Goal: Feedback & Contribution: Contribute content

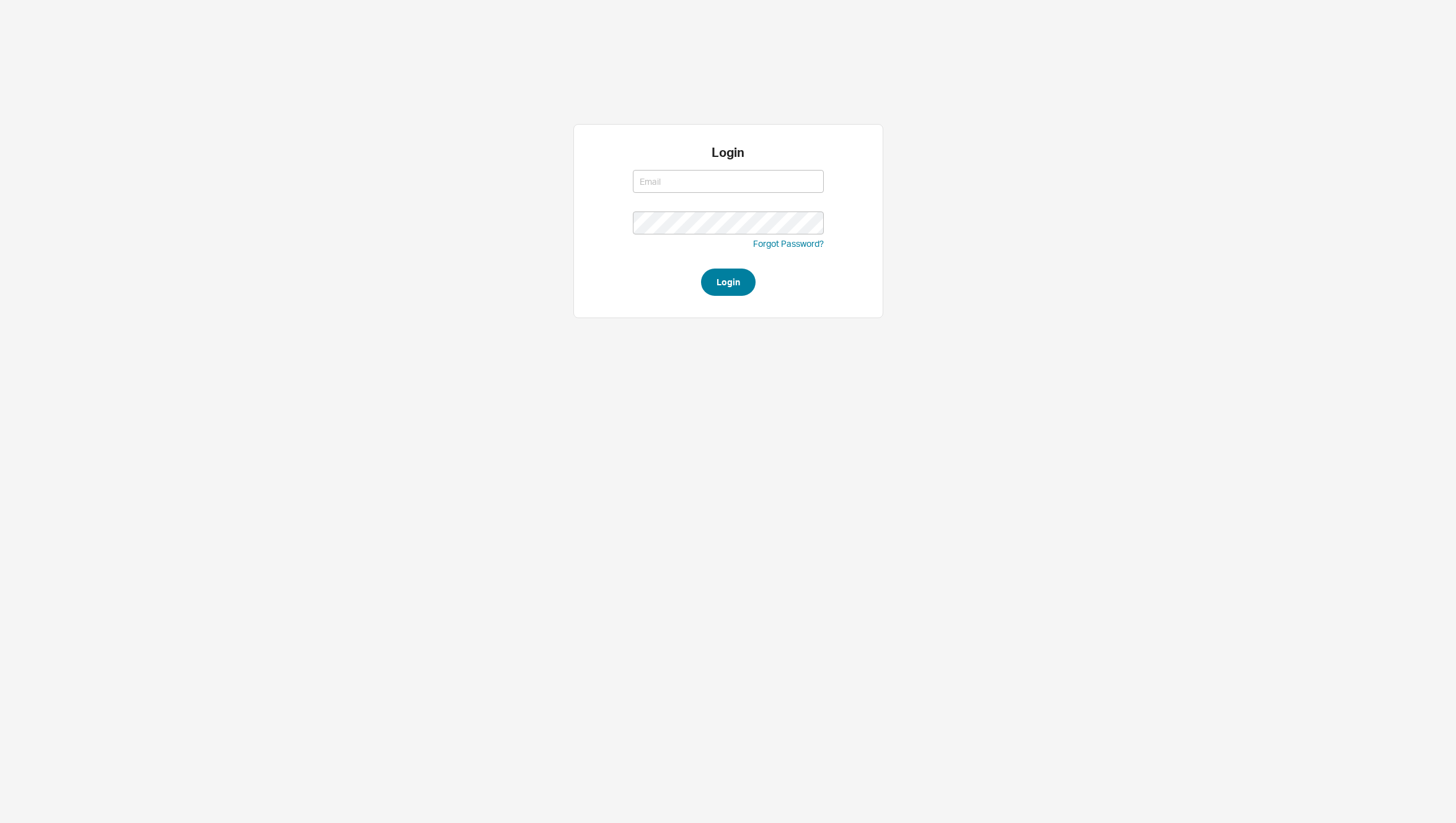
type input "david@qualitybath.com"
click at [721, 279] on button "Login" at bounding box center [729, 282] width 55 height 27
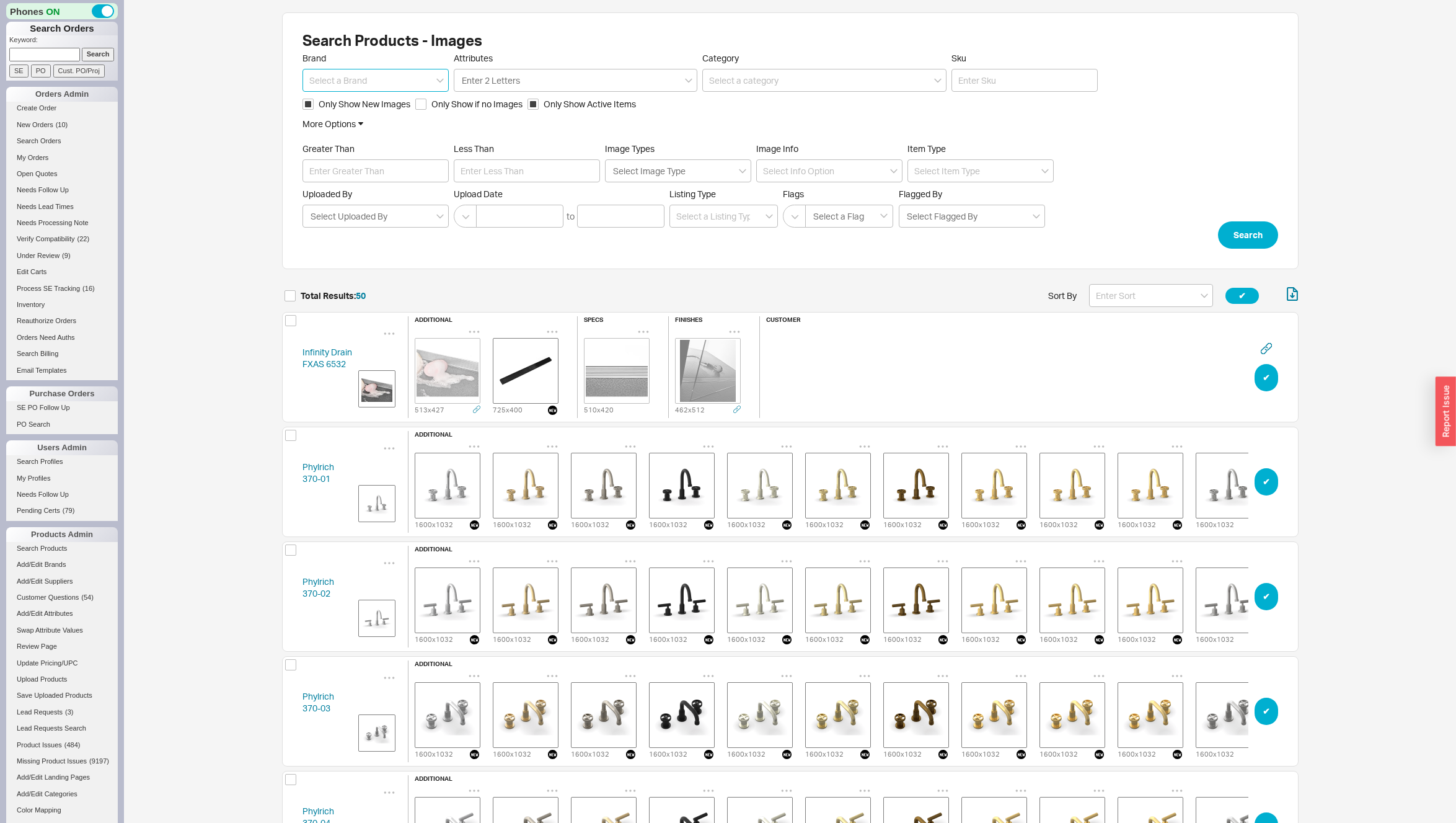
click at [322, 83] on input at bounding box center [376, 81] width 146 height 23
click at [318, 112] on div "Phylrich" at bounding box center [376, 106] width 145 height 23
type input "Phylrich"
click at [1280, 236] on div "Search Products - Images Brand Phylrich Attributes Enter 2 Letters Category Sku…" at bounding box center [790, 141] width 1017 height 257
click at [1261, 233] on button "Search" at bounding box center [1248, 235] width 60 height 27
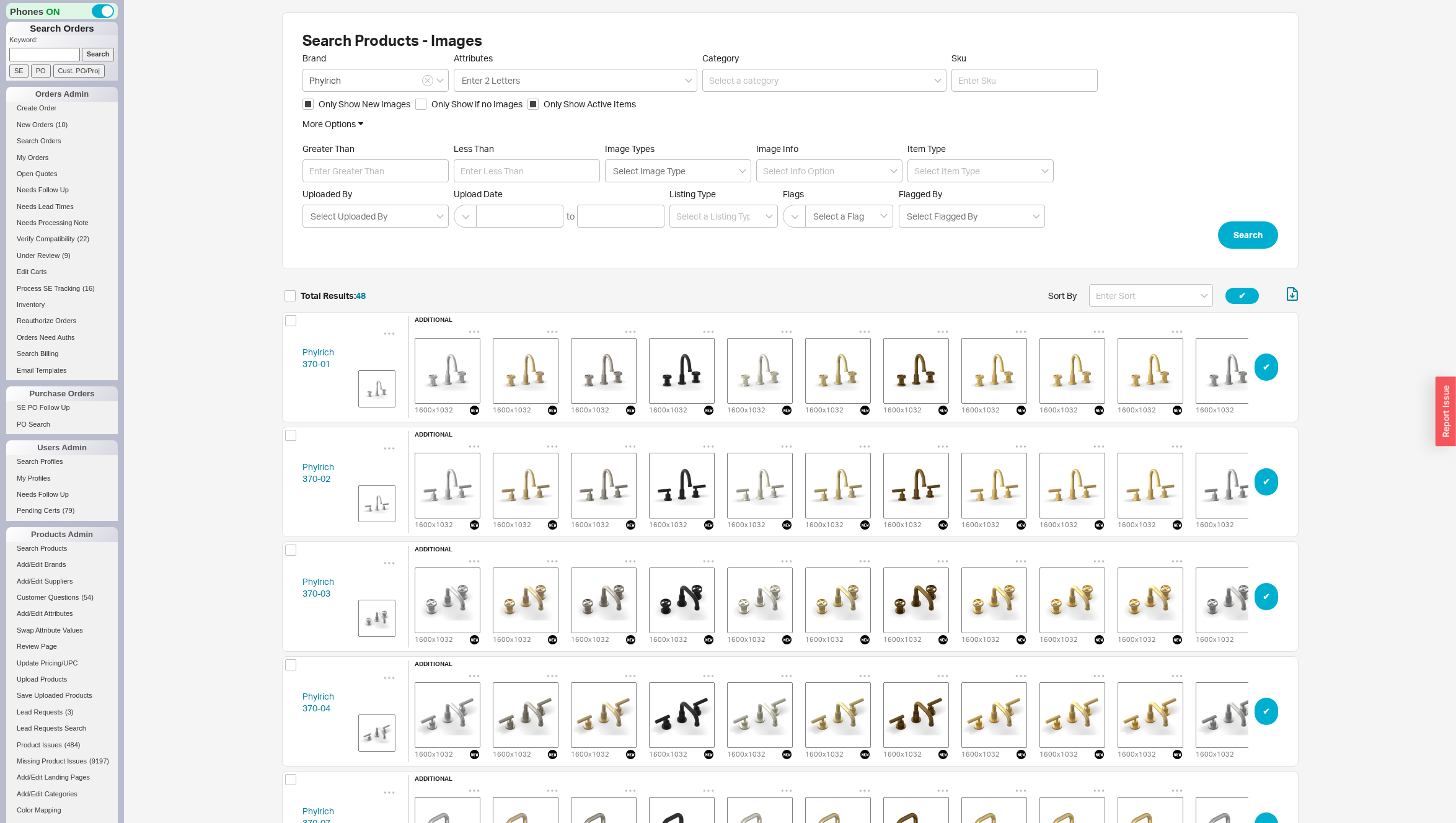
click at [1240, 294] on button "✔︎" at bounding box center [1242, 296] width 33 height 16
checkbox input "true"
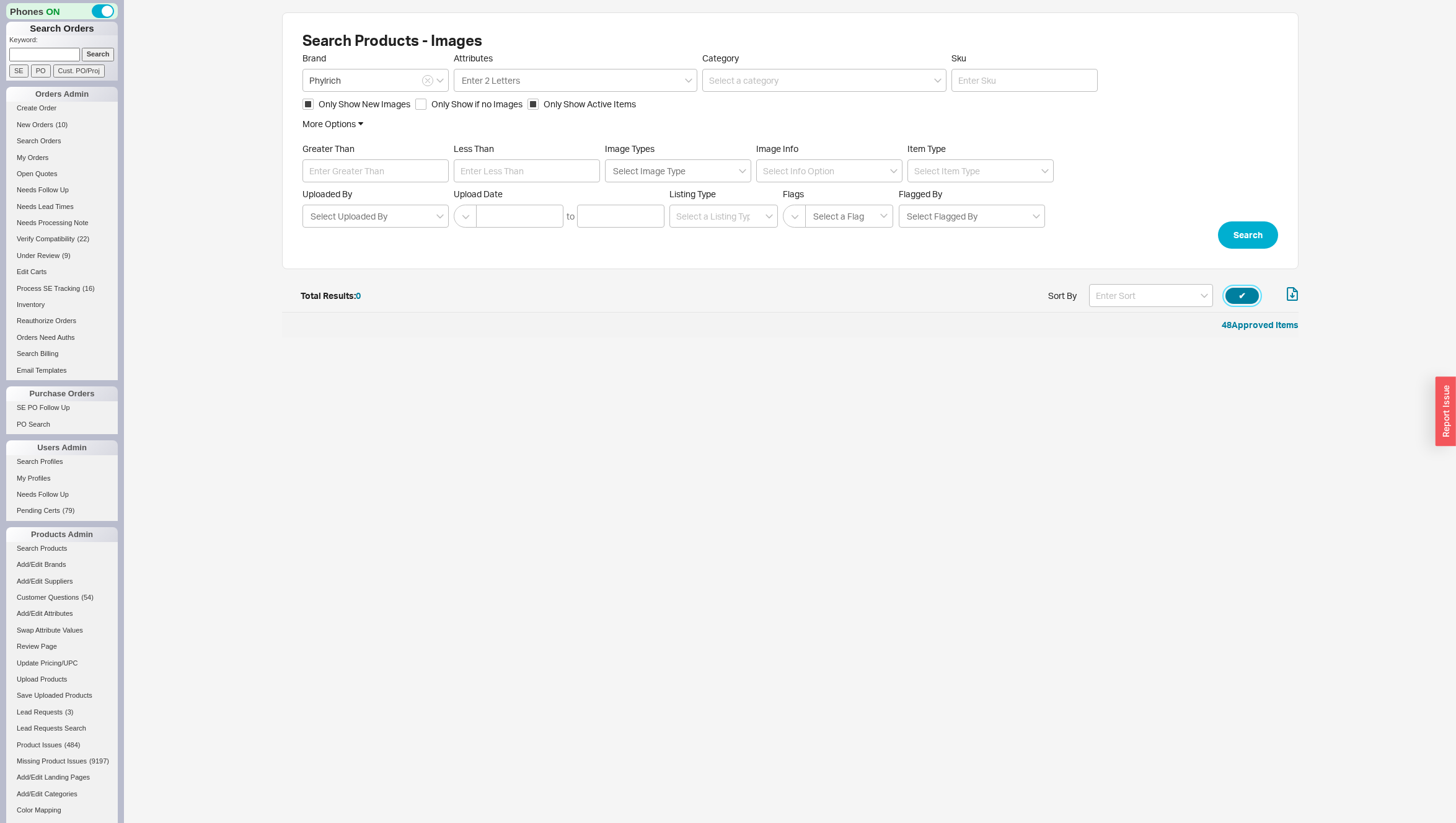
scroll to position [10, 10]
click at [432, 80] on button "button" at bounding box center [428, 81] width 11 height 11
click at [1247, 225] on button "Search" at bounding box center [1248, 235] width 60 height 27
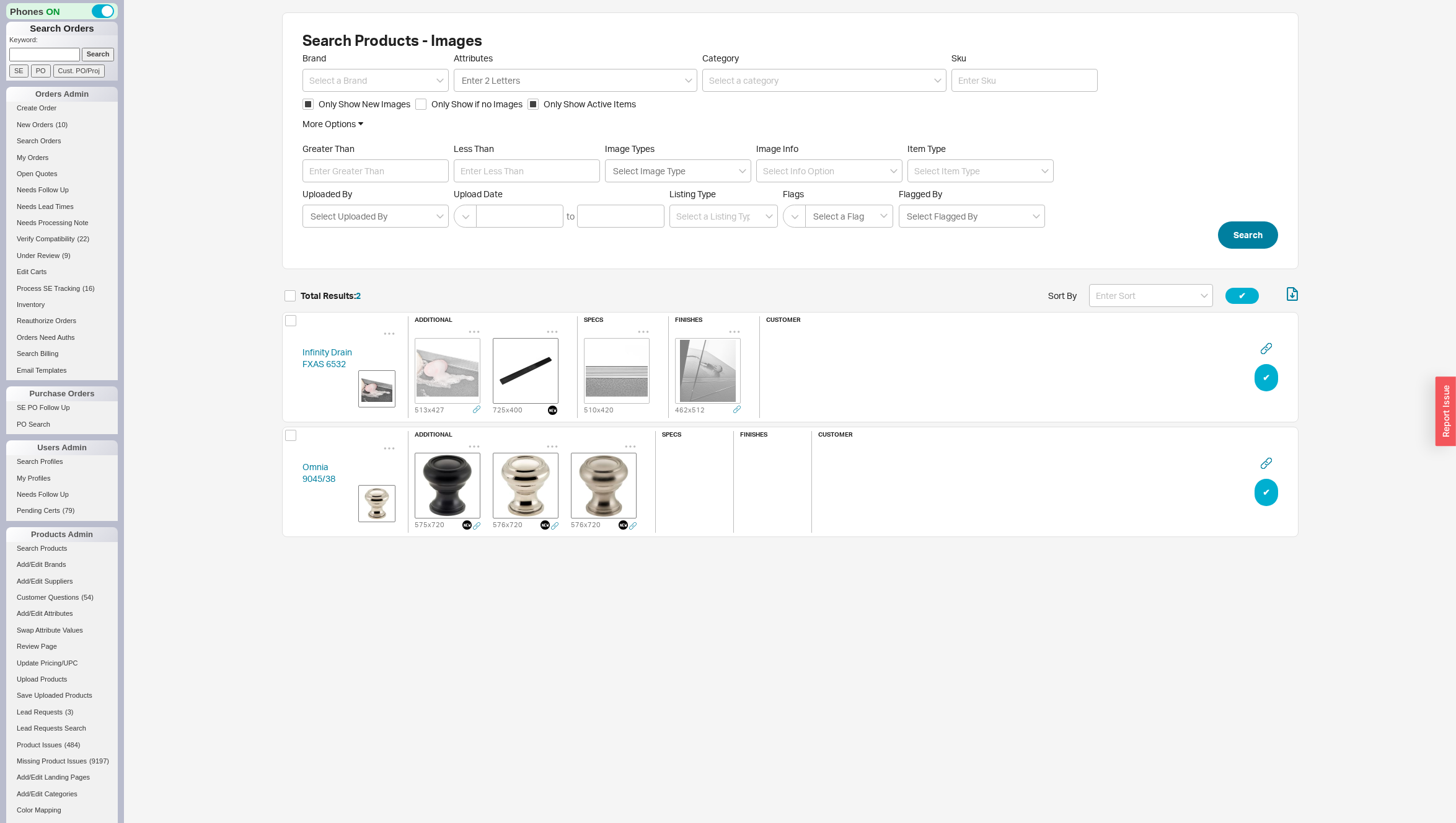
scroll to position [261, 1007]
drag, startPoint x: 295, startPoint y: 349, endPoint x: 353, endPoint y: 366, distance: 60.4
click at [353, 366] on div "Infinity Drain FXAS 6532 additional 513 x 427 725 x 400 specs 510 x 420 finishe…" at bounding box center [790, 367] width 1017 height 111
copy link "Infinity Drain FXAS 6532"
click at [1267, 495] on button "✔︎" at bounding box center [1266, 492] width 23 height 27
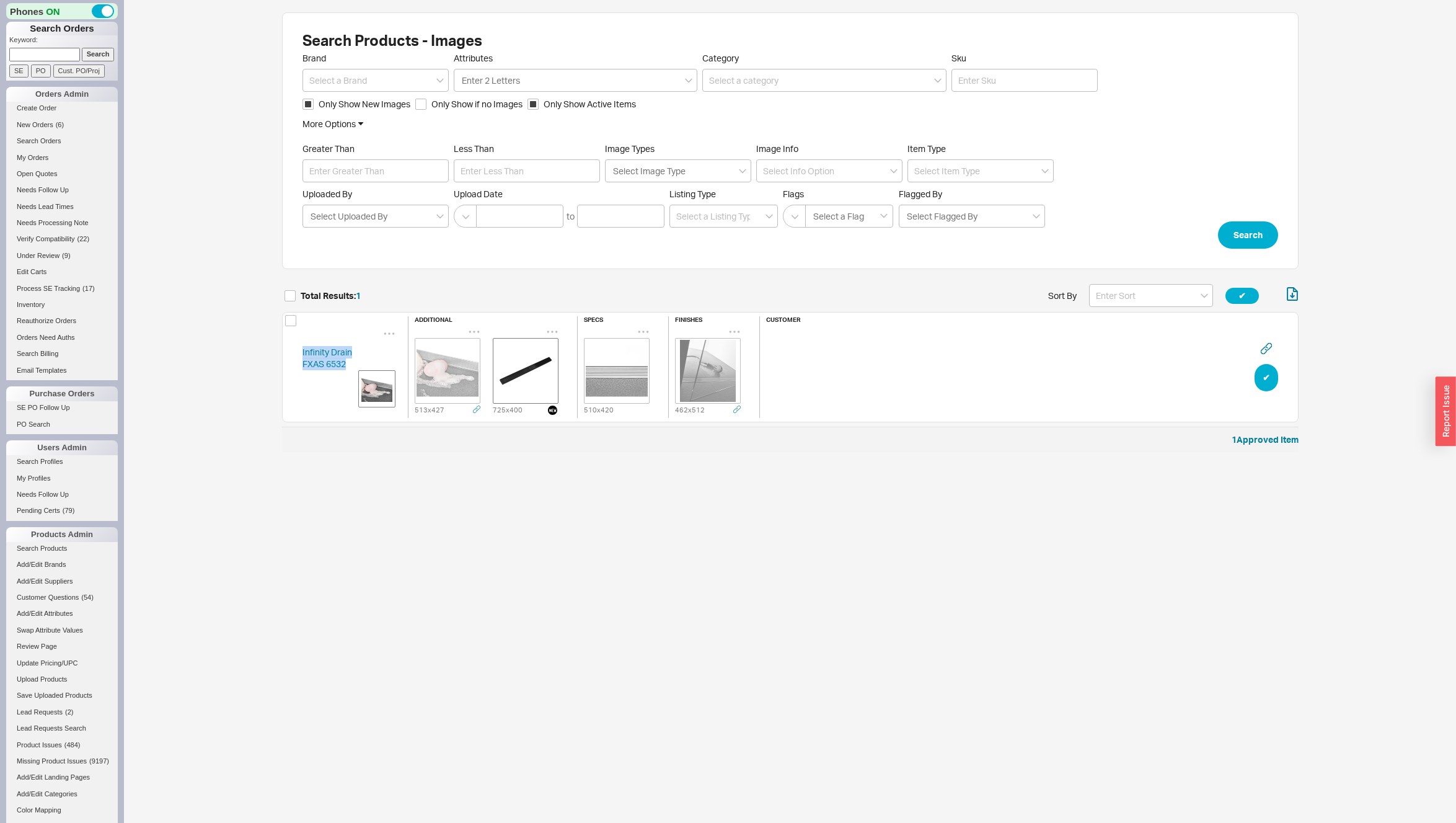
scroll to position [10, 10]
click at [262, 379] on div "Search Products - Images Brand Attributes Enter 2 Letters Category Sku Only Sho…" at bounding box center [790, 232] width 1332 height 464
click at [445, 369] on img "grid" at bounding box center [447, 370] width 62 height 62
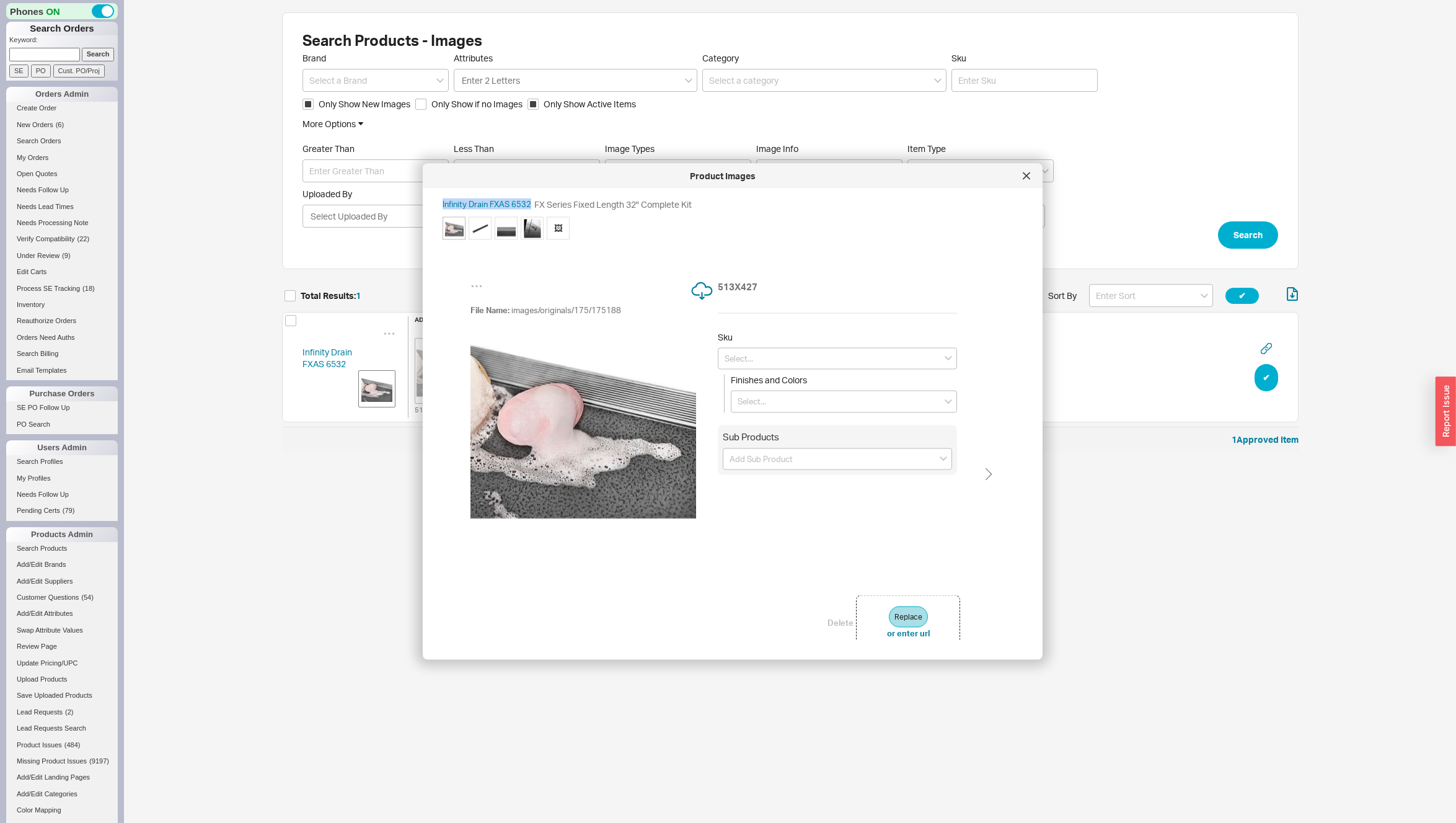
drag, startPoint x: 439, startPoint y: 202, endPoint x: 527, endPoint y: 205, distance: 88.1
click at [529, 205] on div "Product Images Infinity Drain FXAS 6532 FX Series Fixed Length 32" Complete Kit…" at bounding box center [733, 412] width 620 height 496
copy div "Infinity Drain FXAS 6532"
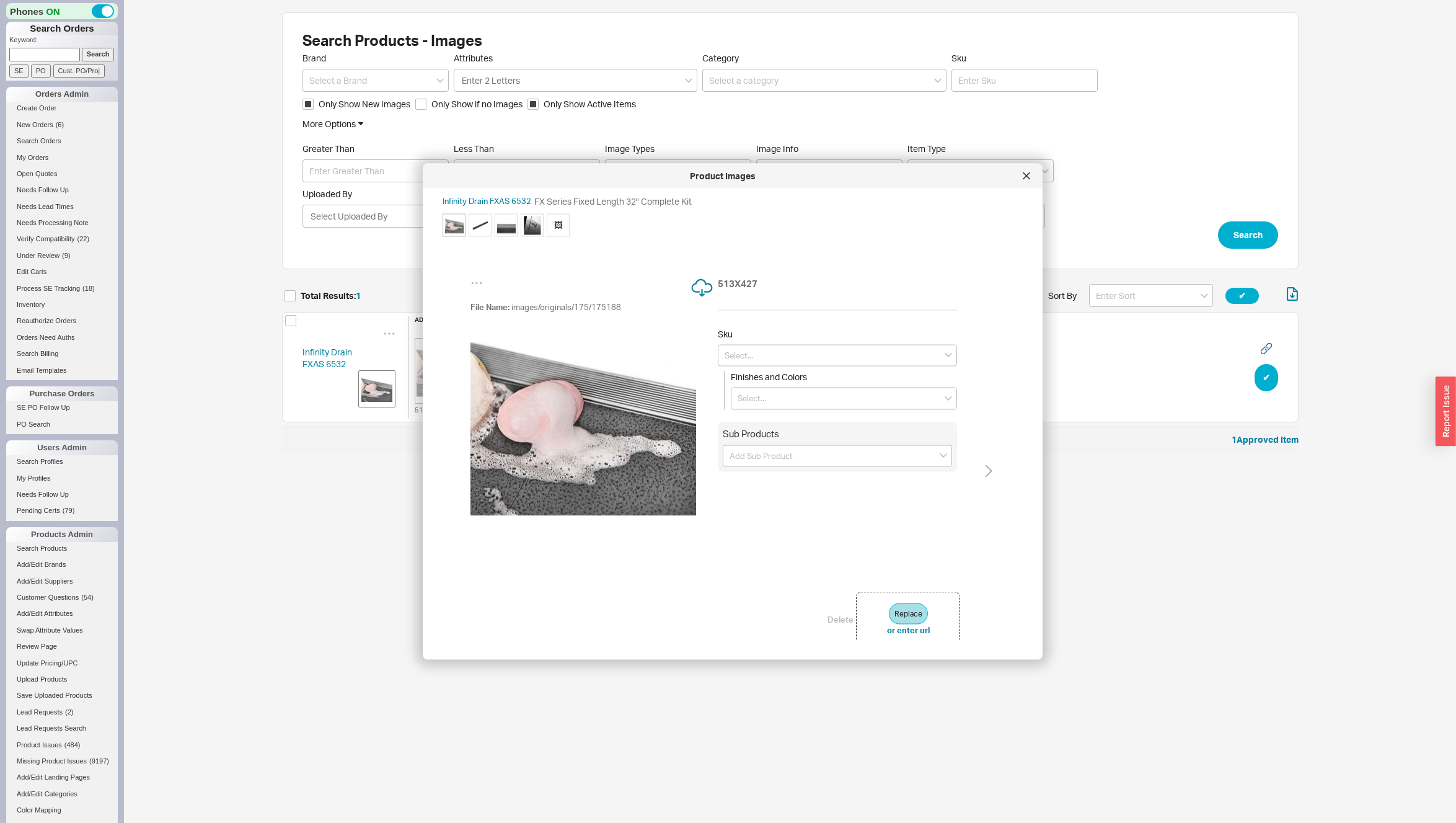
click at [555, 228] on span "🖼" at bounding box center [559, 225] width 23 height 23
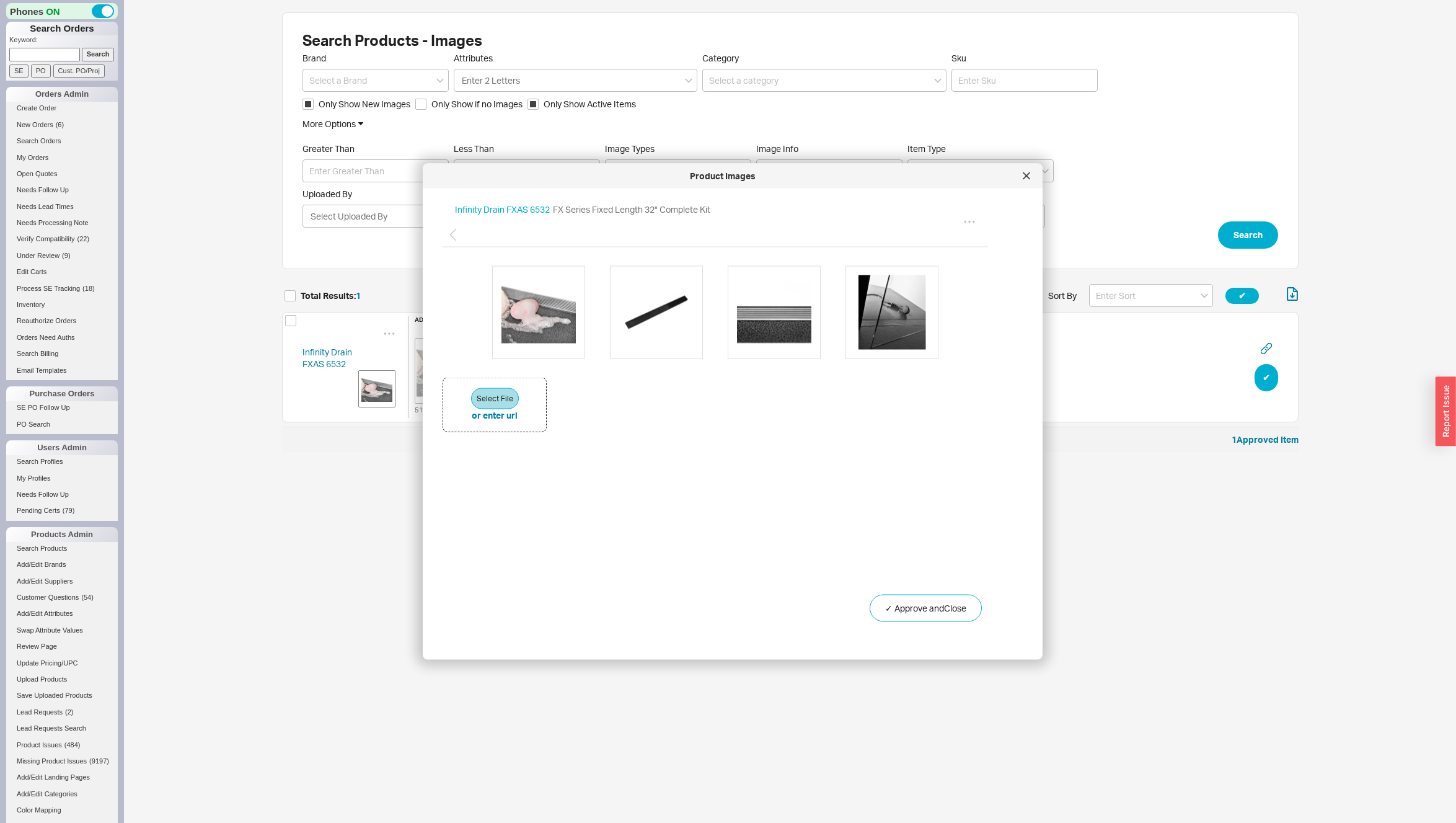
scroll to position [0, 0]
click at [883, 307] on img at bounding box center [892, 311] width 74 height 74
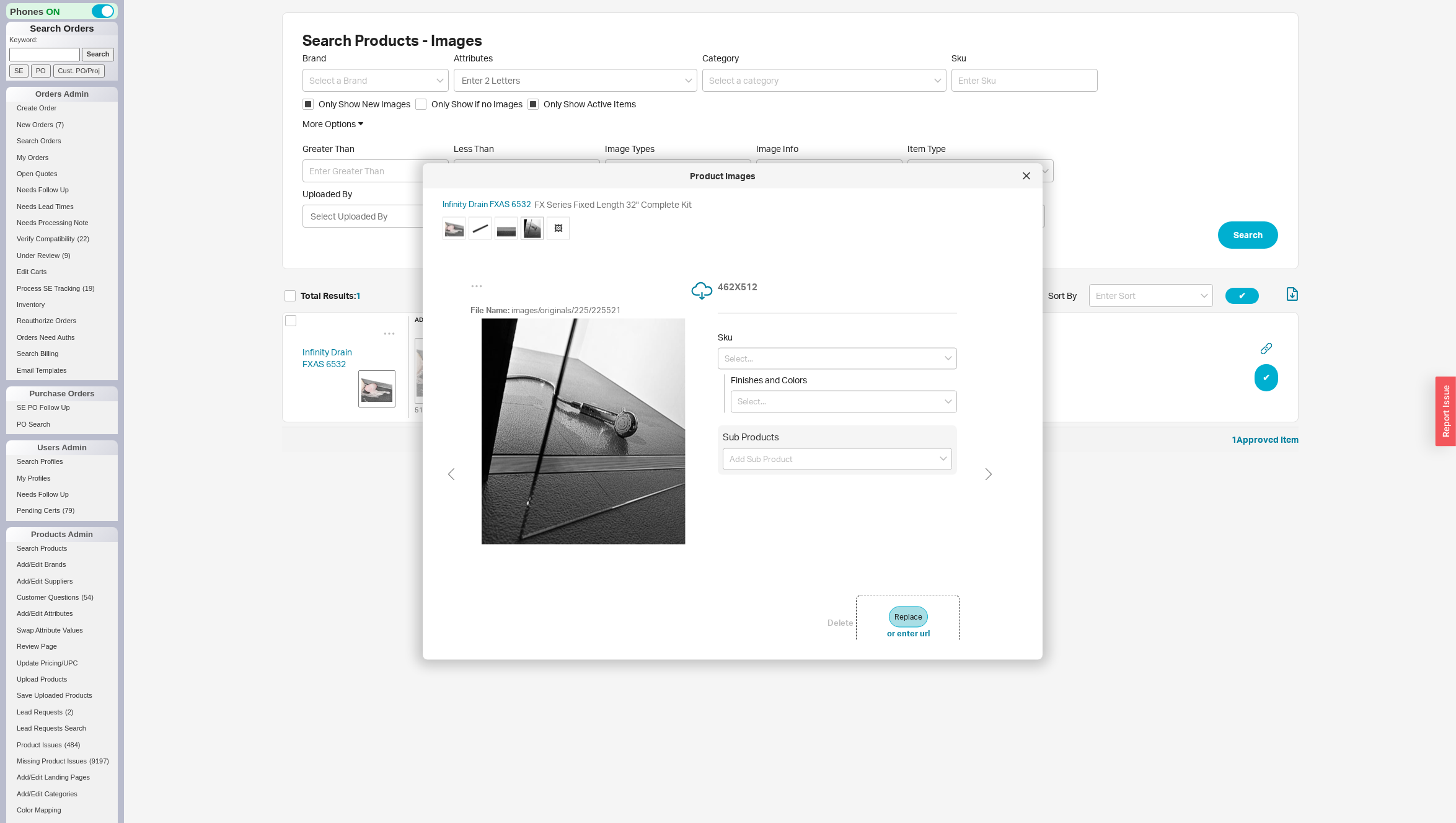
click at [557, 225] on span "🖼" at bounding box center [559, 228] width 23 height 23
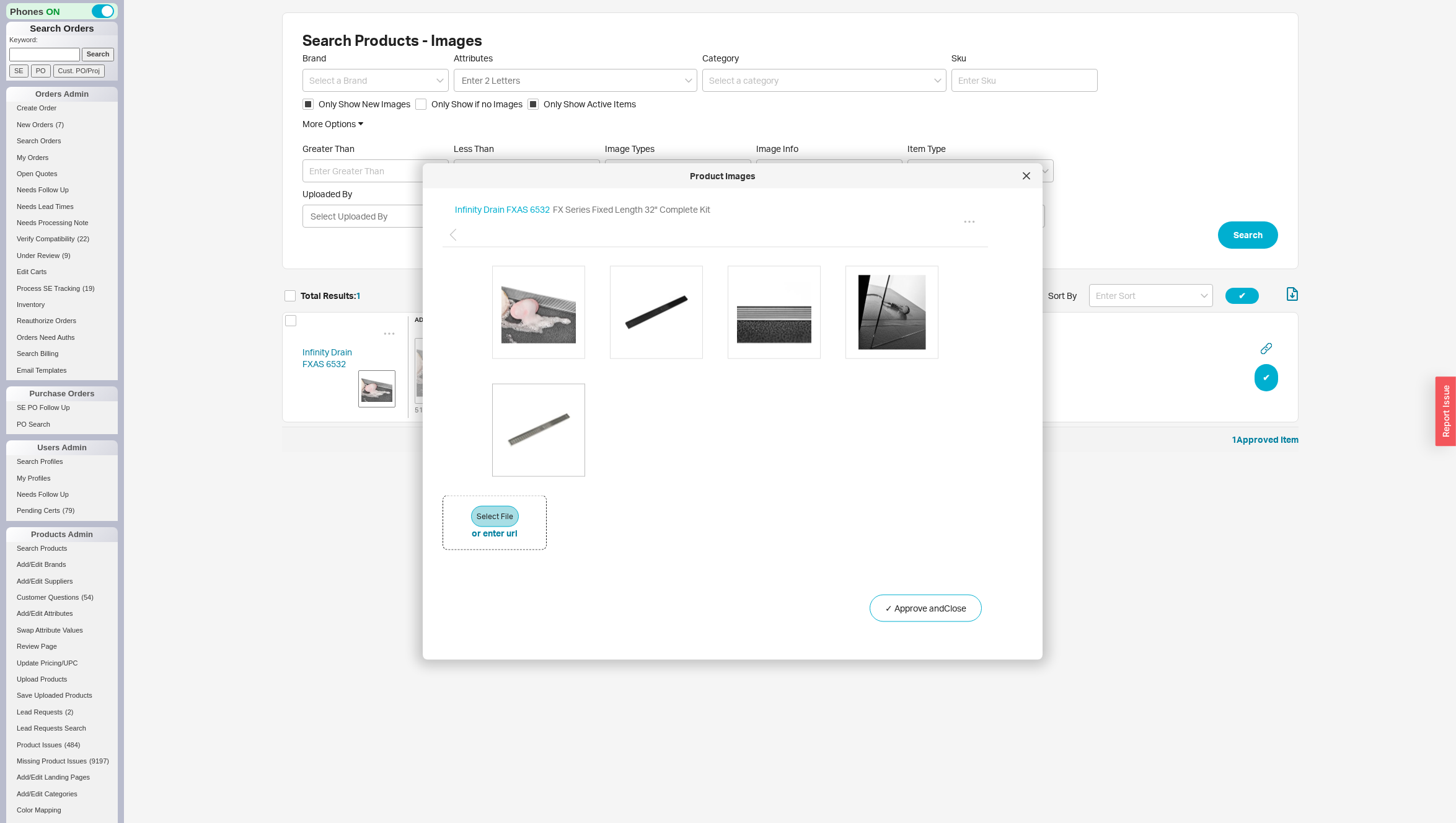
click at [541, 426] on img at bounding box center [538, 430] width 74 height 74
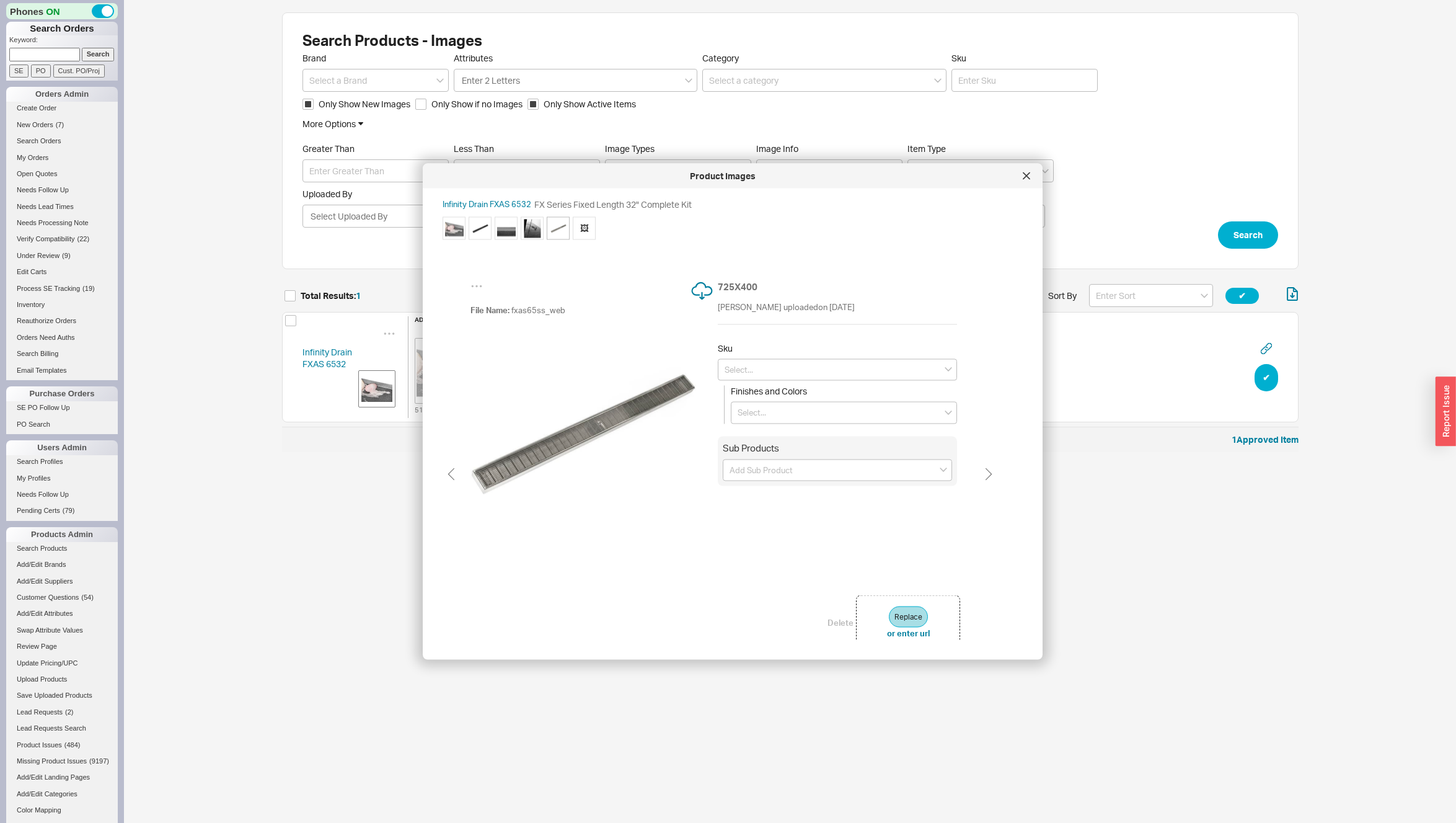
scroll to position [65, 0]
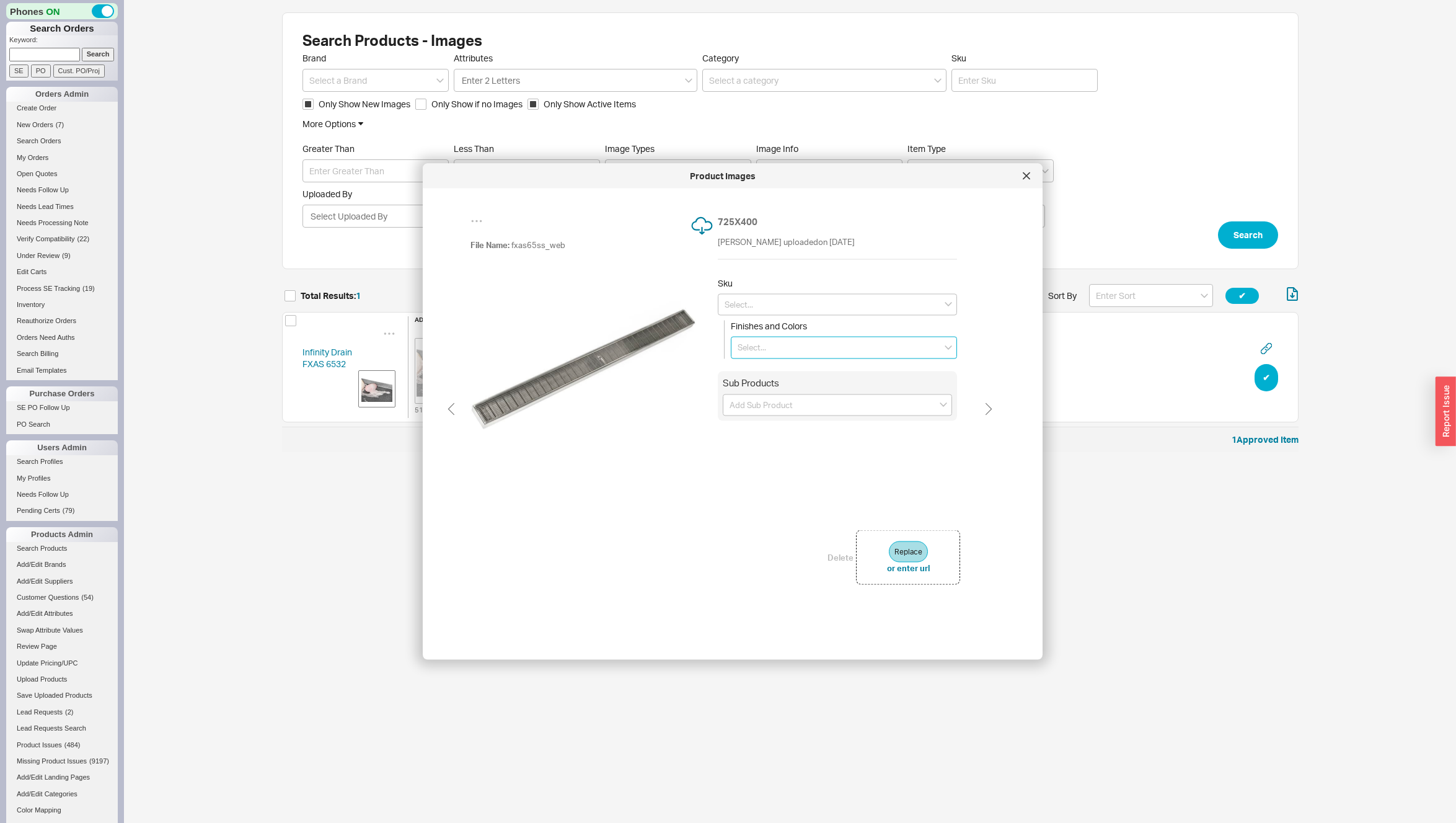
click at [795, 340] on input at bounding box center [843, 348] width 226 height 23
click at [773, 377] on div "Satin Stainless" at bounding box center [844, 372] width 225 height 21
type input "Satin Stainless"
type input "FXAS 6532 SS"
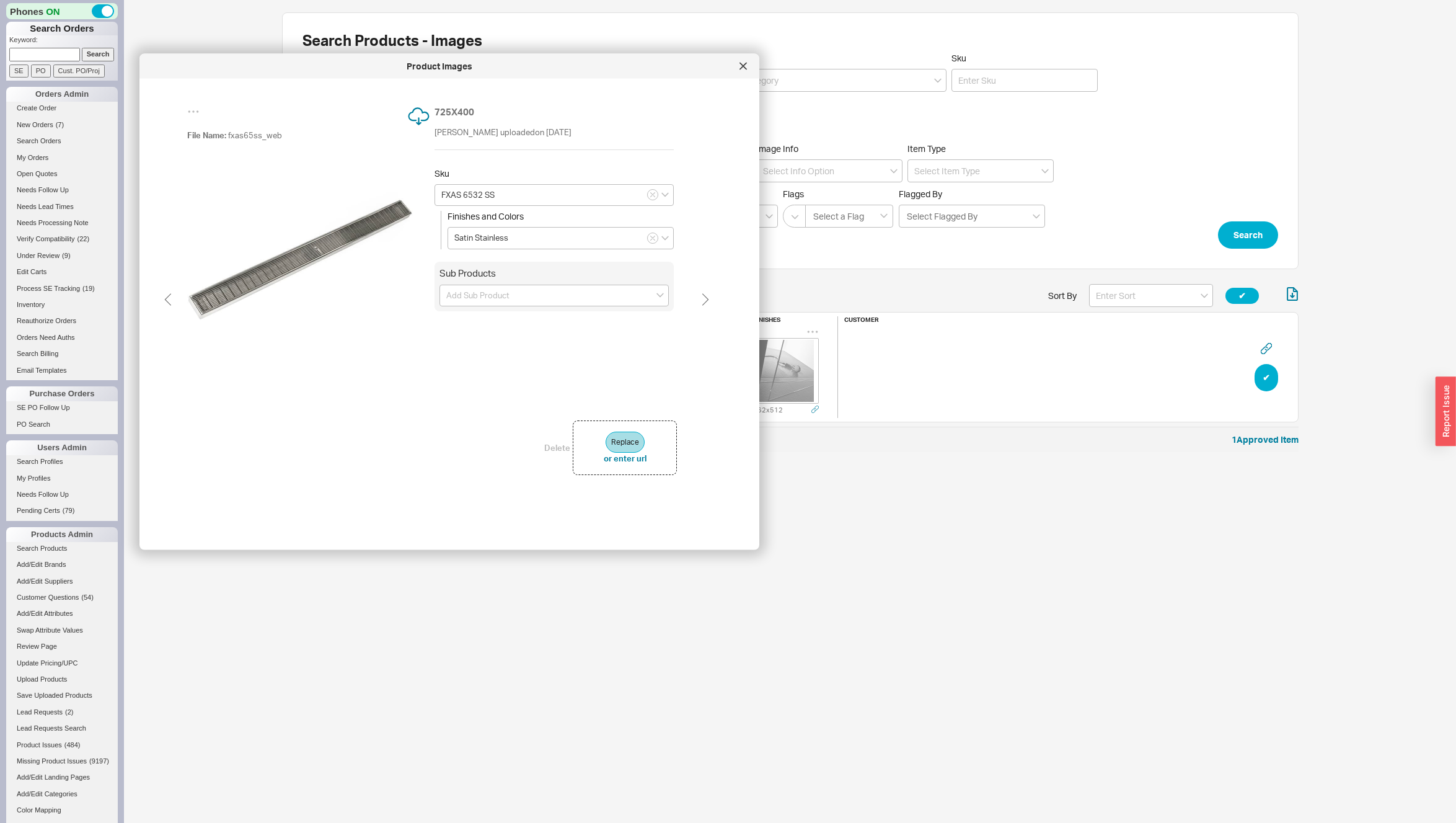
drag, startPoint x: 718, startPoint y: 173, endPoint x: 438, endPoint y: 122, distance: 284.6
click at [434, 64] on div "Product Images" at bounding box center [439, 66] width 588 height 12
click at [710, 298] on icon at bounding box center [705, 298] width 18 height 18
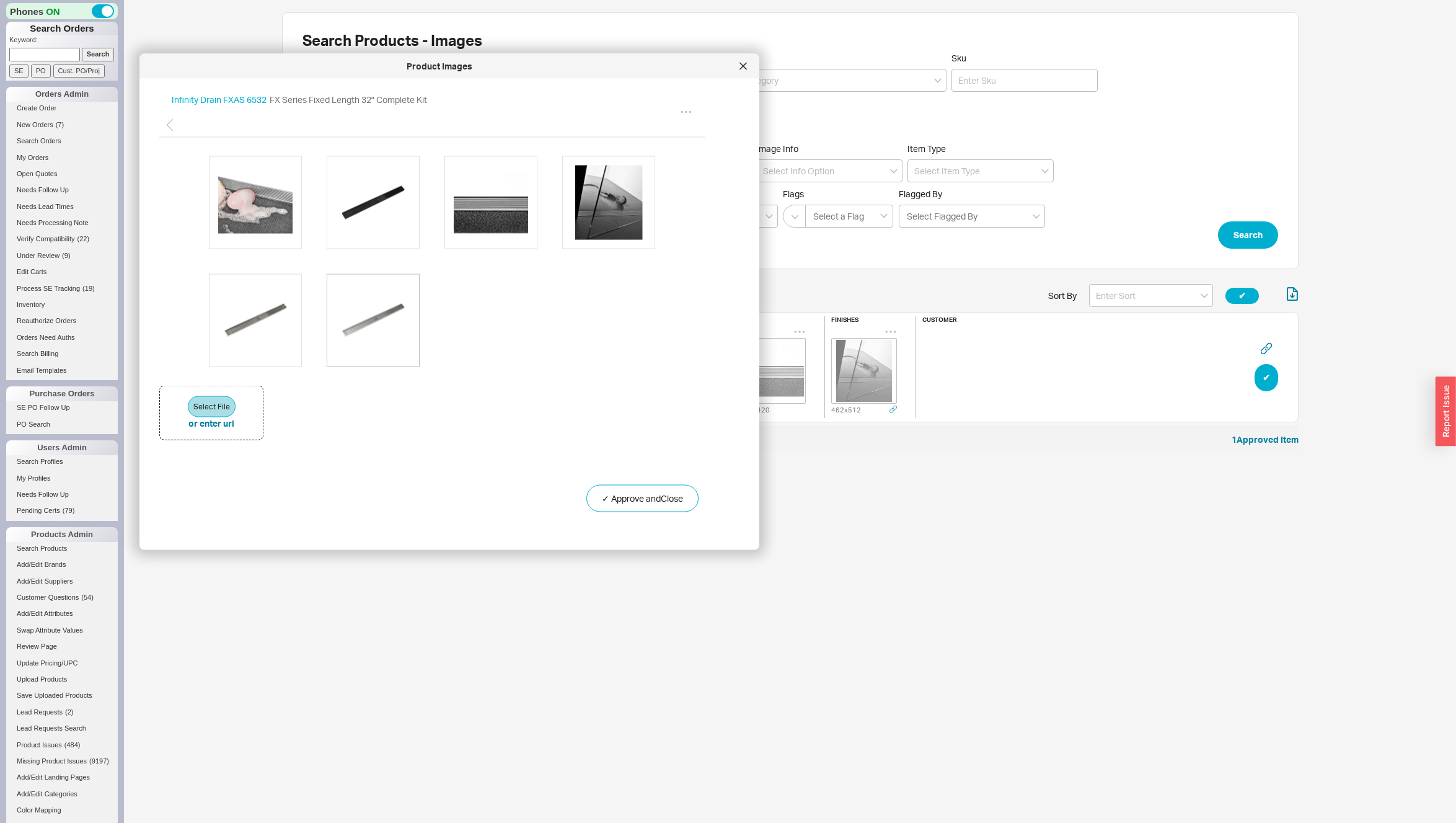
click at [373, 314] on img at bounding box center [373, 320] width 74 height 74
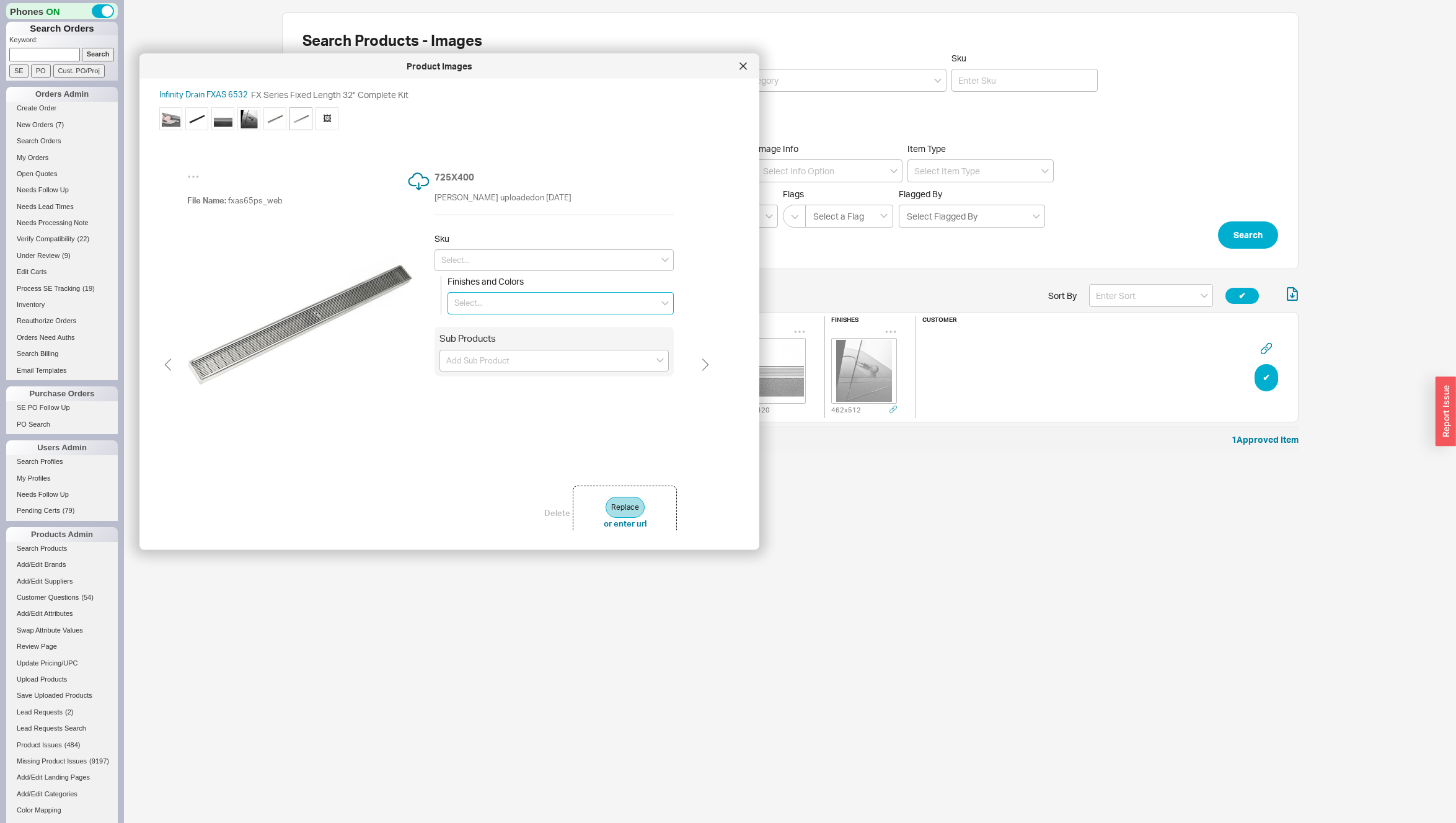
click at [529, 303] on input at bounding box center [560, 303] width 226 height 23
click at [535, 352] on div "Polished Stainless" at bounding box center [561, 348] width 225 height 21
type input "Polished Stainless"
type input "FXAS 6532 PS"
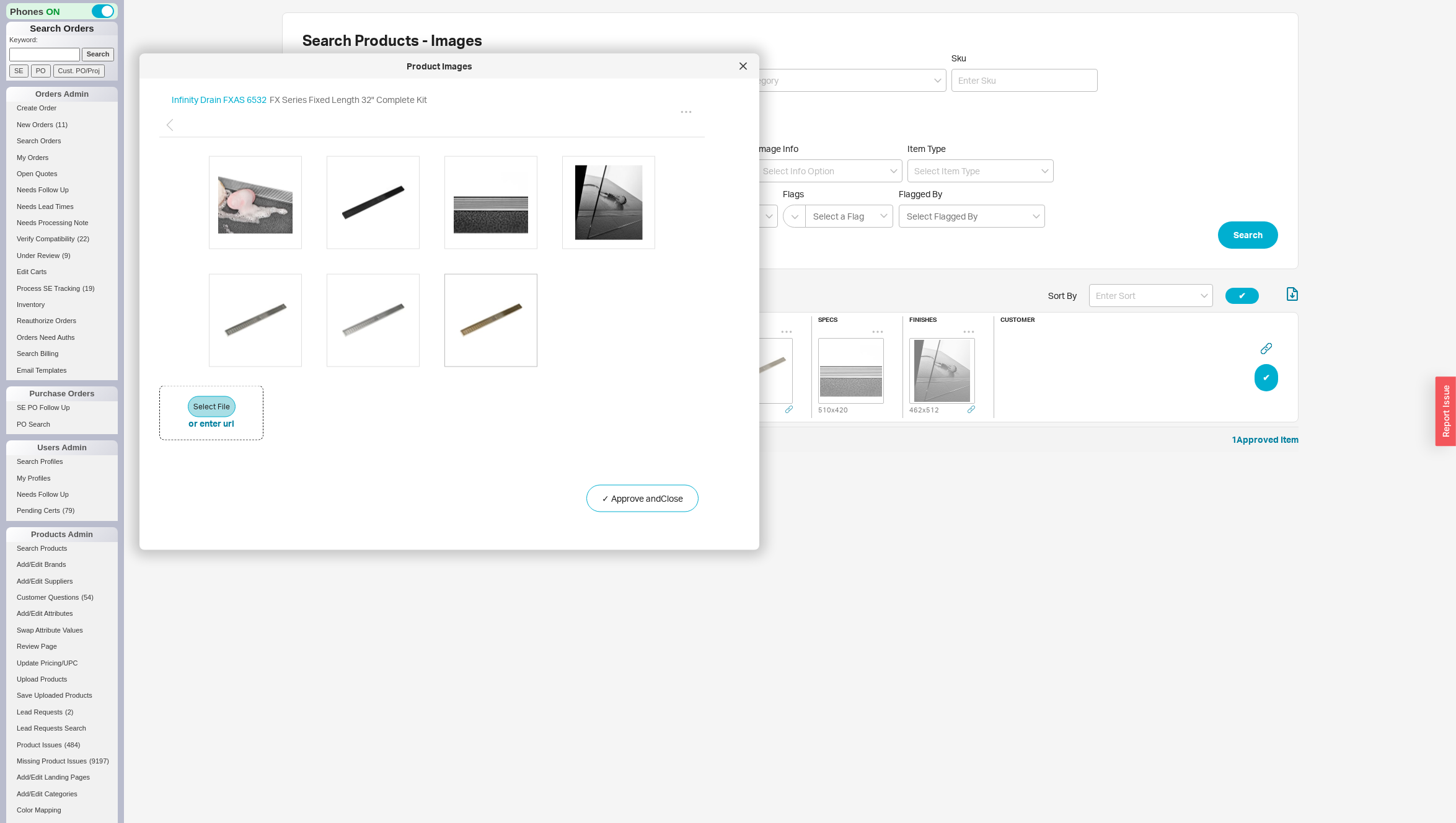
click at [497, 309] on img at bounding box center [490, 320] width 74 height 74
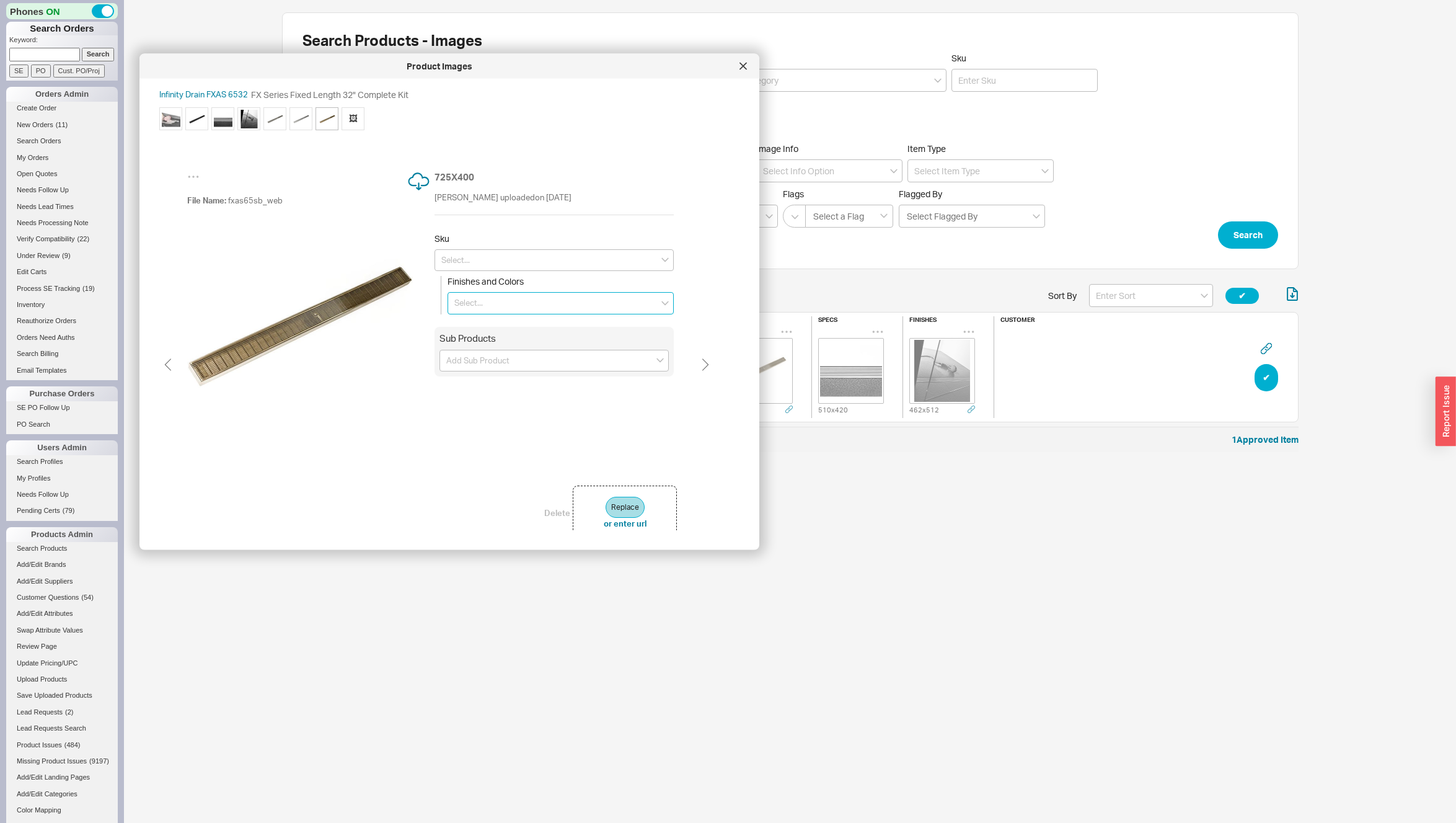
click at [516, 308] on input at bounding box center [560, 303] width 226 height 23
click at [540, 415] on div "Satin Bronze" at bounding box center [561, 412] width 225 height 21
type input "Satin Bronze"
type input "FXAS 6532 SB"
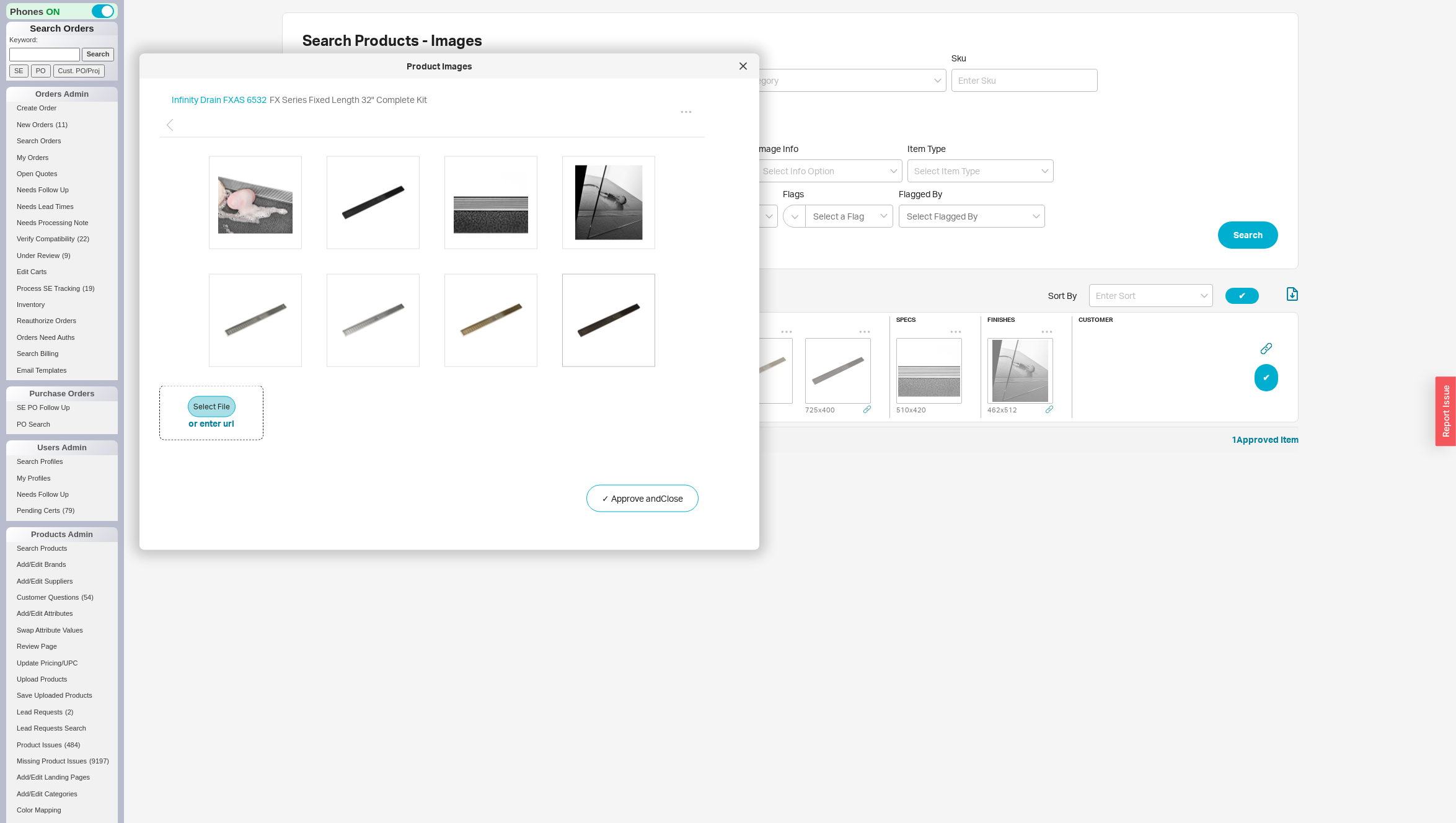
click at [615, 322] on img at bounding box center [608, 320] width 74 height 74
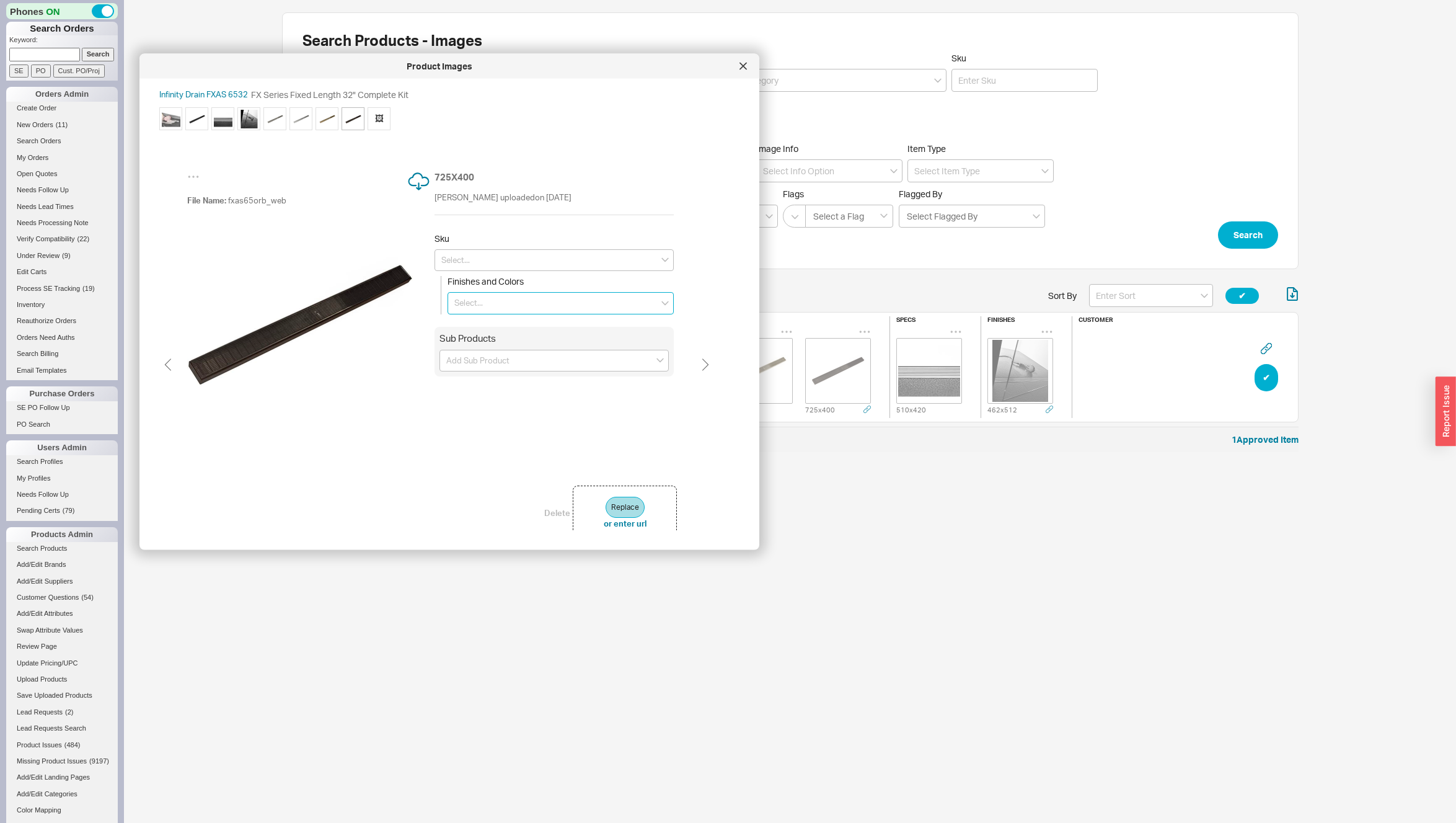
click at [484, 304] on input at bounding box center [560, 303] width 226 height 23
click at [499, 395] on div "Oil Rubbed Bronze" at bounding box center [561, 391] width 225 height 21
type input "Oil Rubbed Bronze"
type input "FXAS 6532 ORB"
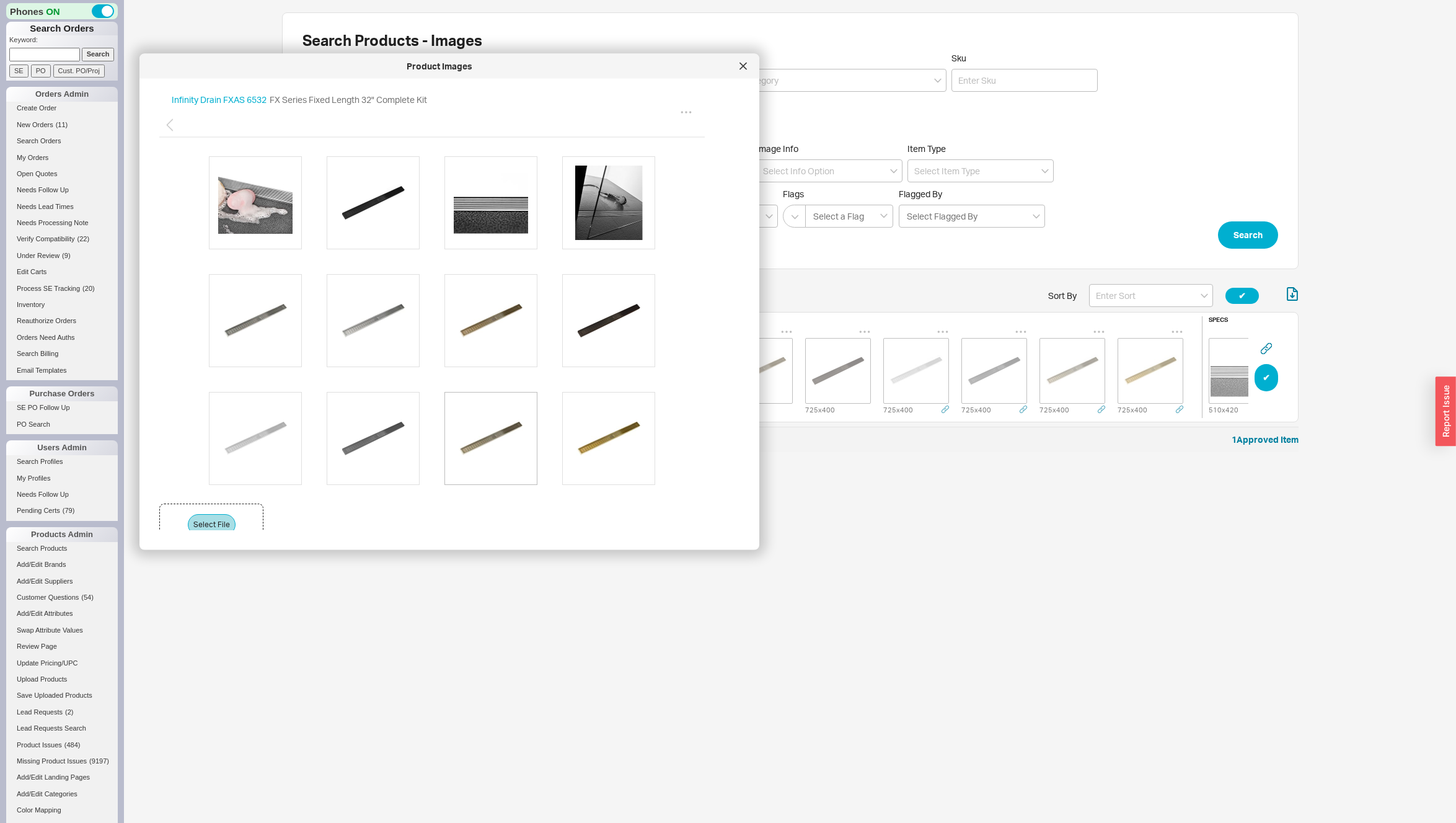
scroll to position [73, 0]
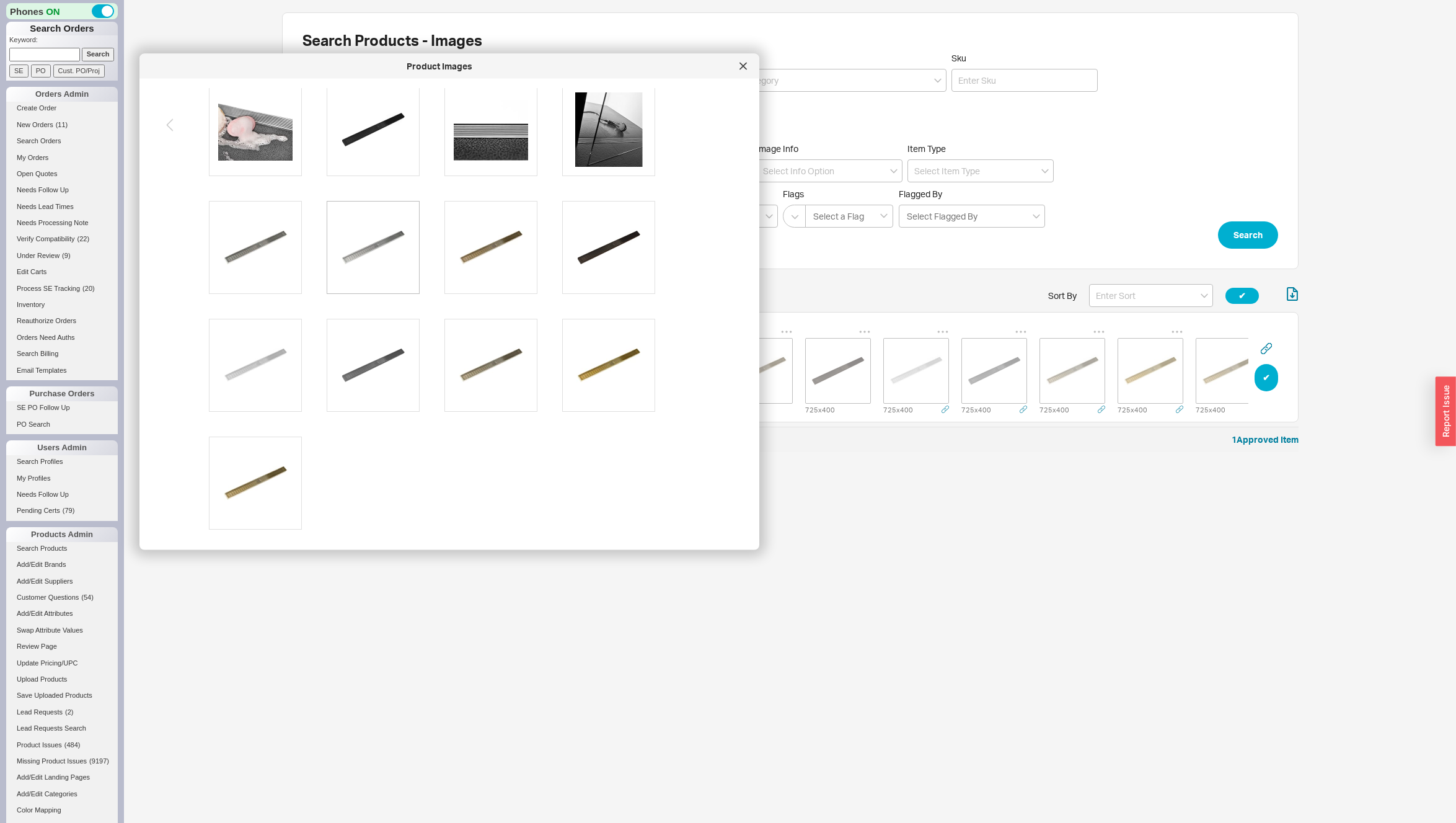
click at [362, 248] on img at bounding box center [373, 247] width 74 height 74
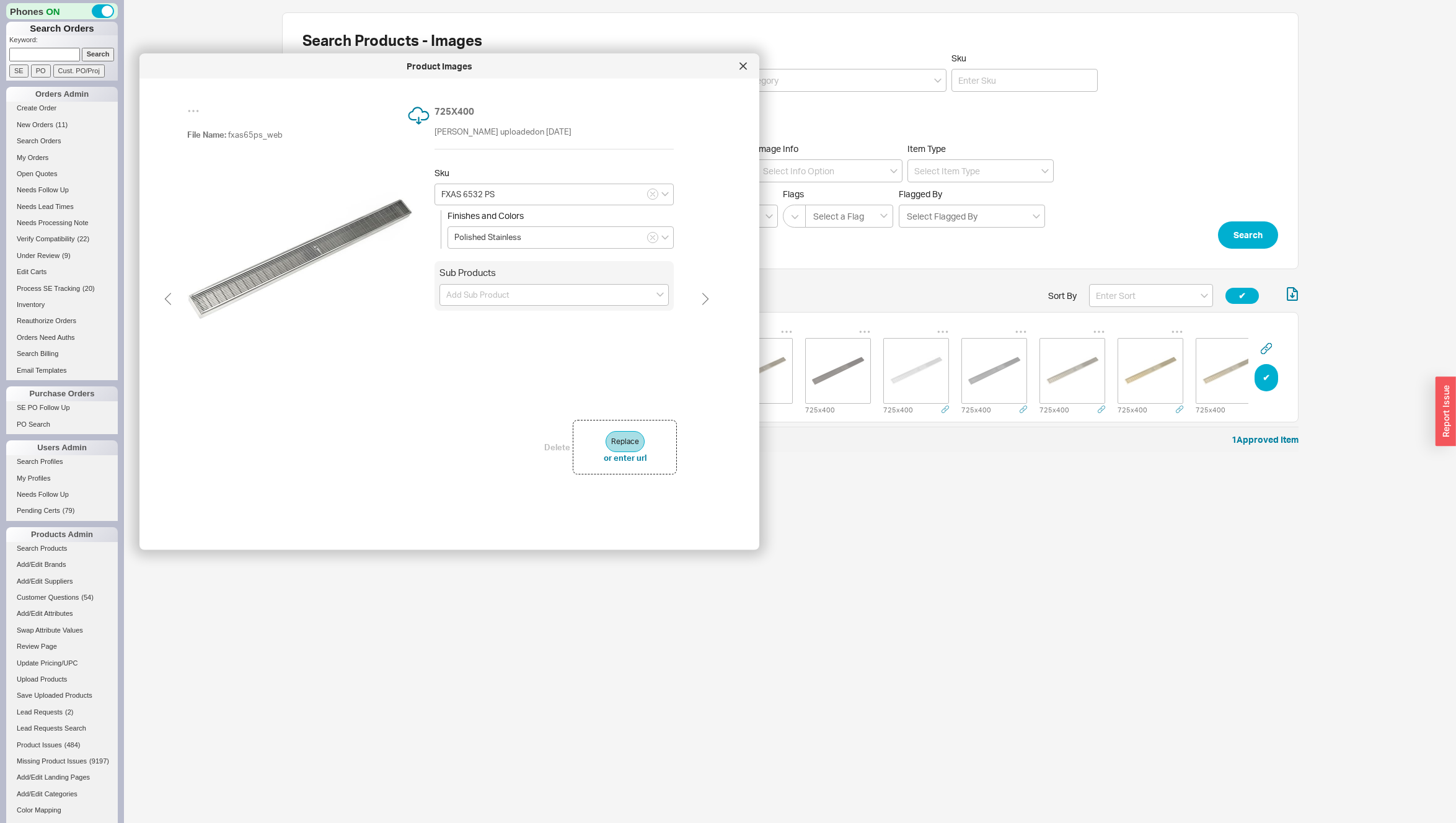
scroll to position [65, 0]
type input "FXAS 6532 SB"
type input "Satin Bronze"
type input "FXAS 6532 ORB"
type input "Oil Rubbed Bronze"
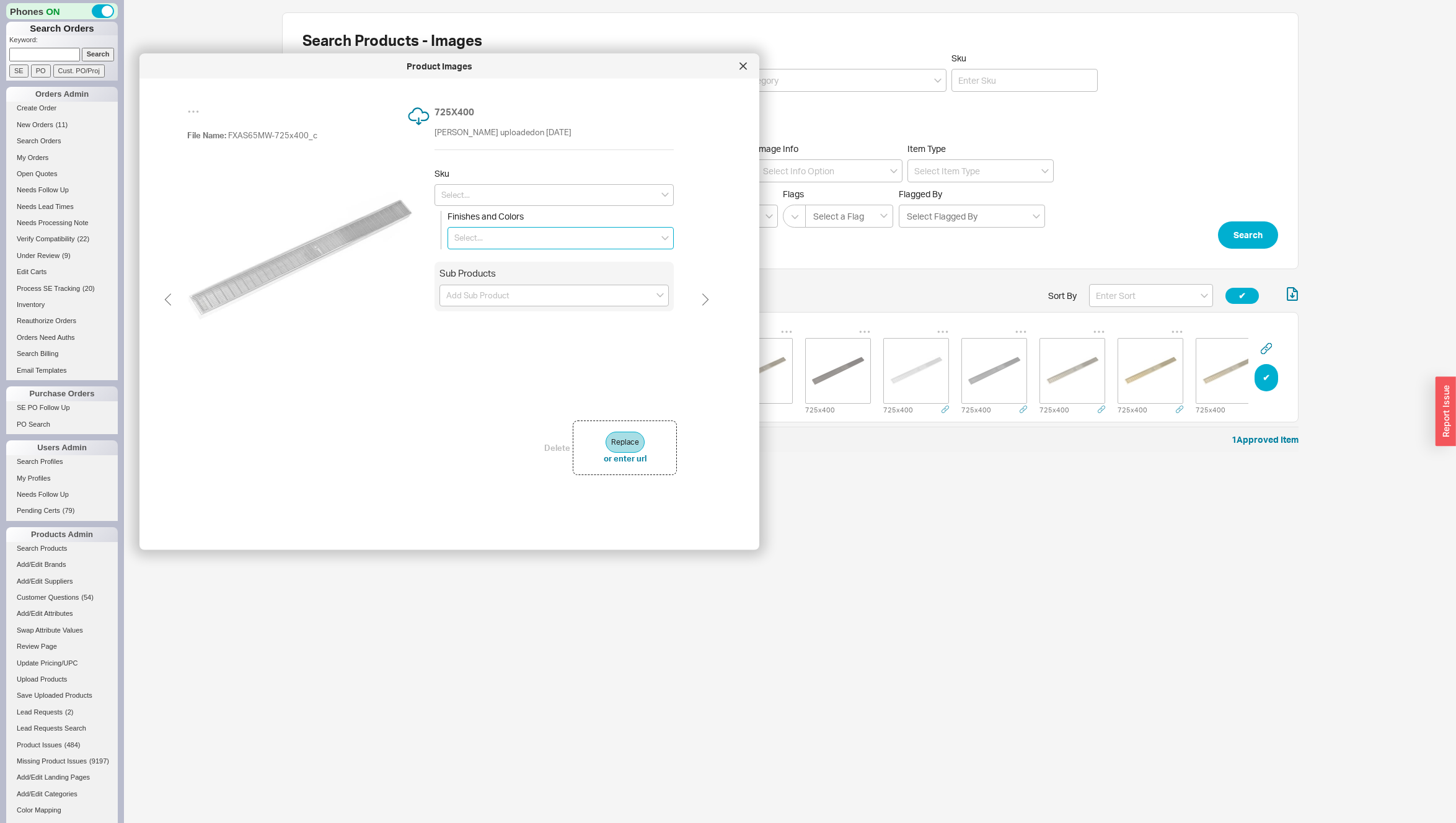
click at [486, 239] on input at bounding box center [560, 238] width 226 height 23
click at [476, 393] on div "Matte White" at bounding box center [561, 389] width 225 height 21
type input "Matte White"
type input "FXAS 6532 MW"
click at [470, 236] on input at bounding box center [560, 238] width 226 height 23
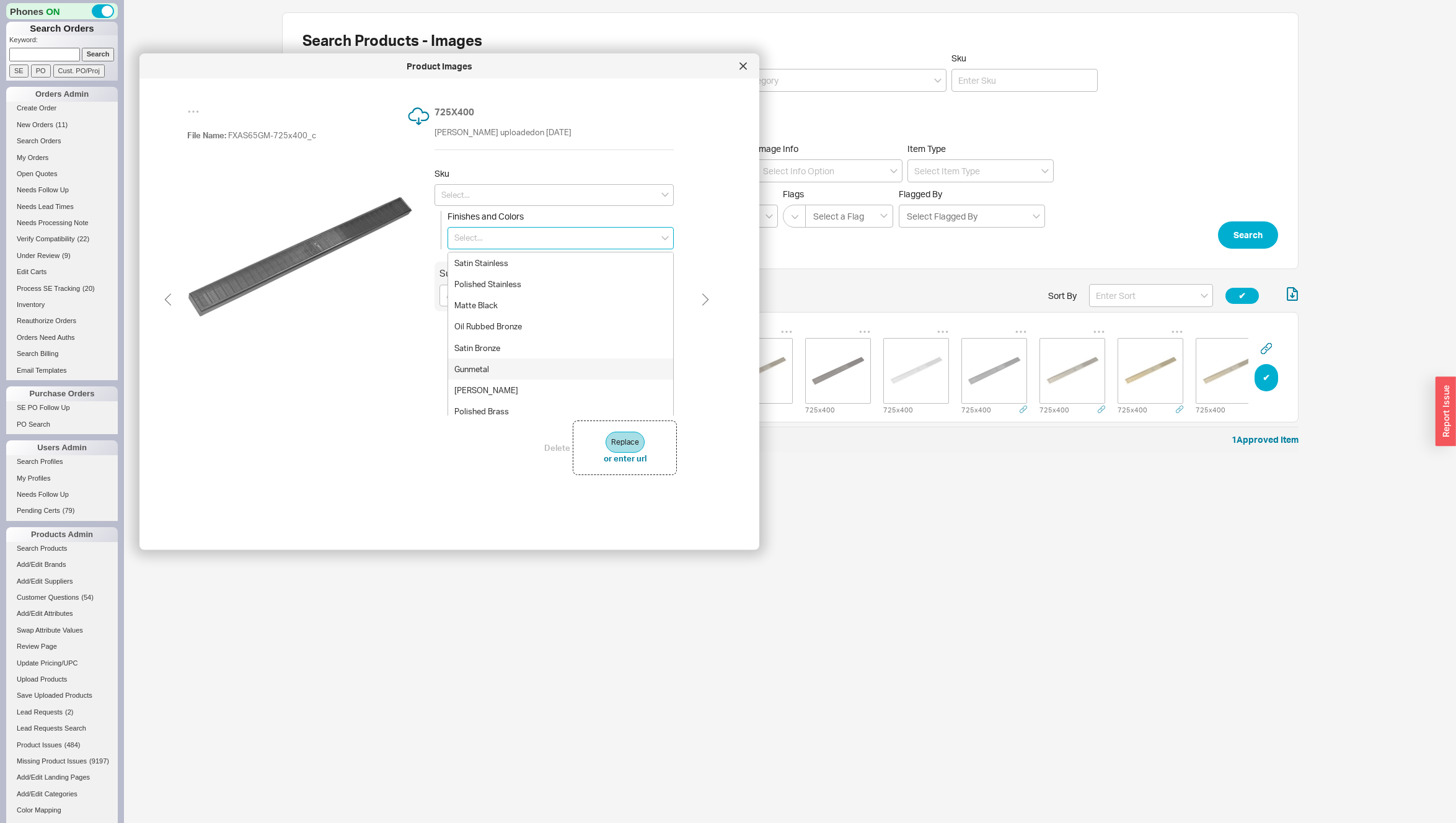
click at [484, 364] on div "Gunmetal" at bounding box center [561, 368] width 225 height 21
type input "Gunmetal"
type input "FXAS 6532 GM"
click at [531, 344] on div "725 X 400 David Maryles uploaded on Sep 22nd 2025 Sku FXAS 6532 GM Finishes and…" at bounding box center [555, 260] width 242 height 310
type input "FXAS 6532 GM"
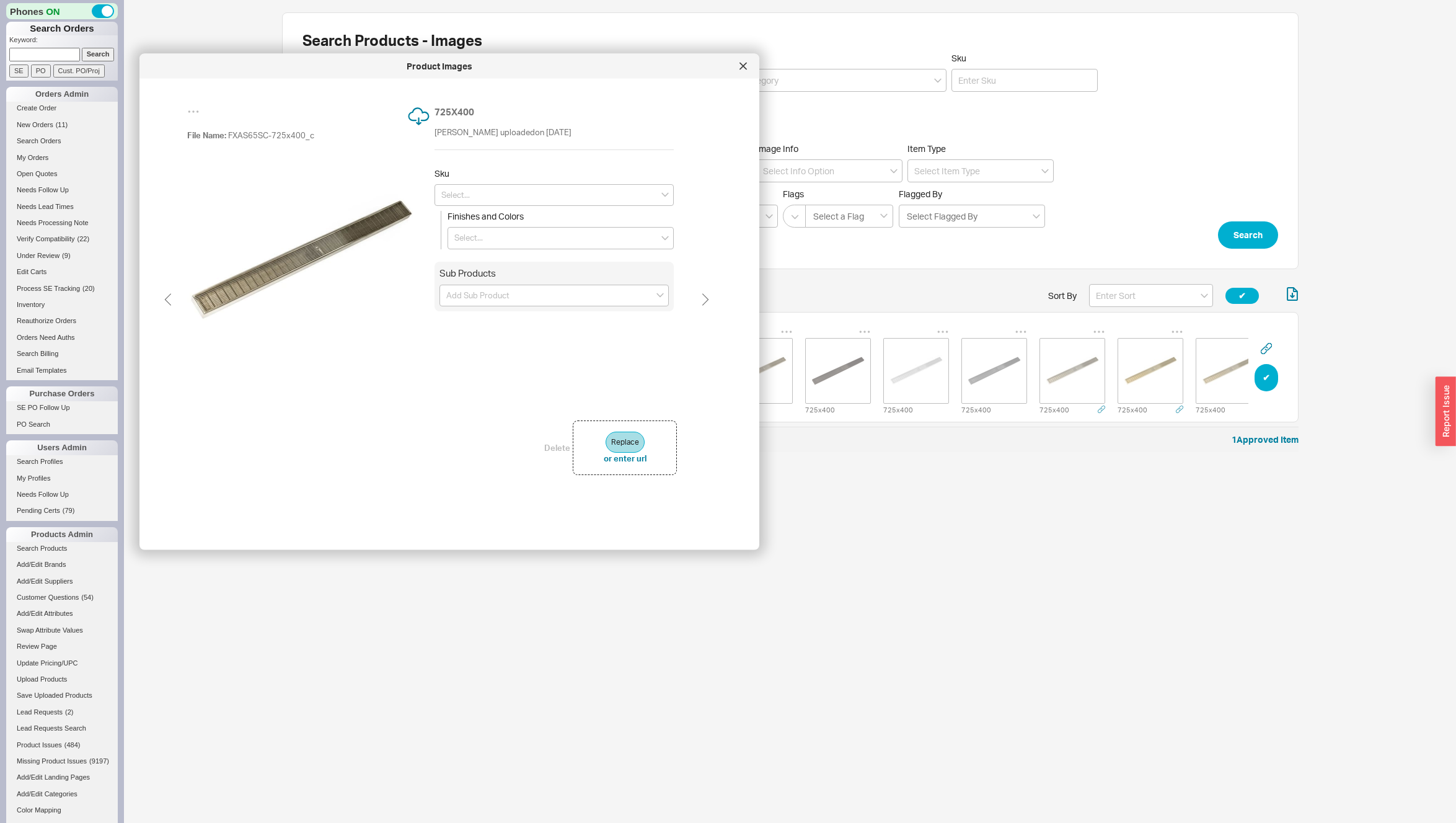
type input "Gunmetal"
type input "FXAS 6532 GM"
type input "Gunmetal"
click at [494, 253] on div "725 X 400 David Maryles uploaded on Sep 22nd 2025 Sku Finishes and Colors Sub P…" at bounding box center [555, 260] width 242 height 310
click at [481, 238] on input at bounding box center [560, 238] width 226 height 23
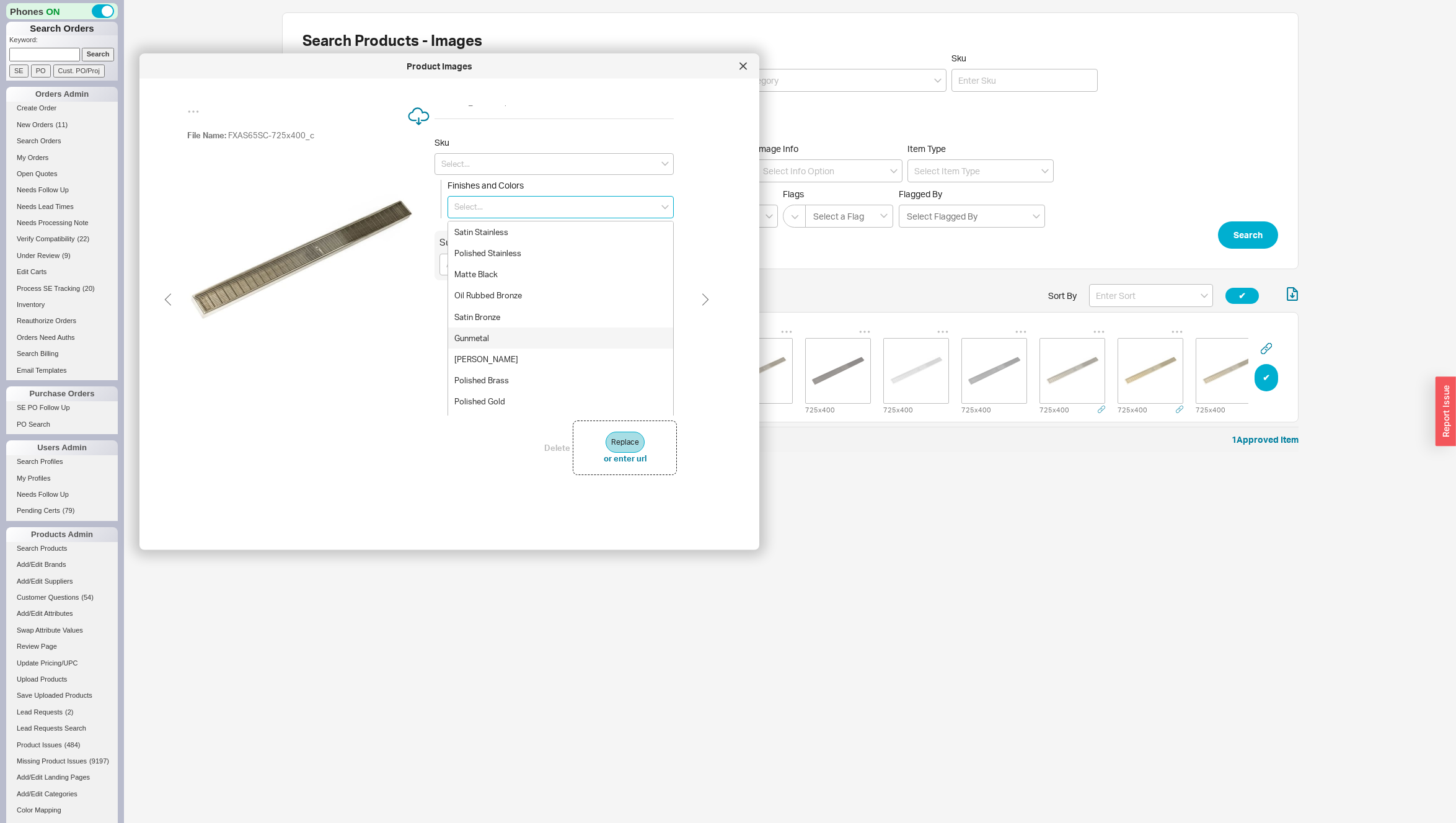
scroll to position [50, 0]
click at [499, 403] on div "Satin Champagne" at bounding box center [561, 404] width 225 height 21
type input "Satin Champagne"
type input "FXAS 6532 SC"
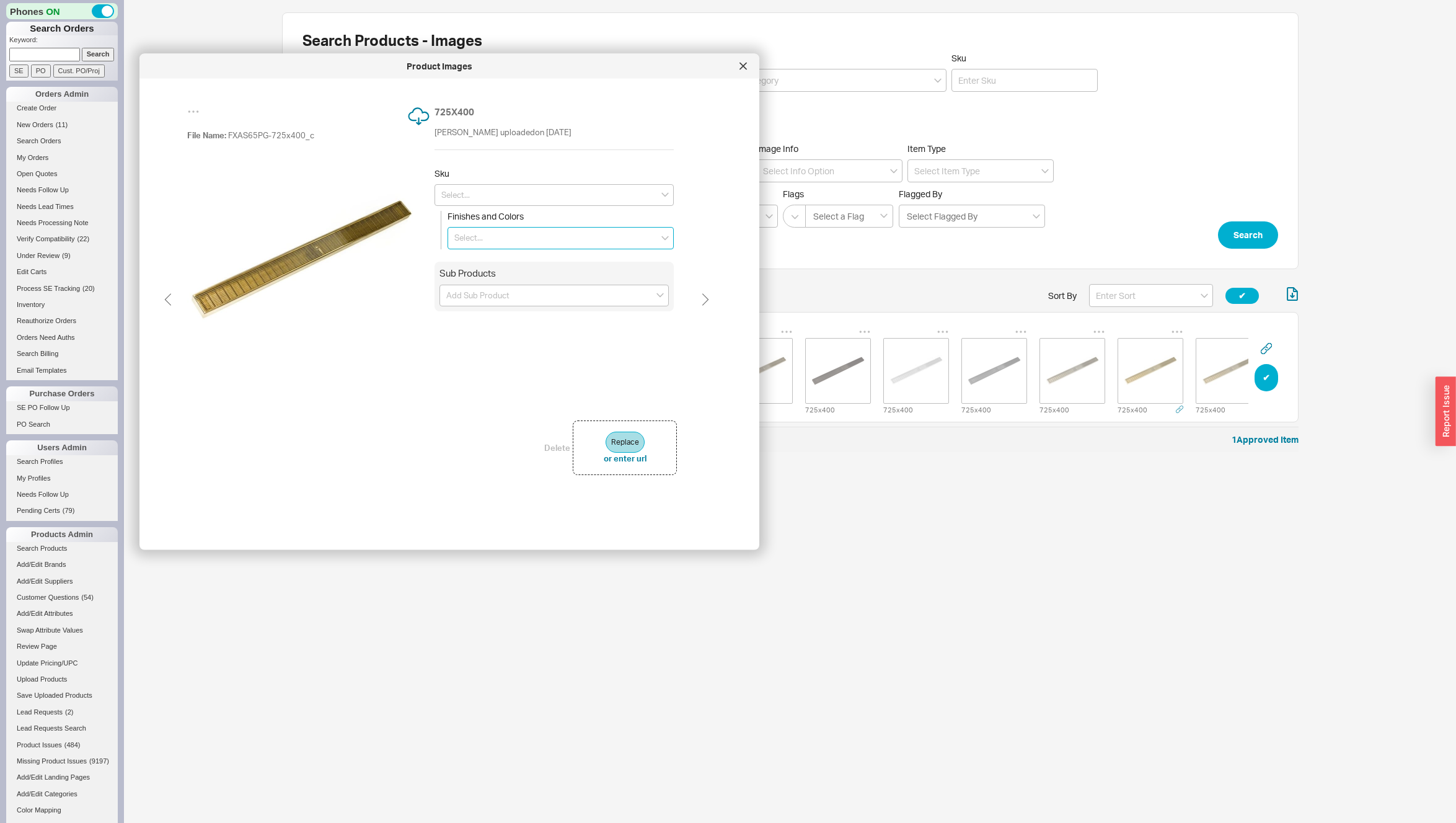
click at [473, 238] on input at bounding box center [560, 238] width 226 height 23
click at [493, 387] on div "Polished Gold" at bounding box center [561, 382] width 225 height 21
type input "Polished Gold"
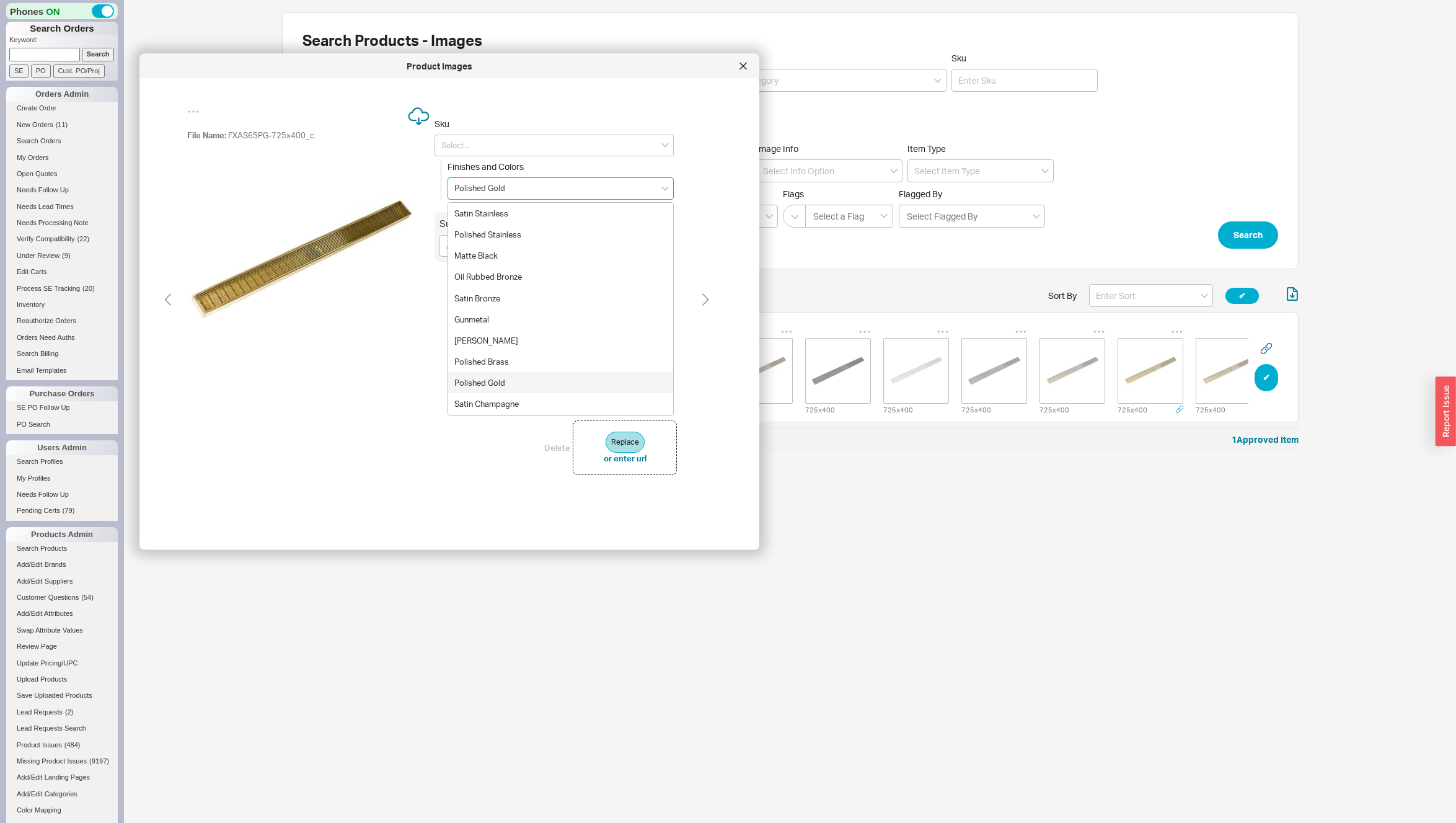
type input "FXAS 6532 PG"
click at [481, 360] on div "Polished Brass" at bounding box center [561, 361] width 225 height 21
type input "Polished Brass"
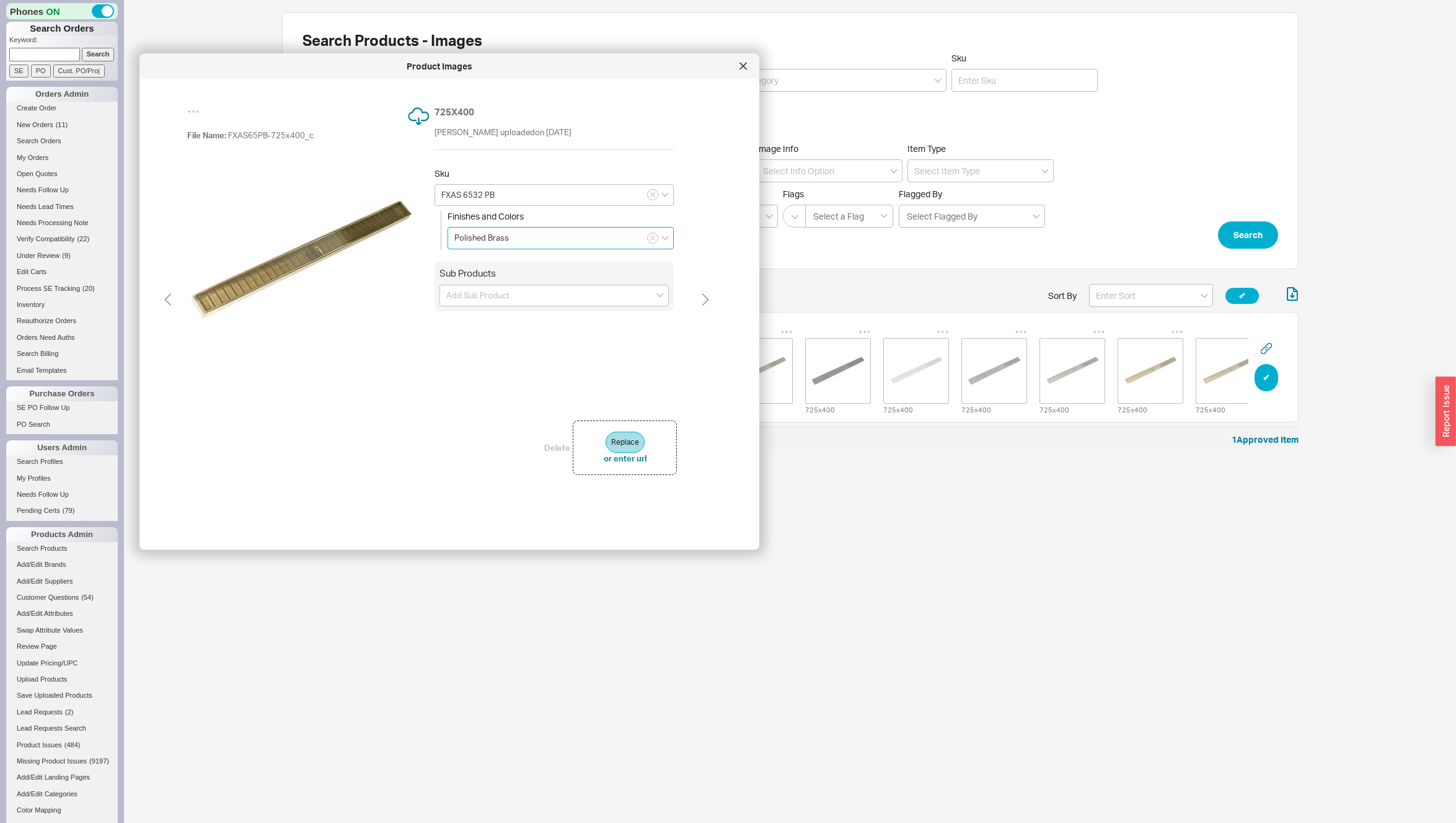
scroll to position [0, 0]
type input "FXAS 6532 PG"
type input "Polished Gold"
type input "FXAS 6532 SC"
type input "Satin Champagne"
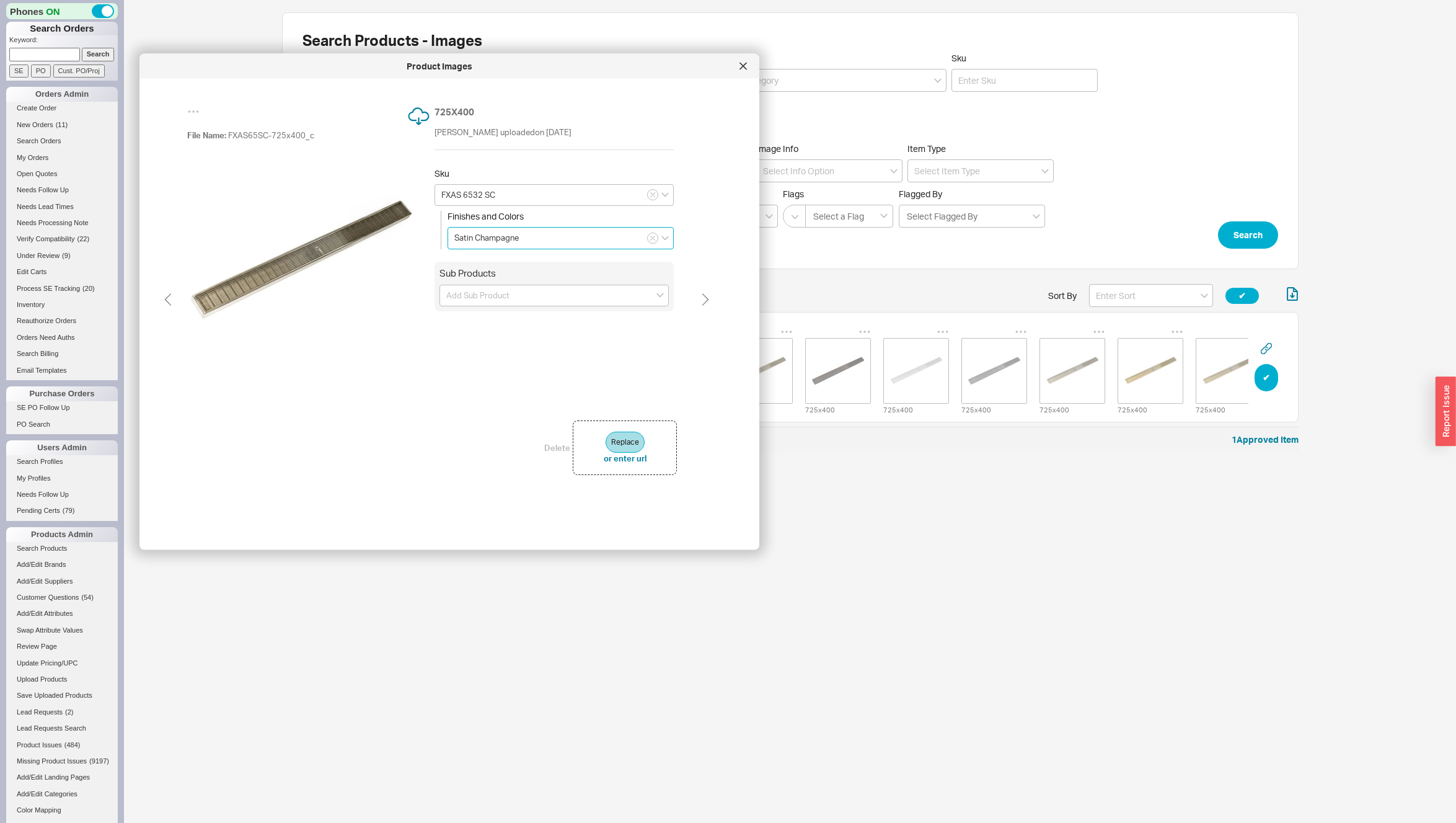
type input "FXAS 6532 GM"
type input "Gunmetal"
type input "FXAS 6532 MW"
type input "Matte White"
type input "FXAS 6532 ORB"
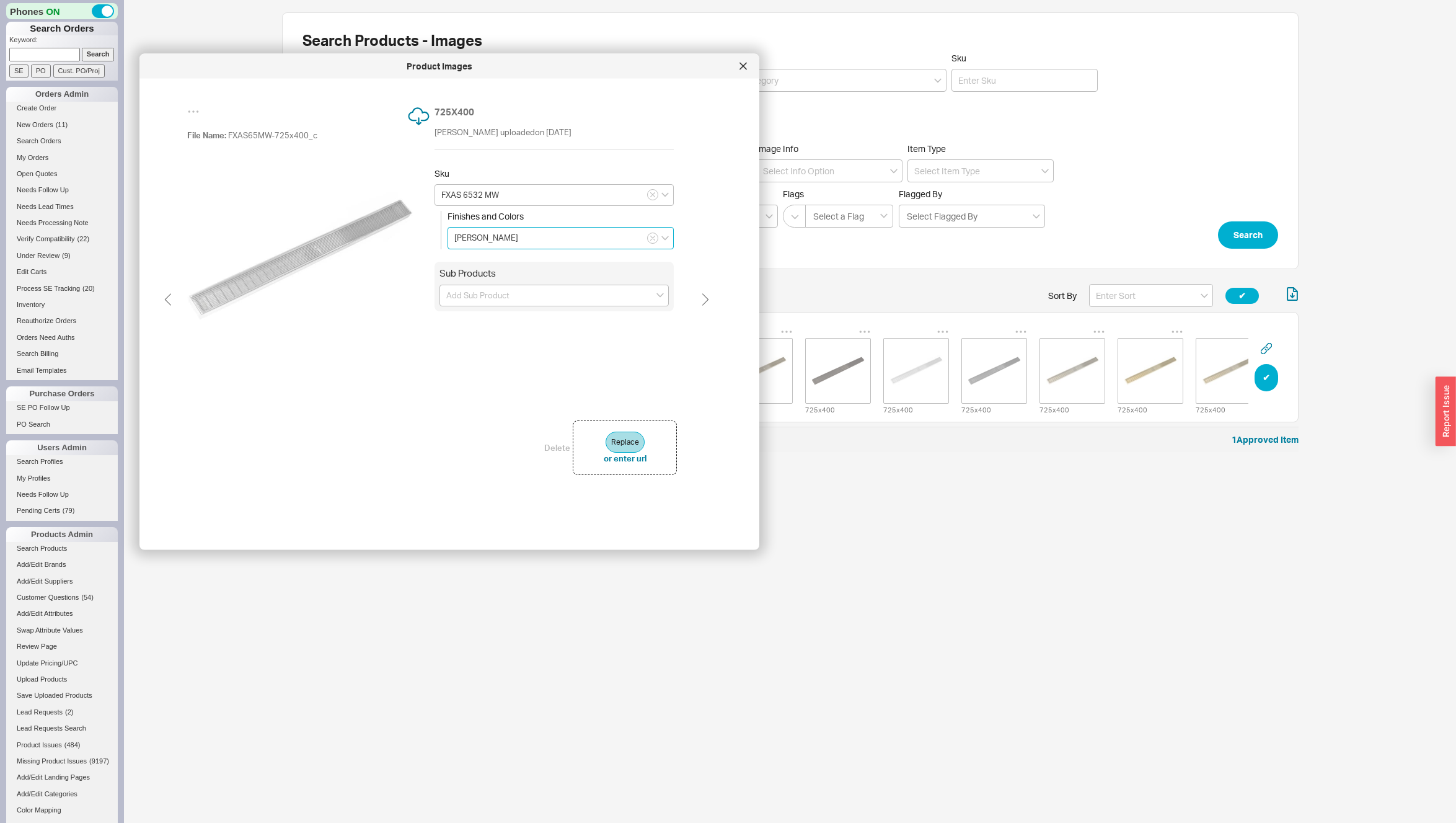
type input "Oil Rubbed Bronze"
type input "FXAS 6532 SB"
type input "Satin Bronze"
type input "FXAS 6532 PS"
type input "Polished Stainless"
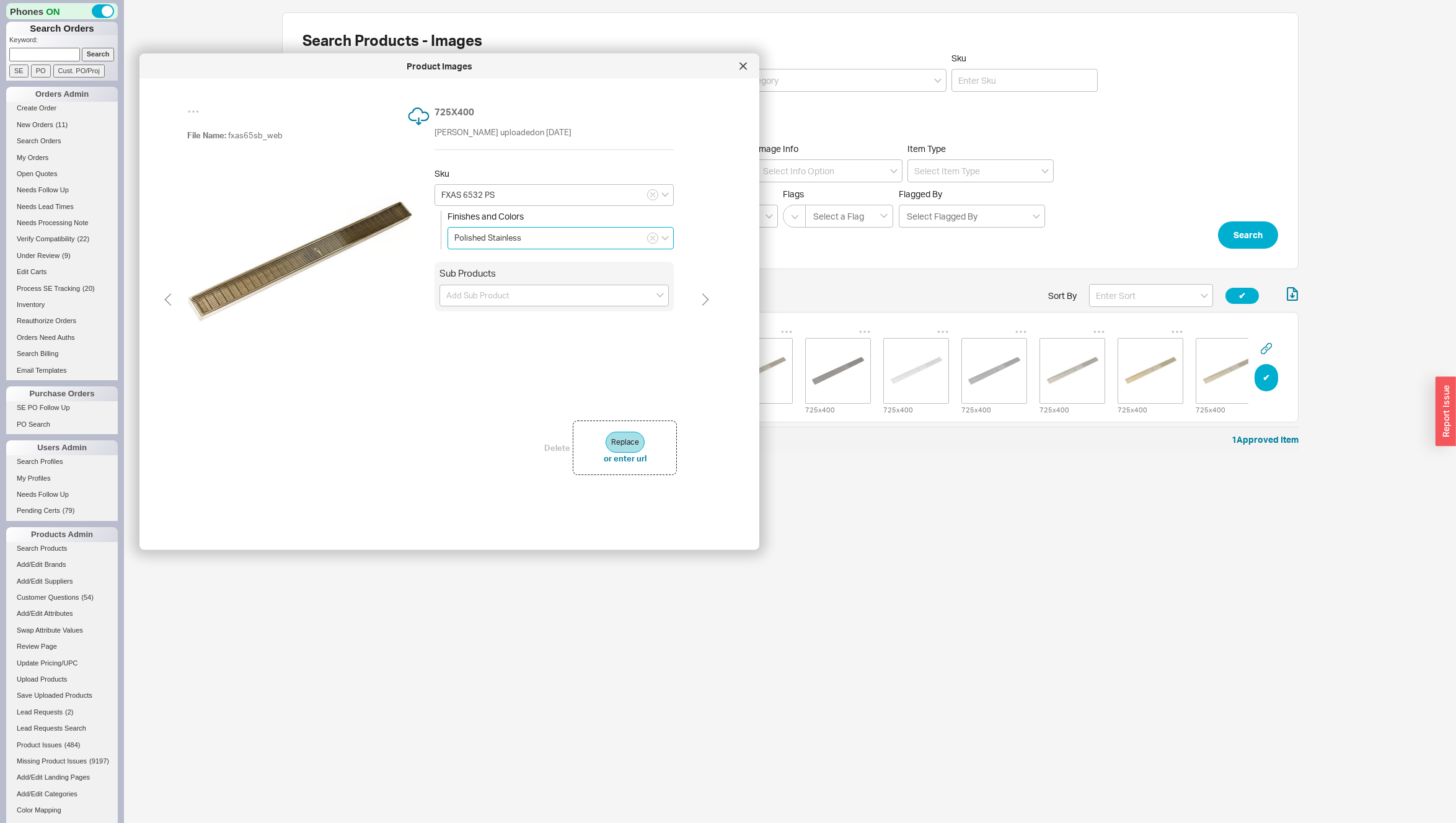
type input "FXAS 6532 SS"
type input "Satin Stainless"
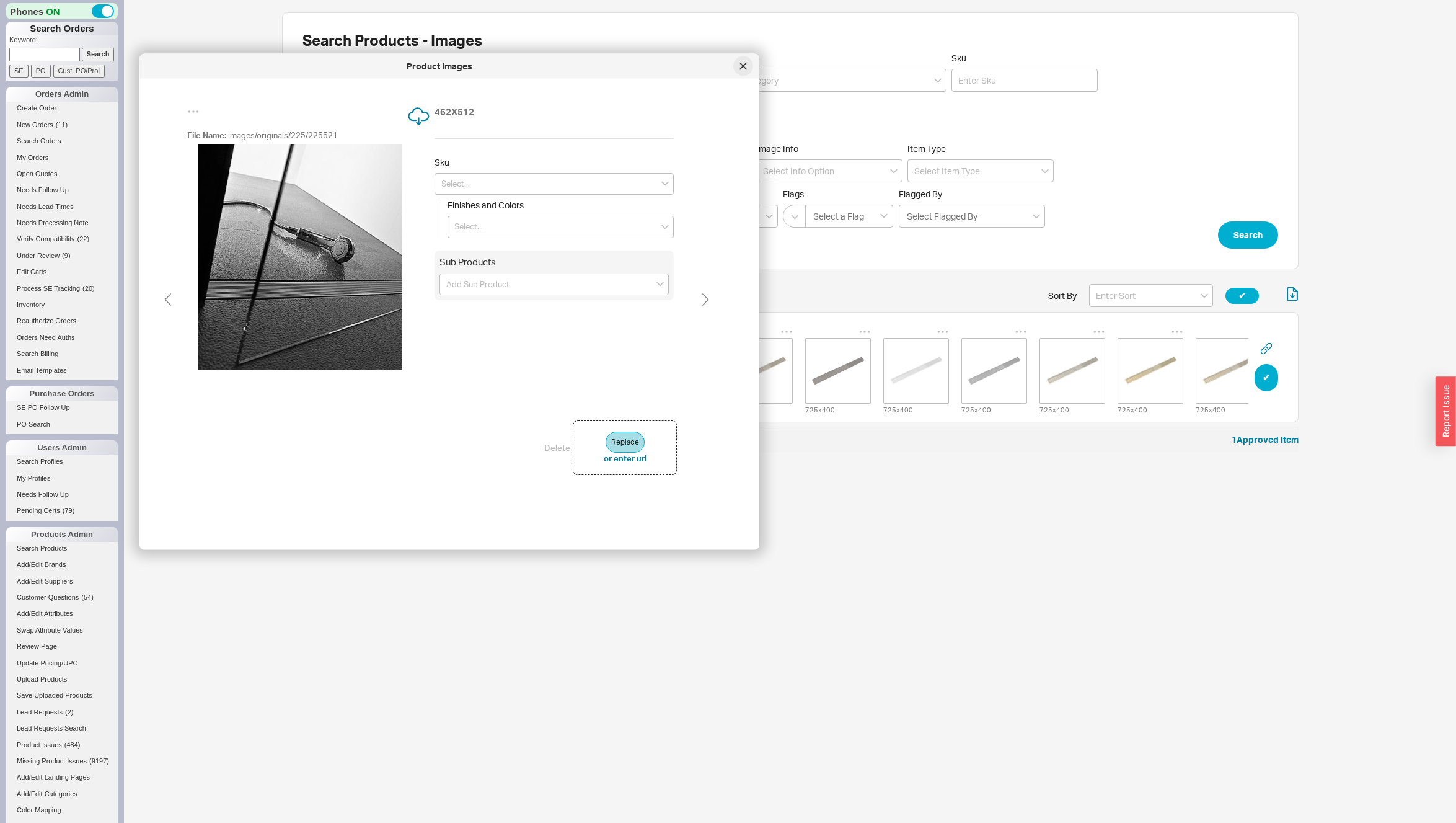
click at [750, 67] on div at bounding box center [743, 66] width 20 height 20
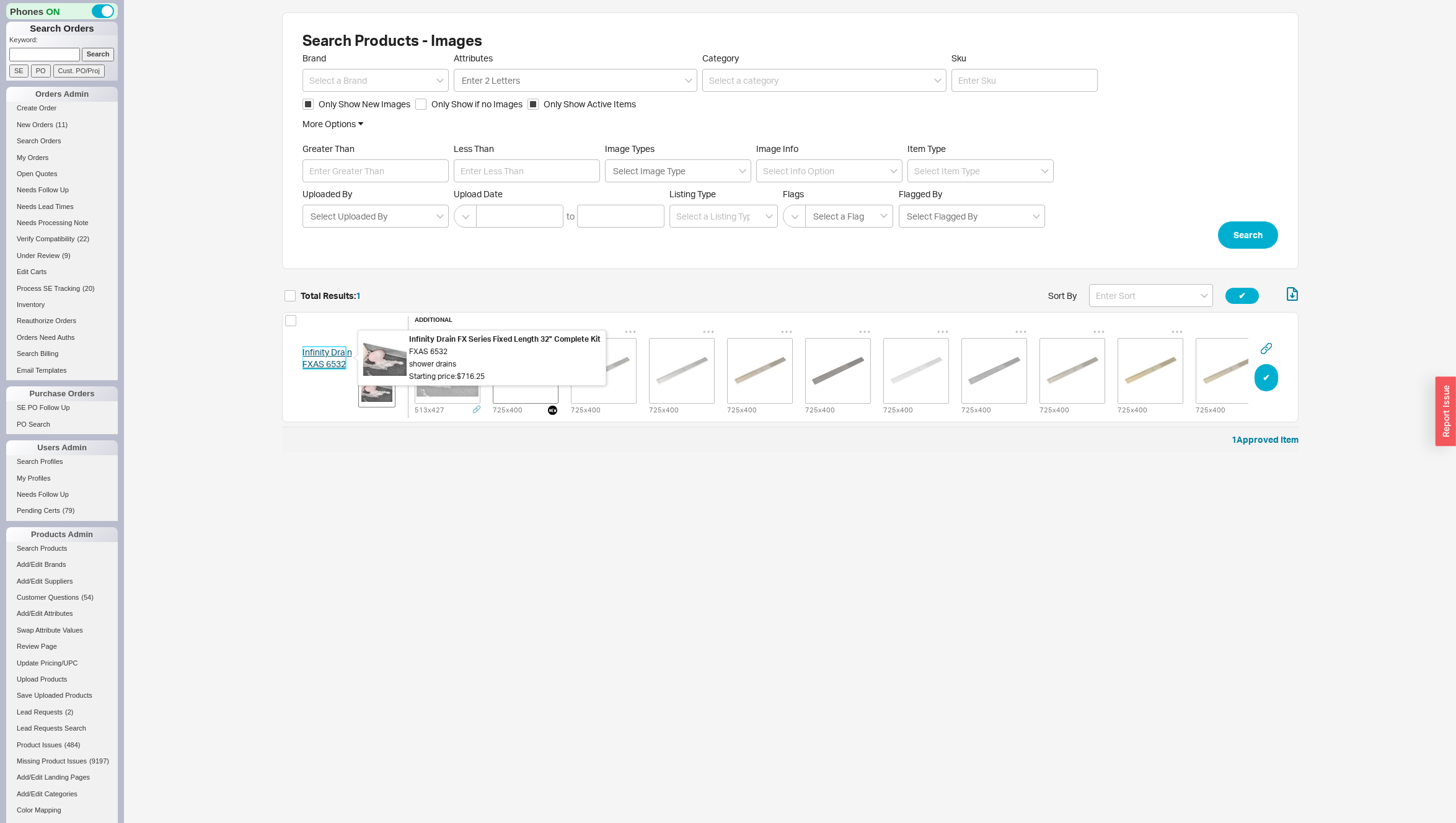
click at [330, 352] on link "Infinity Drain FXAS 6532" at bounding box center [327, 358] width 50 height 23
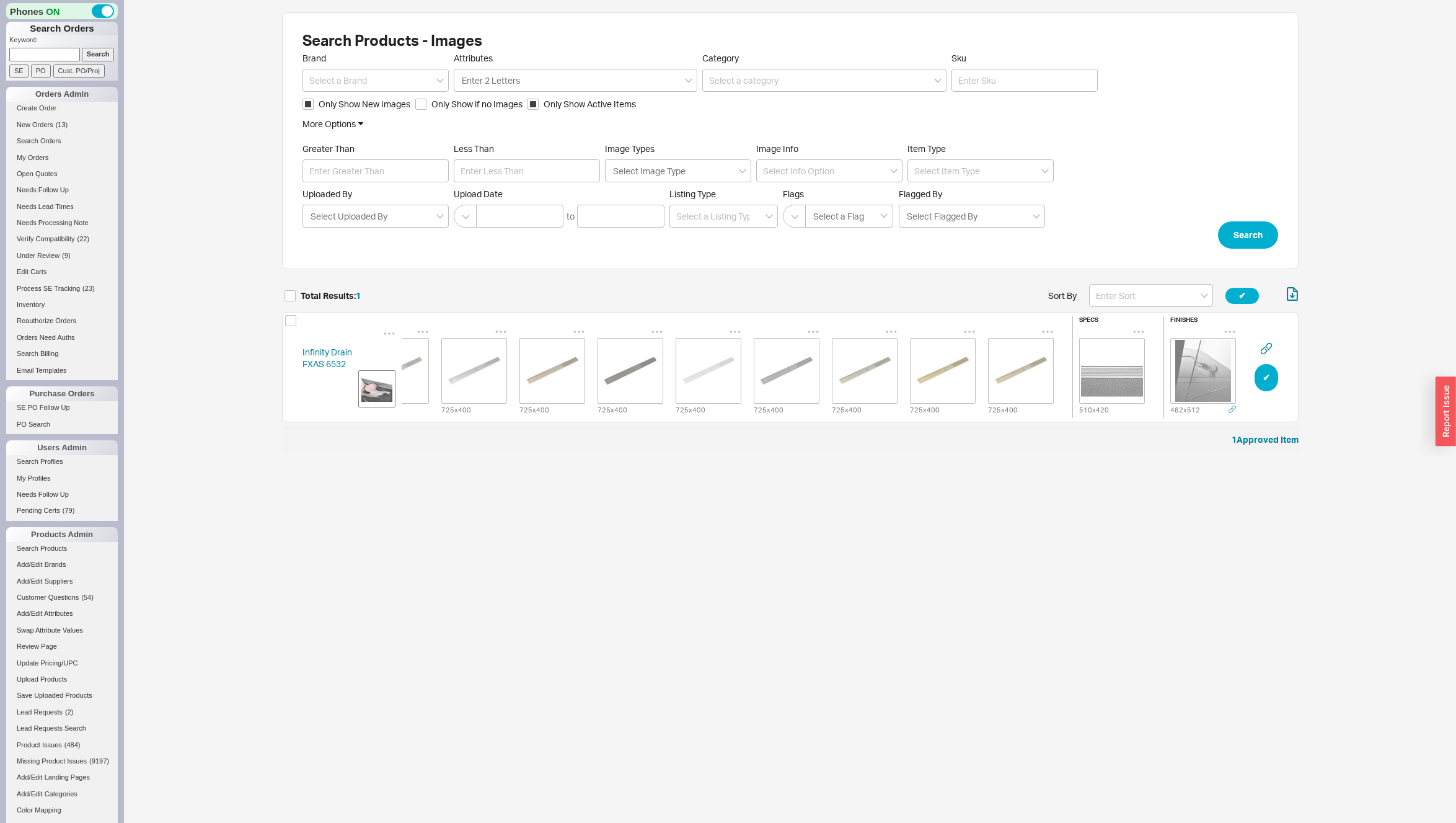
scroll to position [0, 206]
click at [1009, 375] on img "grid" at bounding box center [1022, 370] width 62 height 62
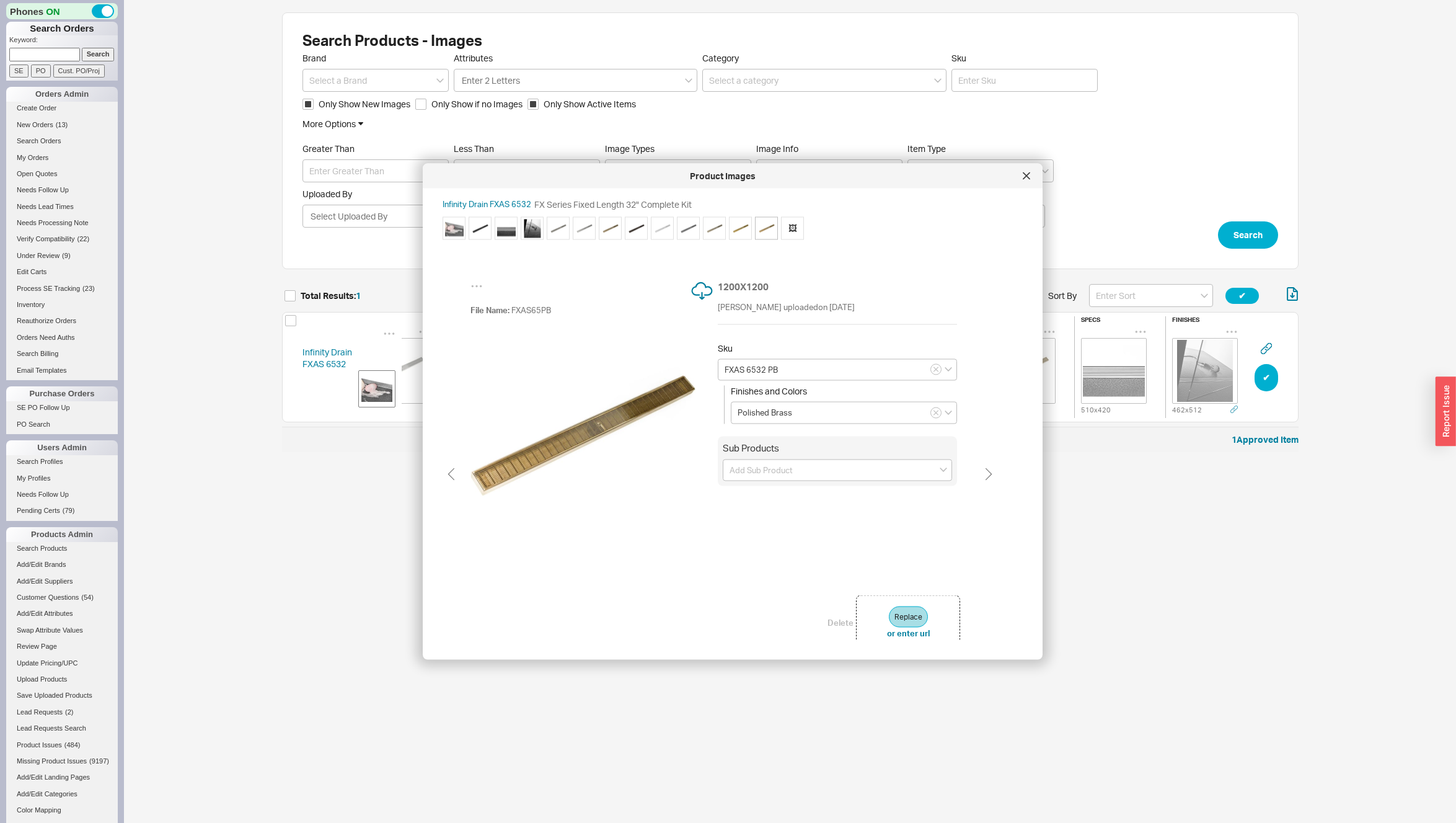
click at [745, 583] on div "1200 X 1200 David Maryles uploaded on Sep 22nd 2025 Sku FXAS 6532 PB Finishes a…" at bounding box center [839, 434] width 242 height 310
type input "FXAS 6532 PG"
type input "Polished Gold"
click at [915, 632] on button "or enter url" at bounding box center [908, 632] width 43 height 11
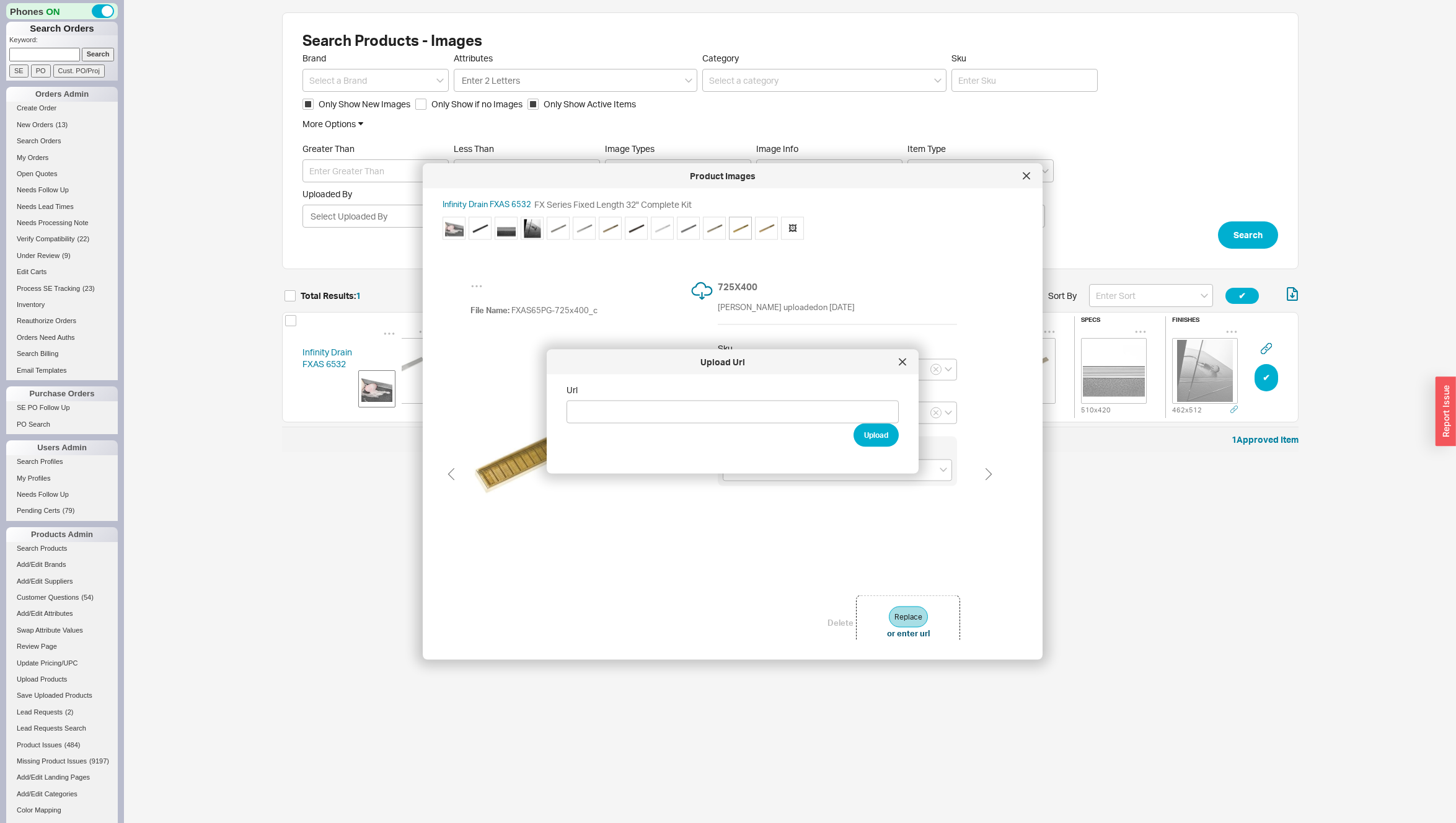
type input "https://infinitydrain.com/wp-content/uploads/2021/01/FXAS65PG.jpg"
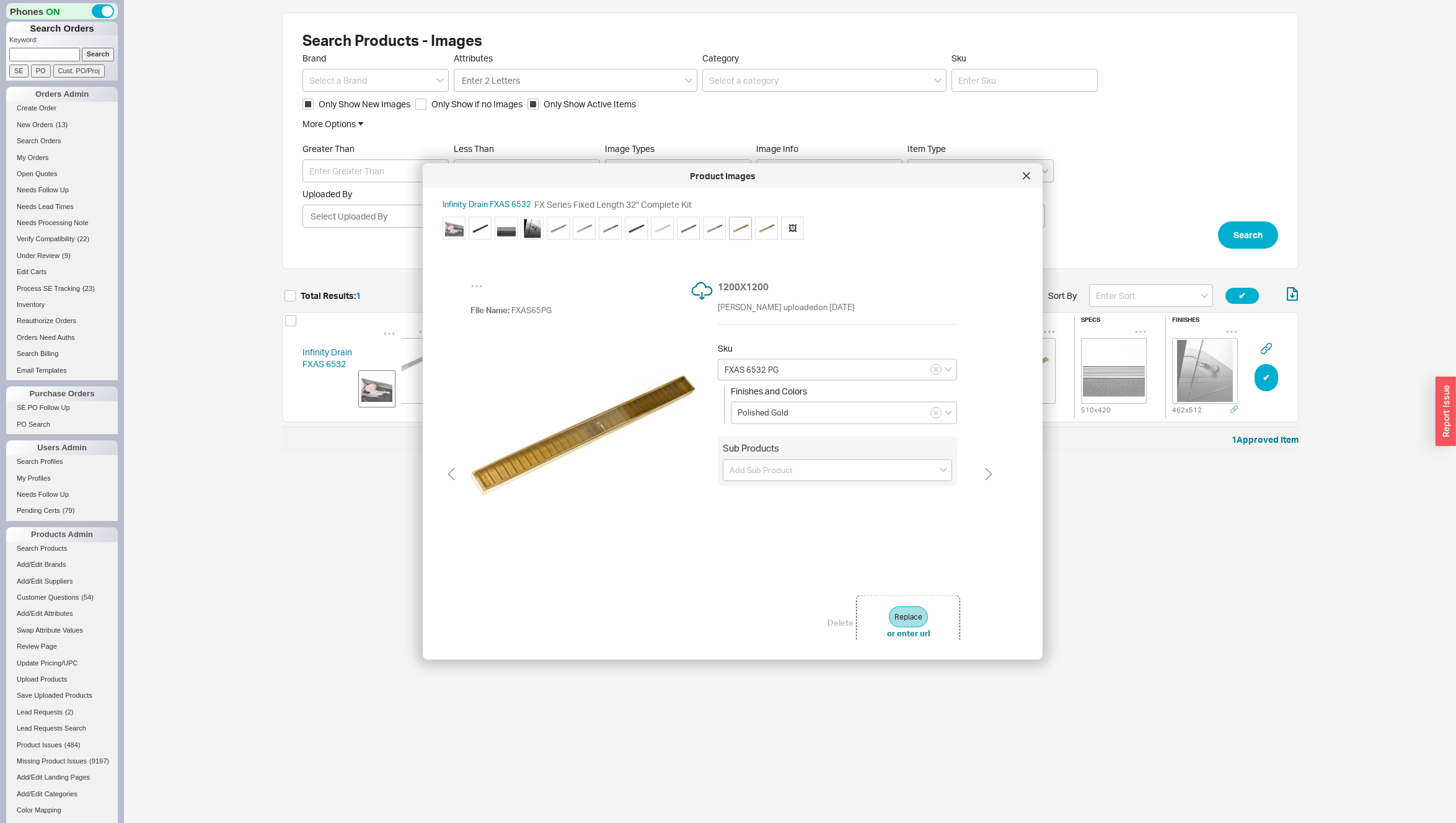
click at [770, 232] on img at bounding box center [766, 227] width 18 height 18
type input "FXAS 6532 PB"
type input "Polished Brass"
click at [741, 229] on img at bounding box center [740, 227] width 18 height 18
type input "FXAS 6532 PG"
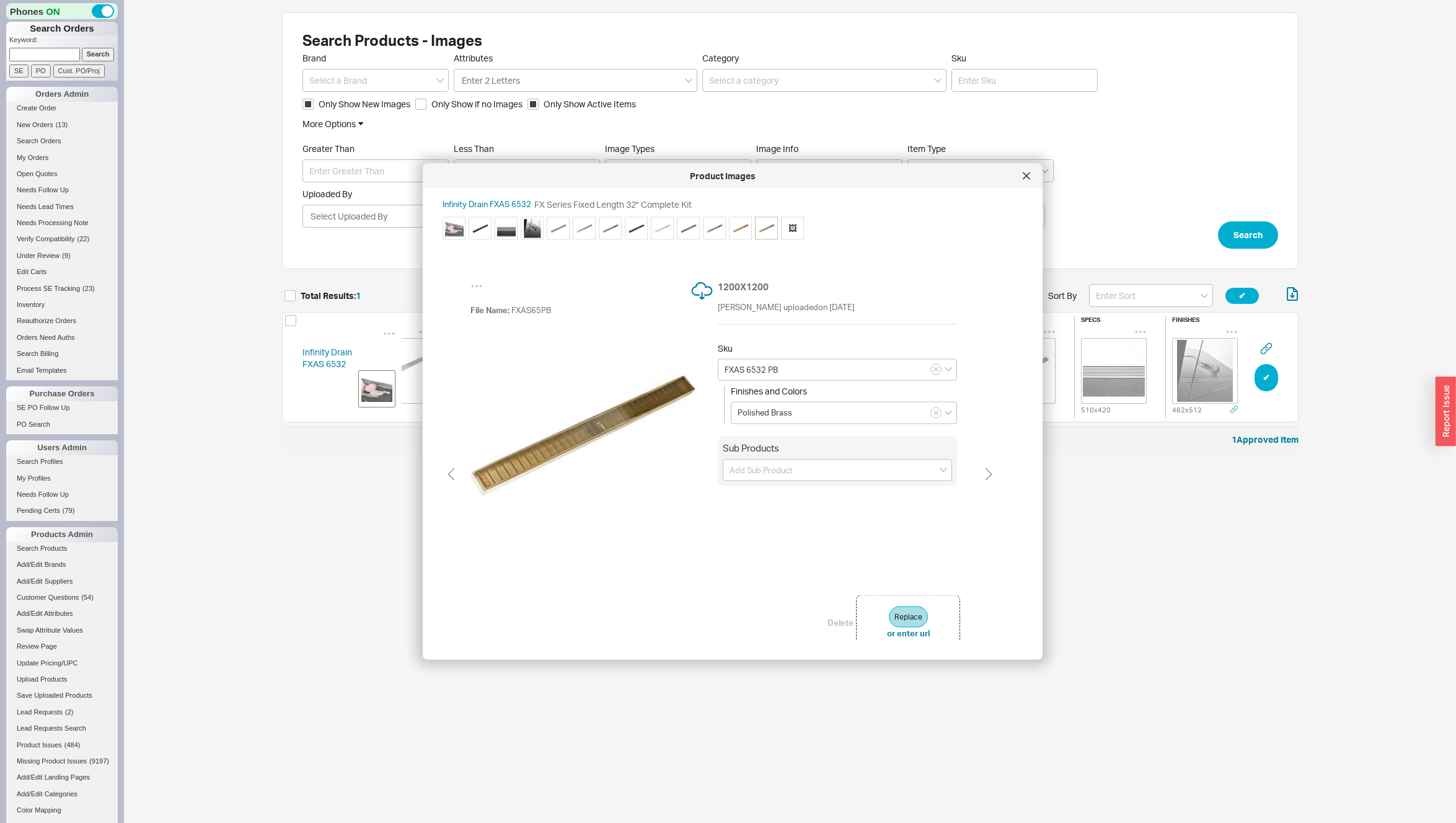
type input "Polished Gold"
click at [769, 230] on img at bounding box center [766, 227] width 18 height 18
type input "FXAS 6532 PB"
type input "Polished Brass"
click at [735, 227] on img at bounding box center [740, 227] width 18 height 18
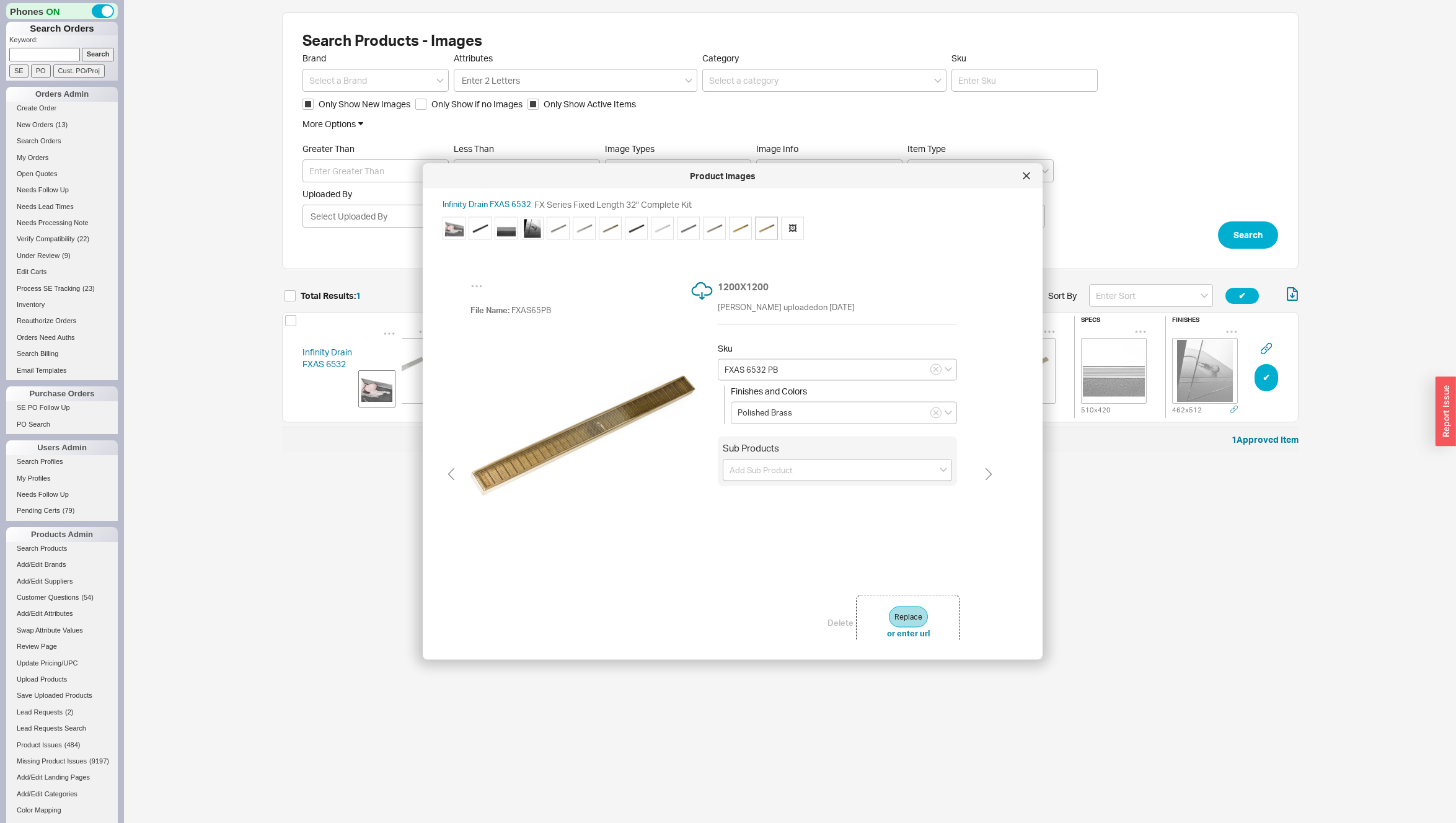
type input "FXAS 6532 PG"
type input "Polished Gold"
click at [710, 229] on img at bounding box center [714, 227] width 18 height 18
type input "FXAS 6532 SC"
type input "Satin Champagne"
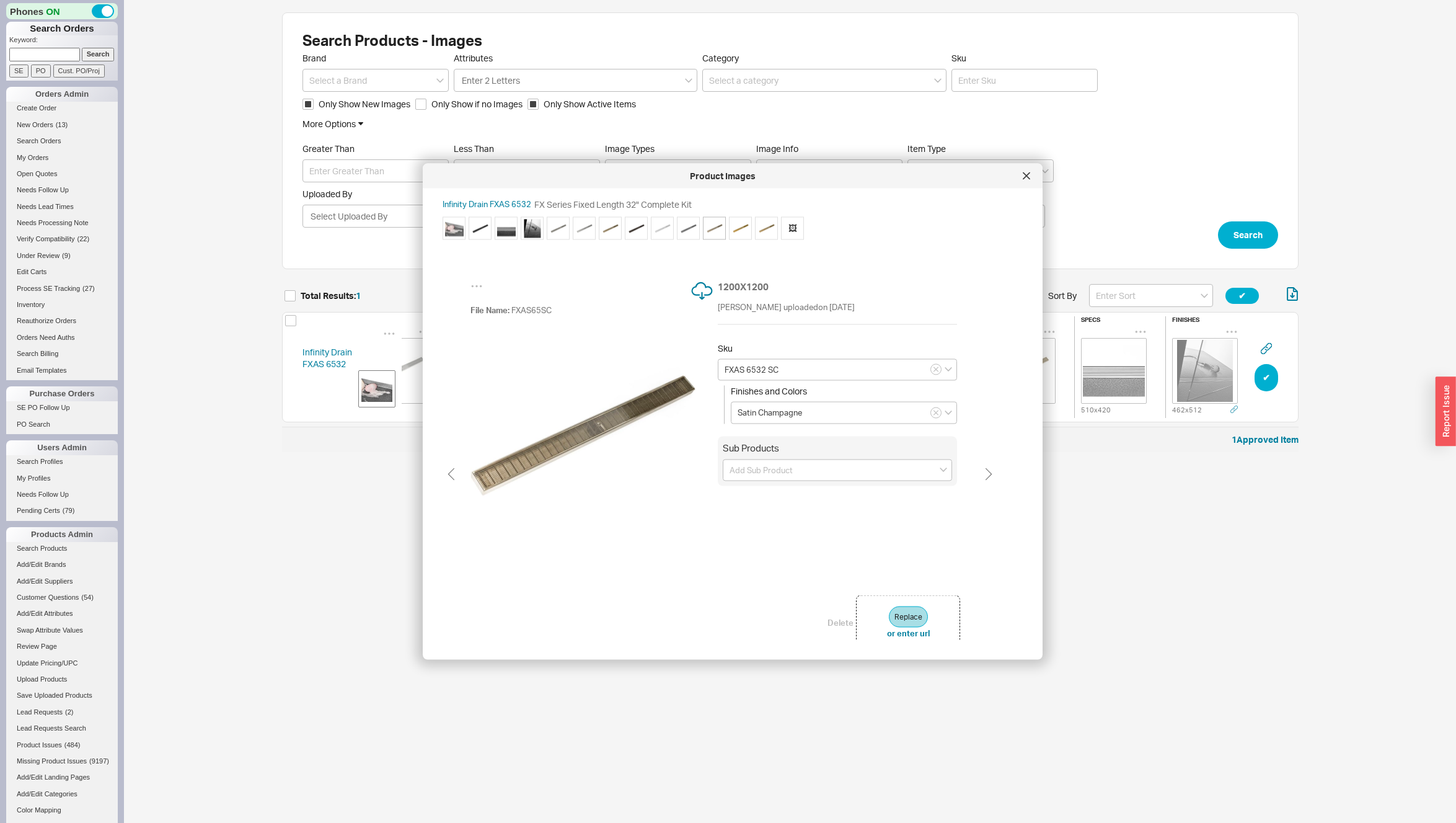
click at [688, 229] on img at bounding box center [688, 227] width 18 height 18
type input "FXAS 6532 GM"
type input "Gunmetal"
type input "FXAS 6532 MW"
type input "Matte White"
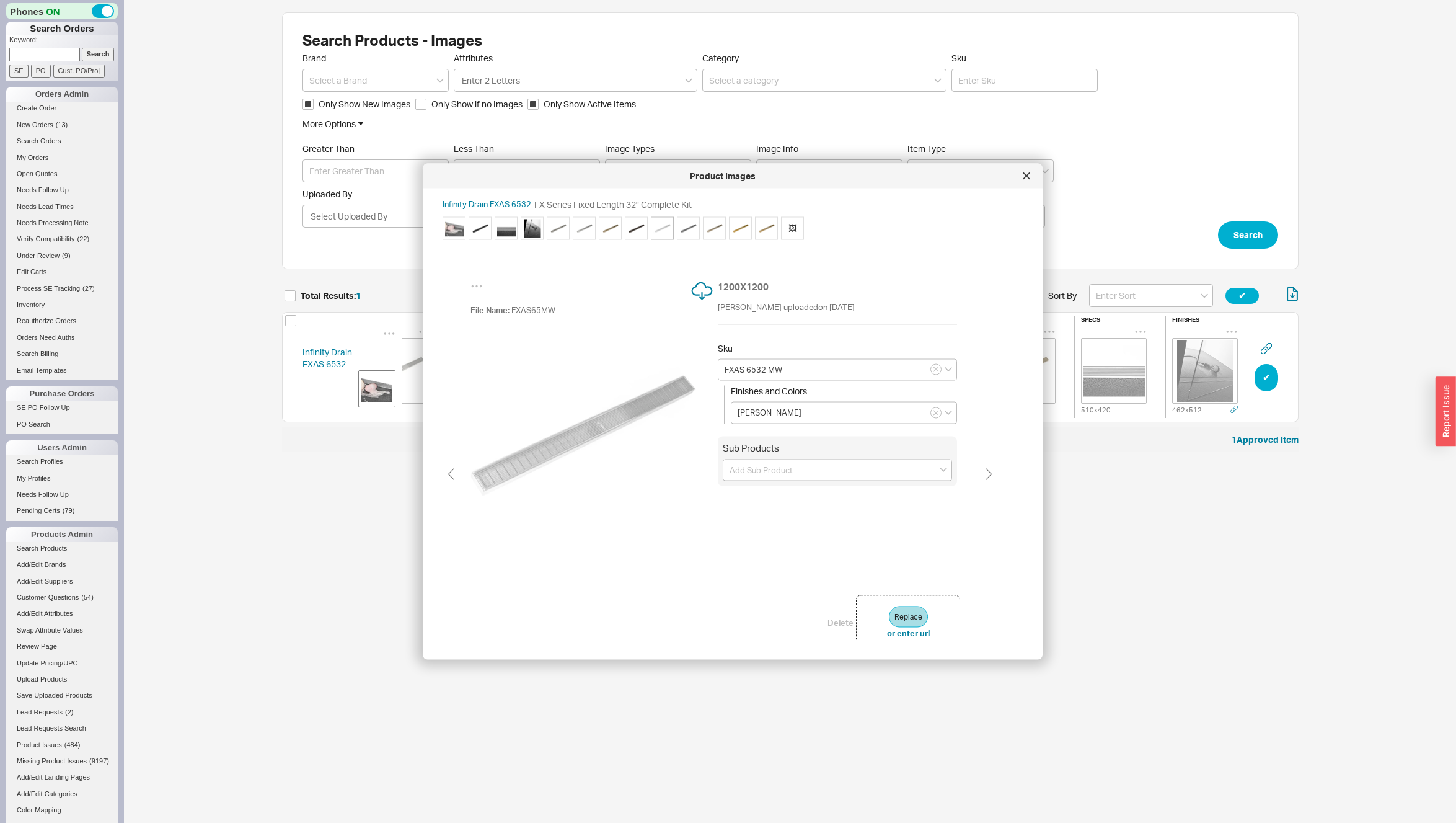
type input "FXAS 6532 ORB"
type input "Oil Rubbed Bronze"
click at [544, 306] on span "fxas65orb_web" at bounding box center [546, 309] width 72 height 10
click at [607, 225] on img at bounding box center [611, 227] width 18 height 18
type input "FXAS 6532 SB"
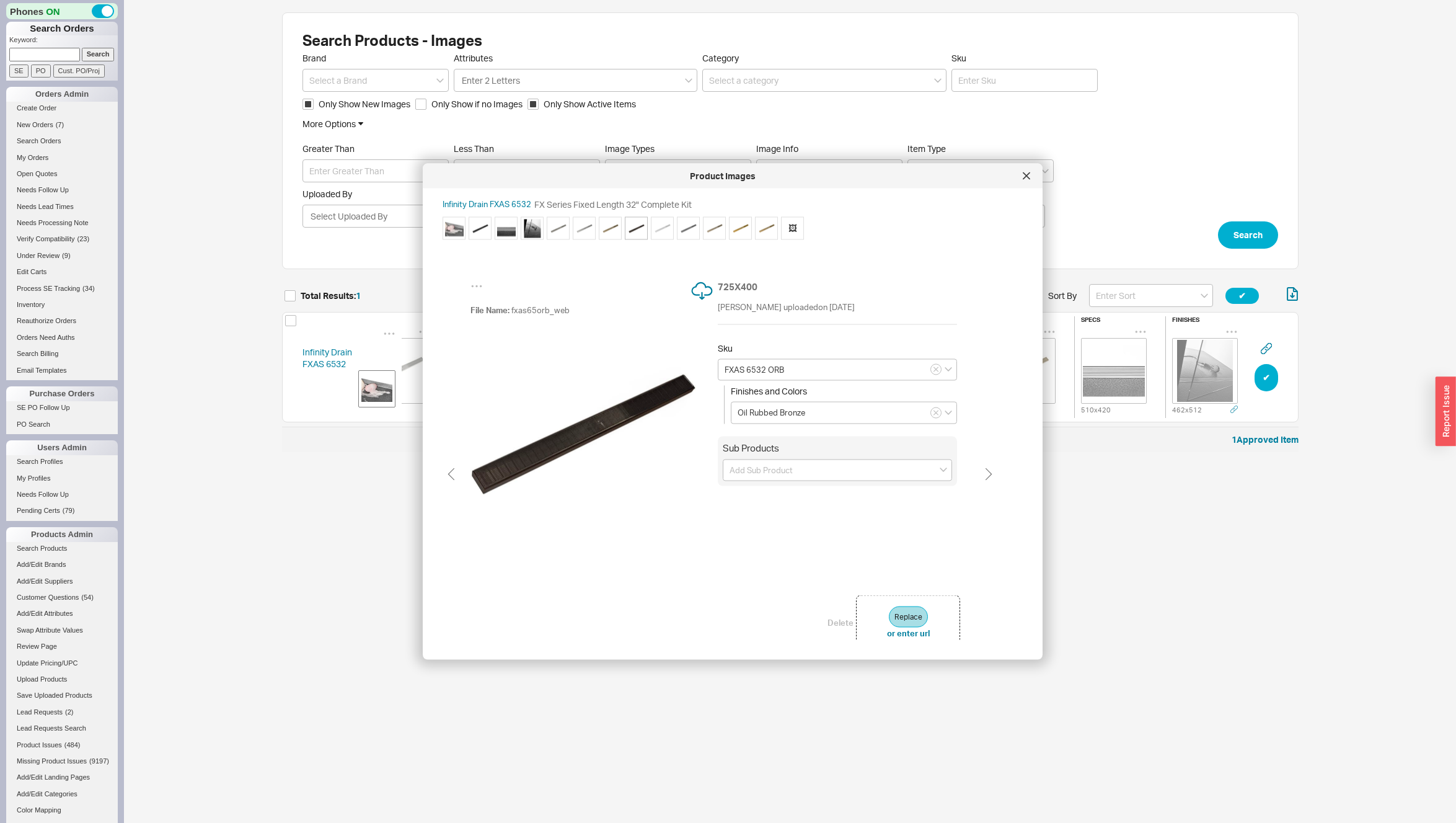
type input "Satin Bronze"
type input "FXAS 6532 PS"
type input "Polished Stainless"
type input "FXAS 6532 SS"
type input "Satin Stainless"
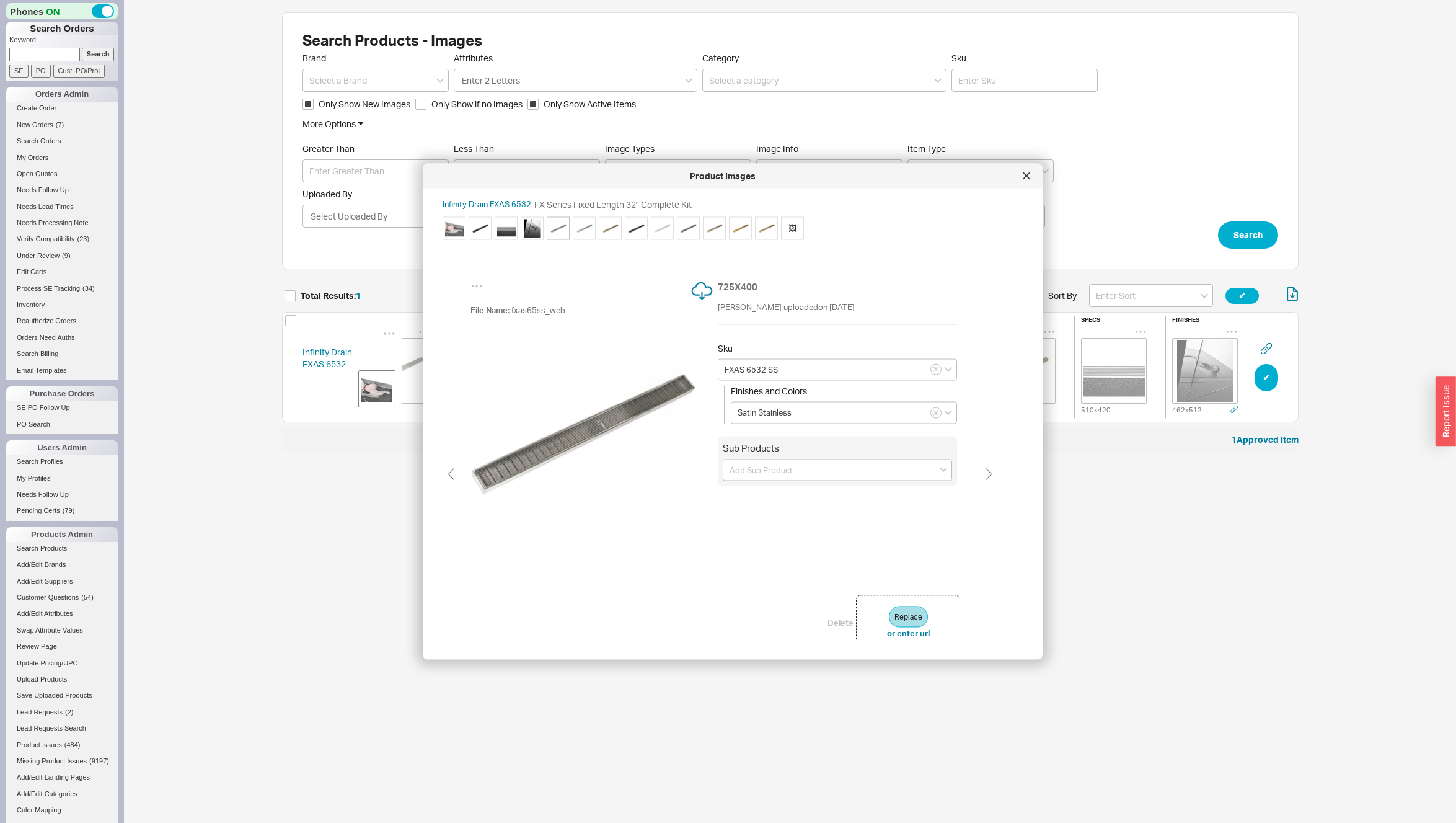
type input "FXAS 6532 PS"
type input "Polished Stainless"
type input "FXAS 6532 SB"
type input "Satin Bronze"
type input "FXAS 6532 ORB"
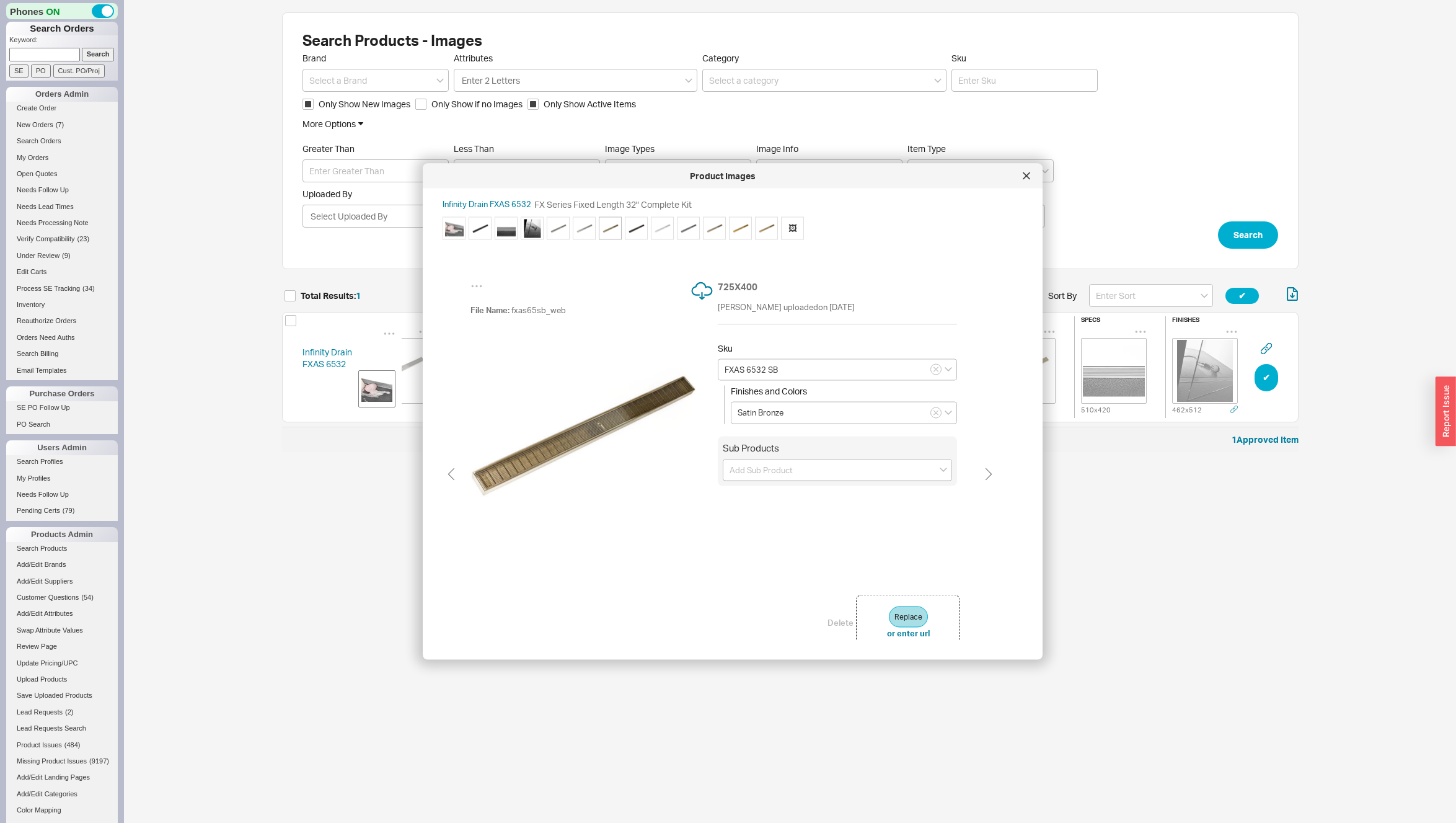
type input "Oil Rubbed Bronze"
type input "FXAS 6532 MW"
type input "Matte White"
type input "FXAS 6532 GM"
type input "Gunmetal"
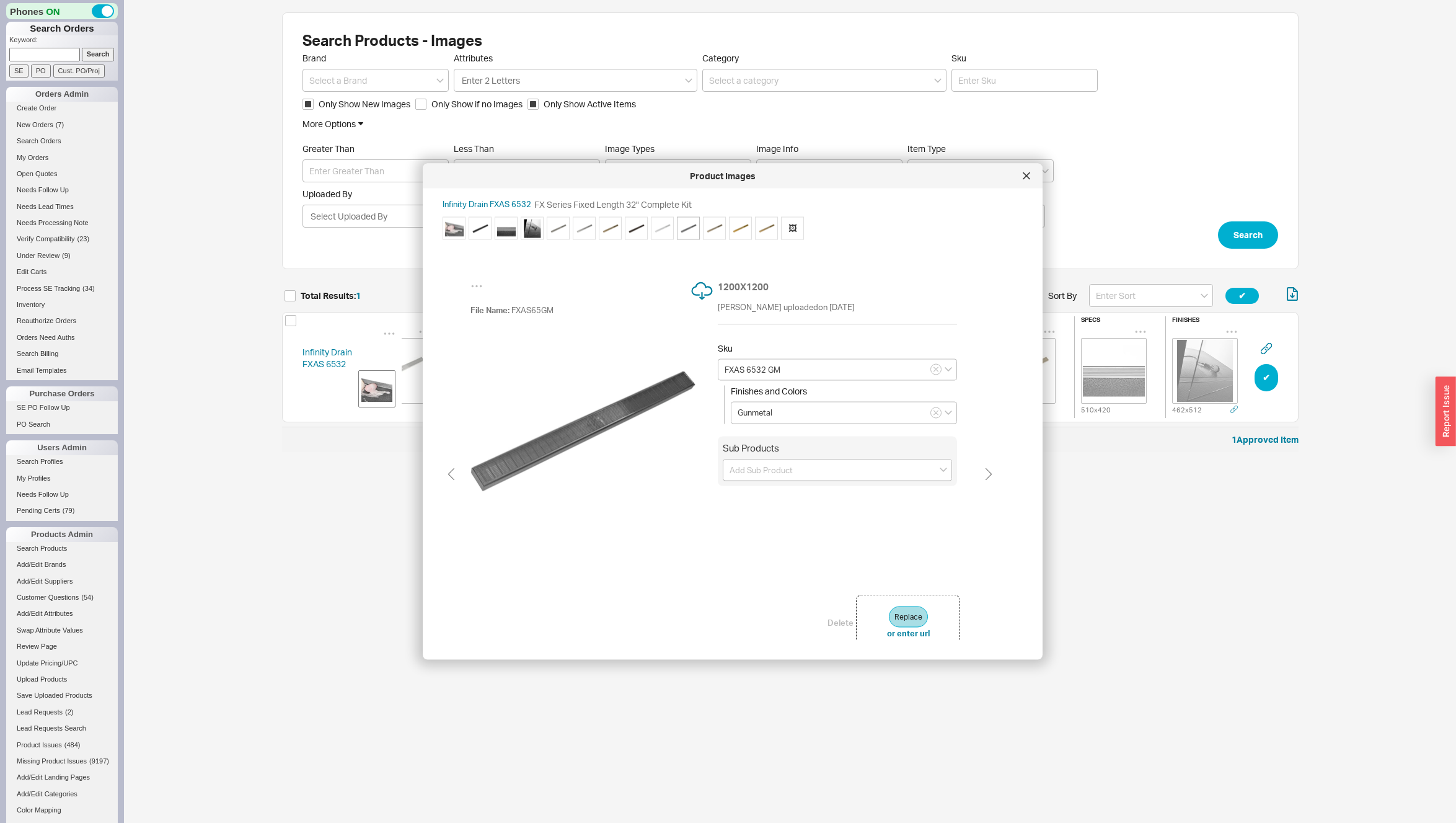
type input "FXAS 6532 MW"
type input "Matte White"
type input "FXAS 6532 ORB"
type input "Oil Rubbed Bronze"
type input "FXAS 6532 SB"
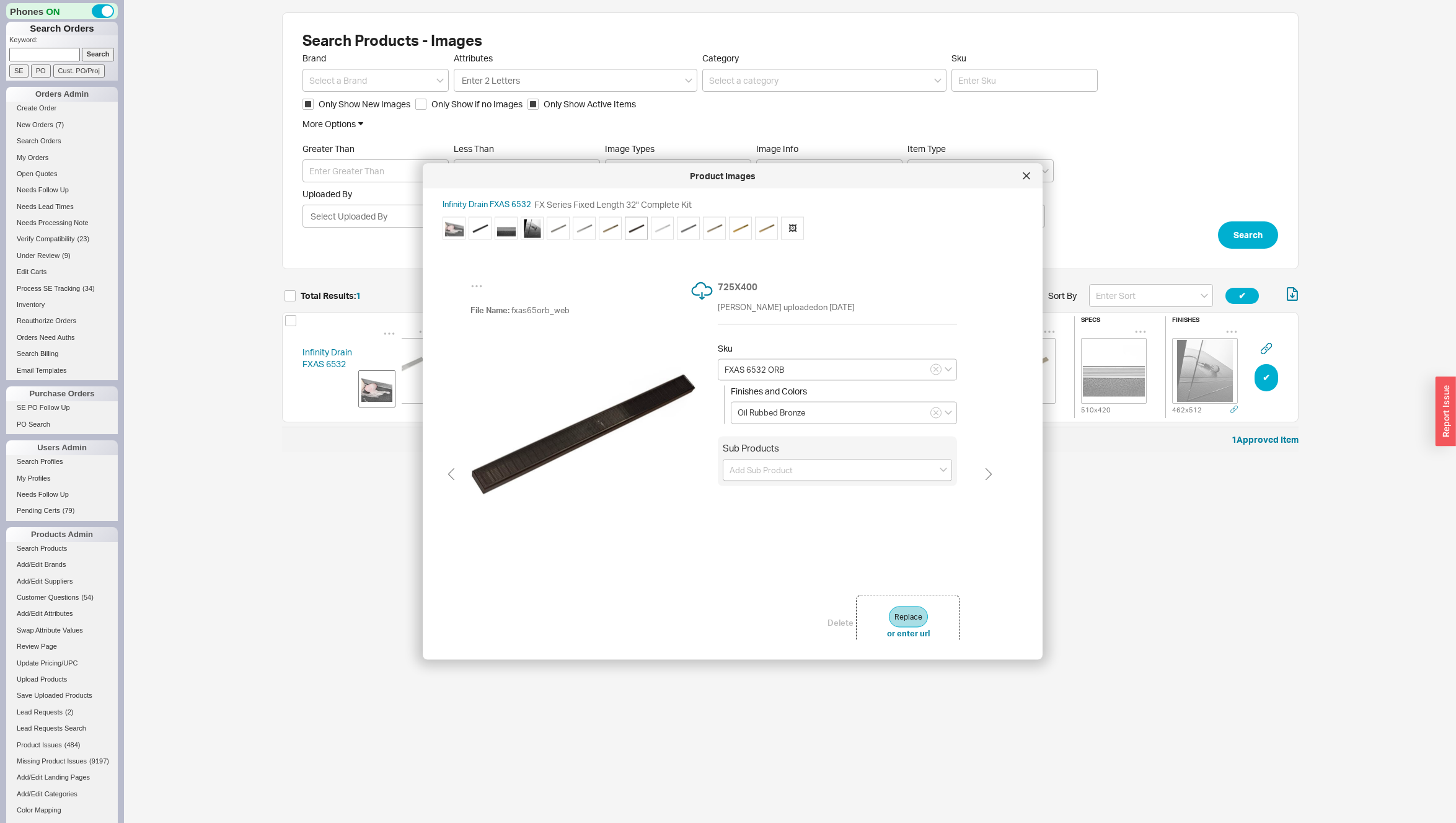
type input "Satin Bronze"
type input "FXAS 6532 PS"
type input "Polished Stainless"
type input "FXAS 6532 SS"
type input "Satin Stainless"
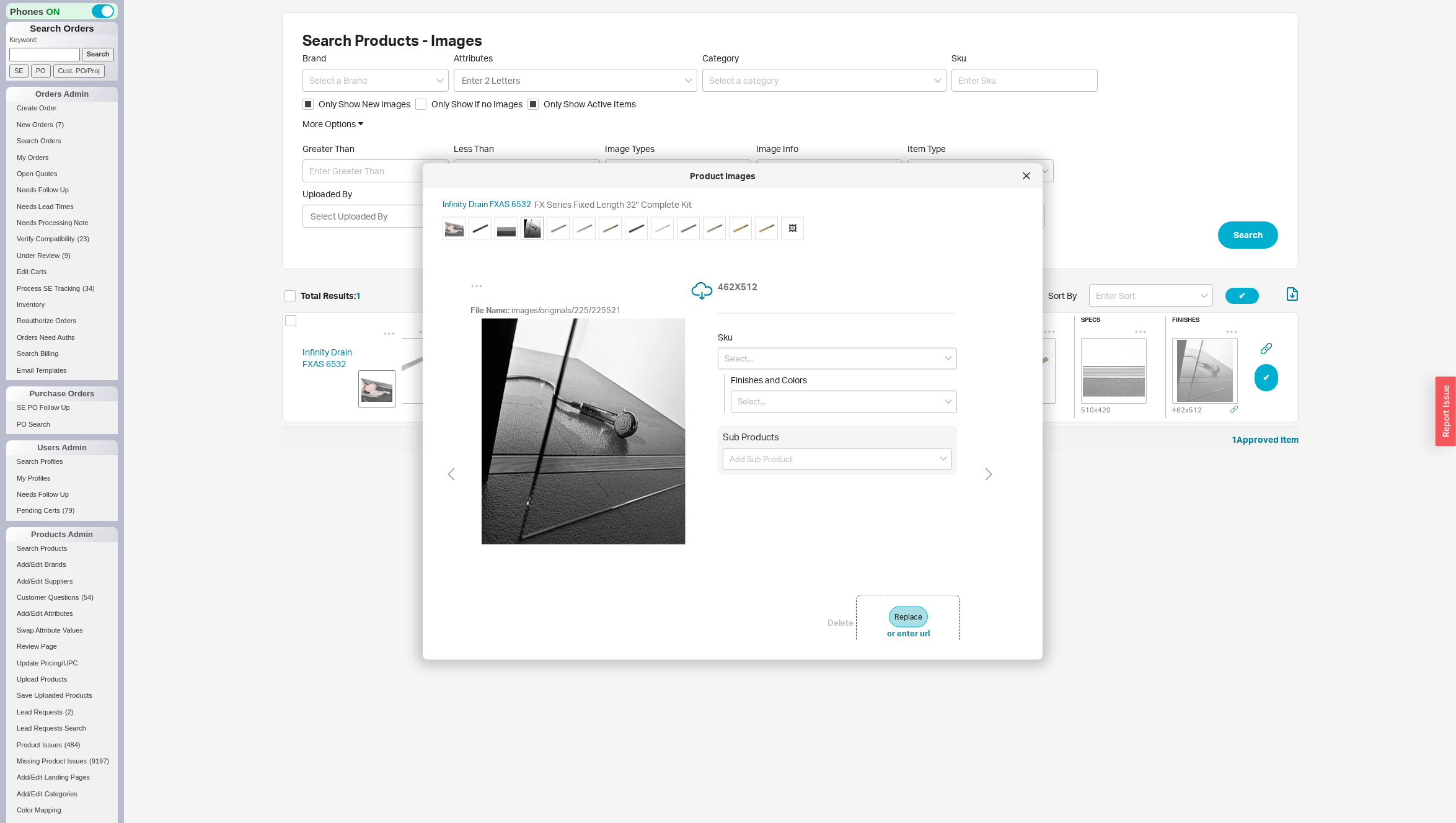
type input "FXAS 6532 SS"
type input "Satin Stainless"
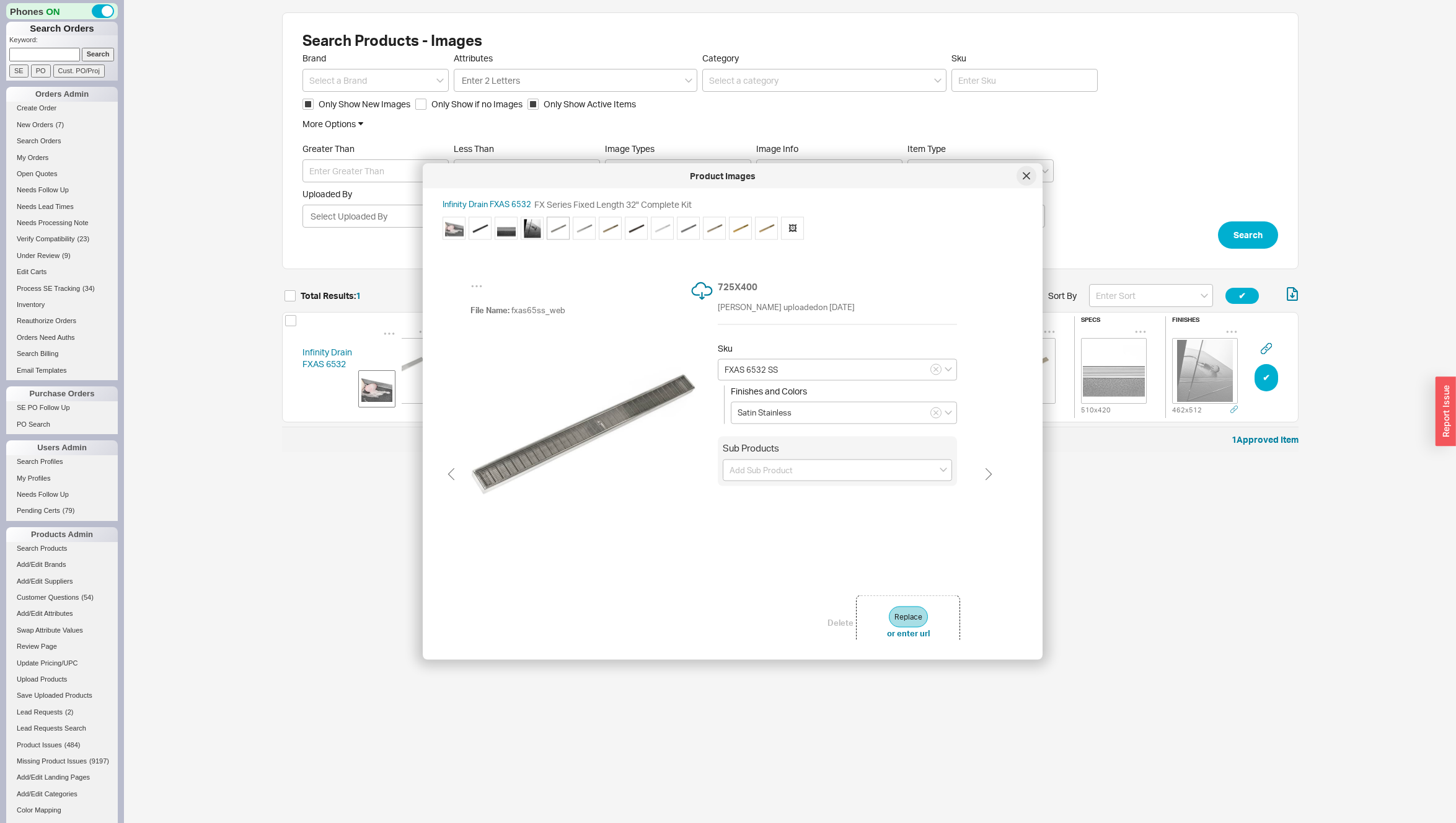
click at [1026, 173] on icon at bounding box center [1026, 176] width 8 height 8
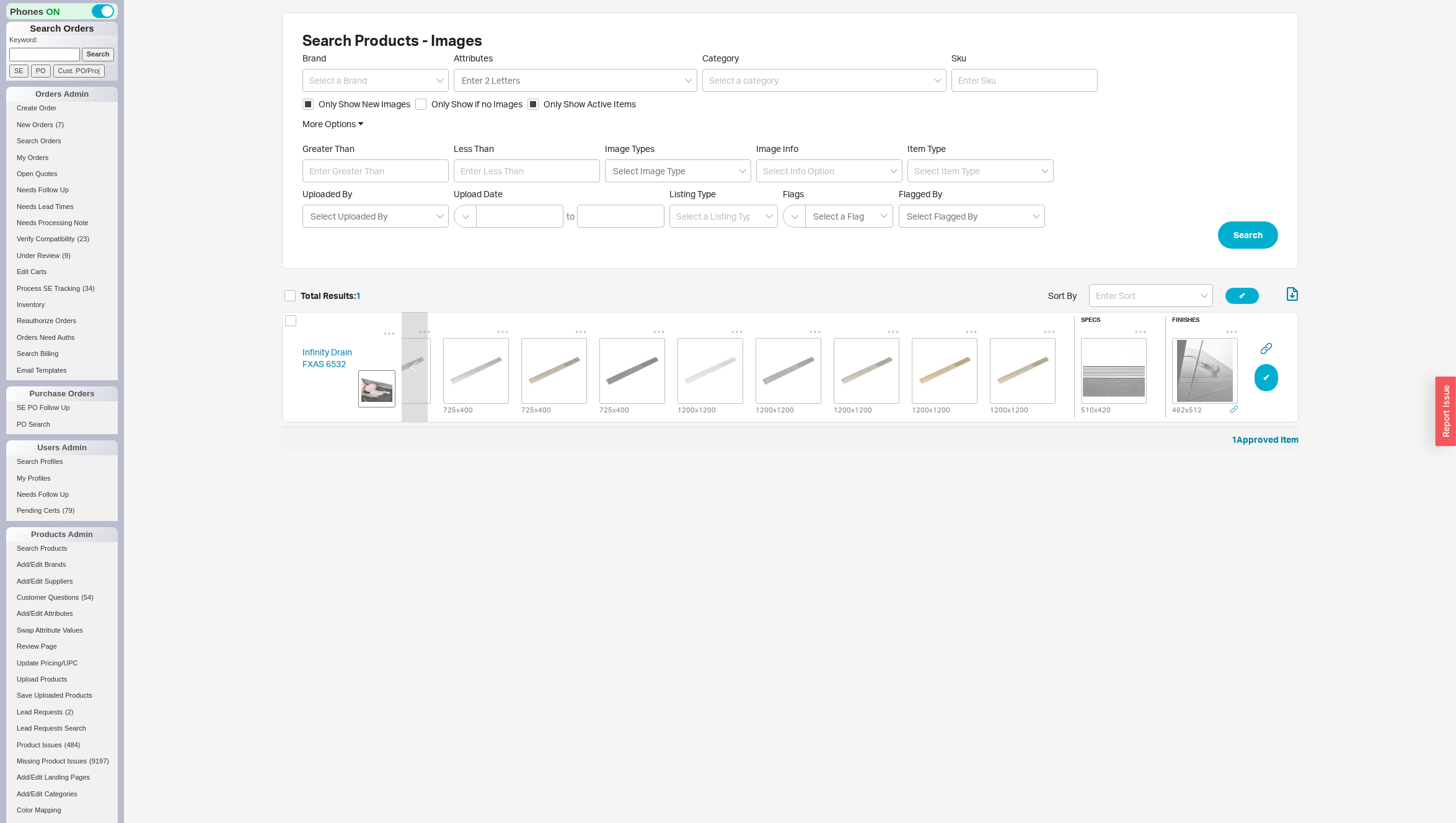
scroll to position [0, 0]
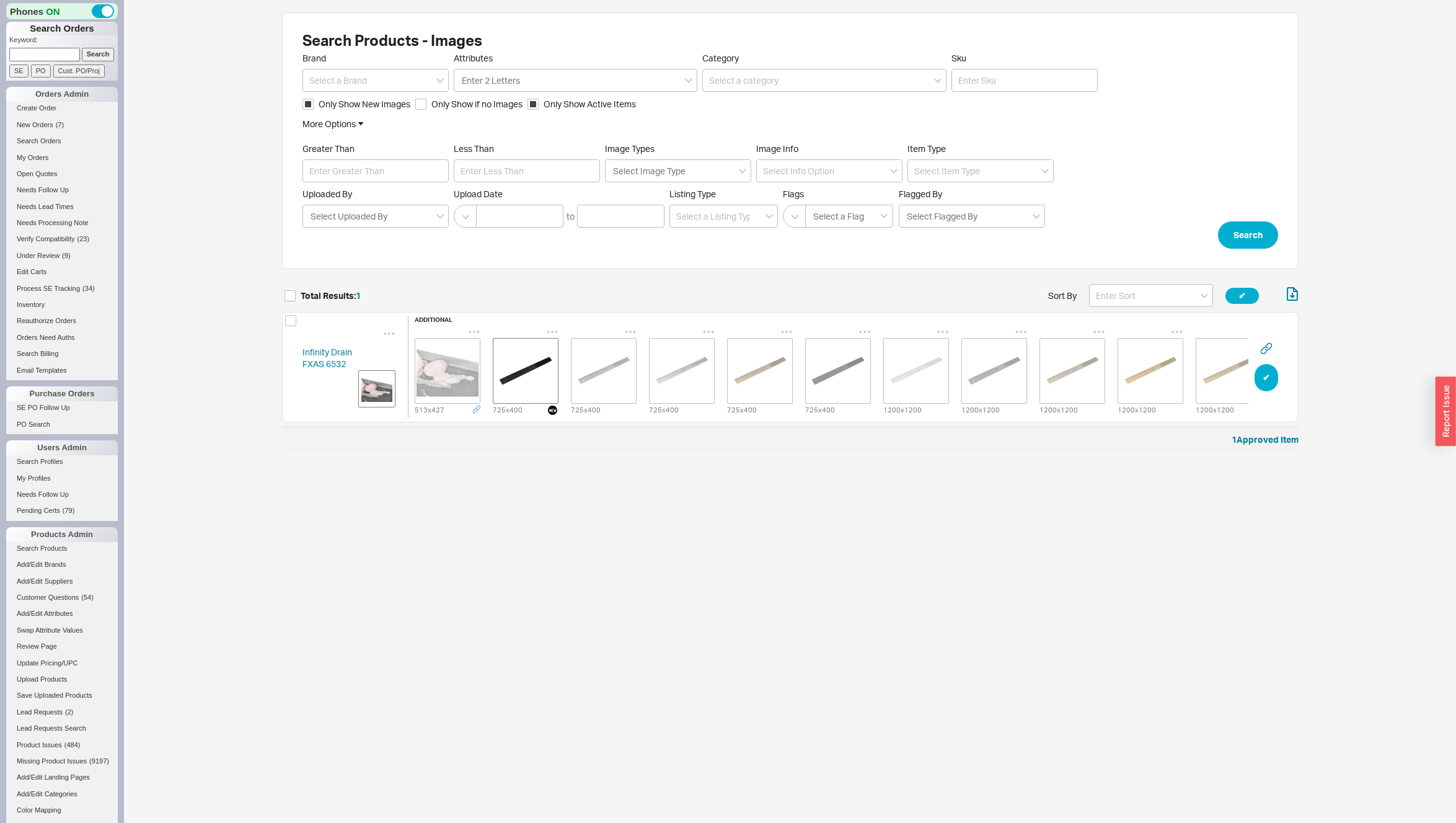
click at [464, 363] on img "grid" at bounding box center [447, 370] width 62 height 62
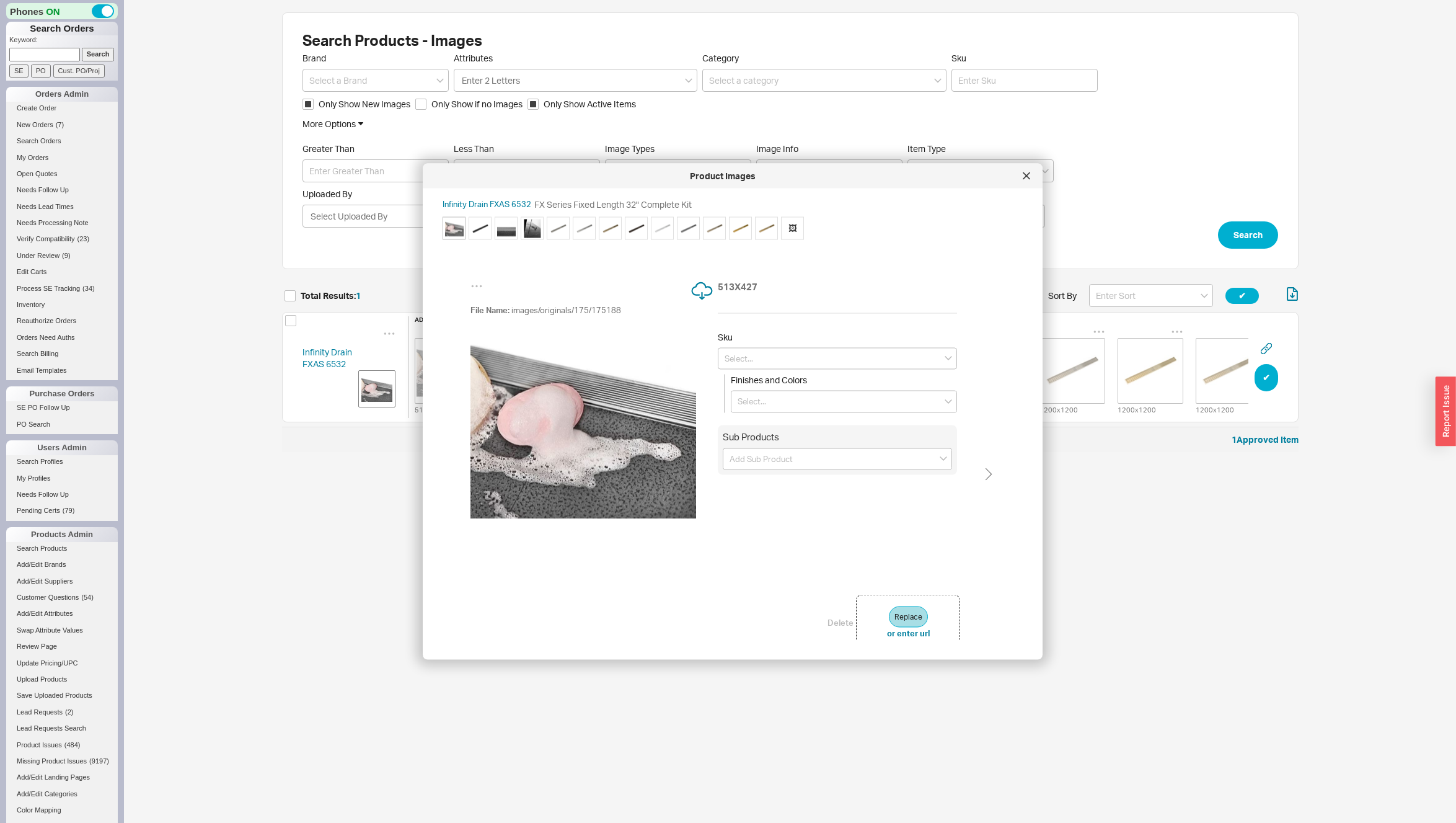
click at [615, 395] on img at bounding box center [583, 431] width 225 height 225
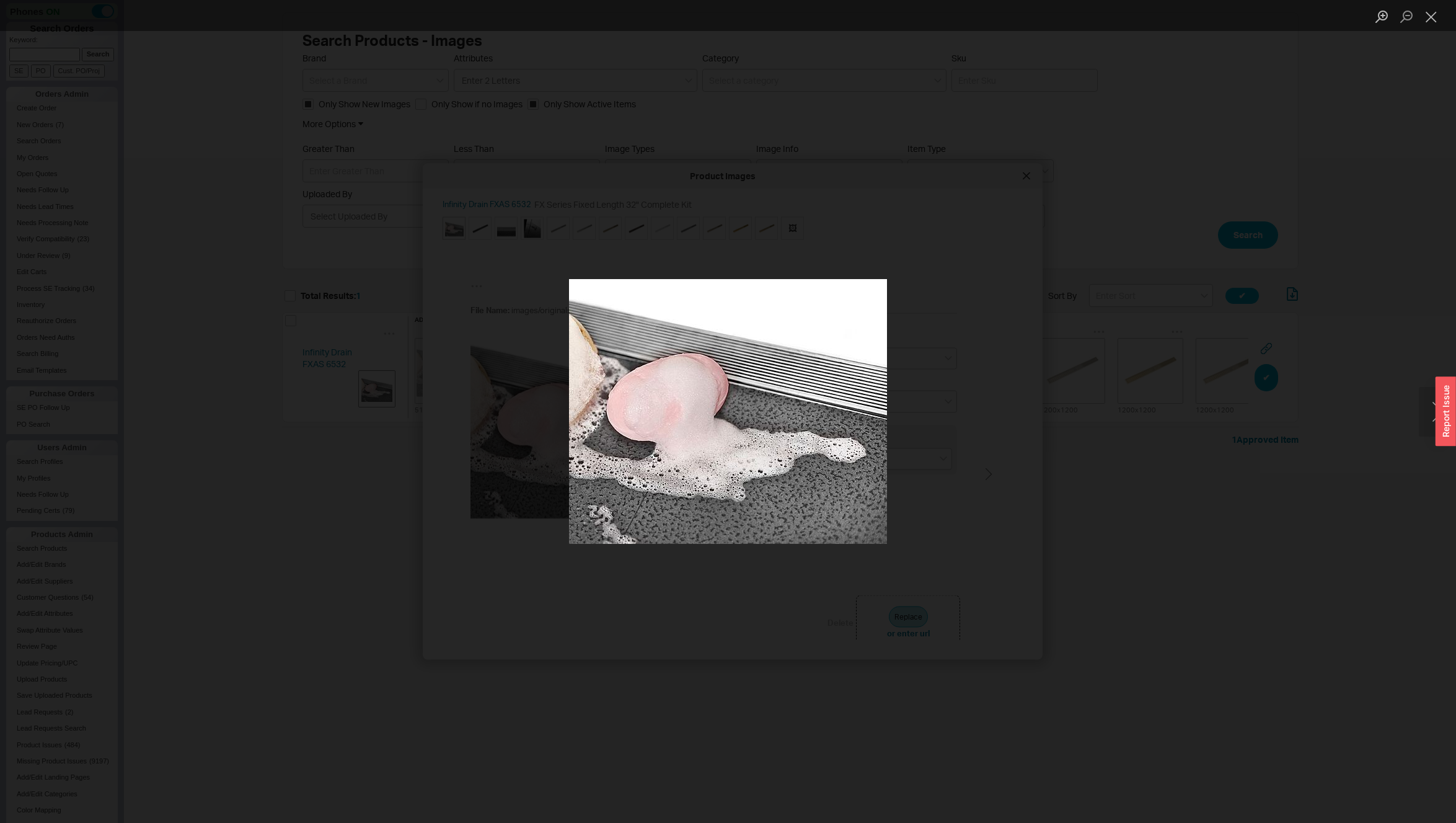
click at [1212, 245] on div "Lightbox" at bounding box center [728, 411] width 1456 height 823
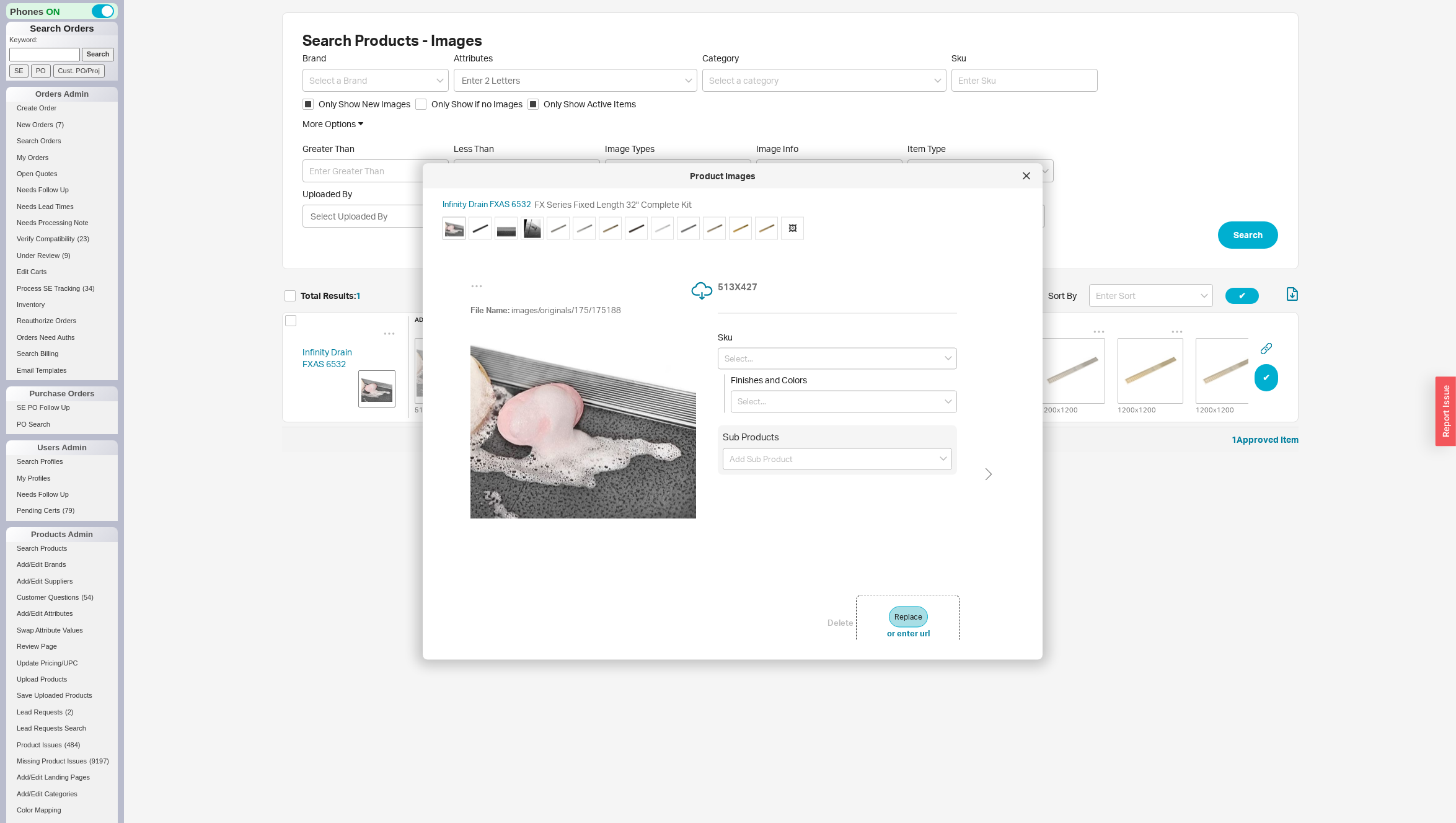
click at [644, 225] on img at bounding box center [636, 227] width 18 height 18
type input "FXAS 6532 ORB"
type input "Oil Rubbed Bronze"
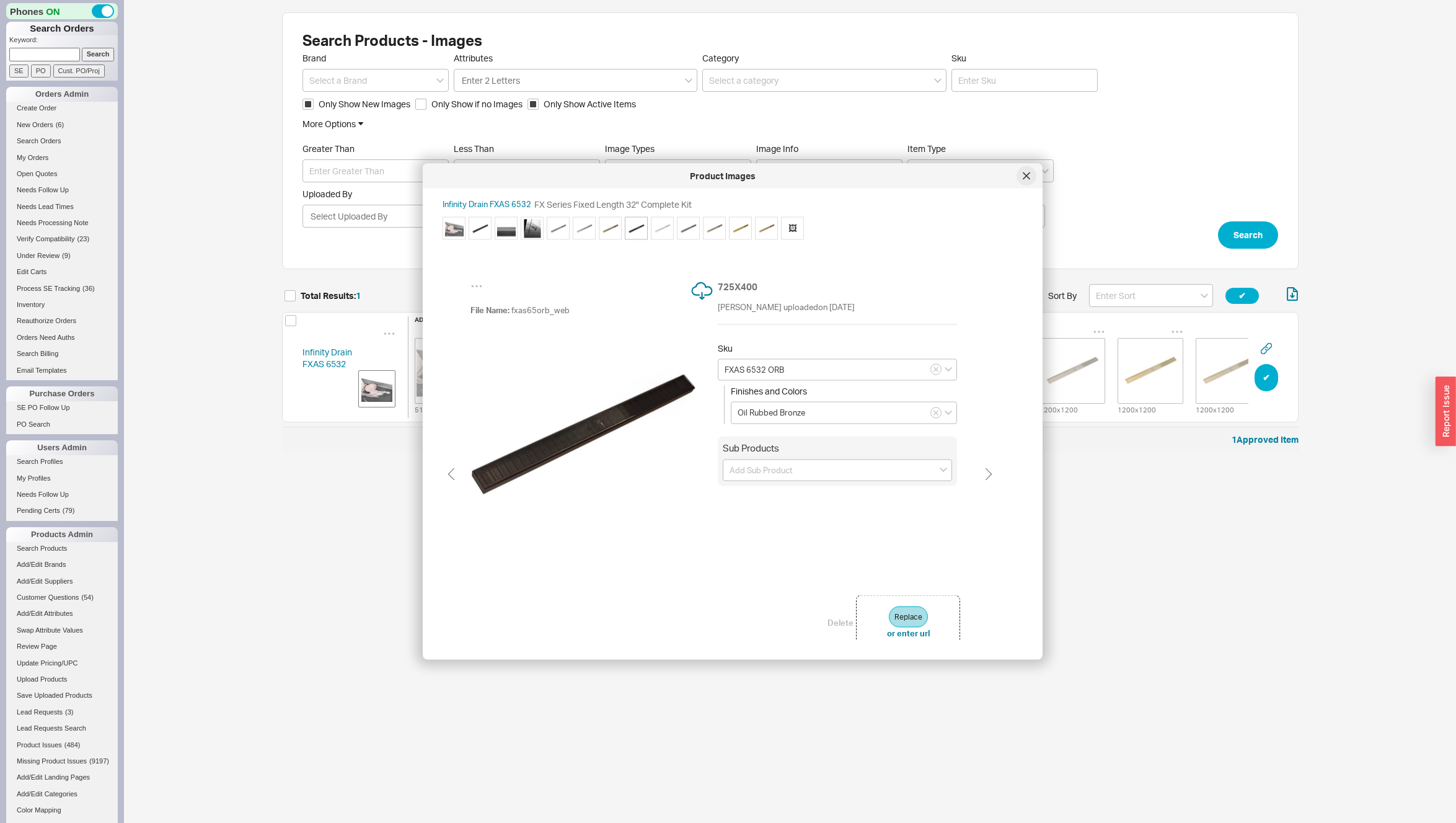
click at [1028, 172] on icon at bounding box center [1026, 176] width 8 height 8
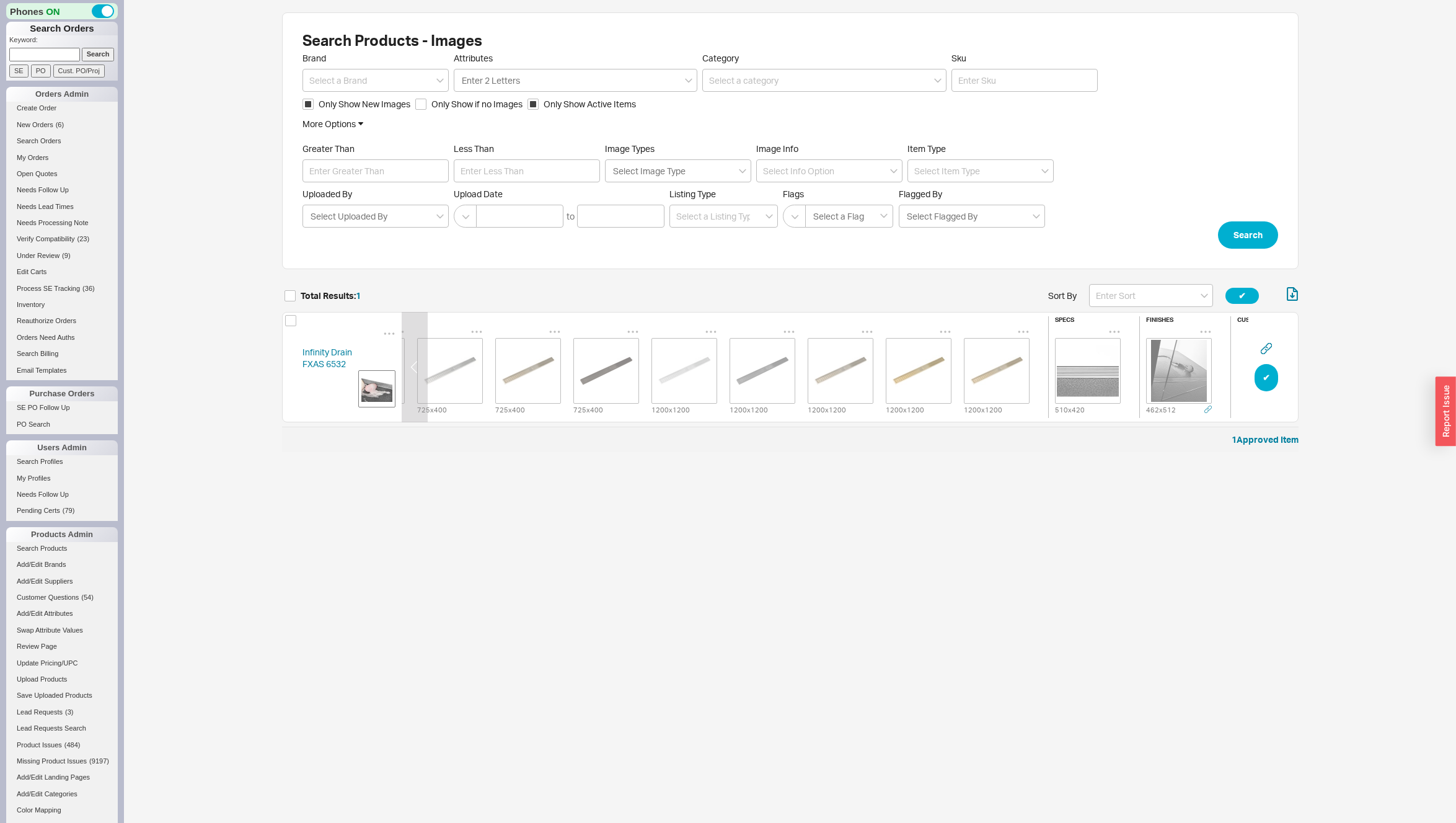
scroll to position [0, 227]
click at [951, 369] on img "grid" at bounding box center [923, 370] width 62 height 62
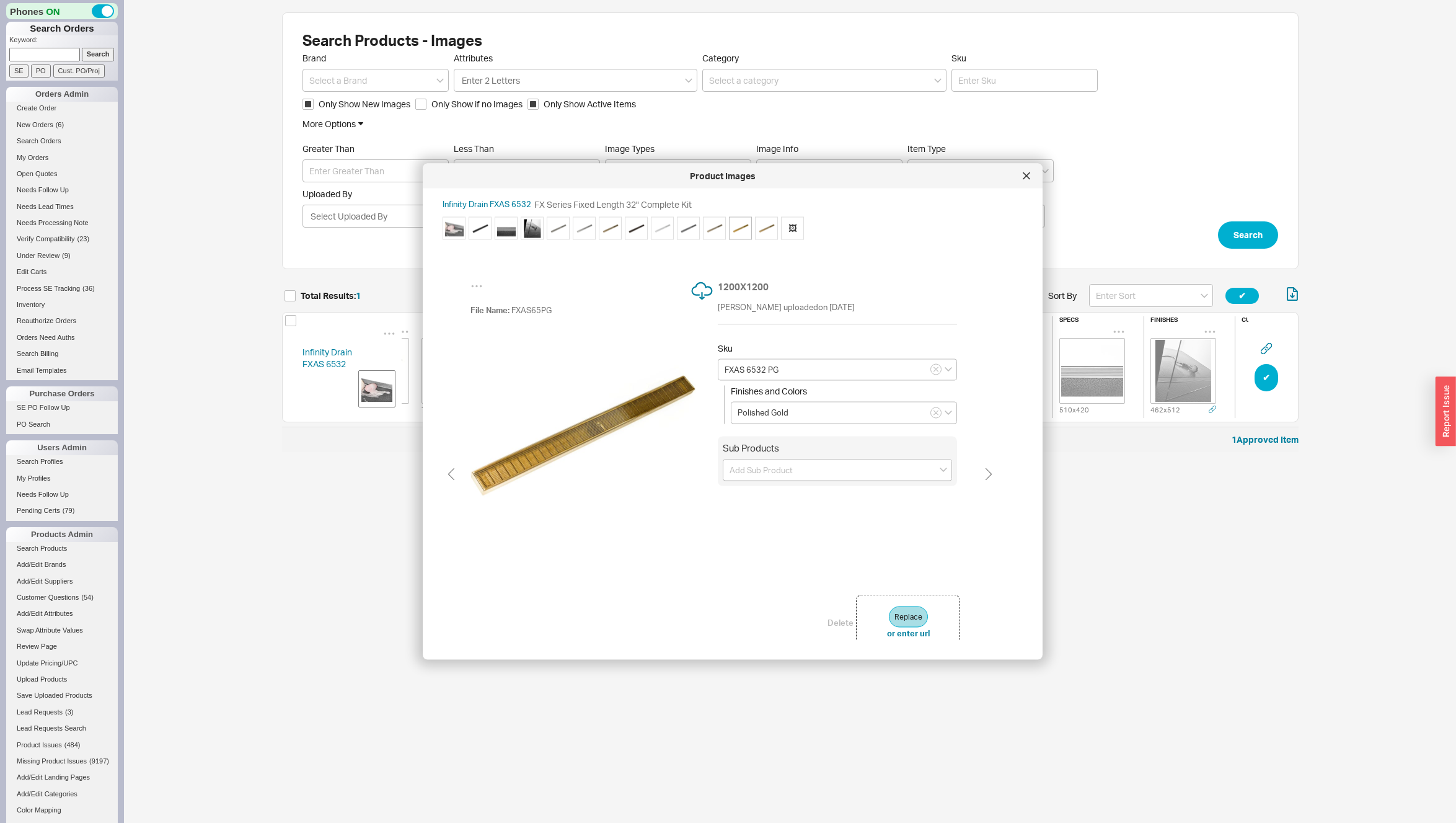
type input "FXAS 6532 PB"
type input "Polished Brass"
type input "FXAS 6532 PG"
type input "Polished Gold"
type input "FXAS 6532 PB"
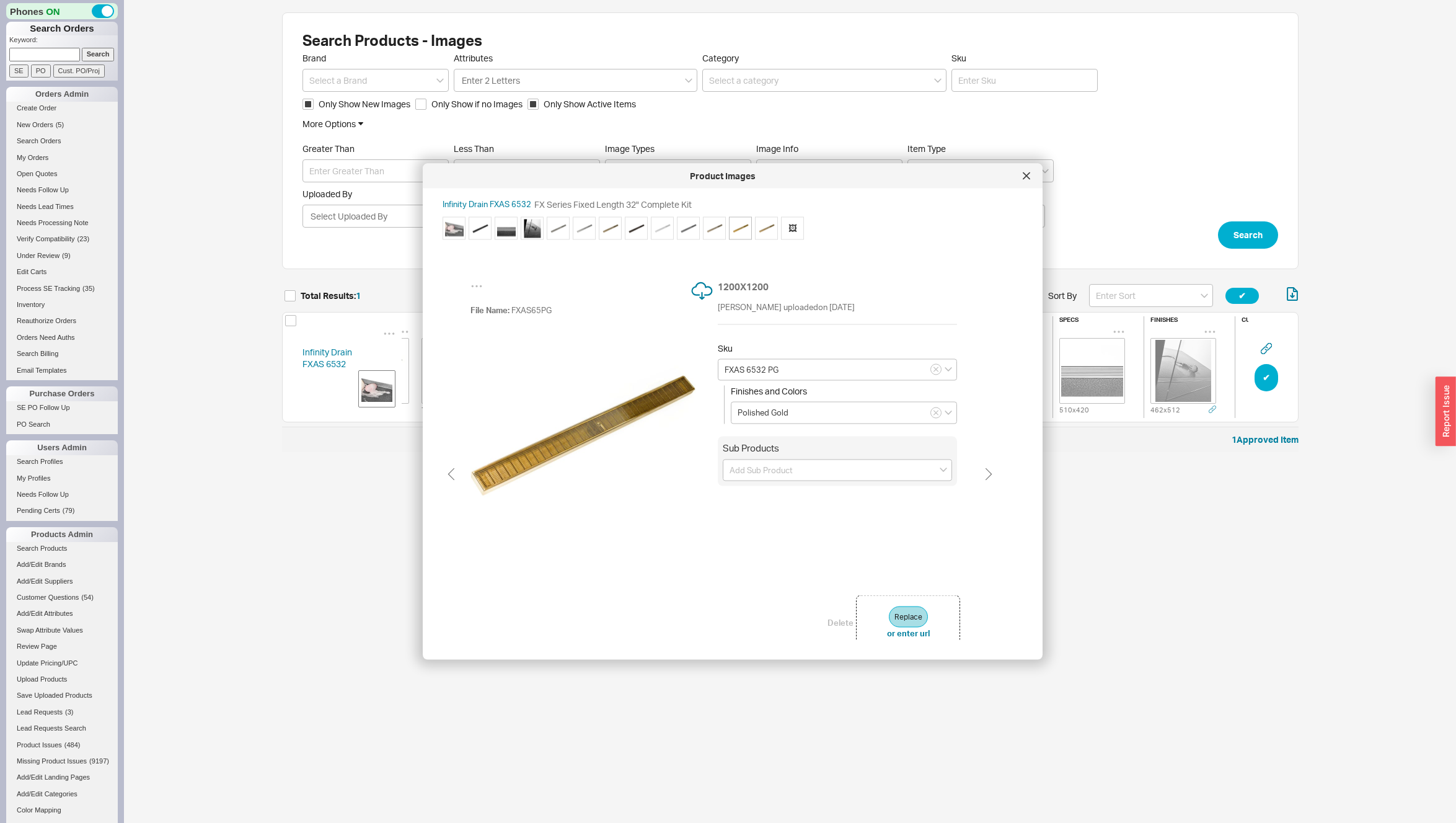
type input "Polished Brass"
type input "FXAS 6532 PG"
type input "Polished Gold"
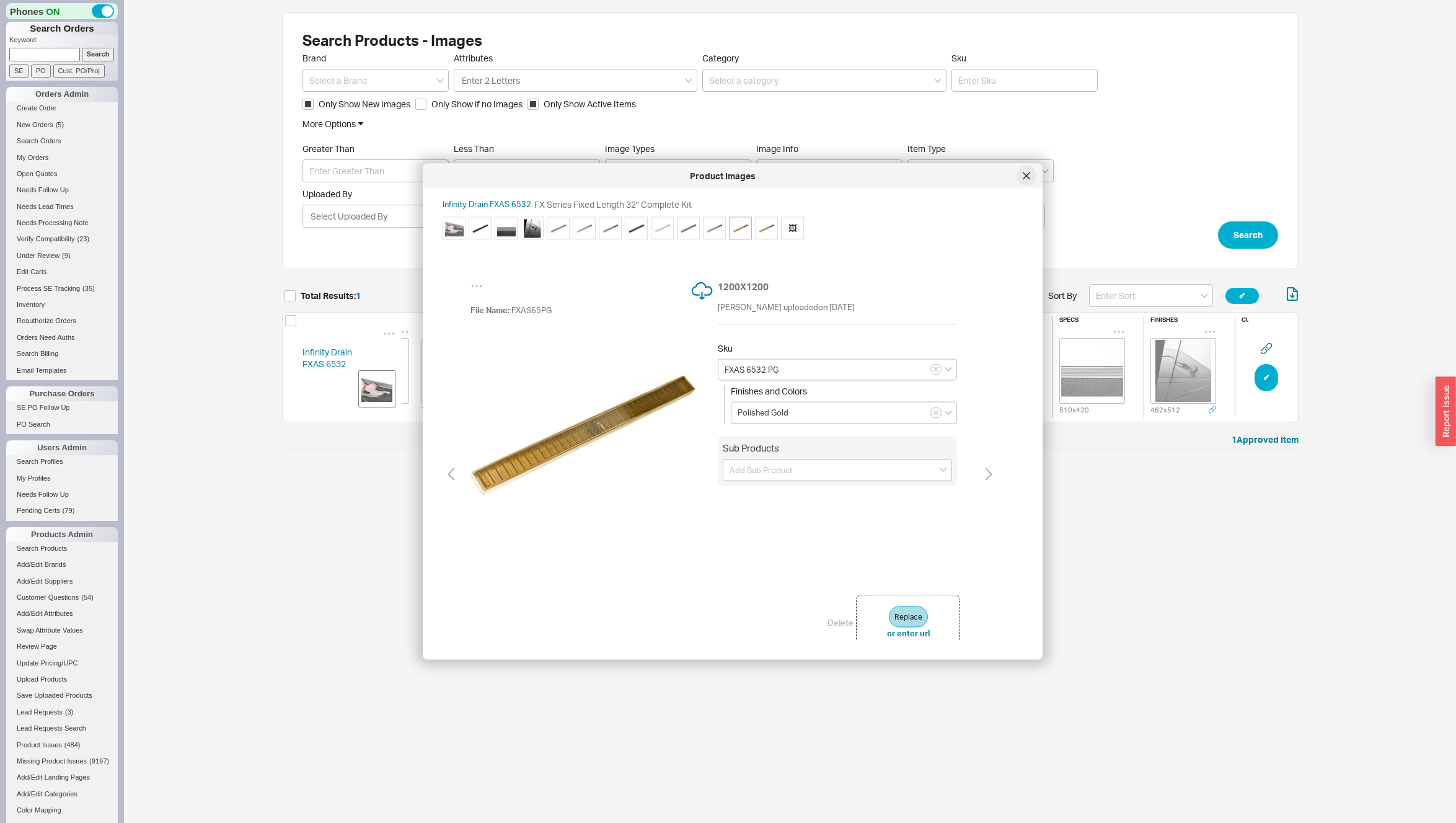
click at [1032, 180] on div at bounding box center [1026, 176] width 20 height 20
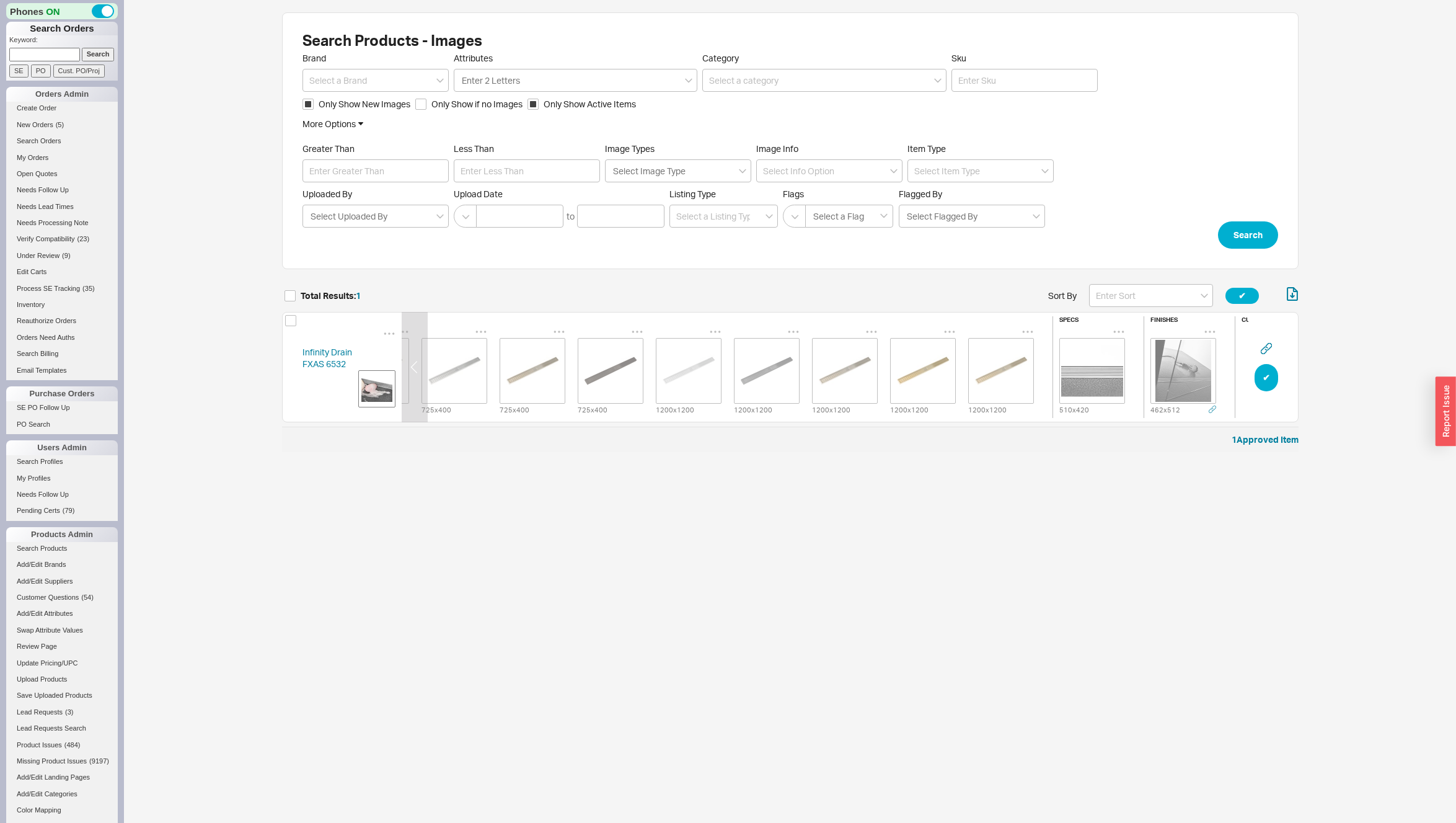
click at [953, 326] on icon "grid" at bounding box center [950, 332] width 12 height 12
click at [968, 379] on span "Set to Main Image" at bounding box center [985, 380] width 71 height 10
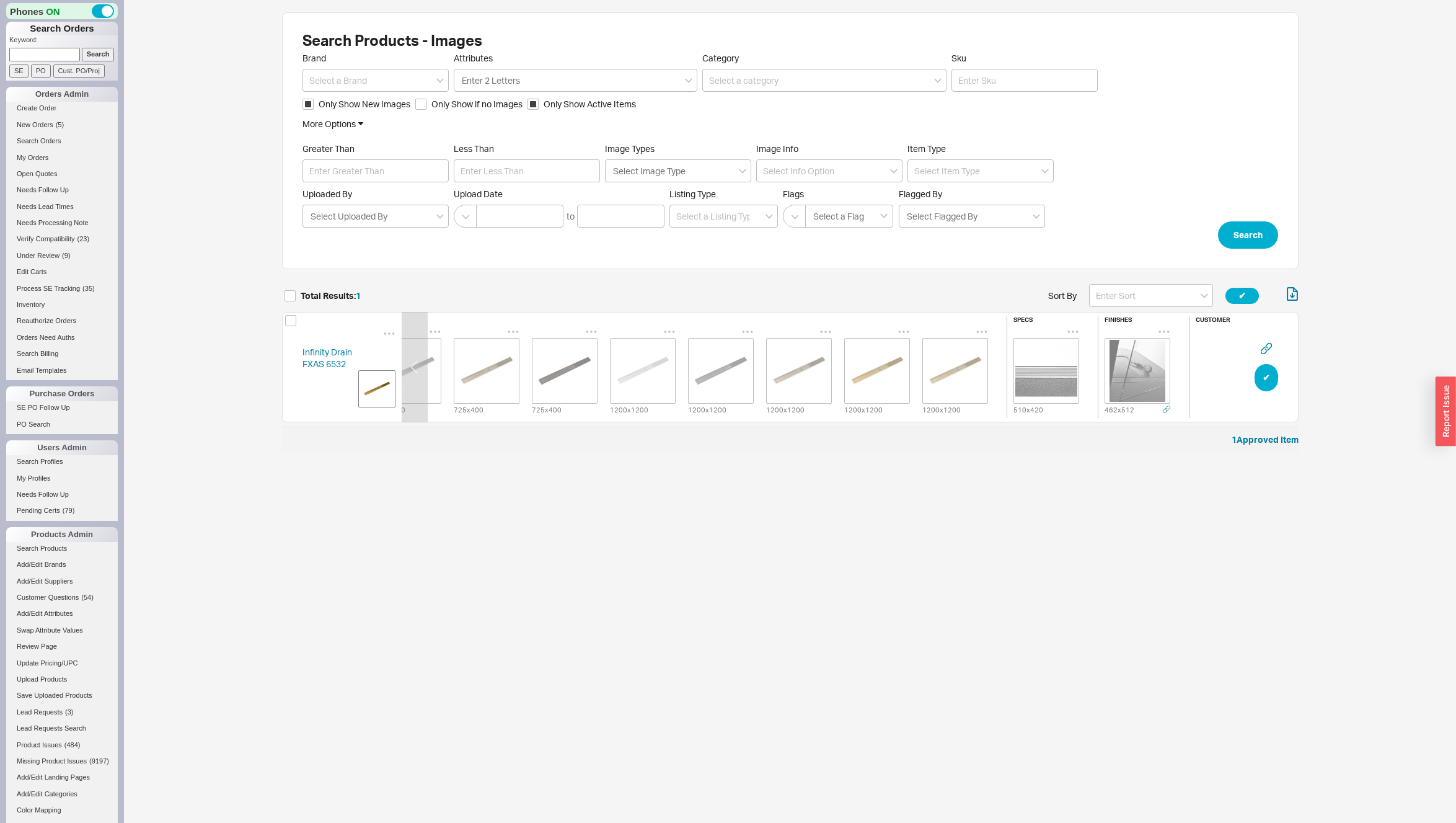
scroll to position [0, 285]
click at [1056, 373] on img "grid" at bounding box center [1034, 370] width 62 height 62
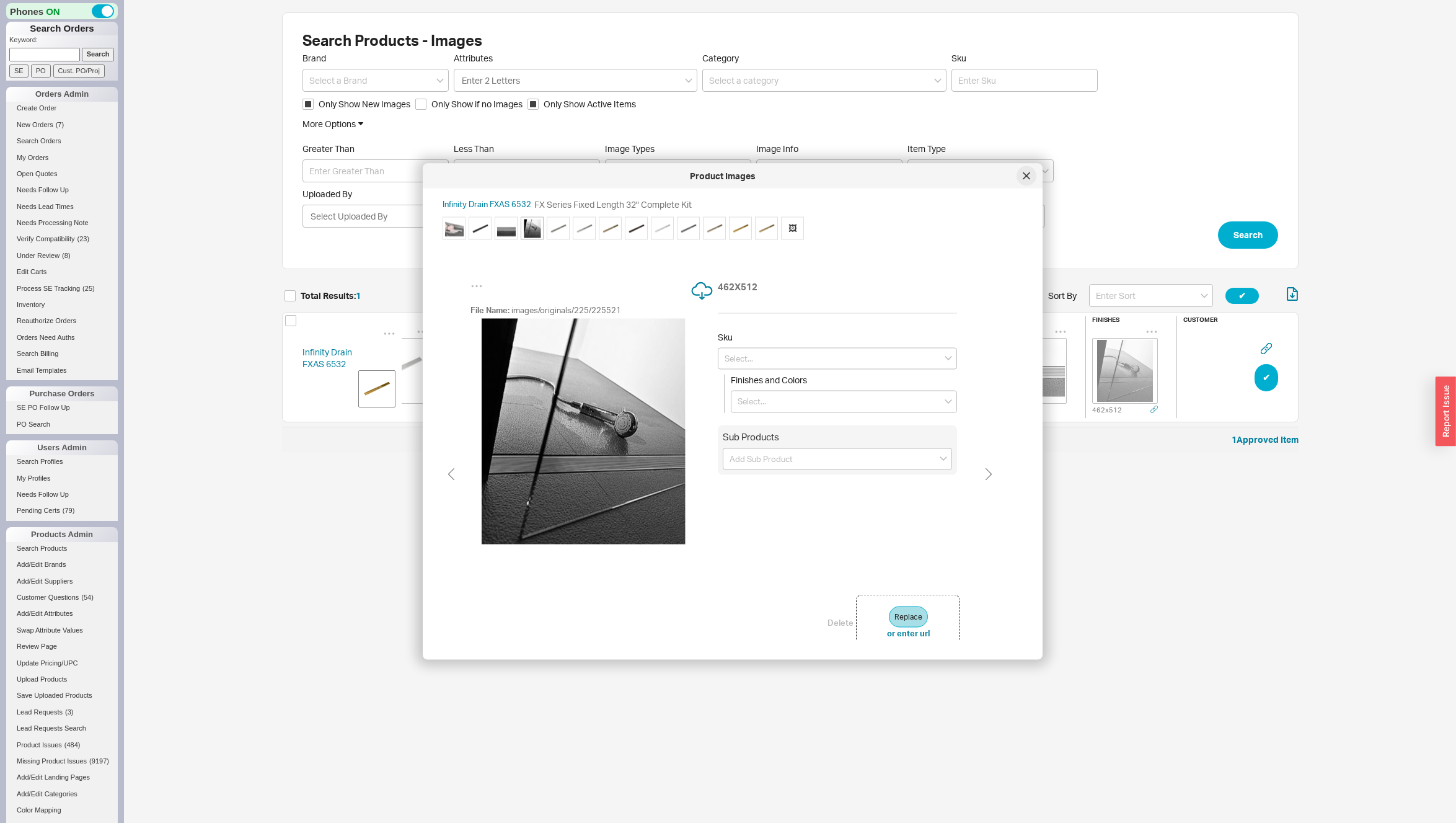
click at [1029, 177] on icon at bounding box center [1026, 176] width 8 height 8
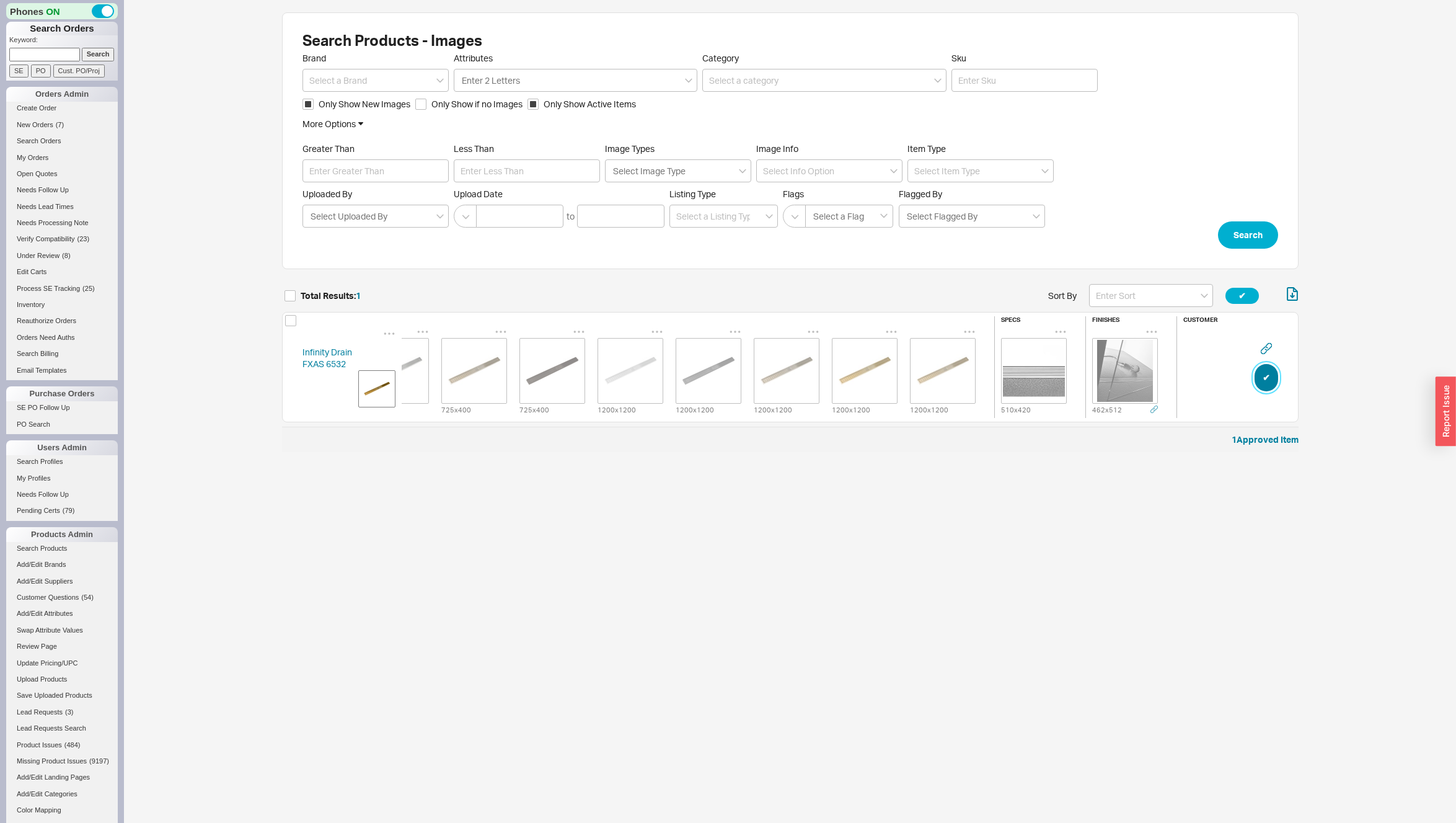
click at [1262, 373] on button "✔︎" at bounding box center [1266, 378] width 23 height 27
checkbox input "true"
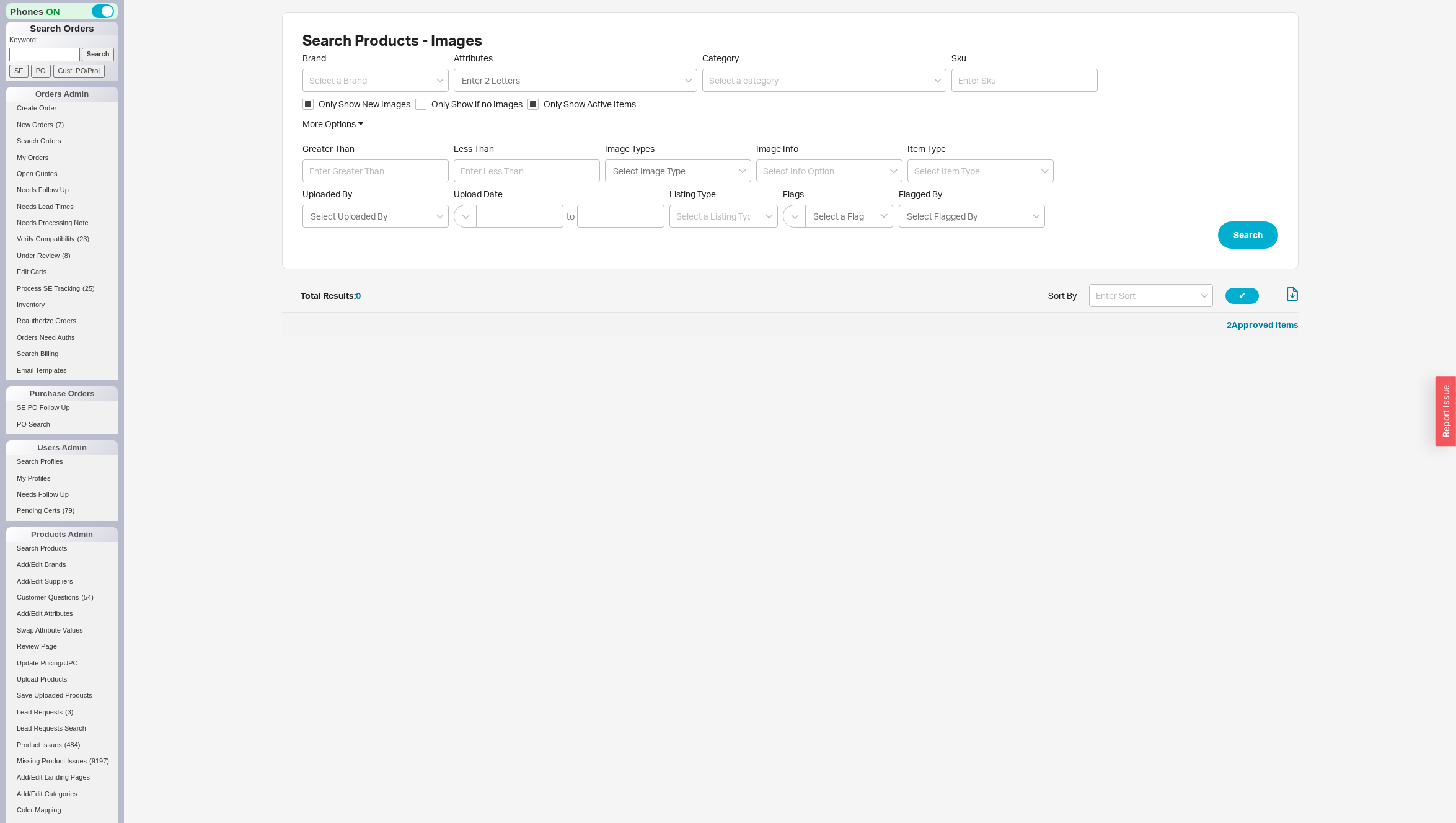
scroll to position [44, 1007]
click at [339, 87] on input at bounding box center [376, 81] width 146 height 23
type input "Toto"
click button "Search" at bounding box center [1248, 235] width 60 height 27
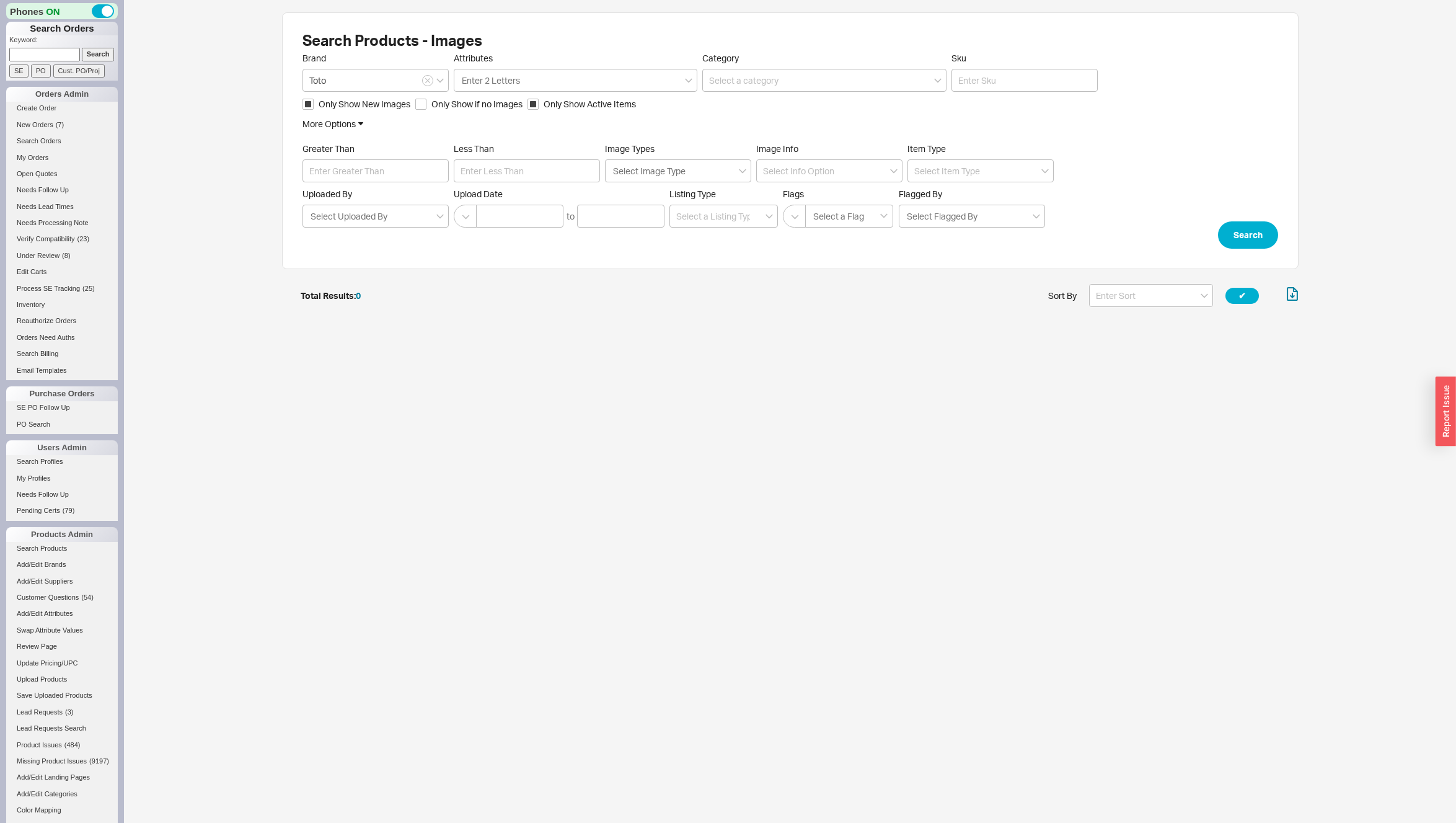
click at [345, 100] on span "Only Show New Images" at bounding box center [365, 104] width 92 height 12
click at [313, 100] on input "Only Show New Images" at bounding box center [308, 104] width 11 height 11
checkbox input "false"
click button "Search" at bounding box center [1248, 235] width 60 height 27
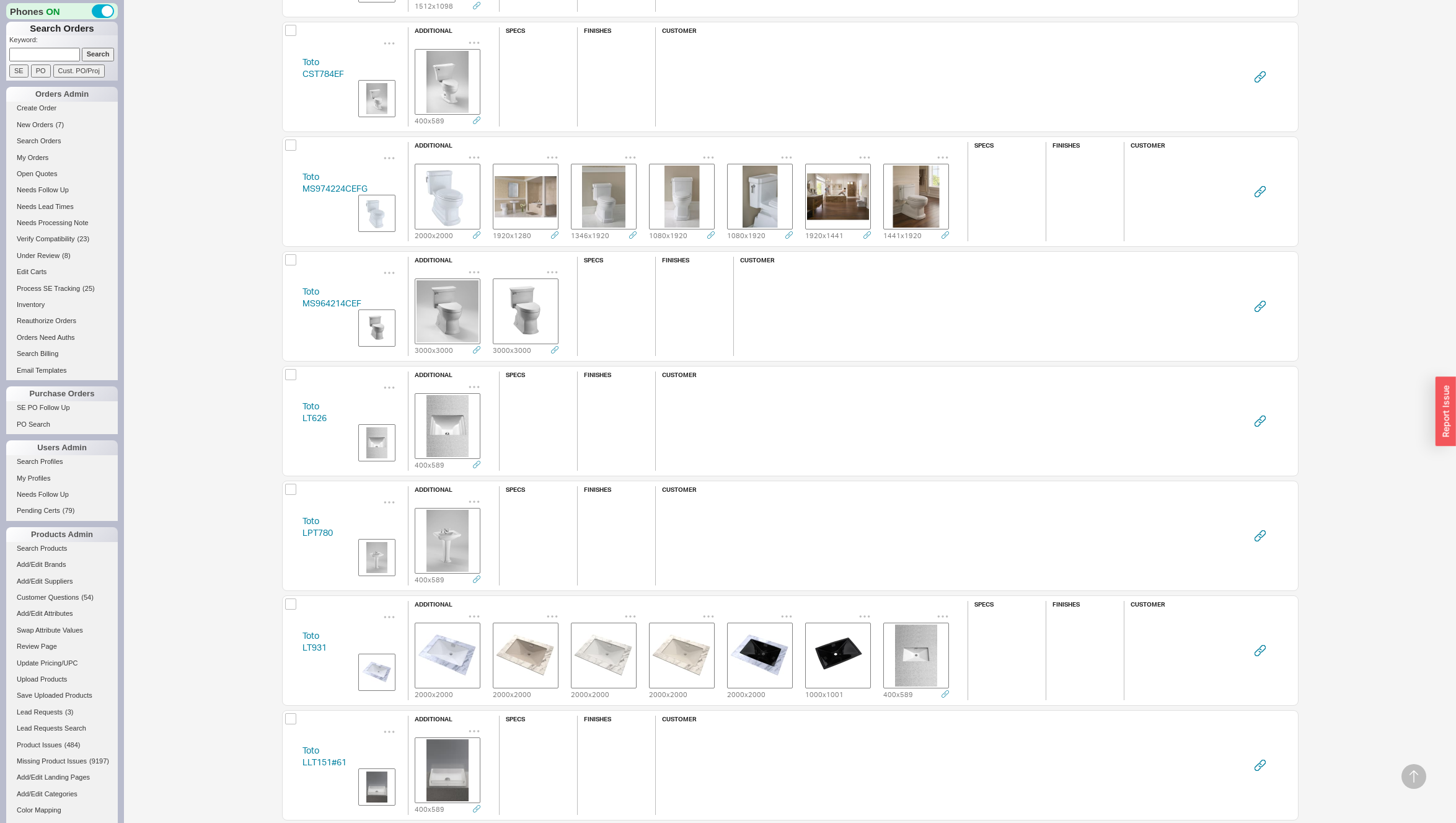
scroll to position [835, 0]
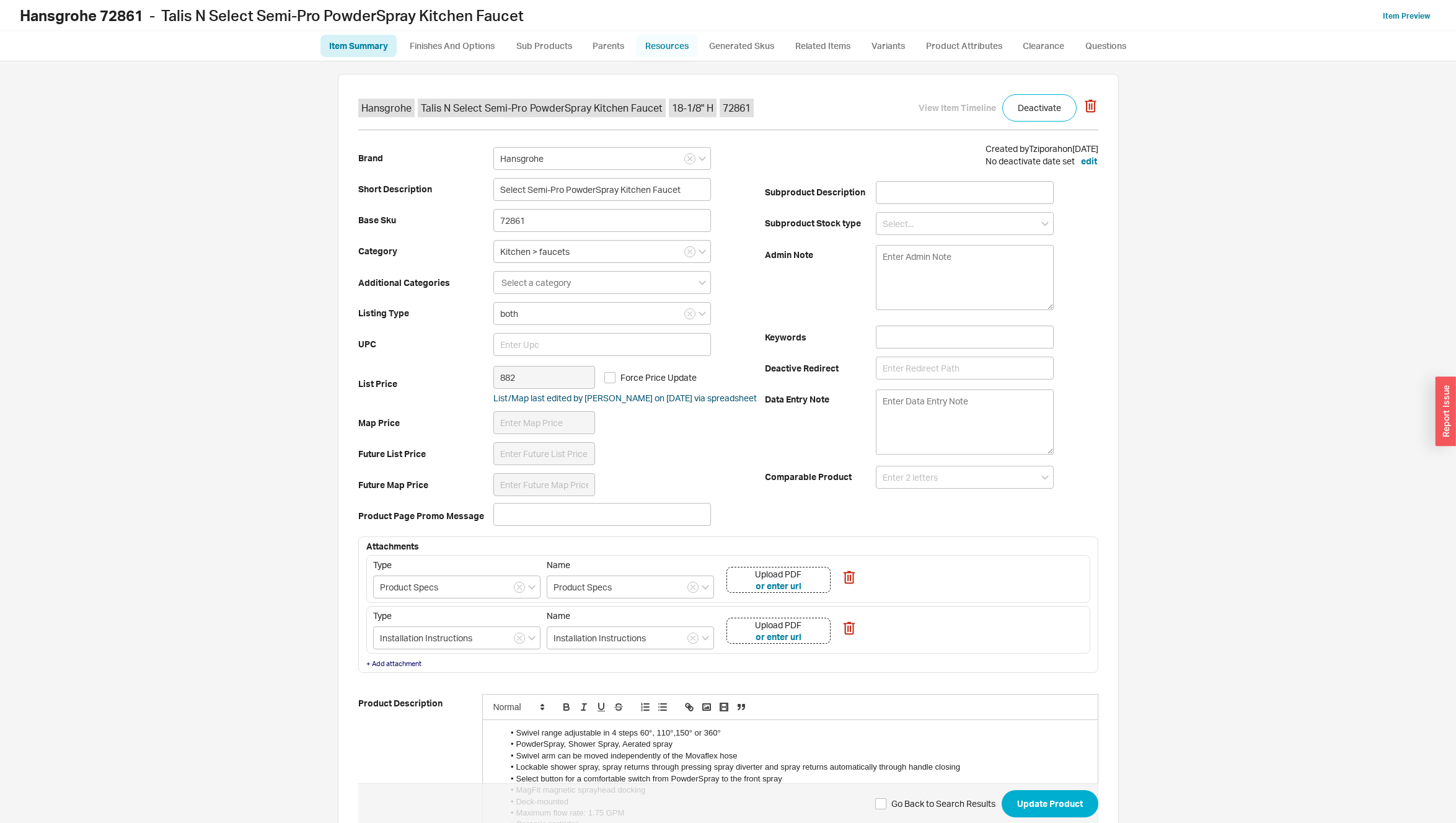
click at [680, 44] on link "Resources" at bounding box center [667, 46] width 62 height 23
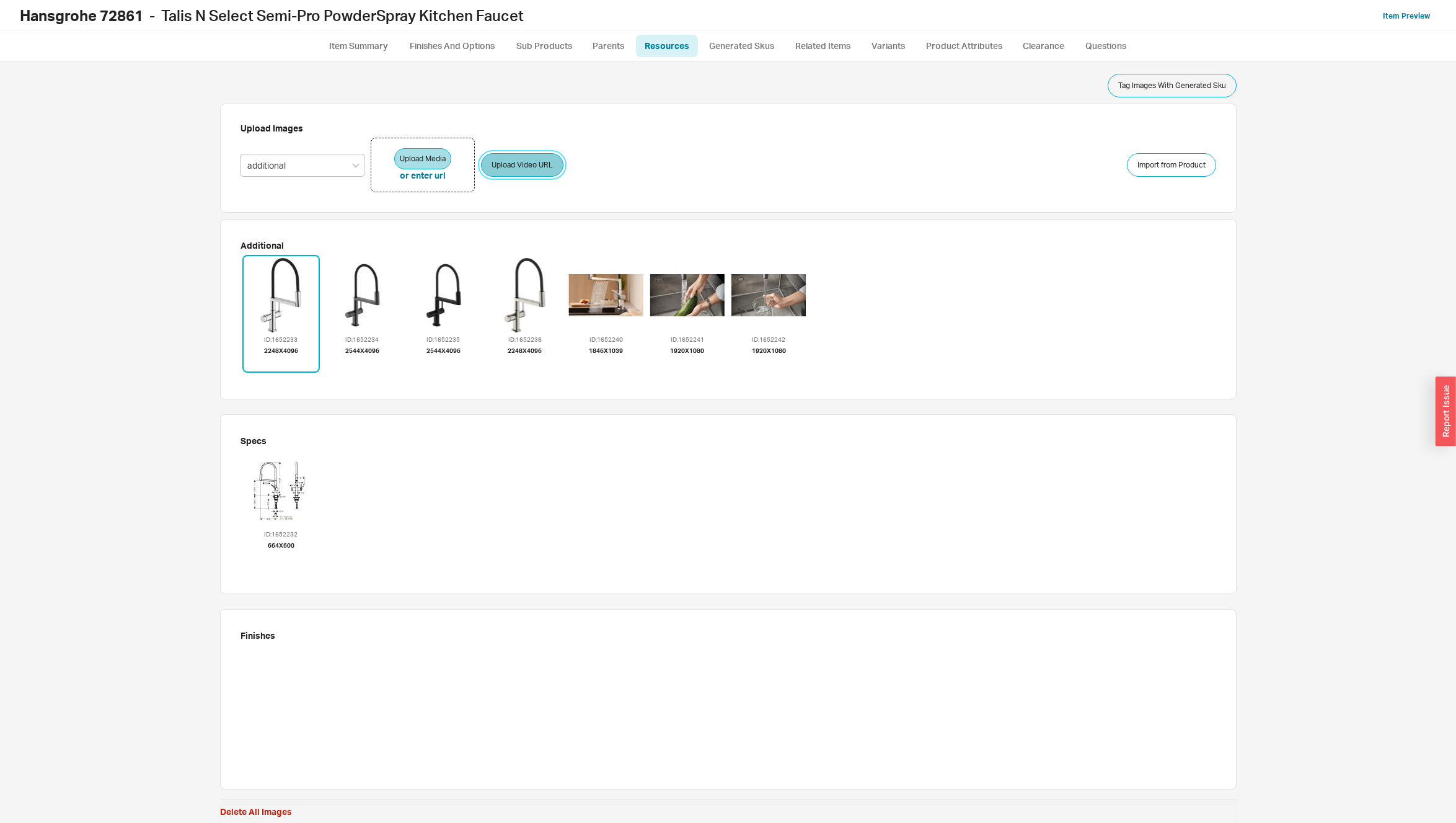
click at [512, 169] on button "Upload Video URL" at bounding box center [522, 165] width 83 height 23
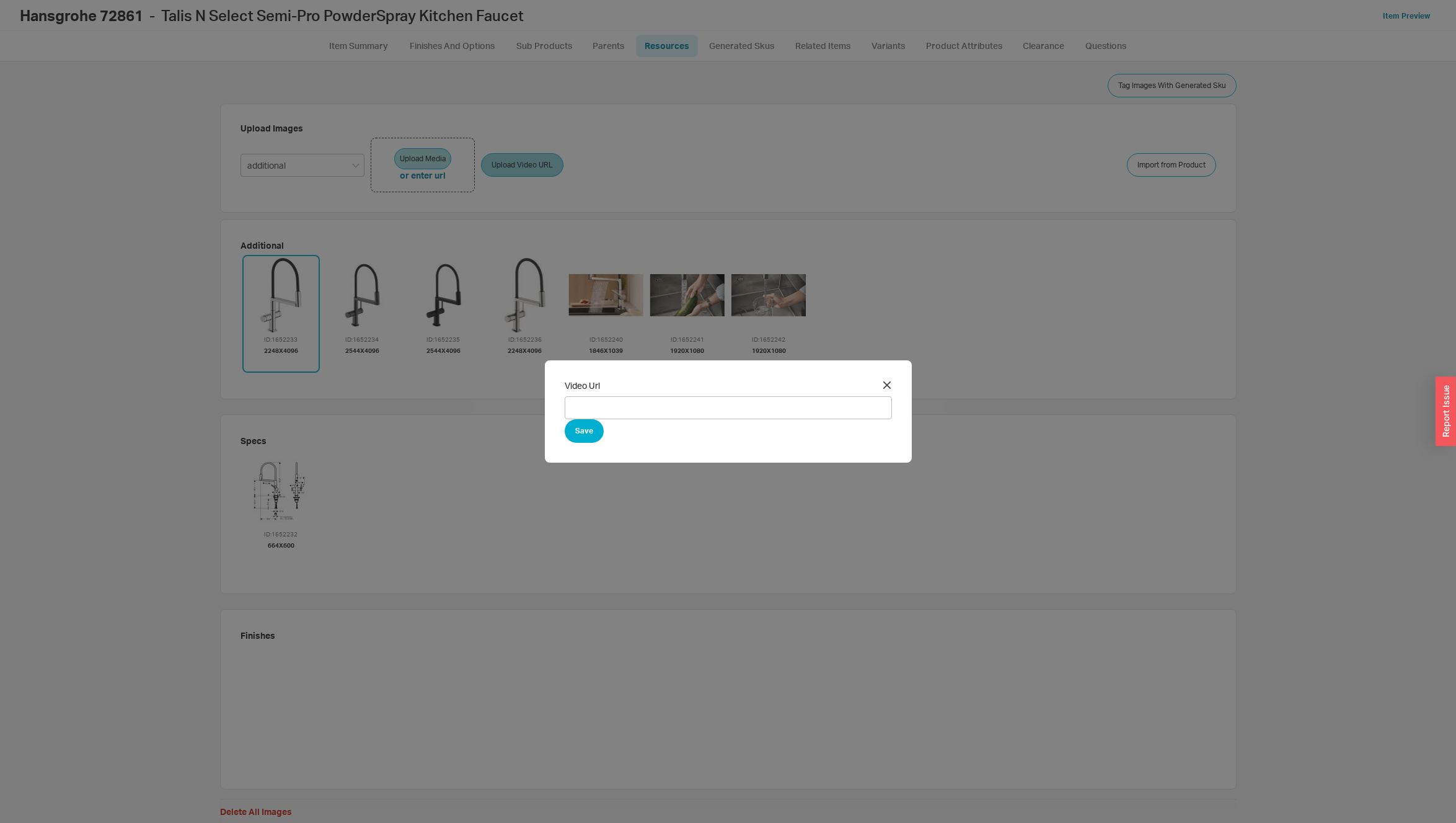
type input "https://www.youtube.com/watch?v=yaokhbAcEl4"
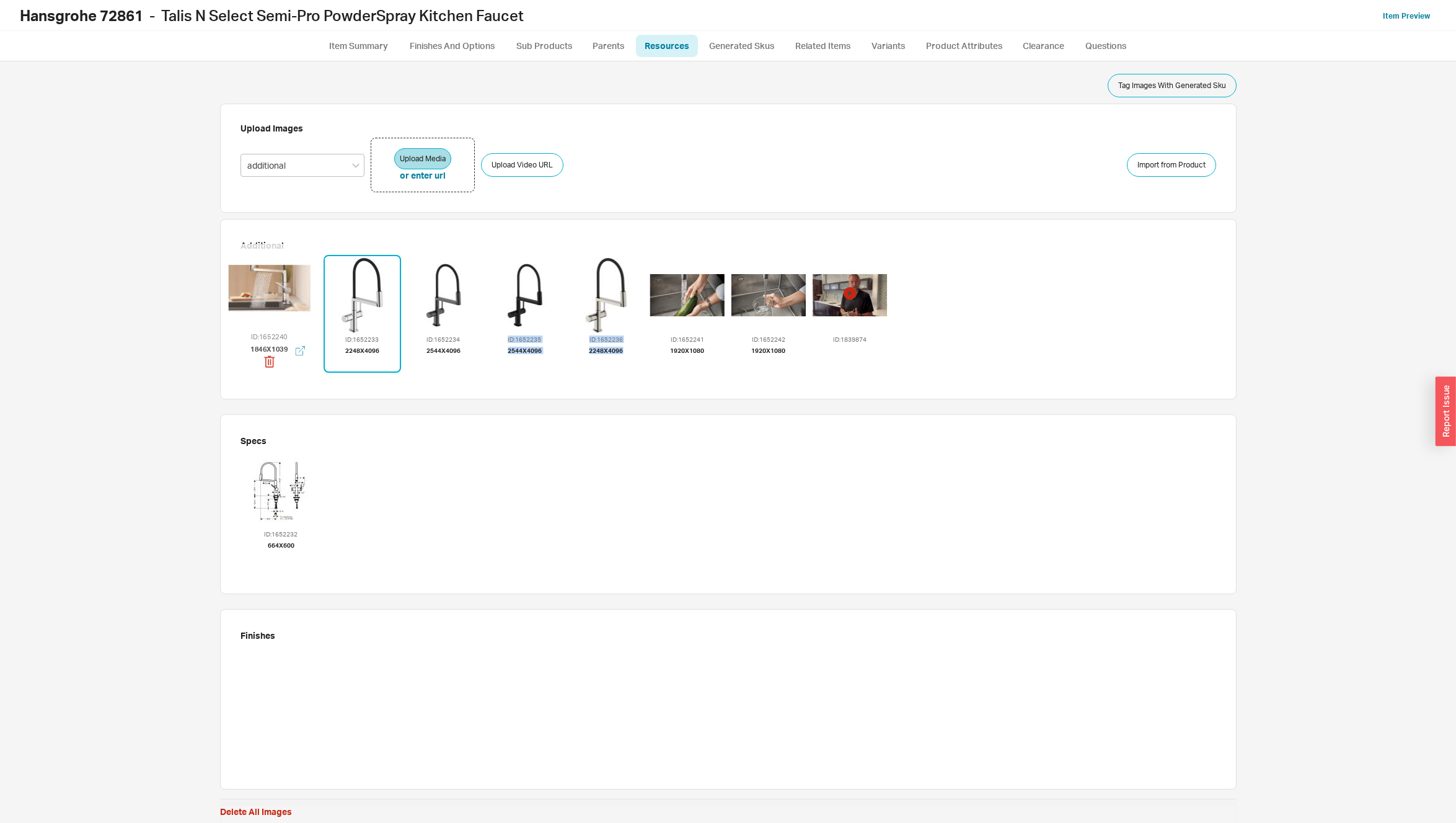
drag, startPoint x: 583, startPoint y: 283, endPoint x: 246, endPoint y: 278, distance: 337.0
click at [246, 278] on div at bounding box center [269, 288] width 82 height 82
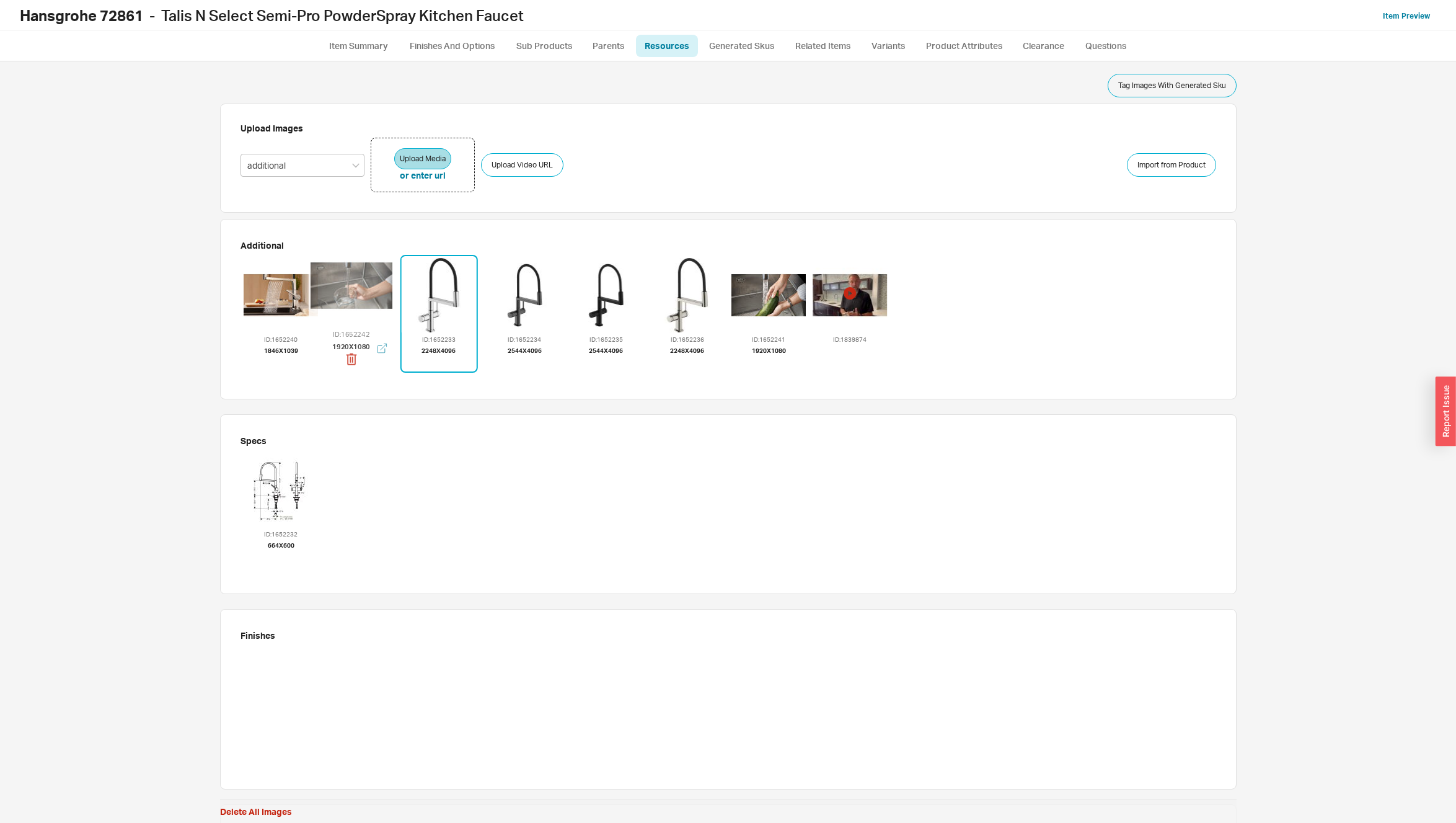
drag, startPoint x: 766, startPoint y: 284, endPoint x: 355, endPoint y: 277, distance: 411.1
click at [354, 277] on div at bounding box center [351, 285] width 82 height 82
click at [117, 14] on b "Hansgrohe 72861" at bounding box center [81, 15] width 124 height 18
copy b "72861"
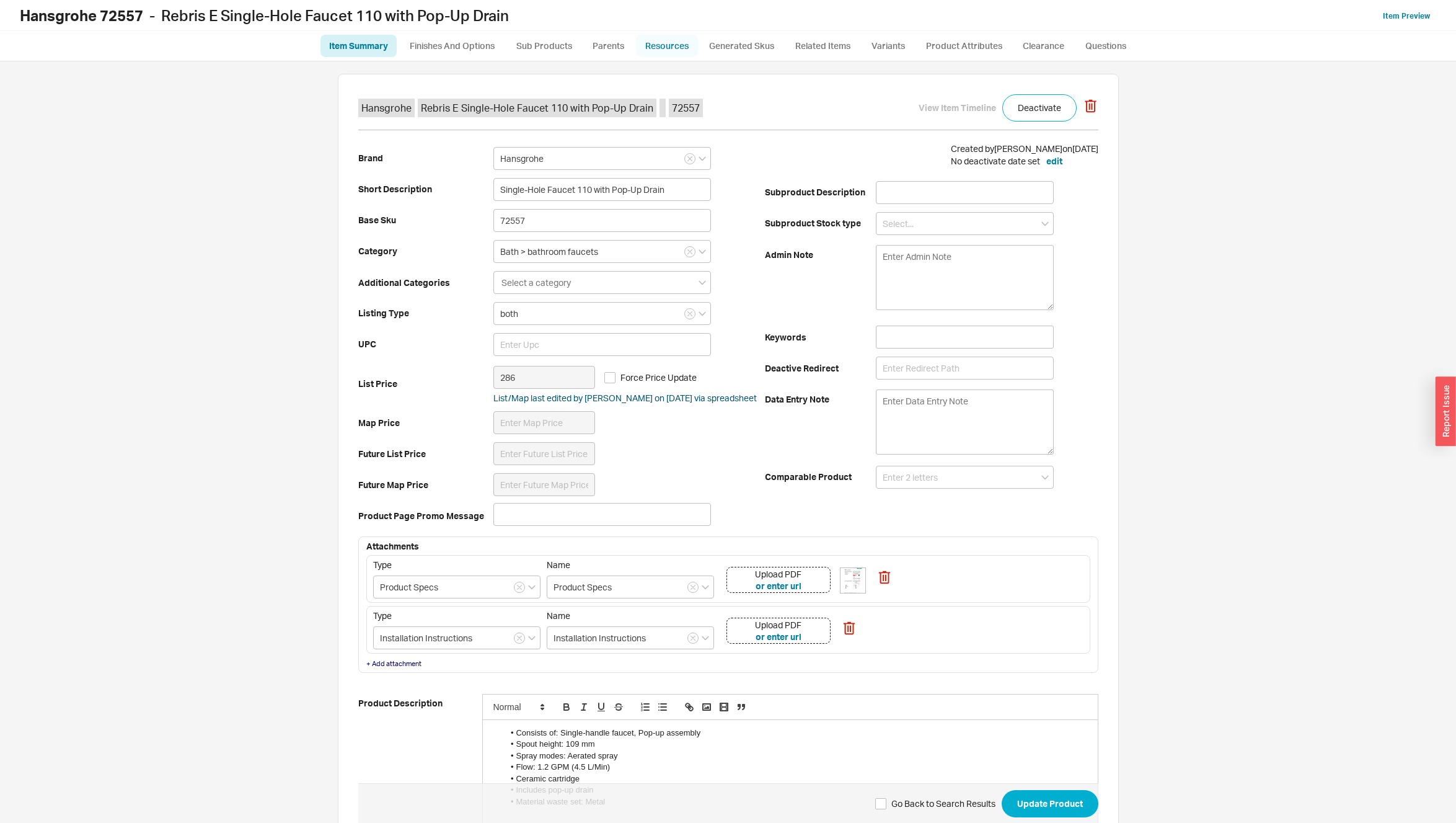
click at [689, 50] on link "Resources" at bounding box center [667, 46] width 62 height 23
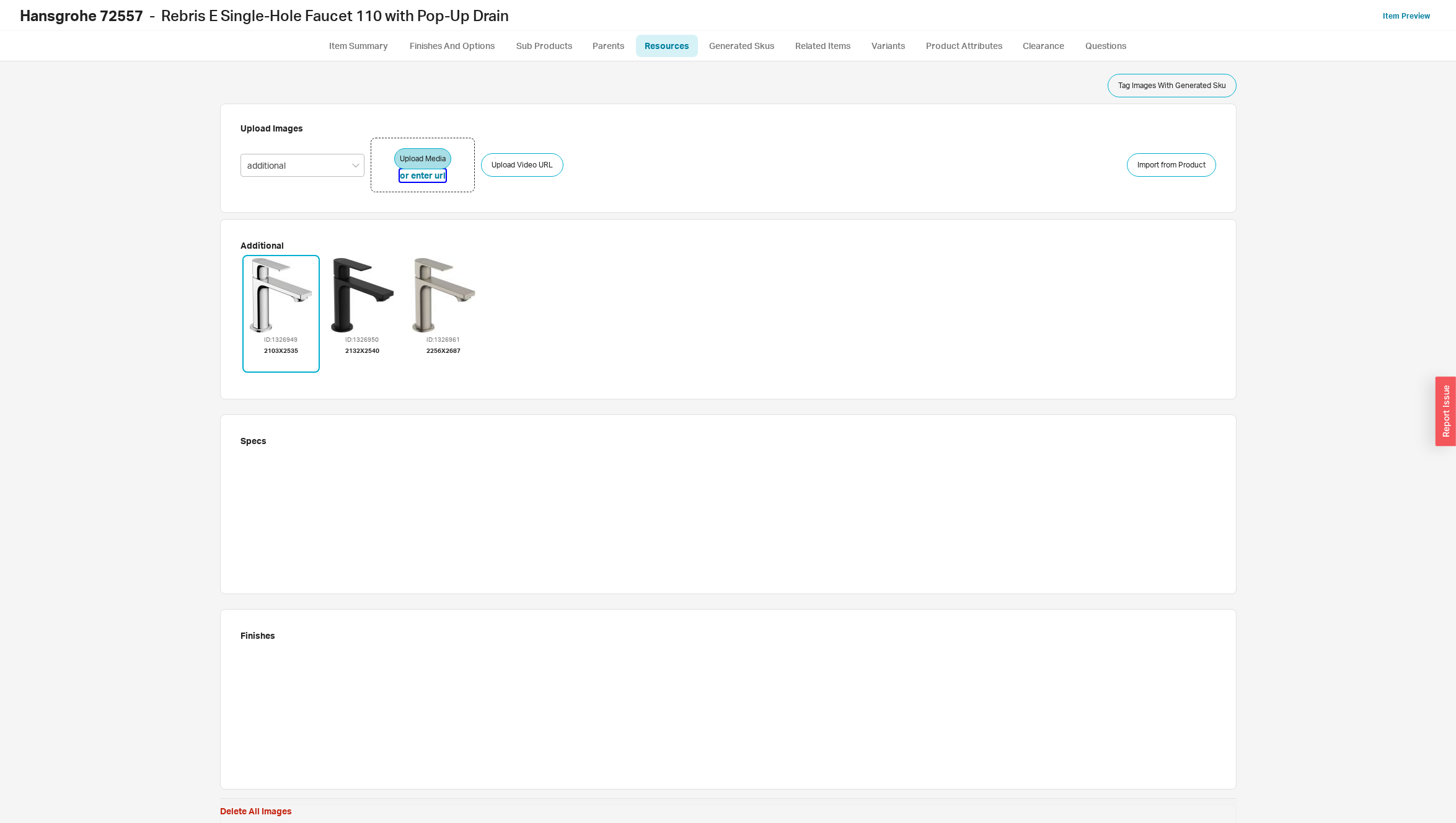
click at [427, 175] on button "or enter url" at bounding box center [423, 176] width 46 height 12
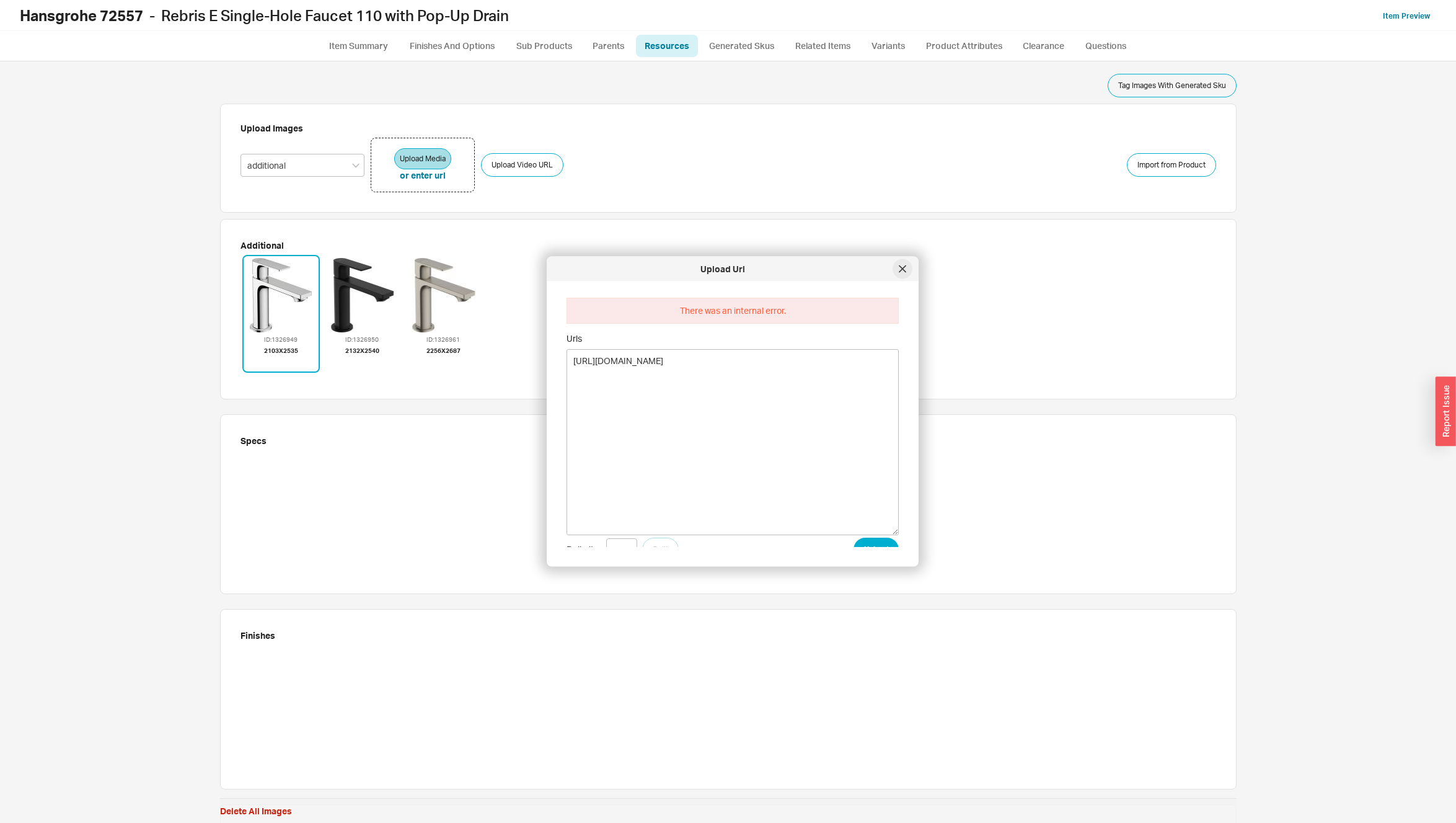
type textarea "[URL][DOMAIN_NAME]"
drag, startPoint x: 901, startPoint y: 273, endPoint x: 656, endPoint y: 204, distance: 254.5
click at [901, 273] on div at bounding box center [902, 268] width 20 height 20
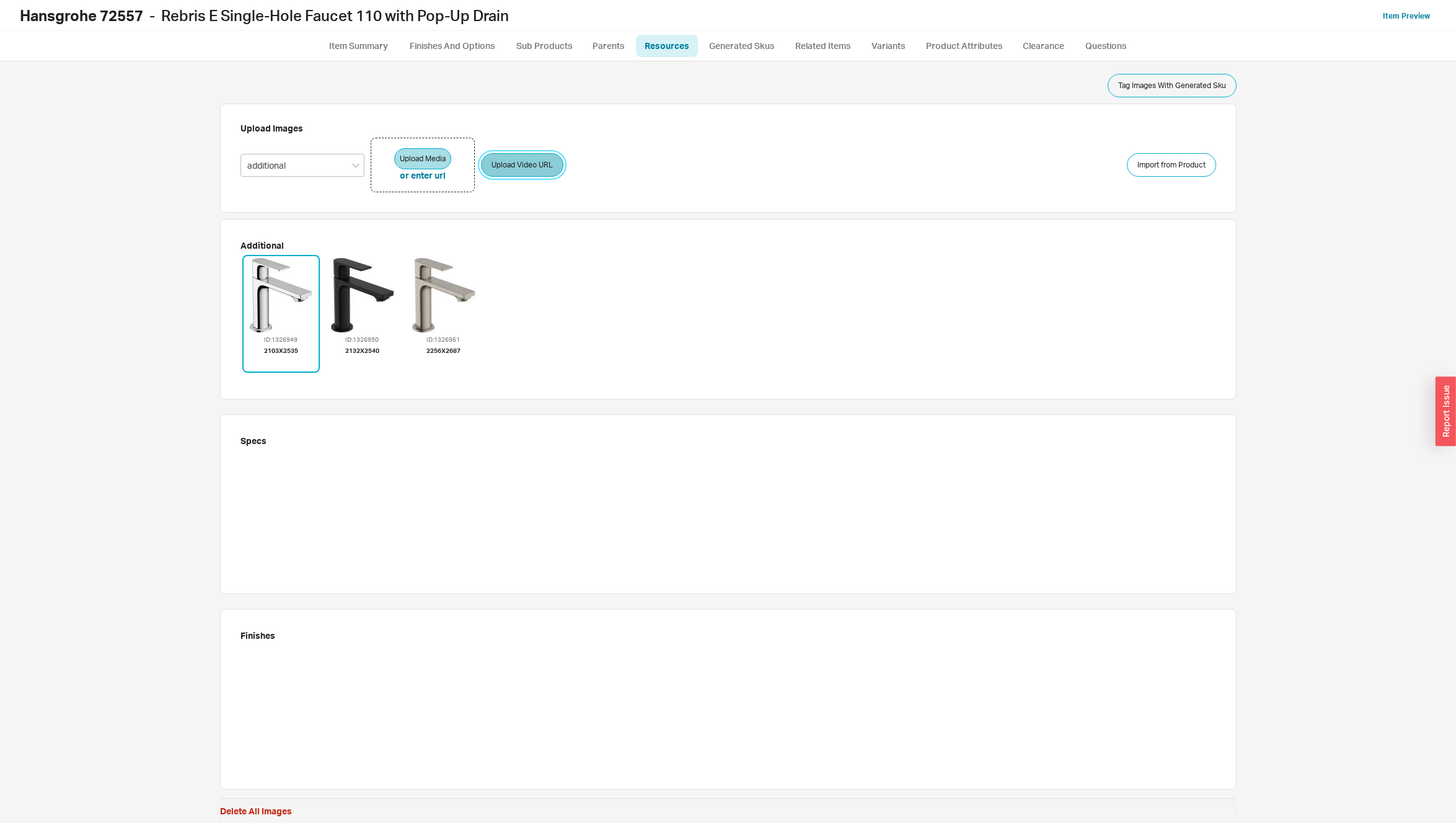
click at [530, 165] on button "Upload Video URL" at bounding box center [522, 165] width 83 height 23
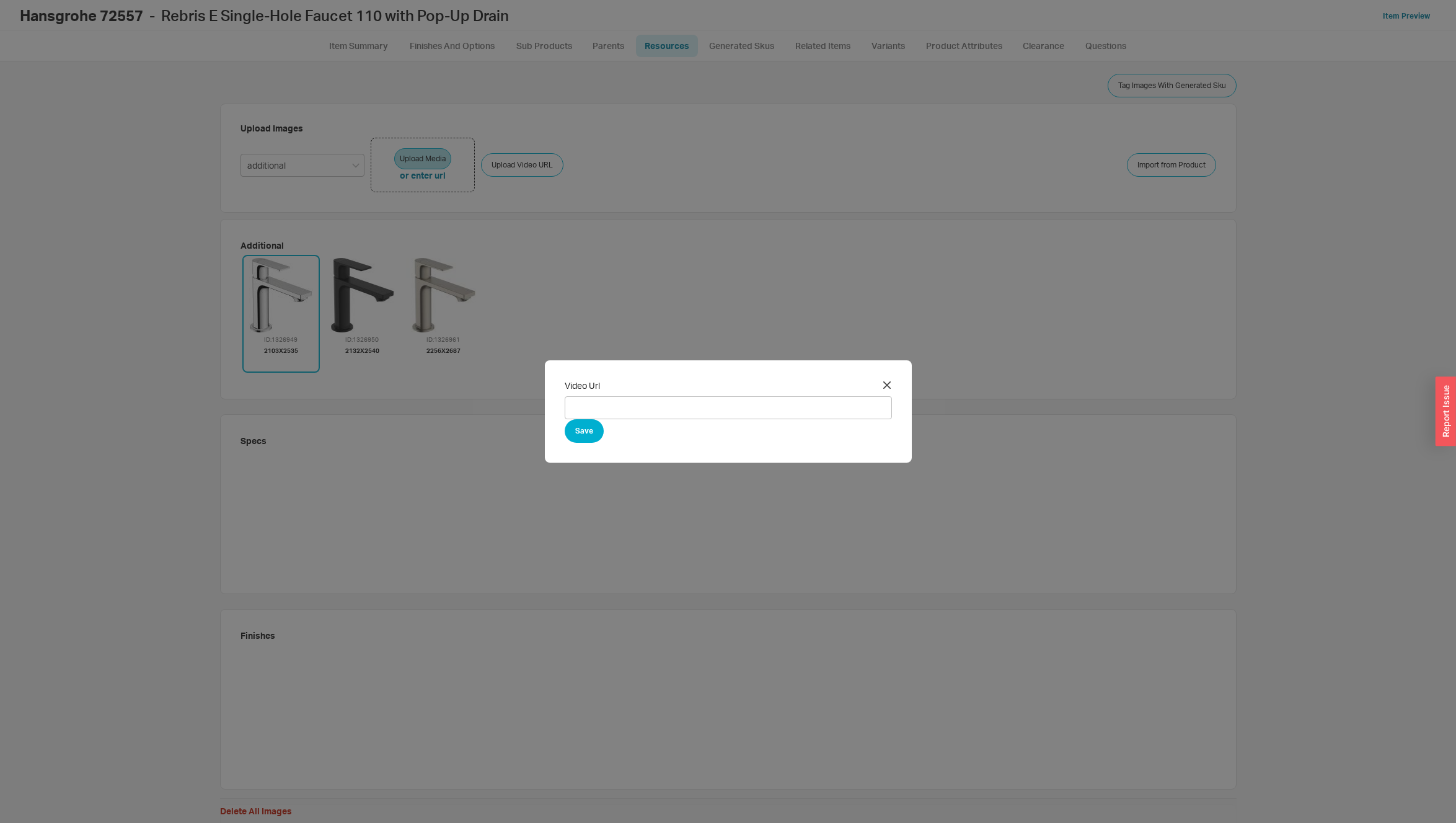
type input "[URL][DOMAIN_NAME]"
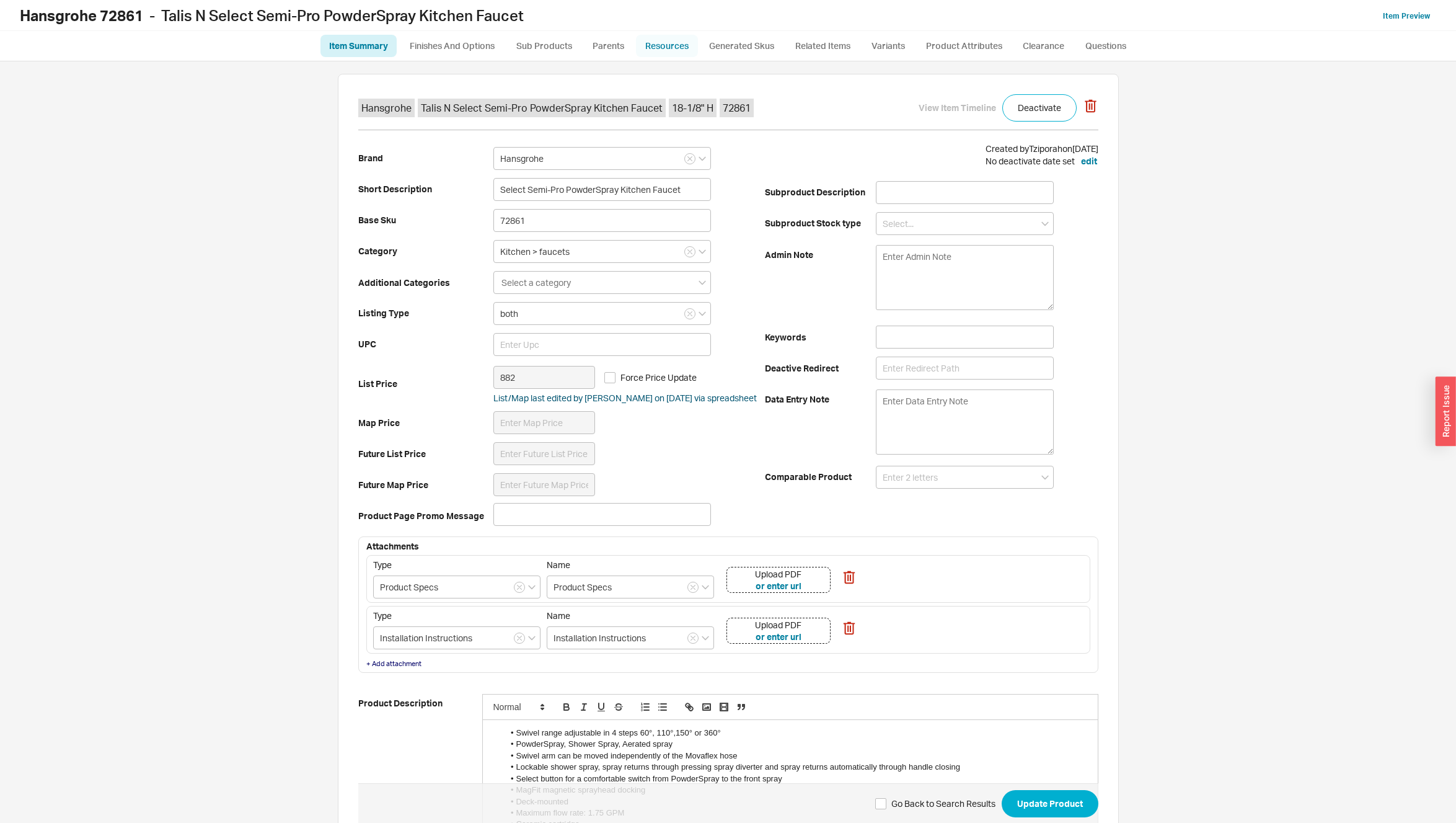
click at [663, 44] on link "Resources" at bounding box center [667, 46] width 62 height 23
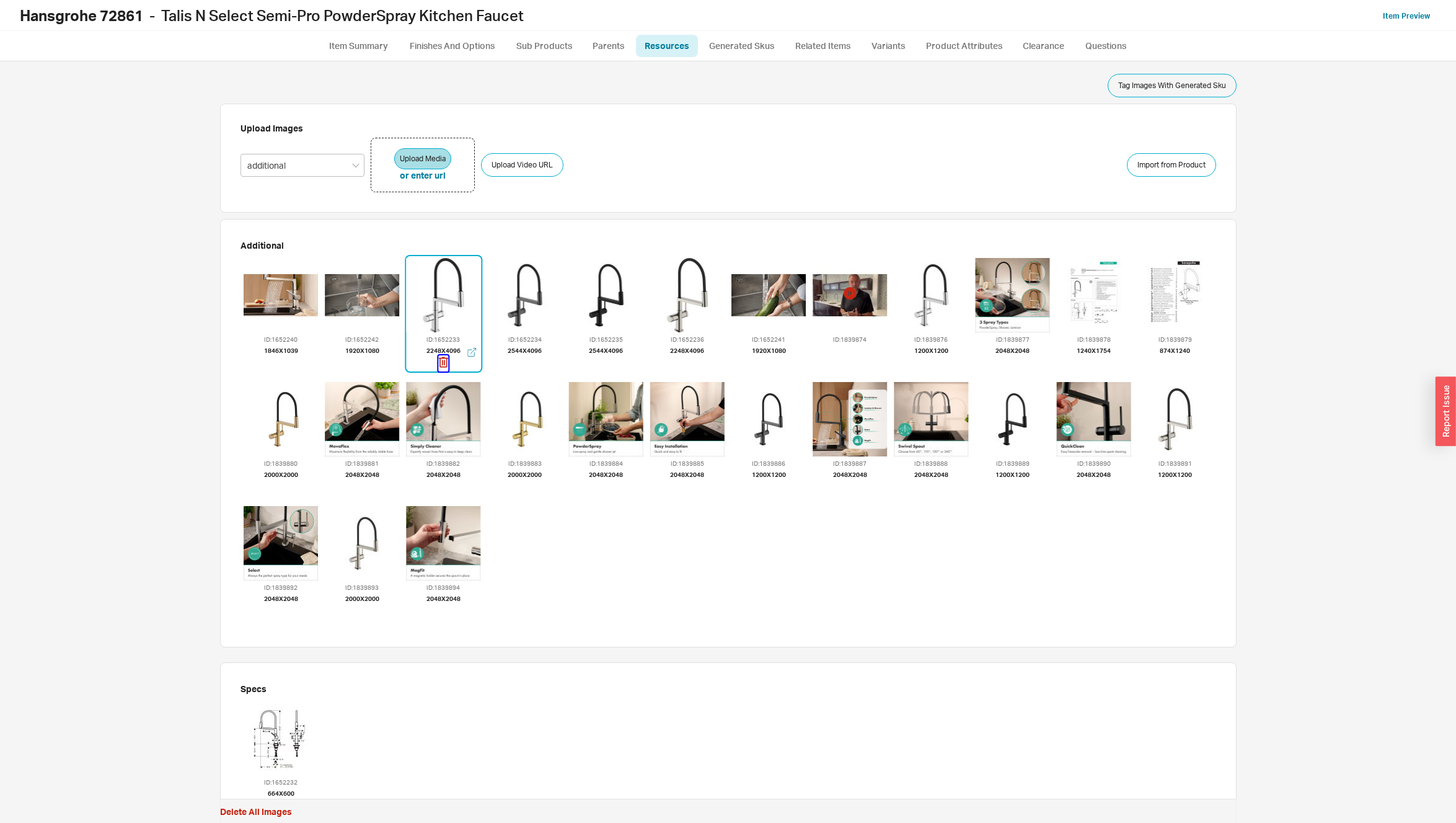
click at [438, 359] on icon "button" at bounding box center [443, 362] width 10 height 14
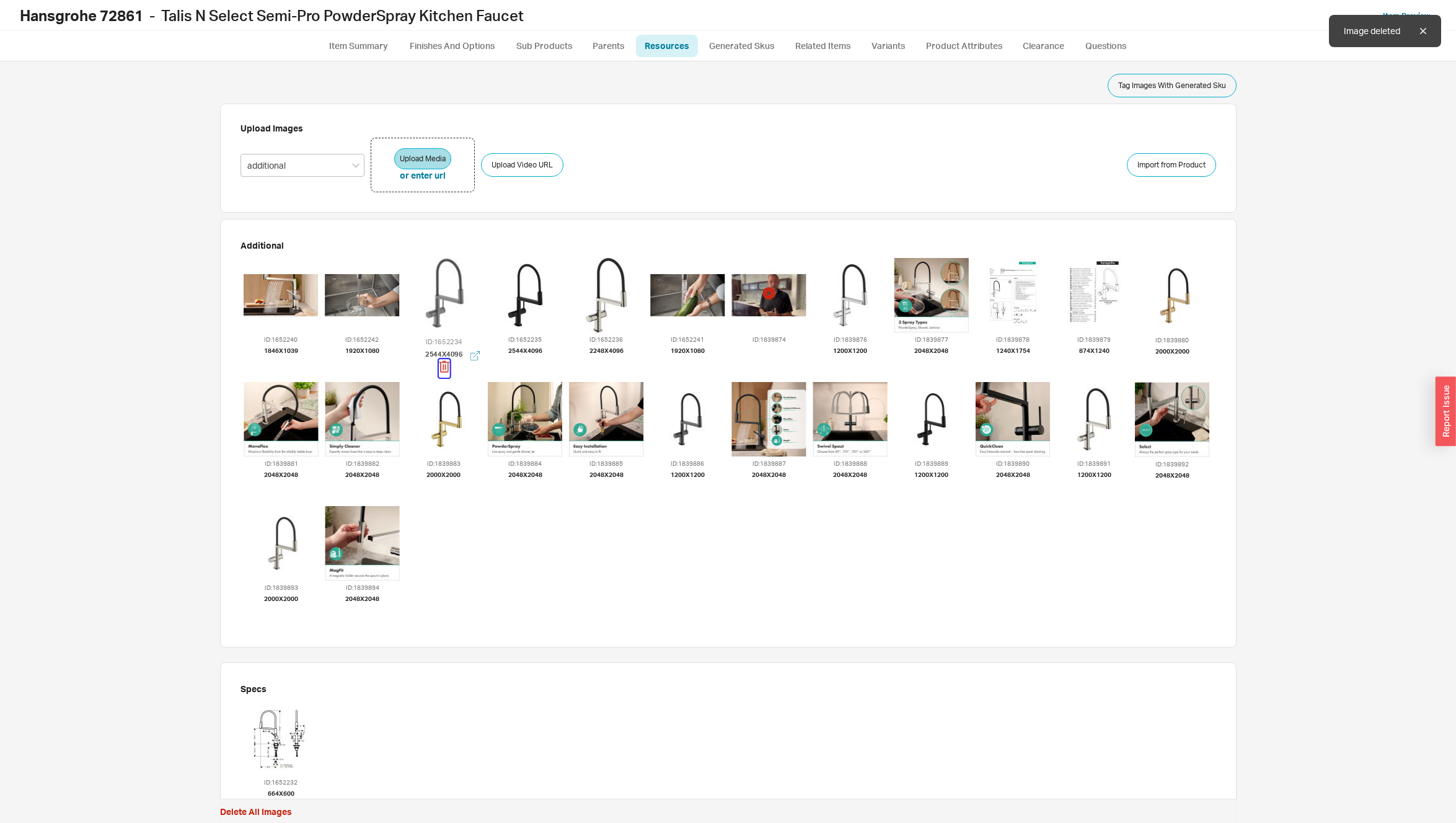
click at [438, 359] on icon "button" at bounding box center [444, 367] width 11 height 15
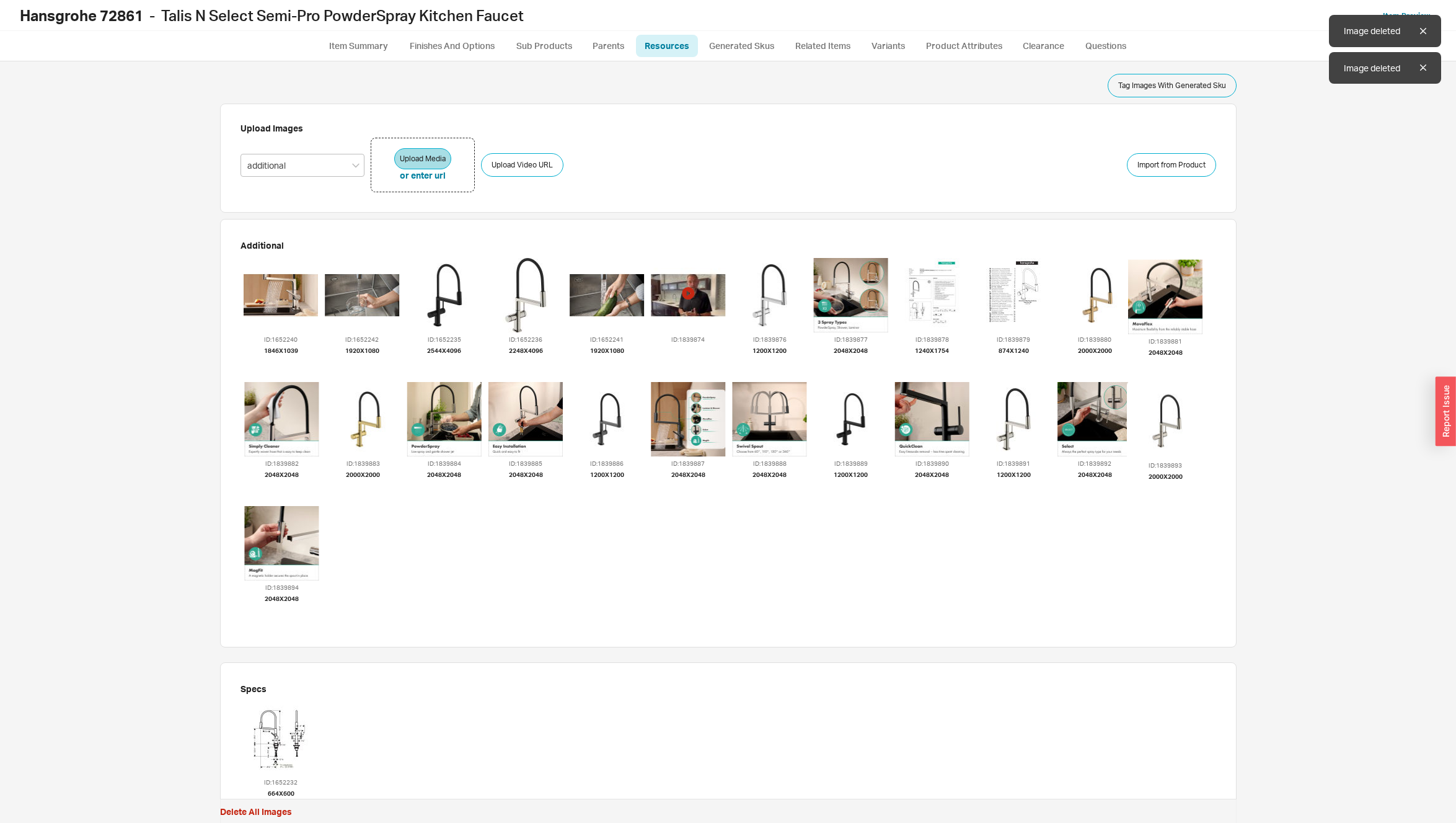
click at [440, 359] on icon "button" at bounding box center [445, 362] width 10 height 14
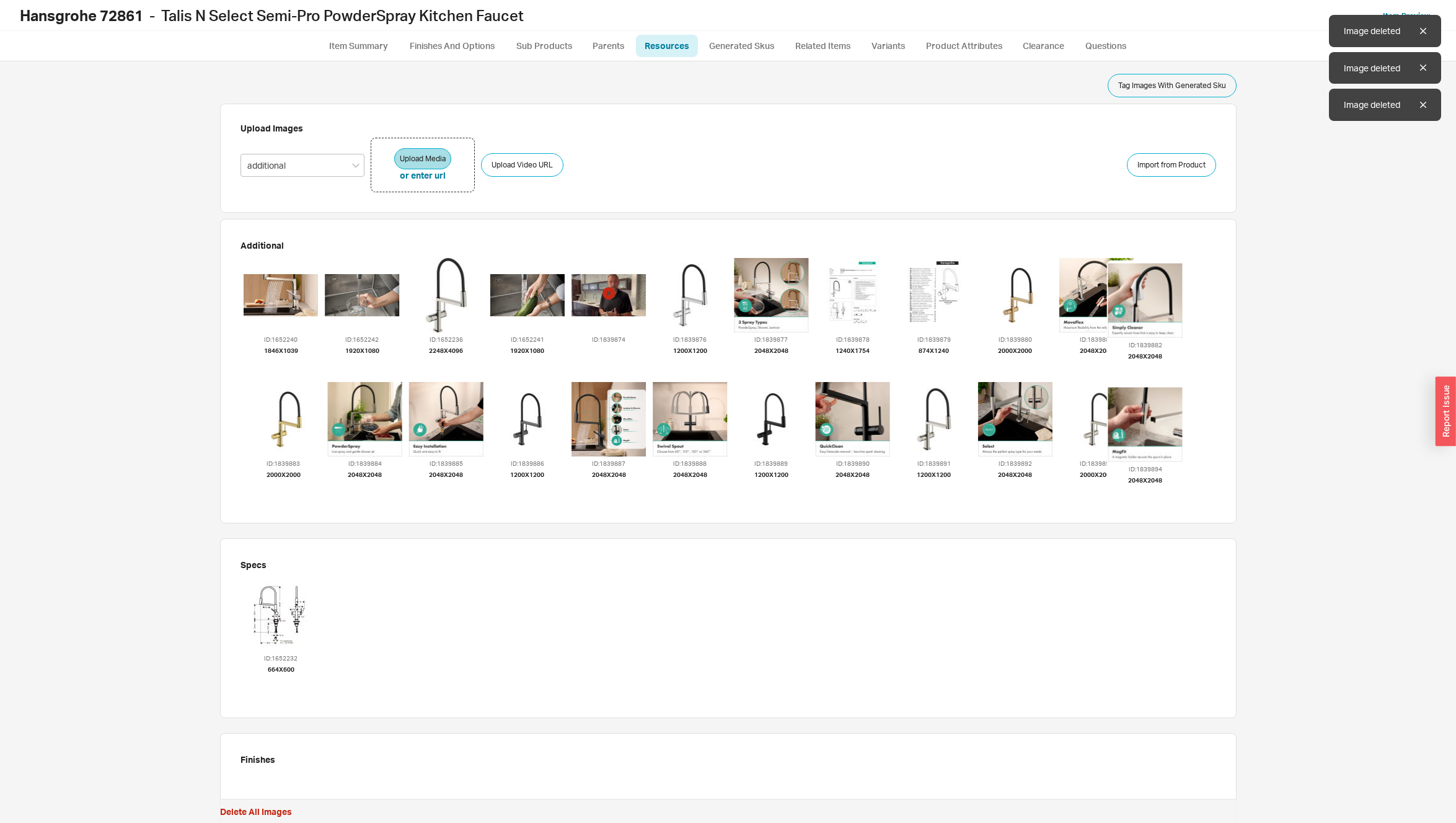
click at [441, 359] on icon "button" at bounding box center [446, 362] width 10 height 14
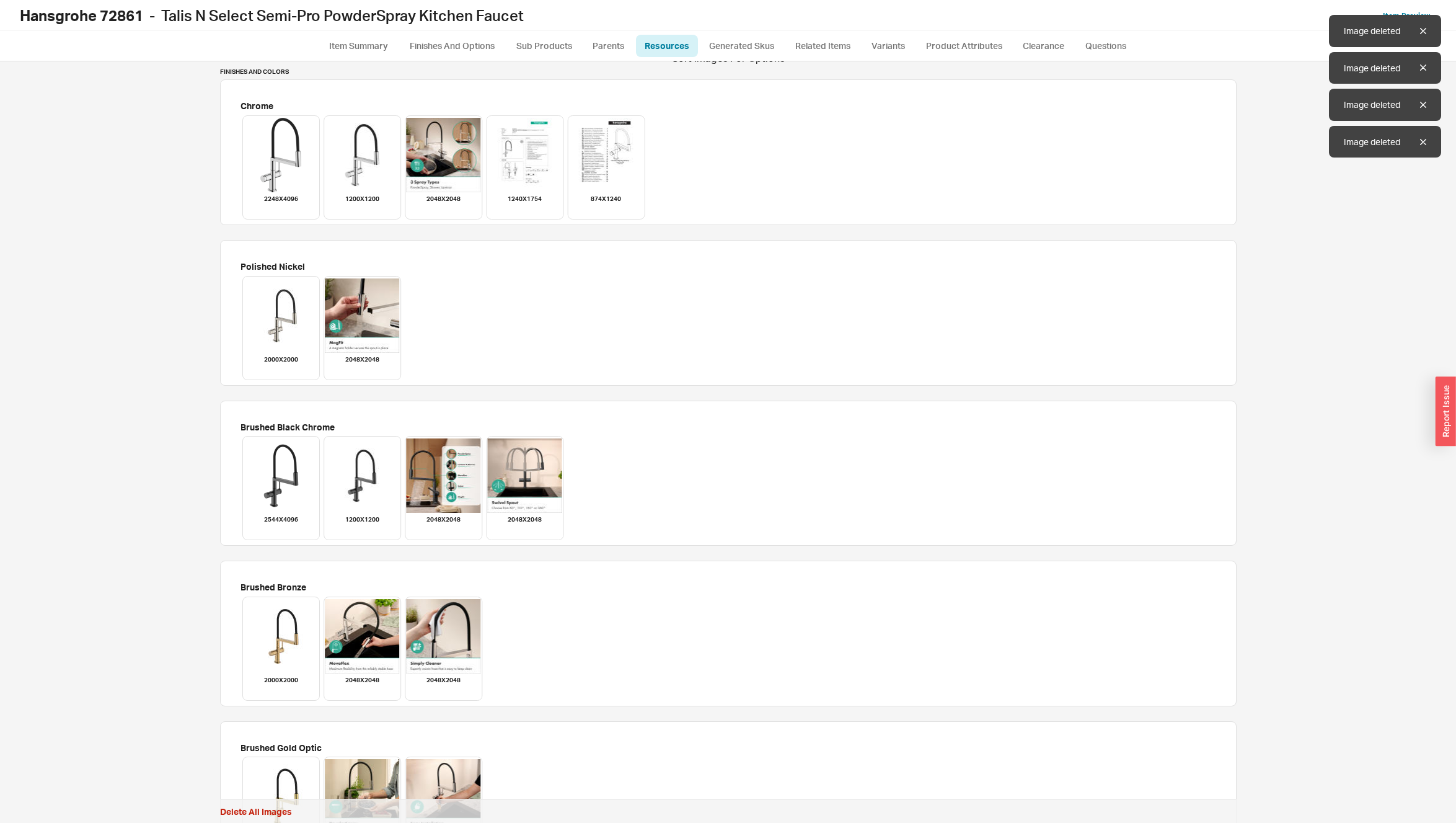
scroll to position [1486, 0]
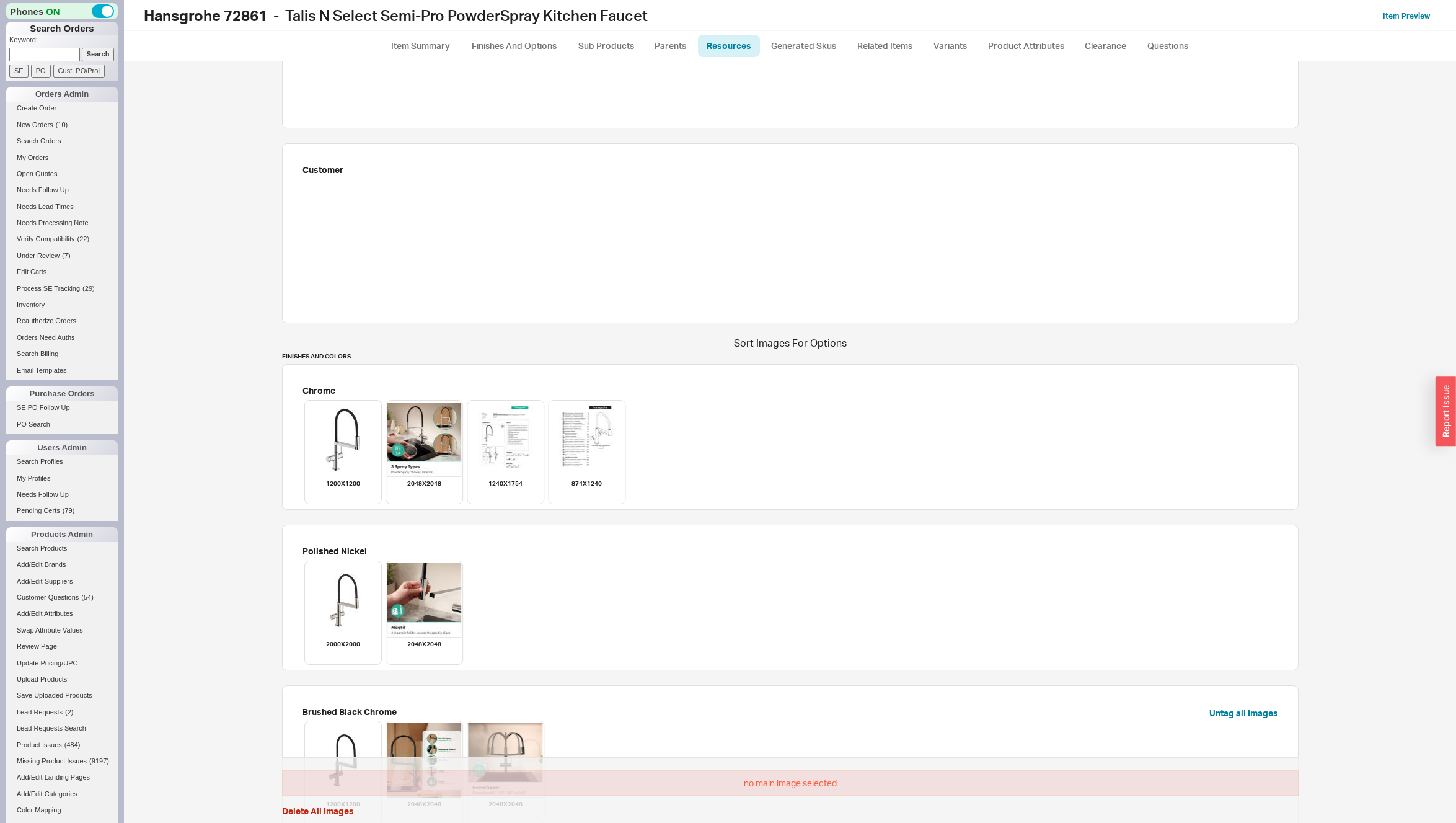
scroll to position [783, 0]
click at [534, 402] on icon at bounding box center [535, 402] width 16 height 16
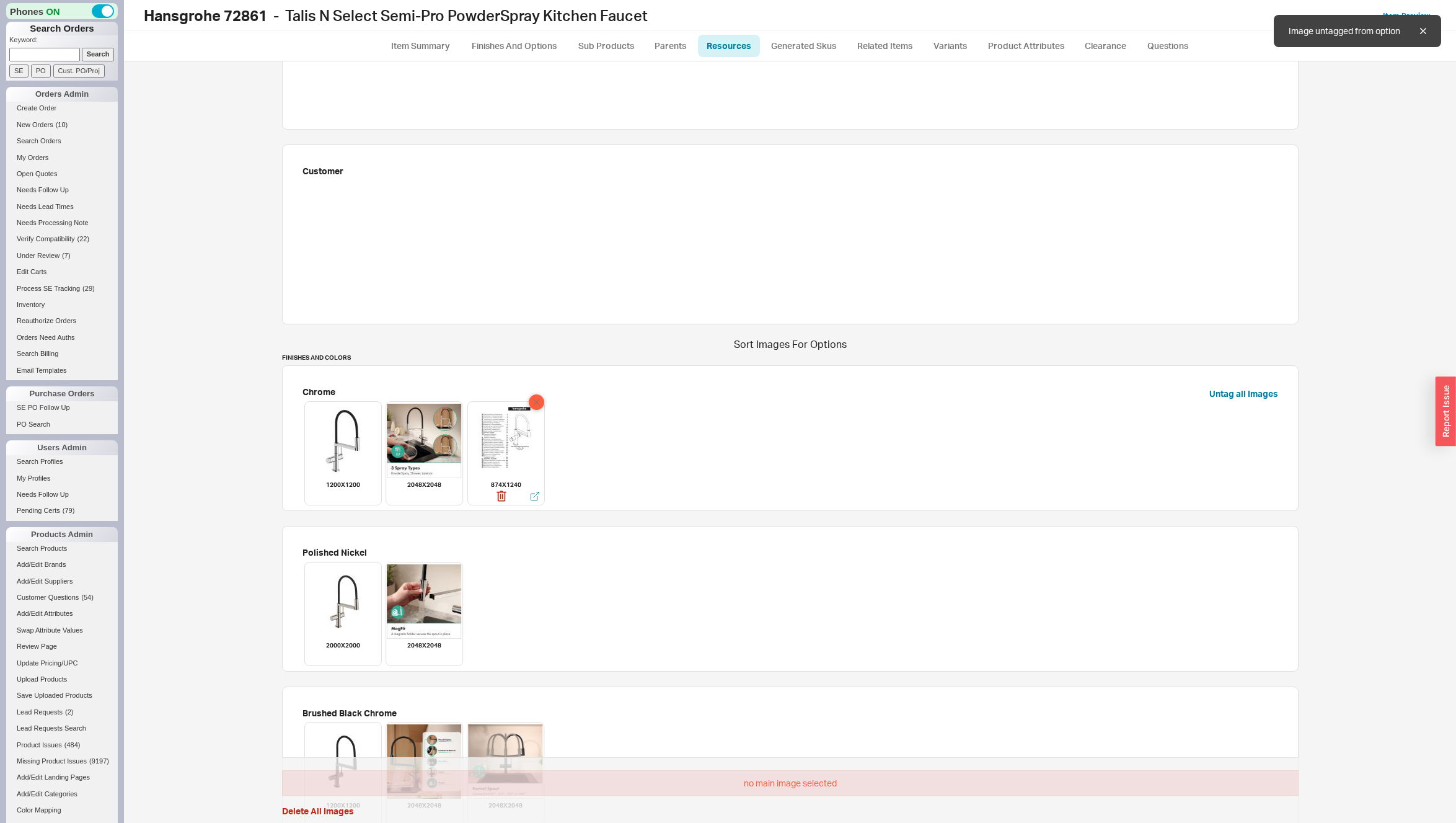
click at [534, 402] on icon at bounding box center [536, 402] width 16 height 16
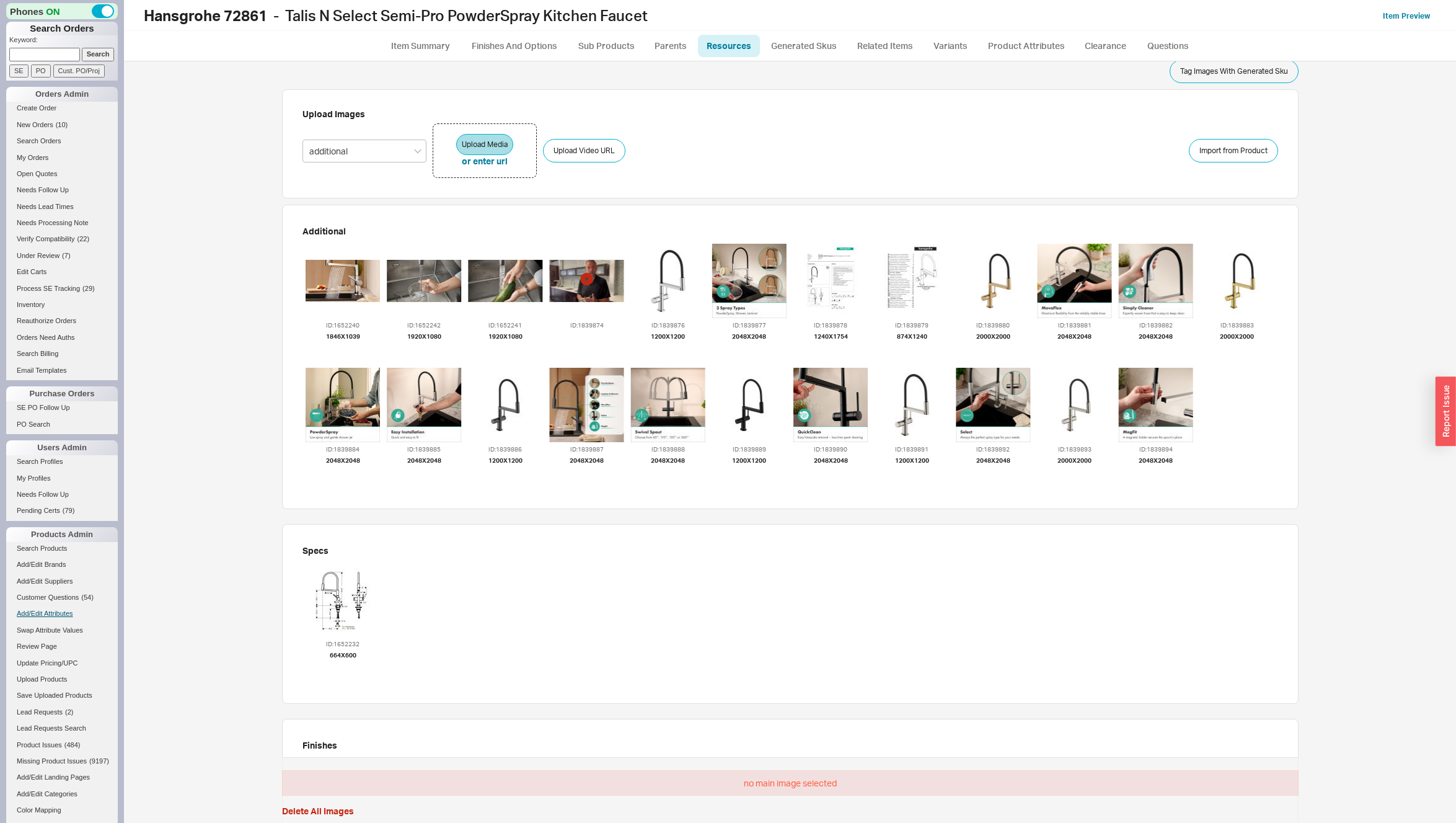
scroll to position [0, 0]
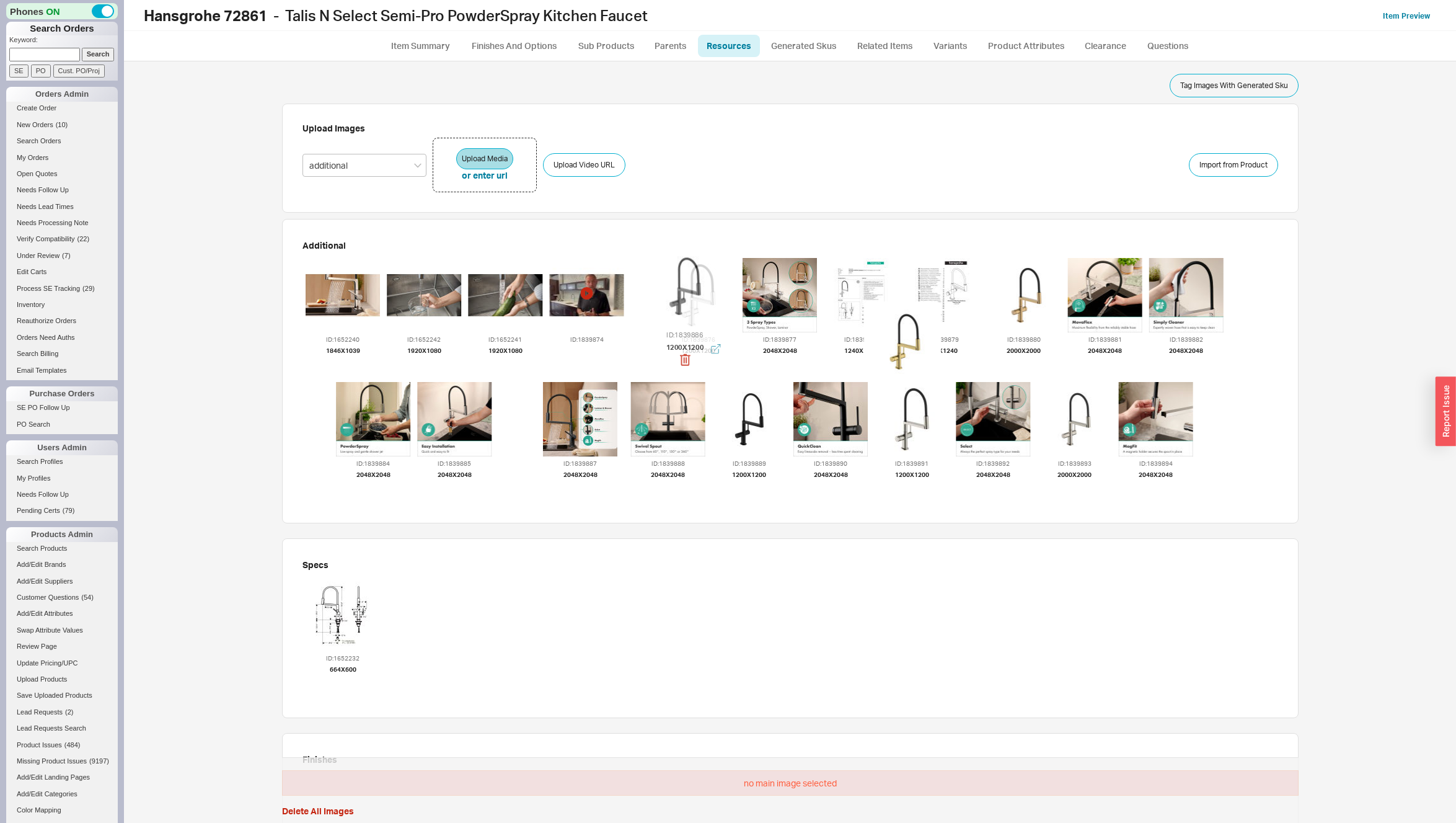
drag, startPoint x: 496, startPoint y: 432, endPoint x: 680, endPoint y: 296, distance: 228.8
click at [680, 296] on div at bounding box center [684, 286] width 82 height 82
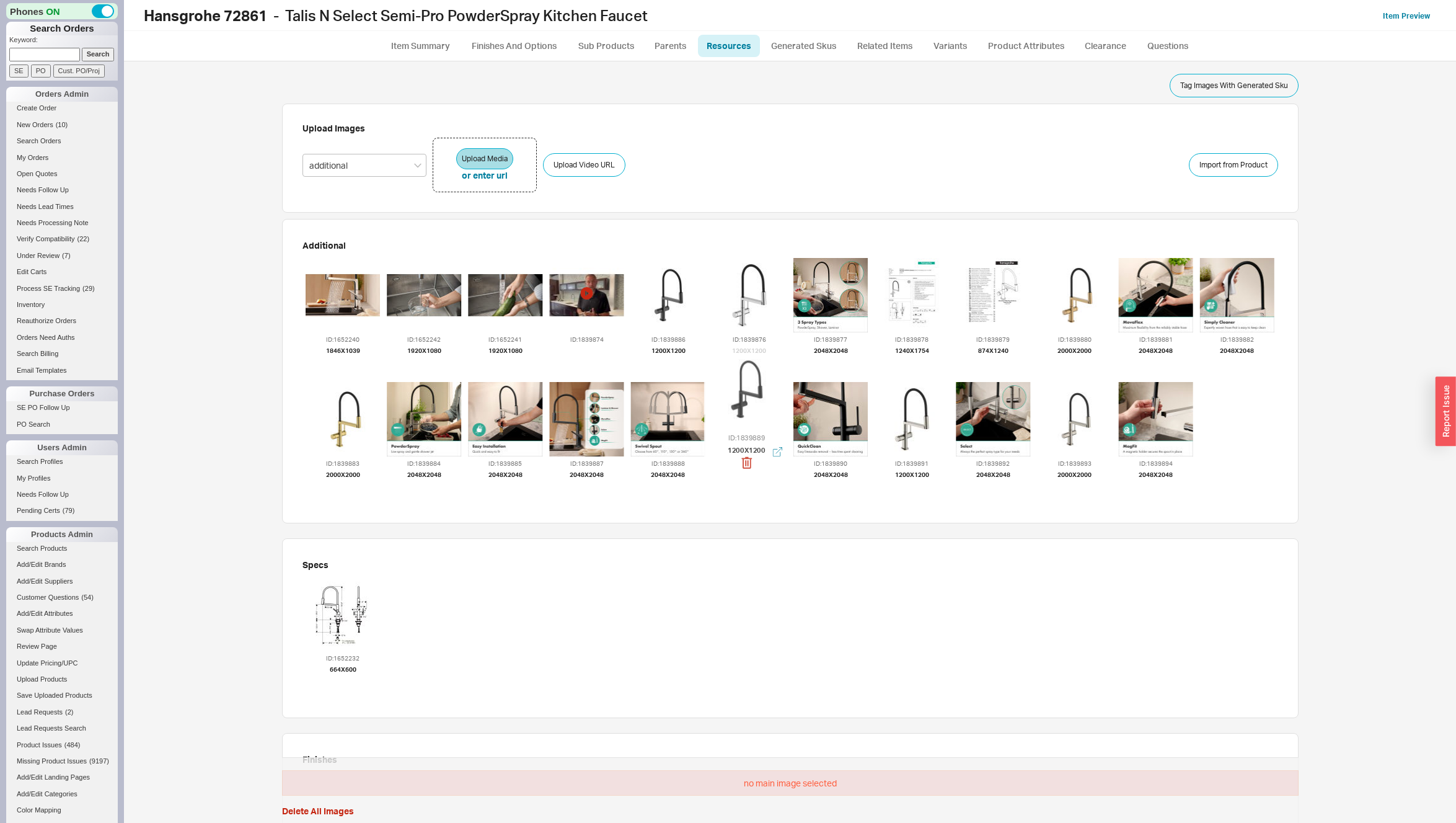
drag, startPoint x: 753, startPoint y: 392, endPoint x: 759, endPoint y: 285, distance: 107.2
click at [758, 348] on div at bounding box center [746, 389] width 82 height 82
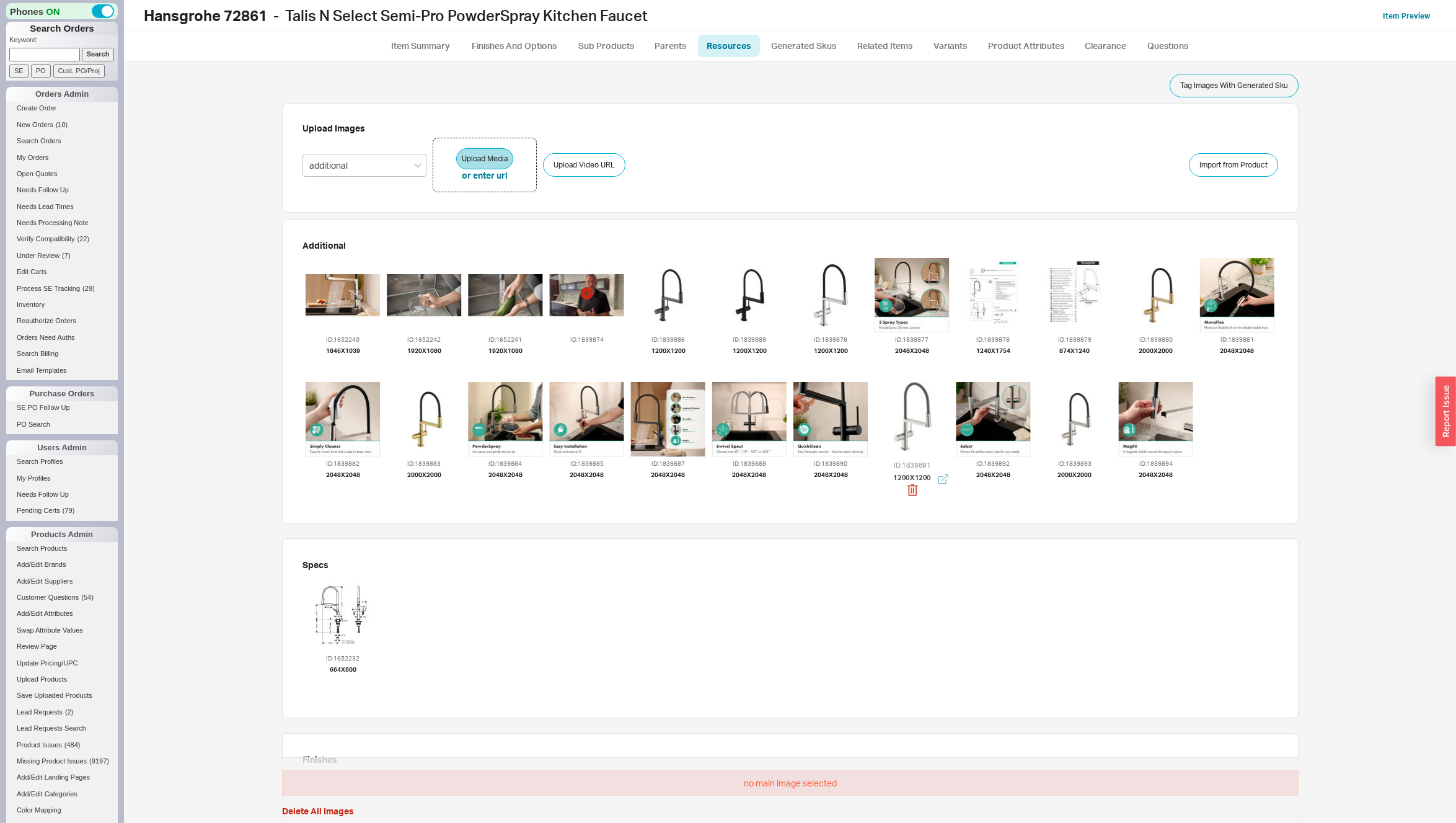
drag, startPoint x: 907, startPoint y: 416, endPoint x: 865, endPoint y: 291, distance: 131.9
click at [871, 375] on div at bounding box center [912, 416] width 82 height 82
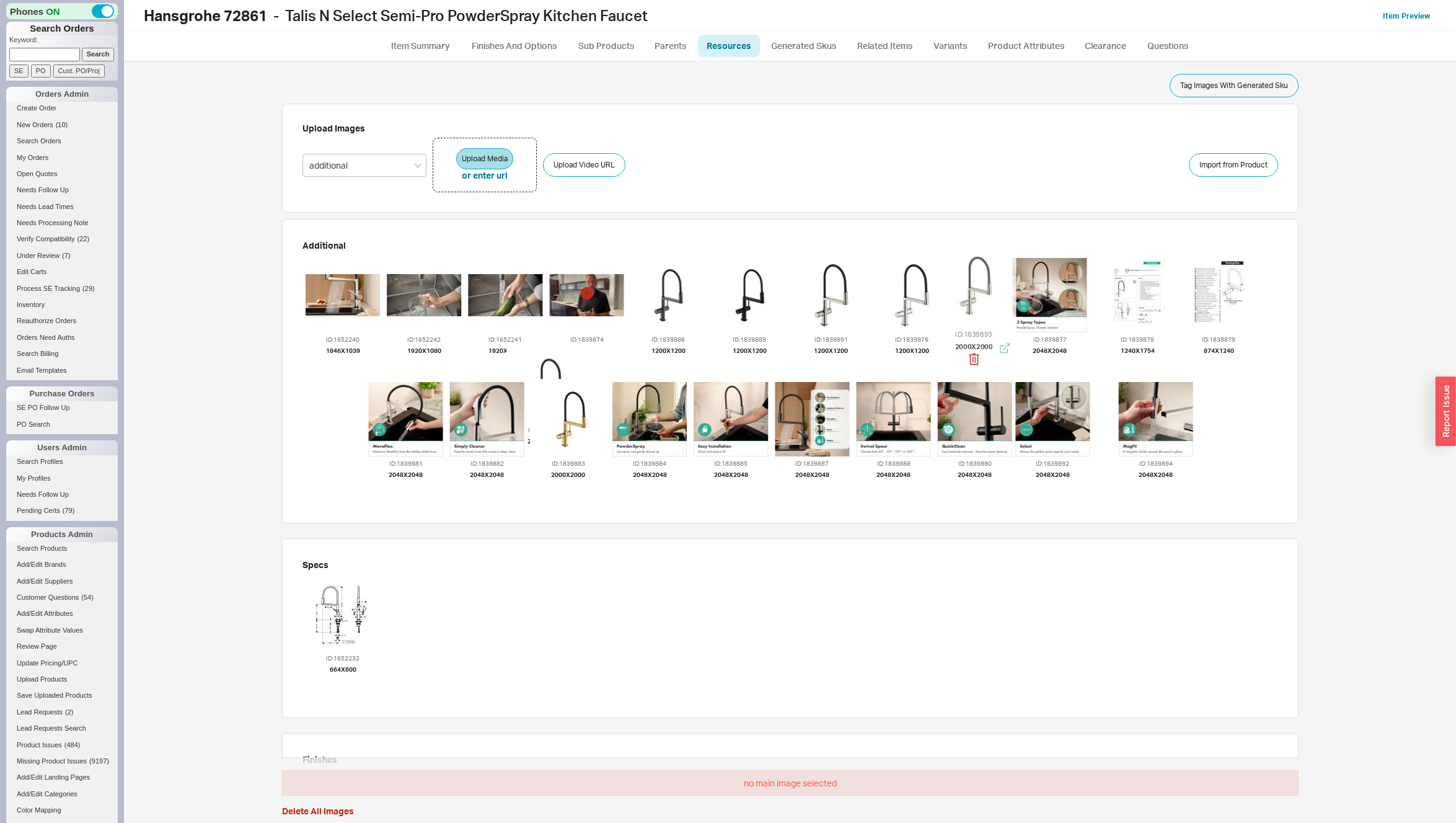
drag, startPoint x: 1065, startPoint y: 407, endPoint x: 972, endPoint y: 295, distance: 145.6
click at [972, 295] on div at bounding box center [974, 285] width 82 height 82
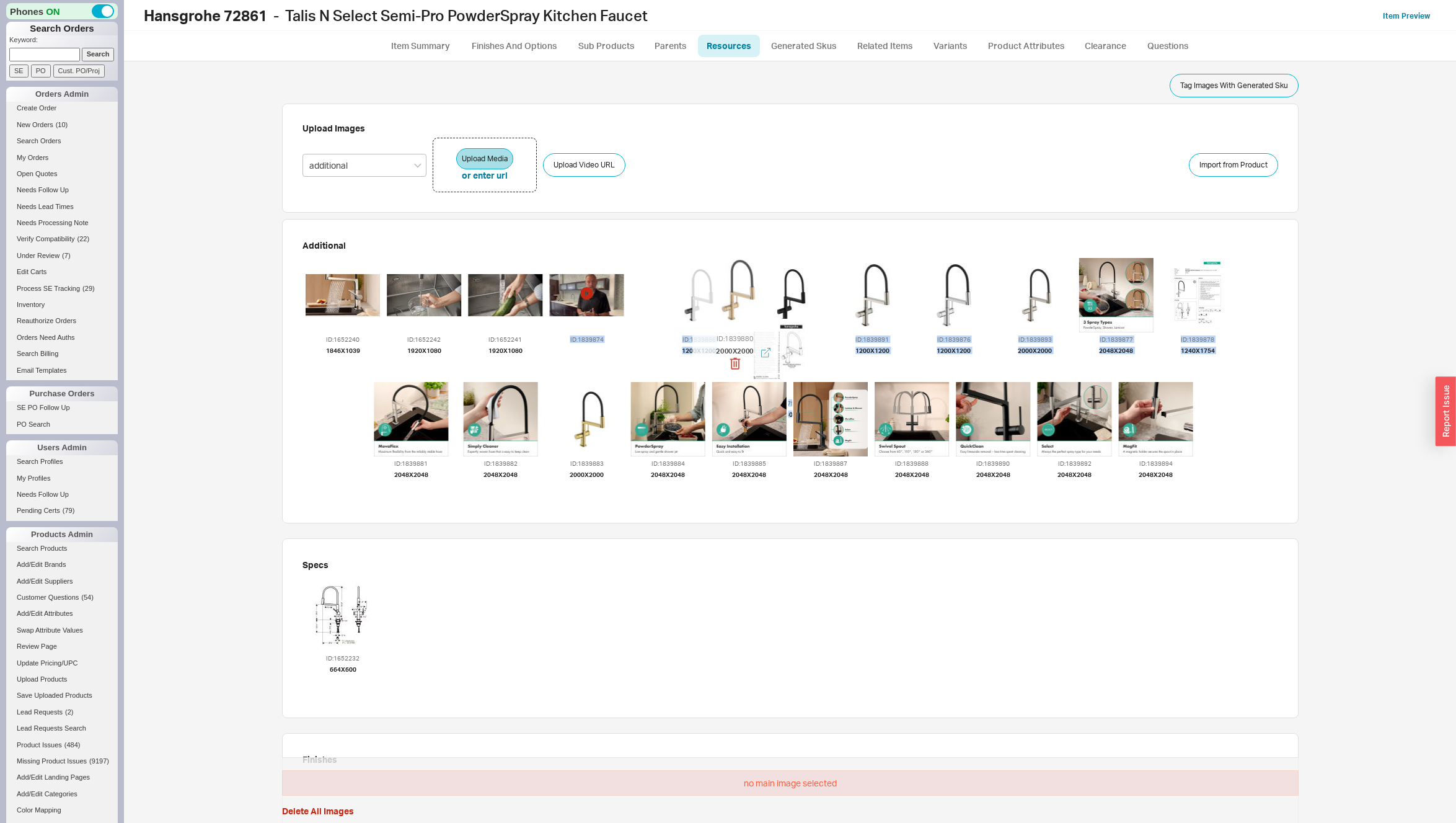
drag, startPoint x: 346, startPoint y: 412, endPoint x: 662, endPoint y: 337, distance: 324.8
click at [751, 281] on div at bounding box center [735, 290] width 82 height 82
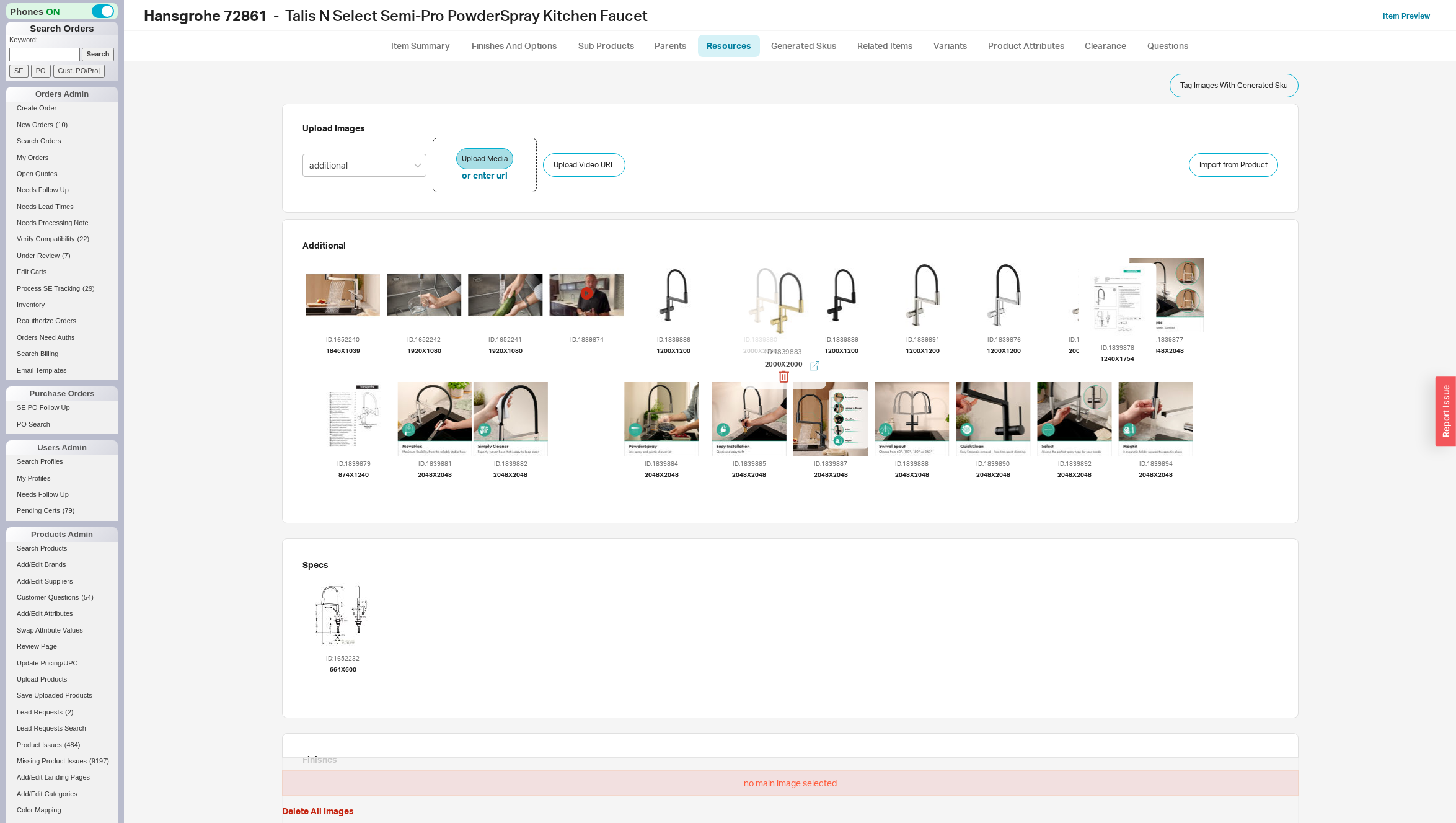
drag, startPoint x: 602, startPoint y: 399, endPoint x: 814, endPoint y: 277, distance: 244.6
click at [813, 275] on div at bounding box center [784, 303] width 82 height 82
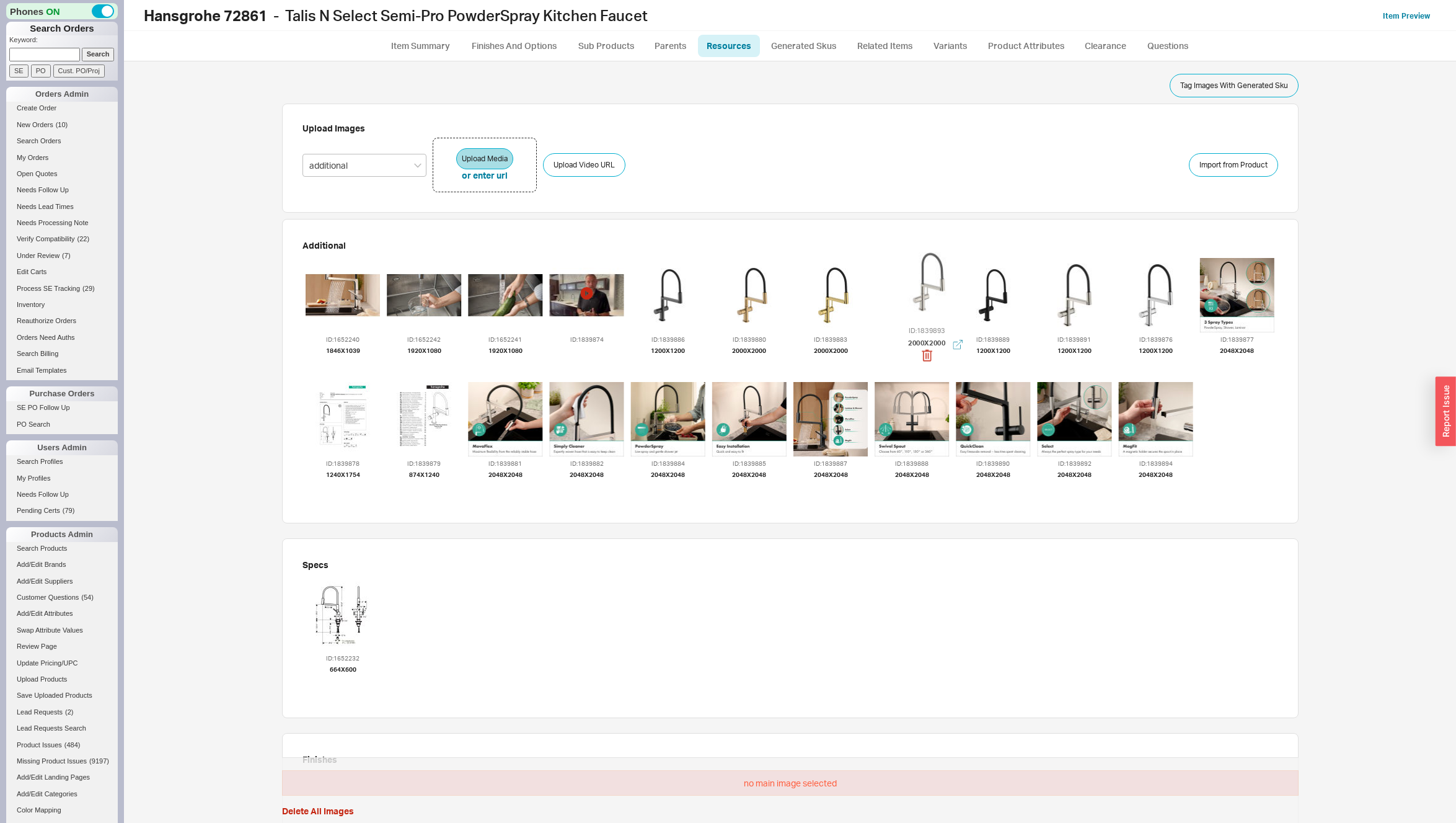
drag, startPoint x: 1161, startPoint y: 308, endPoint x: 916, endPoint y: 299, distance: 245.2
click at [924, 298] on div at bounding box center [927, 281] width 82 height 82
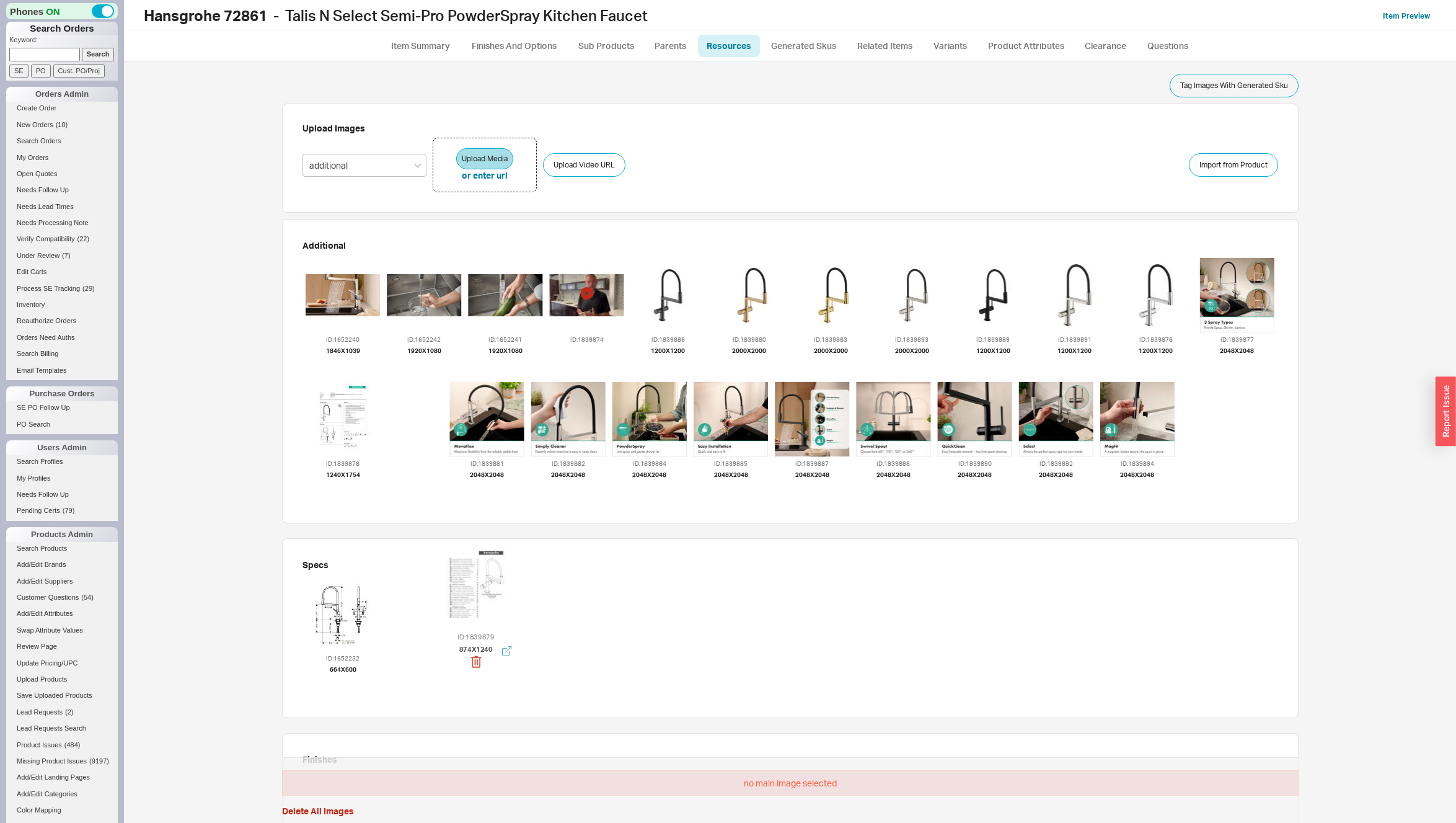
drag, startPoint x: 464, startPoint y: 524, endPoint x: 486, endPoint y: 605, distance: 83.9
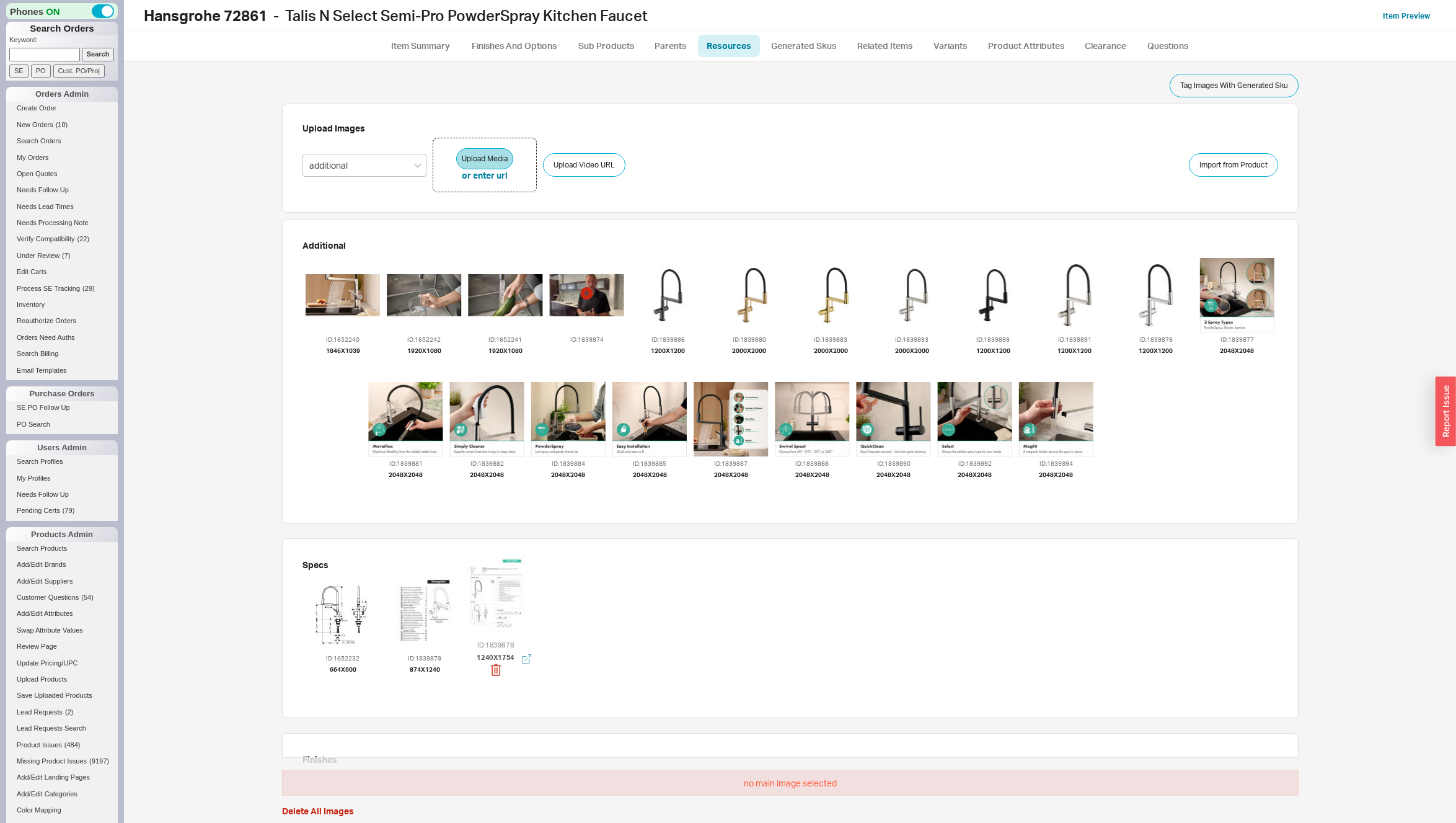
drag, startPoint x: 361, startPoint y: 487, endPoint x: 518, endPoint y: 648, distance: 224.9
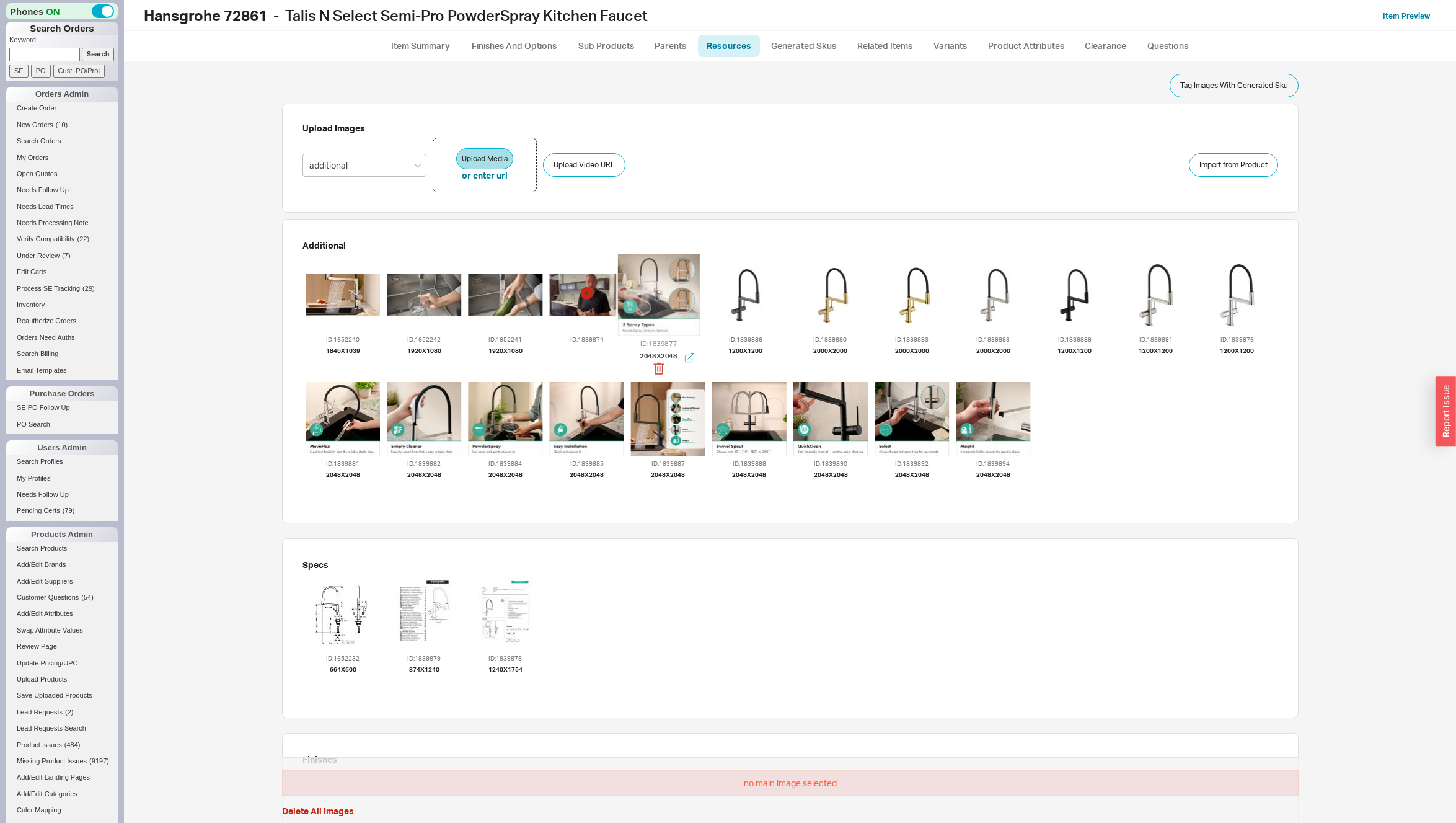
drag, startPoint x: 1232, startPoint y: 305, endPoint x: 656, endPoint y: 306, distance: 576.0
click at [656, 306] on div at bounding box center [658, 294] width 82 height 82
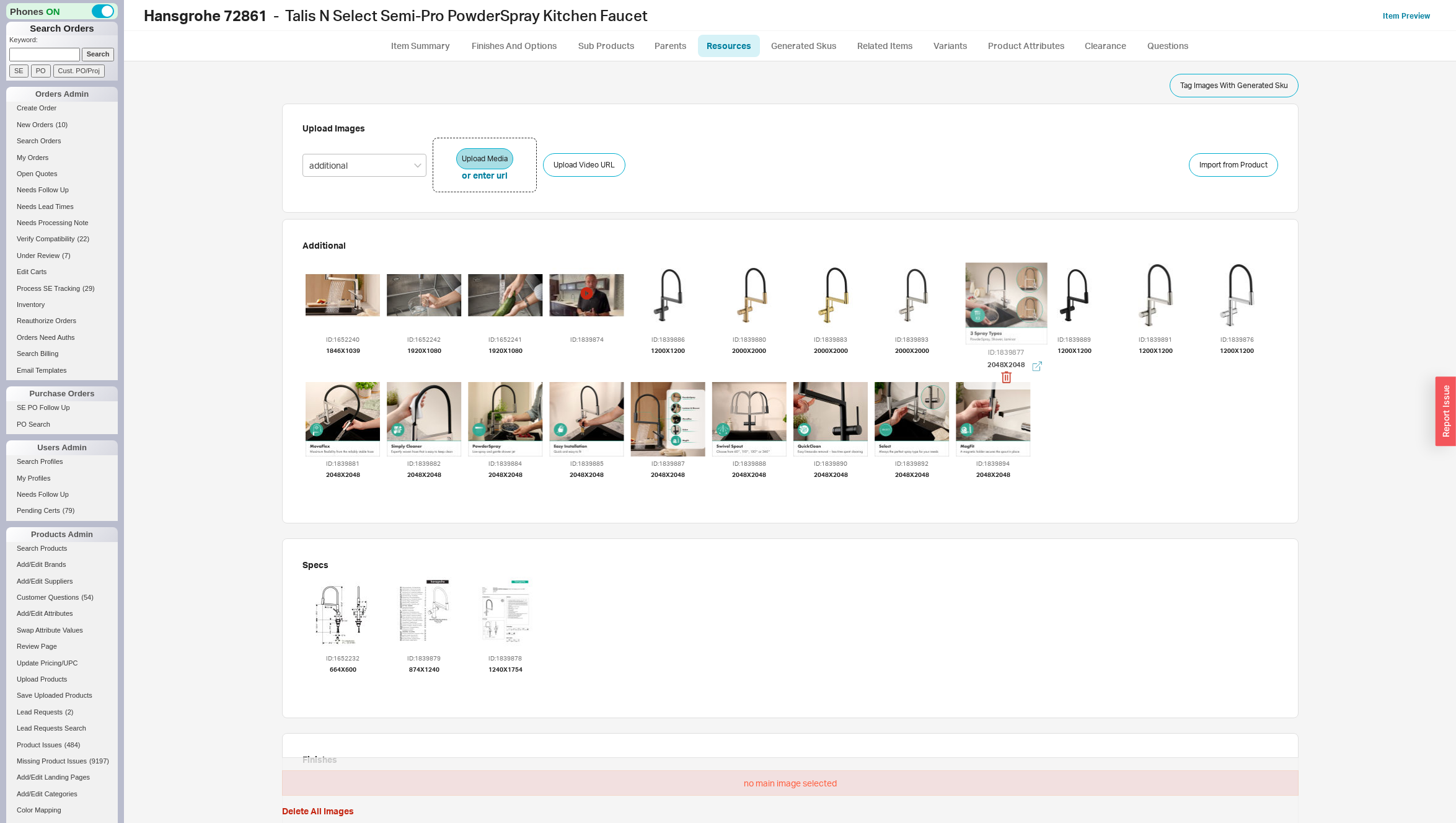
drag, startPoint x: 663, startPoint y: 287, endPoint x: 1000, endPoint y: 298, distance: 337.2
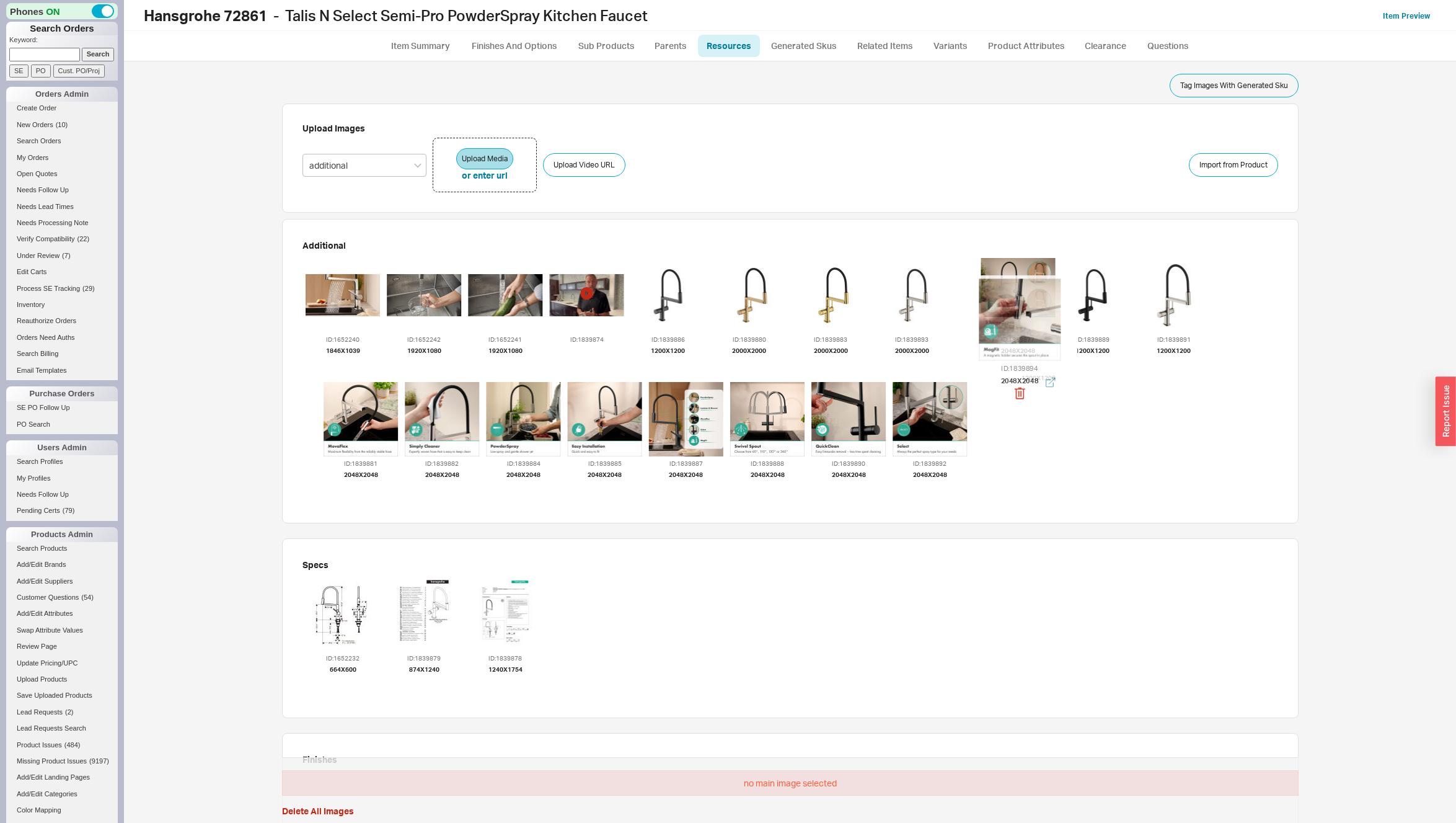
drag, startPoint x: 1011, startPoint y: 337, endPoint x: 1019, endPoint y: 306, distance: 32.0
click at [1019, 306] on div at bounding box center [1019, 320] width 82 height 82
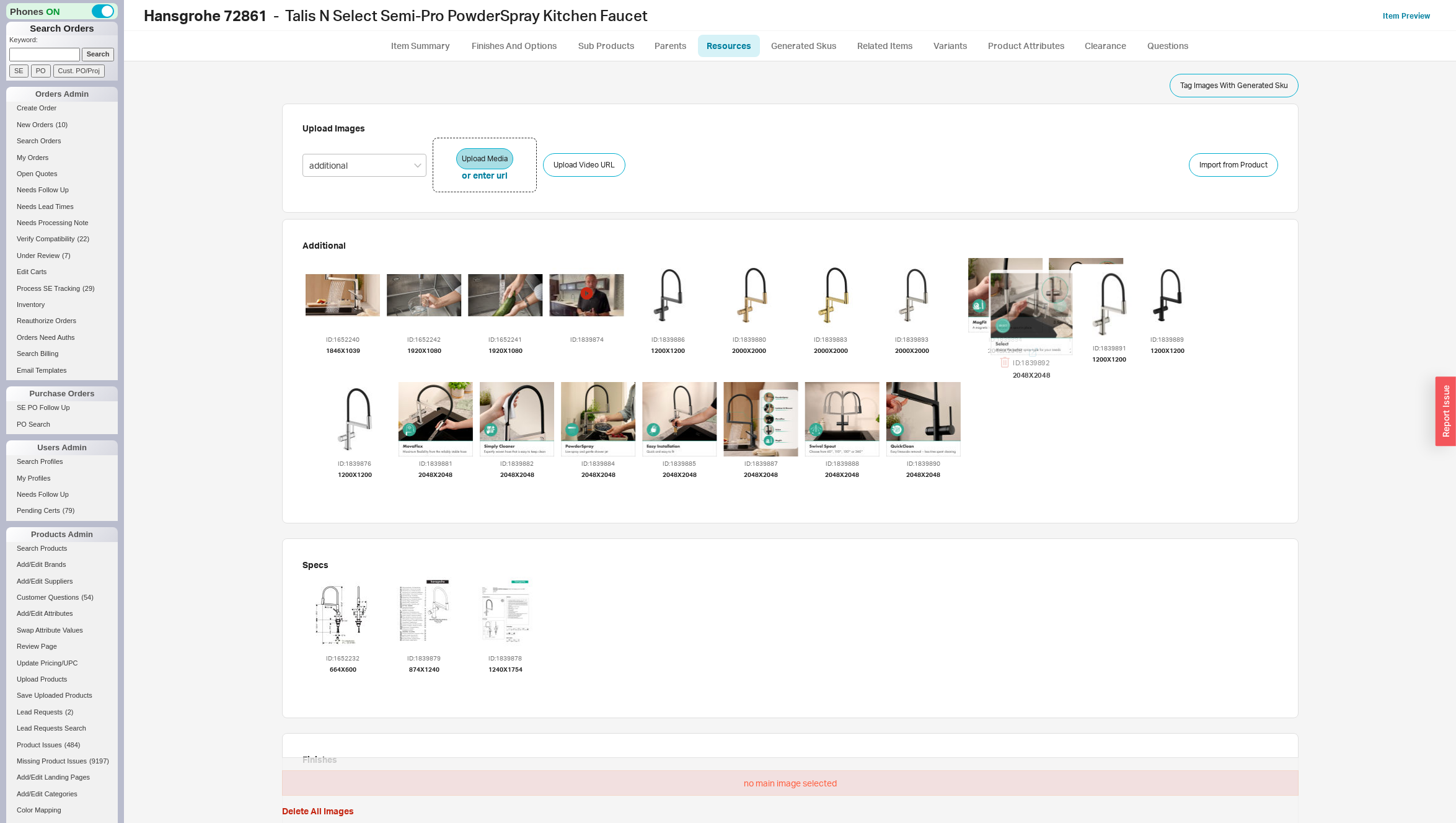
drag, startPoint x: 1009, startPoint y: 359, endPoint x: 1025, endPoint y: 313, distance: 48.7
click at [1025, 313] on div at bounding box center [1031, 313] width 82 height 82
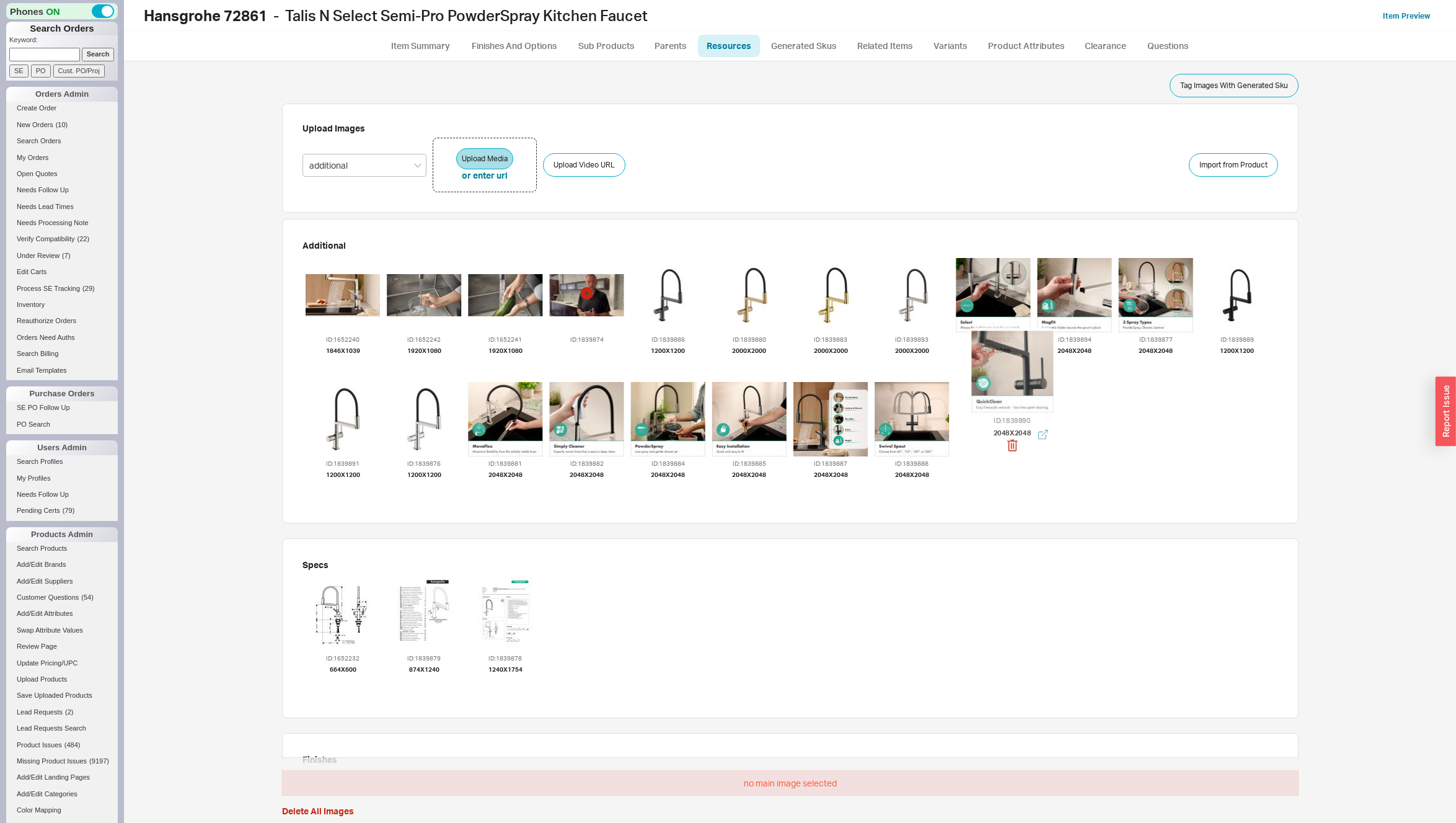
drag, startPoint x: 988, startPoint y: 408, endPoint x: 1023, endPoint y: 305, distance: 108.8
click at [1022, 331] on div at bounding box center [1012, 372] width 82 height 82
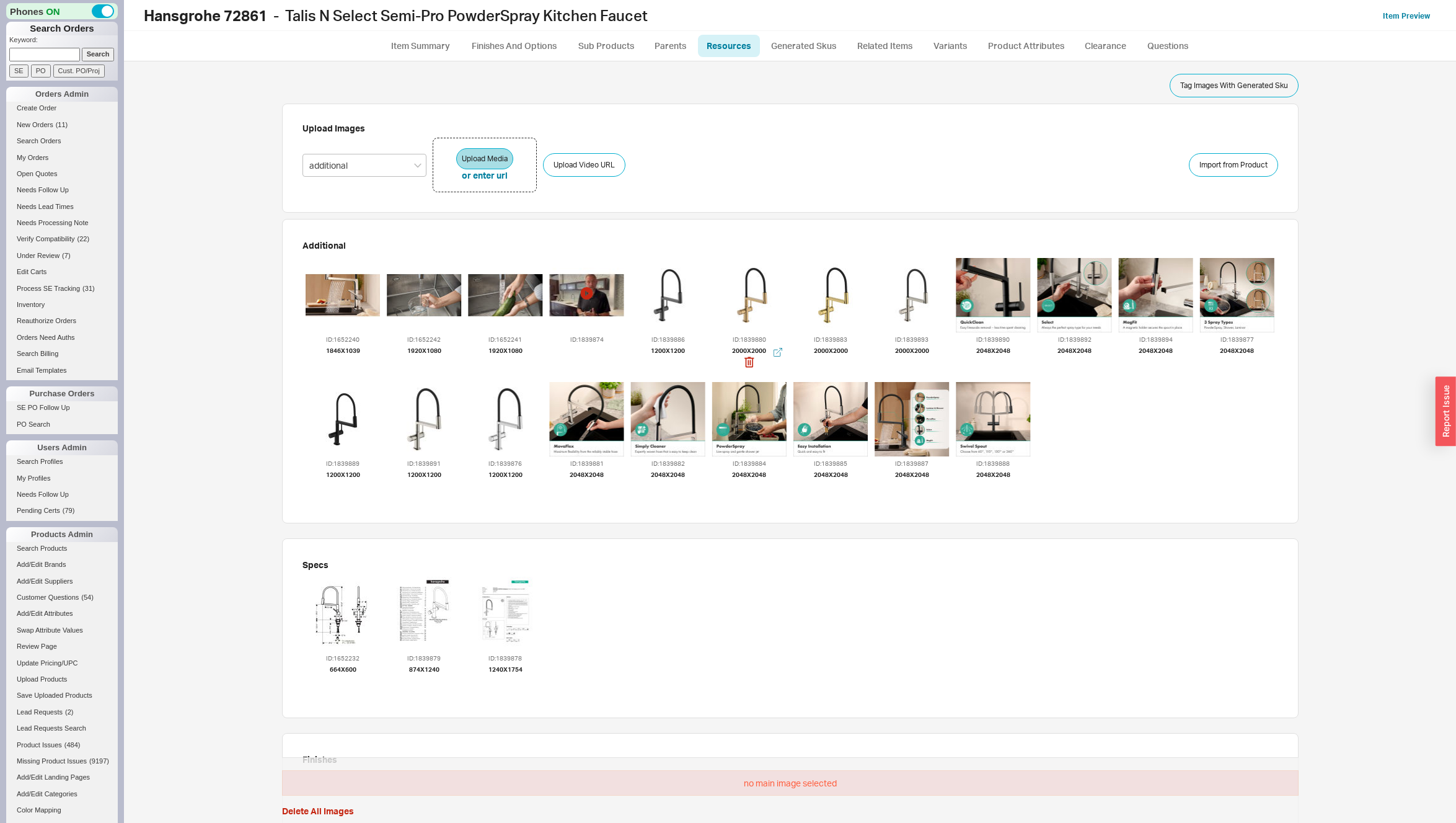
click at [743, 289] on div at bounding box center [749, 295] width 74 height 74
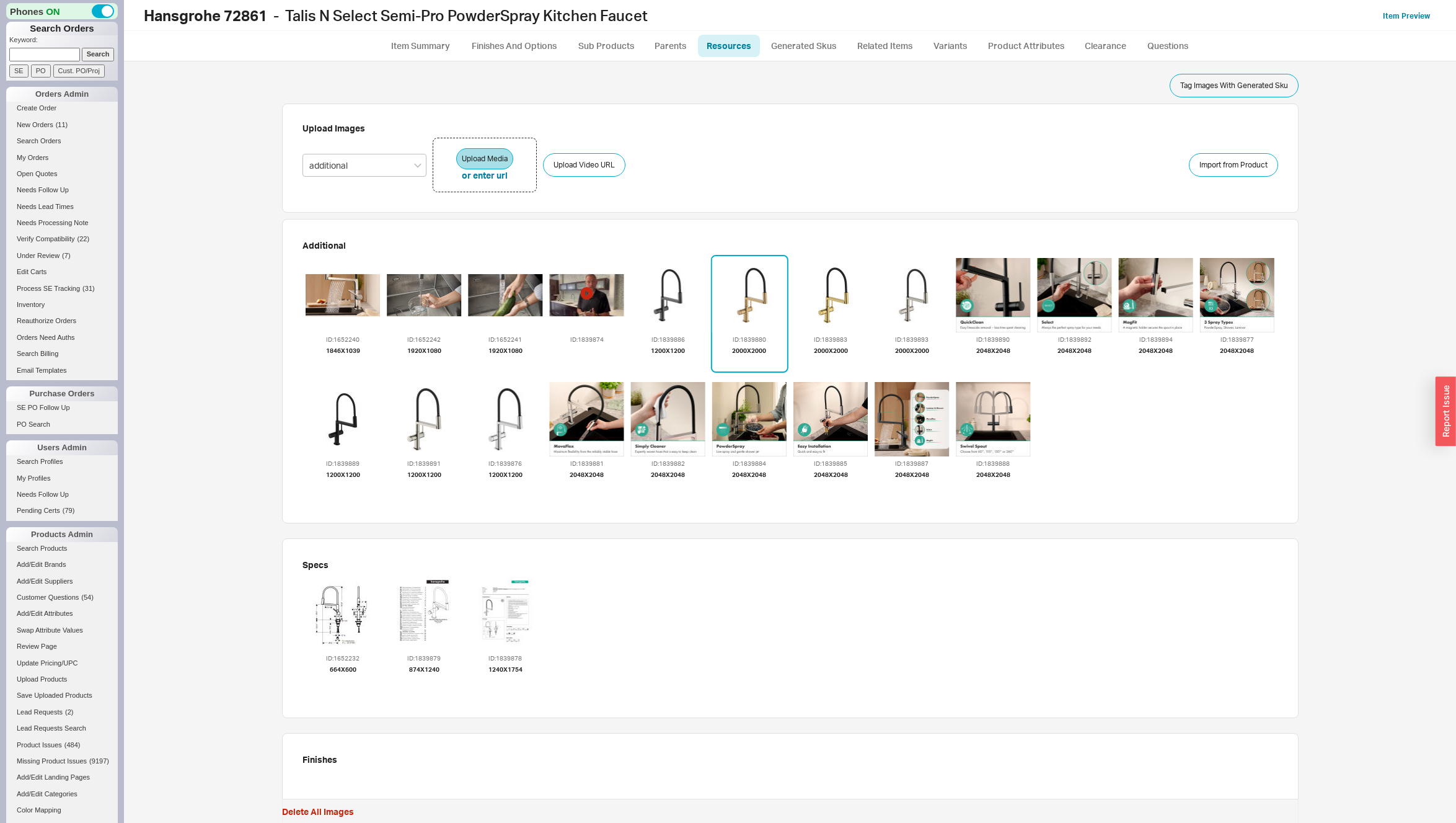
click at [156, 225] on div "Tag Images With Generated Sku Upload Images additional Upload Media or enter ur…" at bounding box center [790, 442] width 1308 height 762
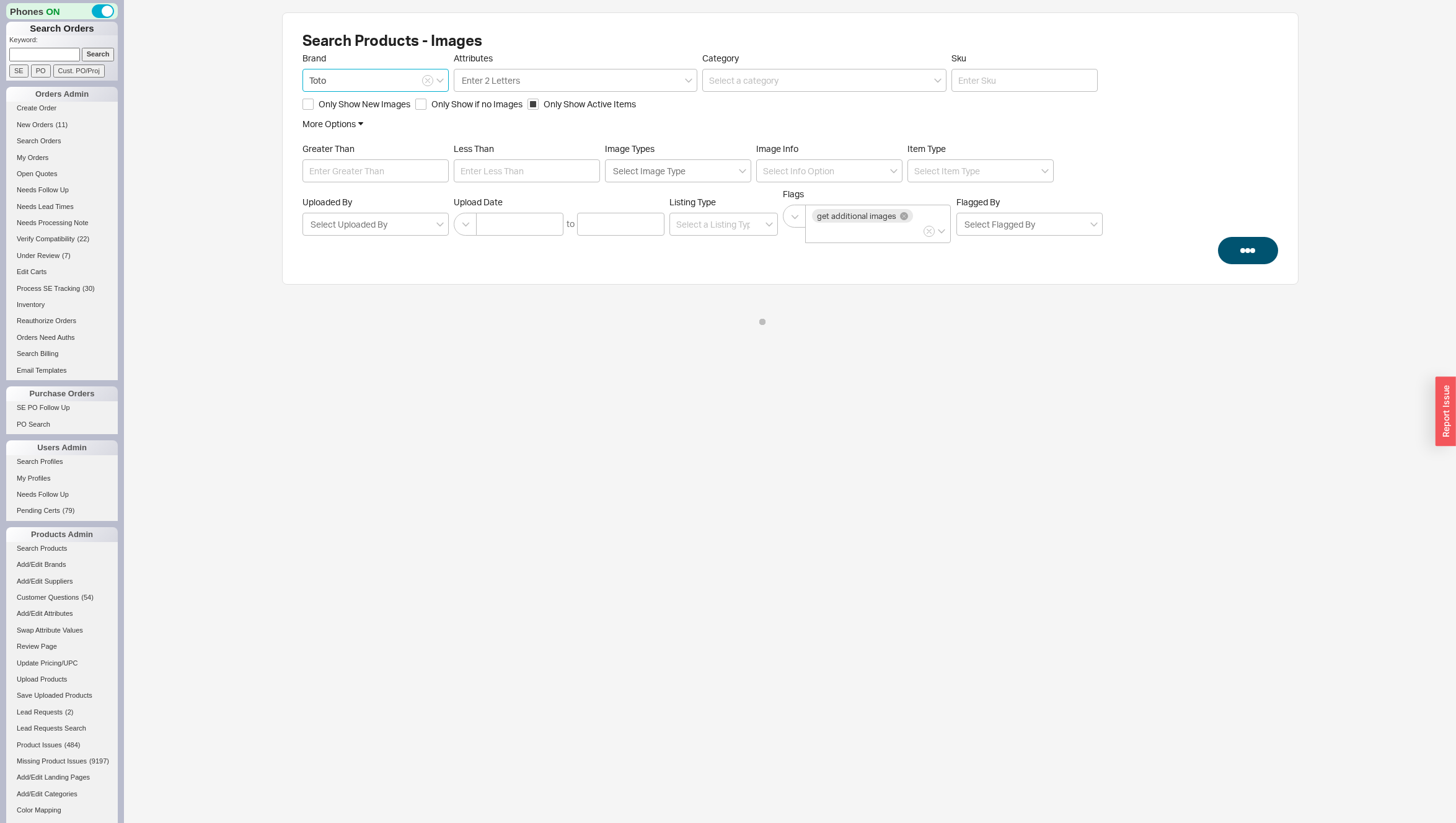
click at [361, 83] on input "Toto" at bounding box center [376, 81] width 146 height 23
drag, startPoint x: 430, startPoint y: 83, endPoint x: 417, endPoint y: 81, distance: 13.2
click at [429, 83] on icon "button" at bounding box center [428, 81] width 4 height 4
click at [343, 77] on input at bounding box center [376, 81] width 146 height 23
click at [365, 104] on div "Hansgrohe" at bounding box center [376, 106] width 145 height 23
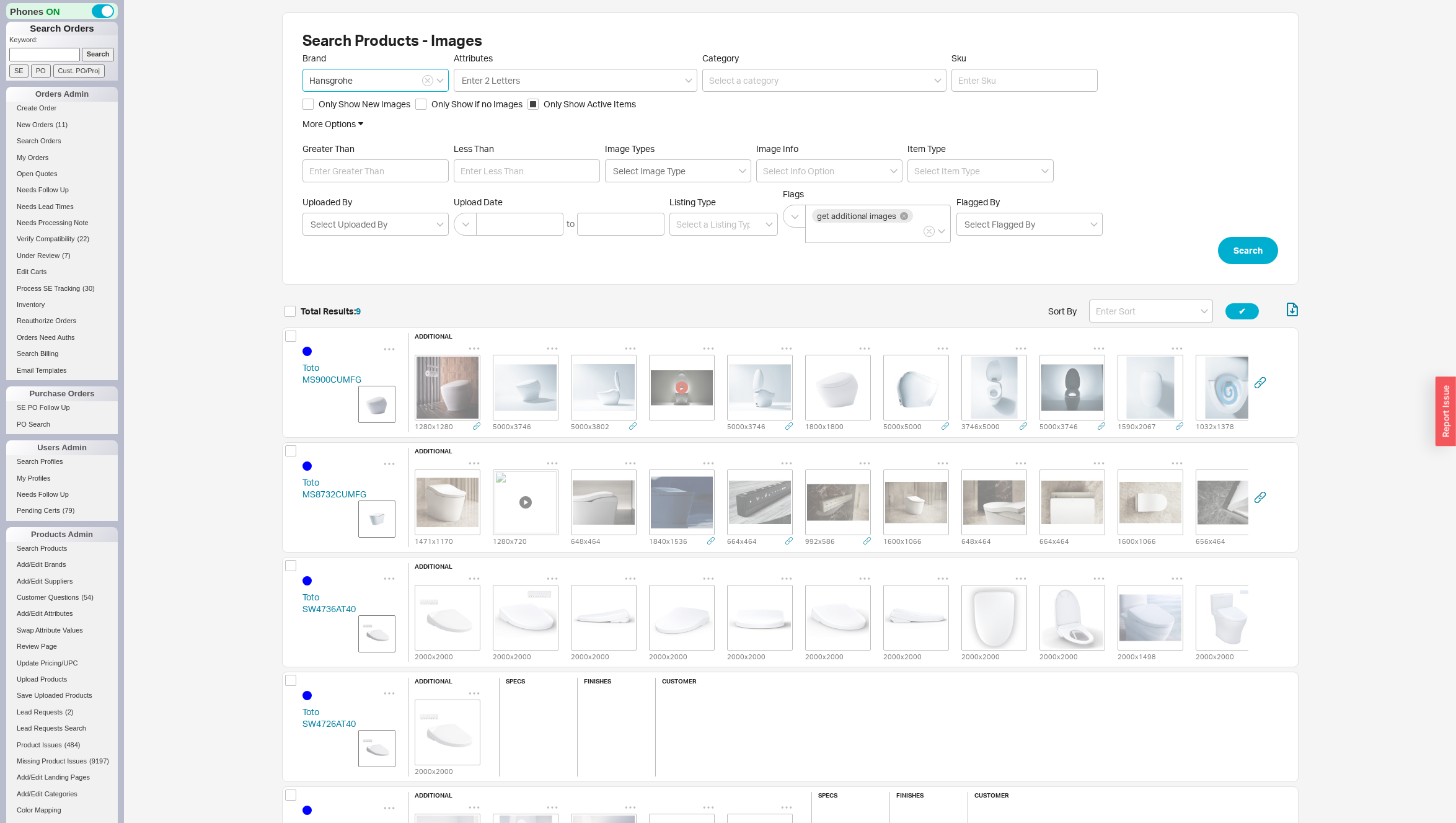
scroll to position [1064, 1007]
type input "Hansgrohe"
click at [1241, 255] on button "Search" at bounding box center [1248, 251] width 60 height 27
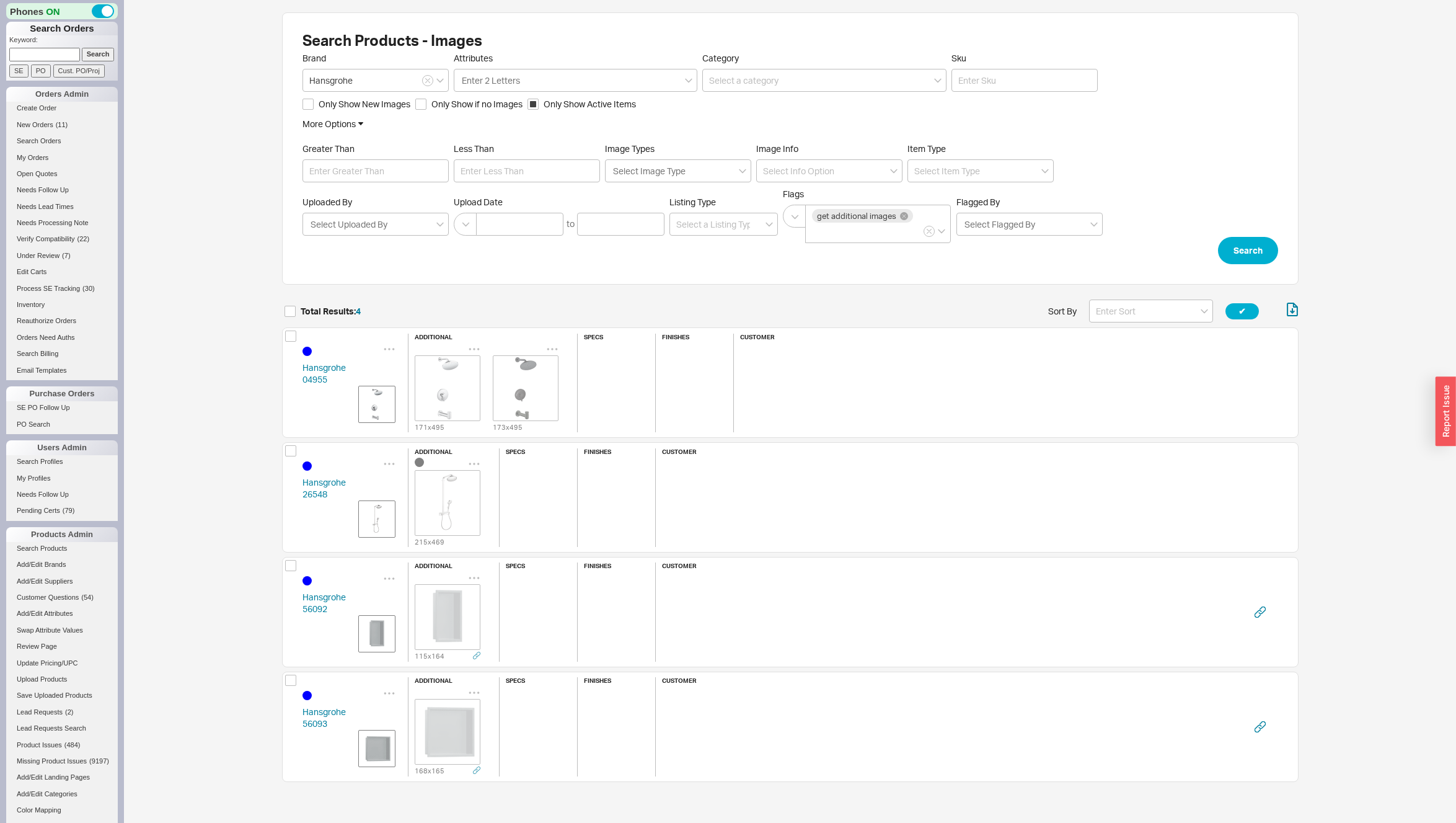
scroll to position [490, 1007]
click at [296, 377] on div "Hansgrohe 04955 additional 171 x 495 173 x 495 specs finishes customer" at bounding box center [790, 382] width 1017 height 111
copy link "04955"
click at [295, 494] on div "Hansgrohe 26548 additional 215 x 469 specs finishes customer" at bounding box center [790, 497] width 1017 height 111
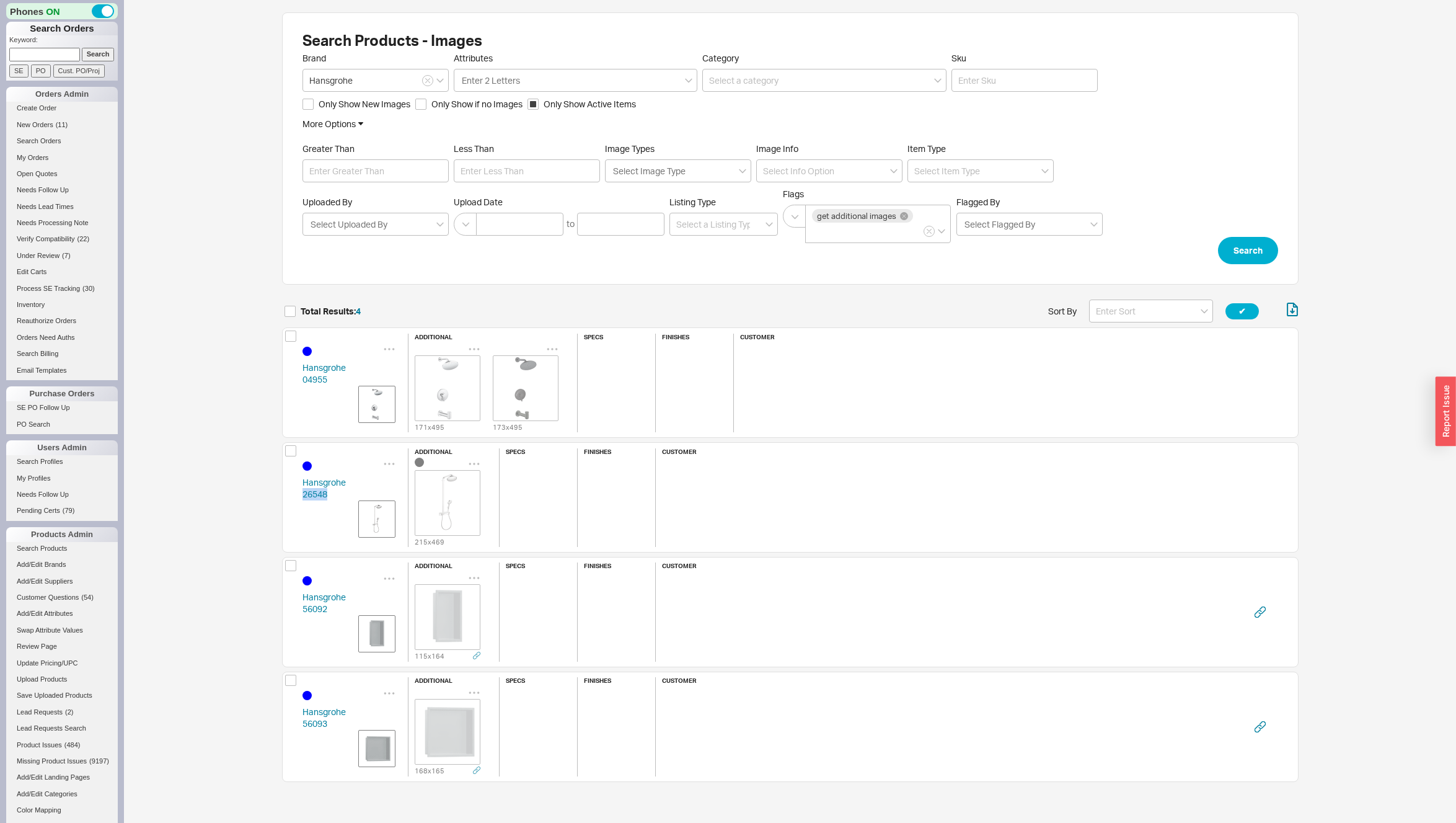
click at [295, 494] on div "Hansgrohe 26548 additional 215 x 469 specs finishes customer" at bounding box center [790, 497] width 1017 height 111
copy link "26548"
click at [294, 609] on div "Hansgrohe 56092 additional 115 x 164 specs finishes customer" at bounding box center [790, 612] width 1017 height 111
copy link "56092"
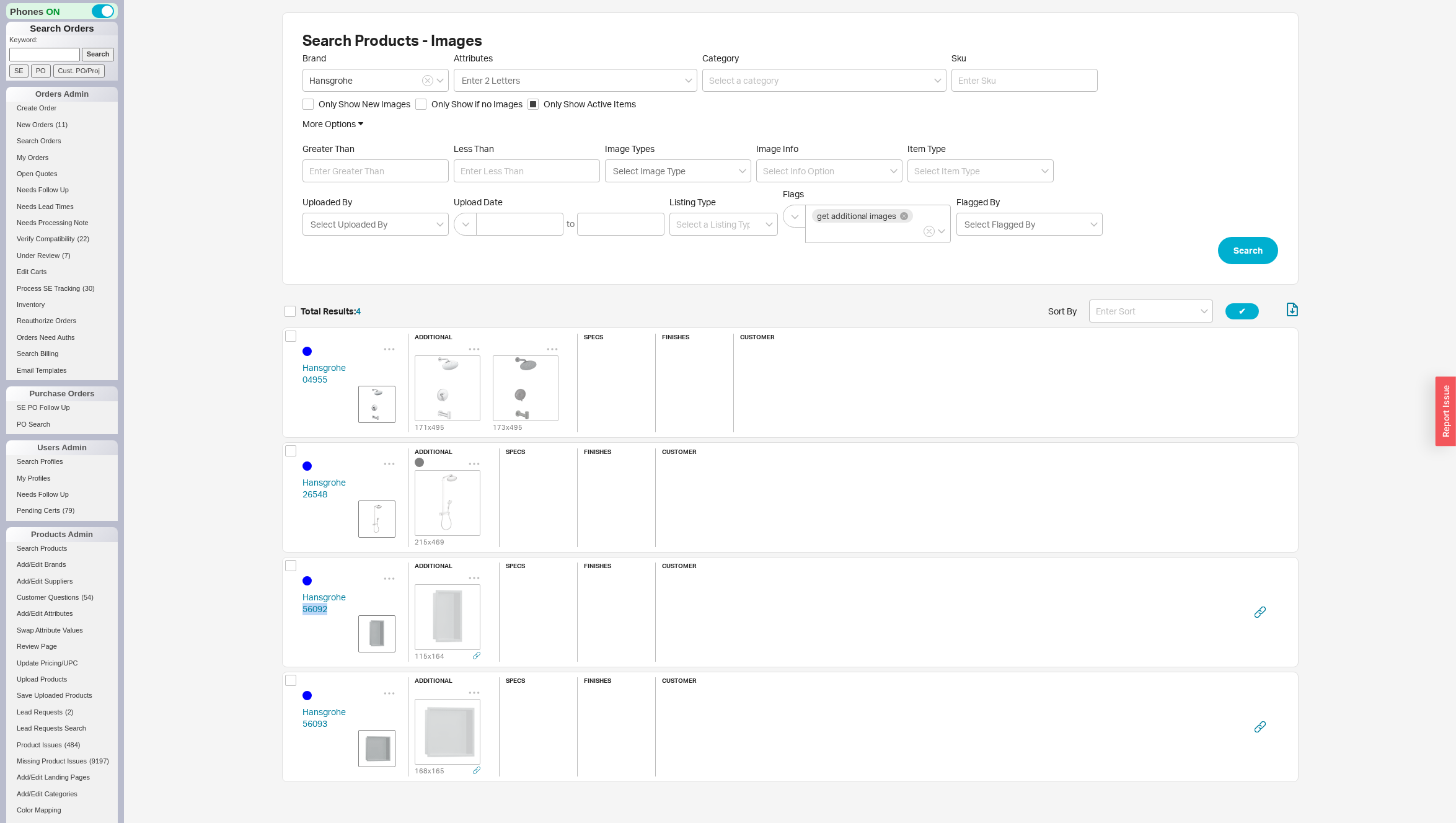
click at [292, 723] on div "Hansgrohe 56093 additional 168 x 165 specs finishes customer" at bounding box center [790, 727] width 1017 height 111
copy link "56093"
click at [905, 215] on icon at bounding box center [904, 216] width 8 height 8
click at [821, 225] on input "get additional images" at bounding box center [816, 232] width 9 height 14
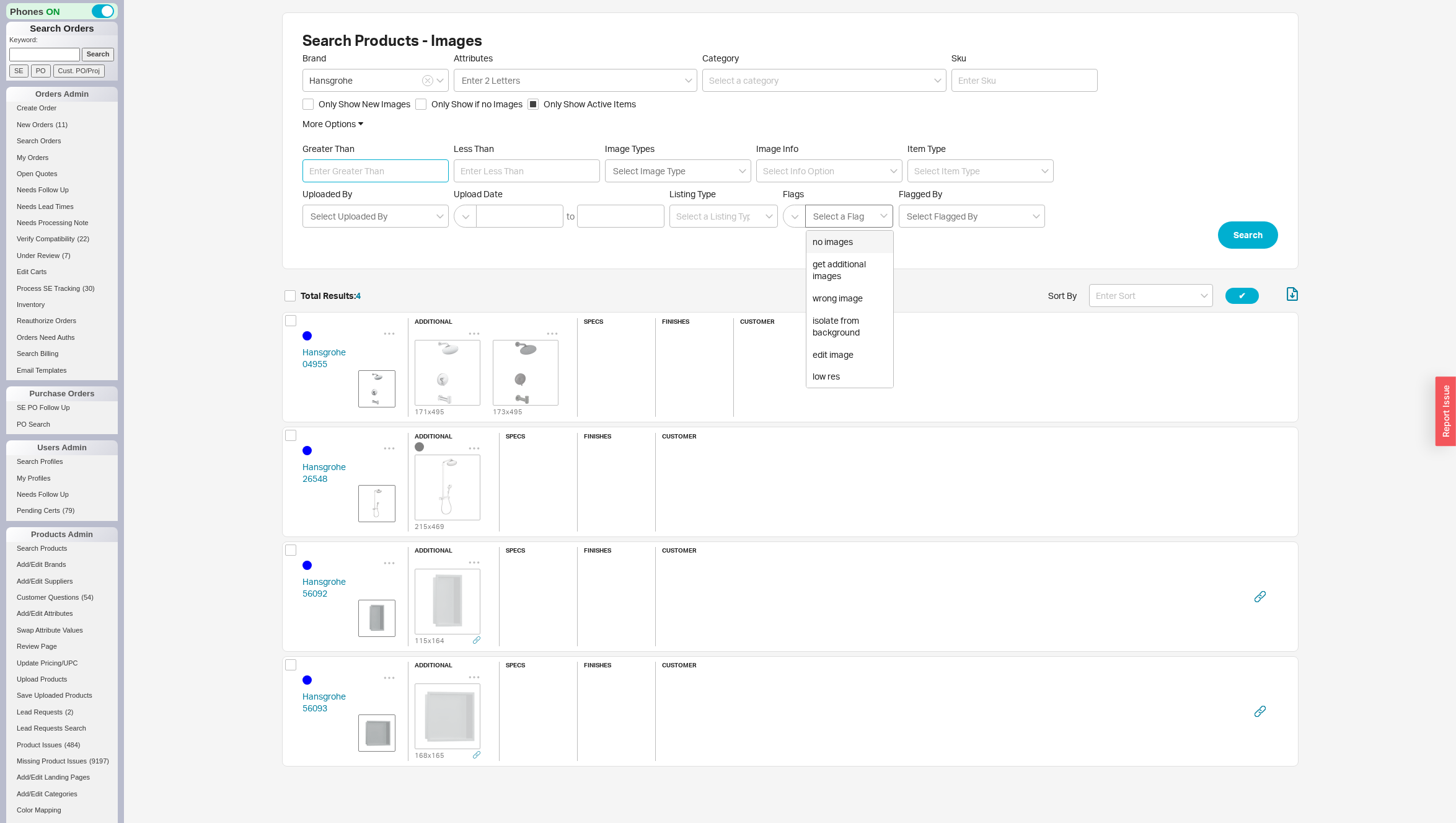
click at [348, 171] on input "Greater Than" at bounding box center [376, 171] width 146 height 23
click at [501, 171] on input "Less Than" at bounding box center [527, 171] width 146 height 23
type input "500"
click at [1253, 236] on button "Search" at bounding box center [1248, 235] width 60 height 27
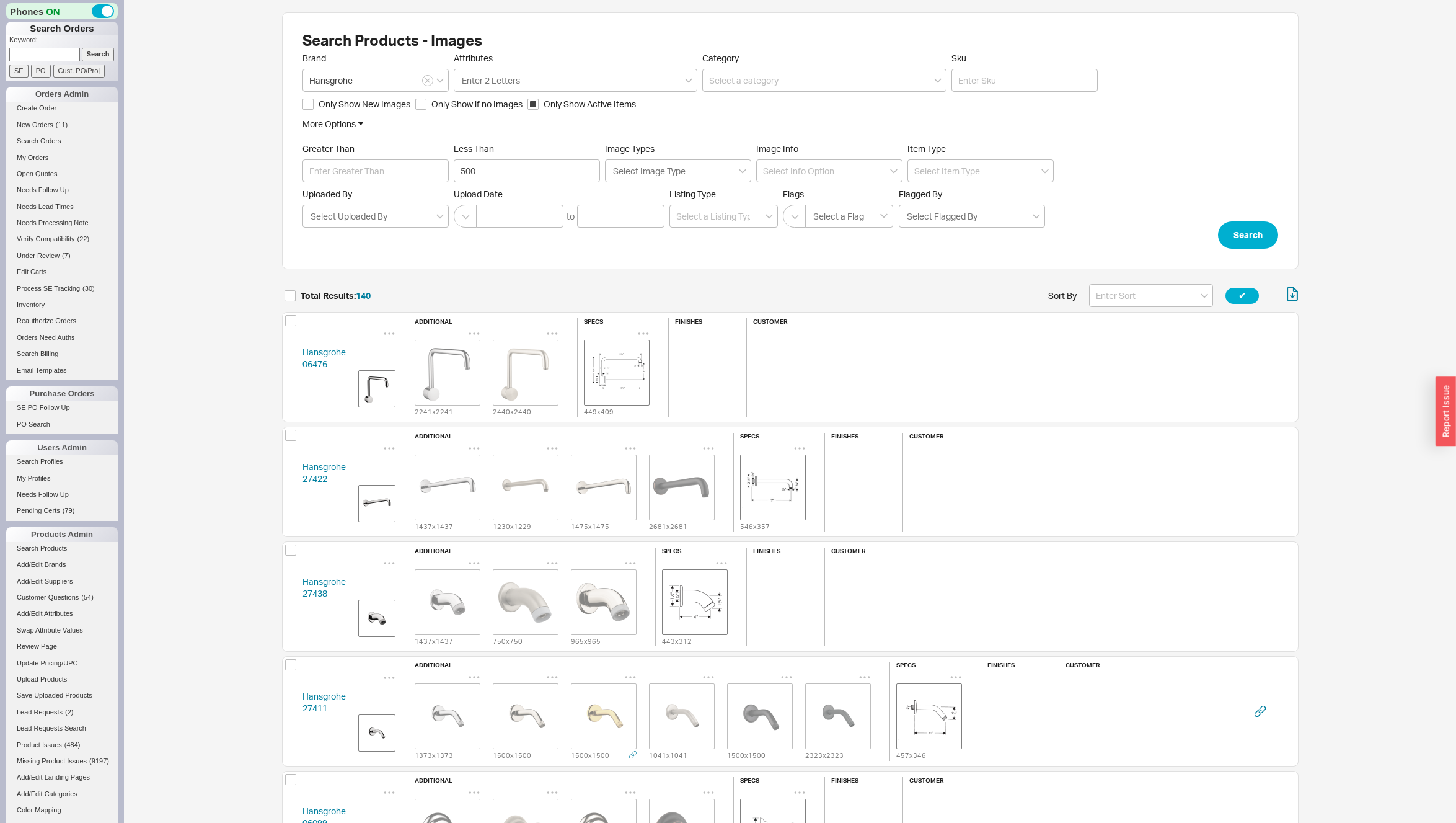
scroll to position [16090, 1007]
click at [669, 176] on input "Image Types Select Image Type" at bounding box center [650, 171] width 76 height 14
click at [650, 199] on div "main" at bounding box center [678, 196] width 145 height 23
click at [652, 202] on div "additional" at bounding box center [678, 196] width 145 height 23
click at [1229, 236] on button "Search" at bounding box center [1248, 235] width 60 height 27
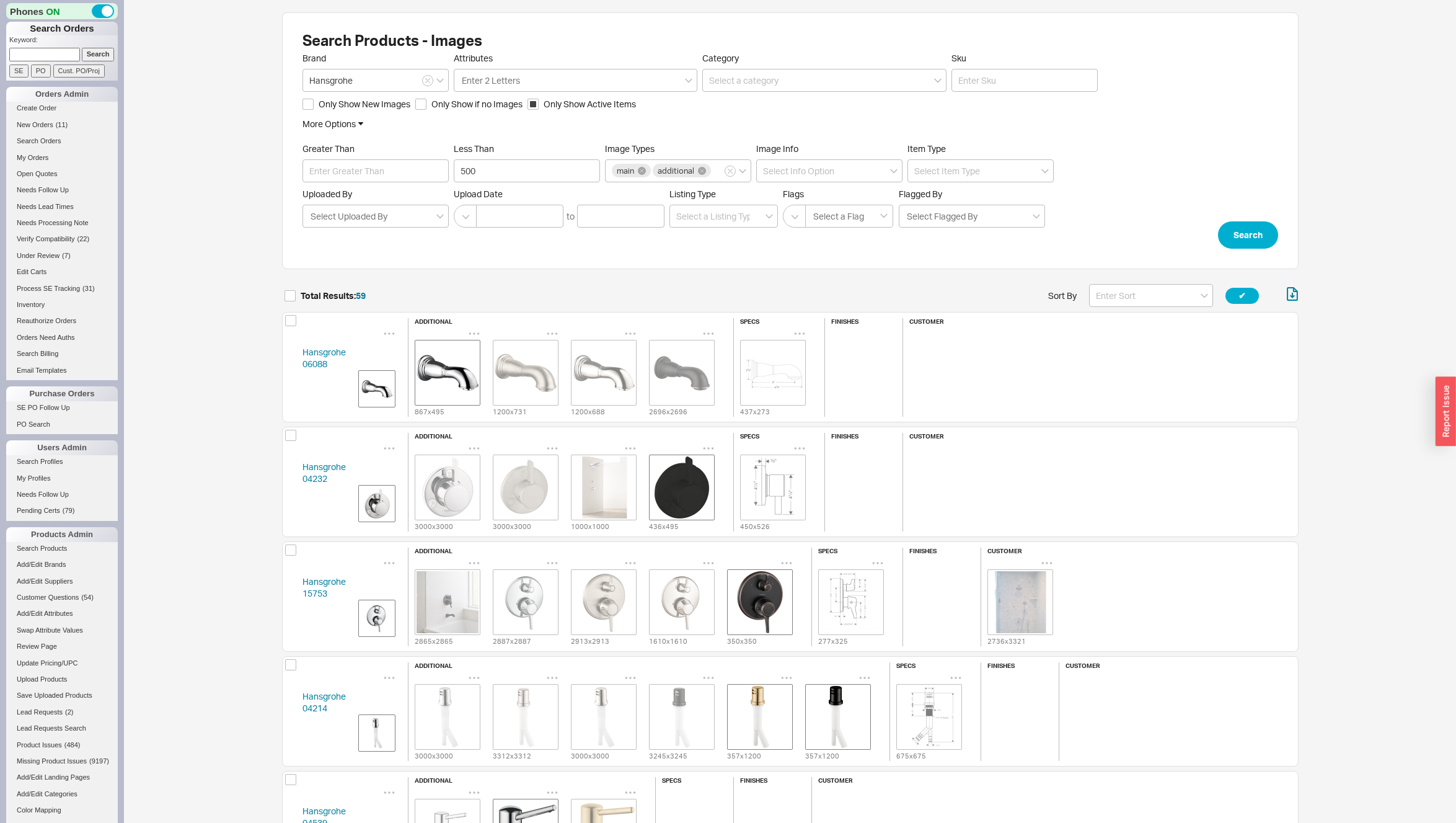
scroll to position [6799, 1007]
click at [294, 363] on div "Hansgrohe 06088 additional 867 x 495 1200 x 731 1200 x 688 2696 x 2696 specs 43…" at bounding box center [790, 367] width 1017 height 111
copy link "06088"
click at [292, 592] on div "Hansgrohe 15753 additional 2865 x 2865 2887 x 2887 2913 x 2913 1610 x 1610 350 …" at bounding box center [790, 596] width 1017 height 111
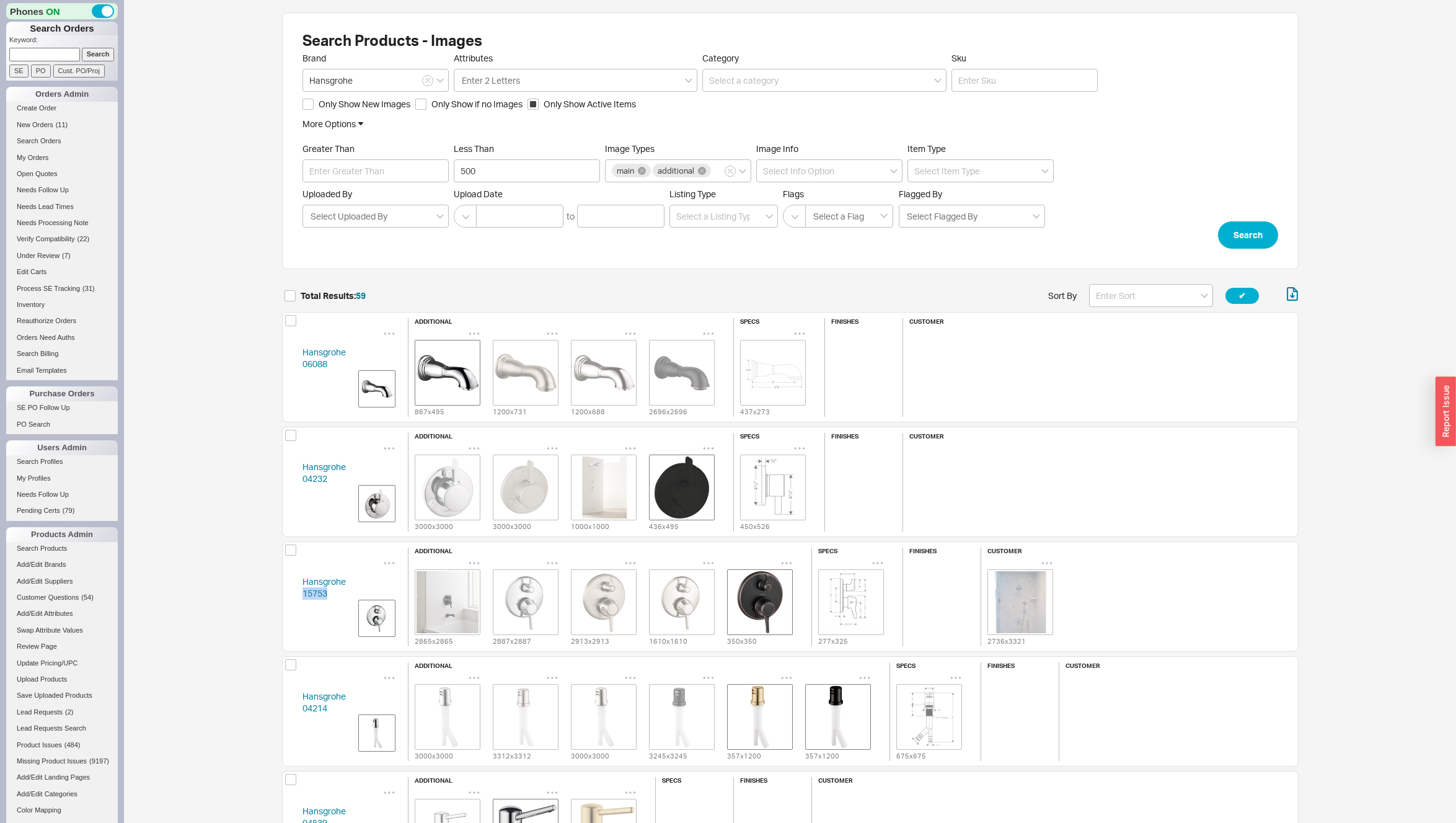
click at [292, 592] on div "Hansgrohe 15753 additional 2865 x 2865 2887 x 2887 2913 x 2913 1610 x 1610 350 …" at bounding box center [790, 596] width 1017 height 111
copy link "15753"
click at [604, 593] on img "grid" at bounding box center [604, 602] width 62 height 62
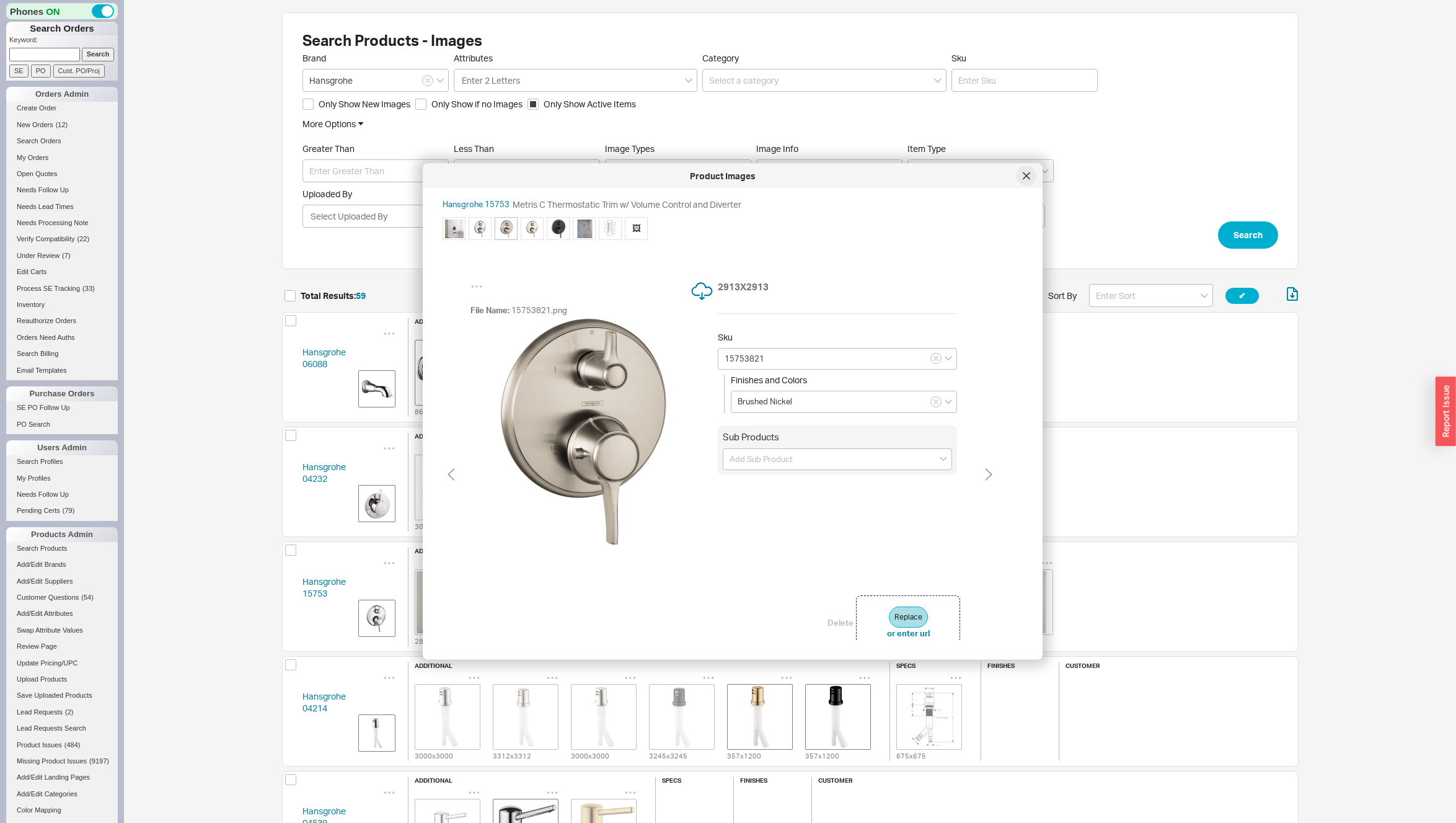
click at [1026, 178] on icon at bounding box center [1026, 176] width 8 height 8
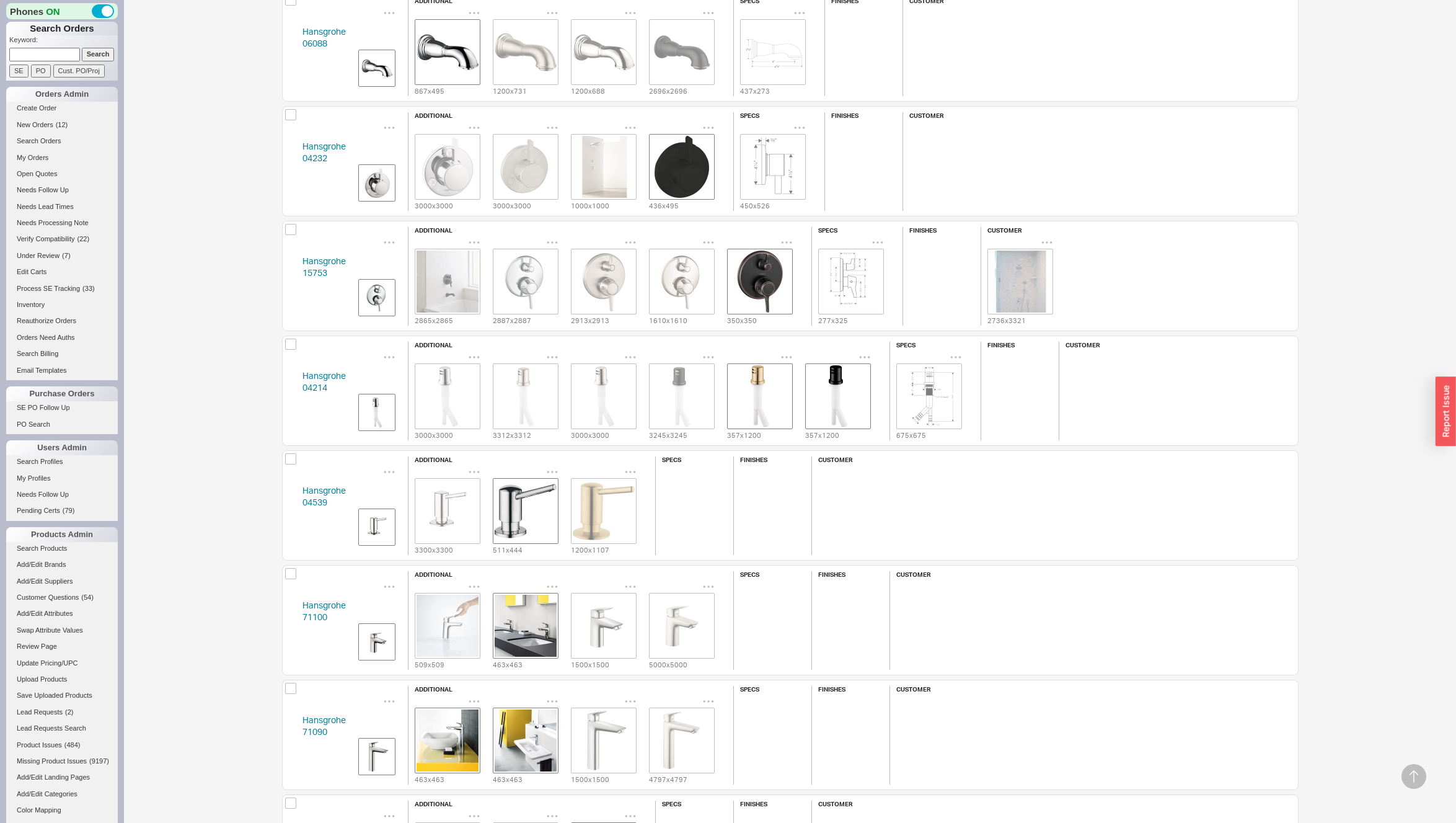
scroll to position [335, 0]
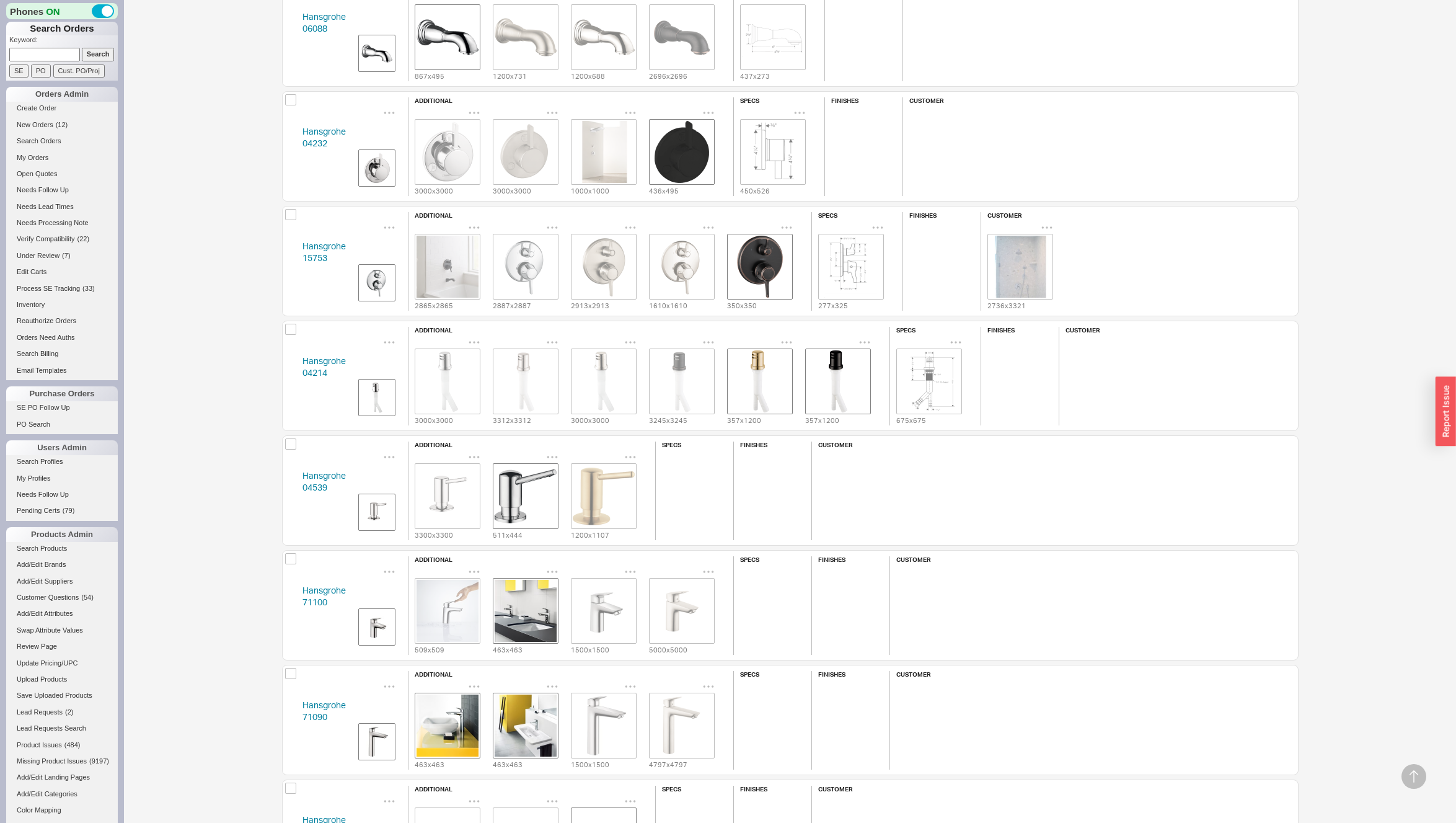
click at [295, 373] on div "Hansgrohe 04214 additional 3000 x 3000 3312 x 3312 3000 x 3000 3245 x 3245 357 …" at bounding box center [790, 376] width 1017 height 111
click at [294, 373] on div "Hansgrohe 04214 additional 3000 x 3000 3312 x 3312 3000 x 3000 3245 x 3245 357 …" at bounding box center [790, 376] width 1017 height 111
copy link "04214"
click at [299, 488] on div "Hansgrohe 04539 additional 3300 x 3300 511 x 444 1200 x 1107 specs finishes cus…" at bounding box center [790, 490] width 1017 height 111
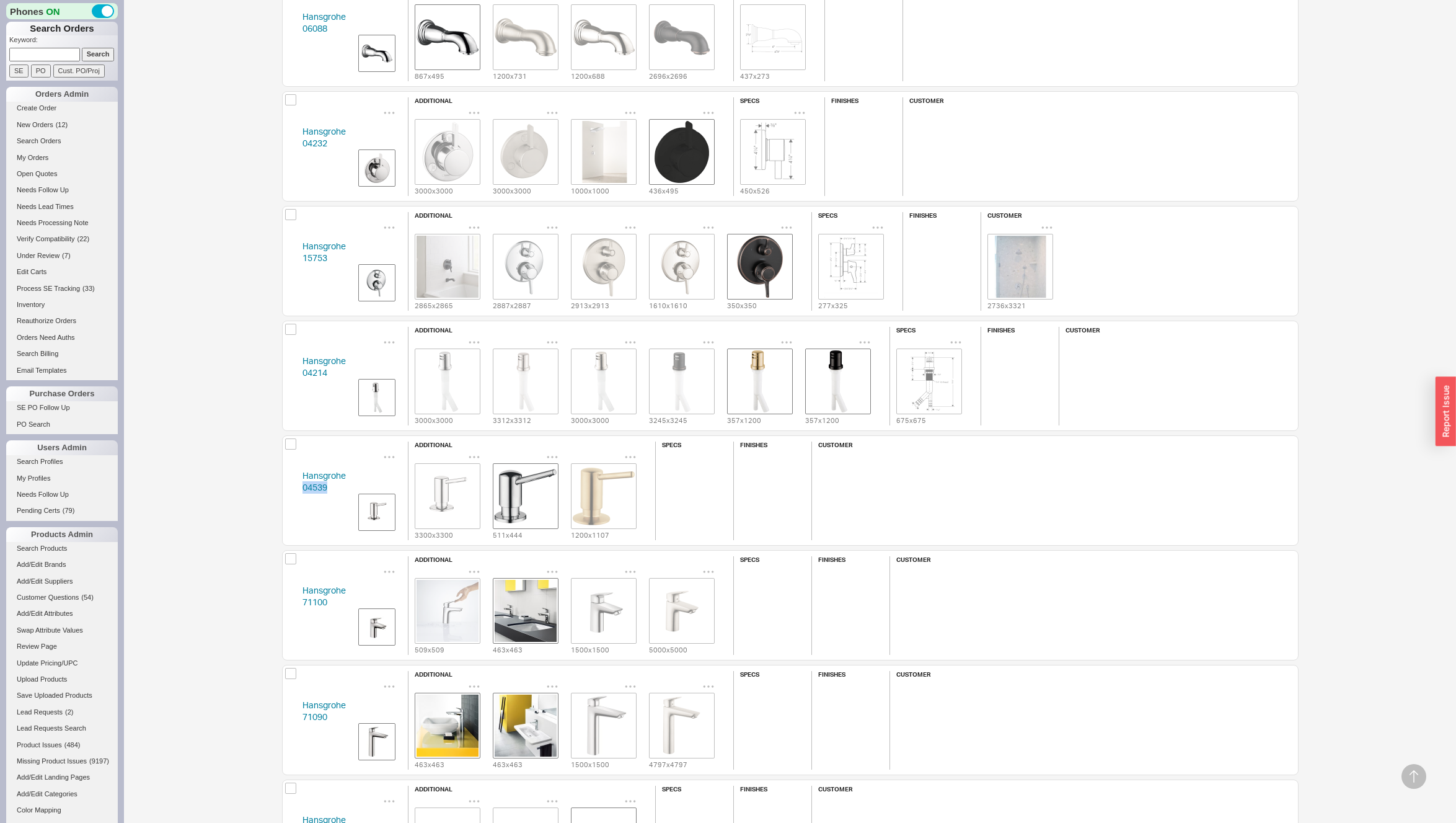
copy link "04539"
click at [589, 490] on img "grid" at bounding box center [604, 496] width 62 height 62
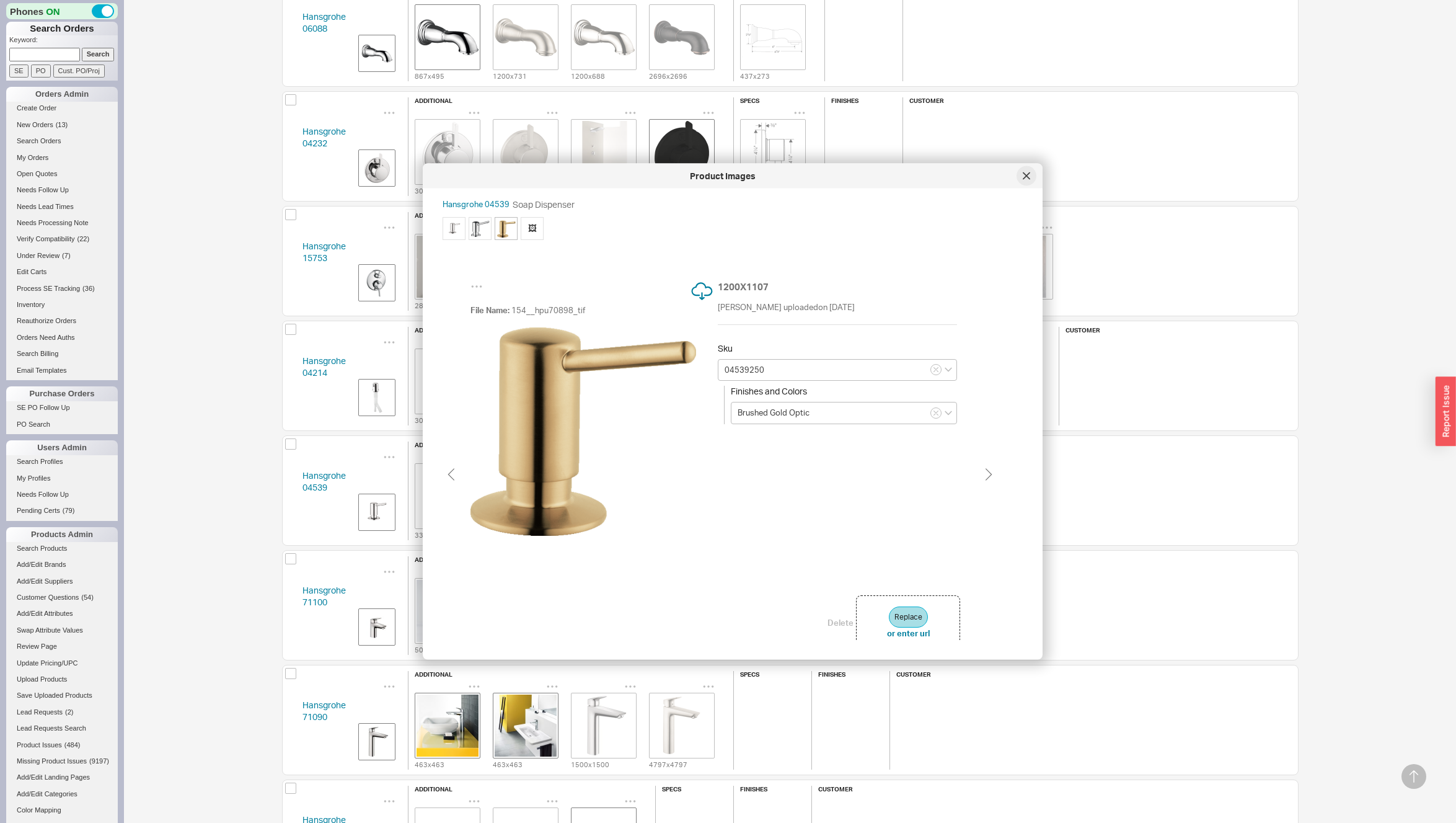
click at [1028, 179] on div at bounding box center [1026, 176] width 20 height 20
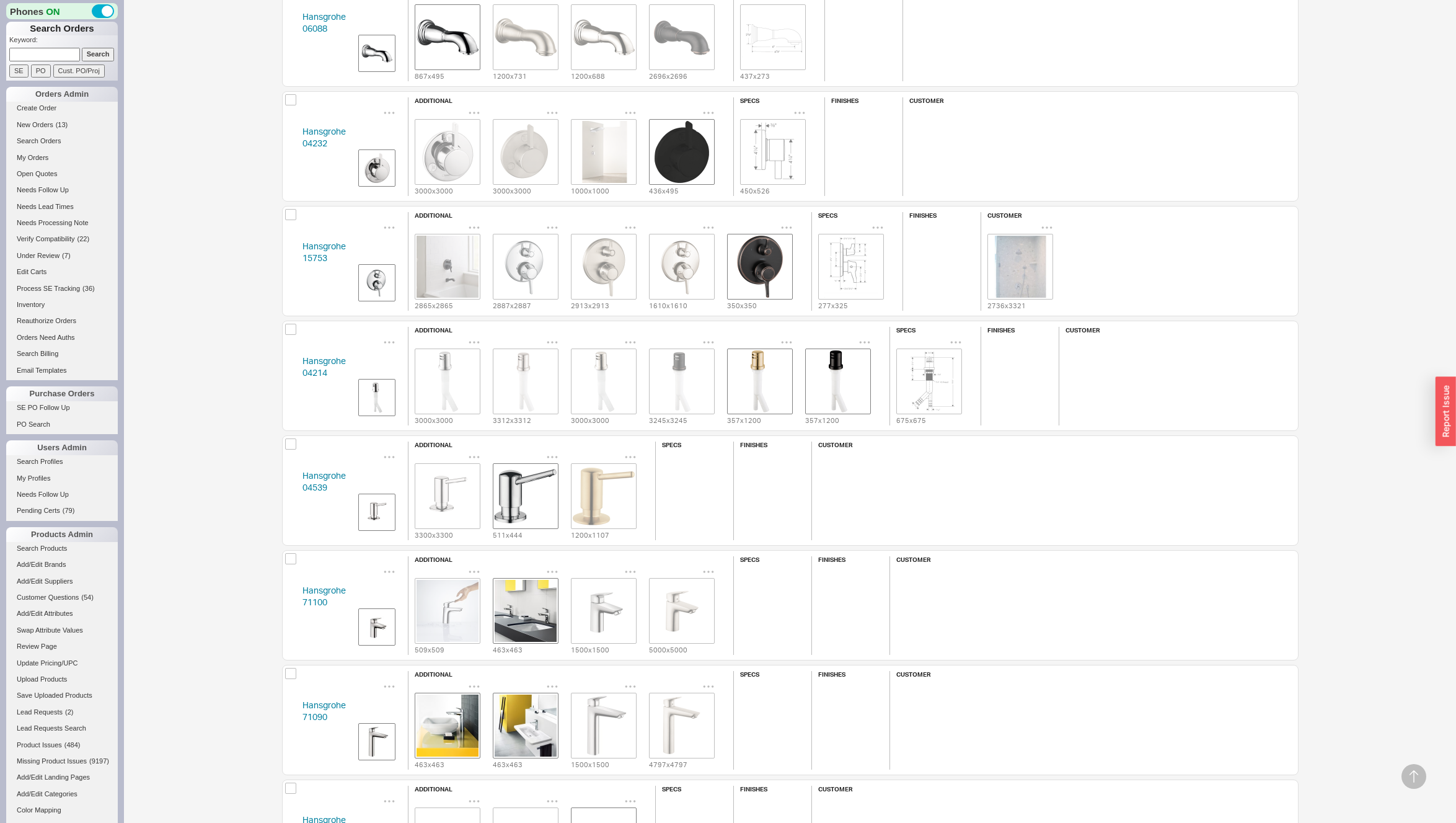
click at [294, 602] on div "Hansgrohe 71100 additional 509 x 509 463 x 463 1500 x 1500 5000 x 5000 specs fi…" at bounding box center [790, 605] width 1017 height 111
copy link "71100"
click at [292, 717] on div "Hansgrohe 71090 additional 463 x 463 463 x 463 1500 x 1500 4797 x 4797 specs fi…" at bounding box center [790, 720] width 1017 height 111
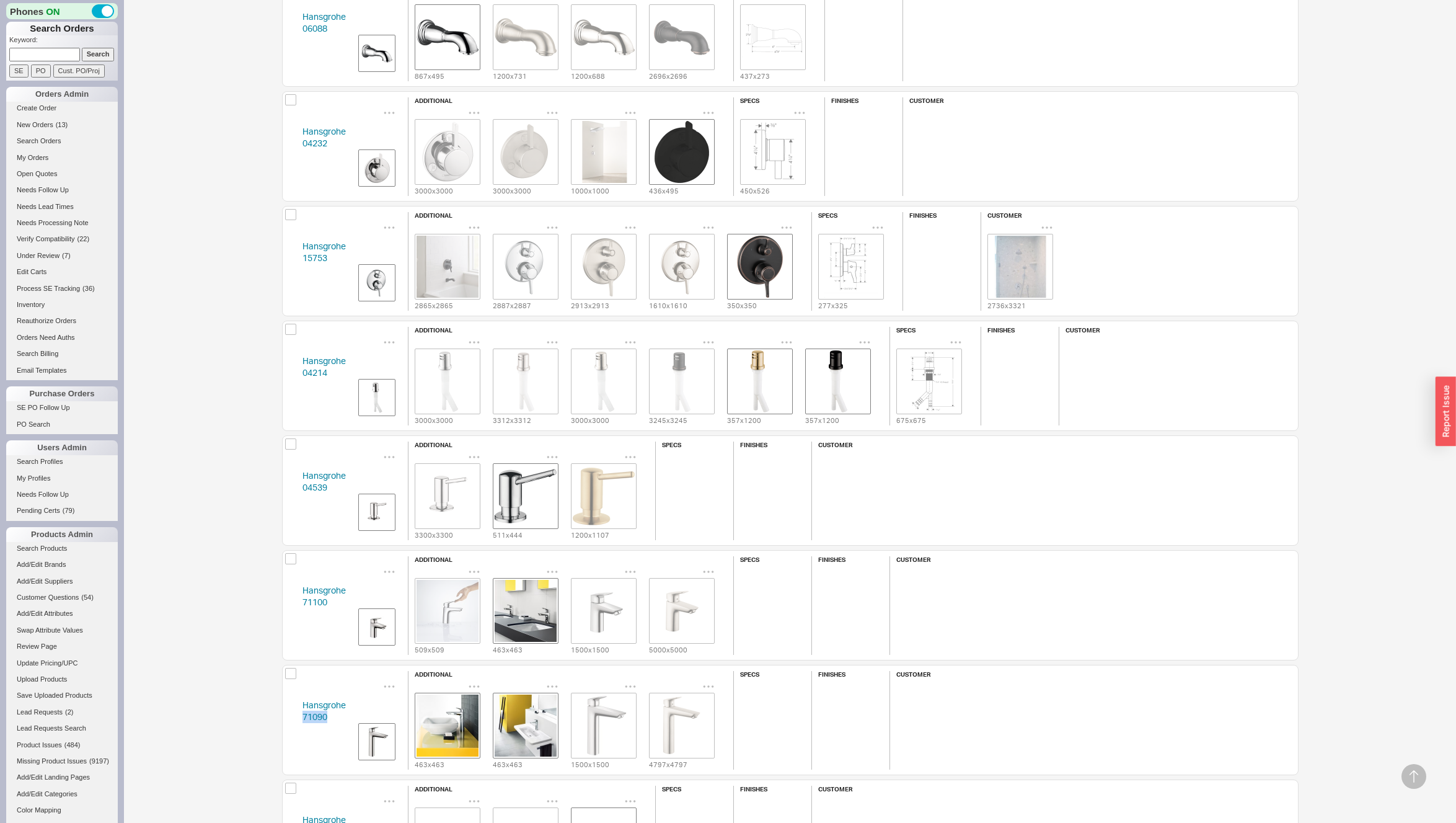
copy link "71090"
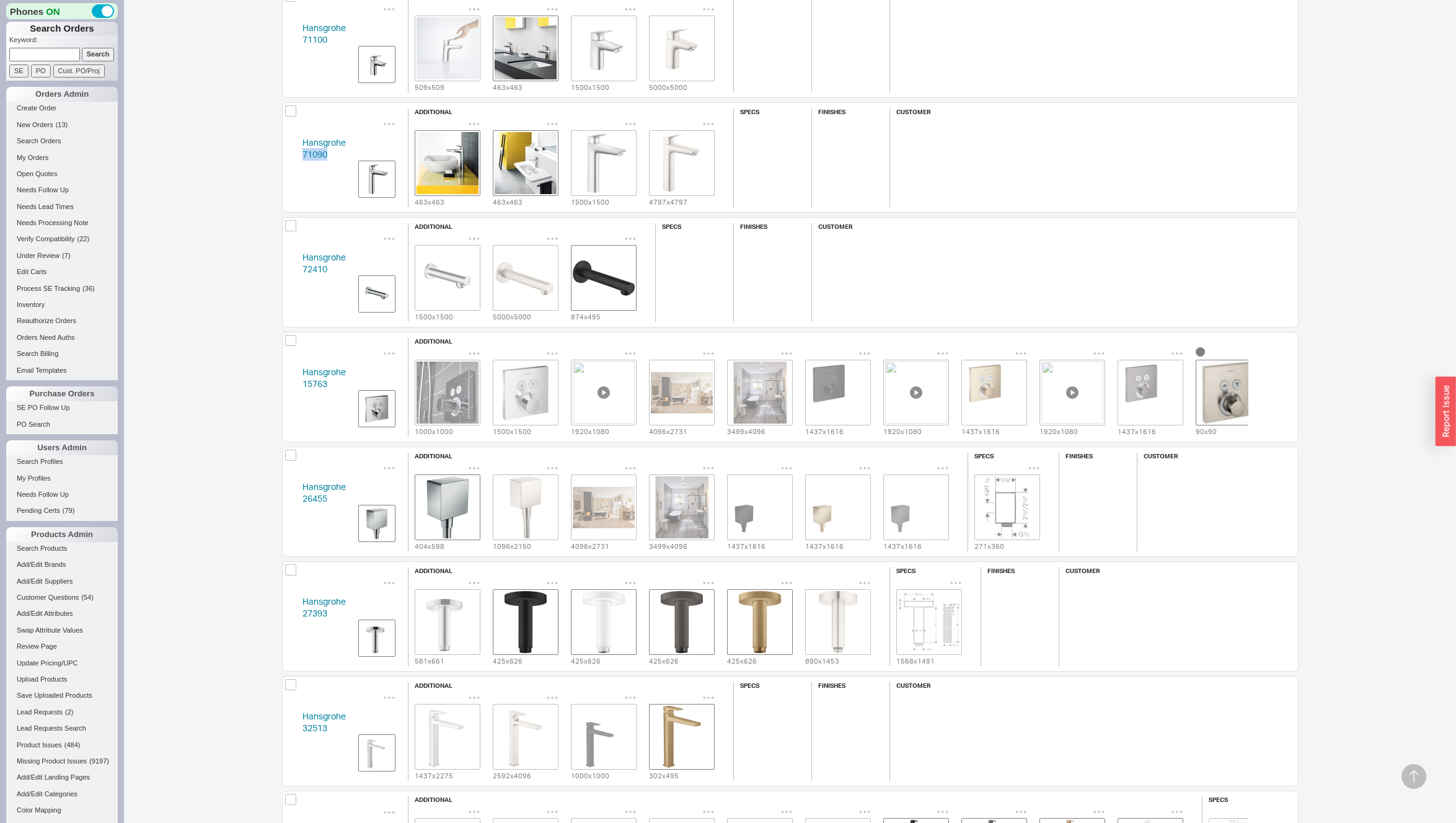
scroll to position [898, 0]
click at [291, 267] on div "Hansgrohe 72410 additional 1500 x 1500 5000 x 5000 874 x 495 specs finishes cus…" at bounding box center [790, 272] width 1017 height 111
click at [292, 268] on div "Hansgrohe 72410 additional 1500 x 1500 5000 x 5000 874 x 495 specs finishes cus…" at bounding box center [790, 272] width 1017 height 111
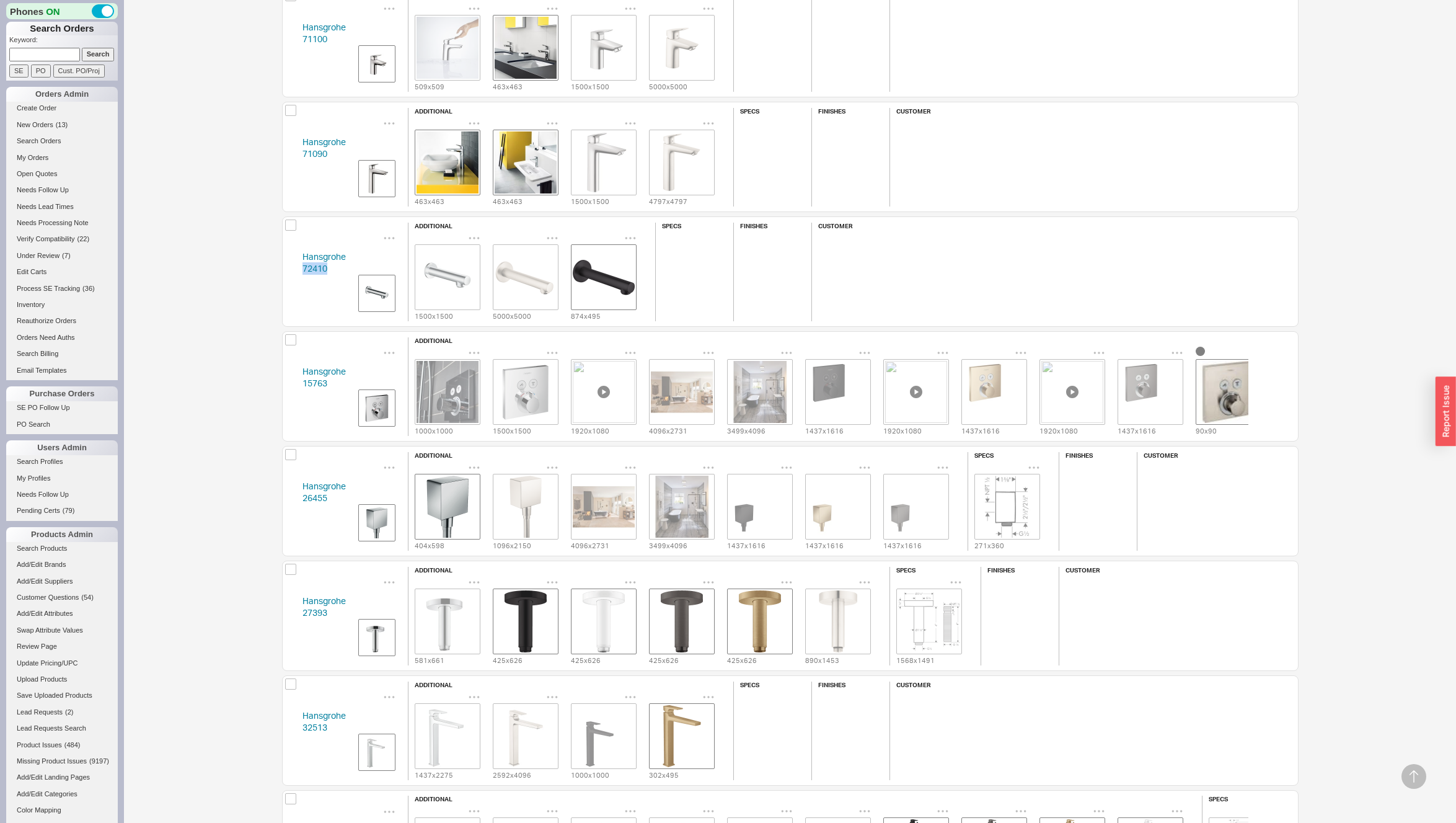
click at [514, 273] on img "grid" at bounding box center [525, 277] width 62 height 62
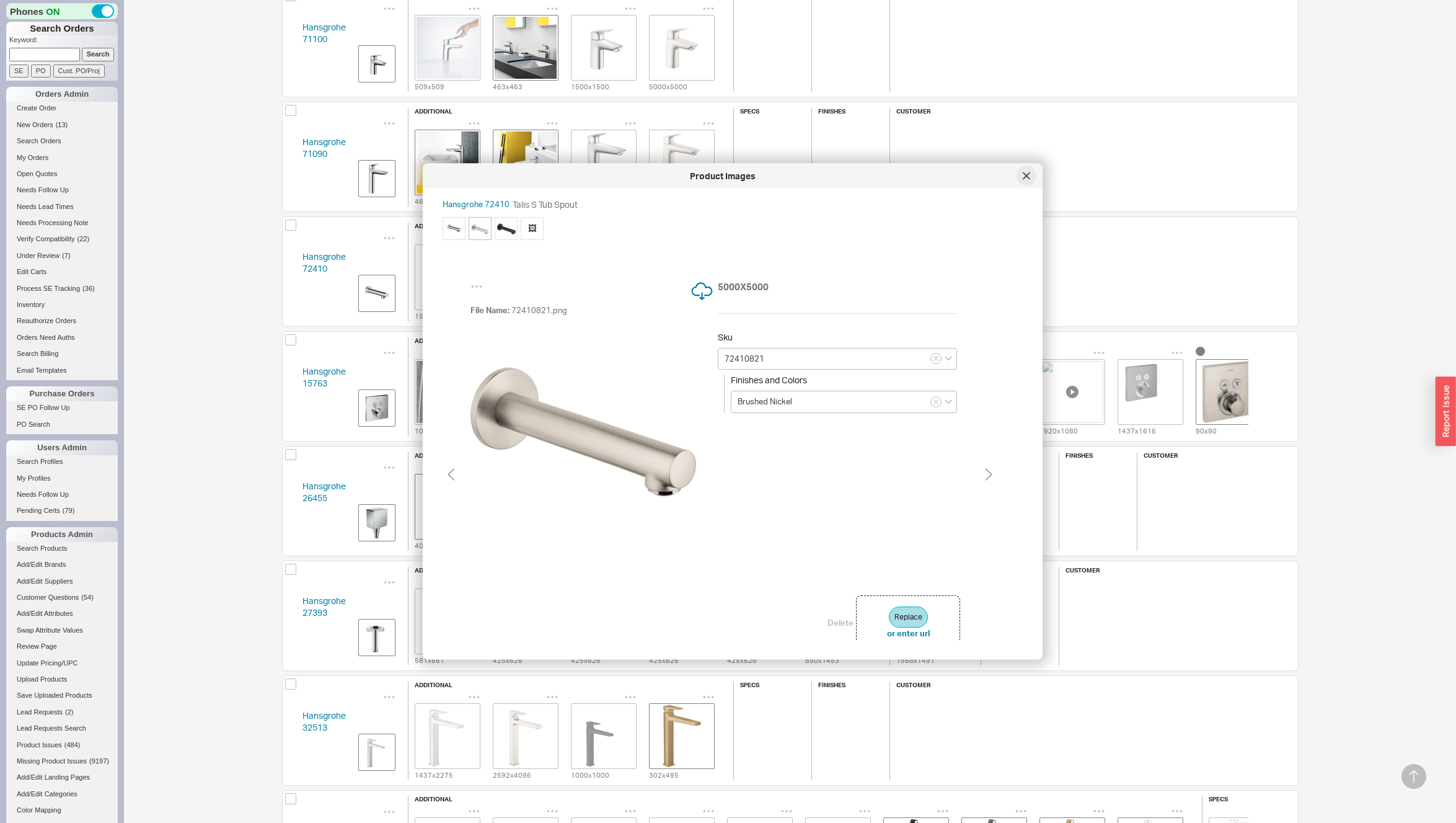
click at [1028, 178] on icon at bounding box center [1026, 176] width 8 height 8
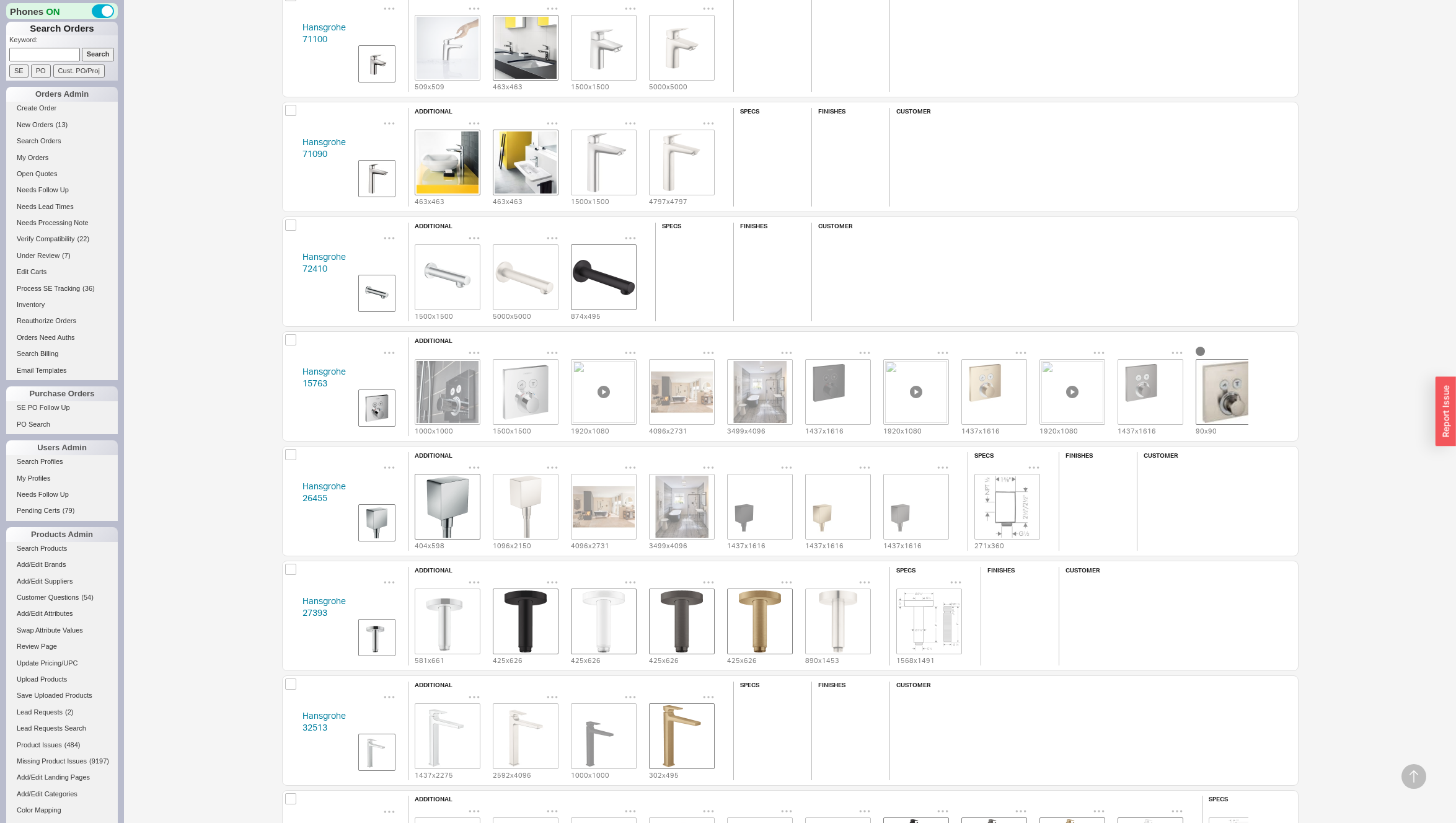
click at [287, 386] on div "Hansgrohe 15763 additional 1000 x 1000 1500 x 1500 1920 x 1080 4096 x 2731 3499…" at bounding box center [790, 387] width 1017 height 111
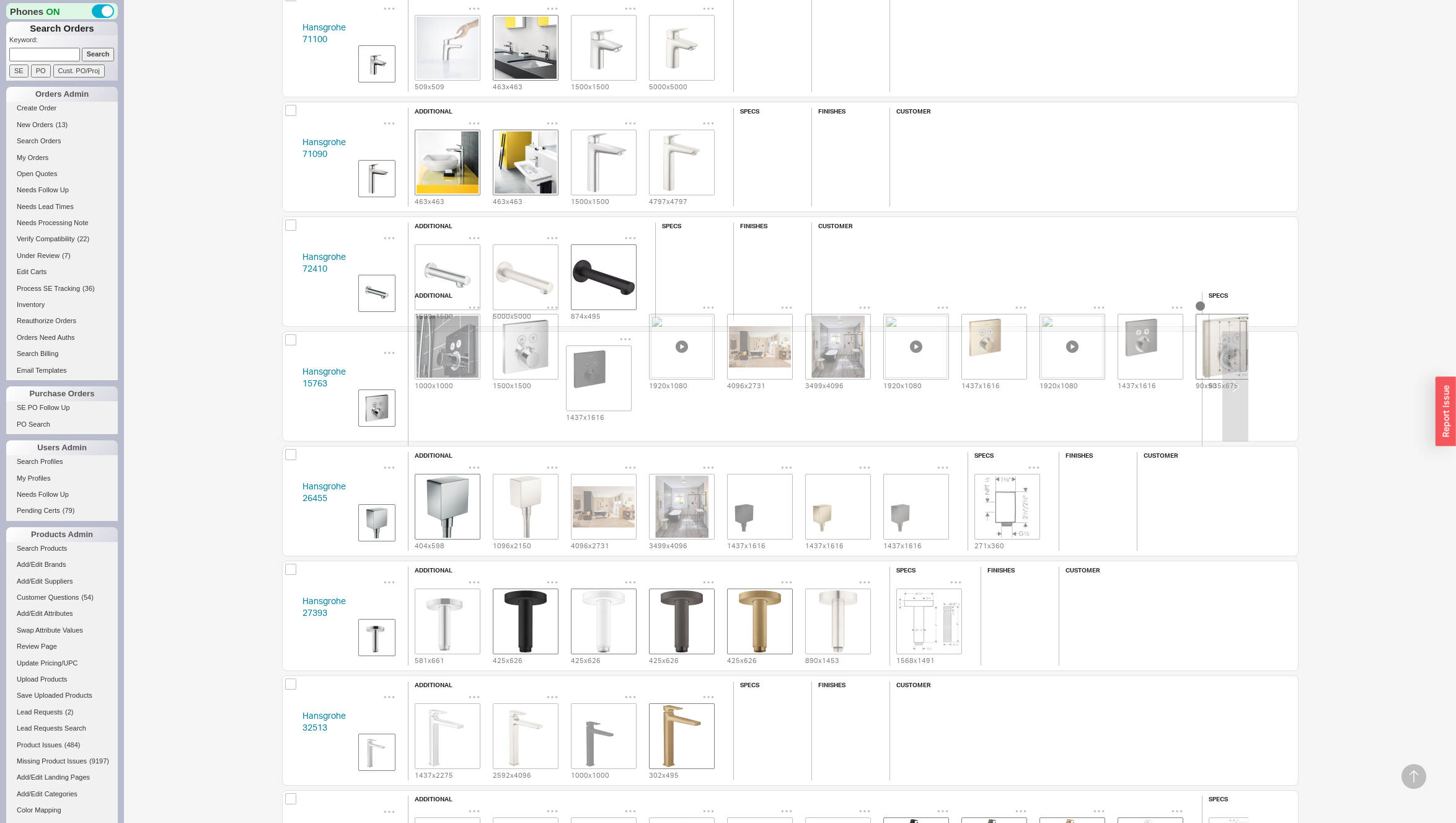
drag, startPoint x: 841, startPoint y: 386, endPoint x: 653, endPoint y: 380, distance: 188.1
click at [598, 376] on div "1000 x 1000 1500 x 1500 1920 x 1080 4096 x 2731 3499 x 4096 1437 x 1616 1920 x …" at bounding box center [799, 346] width 781 height 89
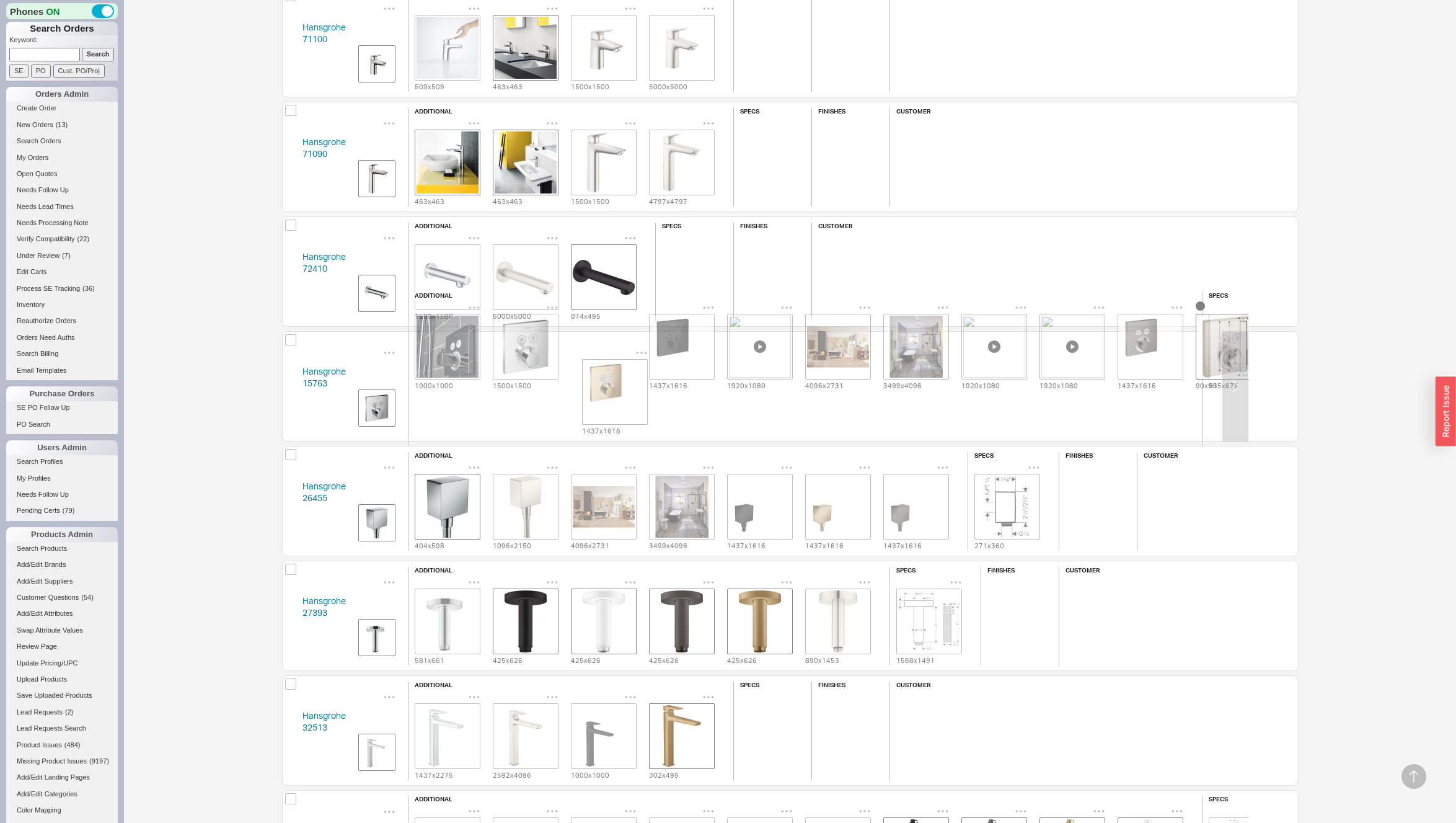
drag, startPoint x: 875, startPoint y: 381, endPoint x: 605, endPoint y: 378, distance: 270.0
click at [605, 378] on div "1000 x 1000 1500 x 1500 1437 x 1616 1920 x 1080 4096 x 2731 3499 x 4096 1920 x …" at bounding box center [799, 346] width 781 height 89
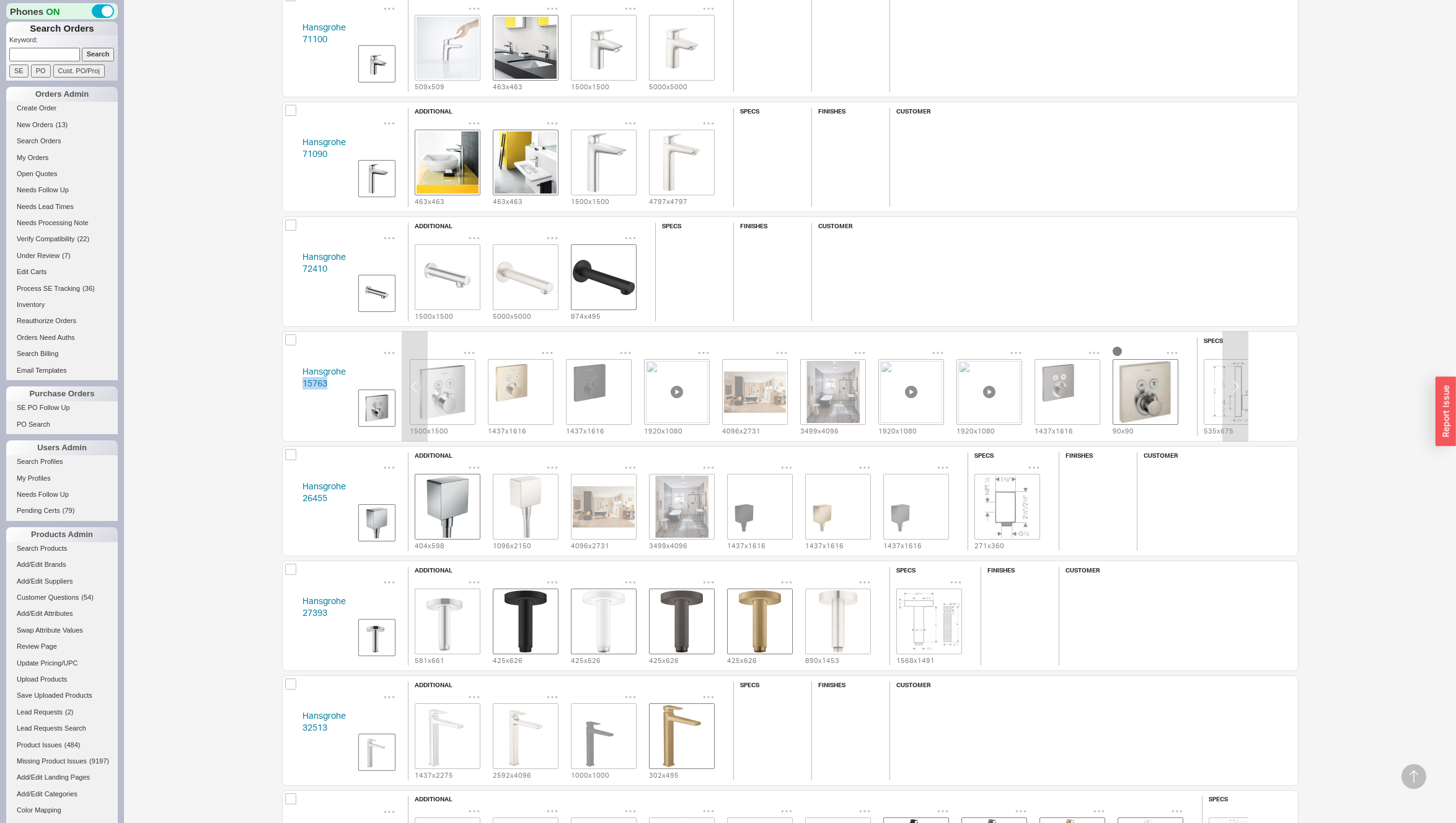
scroll to position [0, 85]
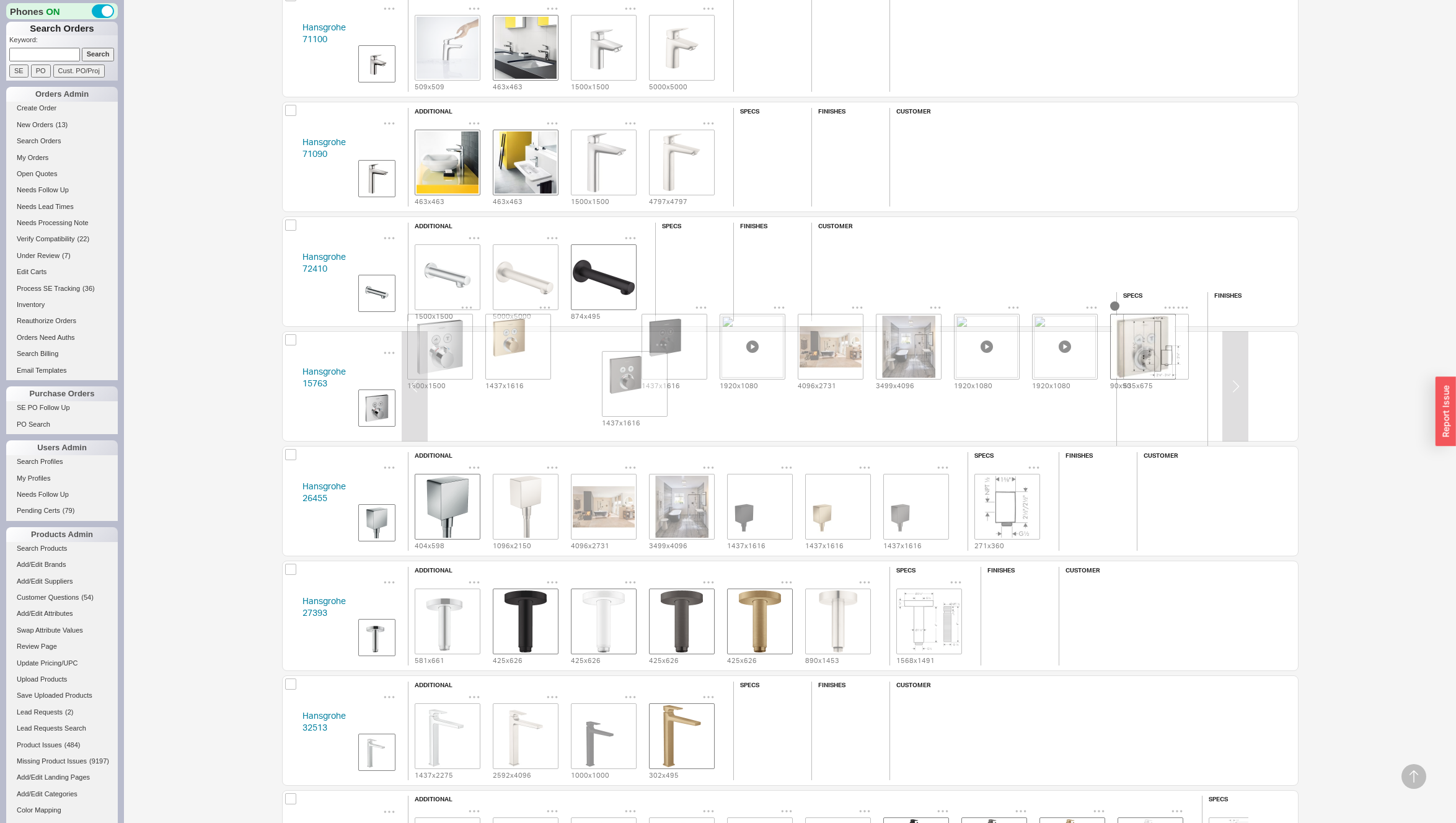
drag, startPoint x: 1041, startPoint y: 381, endPoint x: 626, endPoint y: 378, distance: 415.0
click at [621, 378] on div "1000 x 1000 1500 x 1500 1437 x 1616 1437 x 1616 1920 x 1080 4096 x 2731 3499 x …" at bounding box center [714, 346] width 781 height 89
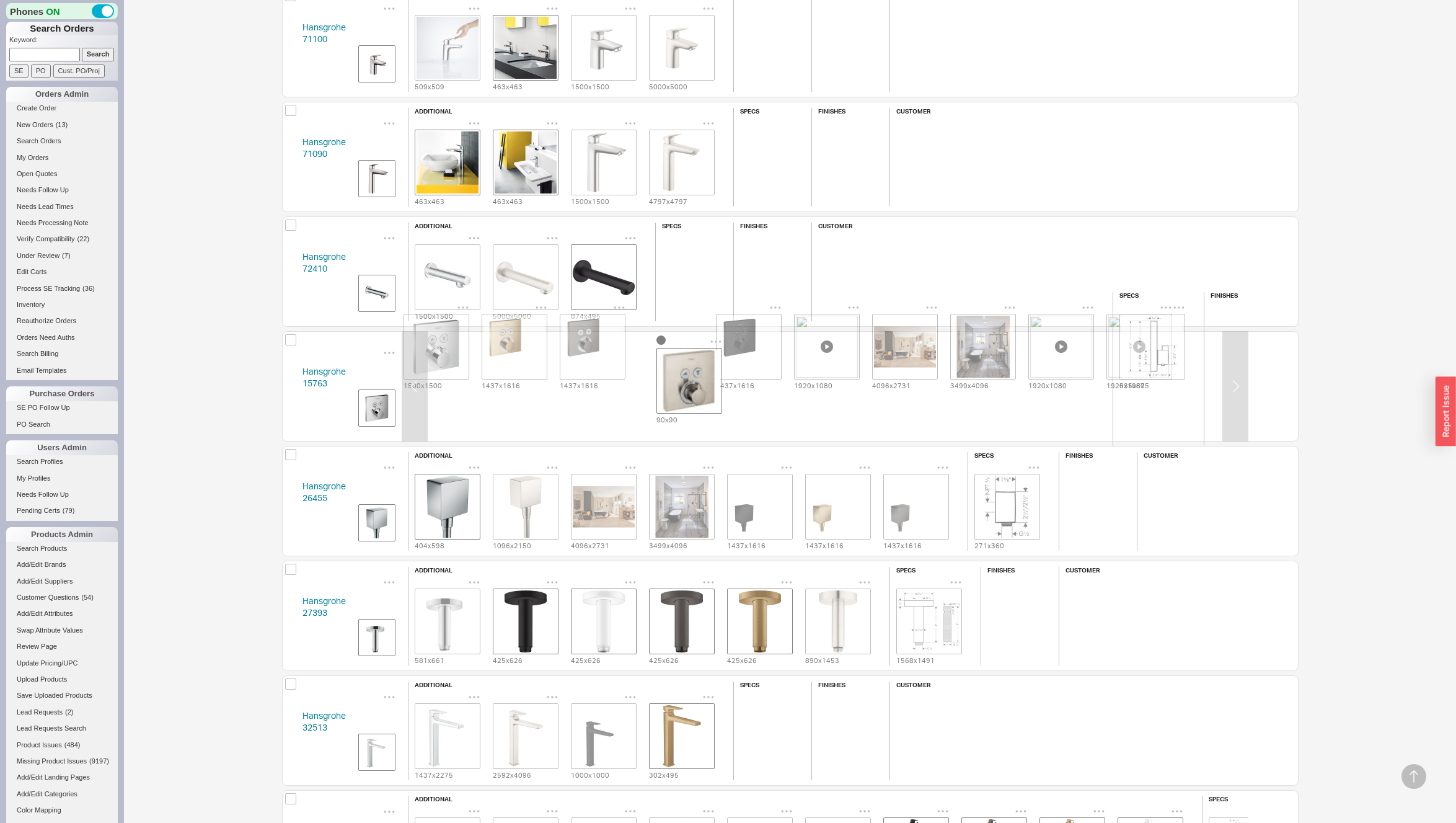
drag, startPoint x: 1119, startPoint y: 381, endPoint x: 649, endPoint y: 374, distance: 470.1
click at [649, 374] on div "1000 x 1000 1500 x 1500 1437 x 1616 1437 x 1616 1437 x 1616 1920 x 1080 4096 x …" at bounding box center [710, 346] width 781 height 89
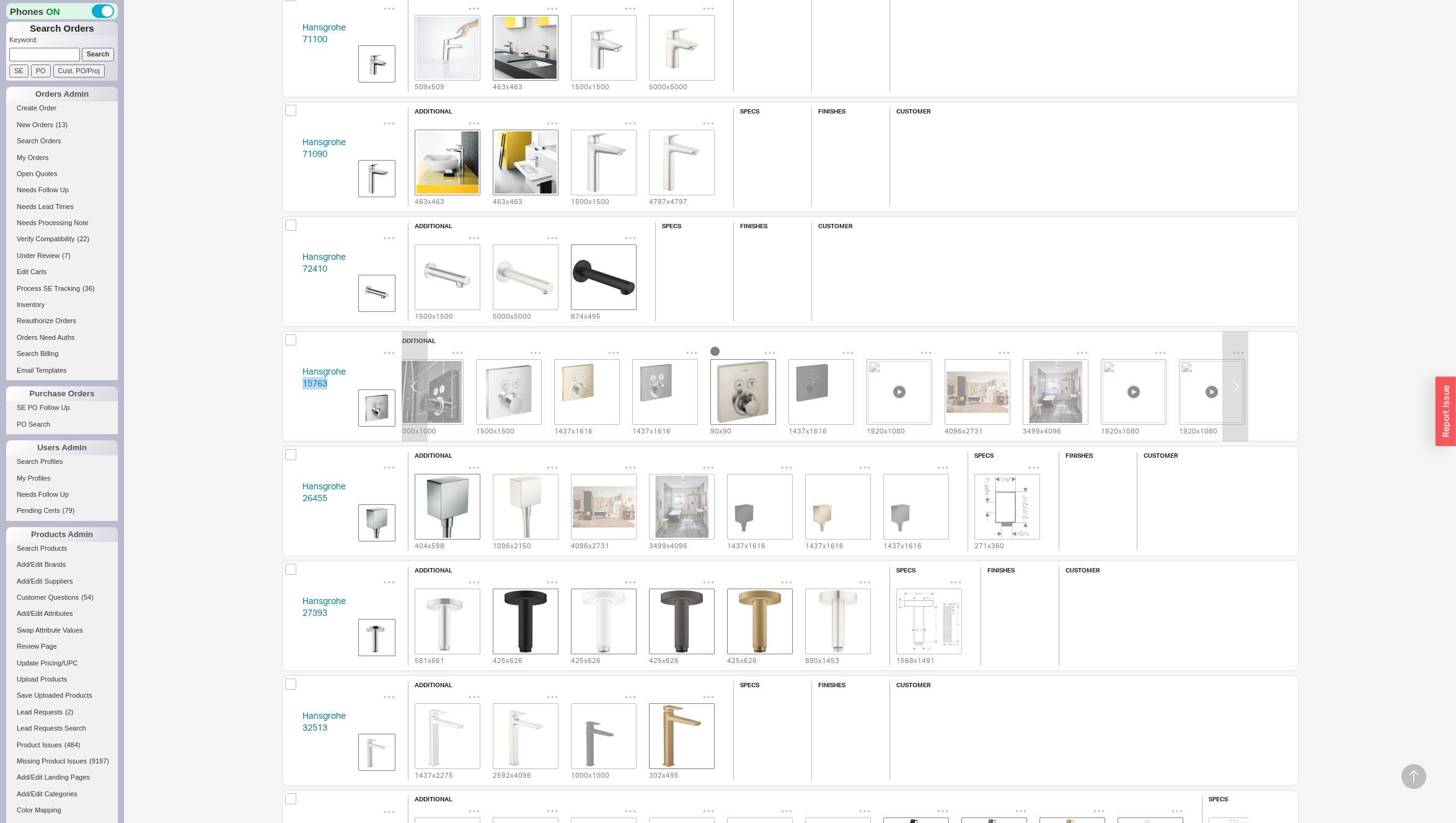
scroll to position [0, 0]
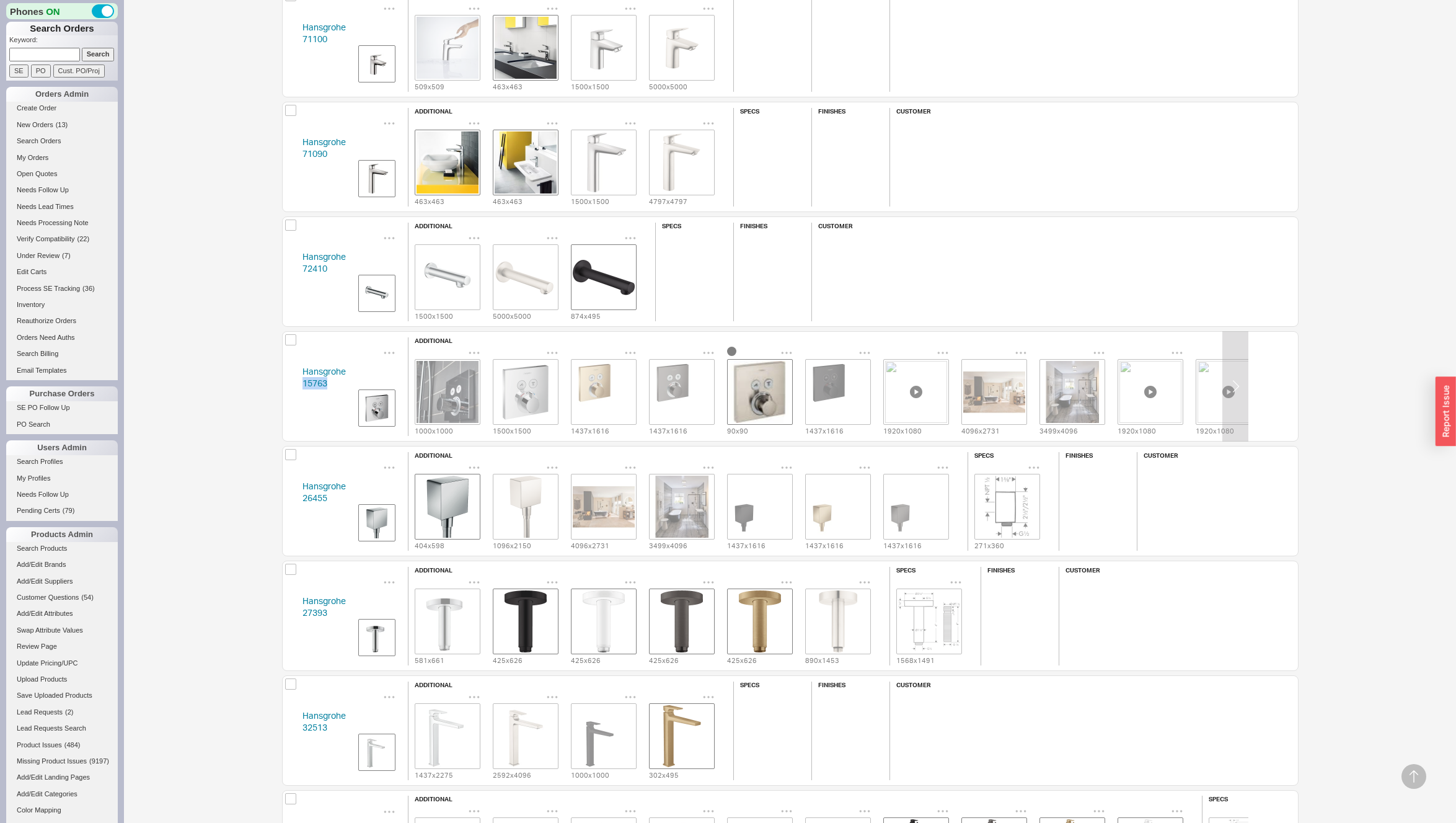
click at [531, 397] on img "grid" at bounding box center [525, 391] width 62 height 62
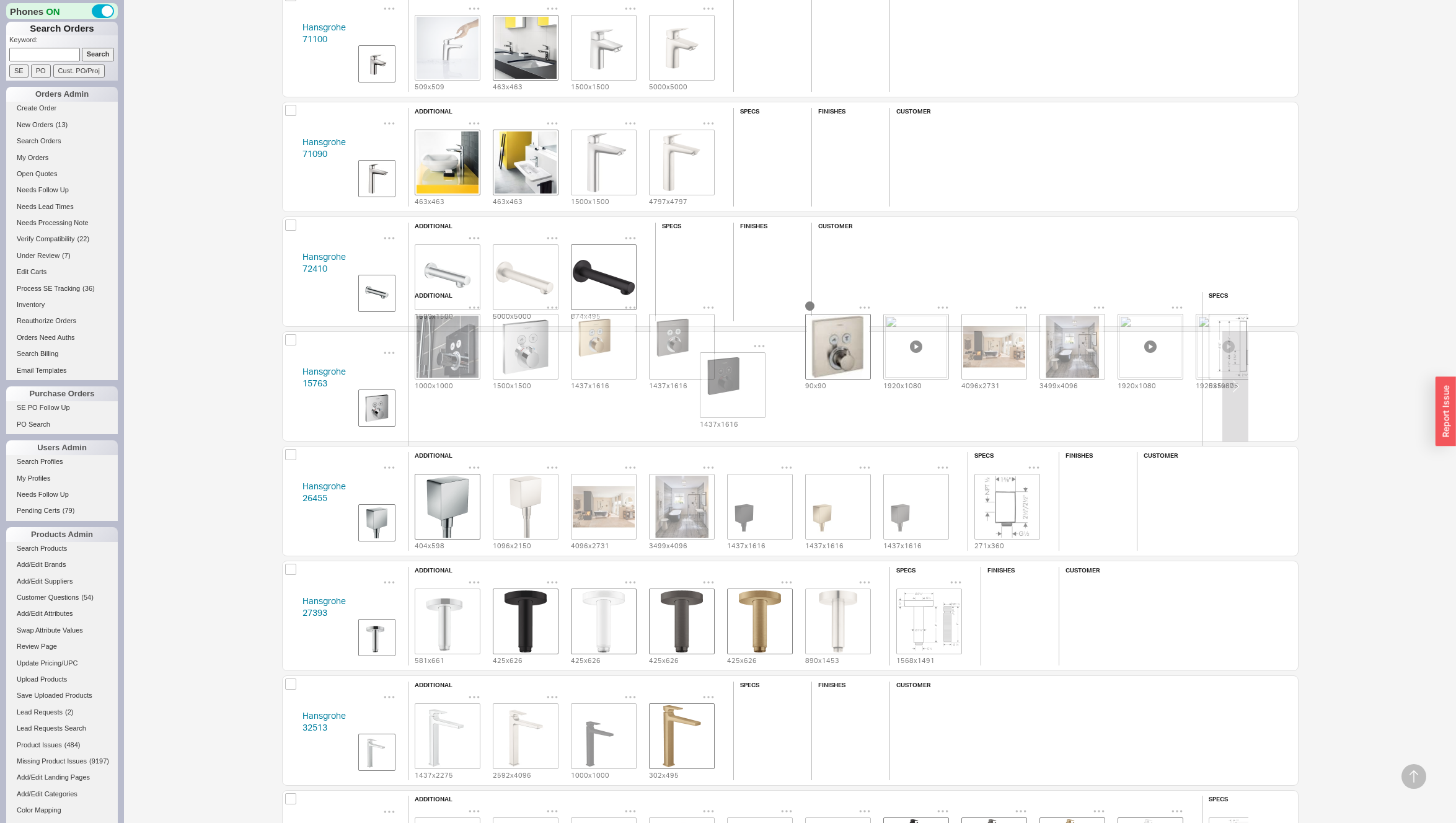
drag, startPoint x: 824, startPoint y: 383, endPoint x: 716, endPoint y: 381, distance: 108.0
click at [716, 381] on div "1000 x 1000 1500 x 1500 1437 x 1616 1437 x 1616 90 x 90 1437 x 1616 1920 x 1080…" at bounding box center [799, 346] width 781 height 89
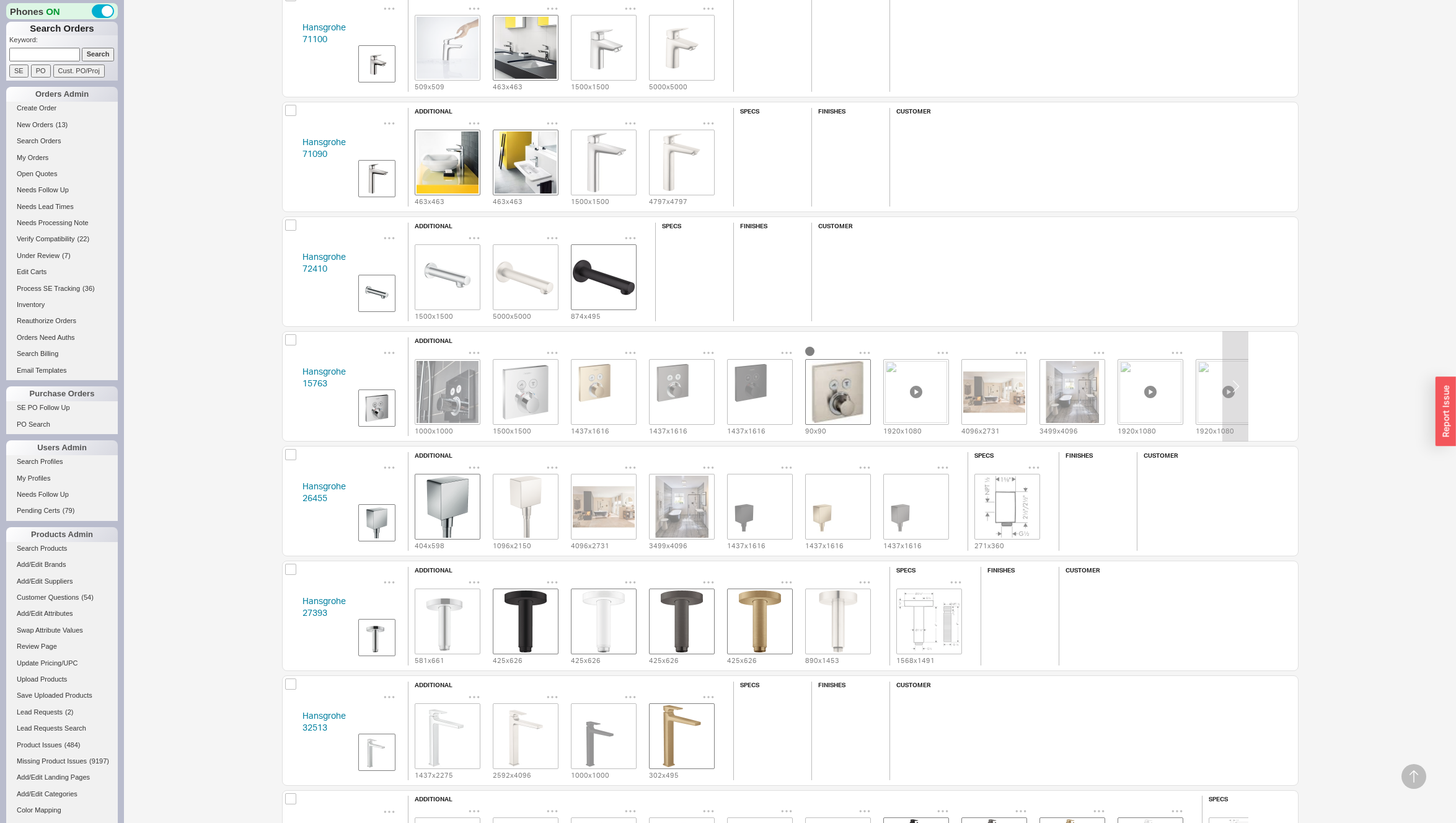
click at [537, 387] on img "grid" at bounding box center [525, 391] width 62 height 62
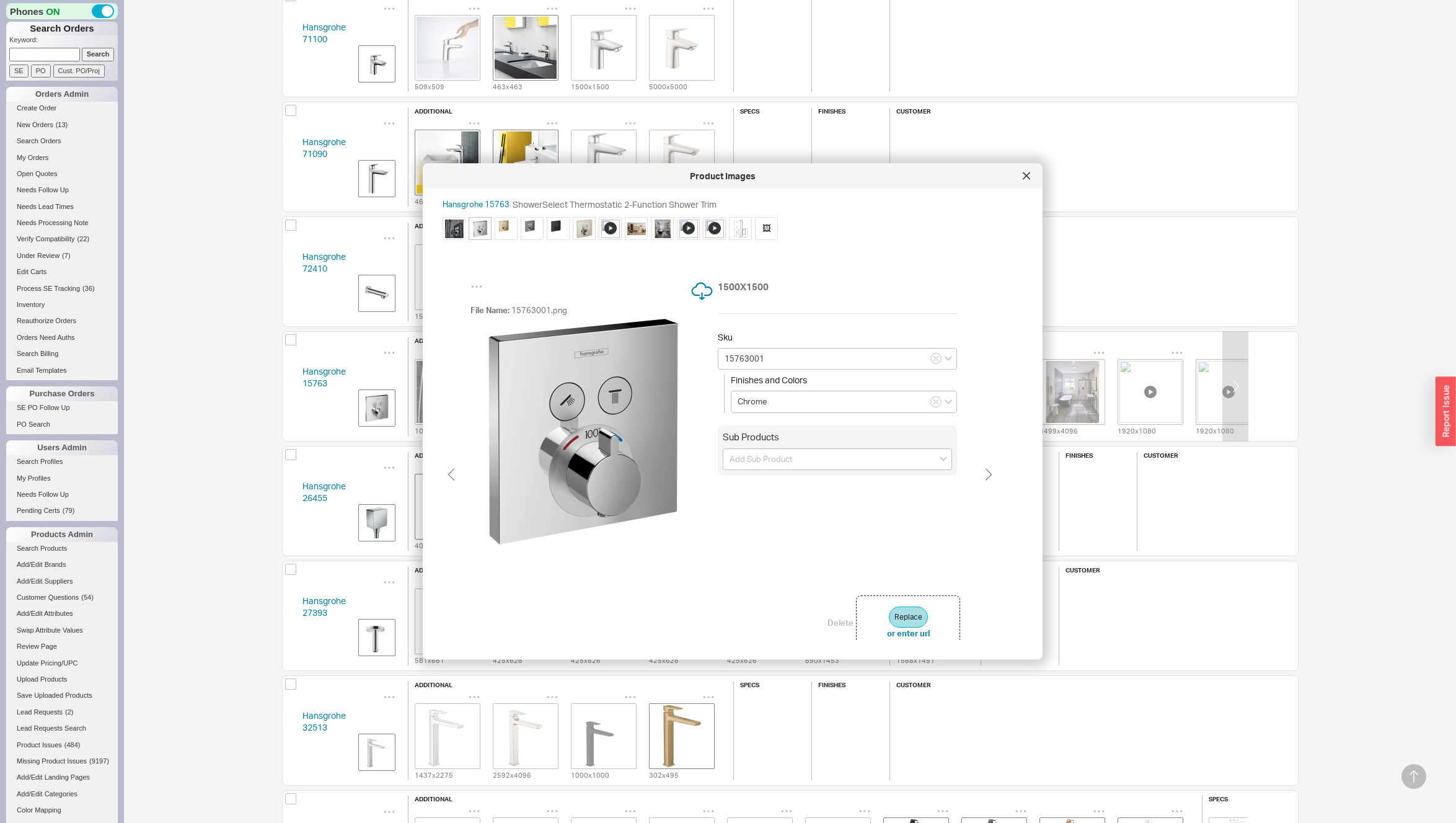
type input "15763141"
type input "Brushed Bronze"
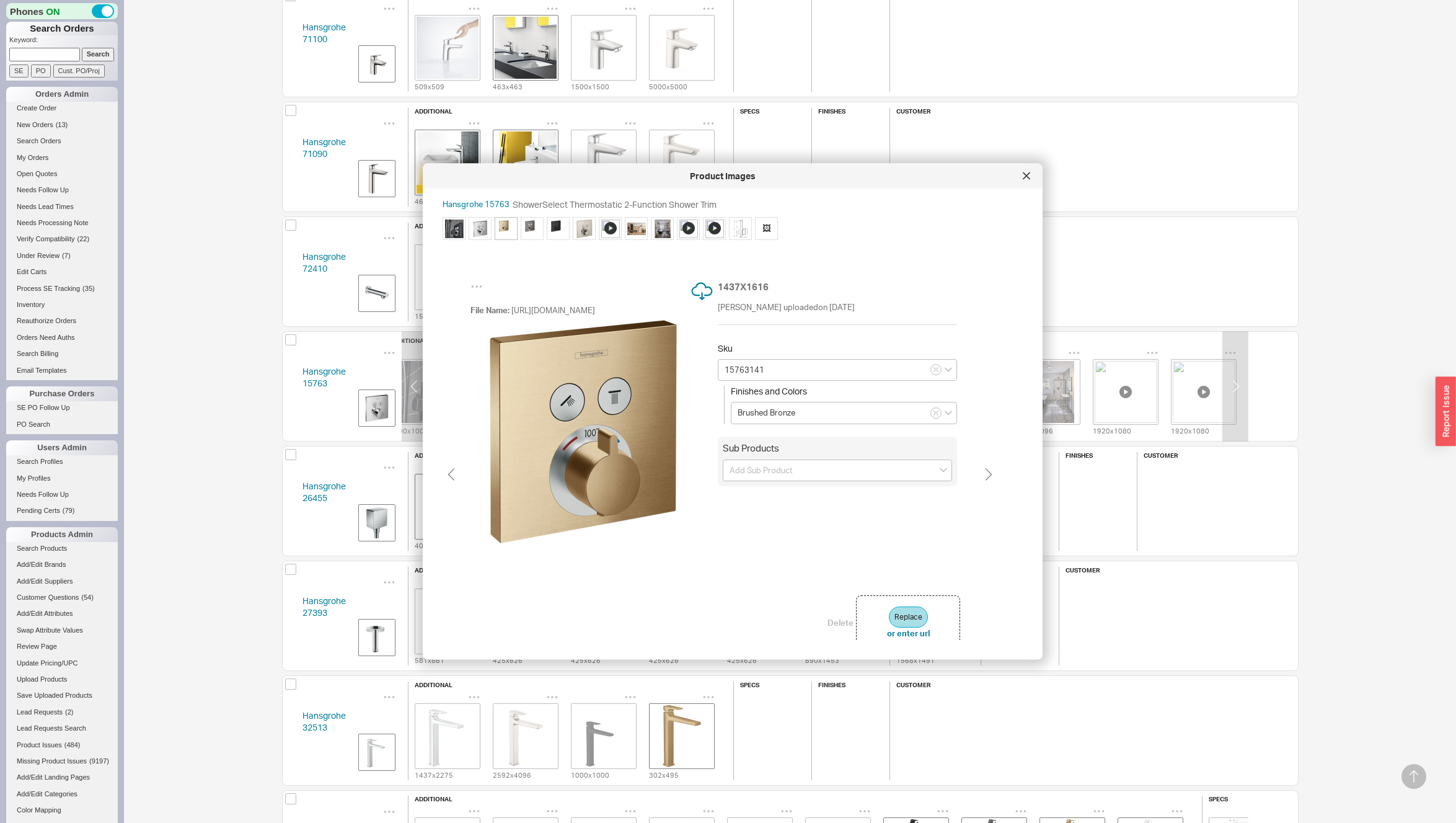
type input "15763341"
type input "Brushed Black Chrome"
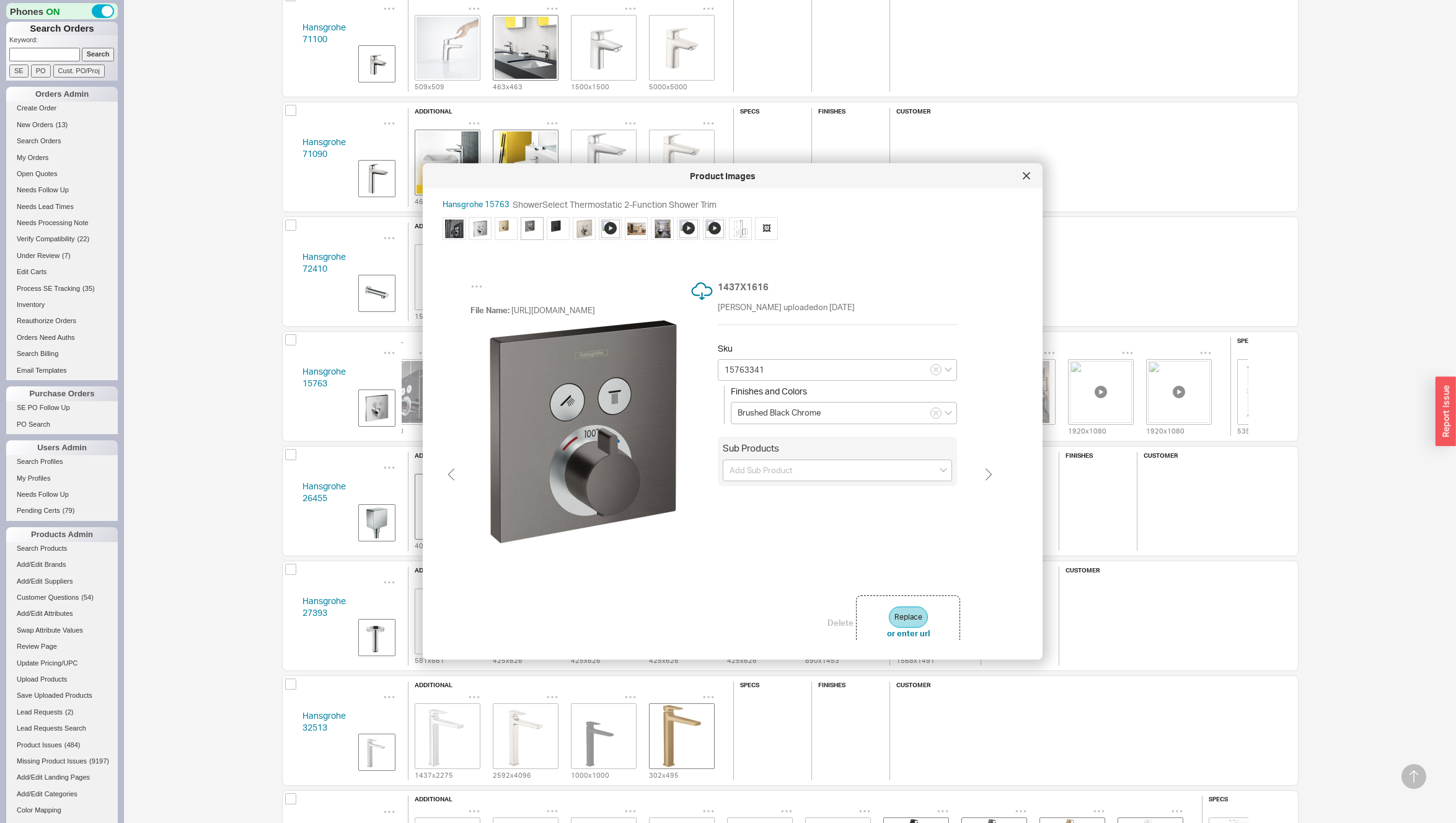
type input "15763671"
type input "Matte Black"
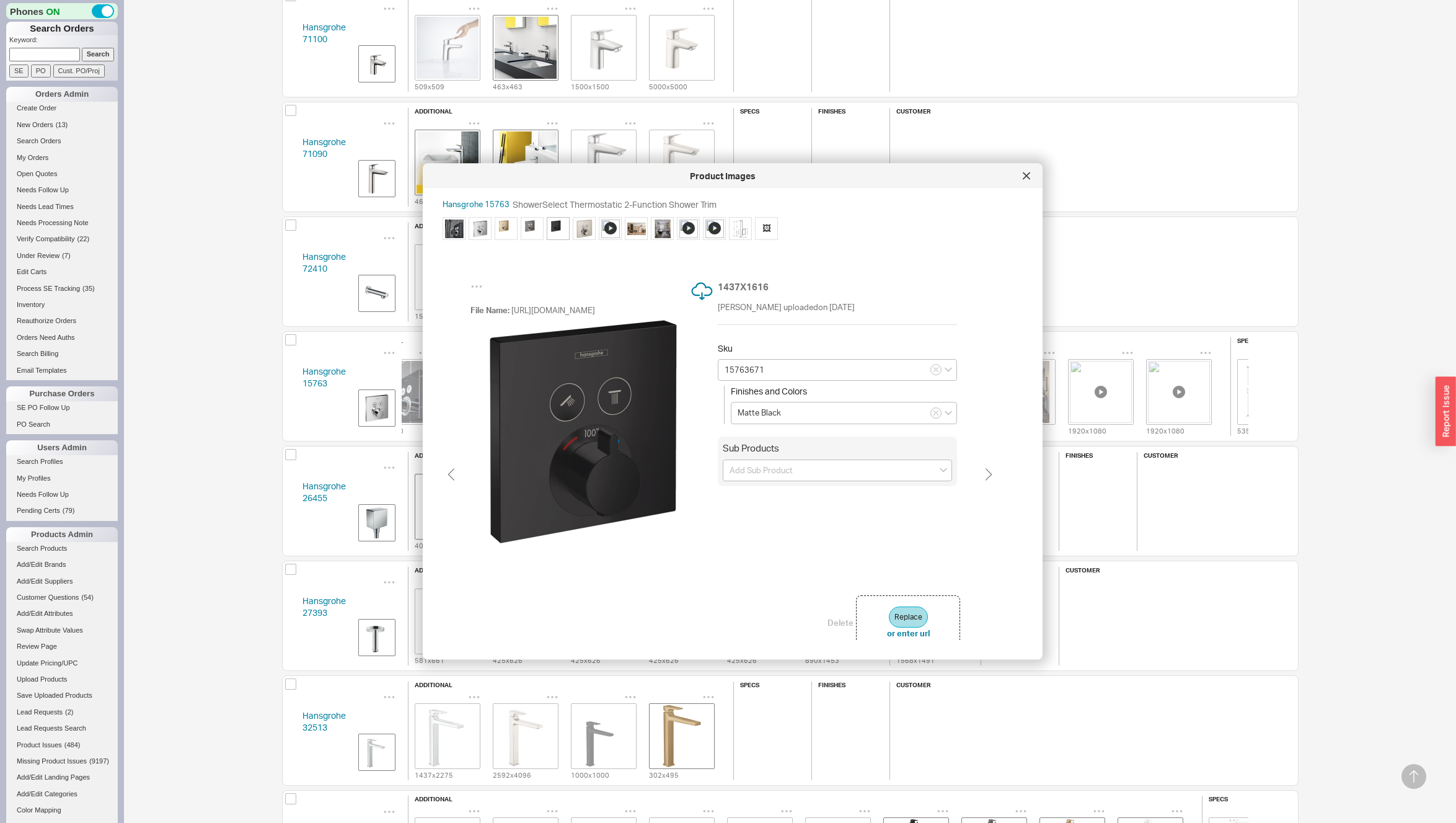
scroll to position [0, 74]
type input "15763821"
type input "Brushed Nickel"
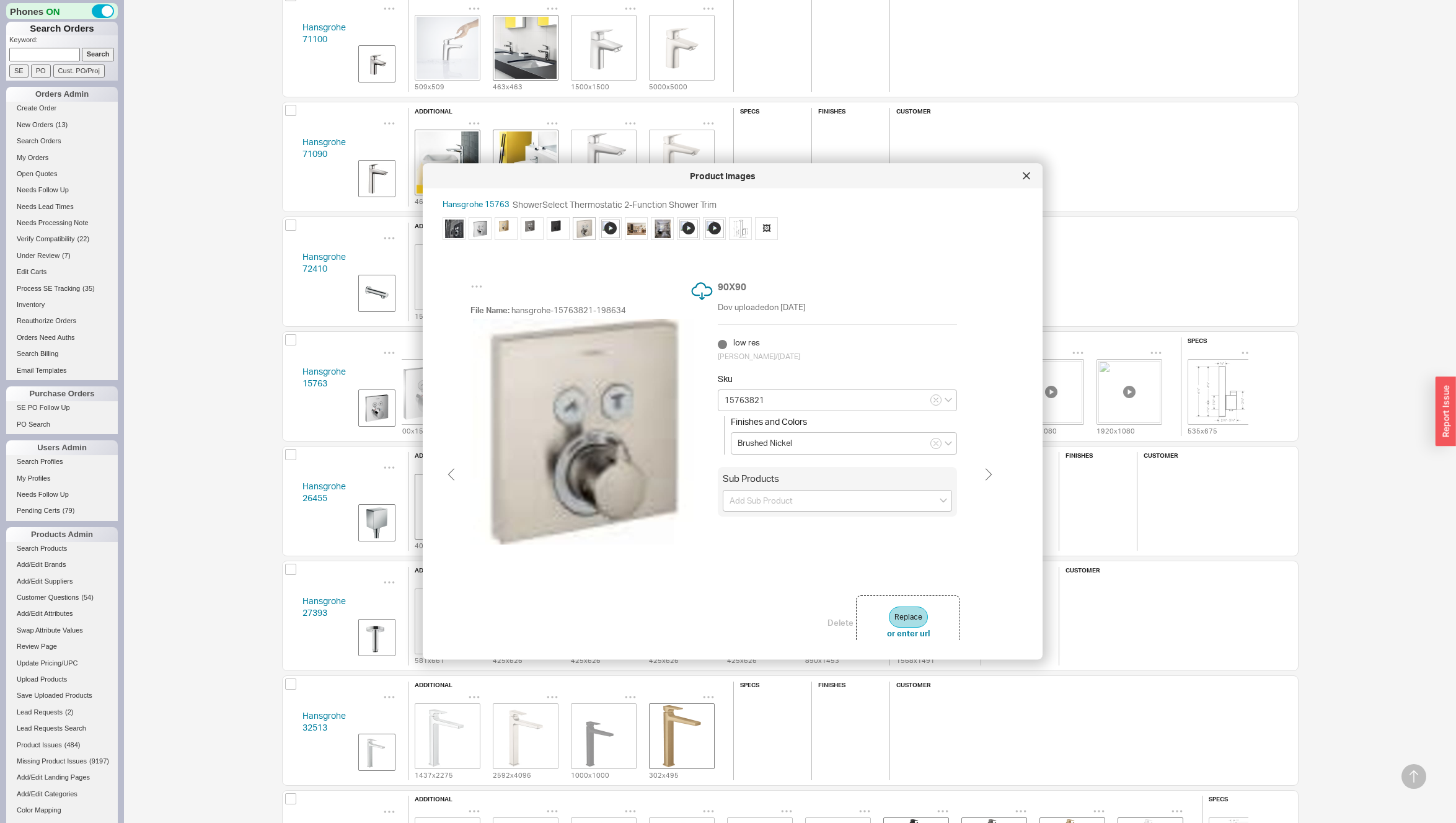
type input "15763671"
type input "Matte Black"
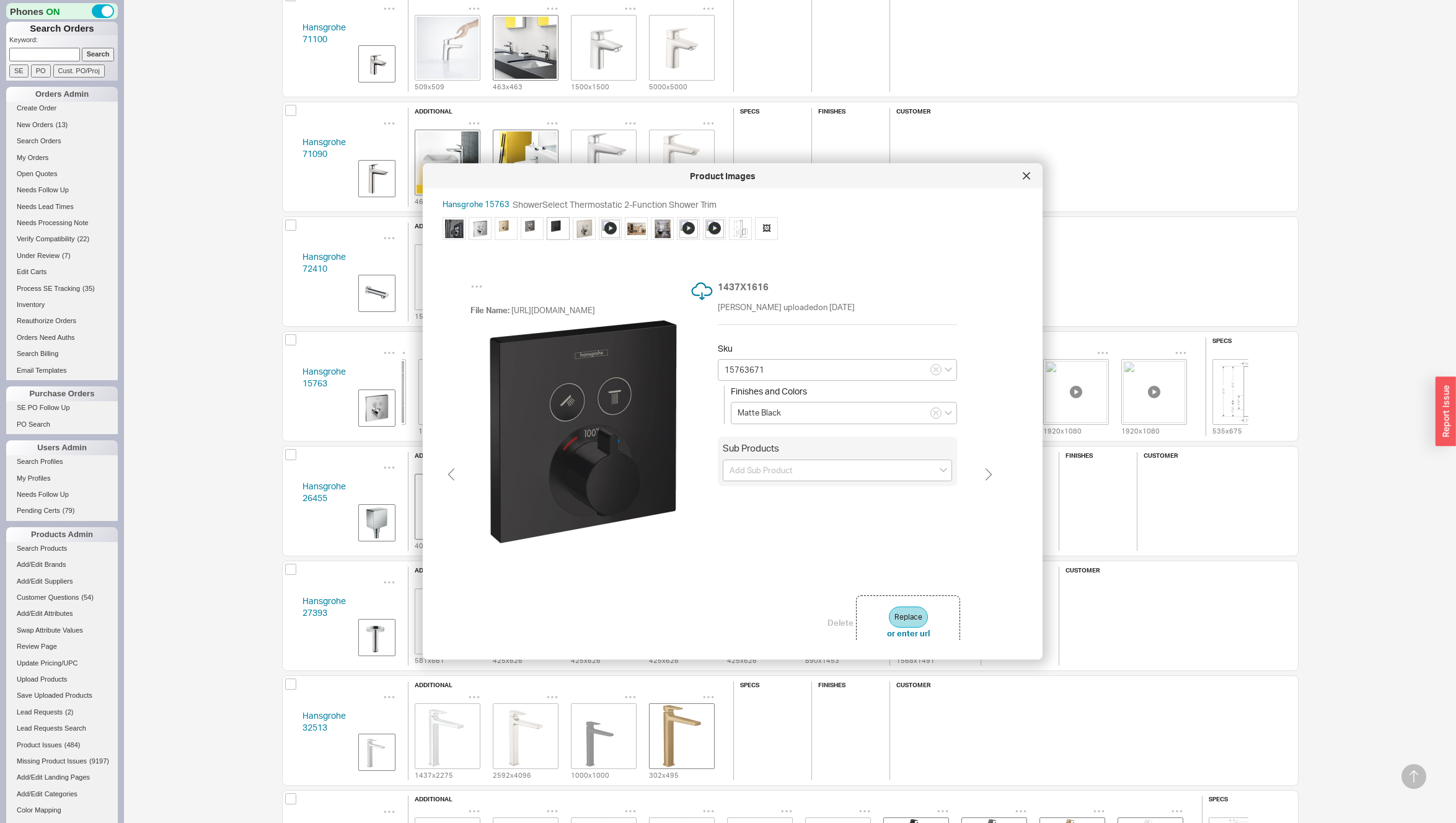
type input "15763341"
type input "Brushed Black Chrome"
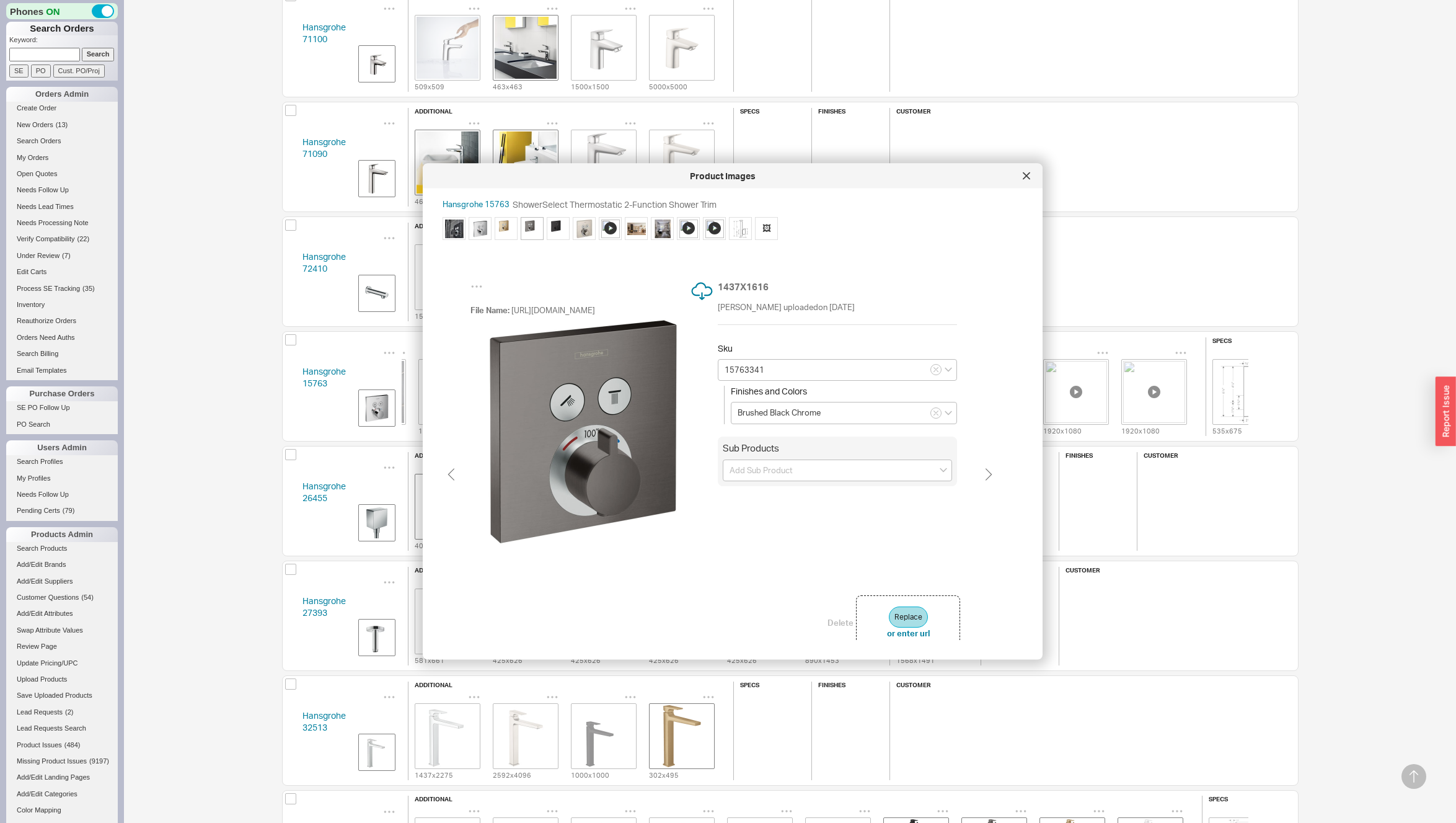
scroll to position [0, 50]
type input "15763141"
type input "Brushed Bronze"
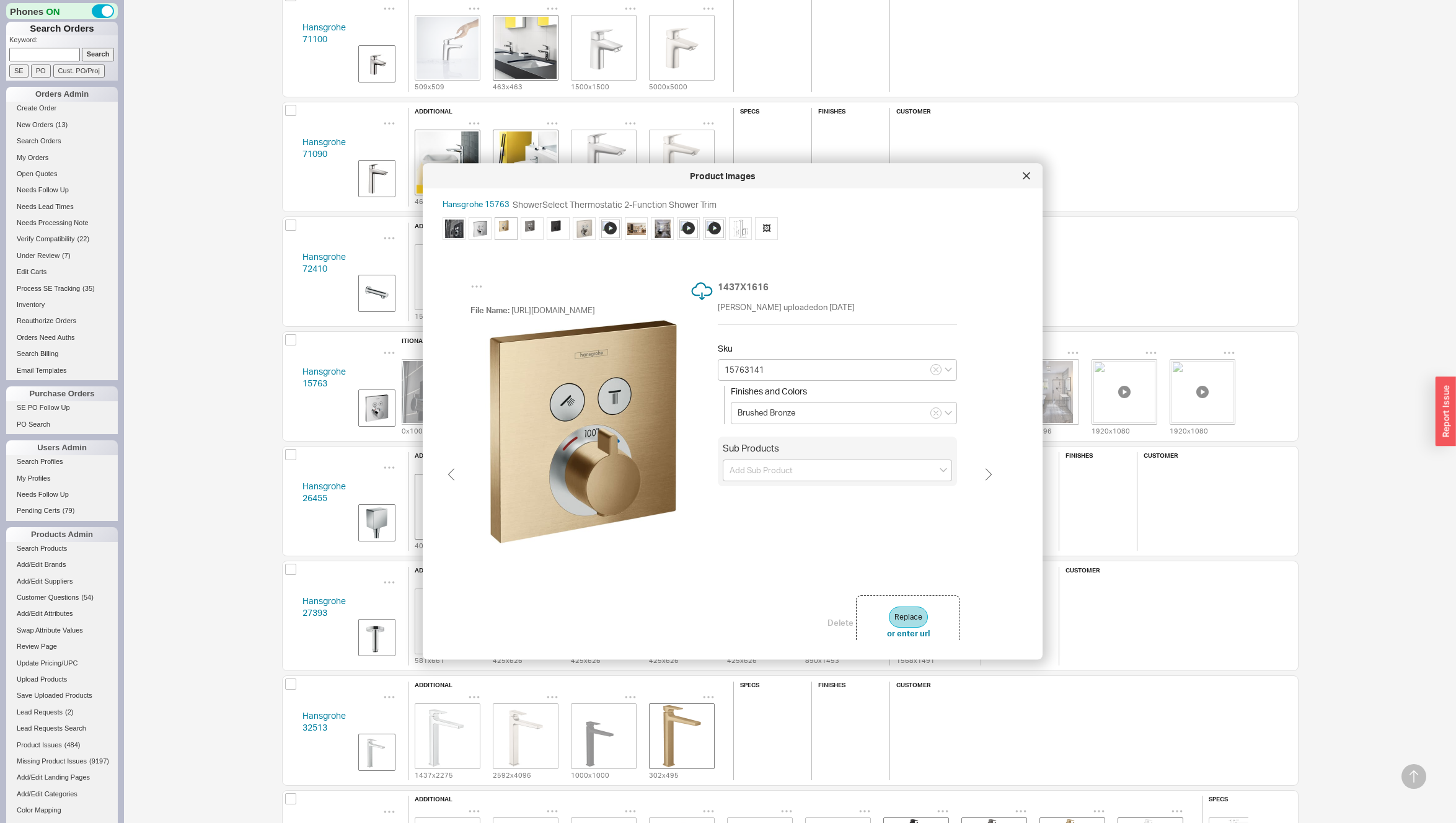
scroll to position [0, 25]
type input "15763001"
type input "Chrome"
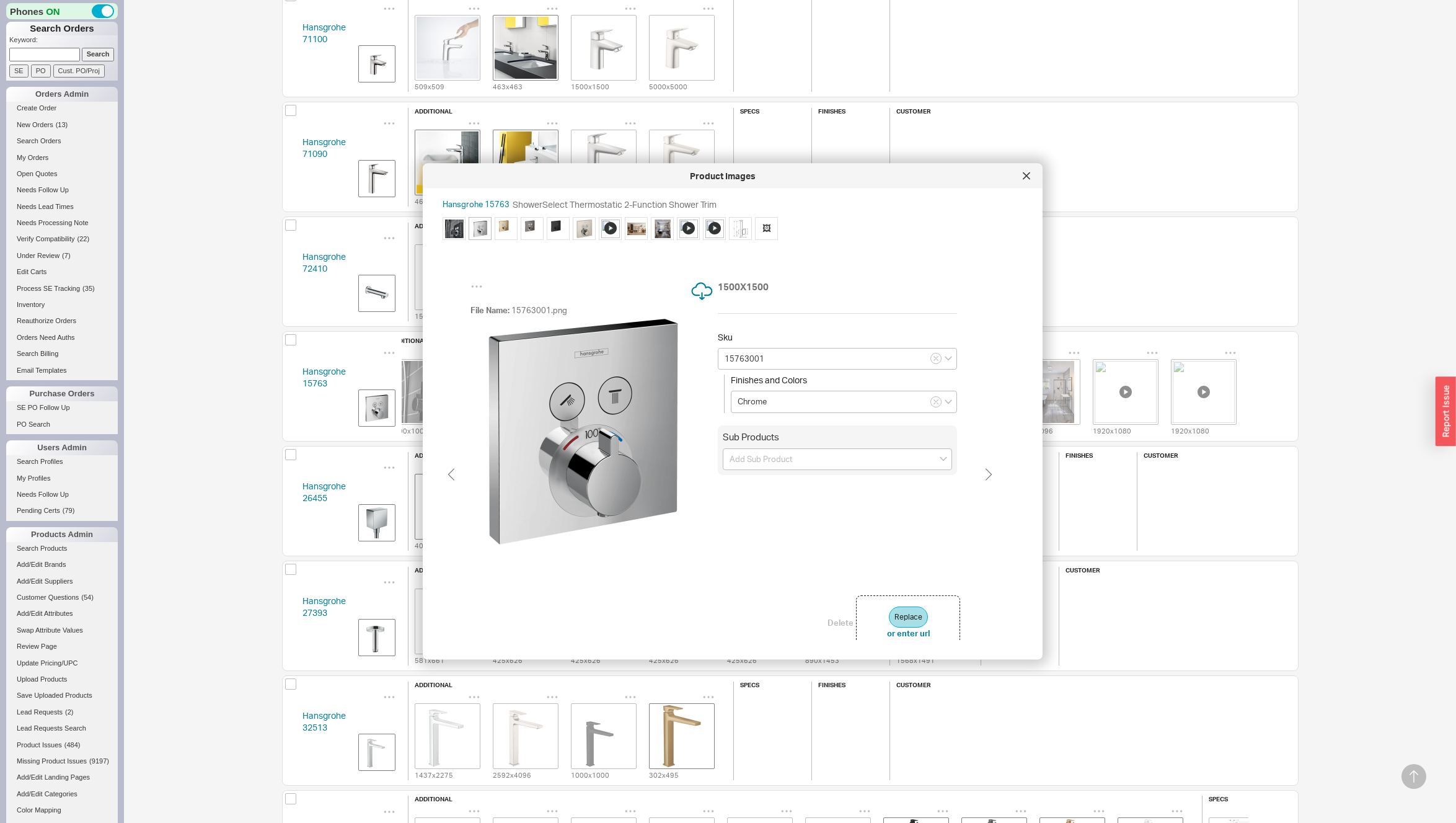
scroll to position [0, 0]
type input "15763141"
type input "Brushed Bronze"
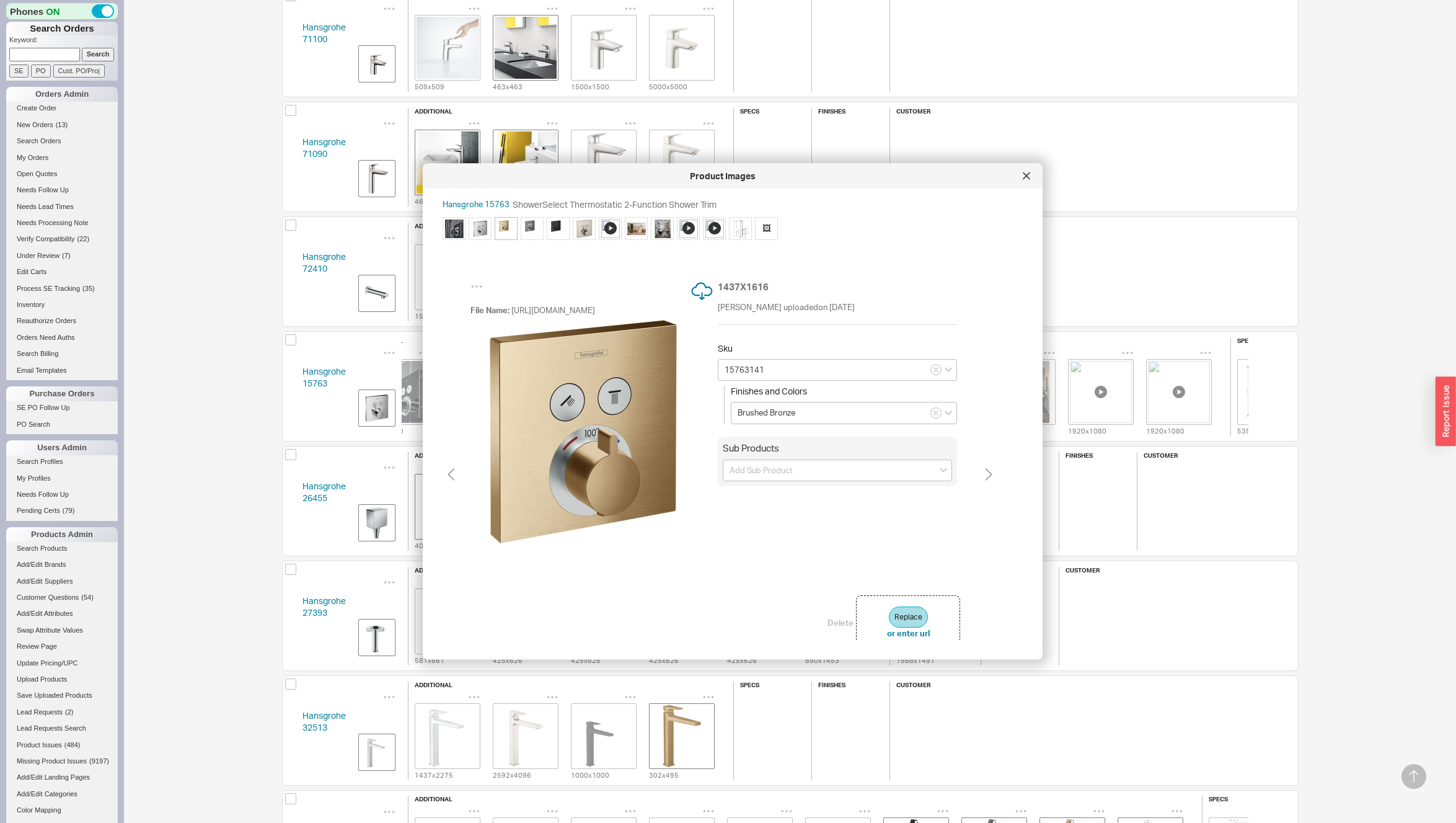
type input "15763341"
type input "Brushed Black Chrome"
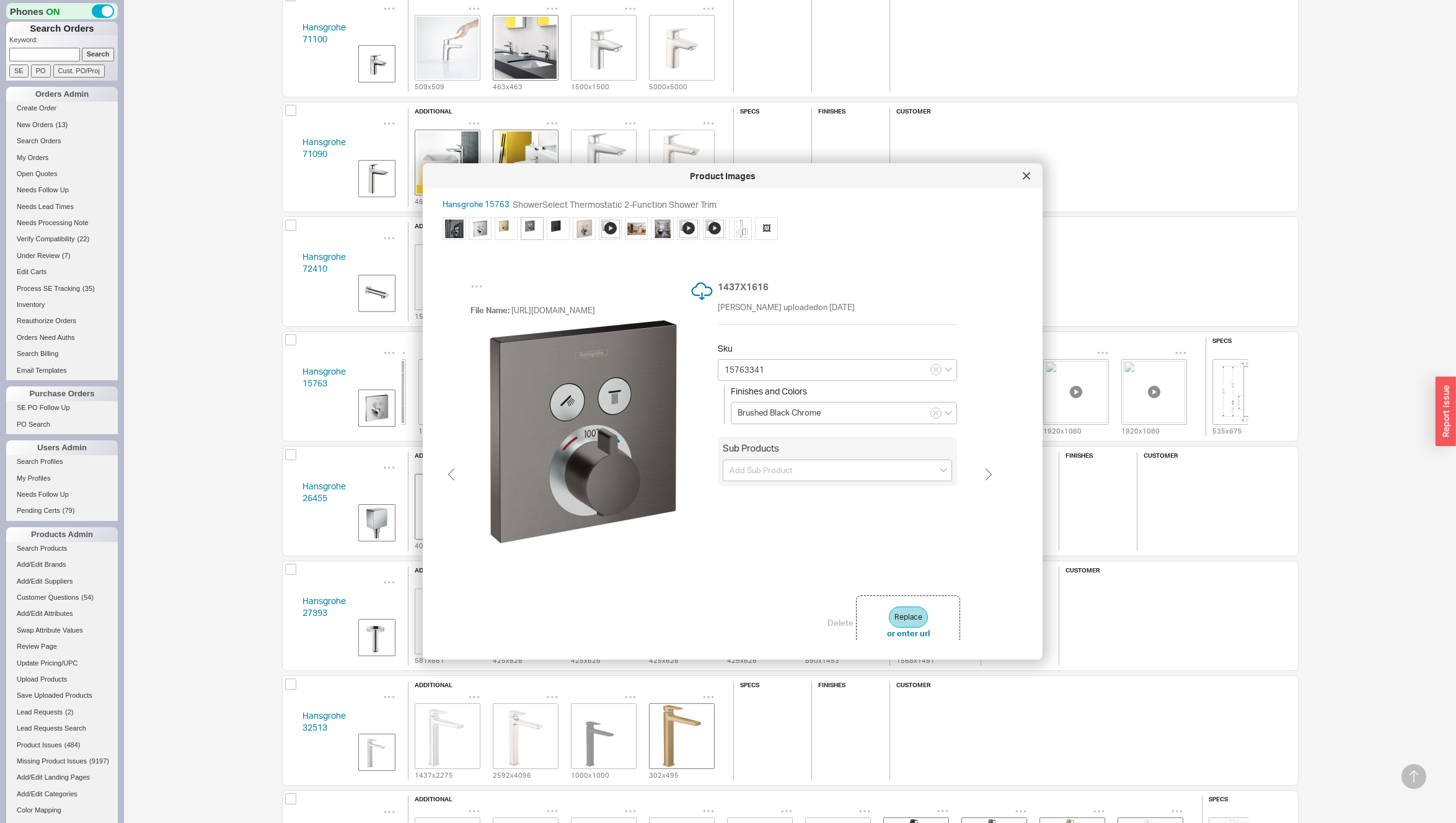
type input "15763671"
type input "Matte Black"
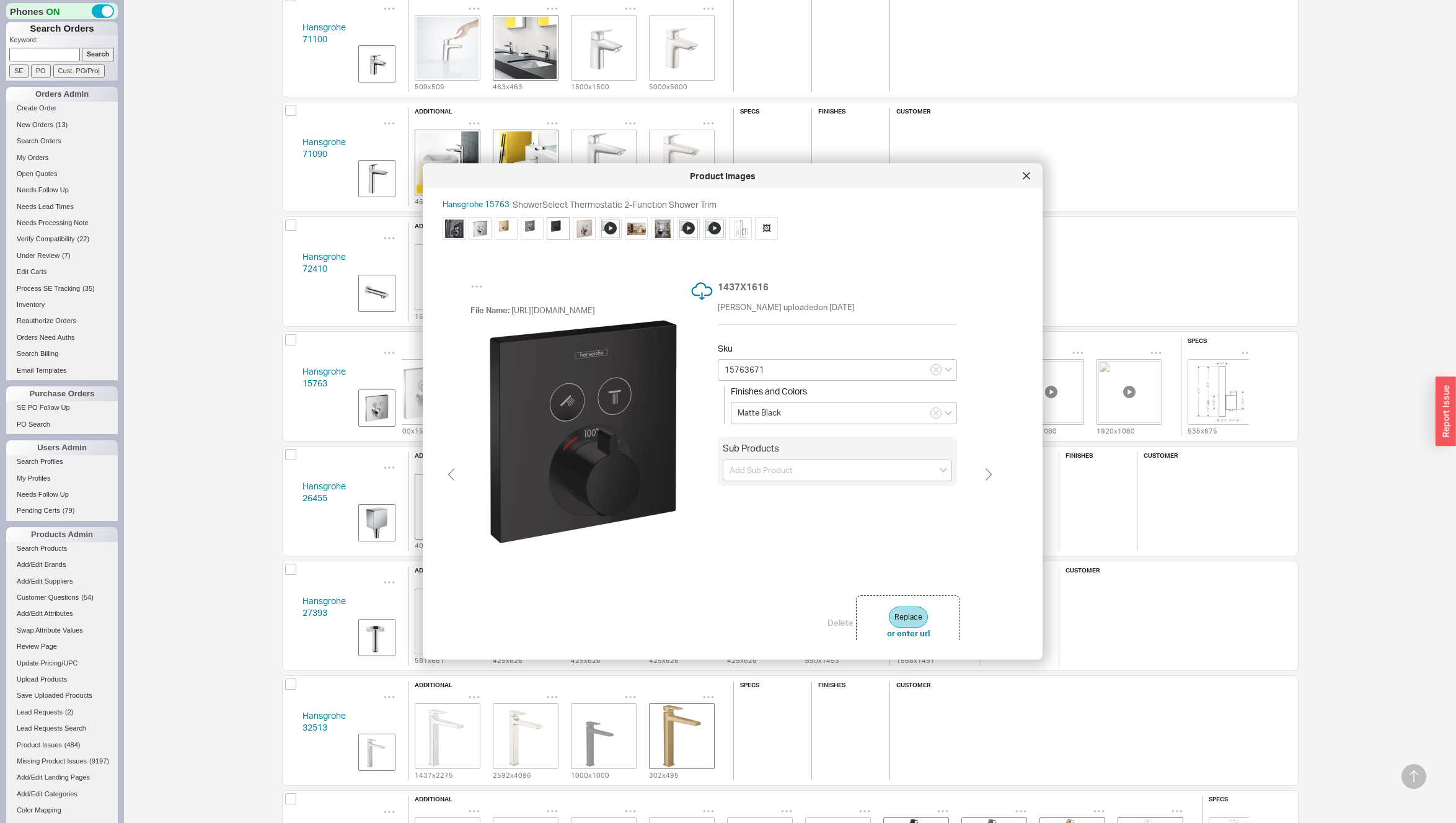
type input "15763821"
type input "Brushed Nickel"
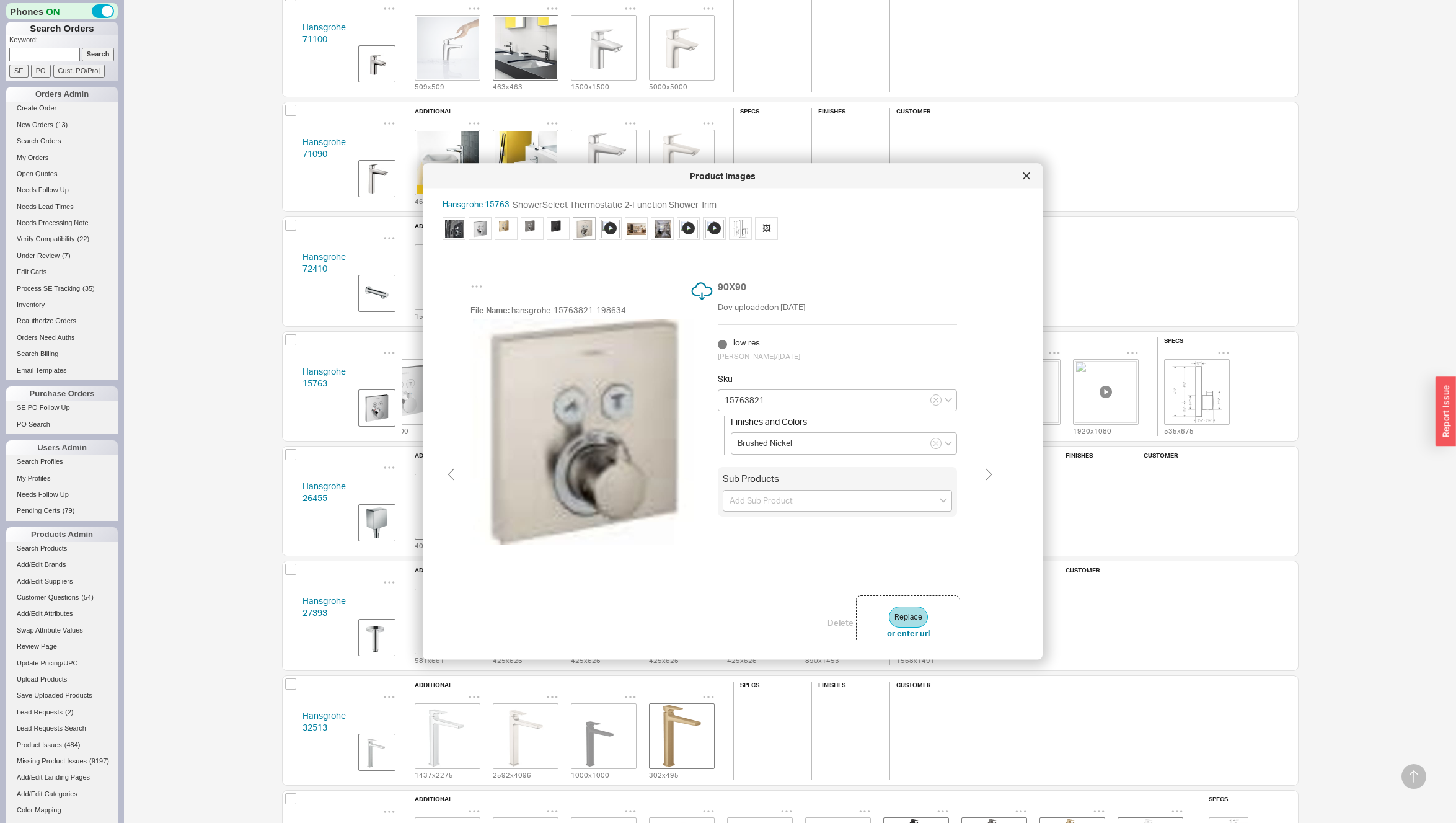
scroll to position [0, 124]
type input "15763671"
type input "Matte Black"
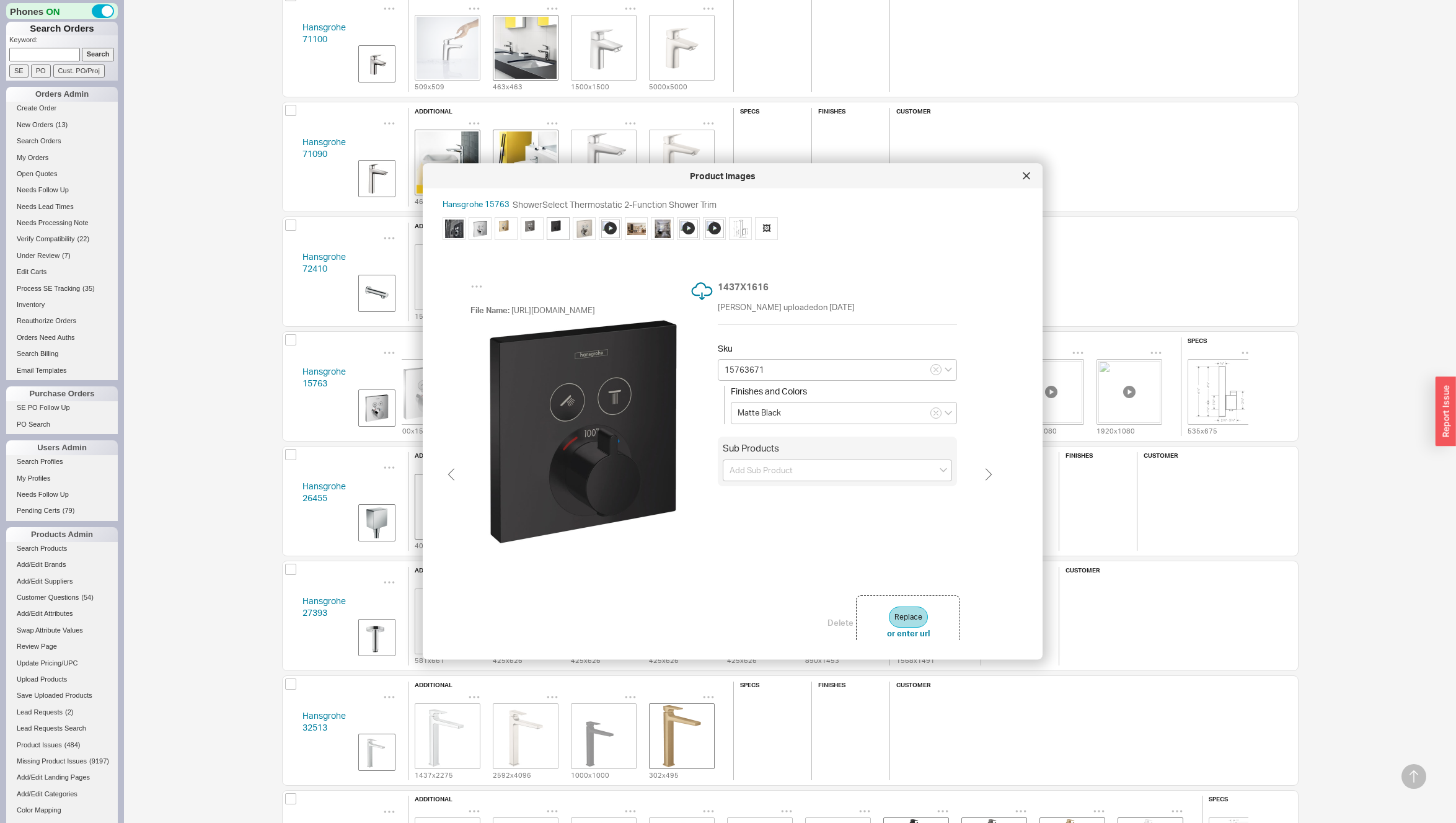
type input "15763341"
type input "Brushed Black Chrome"
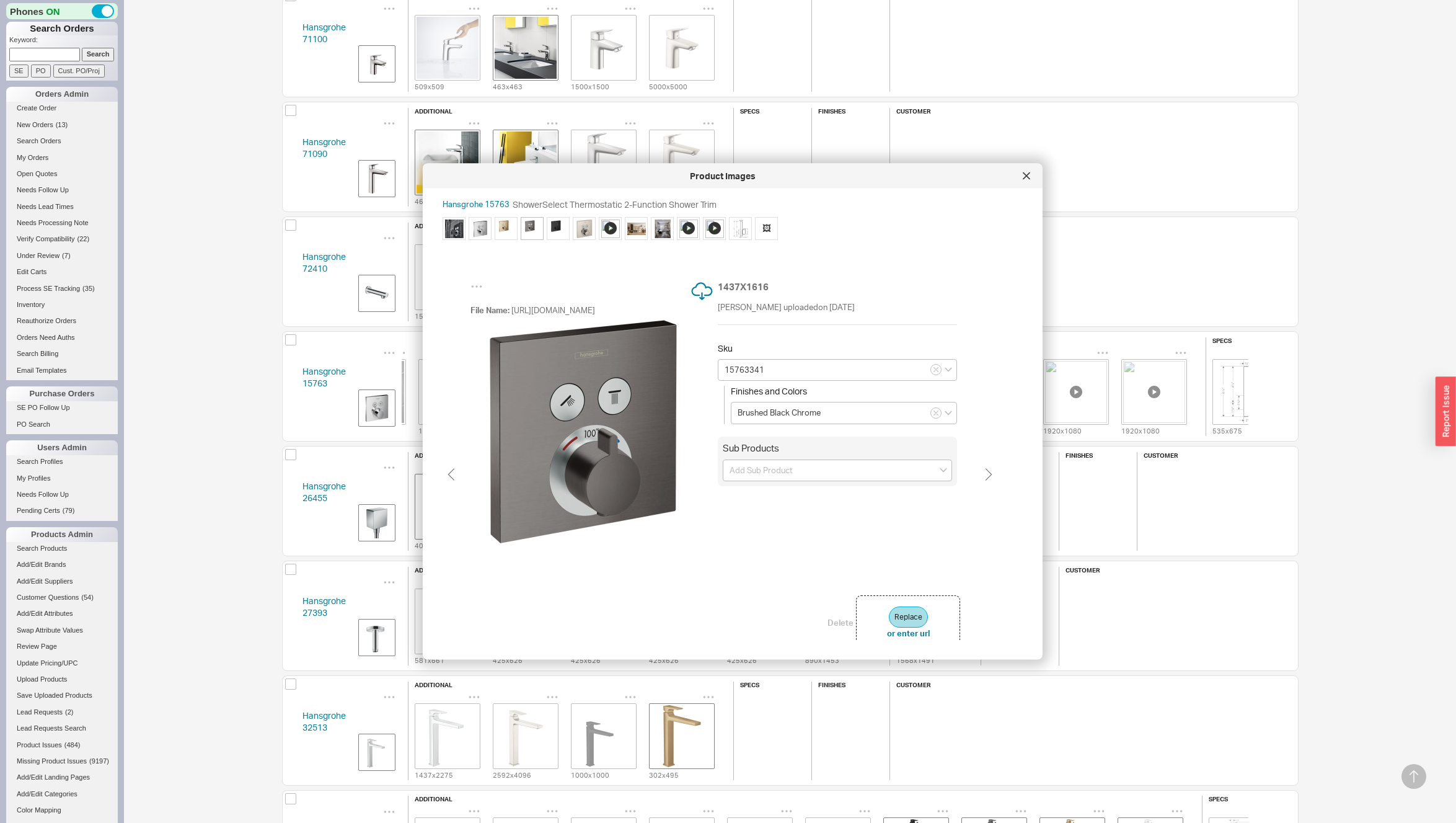
type input "15763141"
type input "Brushed Bronze"
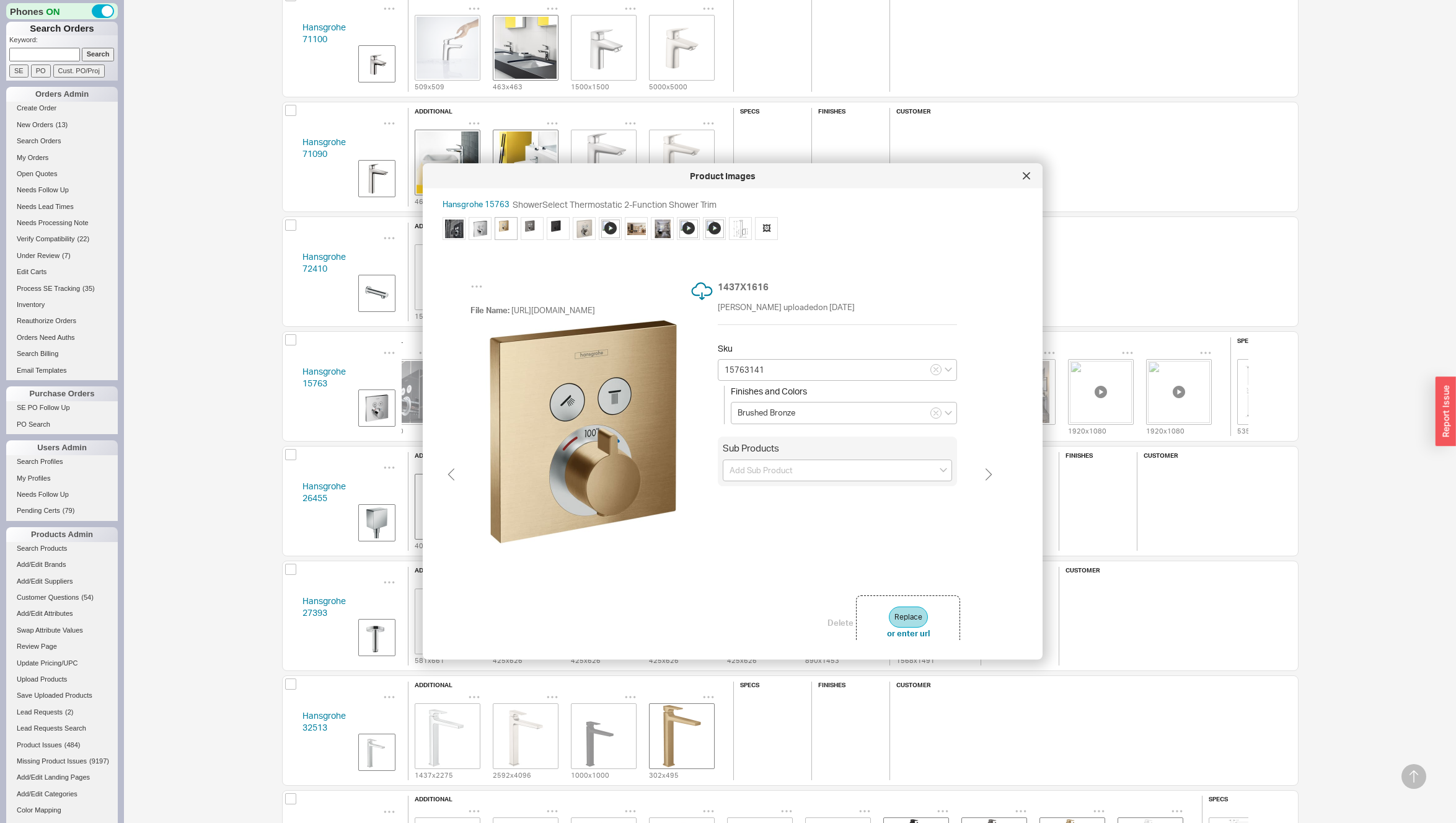
type input "15763001"
type input "Chrome"
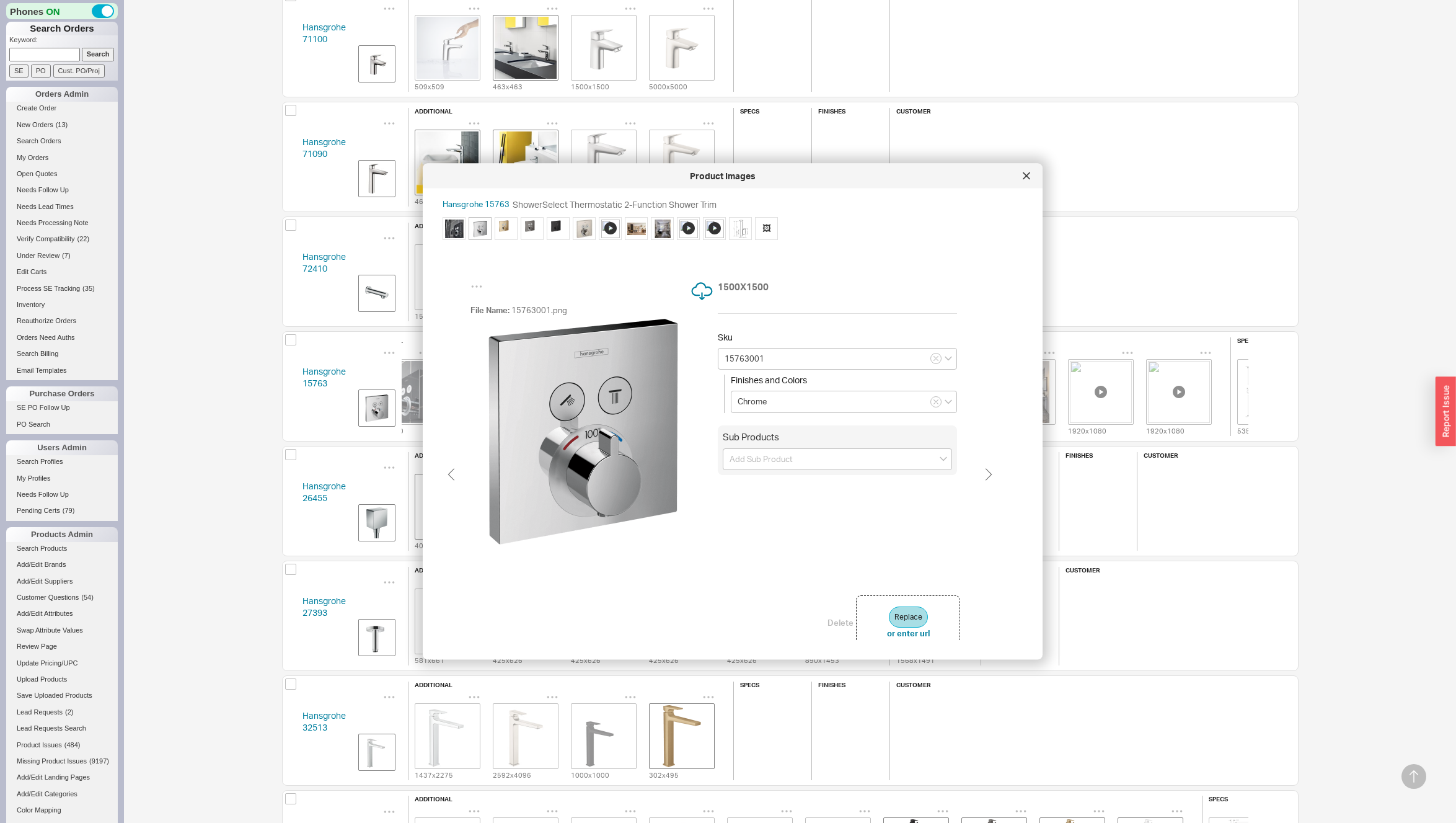
scroll to position [0, 25]
type input "15763141"
type input "Brushed Bronze"
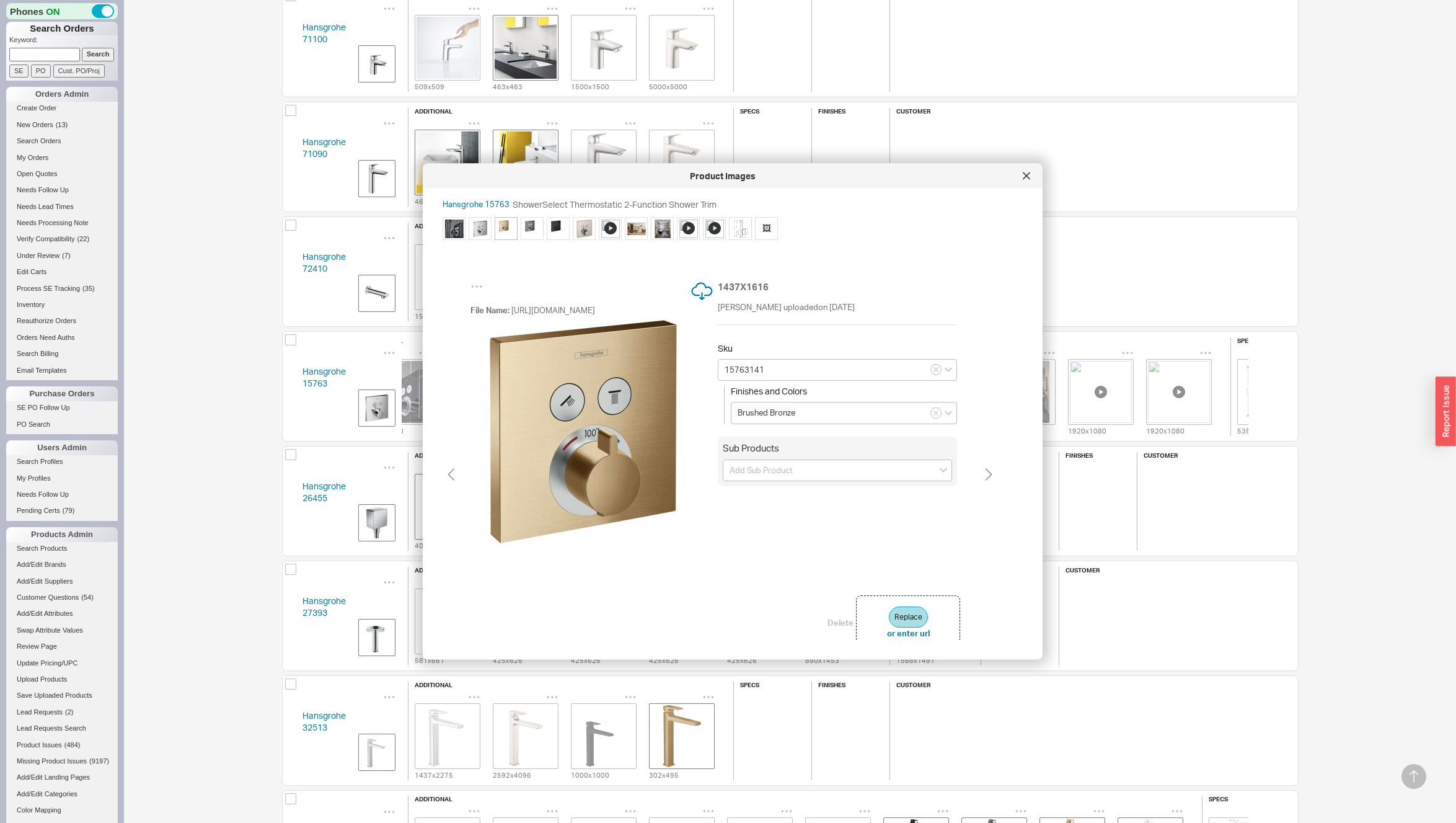
type input "15763341"
type input "Brushed Black Chrome"
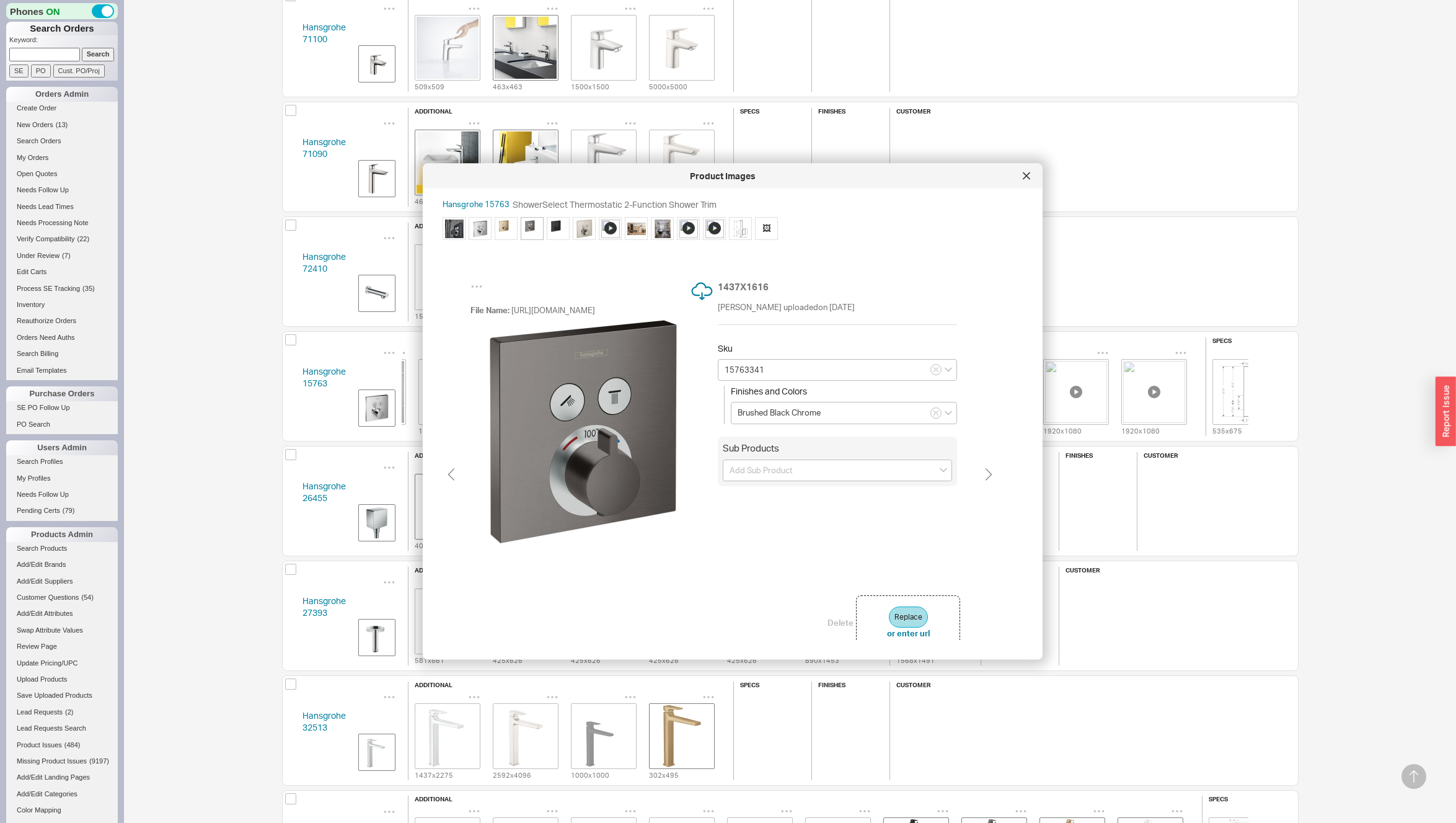
type input "15763671"
type input "Matte Black"
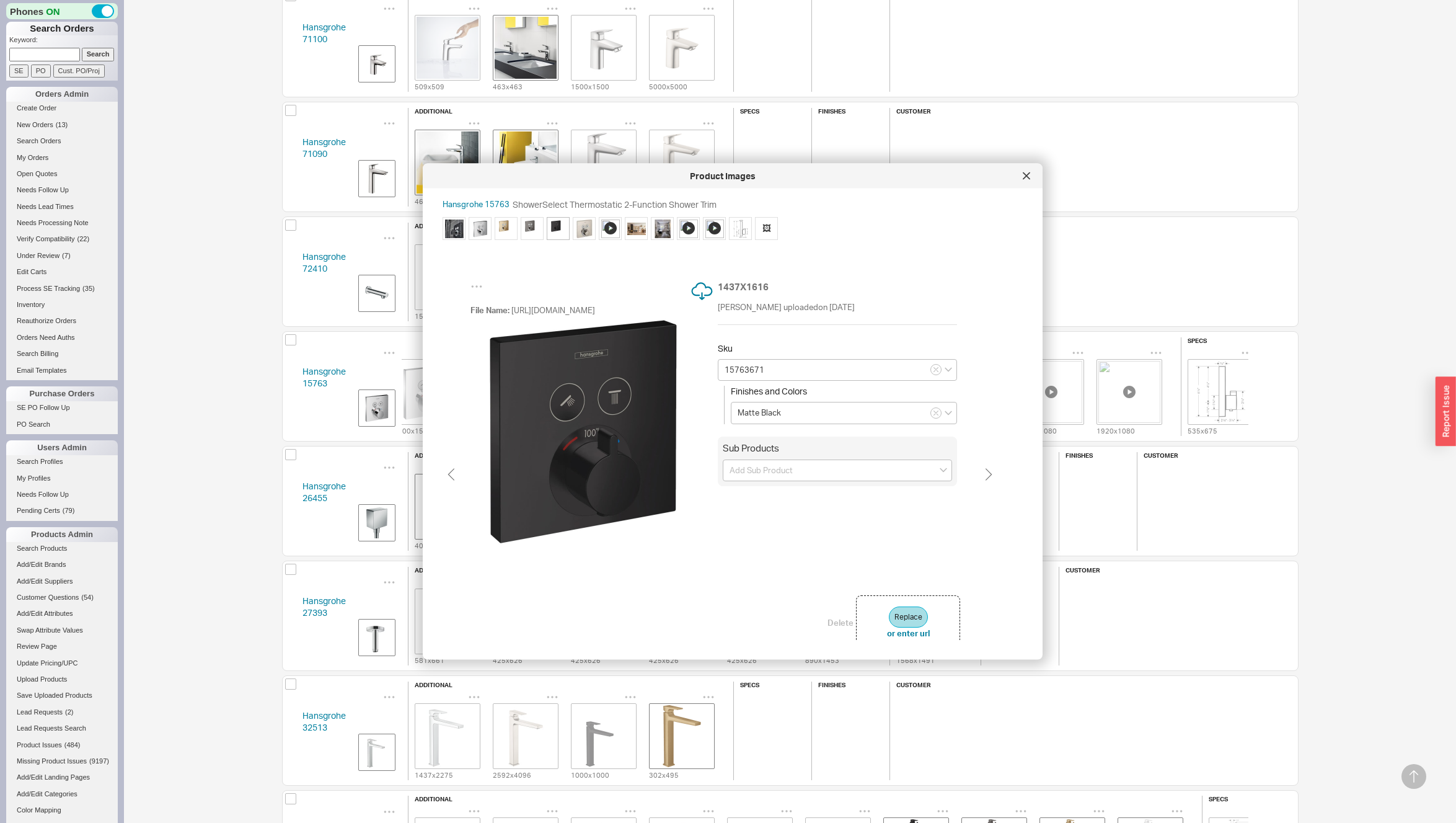
type input "15763341"
type input "Brushed Black Chrome"
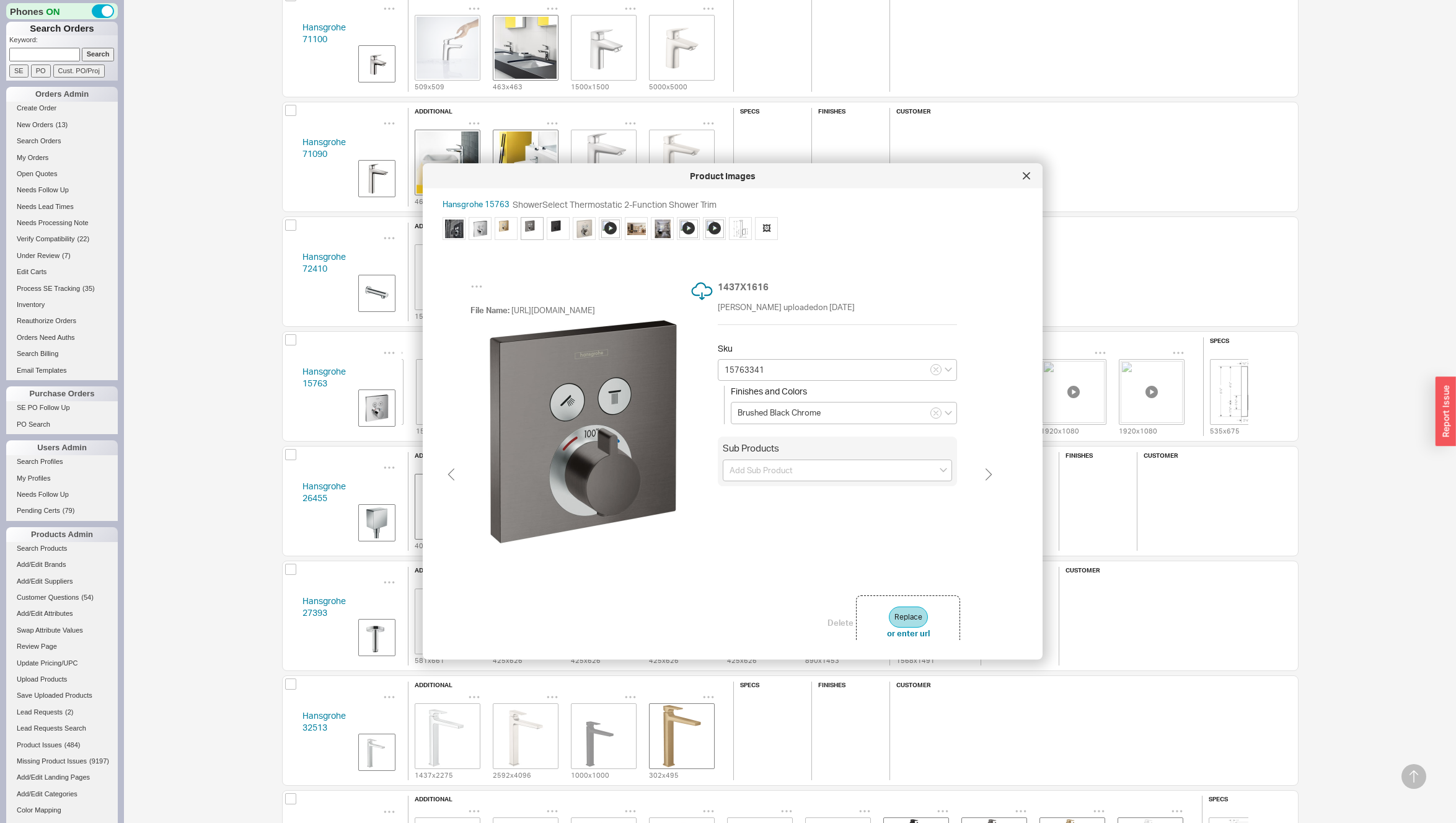
scroll to position [0, 74]
type input "15763141"
type input "Brushed Bronze"
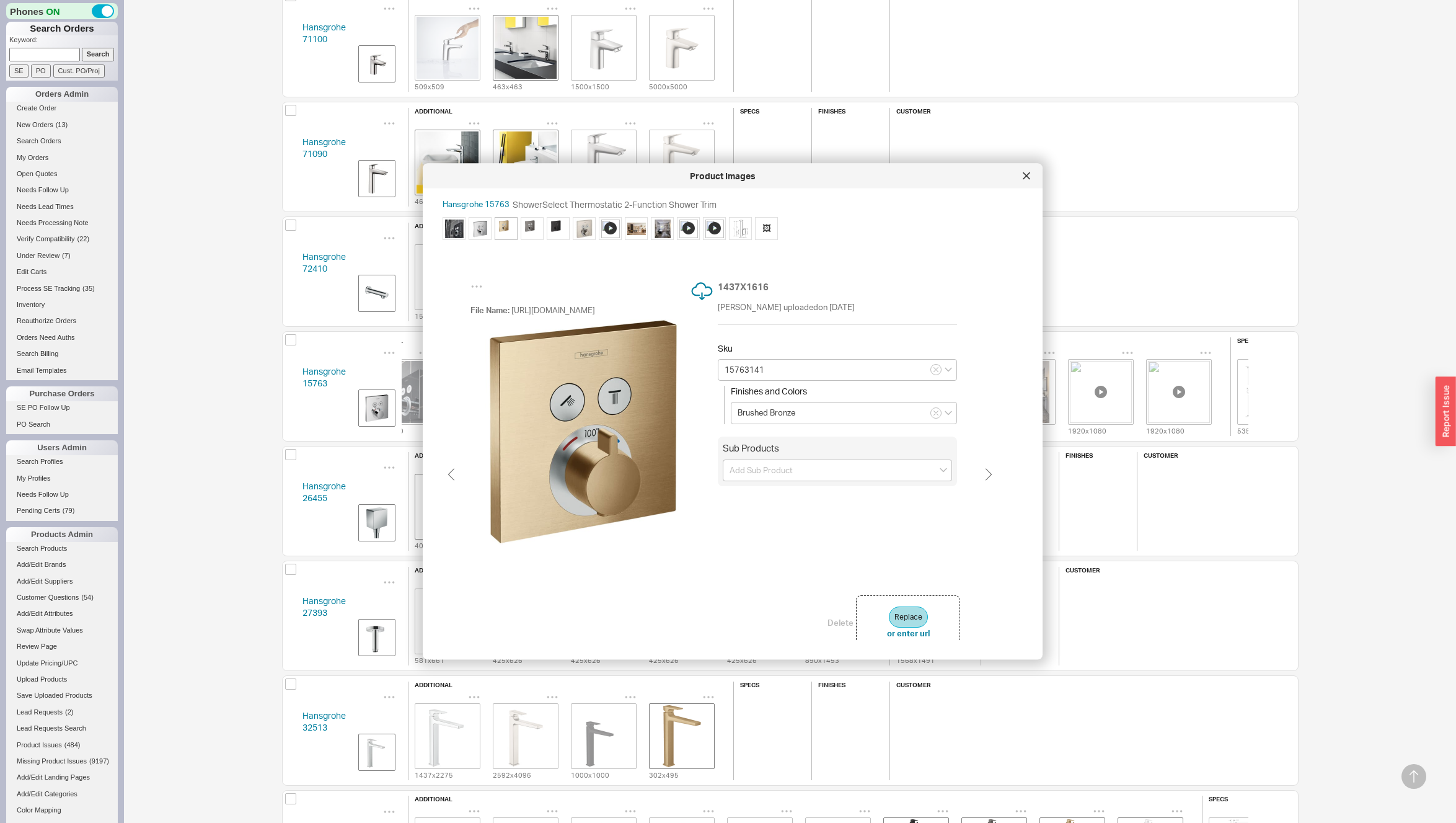
type input "15763001"
type input "Chrome"
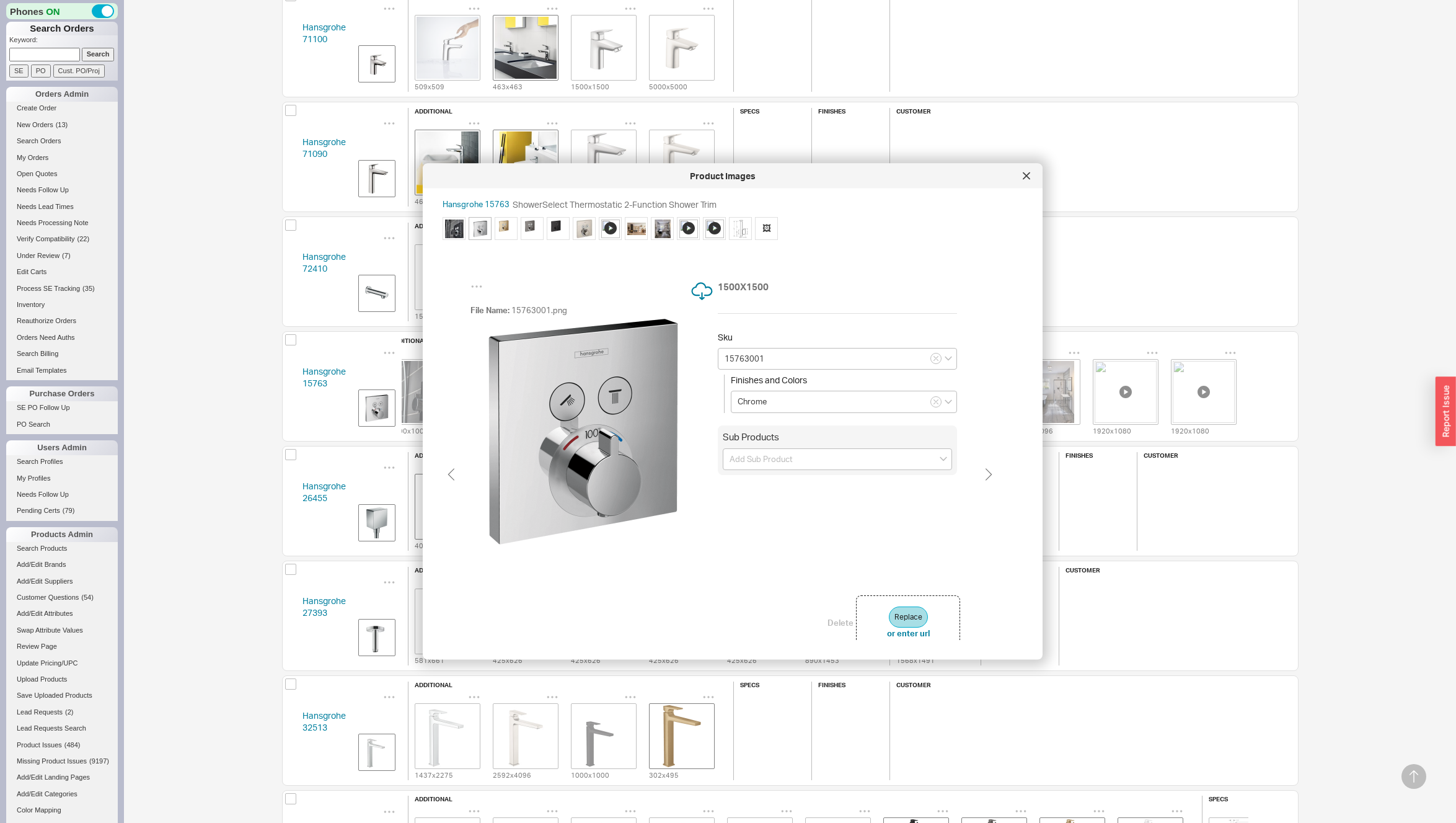
type input "15763141"
type input "Brushed Bronze"
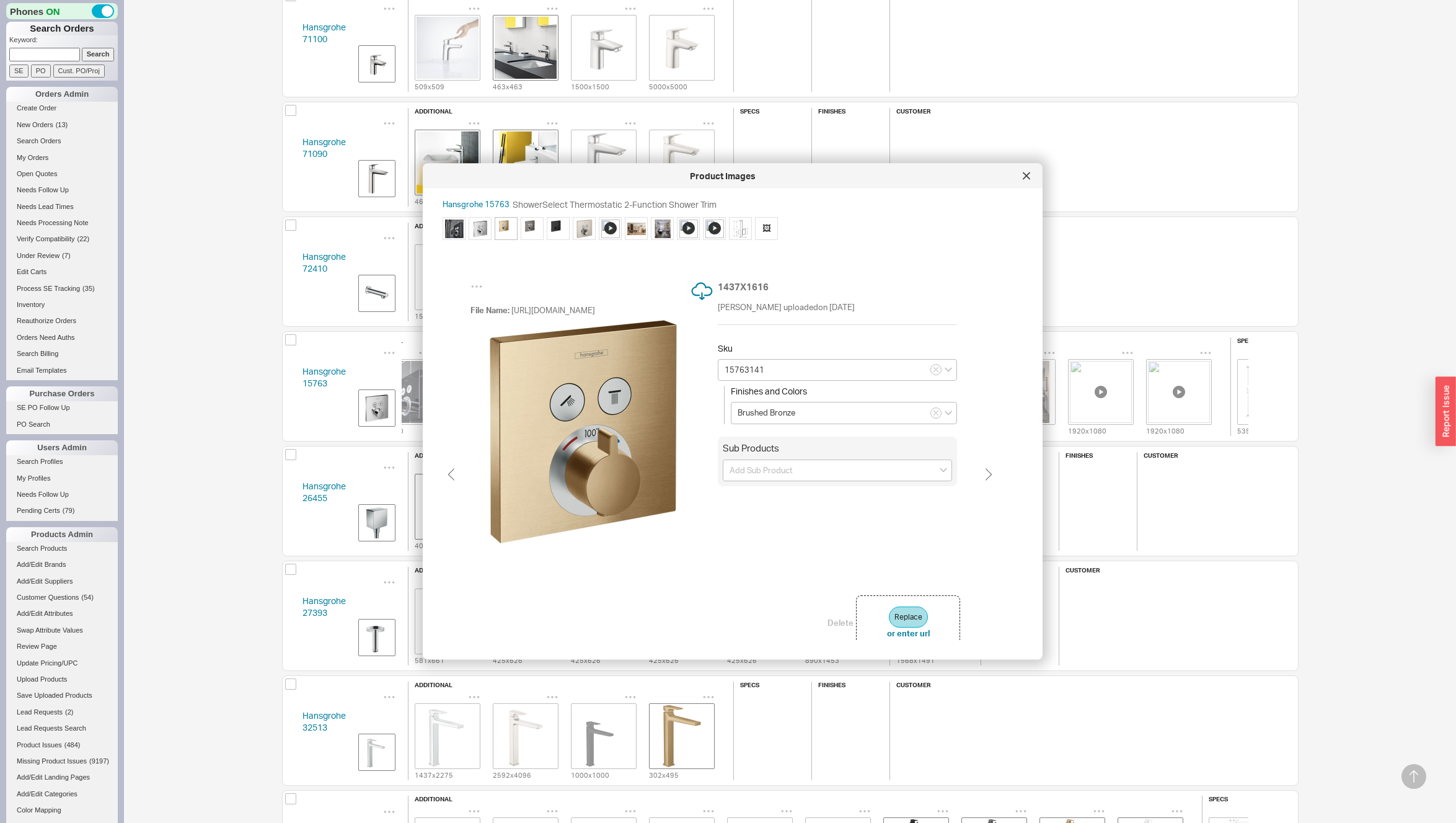
type input "15763341"
type input "Brushed Black Chrome"
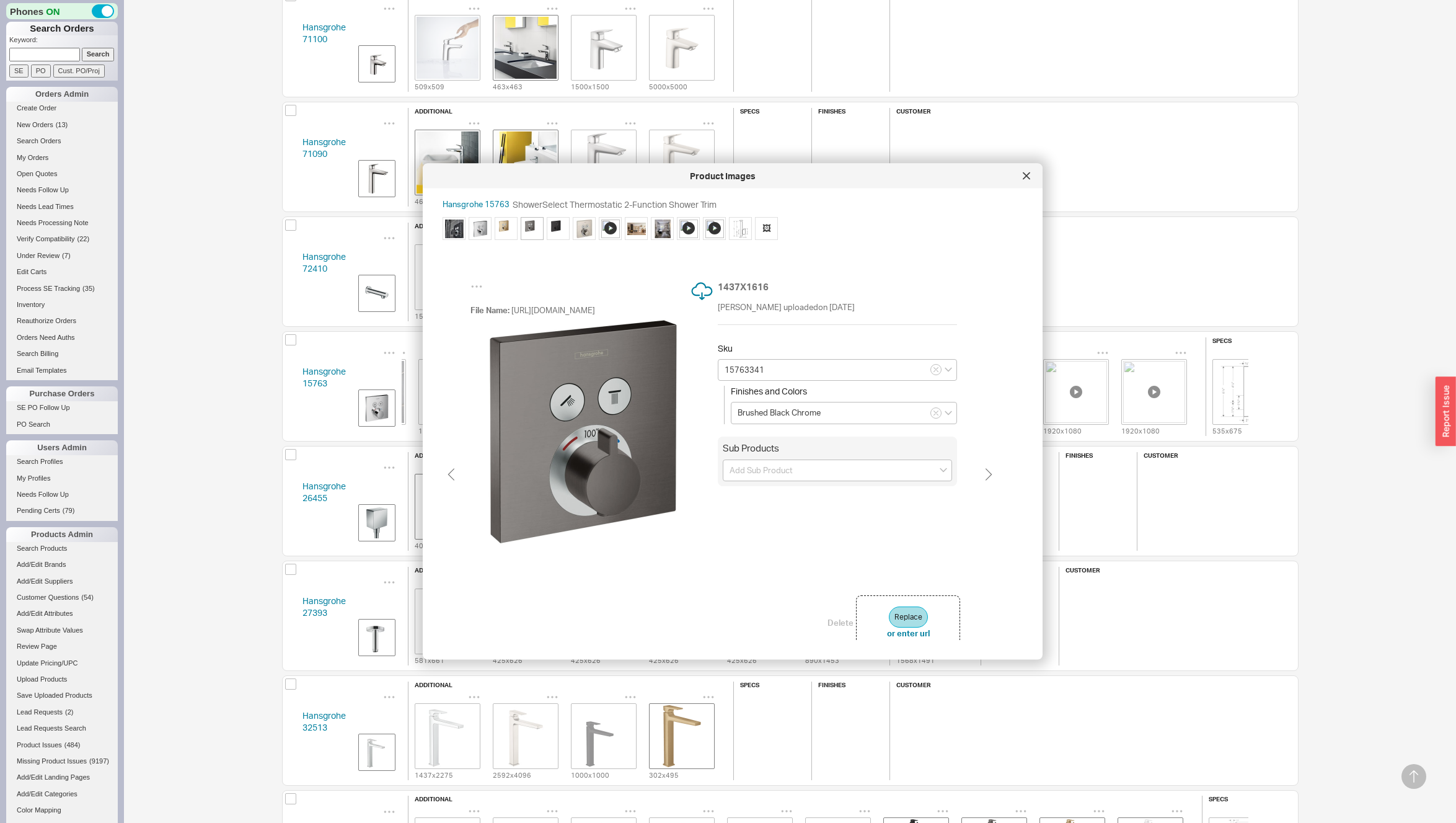
type input "15763671"
type input "Matte Black"
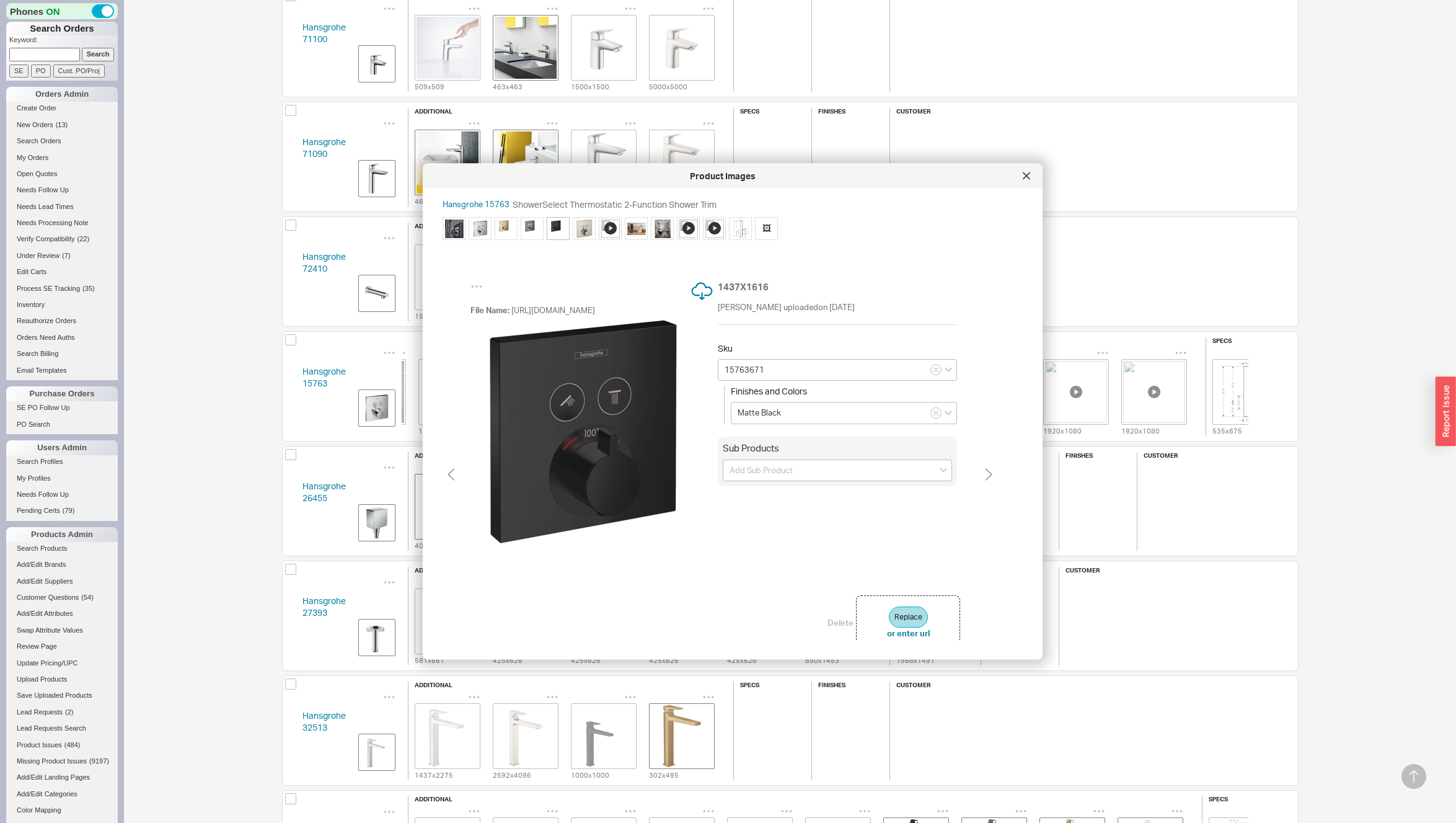
scroll to position [0, 99]
click at [1026, 175] on icon at bounding box center [1026, 175] width 6 height 6
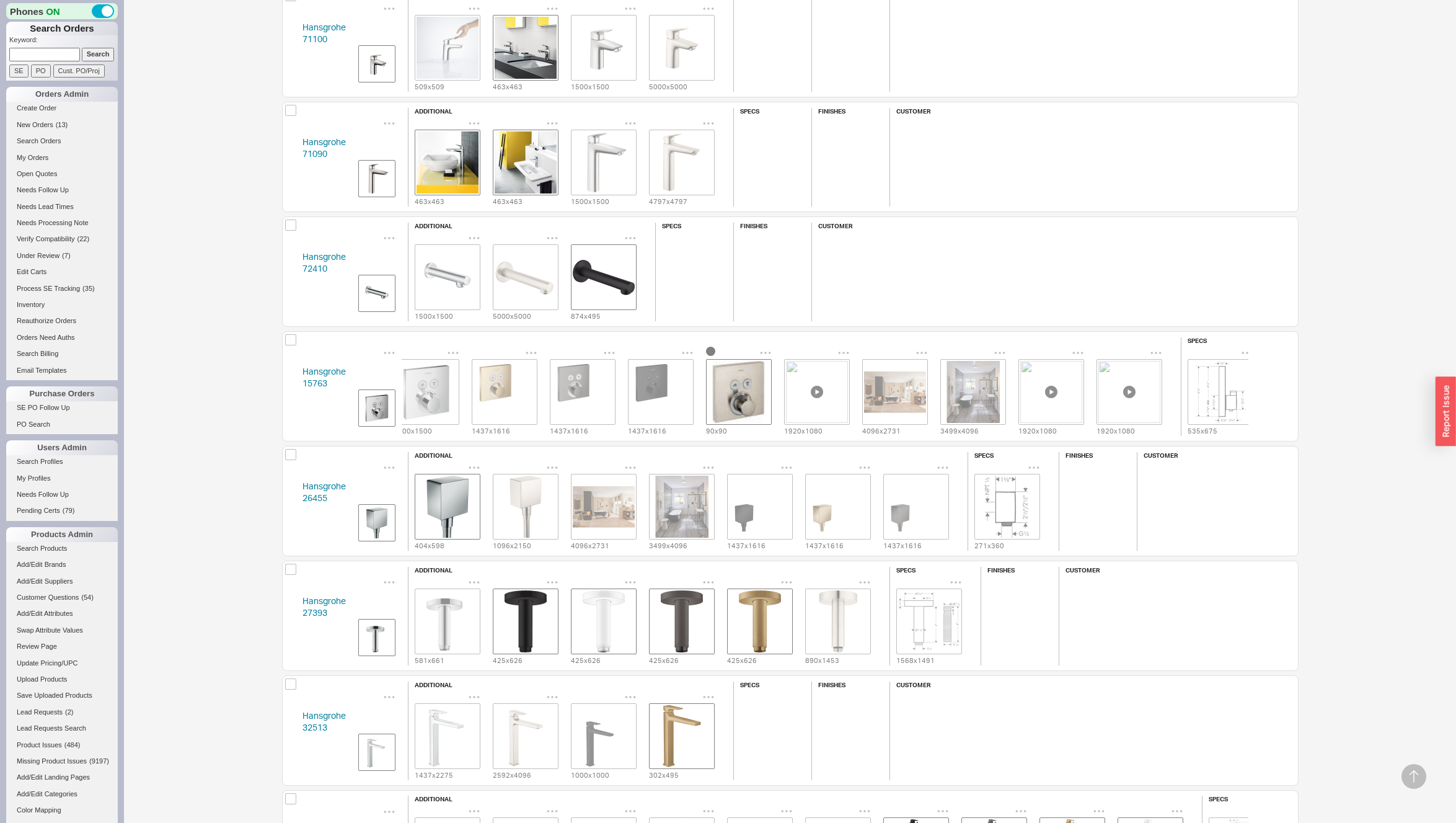
click at [290, 498] on div "Hansgrohe 26455 additional 404 x 598 1096 x 2150 4096 x 2731 3499 x 4096 1437 x…" at bounding box center [790, 501] width 1017 height 111
click at [307, 495] on link "Hansgrohe 26455" at bounding box center [324, 492] width 44 height 23
click at [293, 612] on div "Hansgrohe 27393 additional 581 x 661 425 x 626 425 x 626 425 x 626 425 x 626 89…" at bounding box center [790, 616] width 1017 height 111
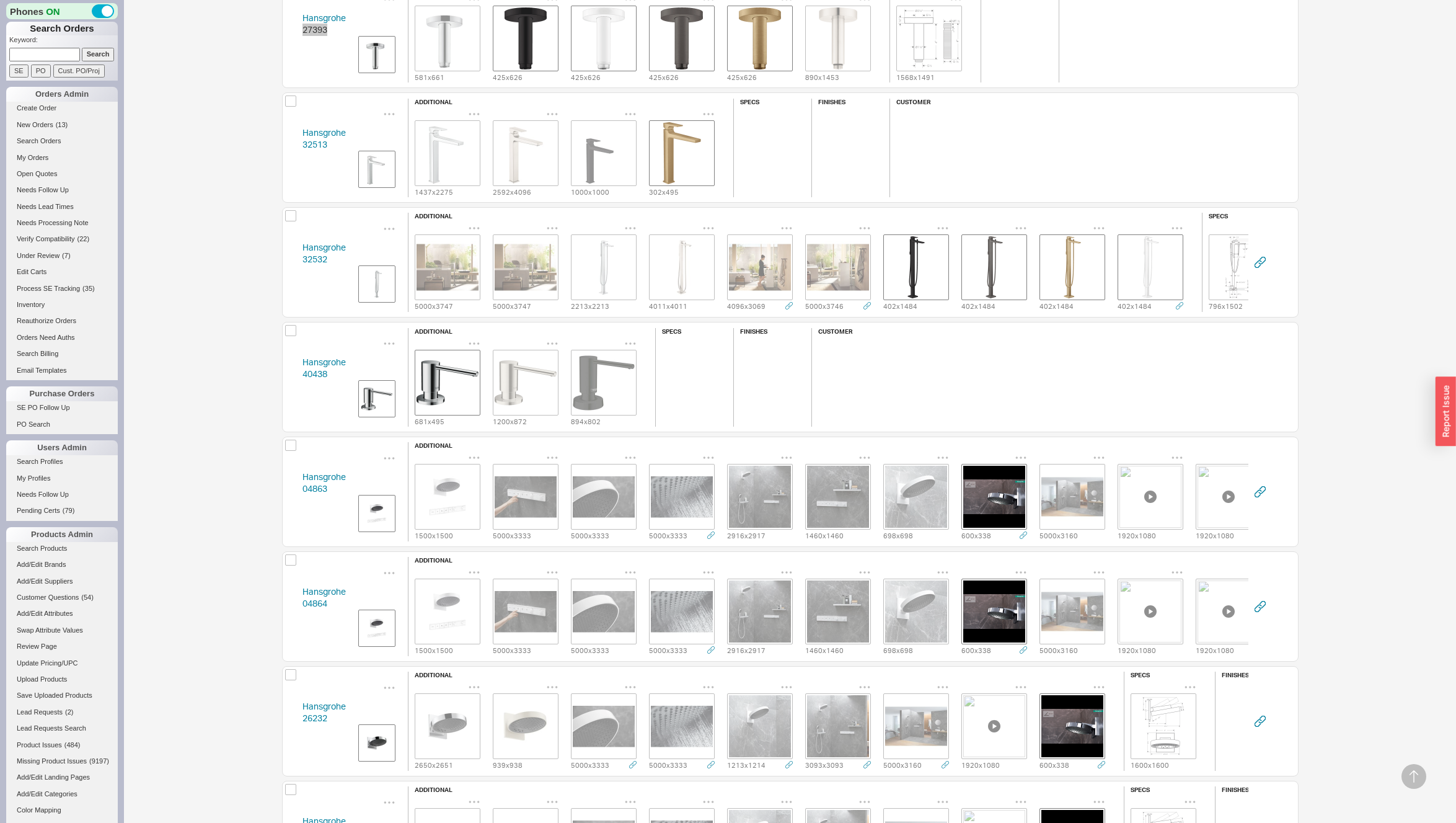
scroll to position [1486, 0]
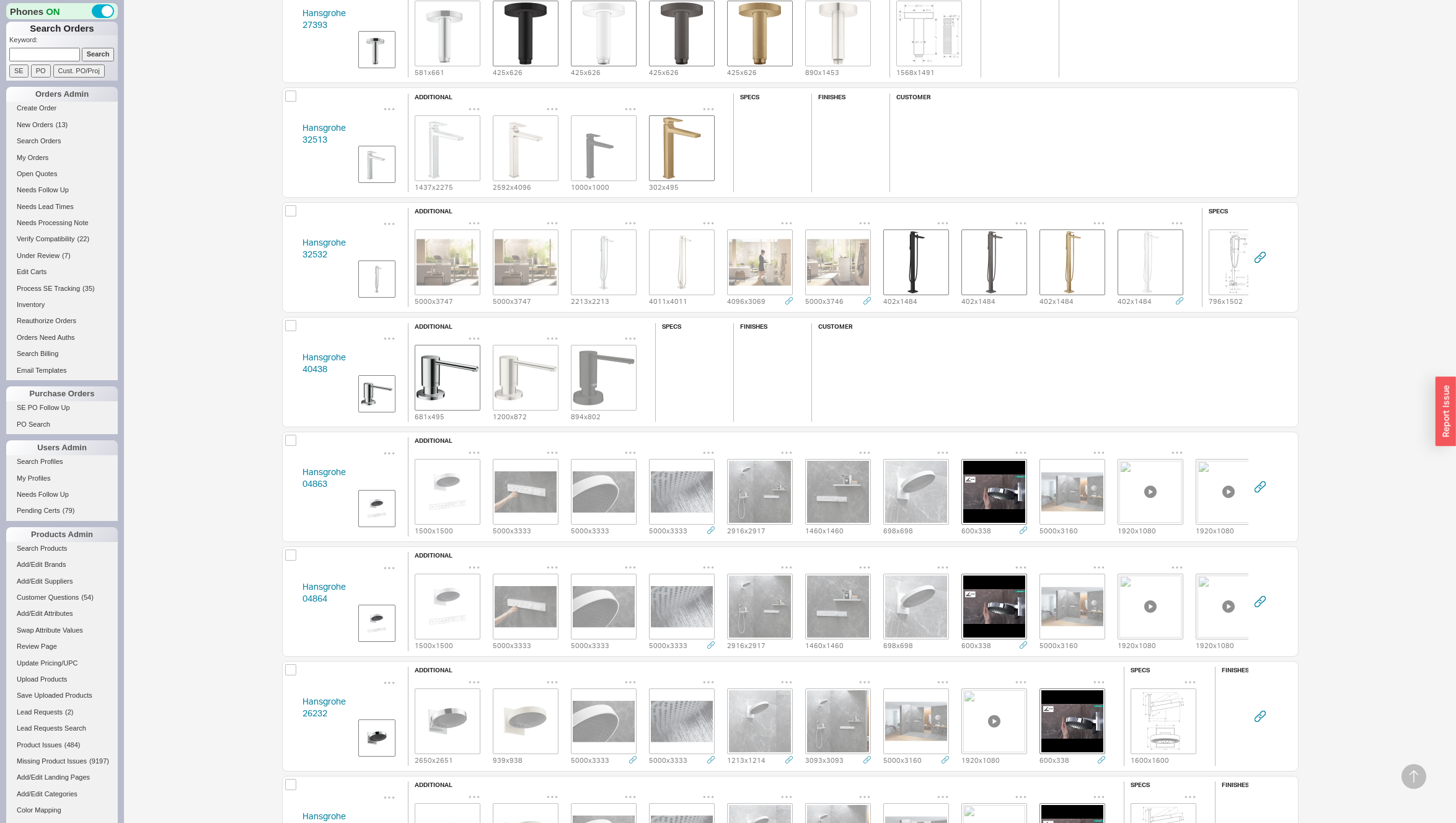
click at [289, 138] on div "Hansgrohe 32513 additional 1437 x 2275 2592 x 4096 1000 x 1000 302 x 495 specs …" at bounding box center [790, 143] width 1017 height 111
click at [288, 138] on div "Hansgrohe 32513 additional 1437 x 2275 2592 x 4096 1000 x 1000 302 x 495 specs …" at bounding box center [790, 143] width 1017 height 111
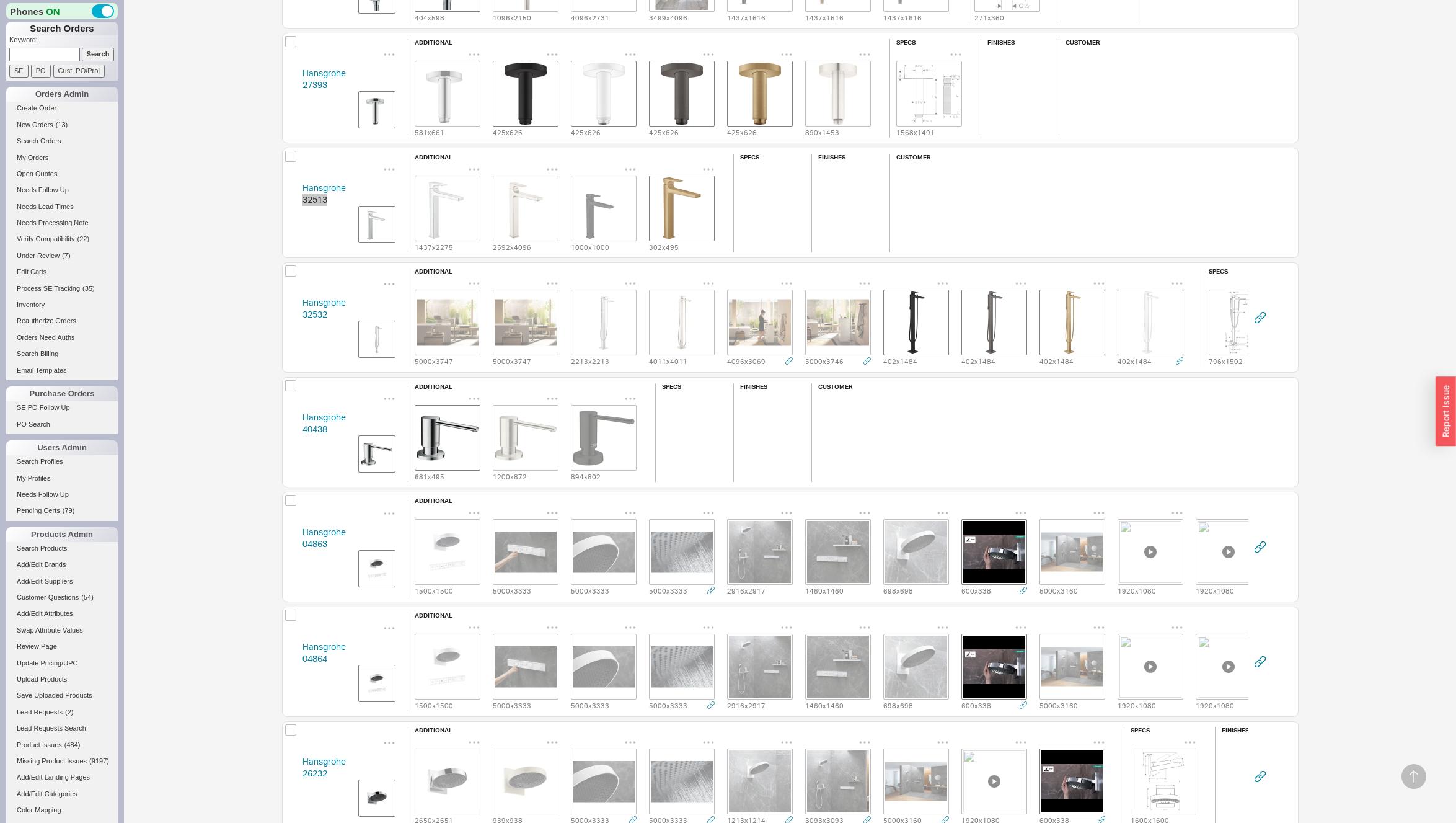
scroll to position [1416, 0]
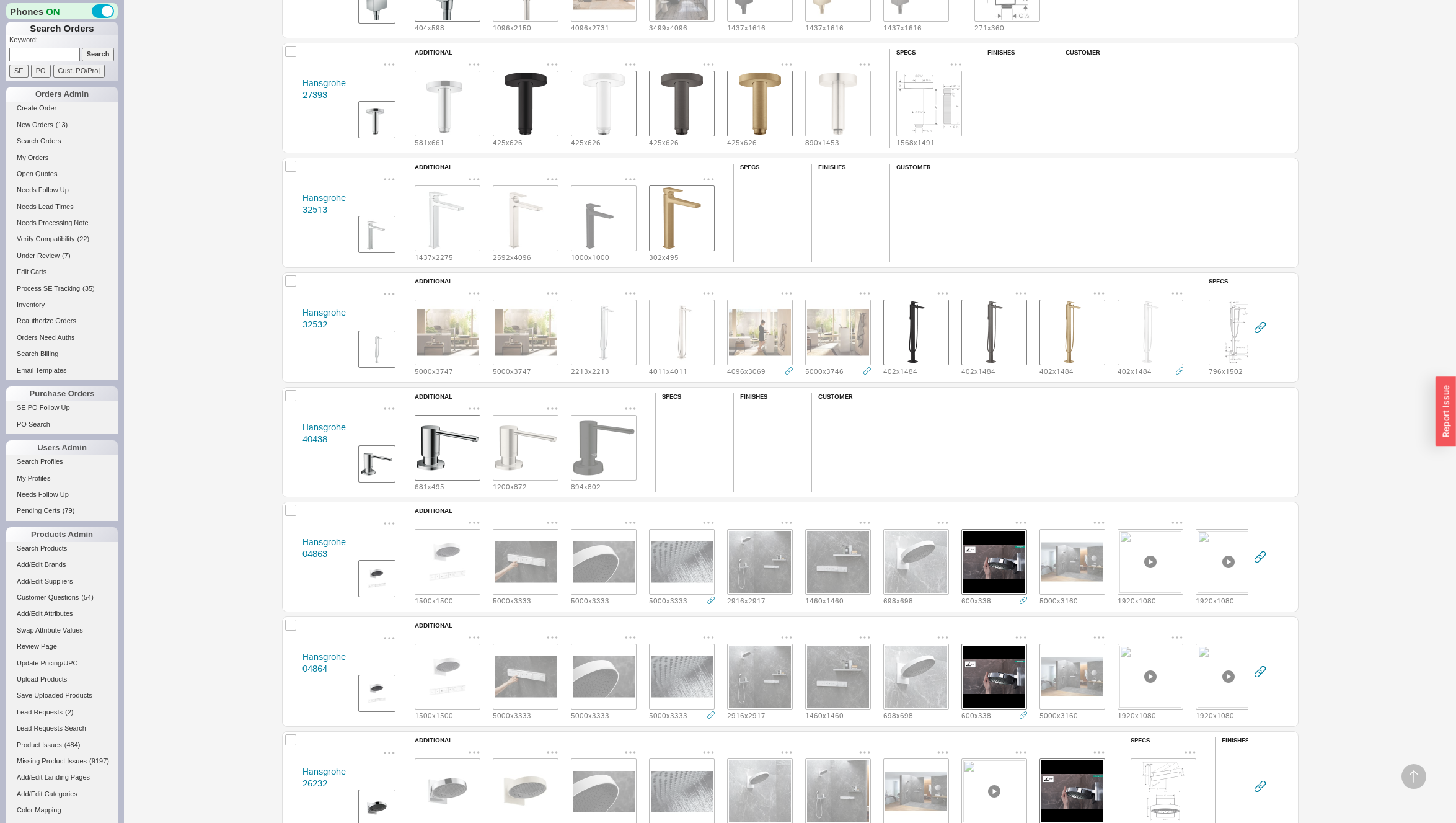
click at [283, 317] on div "Hansgrohe 32532 additional 5000 x 3747 5000 x 3747 2213 x 2213 4011 x 4011 4096…" at bounding box center [790, 328] width 1017 height 111
click at [288, 323] on div "Hansgrohe 32532 additional 5000 x 3747 5000 x 3747 2213 x 2213 4011 x 4011 4096…" at bounding box center [790, 328] width 1017 height 111
click at [288, 324] on div "Hansgrohe 32532 additional 5000 x 3747 5000 x 3747 2213 x 2213 4011 x 4011 4096…" at bounding box center [790, 328] width 1017 height 111
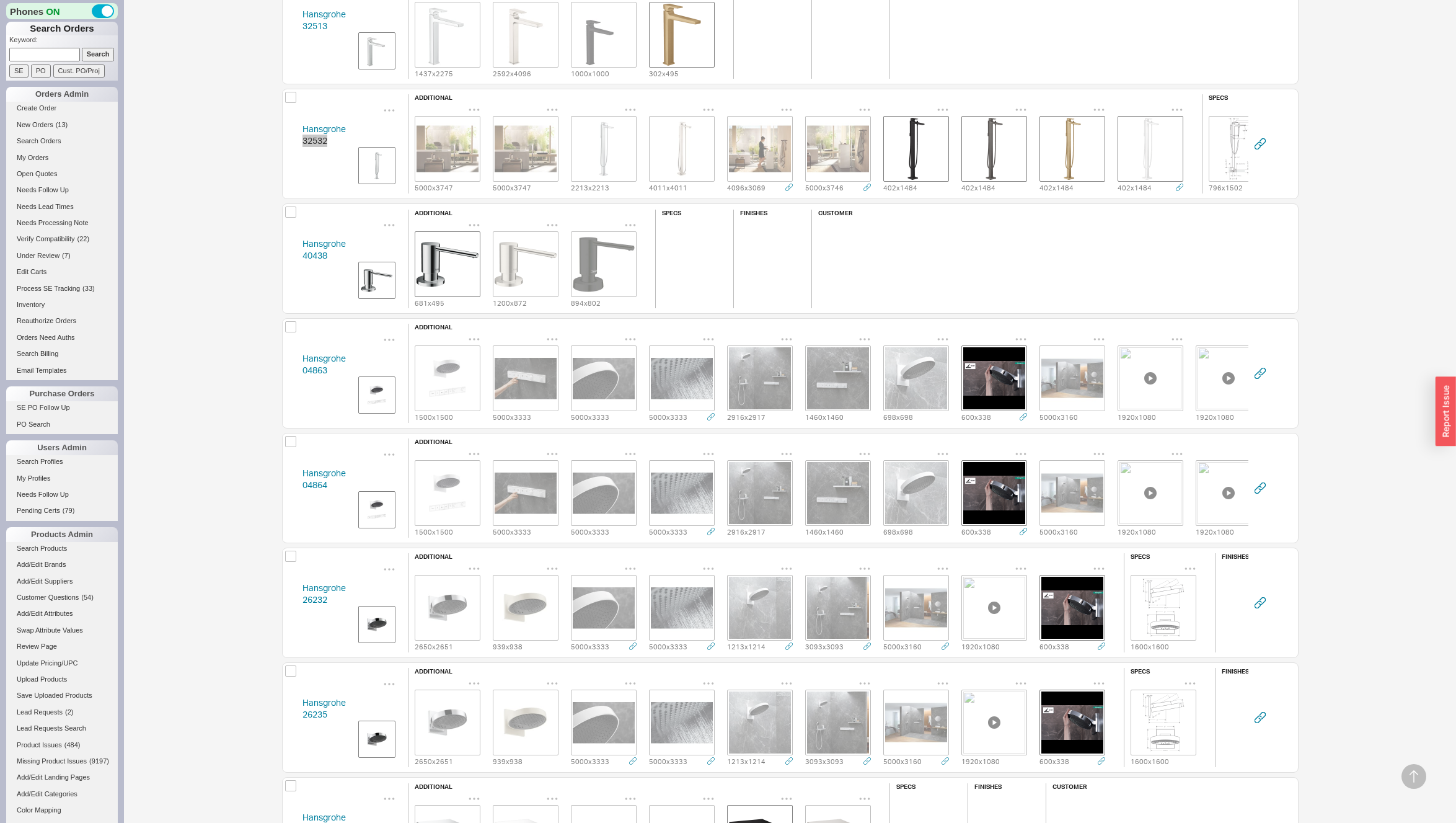
scroll to position [1557, 0]
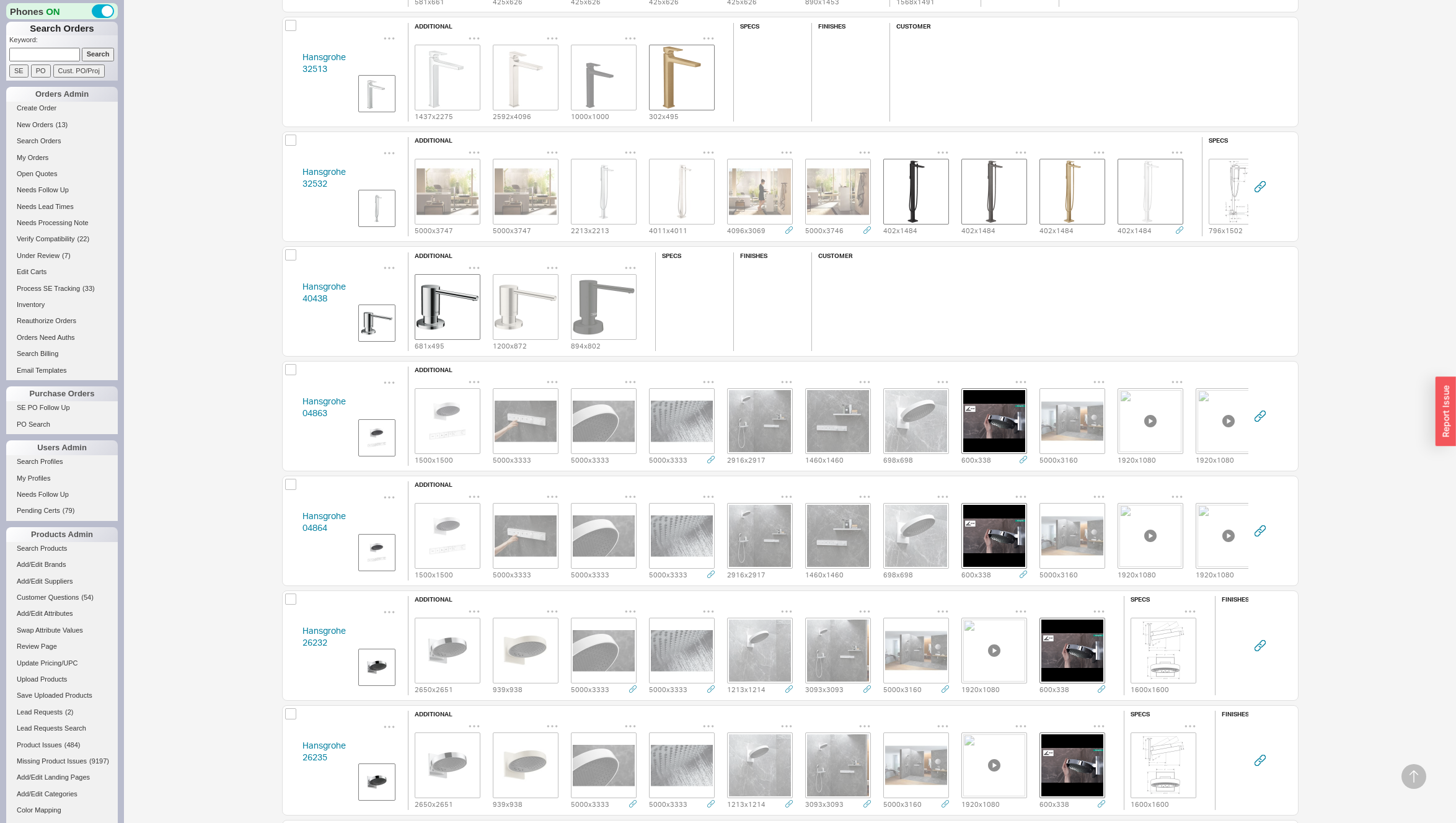
click at [294, 299] on div "Hansgrohe 40438 additional 681 x 495 1200 x 872 894 x 802 specs finishes custom…" at bounding box center [790, 301] width 1017 height 111
click at [292, 412] on div "Hansgrohe 04863 additional 1500 x 1500 5000 x 3333 5000 x 3333 5000 x 3333 2916…" at bounding box center [790, 416] width 1017 height 111
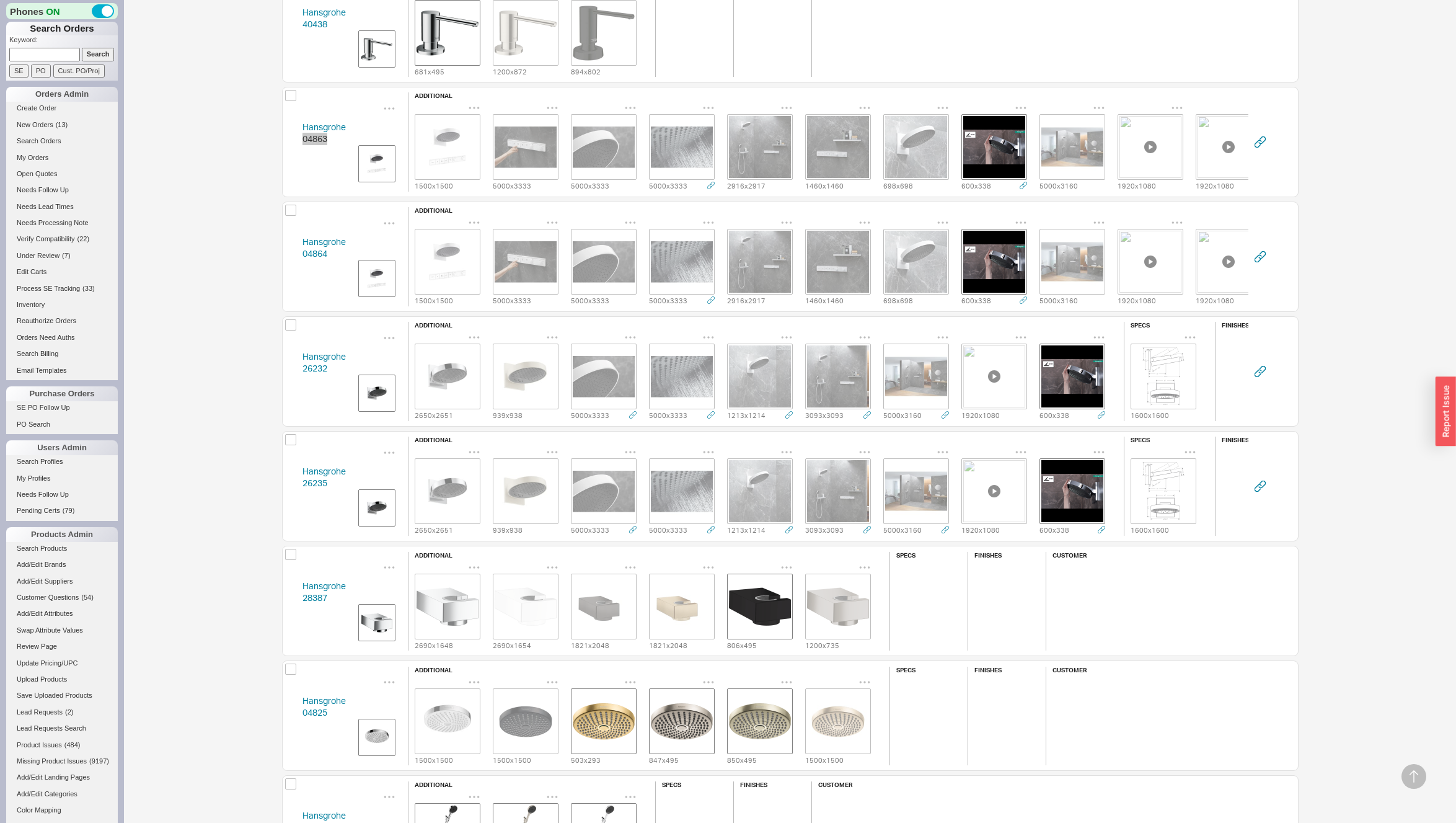
scroll to position [1852, 0]
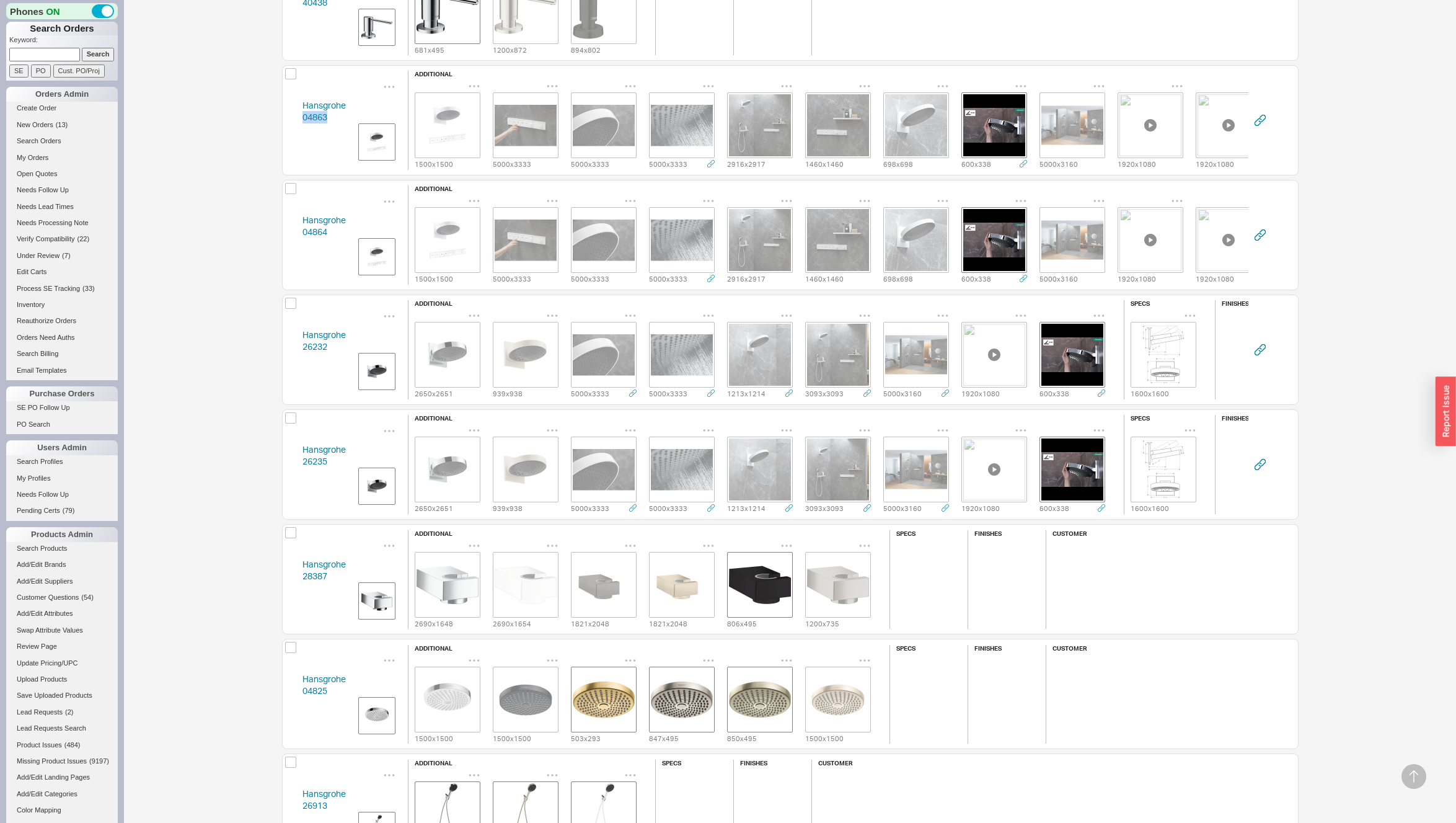
click at [292, 345] on div "Hansgrohe 26232 additional 2650 x 2651 939 x 938 5000 x 3333 5000 x 3333 1213 x…" at bounding box center [790, 350] width 1017 height 111
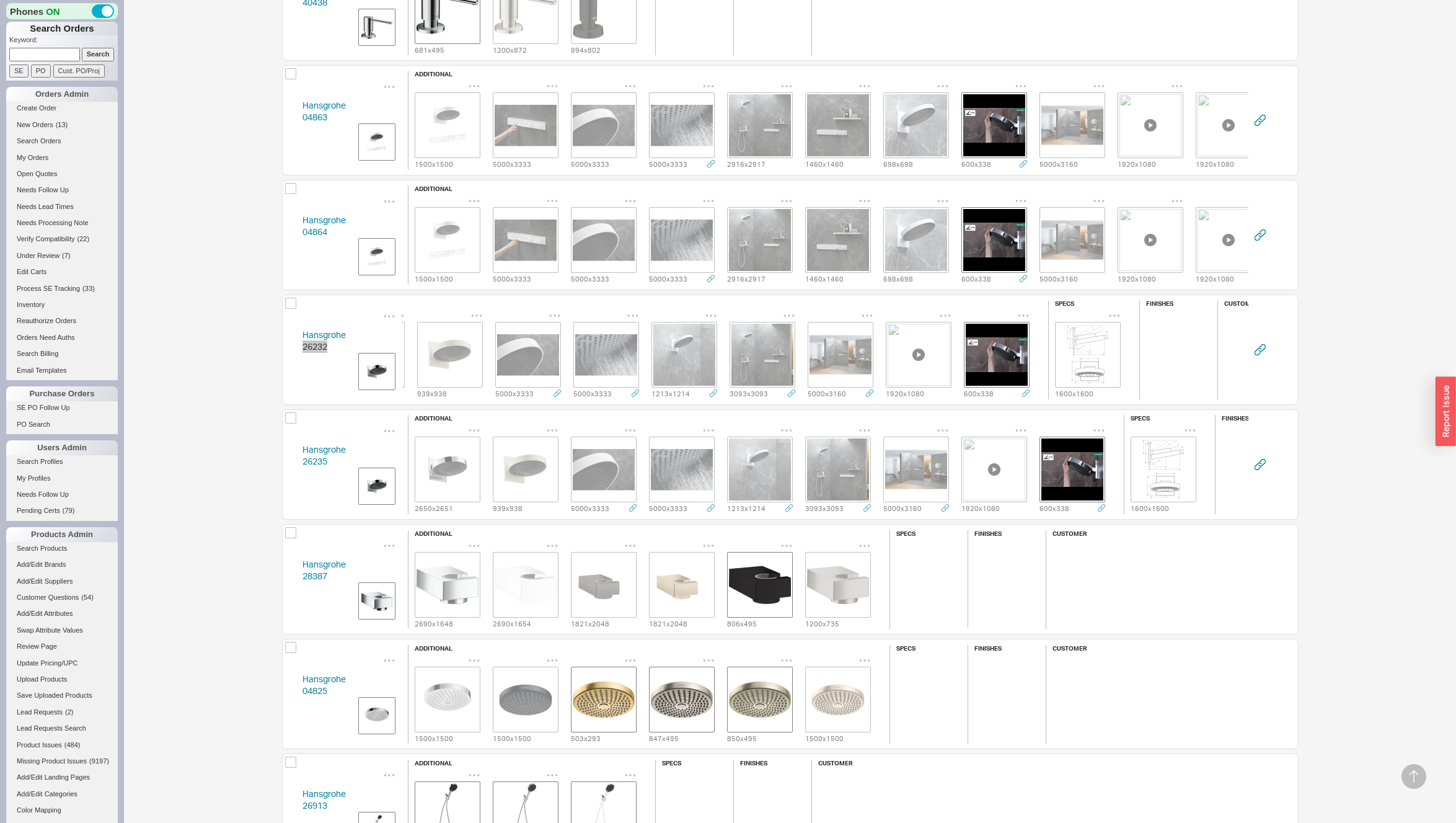
scroll to position [0, 0]
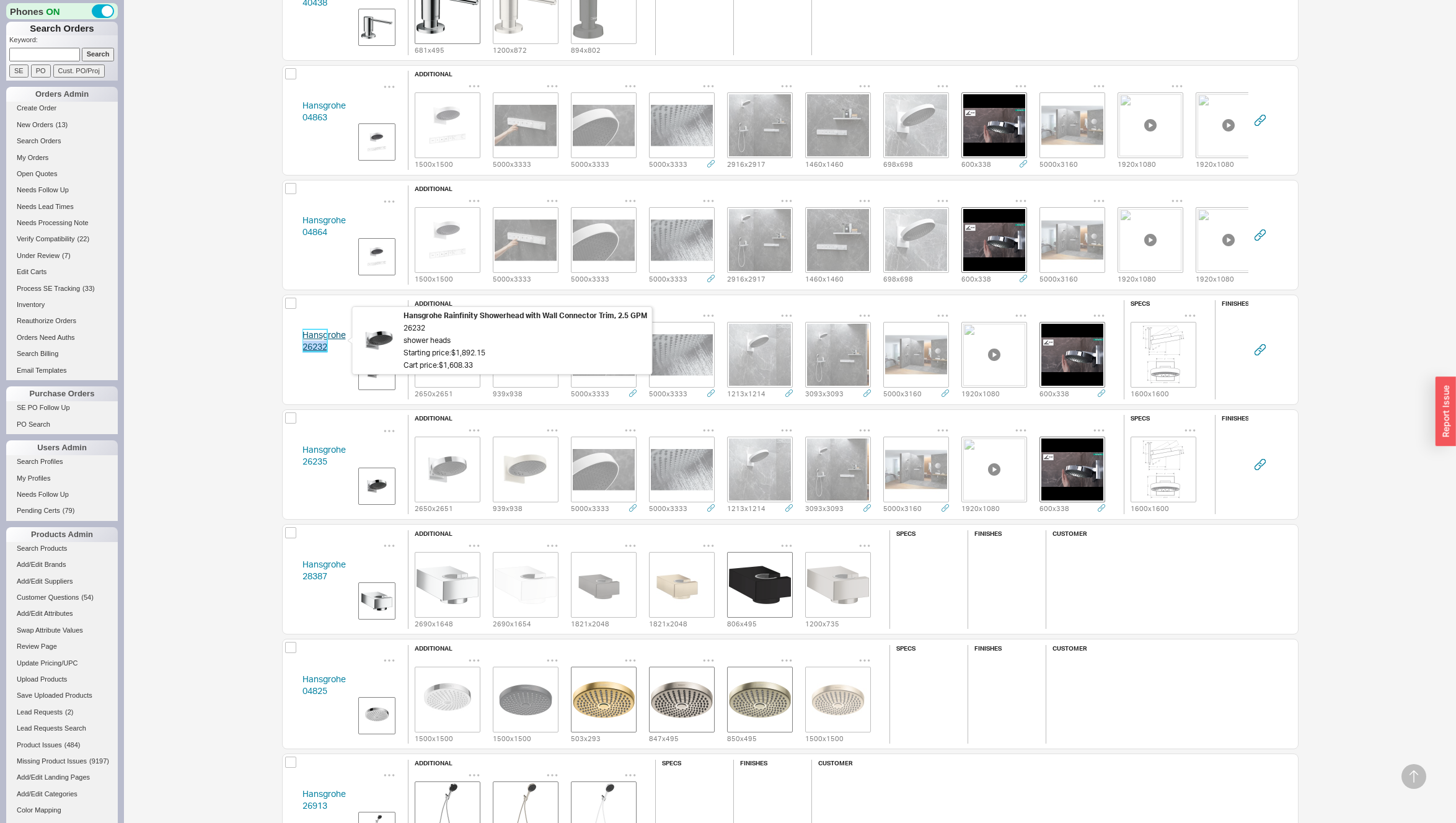
click at [317, 334] on link "Hansgrohe 26232" at bounding box center [324, 341] width 44 height 23
click at [289, 235] on div "Hansgrohe 04864 additional 1500 x 1500 5000 x 3333 5000 x 3333 5000 x 3333 2916…" at bounding box center [790, 235] width 1017 height 111
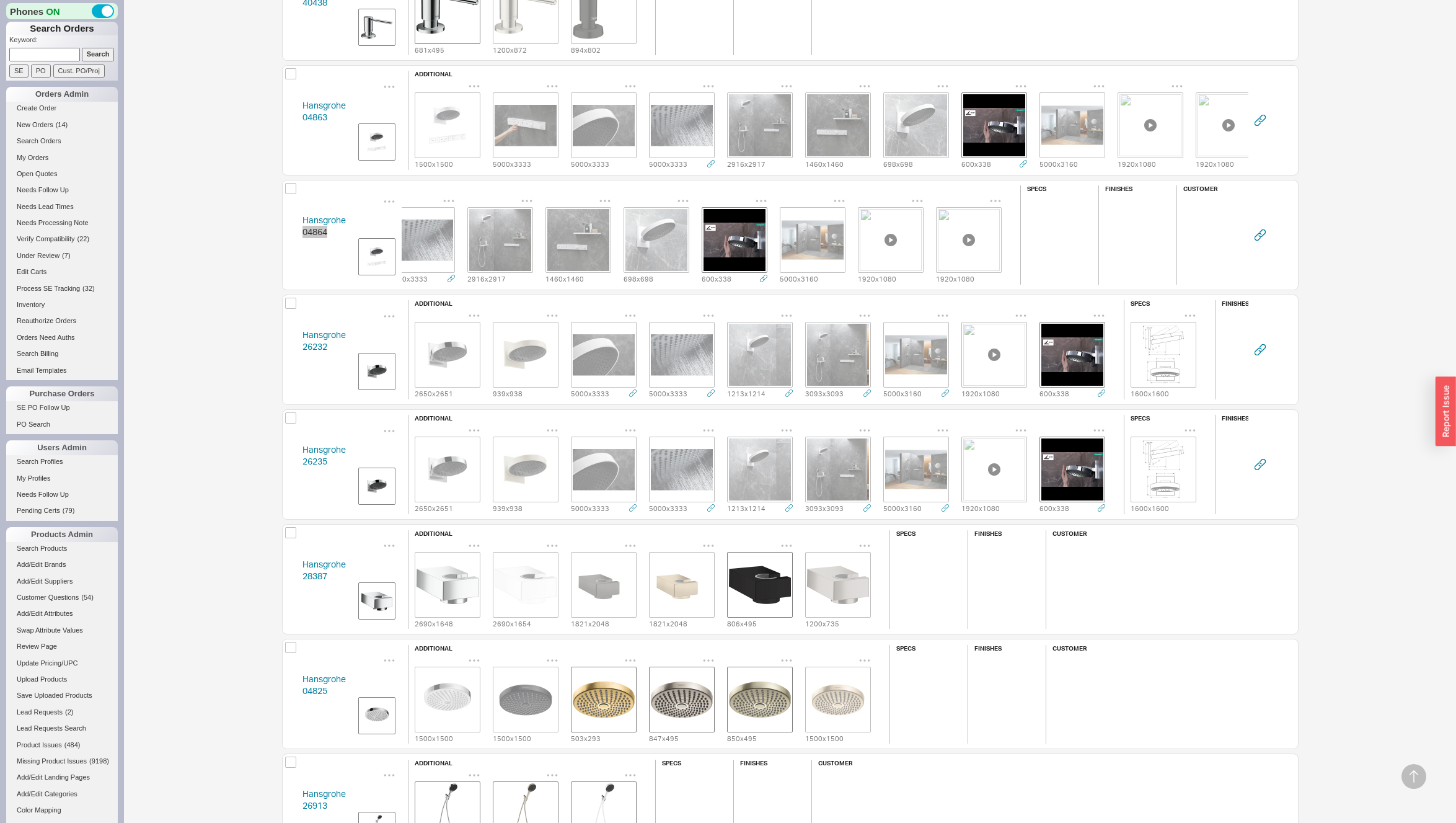
scroll to position [0, 260]
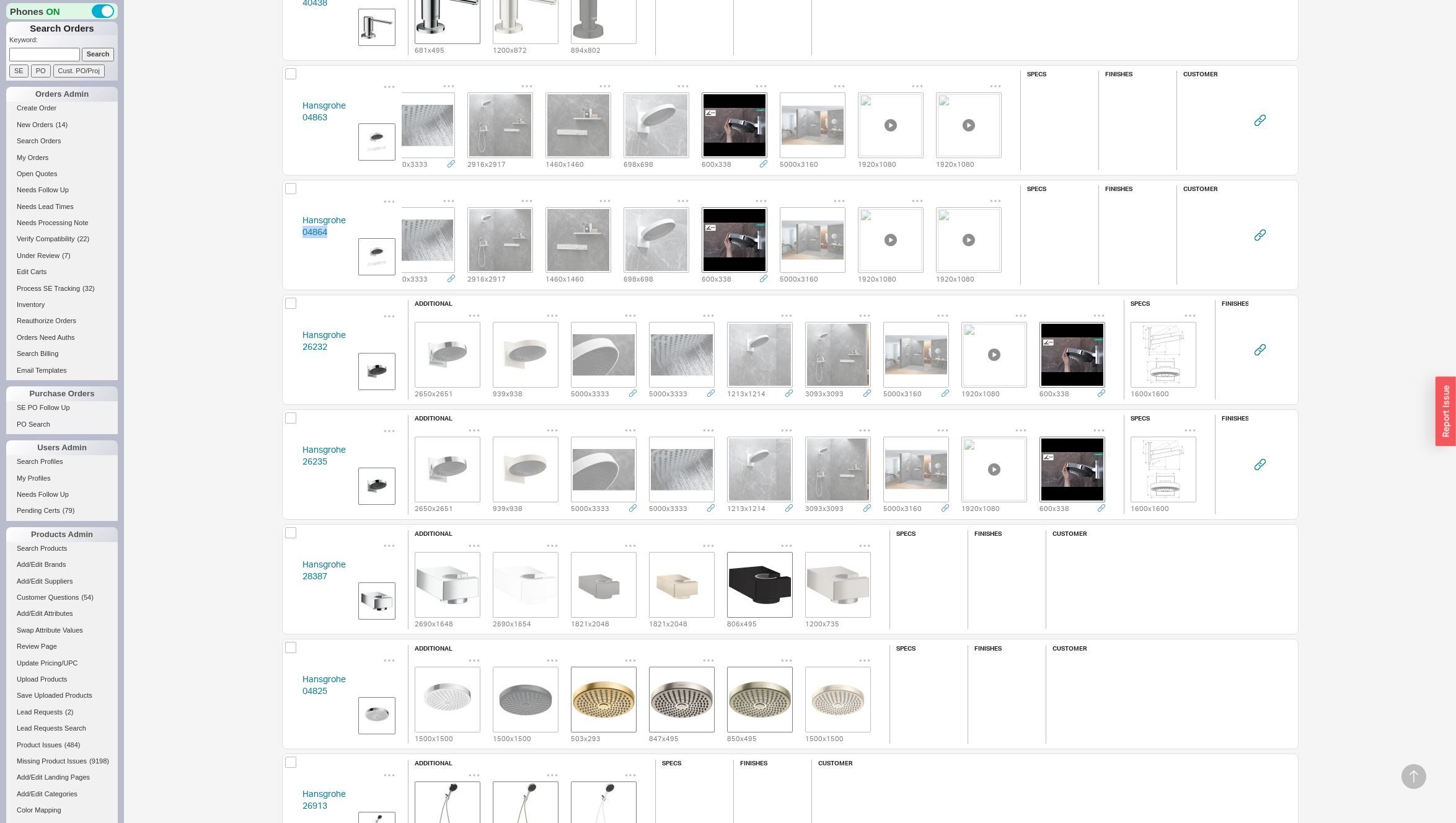
click at [291, 350] on div "Hansgrohe 26232 additional 2650 x 2651 939 x 938 5000 x 3333 5000 x 3333 1213 x…" at bounding box center [790, 350] width 1017 height 111
click at [290, 350] on div "Hansgrohe 26232 additional 2650 x 2651 939 x 938 5000 x 3333 5000 x 3333 1213 x…" at bounding box center [790, 350] width 1017 height 111
click at [294, 459] on div "Hansgrohe 26235 additional 2650 x 2651 939 x 938 5000 x 3333 5000 x 3333 1213 x…" at bounding box center [790, 464] width 1017 height 111
click at [294, 459] on div "Hansgrohe 26235 additional 2650 x 2651 939 x 938 5000 x 3333 5000 x 3333 1213 x…" at bounding box center [790, 464] width 1017 height 111
click at [290, 574] on div "Hansgrohe 28387 additional 2690 x 1648 2690 x 1654 1821 x 2048 1821 x 2048 806 …" at bounding box center [790, 579] width 1017 height 111
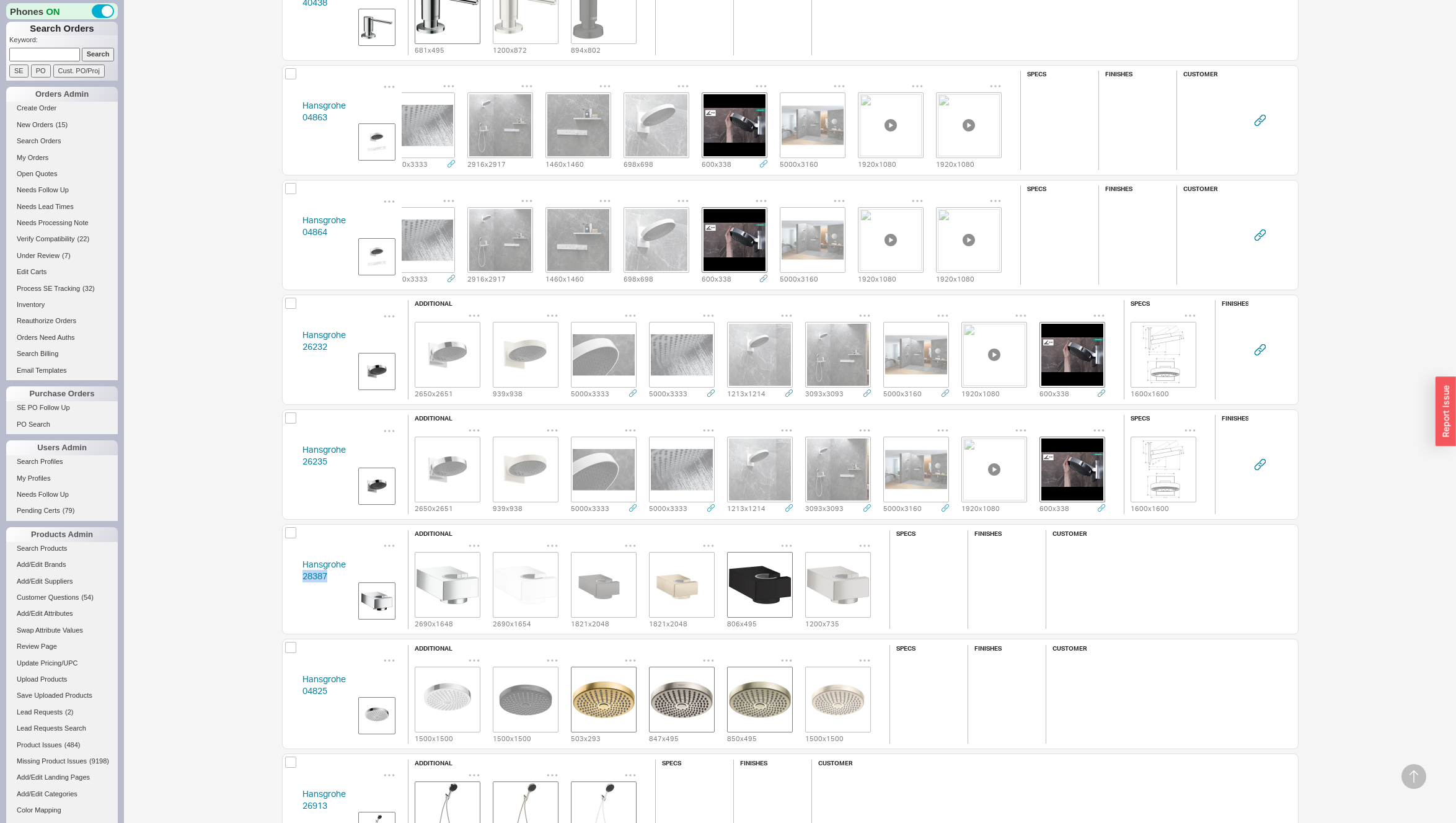
click at [290, 574] on div "Hansgrohe 28387 additional 2690 x 1648 2690 x 1654 1821 x 2048 1821 x 2048 806 …" at bounding box center [790, 579] width 1017 height 111
click at [292, 689] on div "Hansgrohe 04825 additional 1500 x 1500 1500 x 1500 503 x 293 847 x 495 850 x 49…" at bounding box center [790, 694] width 1017 height 111
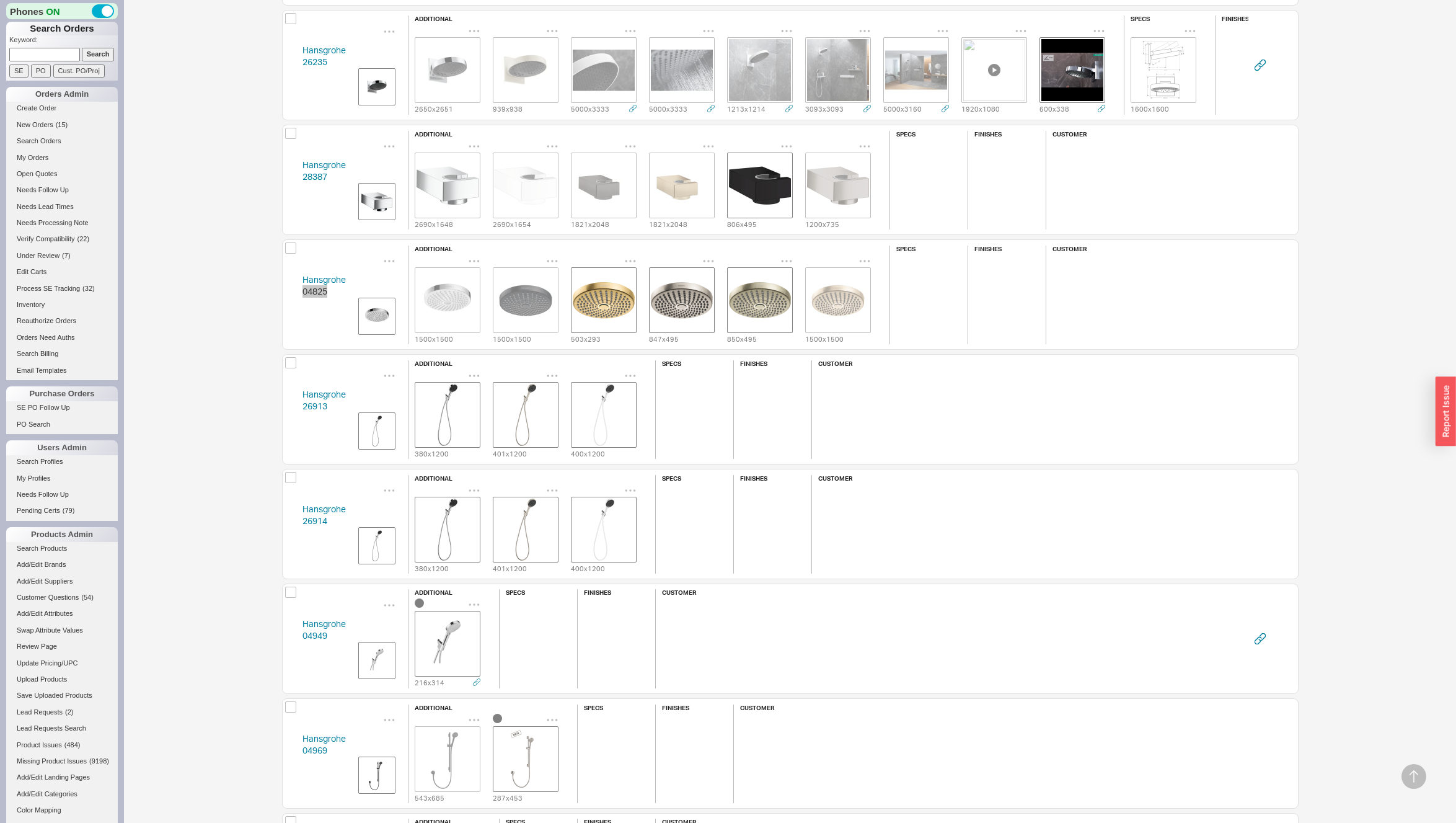
scroll to position [2252, 0]
click at [286, 406] on div "Hansgrohe 26913 additional 380 x 1200 401 x 1200 400 x 1200 specs finishes cust…" at bounding box center [790, 408] width 1017 height 111
click at [290, 518] on div "Hansgrohe 26914 additional 380 x 1200 401 x 1200 400 x 1200 specs finishes cust…" at bounding box center [790, 523] width 1017 height 111
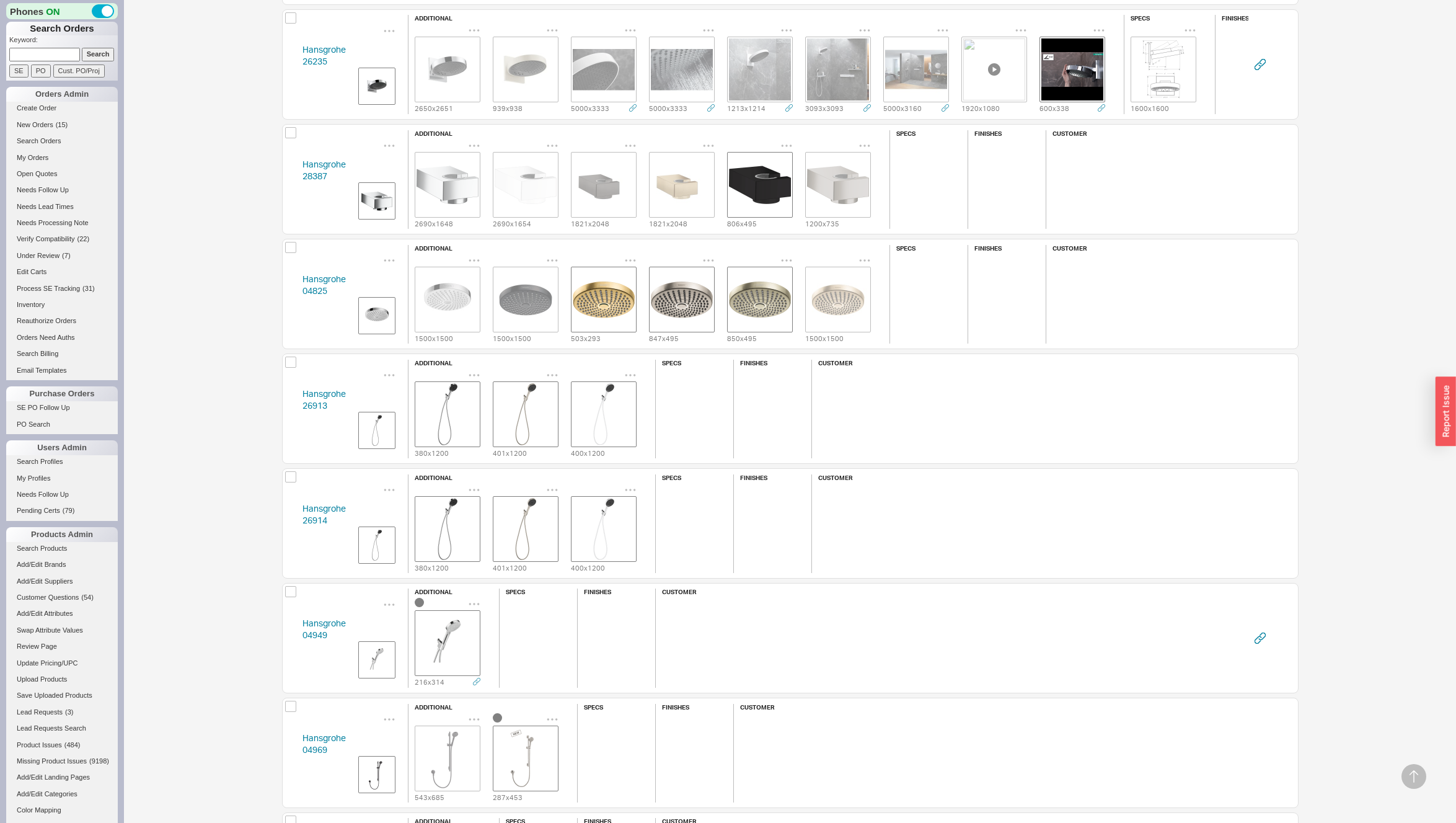
click at [294, 637] on div "Hansgrohe 04949 additional 216 x 314 specs finishes customer" at bounding box center [790, 638] width 1017 height 111
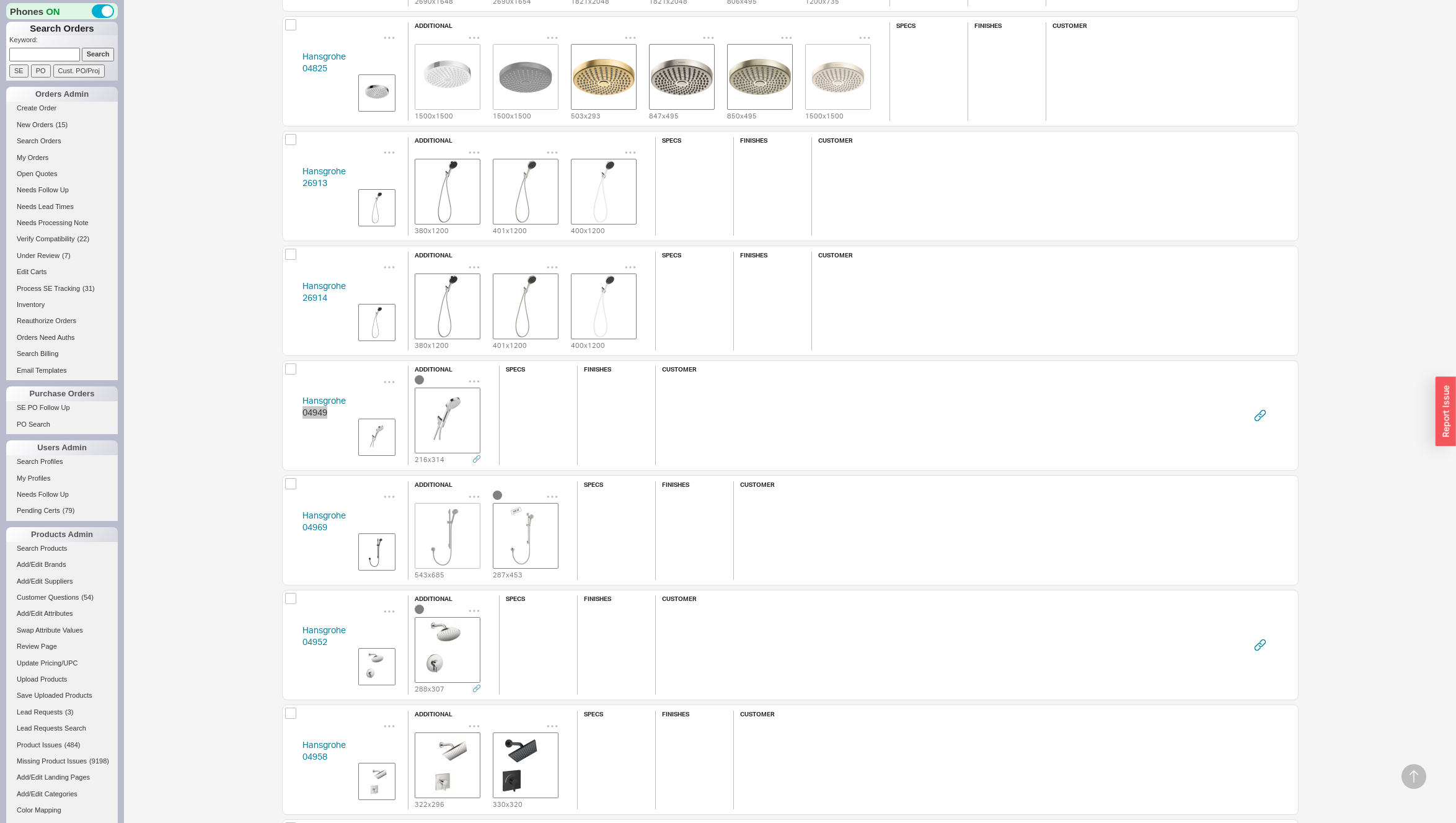
scroll to position [2481, 0]
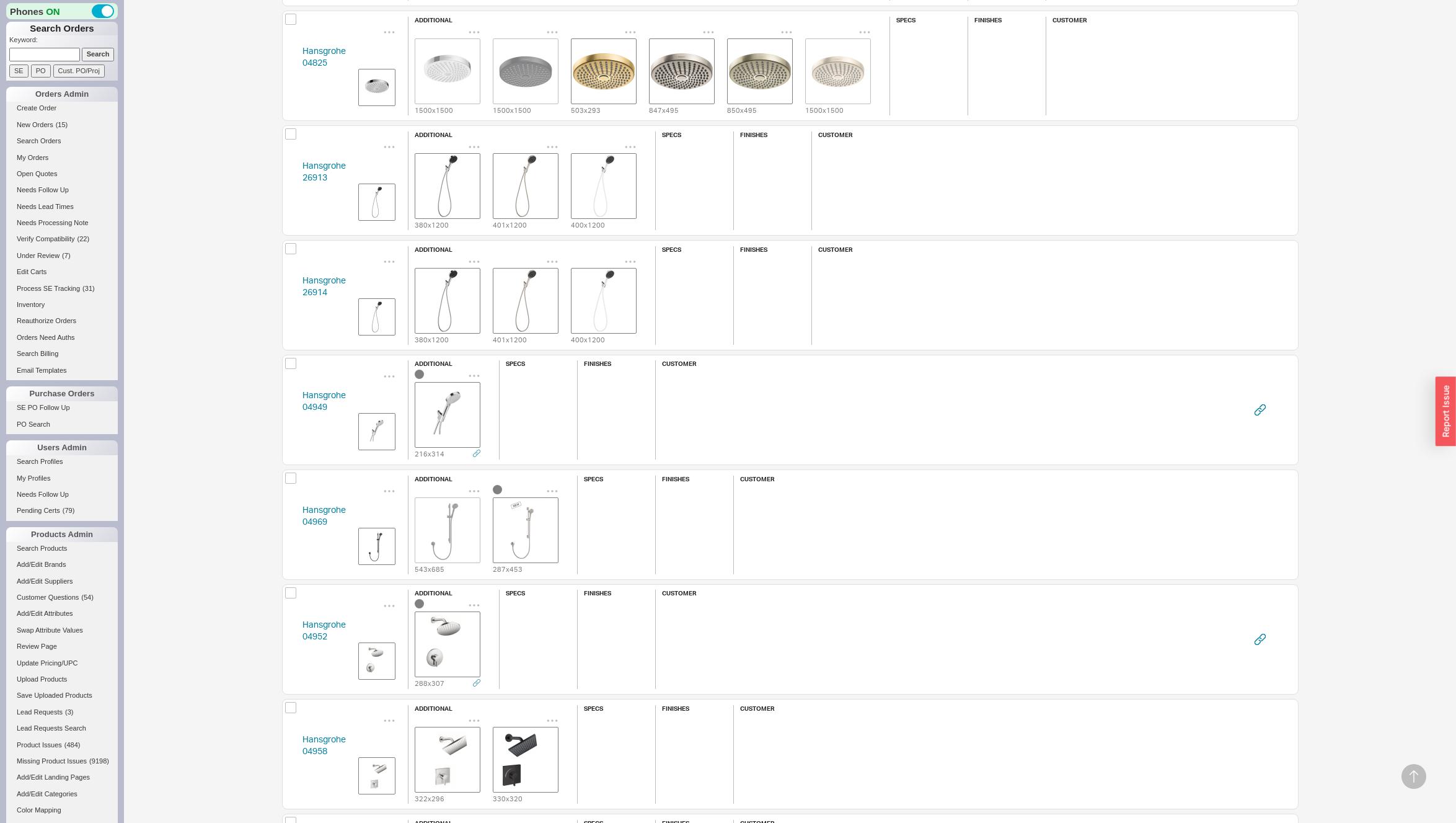
click at [292, 517] on div "Hansgrohe 04969 additional 543 x 685 287 x 453 specs finishes customer" at bounding box center [790, 525] width 1017 height 111
click at [295, 637] on div "Hansgrohe 04952 additional 288 x 307 specs finishes customer" at bounding box center [790, 639] width 1017 height 111
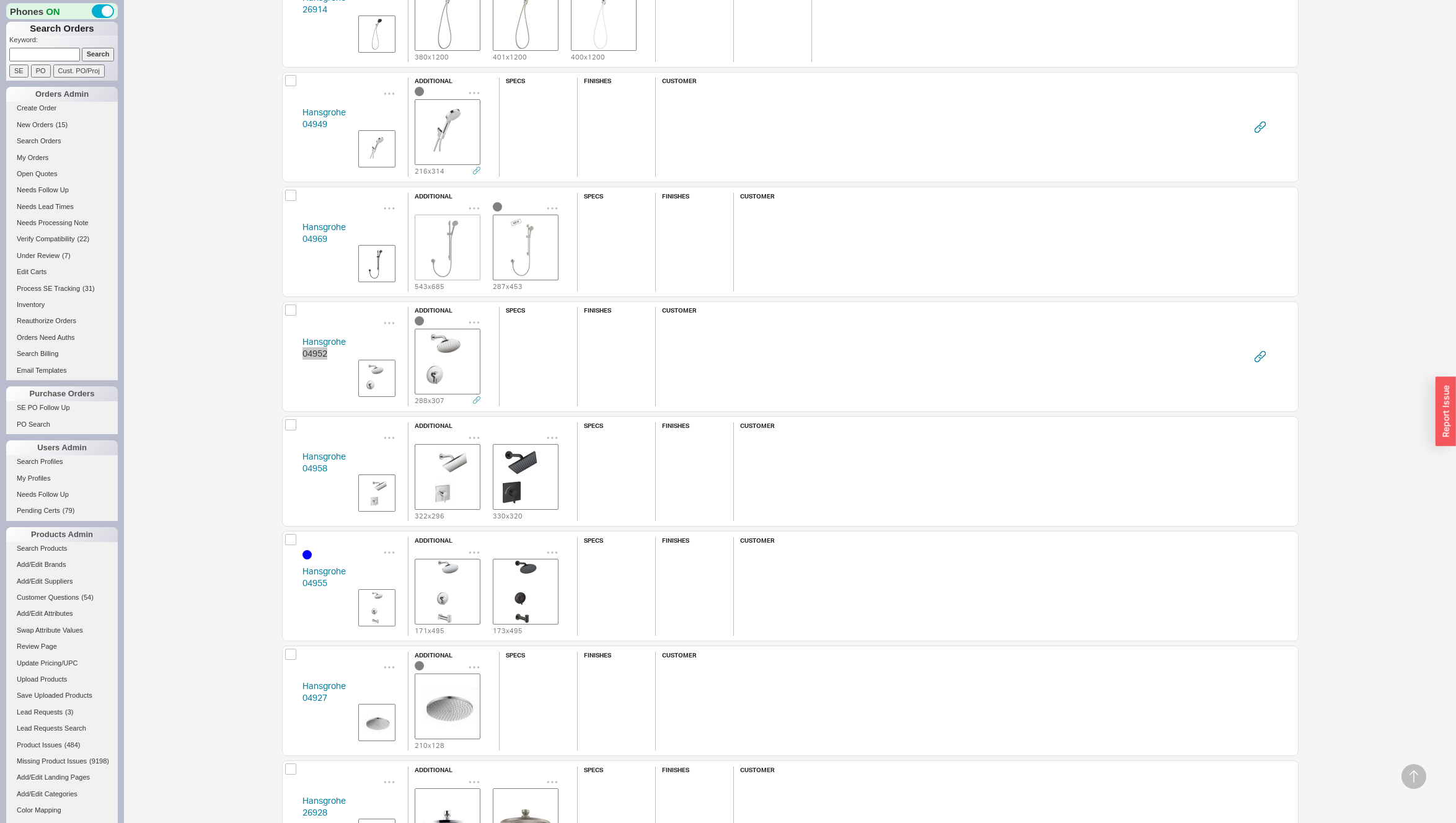
scroll to position [2771, 0]
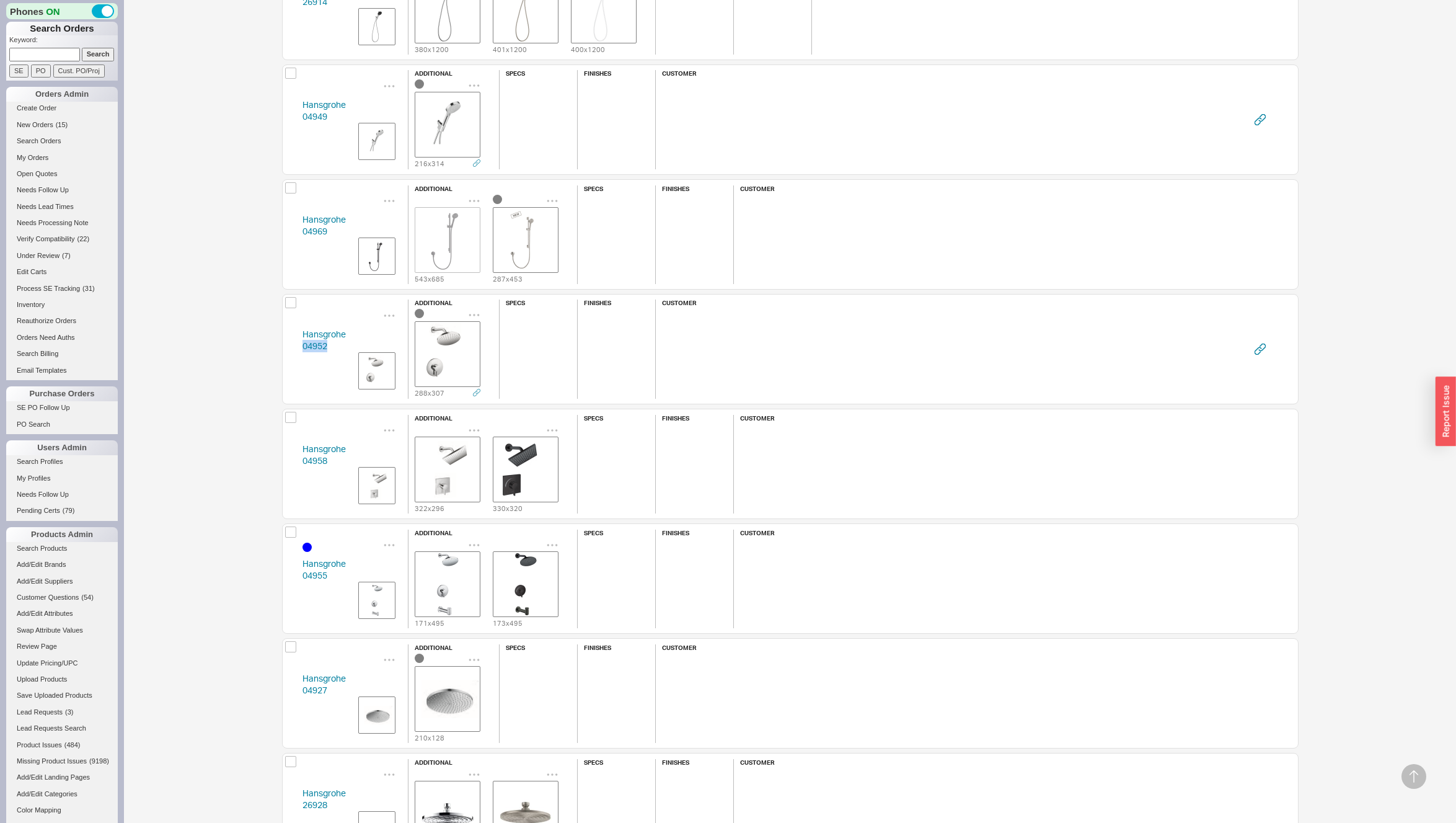
click at [285, 457] on div "Hansgrohe 04958 additional 322 x 296 330 x 320 specs finishes customer" at bounding box center [790, 464] width 1017 height 111
click at [292, 572] on div "Hansgrohe 04955 additional 171 x 495 173 x 495 specs finishes customer" at bounding box center [790, 578] width 1017 height 111
click at [291, 686] on div "Hansgrohe 04927 additional 210 x 128 specs finishes customer" at bounding box center [790, 693] width 1017 height 111
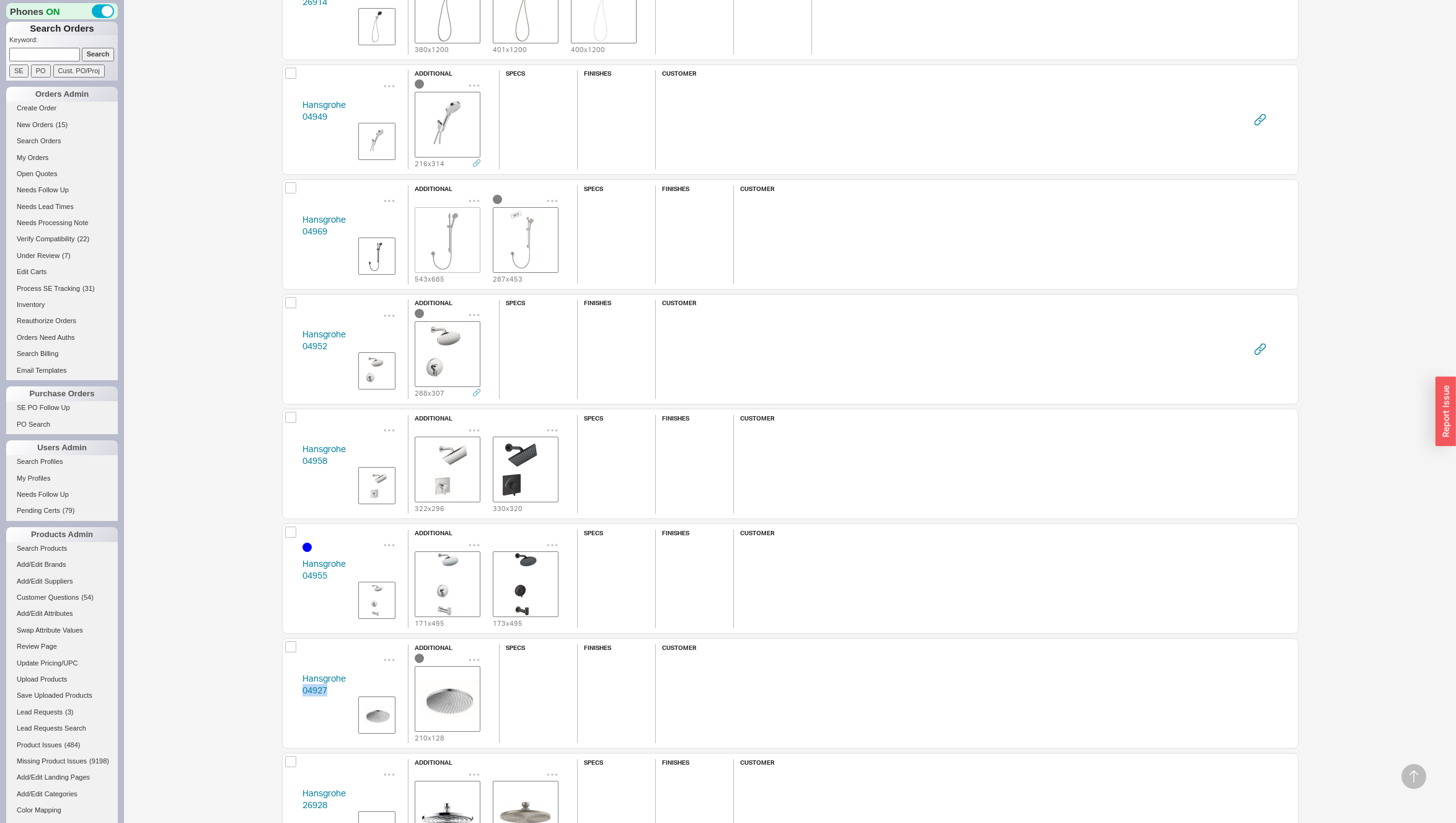
click at [291, 686] on div "Hansgrohe 04927 additional 210 x 128 specs finishes customer" at bounding box center [790, 693] width 1017 height 111
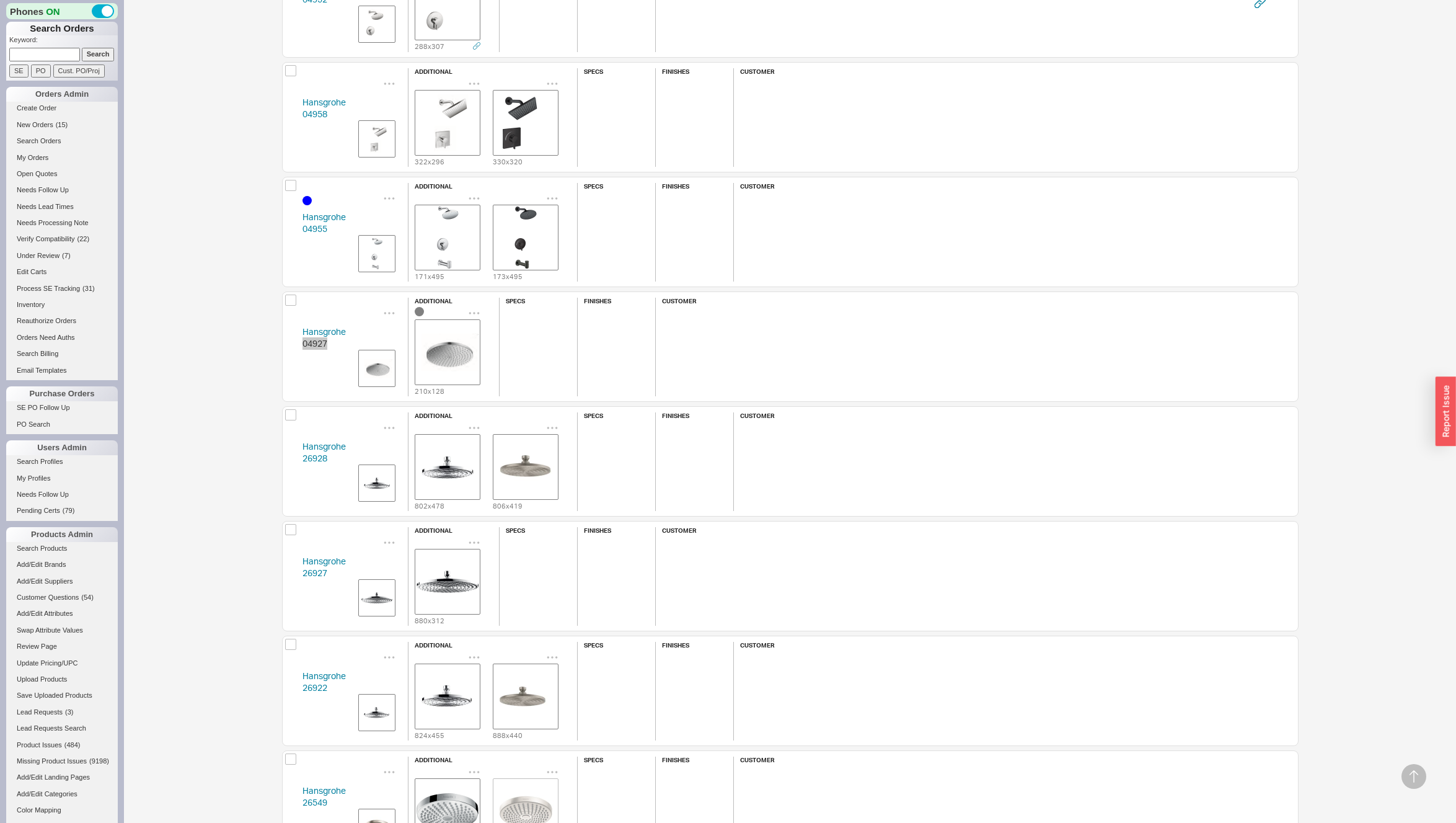
scroll to position [3169, 0]
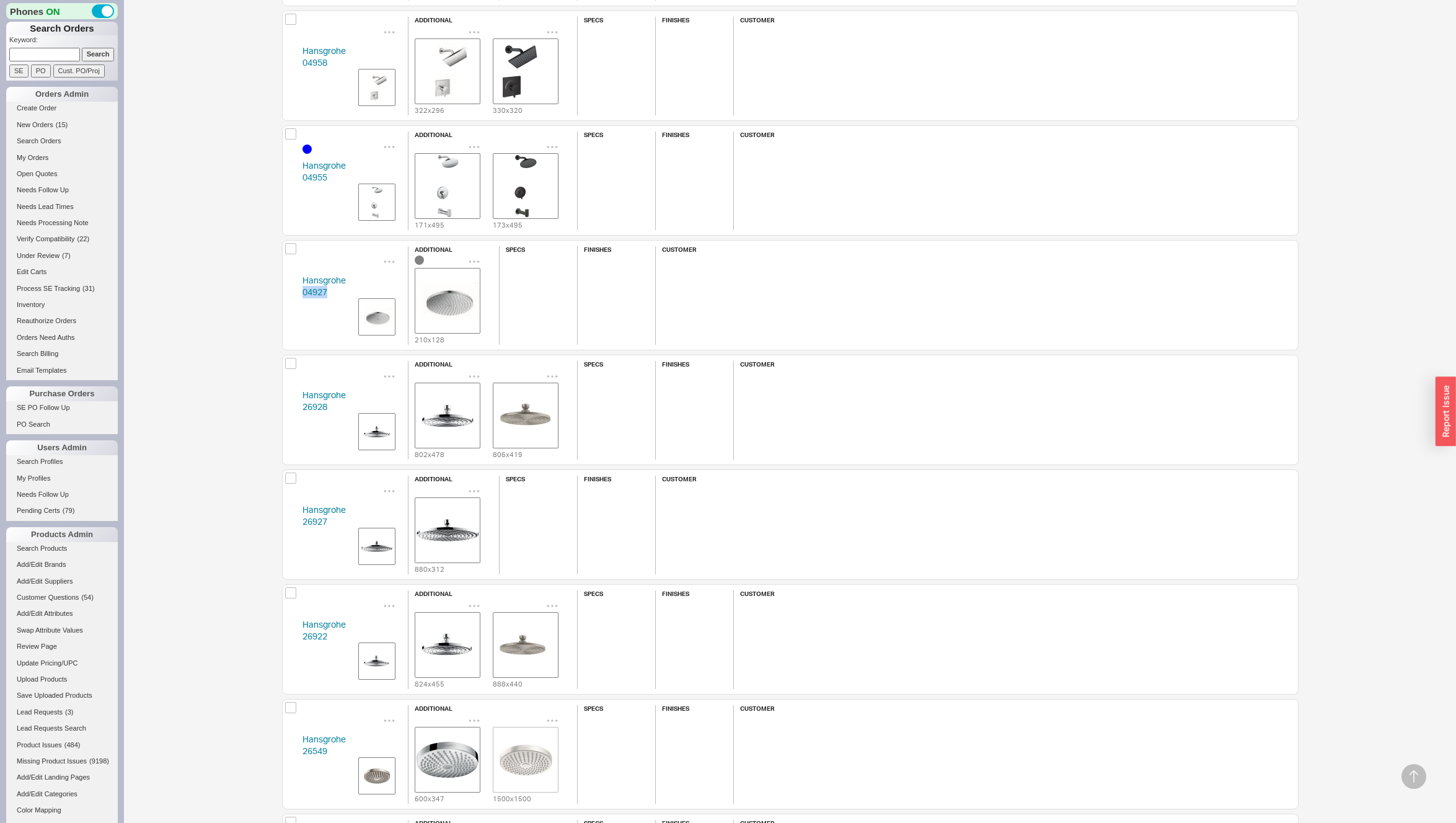
click at [290, 407] on div "Hansgrohe 26928 additional 802 x 478 806 x 419 specs finishes customer" at bounding box center [790, 410] width 1017 height 111
click at [291, 523] on div "Hansgrohe 26927 additional 880 x 312 specs finishes customer" at bounding box center [790, 525] width 1017 height 111
click at [295, 635] on div "Hansgrohe 26922 additional 824 x 455 888 x 440 specs finishes customer" at bounding box center [790, 639] width 1017 height 111
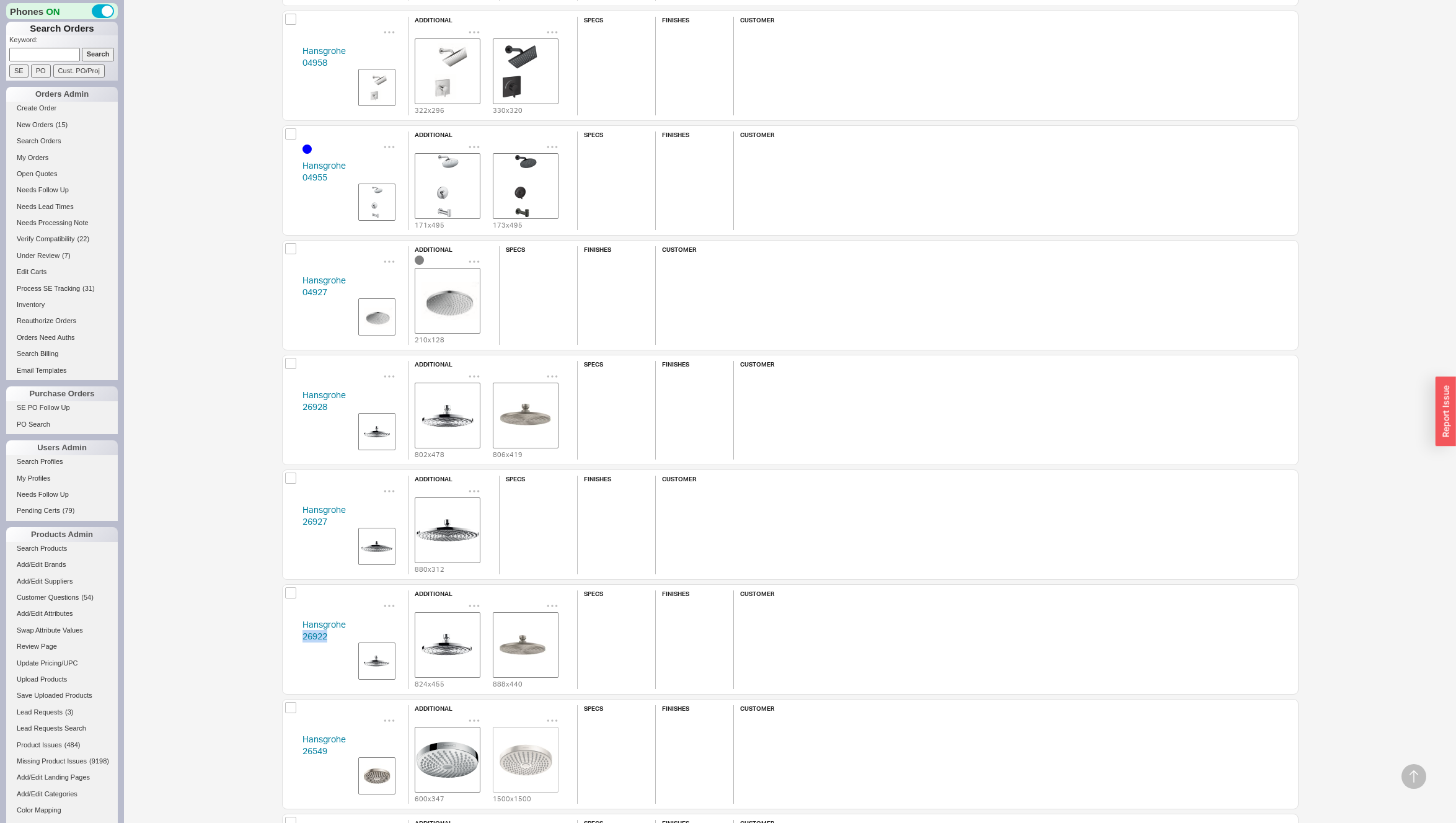
click at [295, 635] on div "Hansgrohe 26922 additional 824 x 455 888 x 440 specs finishes customer" at bounding box center [790, 639] width 1017 height 111
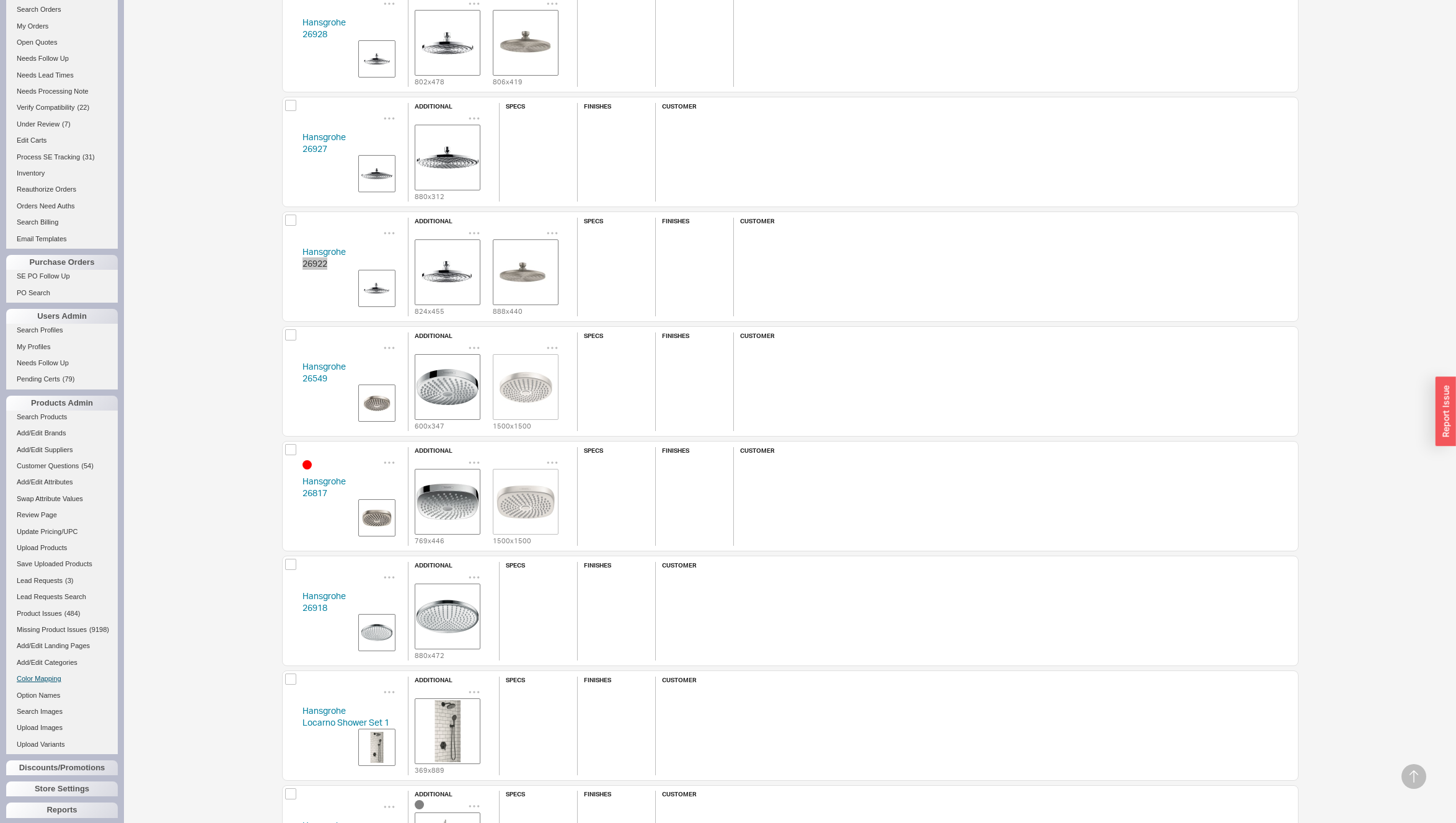
scroll to position [3552, 0]
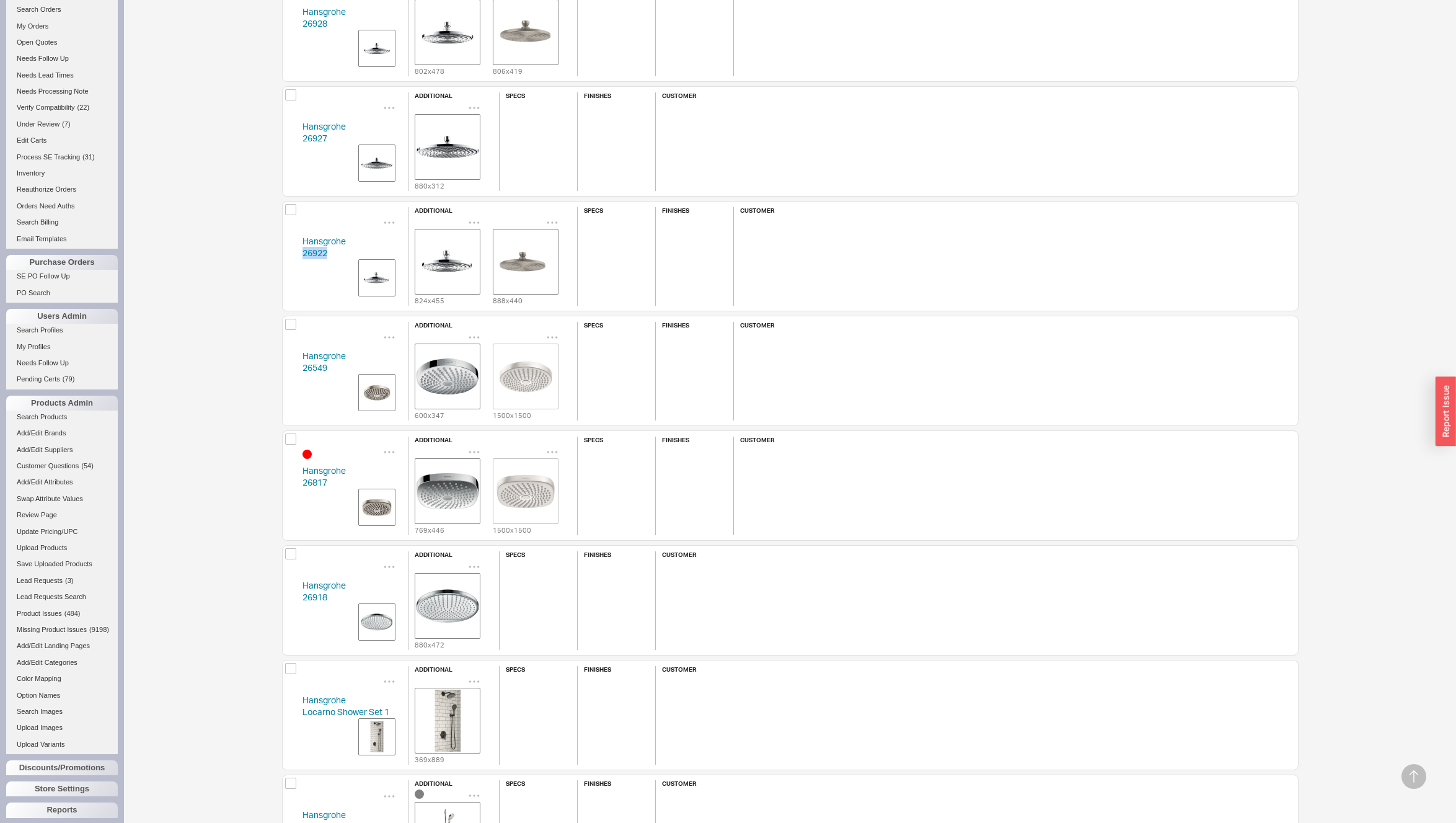
click at [288, 366] on div "Hansgrohe 26549 additional 600 x 347 1500 x 1500 specs finishes customer" at bounding box center [790, 371] width 1017 height 111
click at [290, 598] on div "Hansgrohe 26918 additional 880 x 472 specs finishes customer" at bounding box center [790, 600] width 1017 height 111
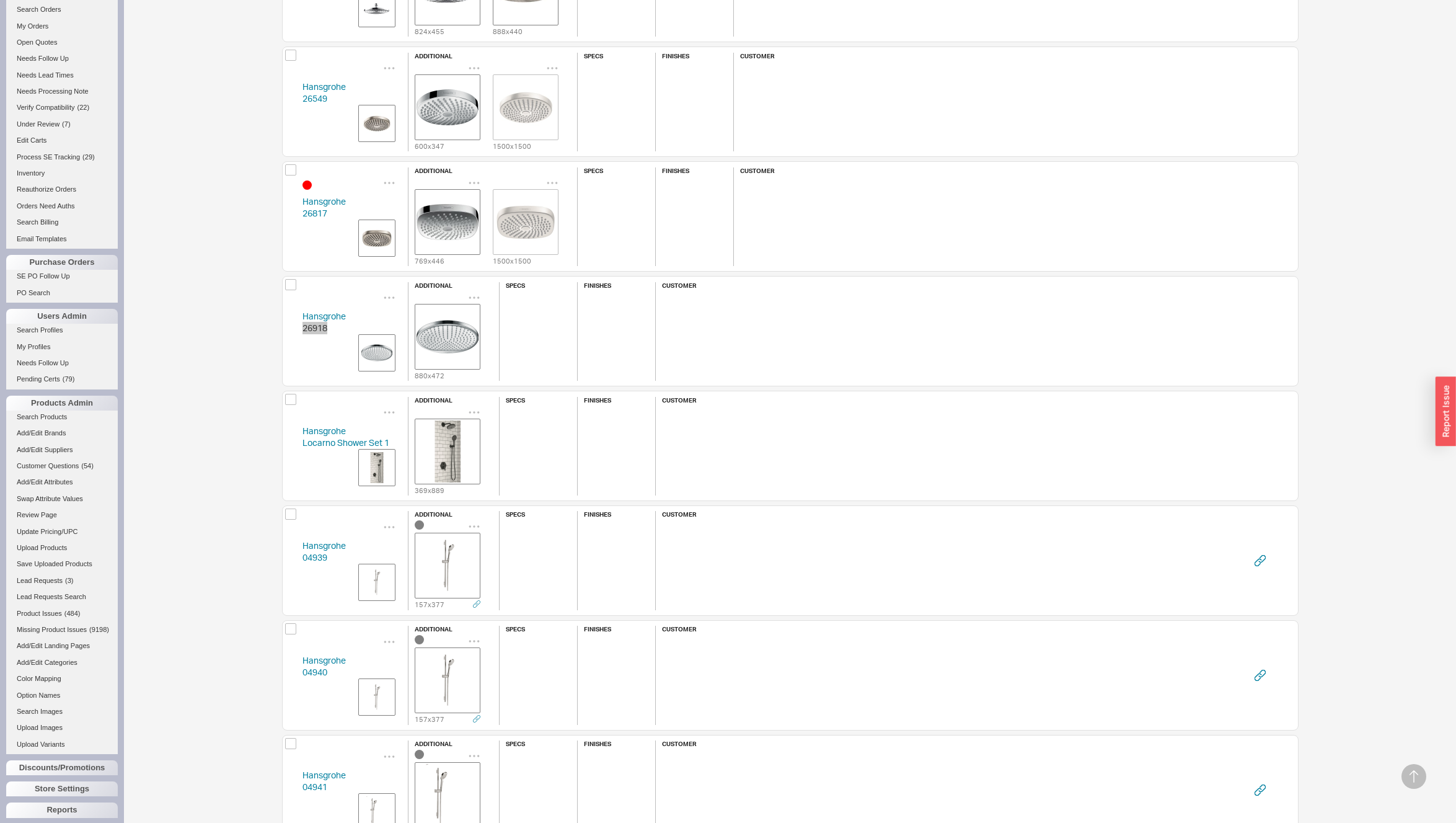
scroll to position [3844, 0]
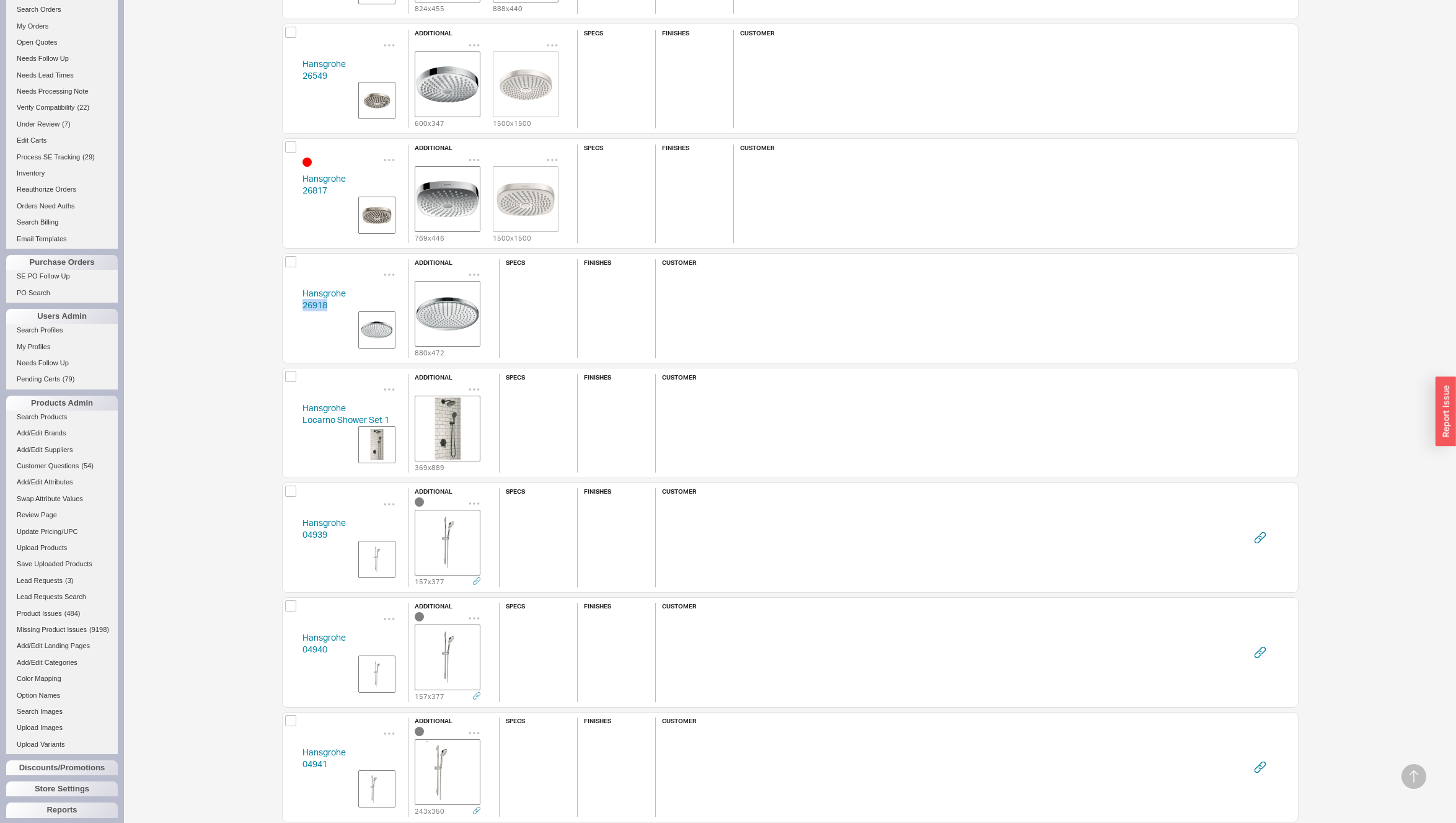
click at [448, 417] on img "grid" at bounding box center [447, 428] width 62 height 62
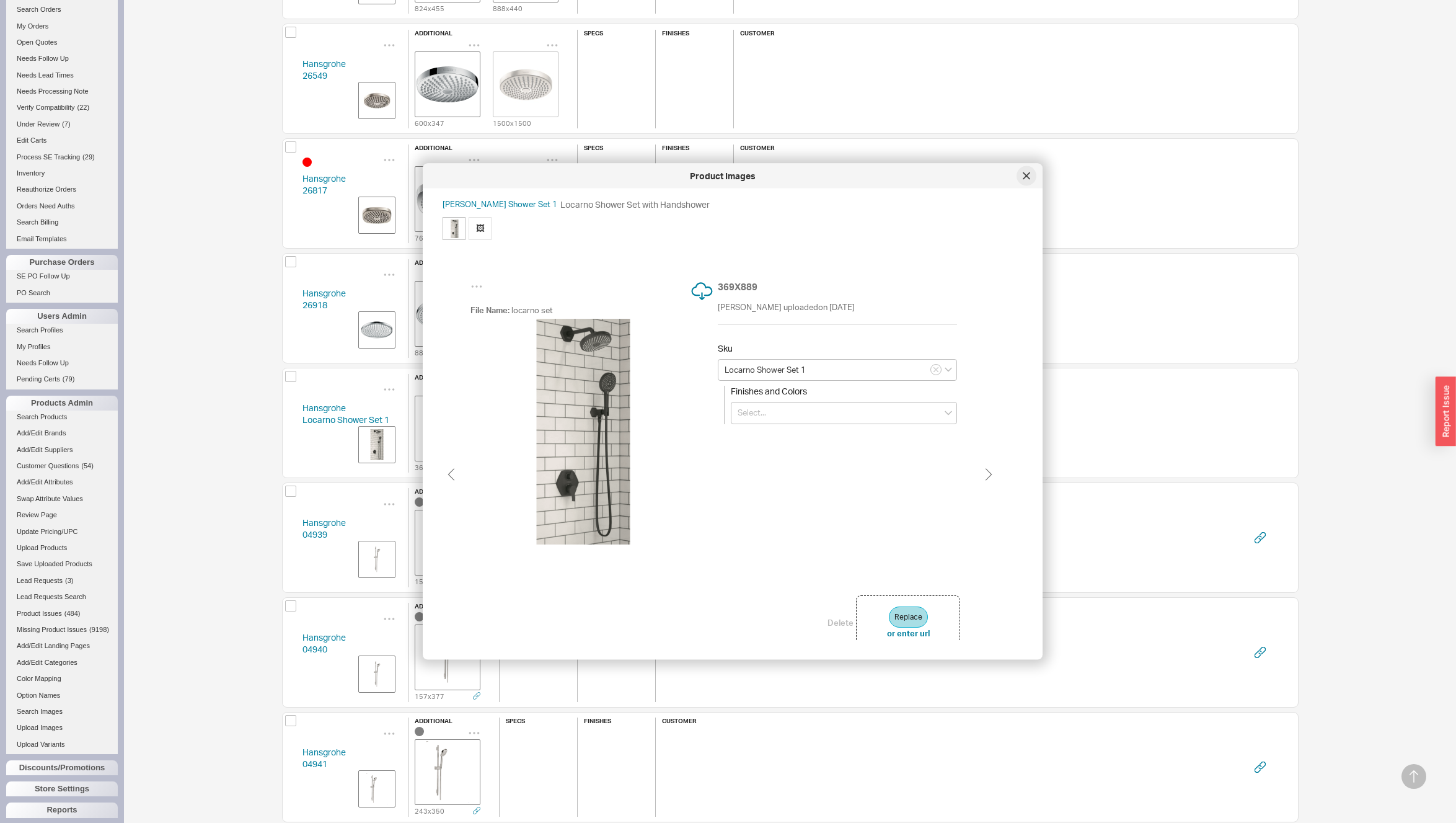
click at [1022, 176] on div at bounding box center [1026, 176] width 20 height 20
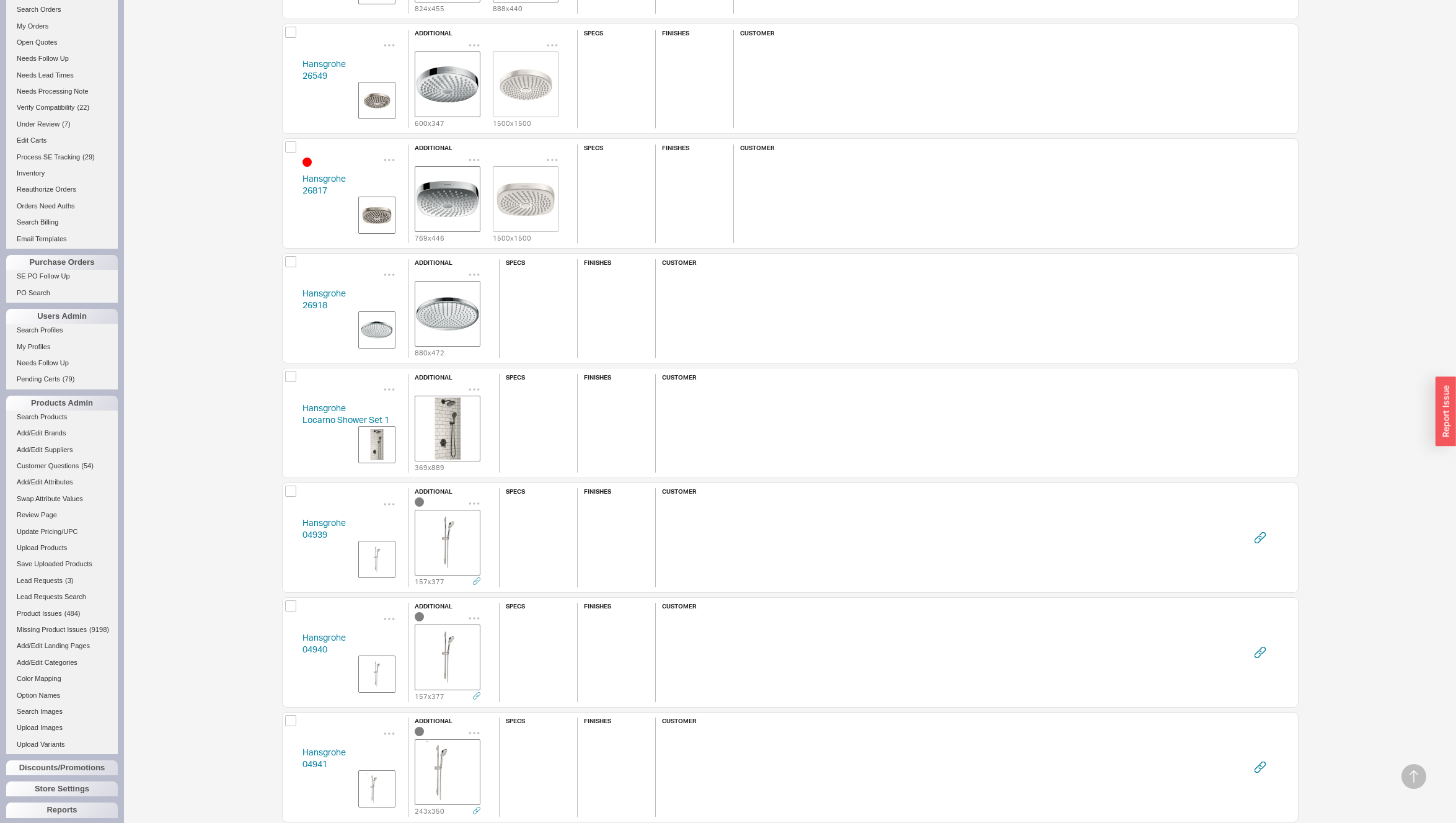
click at [384, 388] on icon "grid" at bounding box center [389, 389] width 12 height 12
click at [436, 433] on span "get additional images" at bounding box center [440, 438] width 79 height 11
click at [292, 537] on div "Hansgrohe 04939 additional 157 x 377 specs finishes customer" at bounding box center [790, 538] width 1017 height 111
click at [291, 537] on div "Hansgrohe 04939 additional 157 x 377 specs finishes customer" at bounding box center [790, 538] width 1017 height 111
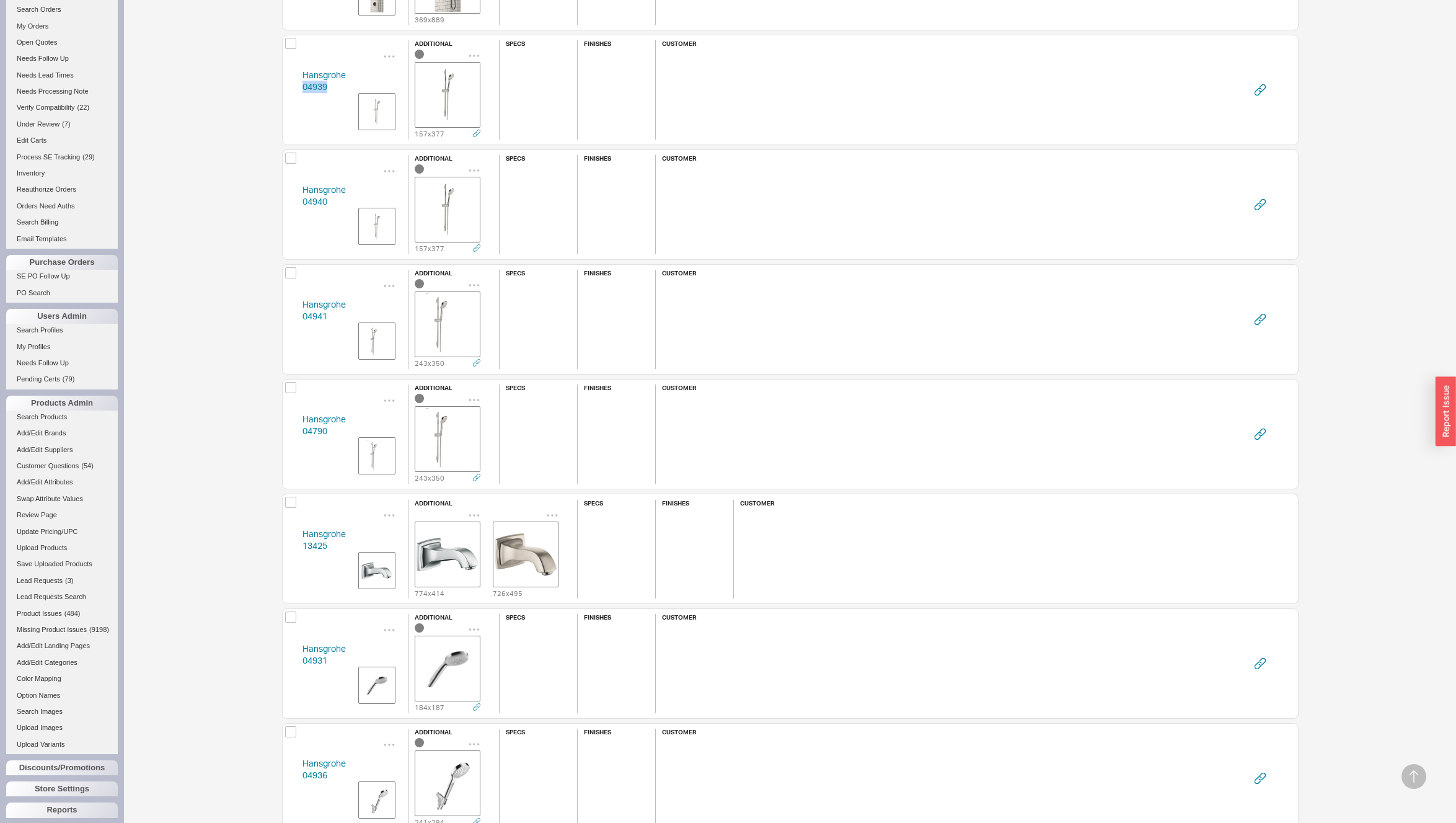
scroll to position [4293, 0]
click at [290, 201] on div "Hansgrohe 04940 additional 157 x 377 specs finishes customer" at bounding box center [790, 204] width 1017 height 111
click at [290, 313] on div "Hansgrohe 04941 additional 243 x 350 specs finishes customer" at bounding box center [790, 318] width 1017 height 111
click at [290, 313] on div "Hansgrohe 04941 additional 243 x 350 specs finishes customer" at bounding box center [790, 318] width 1017 height 111
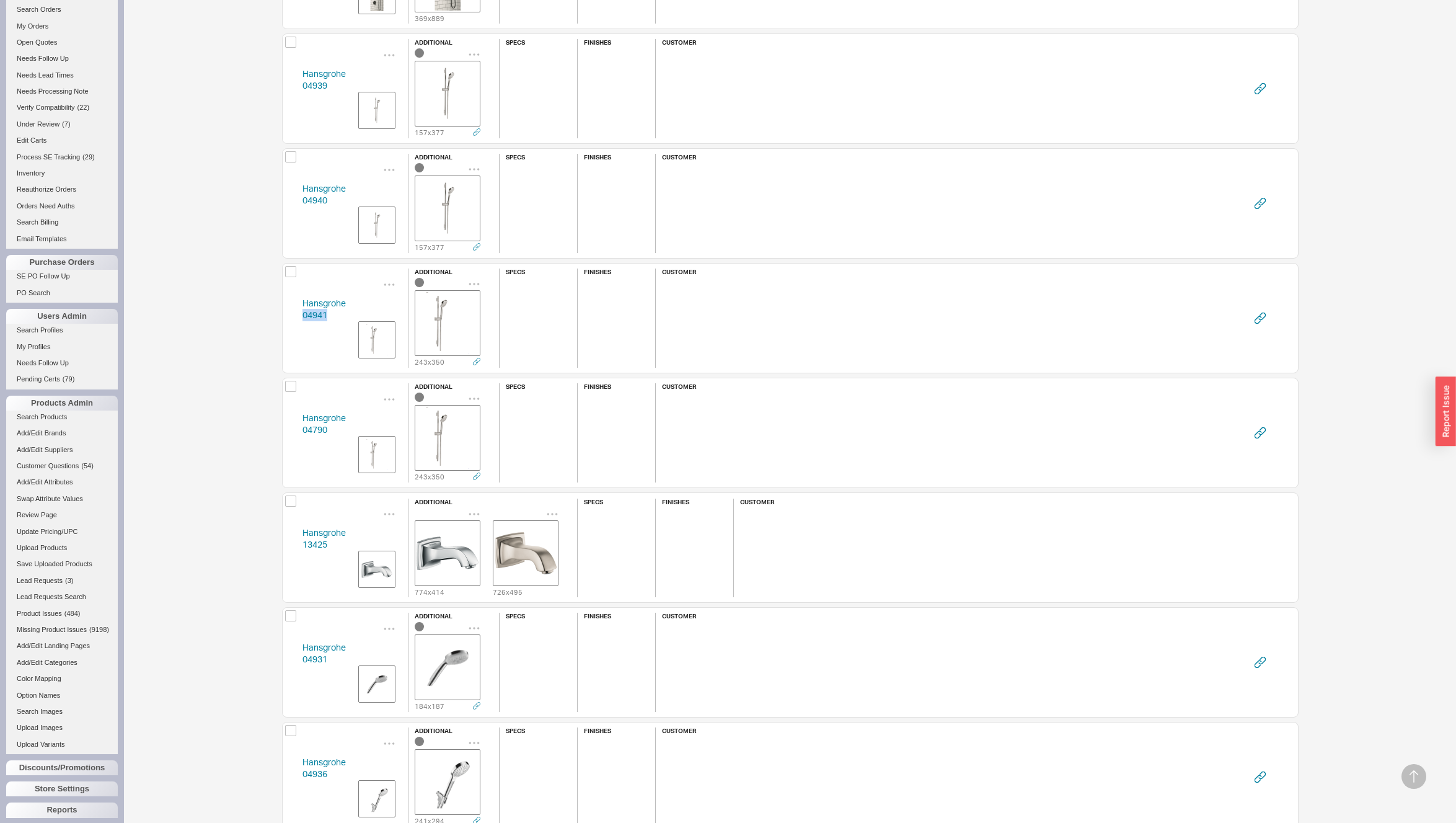
click at [290, 313] on div "Hansgrohe 04941 additional 243 x 350 specs finishes customer" at bounding box center [790, 318] width 1017 height 111
click at [283, 428] on div "Hansgrohe 04790 additional 243 x 350 specs finishes customer" at bounding box center [790, 433] width 1017 height 111
click at [291, 542] on div "Hansgrohe 13425 additional 774 x 414 726 x 495 specs finishes customer" at bounding box center [790, 548] width 1017 height 111
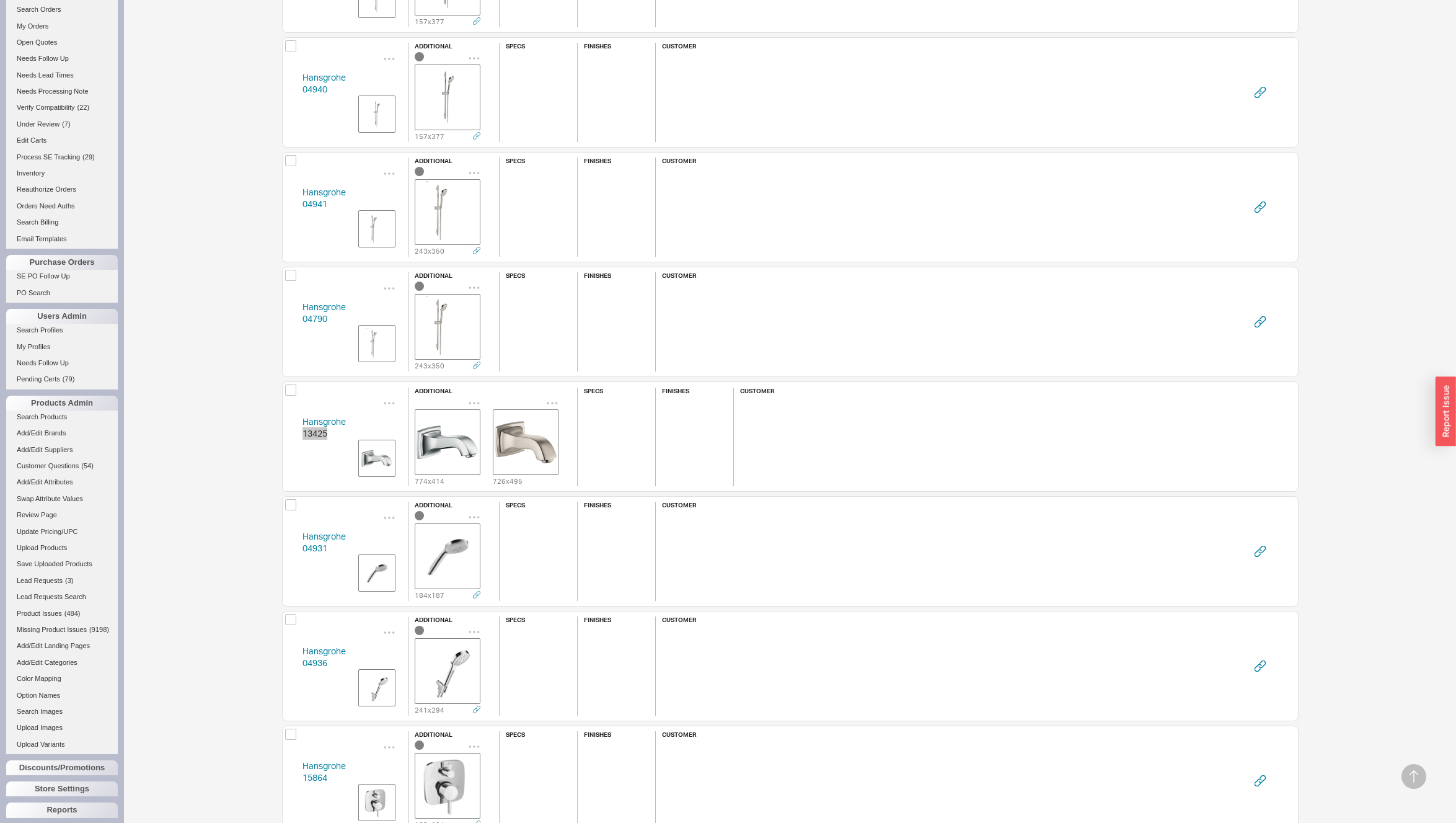
scroll to position [4464, 0]
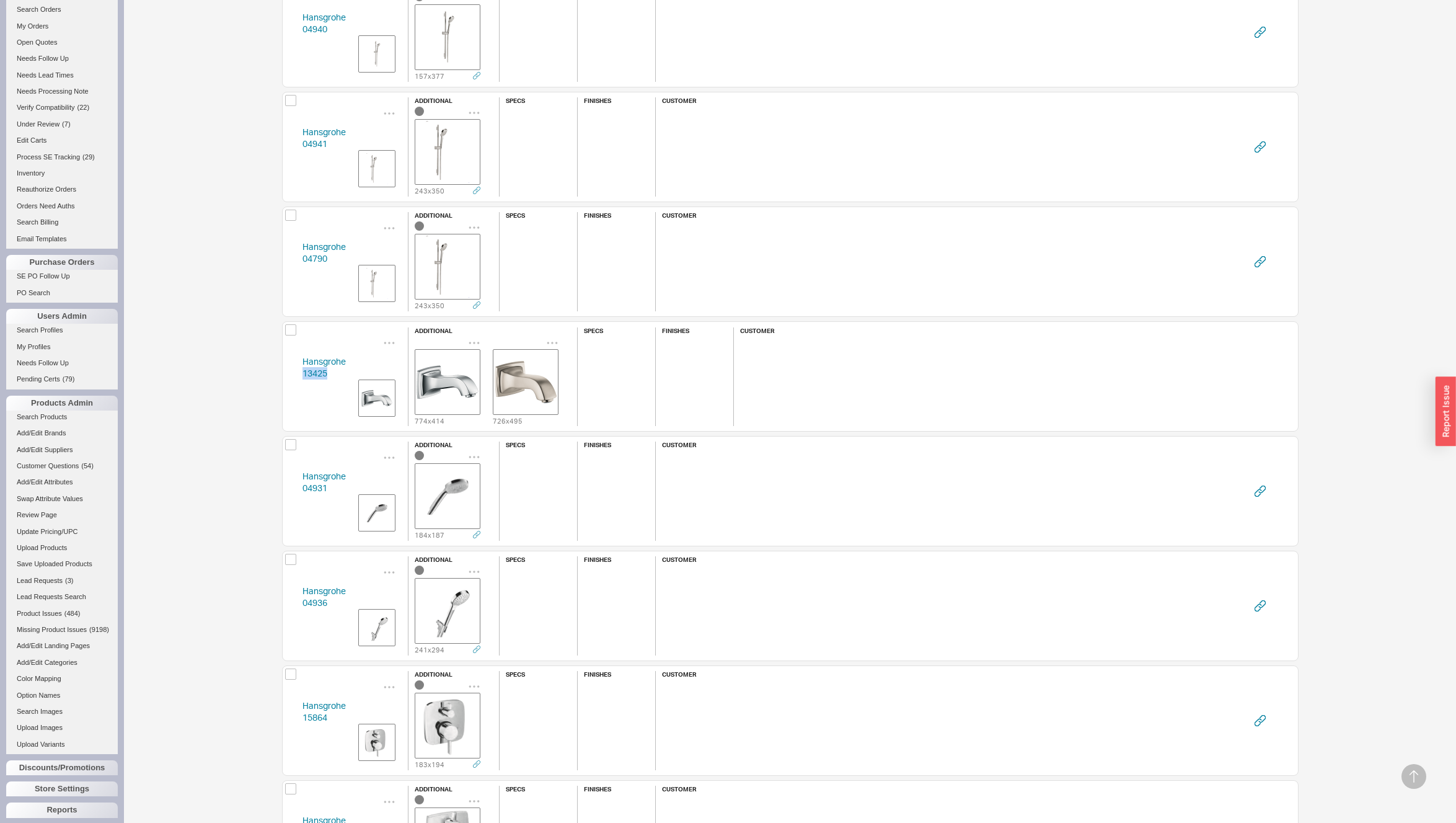
click at [292, 489] on div "Hansgrohe 04931 additional 184 x 187 specs finishes customer" at bounding box center [790, 491] width 1017 height 111
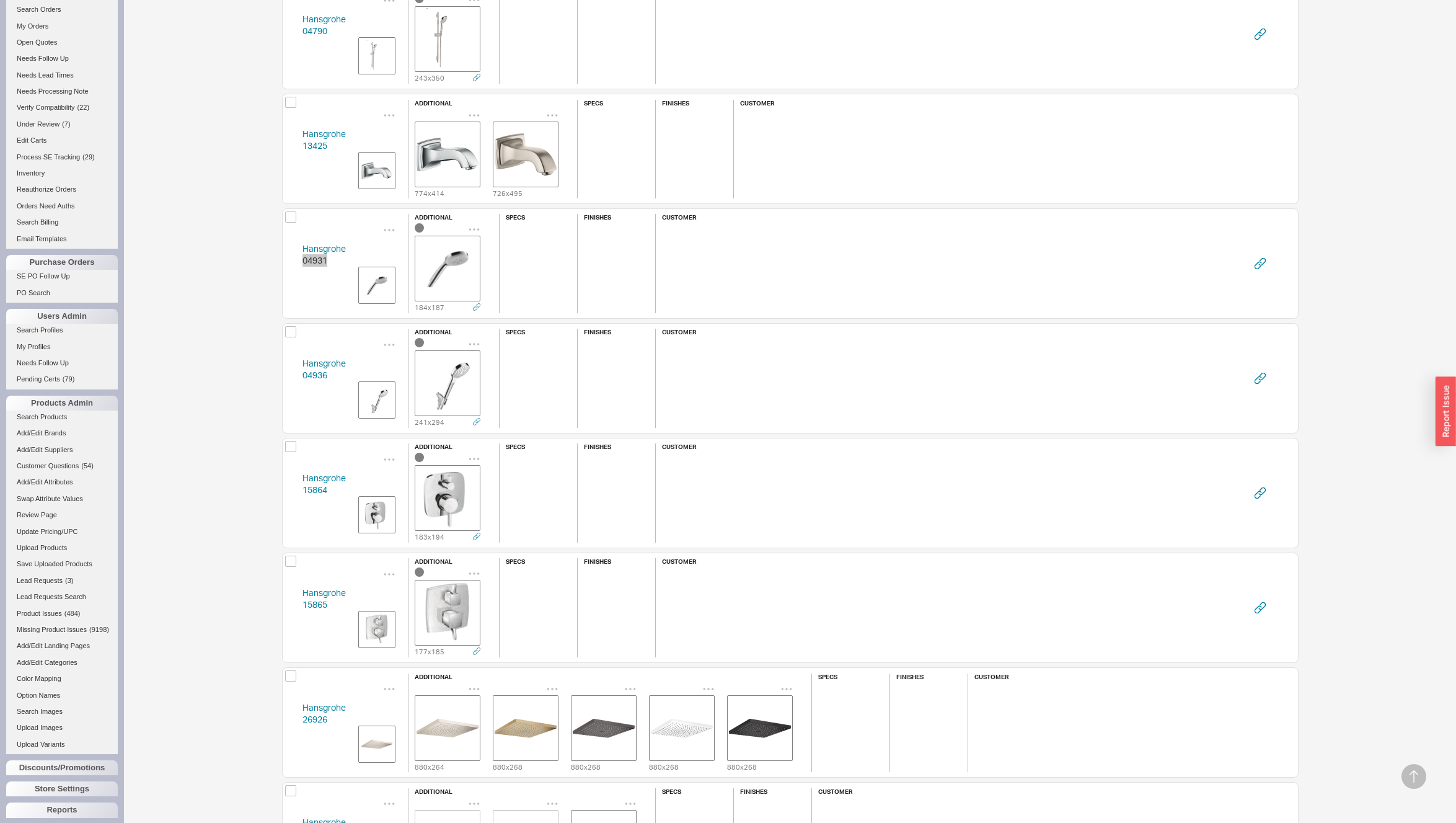
scroll to position [4733, 0]
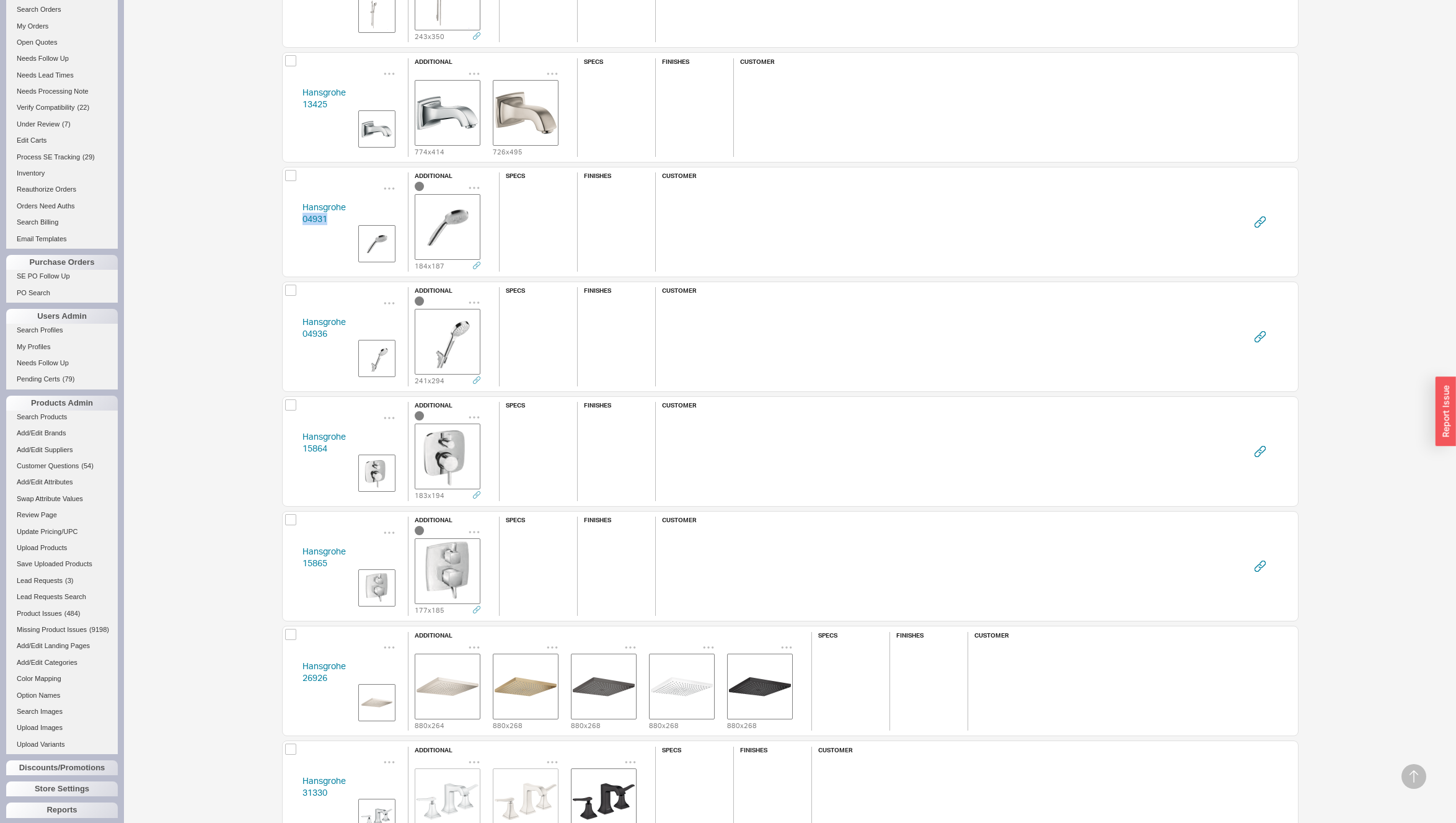
click at [293, 330] on div "Hansgrohe 04936 additional 241 x 294 specs finishes customer" at bounding box center [790, 337] width 1017 height 111
click at [294, 448] on div "Hansgrohe 15864 additional 183 x 194 specs finishes customer" at bounding box center [790, 451] width 1017 height 111
click at [292, 564] on div "Hansgrohe 15865 additional 177 x 185 specs finishes customer" at bounding box center [790, 566] width 1017 height 111
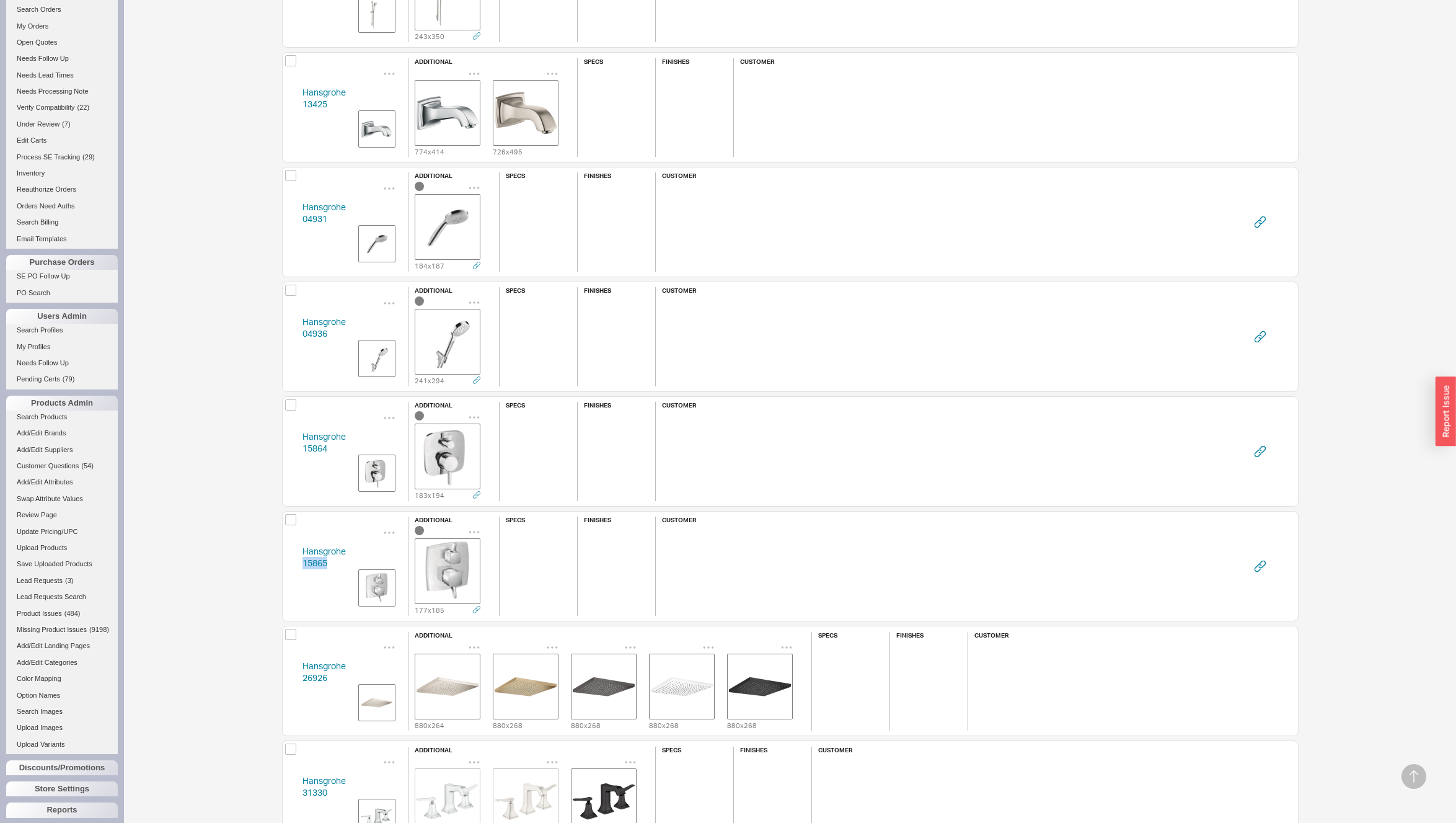
click at [292, 564] on div "Hansgrohe 15865 additional 177 x 185 specs finishes customer" at bounding box center [790, 566] width 1017 height 111
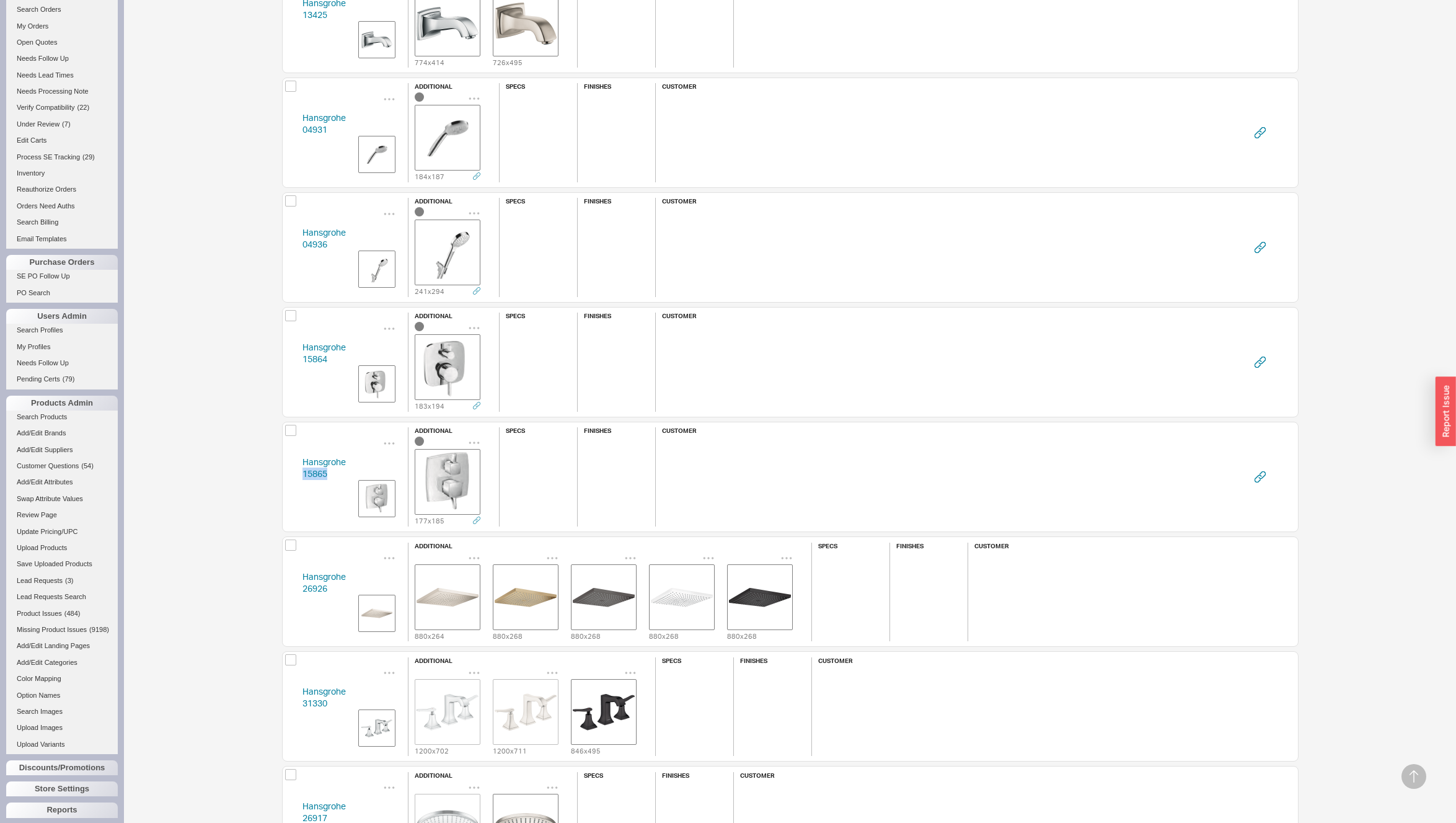
scroll to position [4961, 0]
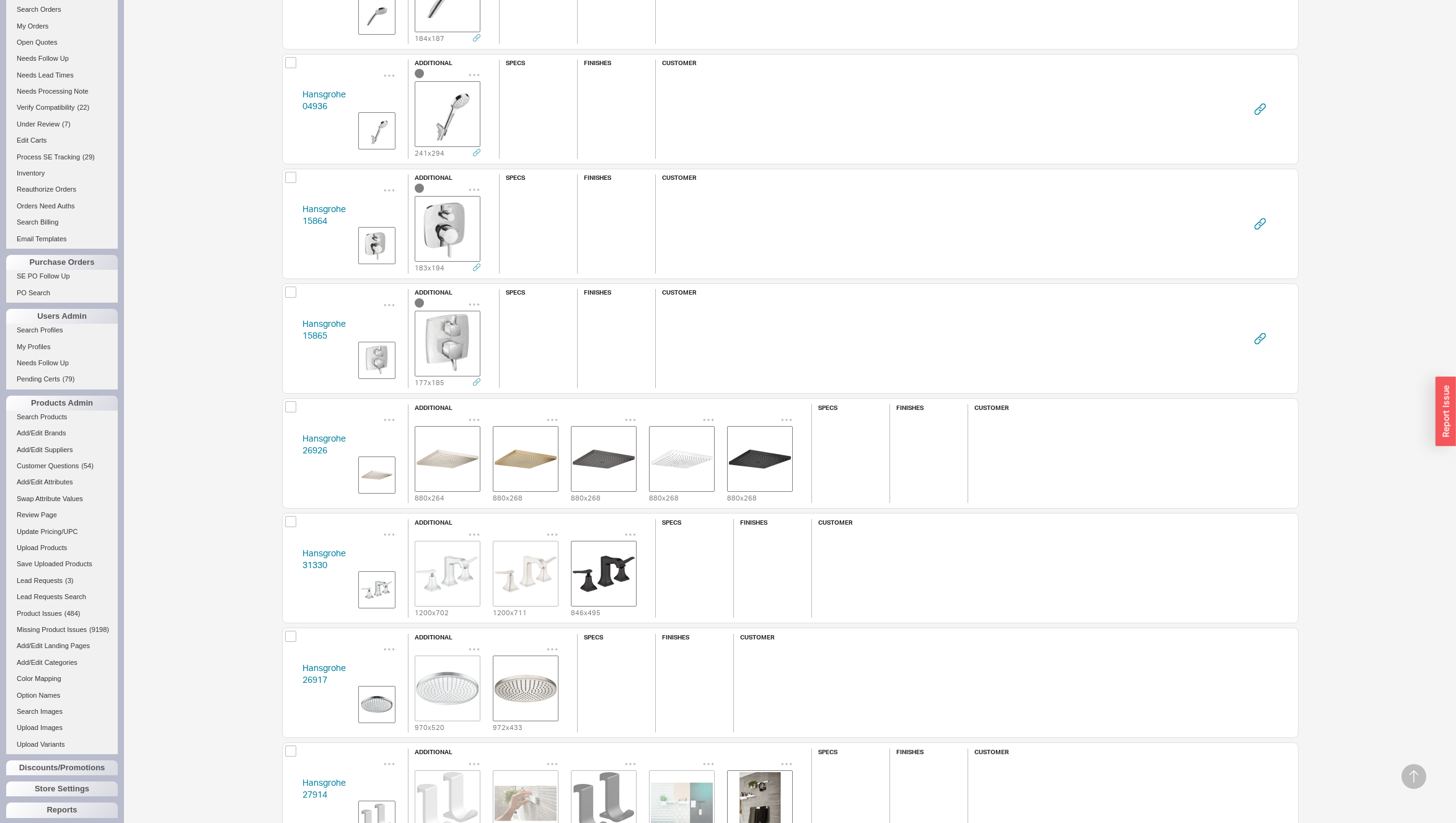
click at [292, 447] on div "Hansgrohe 26926 additional 880 x 264 880 x 268 880 x 268 880 x 268 880 x 268 sp…" at bounding box center [790, 454] width 1017 height 111
click at [288, 562] on div "Hansgrohe 31330 additional 1200 x 702 1200 x 711 846 x 495 specs finishes custo…" at bounding box center [790, 568] width 1017 height 111
click at [292, 678] on div "Hansgrohe 26917 additional 970 x 520 972 x 433 specs finishes customer" at bounding box center [790, 683] width 1017 height 111
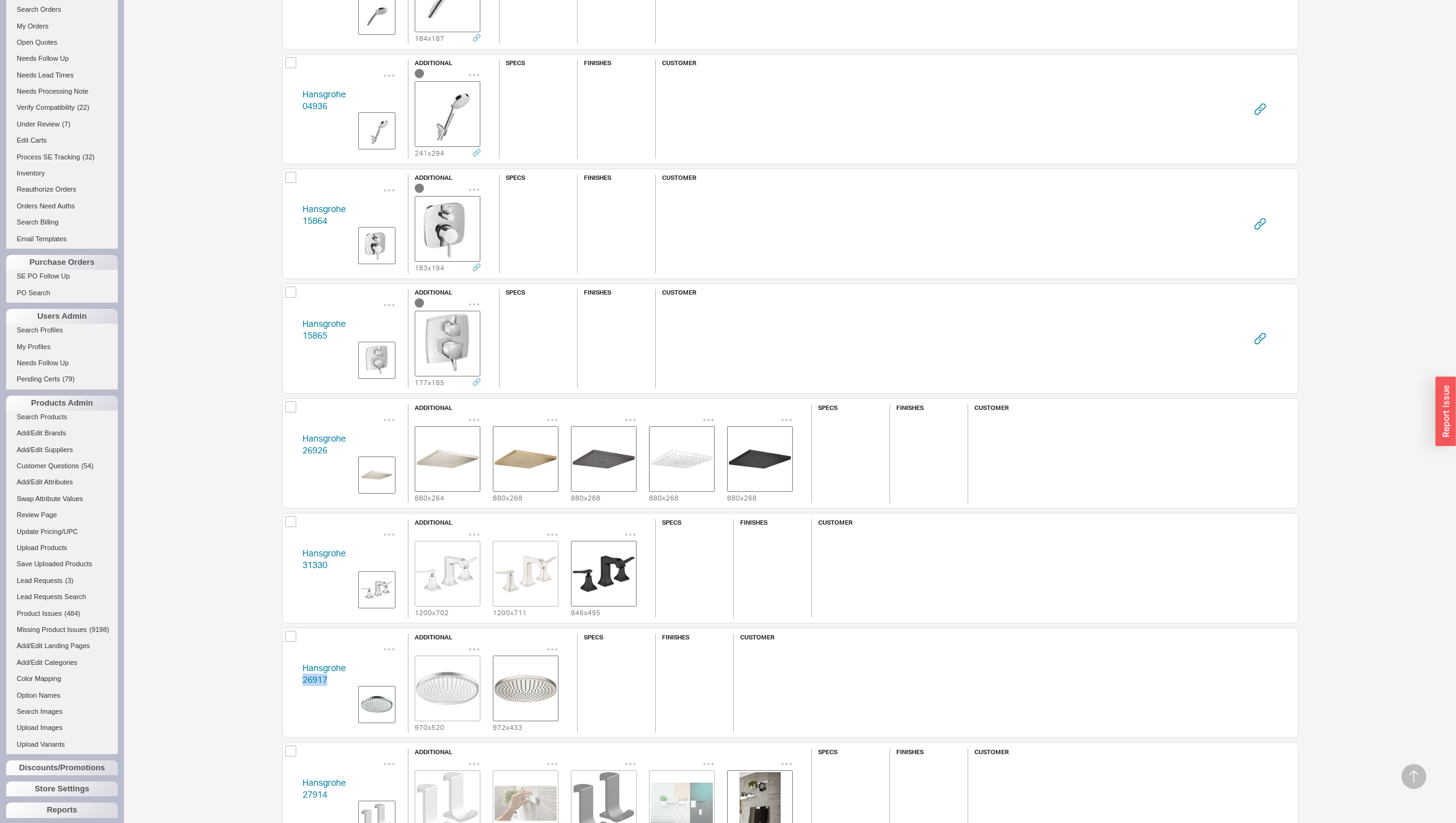
click at [292, 678] on div "Hansgrohe 26917 additional 970 x 520 972 x 433 specs finishes customer" at bounding box center [790, 683] width 1017 height 111
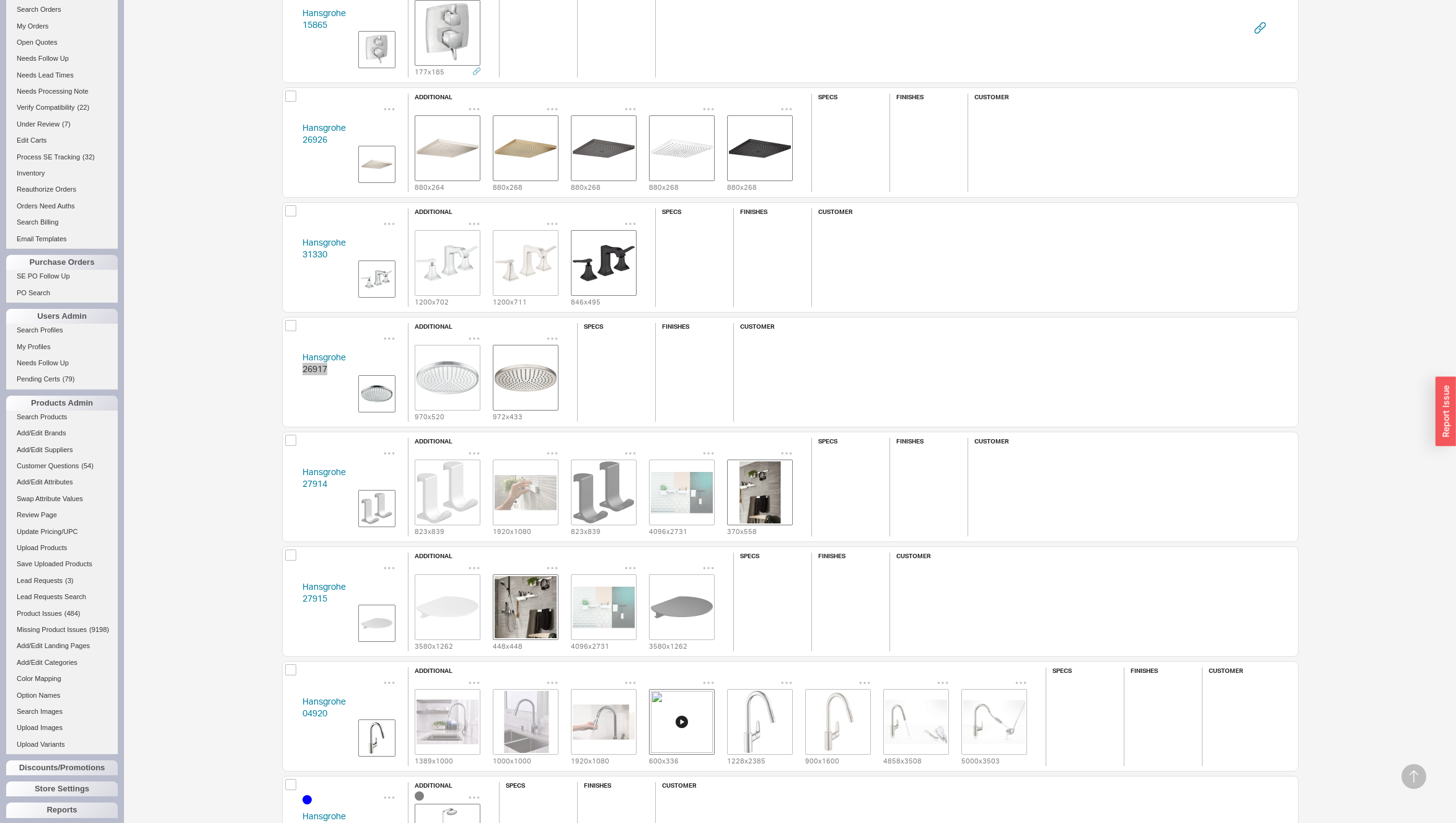
scroll to position [5300, 0]
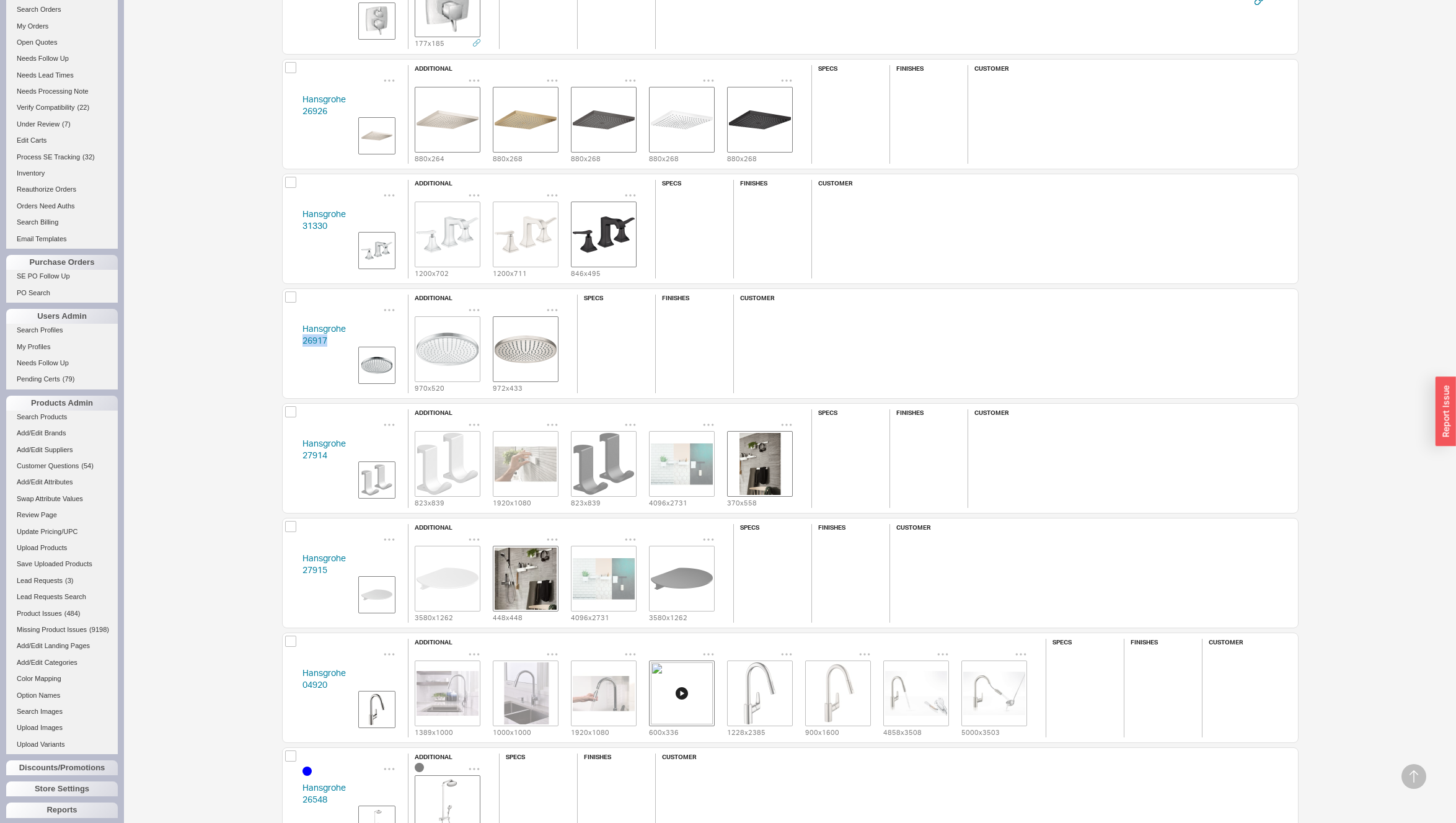
click at [292, 453] on div "Hansgrohe 27914 additional 823 x 839 1920 x 1080 823 x 839 4096 x 2731 370 x 55…" at bounding box center [790, 458] width 1017 height 111
click at [292, 453] on div "Hansgrohe 27914 additional 823 x 839 1920 x 1080 823 x 839 4096 x 2731 370 x 55…" at bounding box center [790, 458] width 1017 height 111
click at [286, 568] on div "Hansgrohe 27915 additional 3580 x 1262 448 x 448 4096 x 2731 3580 x 1262 specs …" at bounding box center [790, 573] width 1017 height 111
click at [292, 684] on div "Hansgrohe 04920 additional 1389 x 1000 1000 x 1000 1920 x 1080 600 x 336 1228 x…" at bounding box center [790, 688] width 1017 height 111
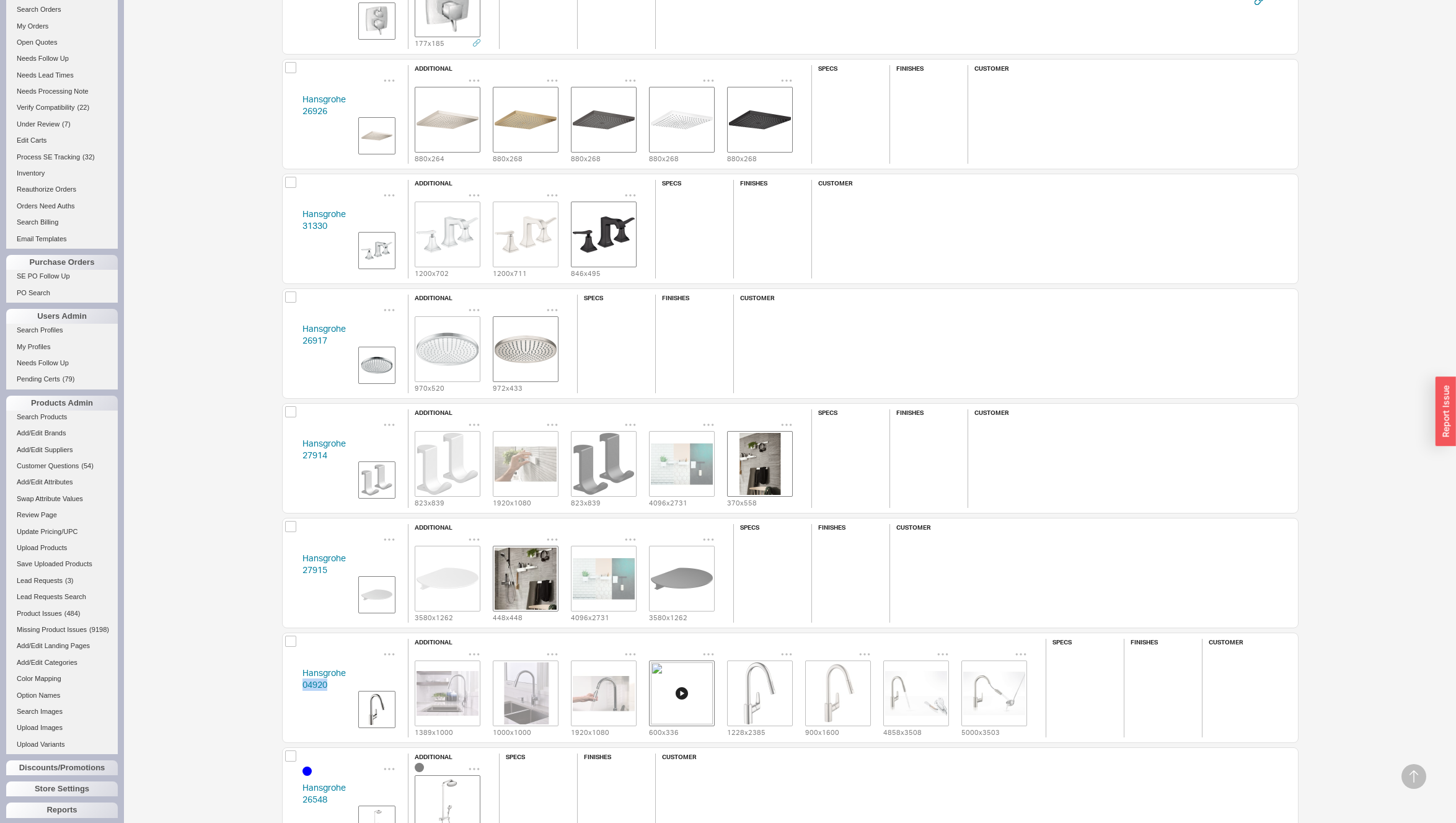
click at [292, 684] on div "Hansgrohe 04920 additional 1389 x 1000 1000 x 1000 1920 x 1080 600 x 336 1228 x…" at bounding box center [790, 688] width 1017 height 111
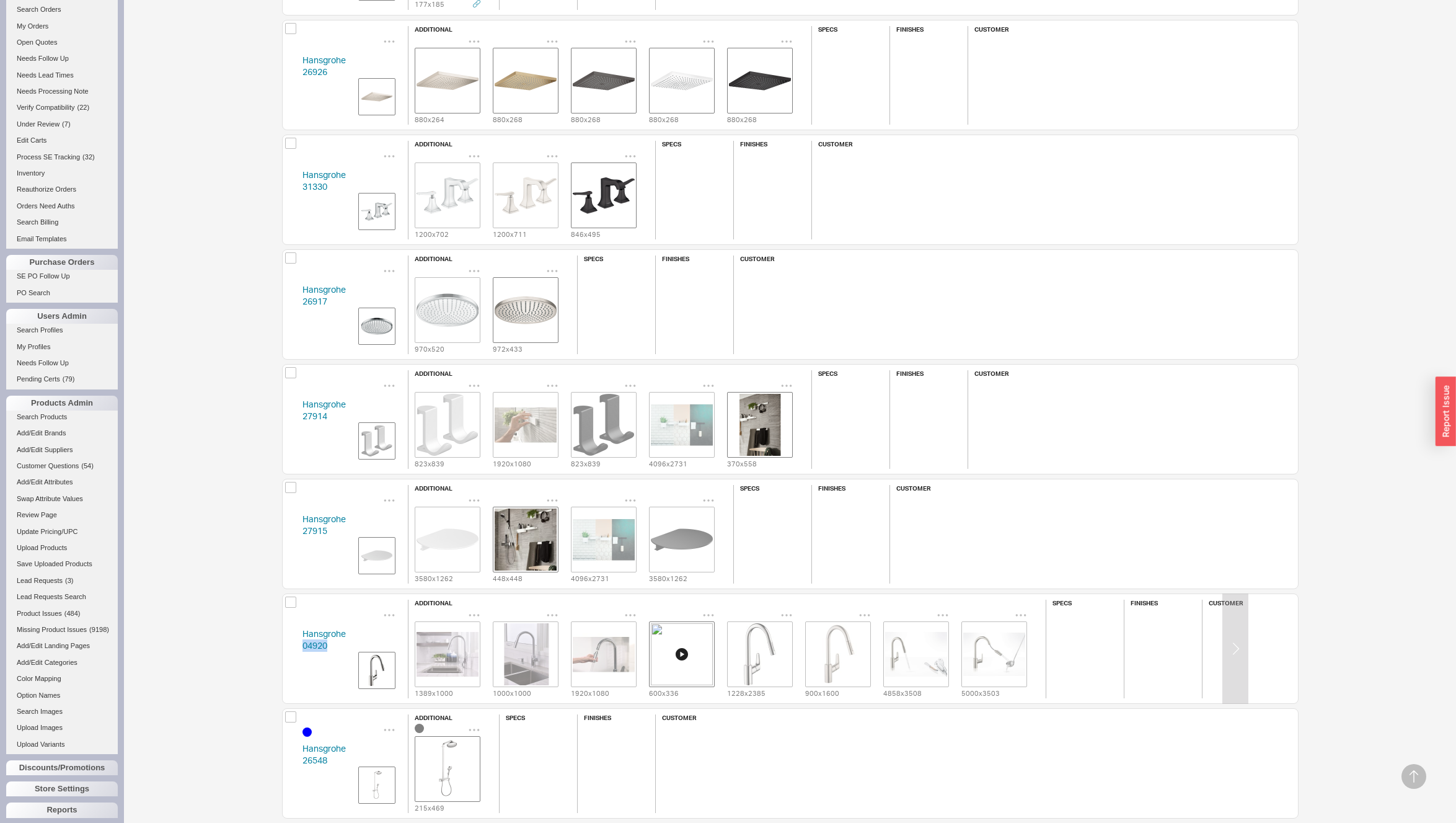
click at [759, 653] on img "grid" at bounding box center [760, 654] width 62 height 62
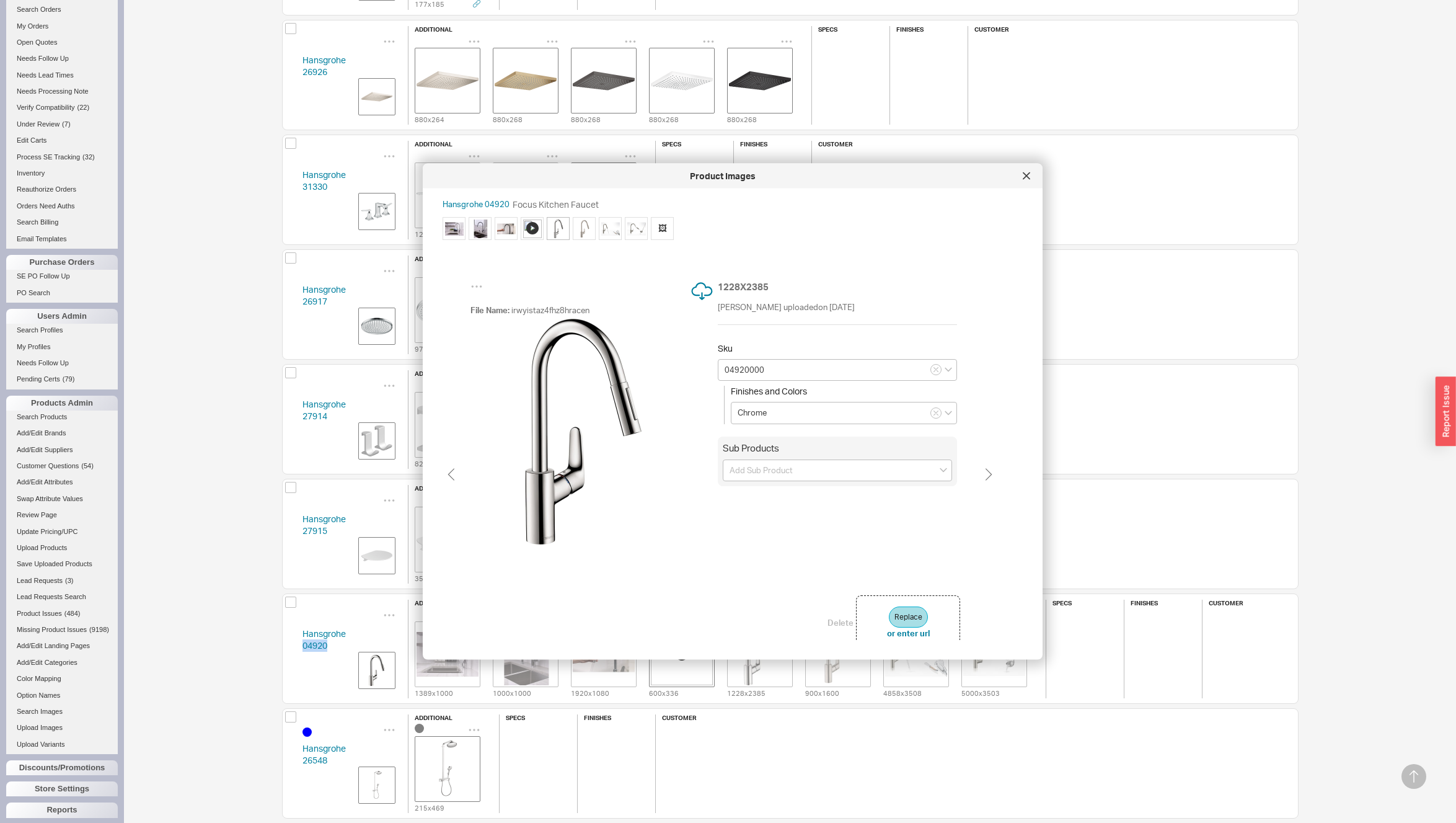
type input "04920800"
type input "Steel Optic"
type input "04920000"
type input "Chrome"
type input "04920800"
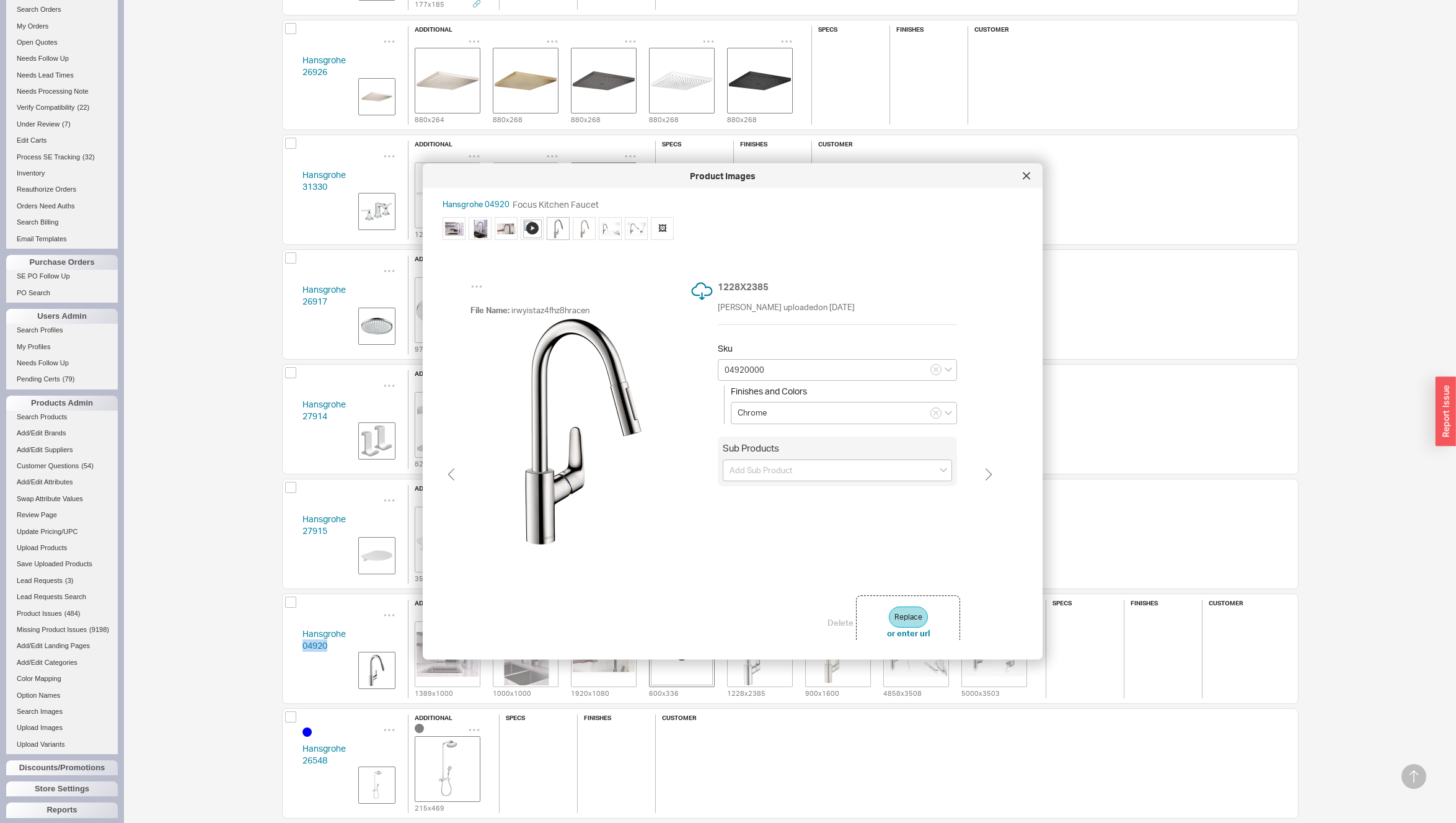
type input "Steel Optic"
type input "04920000"
type input "Chrome"
type input "04920800"
type input "Steel Optic"
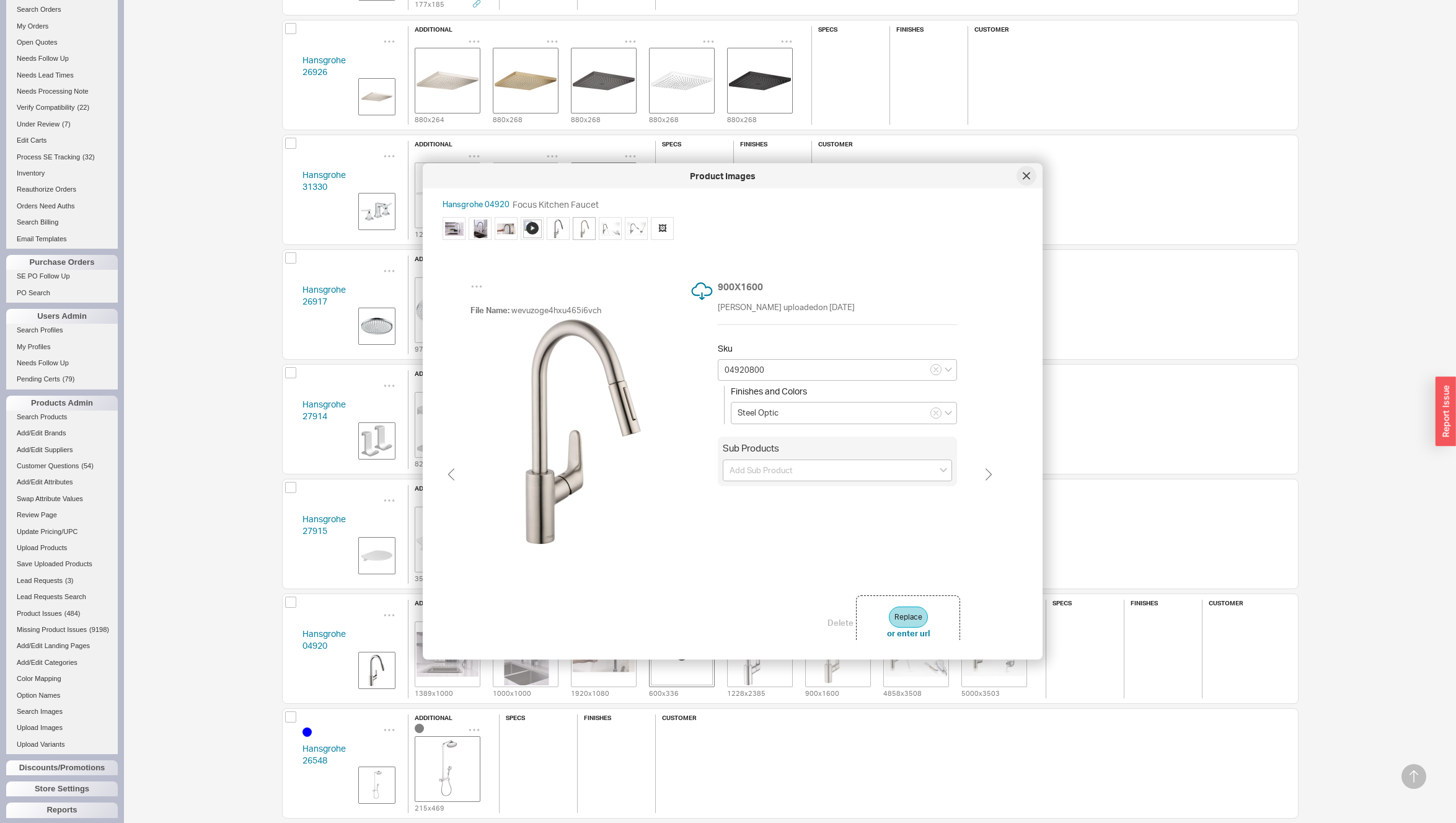
click at [1028, 173] on icon at bounding box center [1026, 175] width 6 height 6
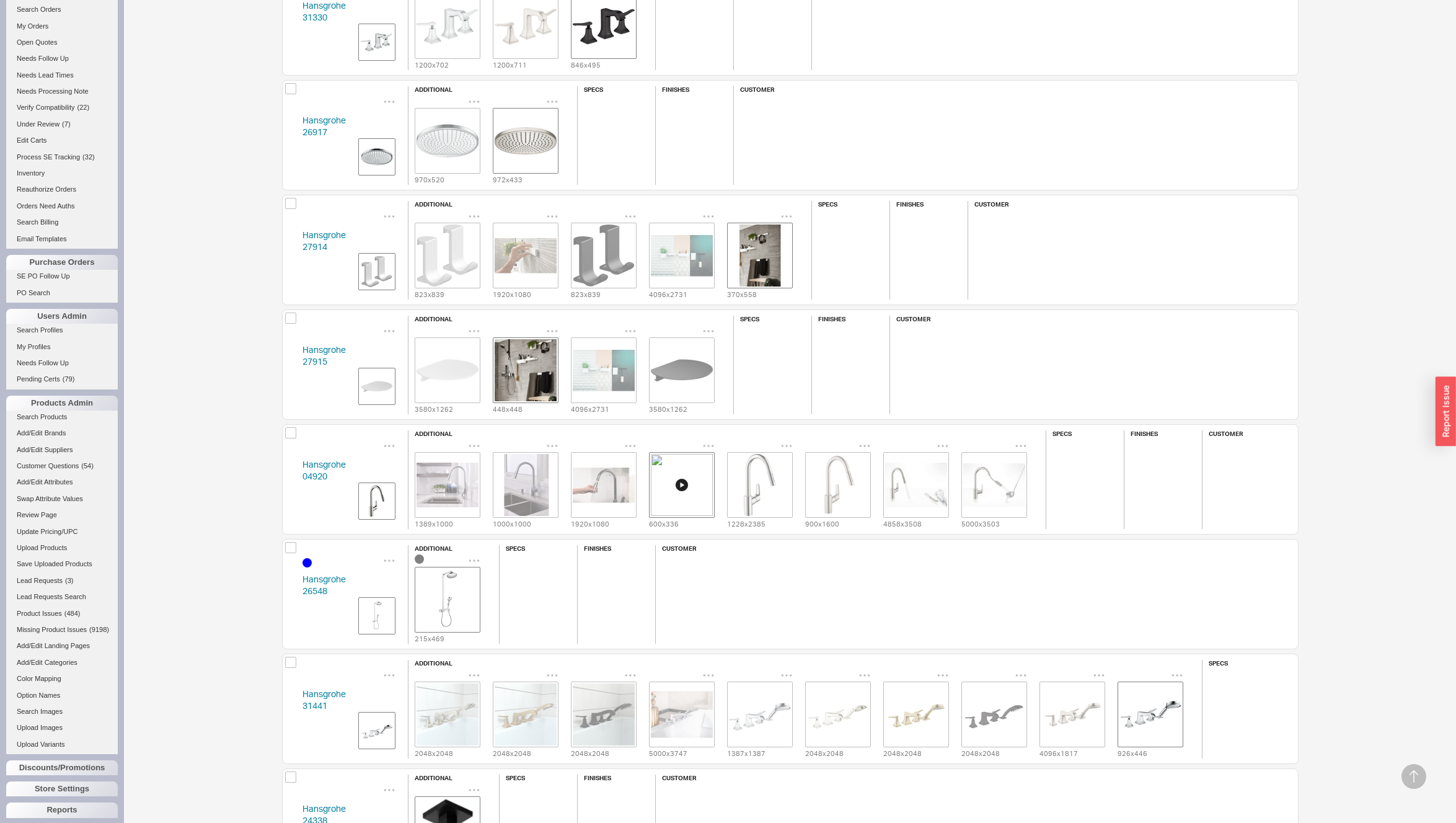
scroll to position [5510, 0]
click at [296, 595] on div "Hansgrohe 26548 additional 215 x 469 specs finishes customer" at bounding box center [790, 593] width 1017 height 111
click at [286, 705] on div "Hansgrohe 31441 additional 2048 x 2048 2048 x 2048 2048 x 2048 5000 x 3747 1387…" at bounding box center [790, 708] width 1017 height 111
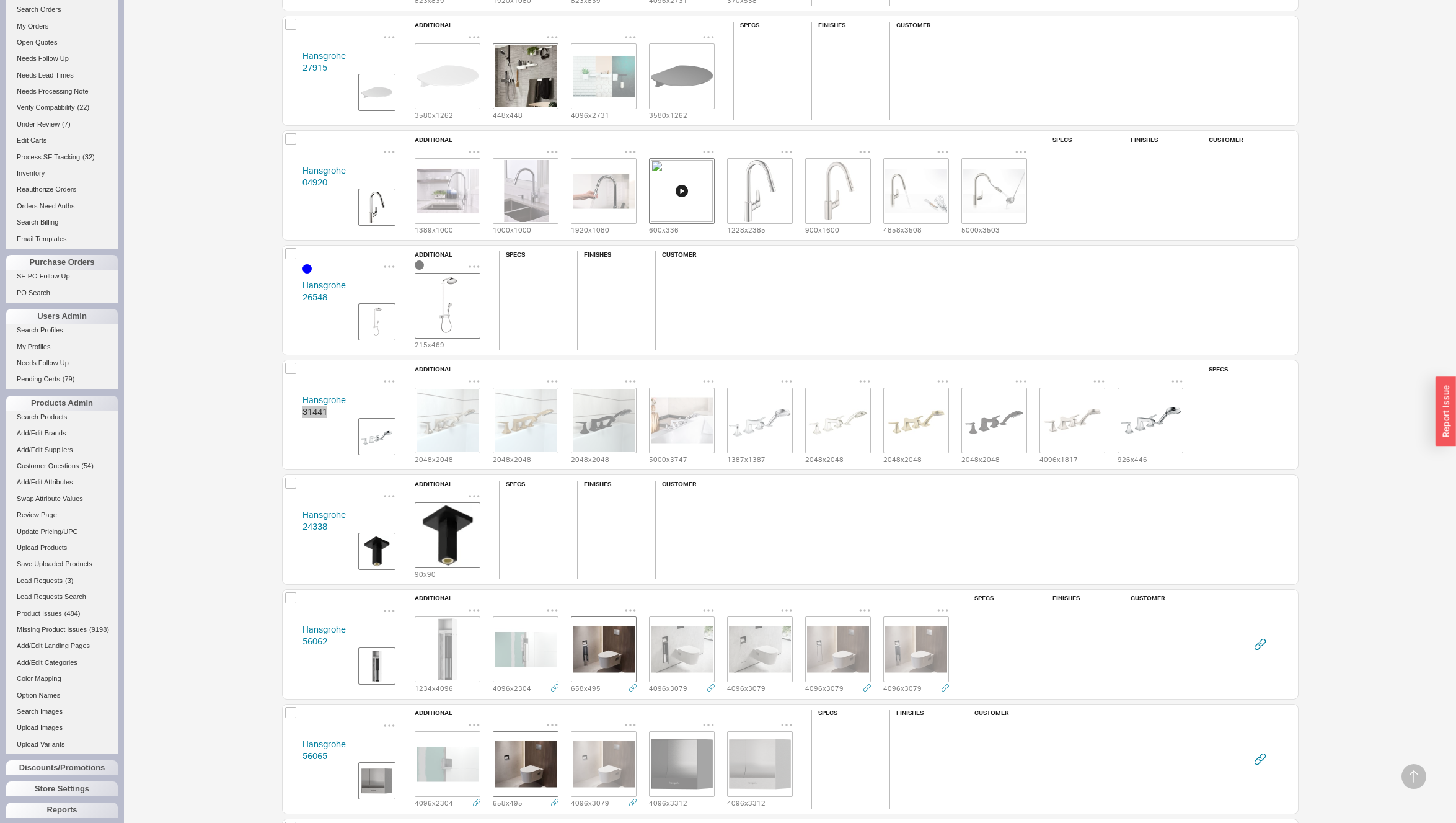
scroll to position [5816, 0]
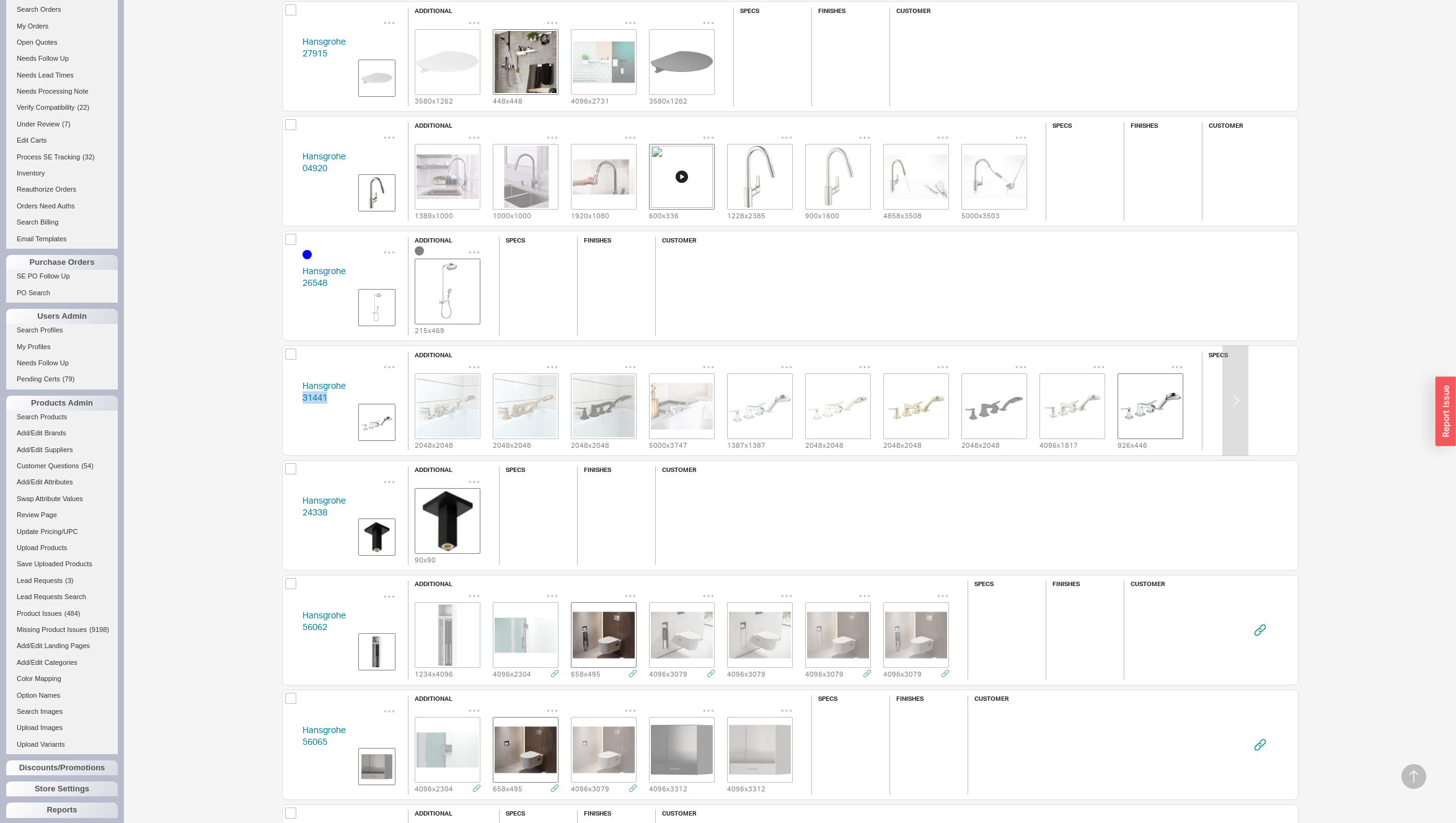
click at [1139, 394] on img "grid" at bounding box center [1150, 406] width 62 height 62
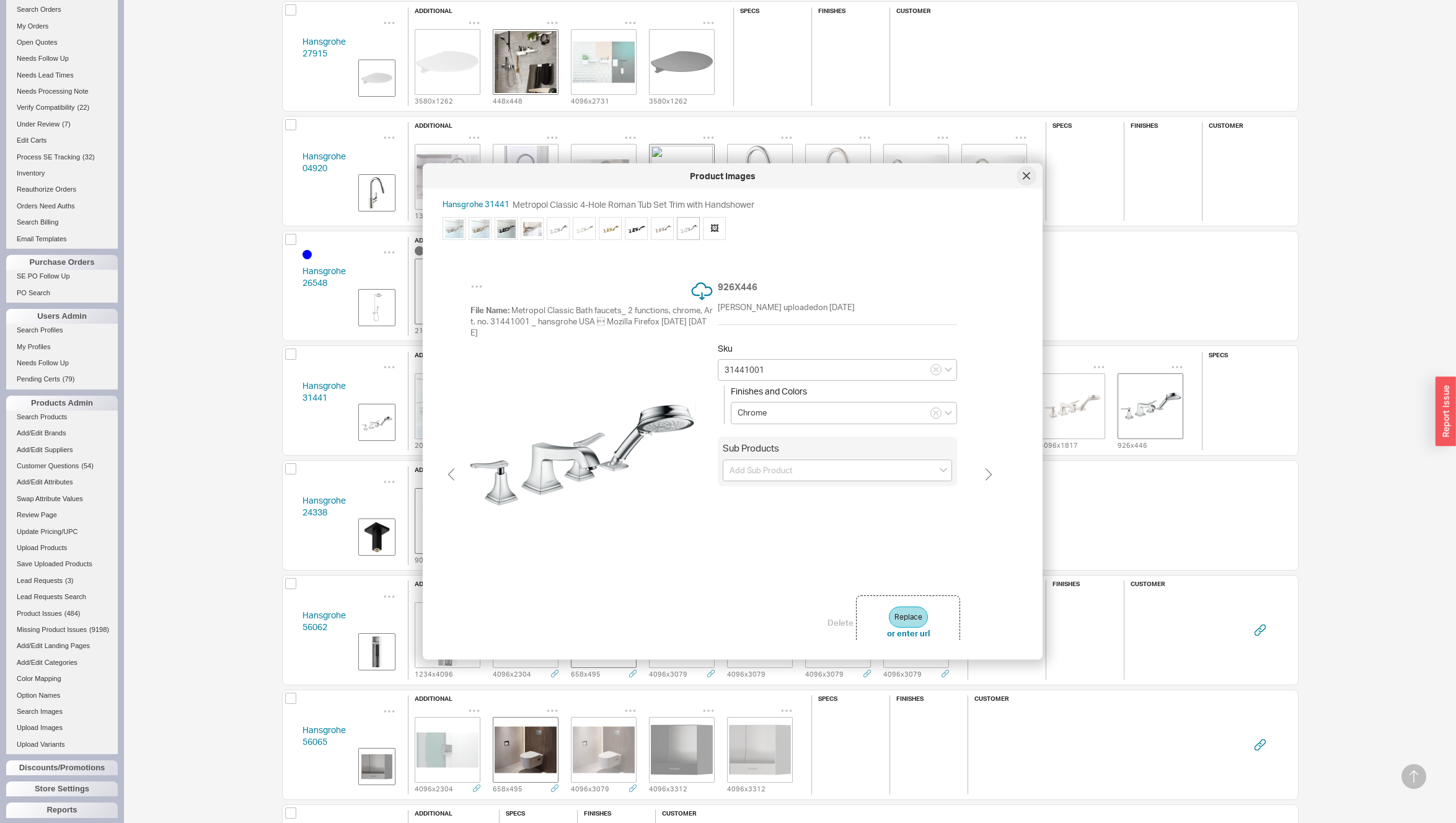
click at [1025, 175] on icon at bounding box center [1026, 175] width 6 height 6
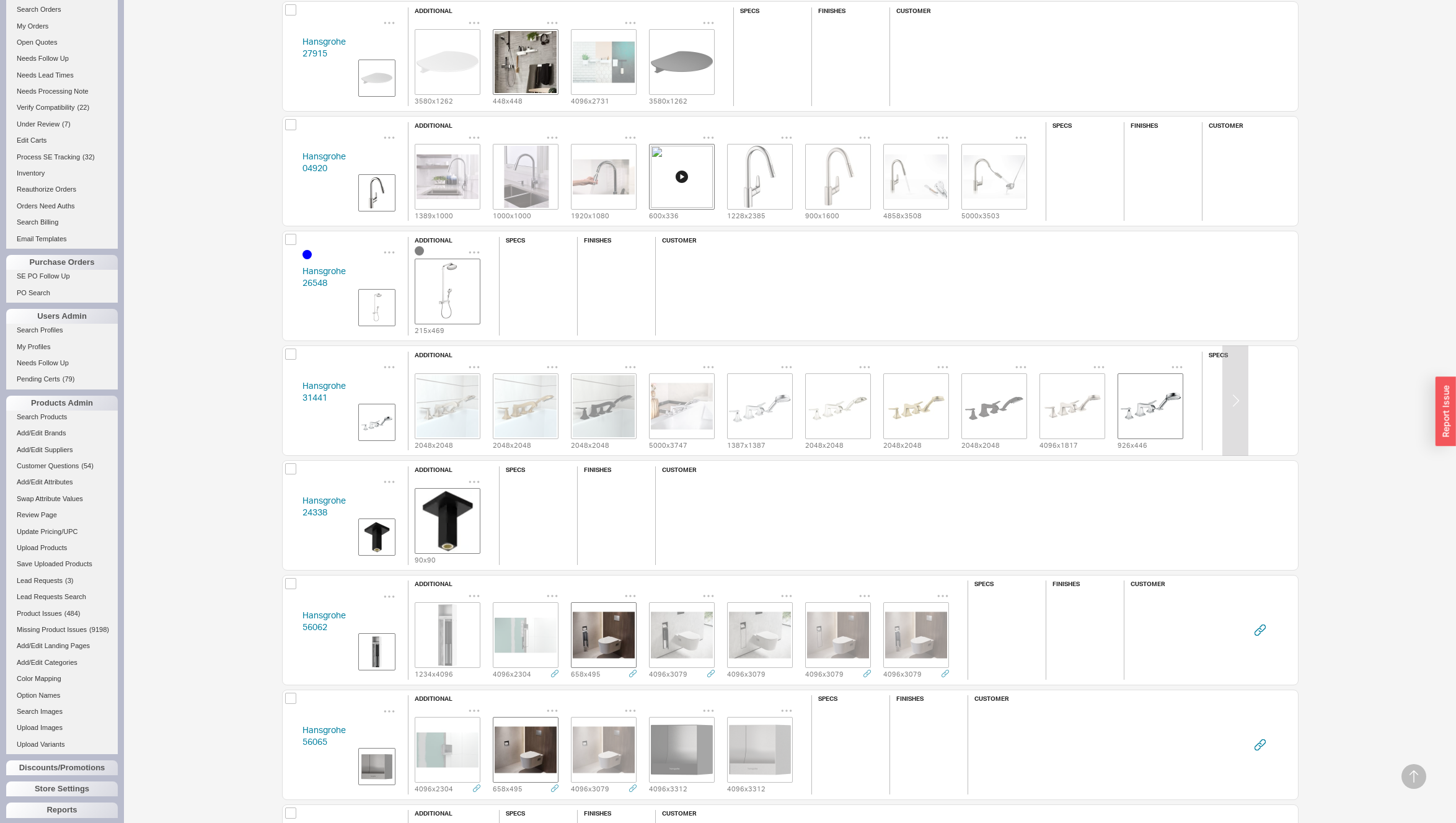
click at [756, 399] on img "grid" at bounding box center [760, 406] width 62 height 62
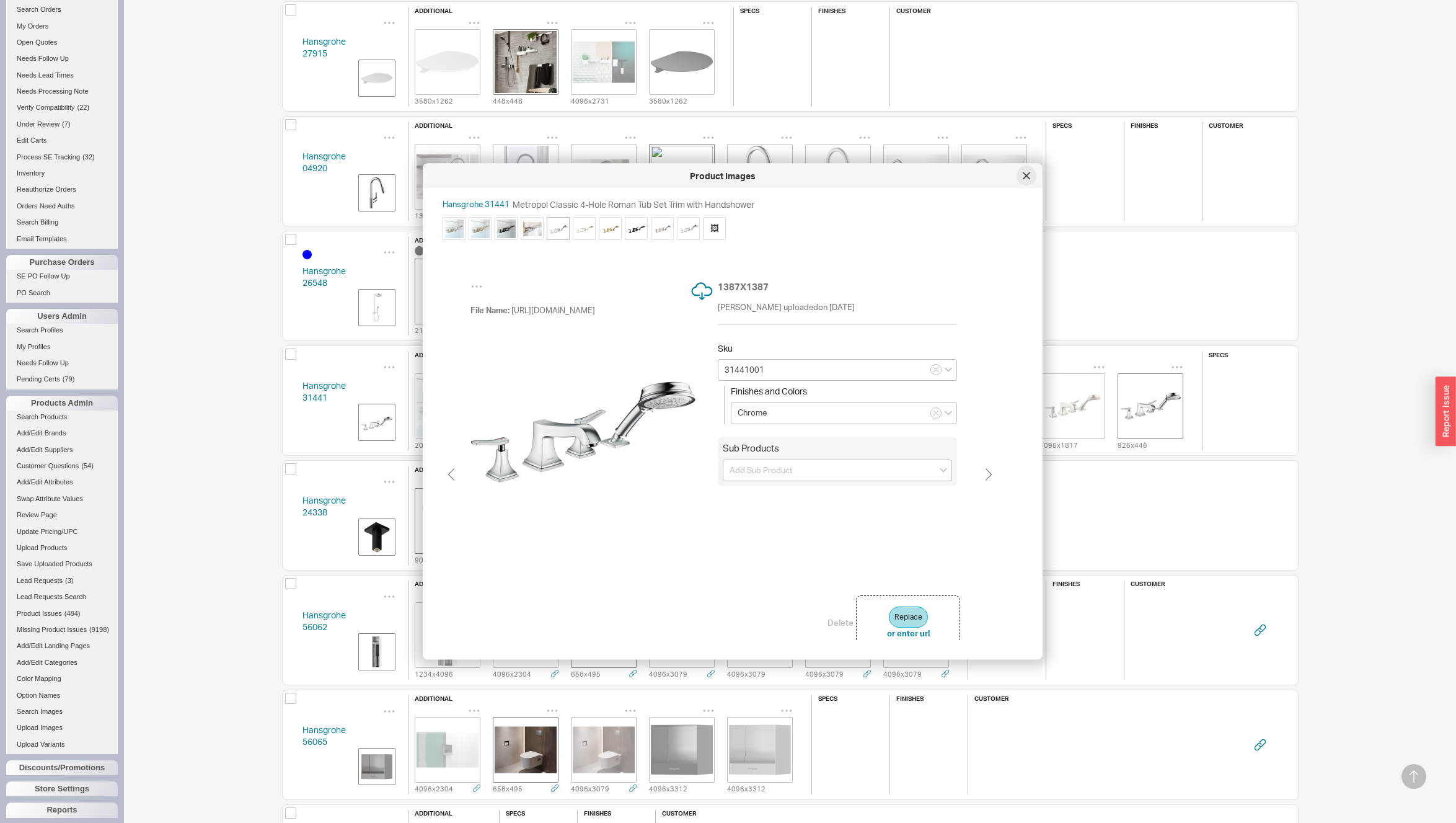
click at [1023, 178] on icon at bounding box center [1026, 176] width 8 height 8
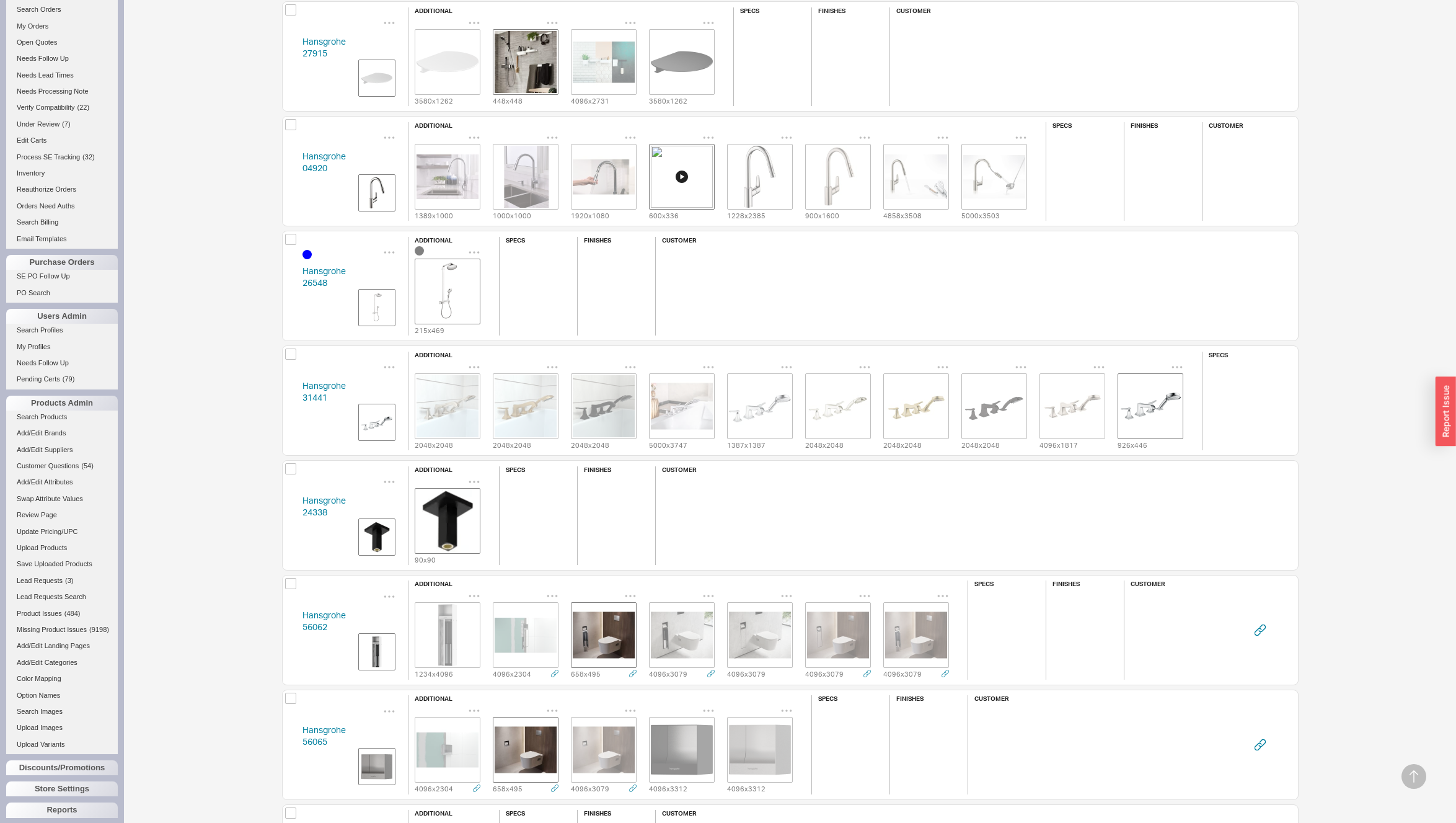
click at [291, 510] on div "Hansgrohe 24338 additional 90 x 90 specs finishes customer" at bounding box center [790, 516] width 1017 height 111
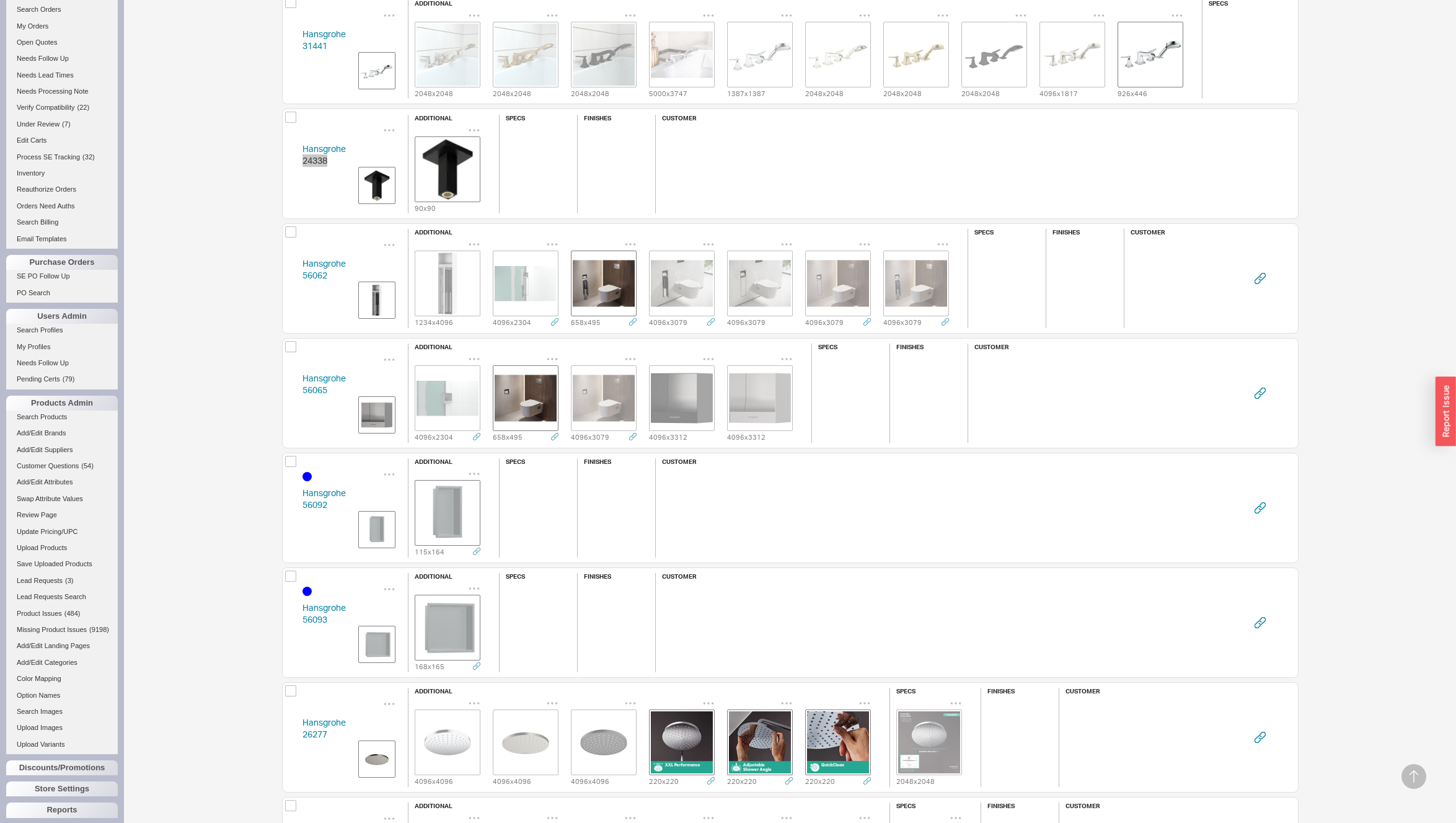
scroll to position [6282, 0]
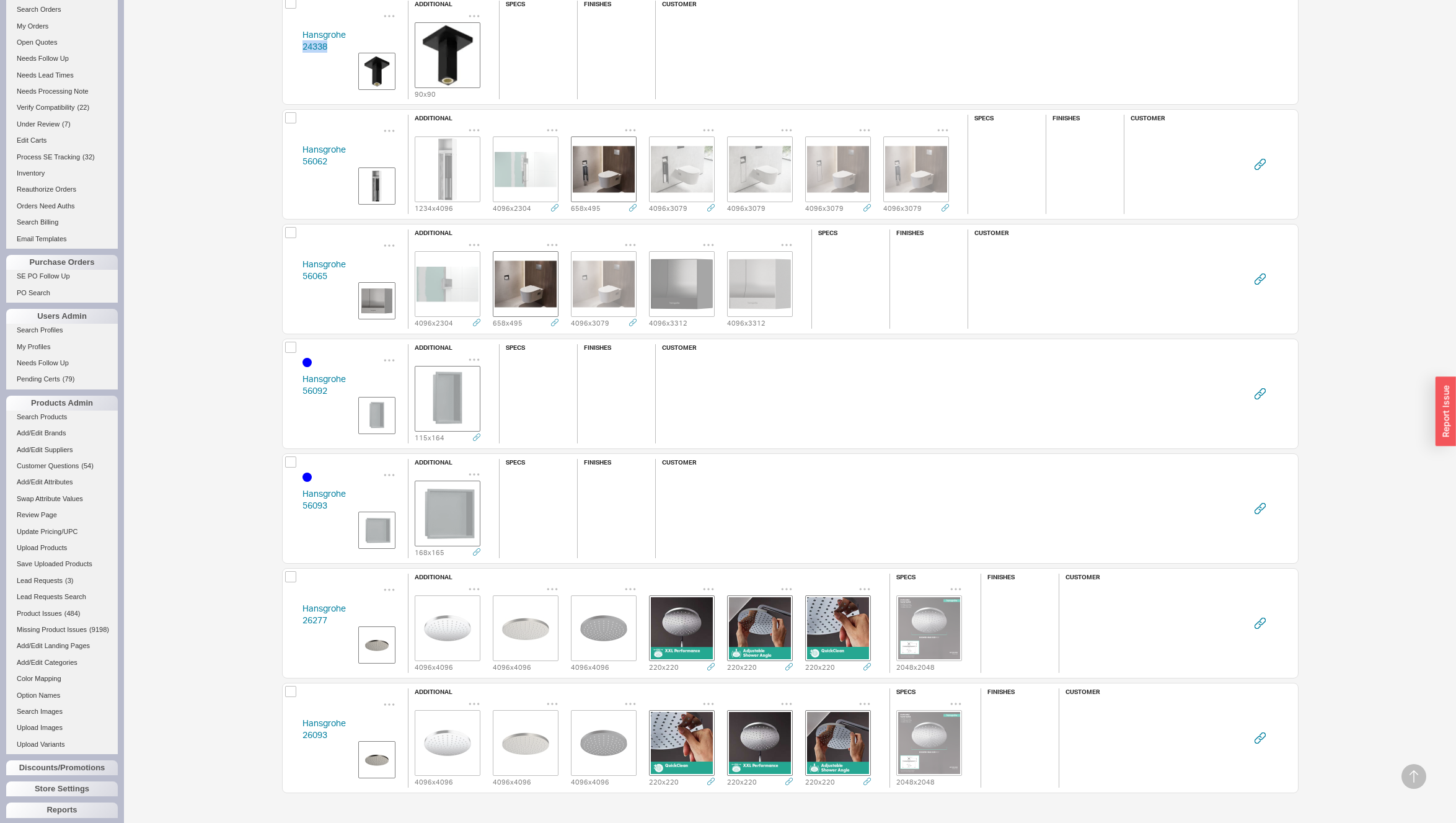
click at [292, 158] on div "Hansgrohe 56062 additional 1234 x 4096 4096 x 2304 658 x 495 4096 x 3079 4096 x…" at bounding box center [790, 165] width 1017 height 111
click at [439, 153] on img "grid" at bounding box center [447, 169] width 62 height 62
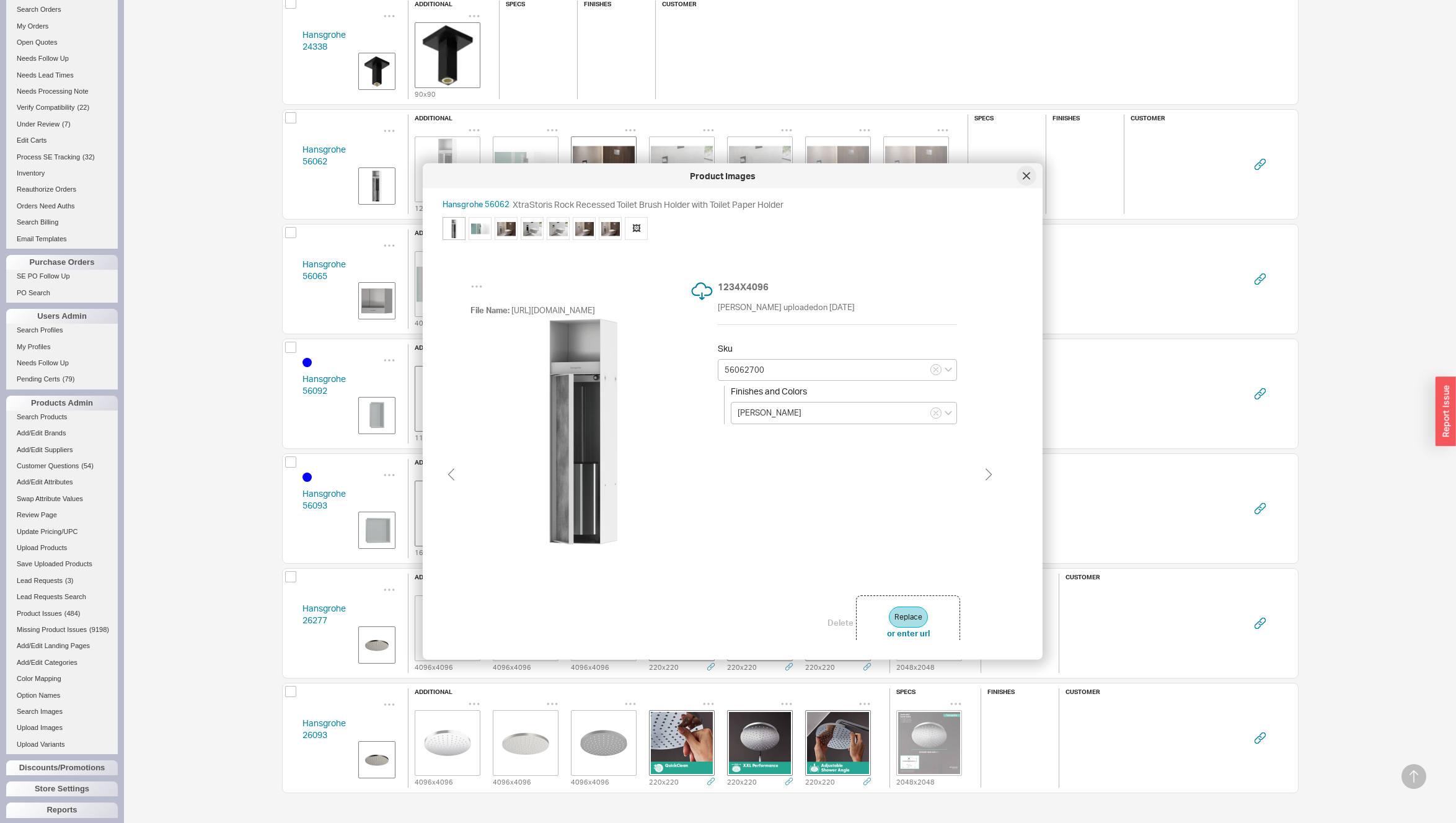
click at [1024, 178] on icon at bounding box center [1026, 175] width 6 height 6
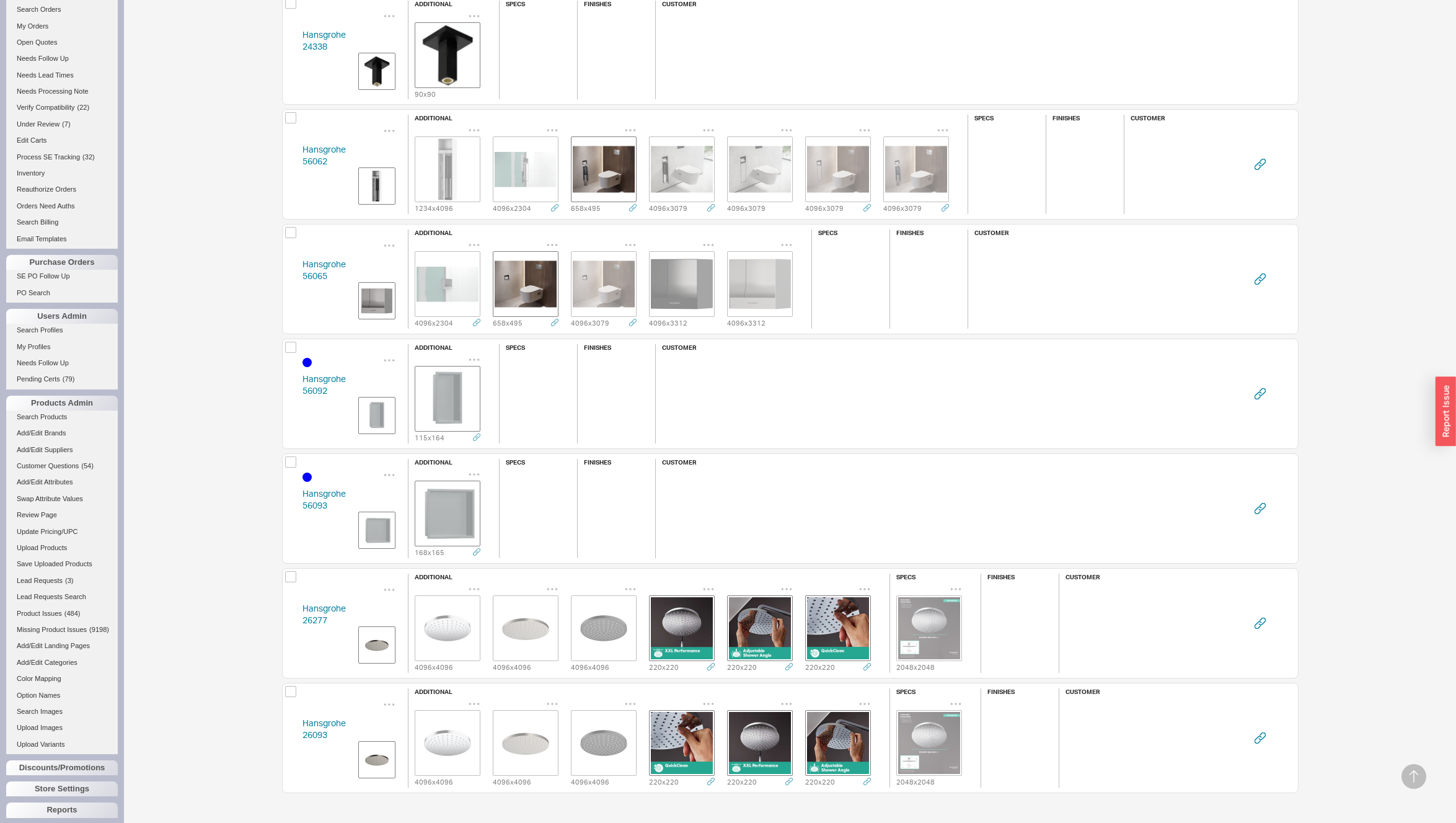
click at [289, 278] on div "Hansgrohe 56065 additional 4096 x 2304 658 x 495 4096 x 3079 4096 x 3312 4096 x…" at bounding box center [790, 279] width 1017 height 111
click at [288, 278] on div "Hansgrohe 56065 additional 4096 x 2304 658 x 495 4096 x 3079 4096 x 3312 4096 x…" at bounding box center [790, 279] width 1017 height 111
click at [292, 389] on div "Hansgrohe 56092 additional 115 x 164 specs finishes customer" at bounding box center [790, 394] width 1017 height 111
click at [292, 389] on div "Hansgrohe 56092 additional 115 x 164 specs finishes customer" at bounding box center [790, 394] width 1017 height 111
click at [285, 504] on div "Hansgrohe 56093 additional 168 x 165 specs finishes customer" at bounding box center [790, 509] width 1017 height 111
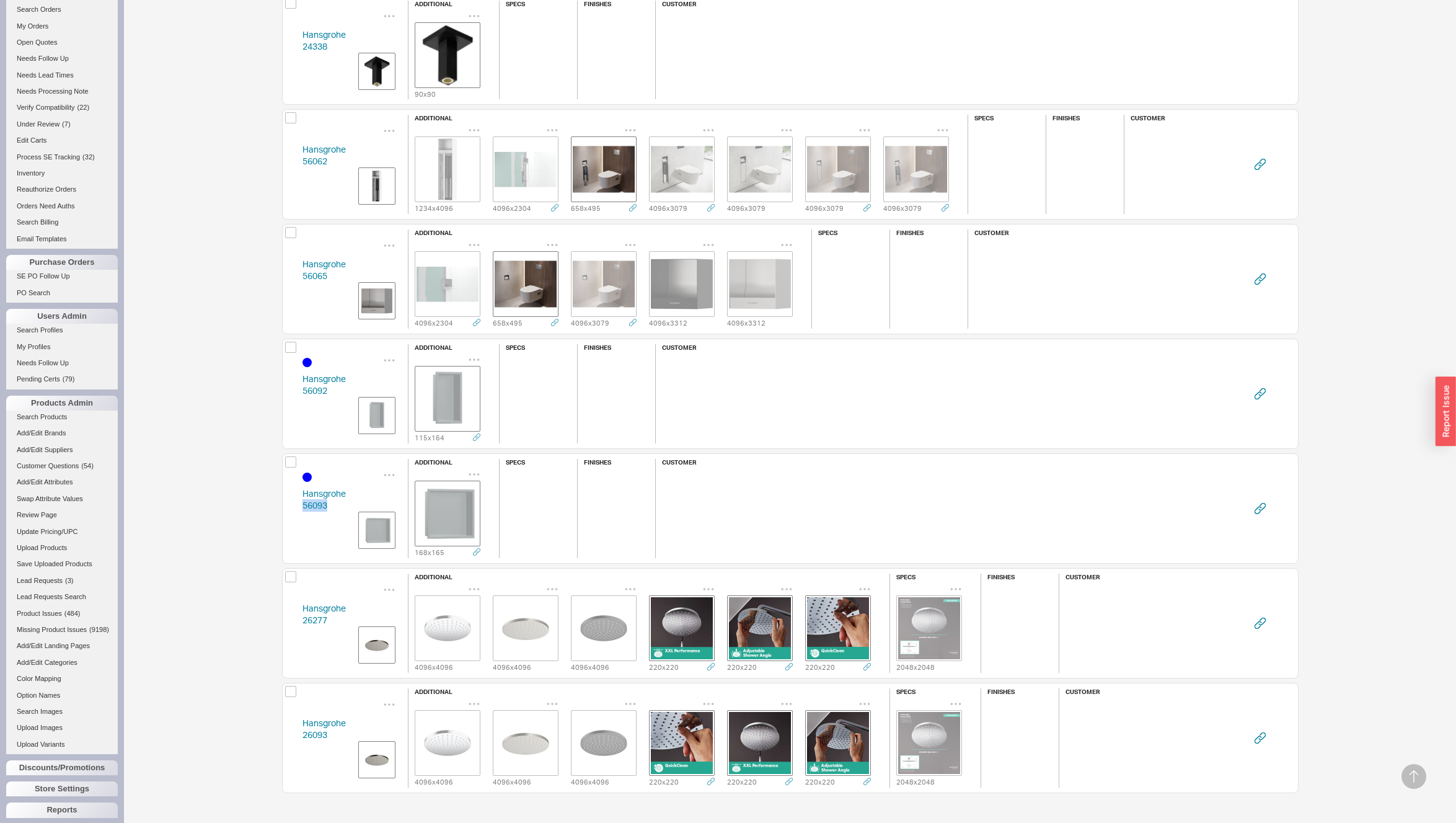
click at [285, 504] on div "Hansgrohe 56093 additional 168 x 165 specs finishes customer" at bounding box center [790, 509] width 1017 height 111
click at [294, 622] on div "Hansgrohe 26277 additional 4096 x 4096 4096 x 4096 4096 x 4096 220 x 220 220 x …" at bounding box center [790, 624] width 1017 height 111
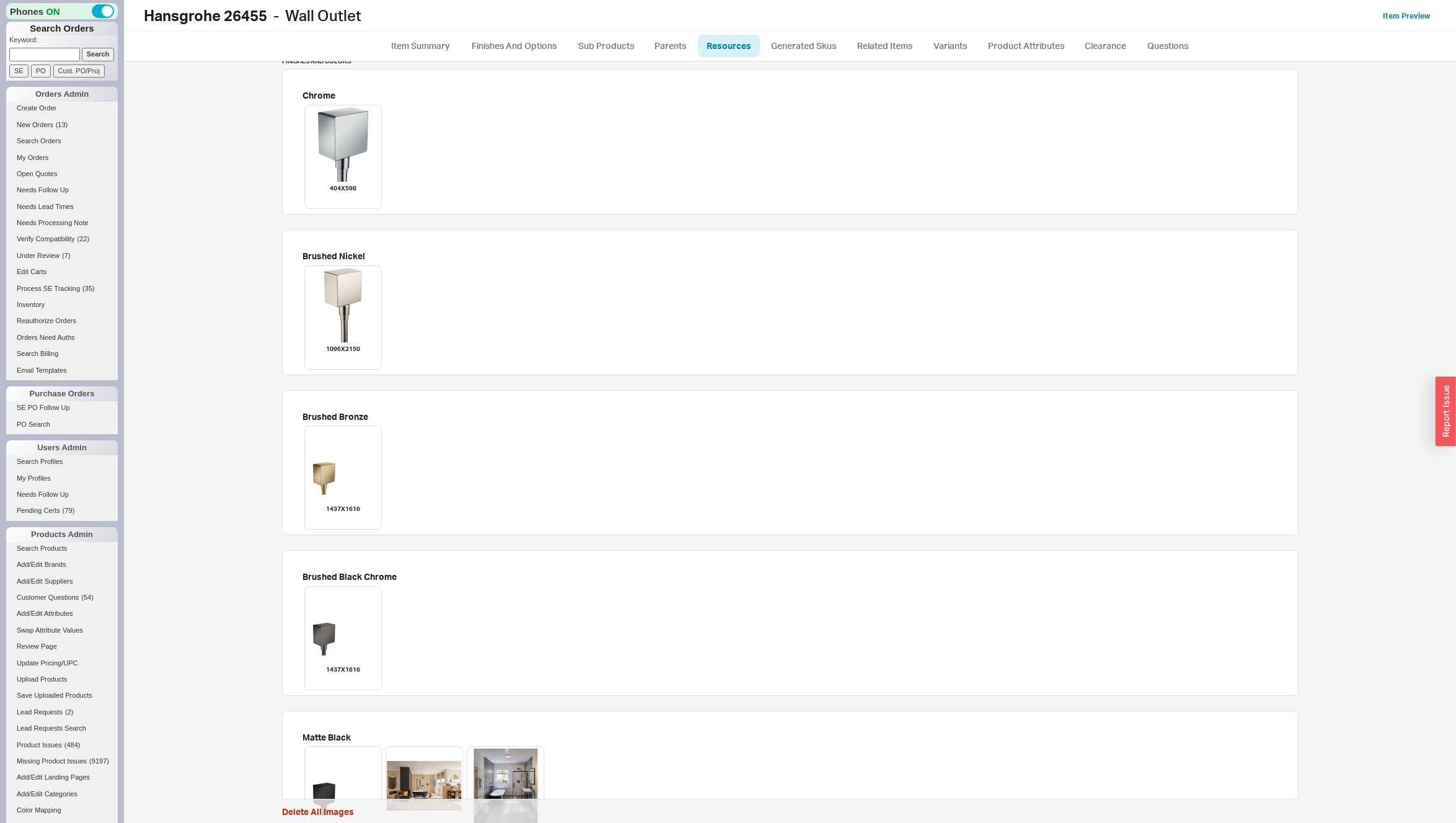
scroll to position [955, 0]
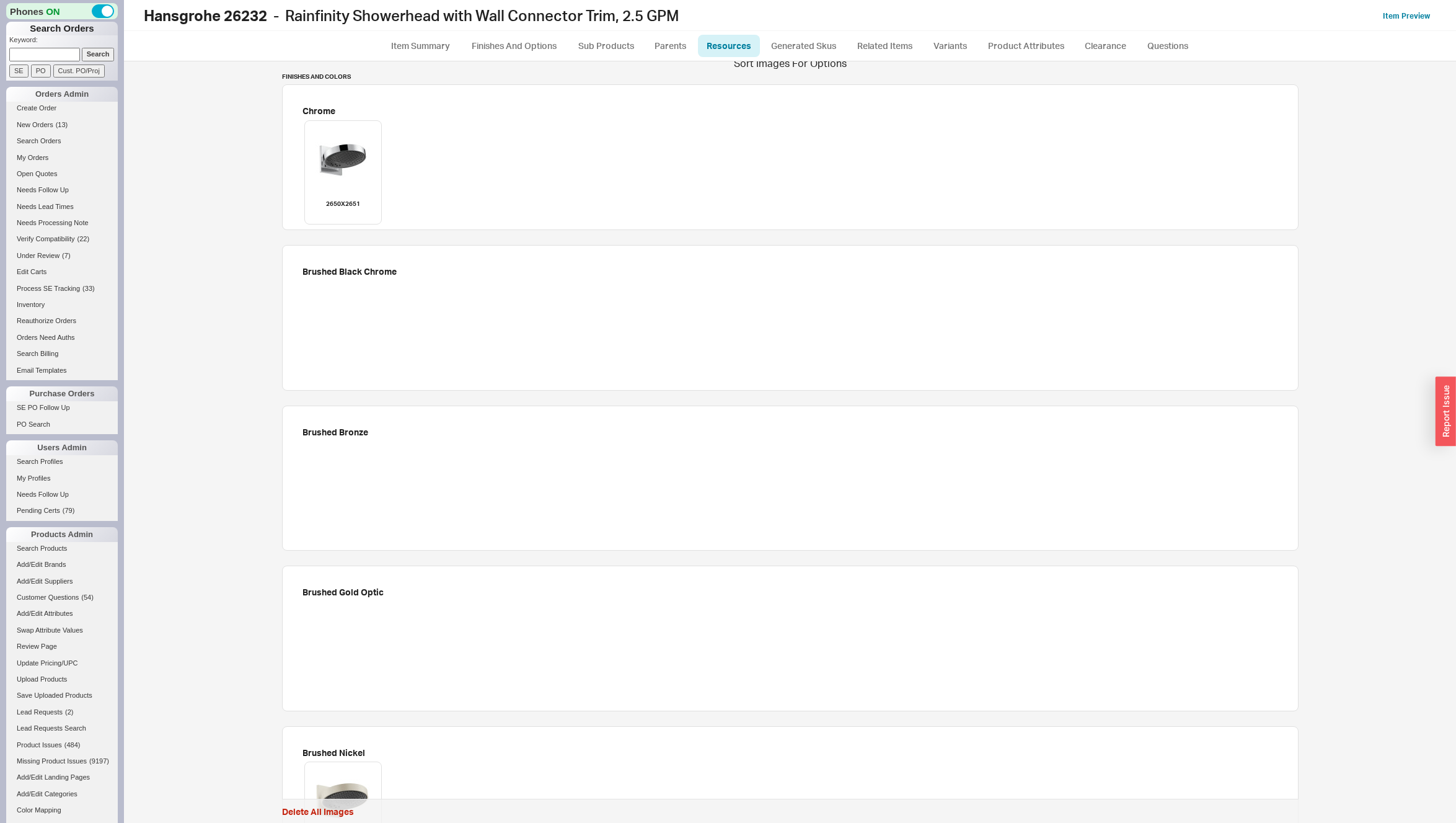
scroll to position [938, 0]
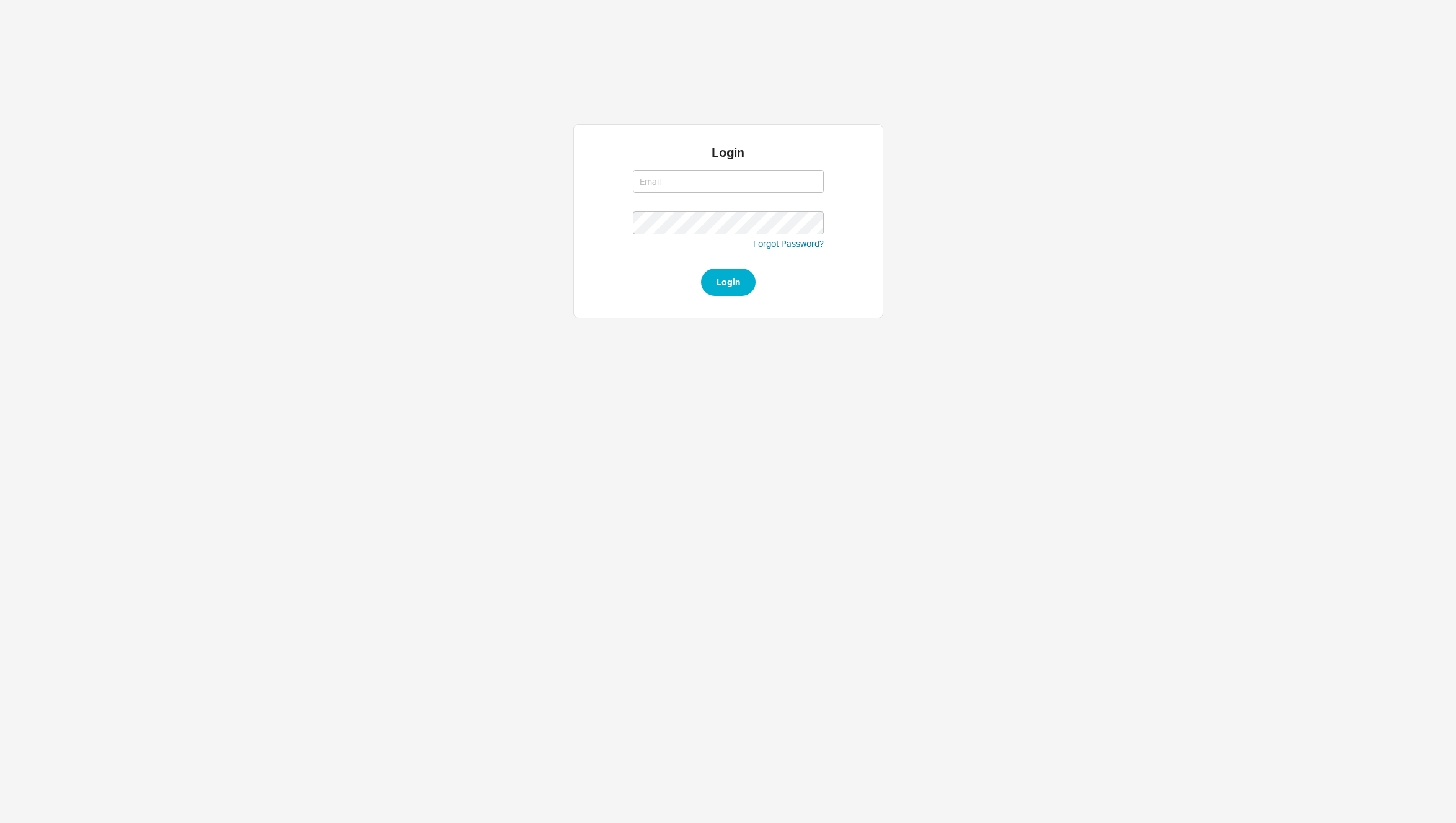
type input "[PERSON_NAME][EMAIL_ADDRESS][DOMAIN_NAME]"
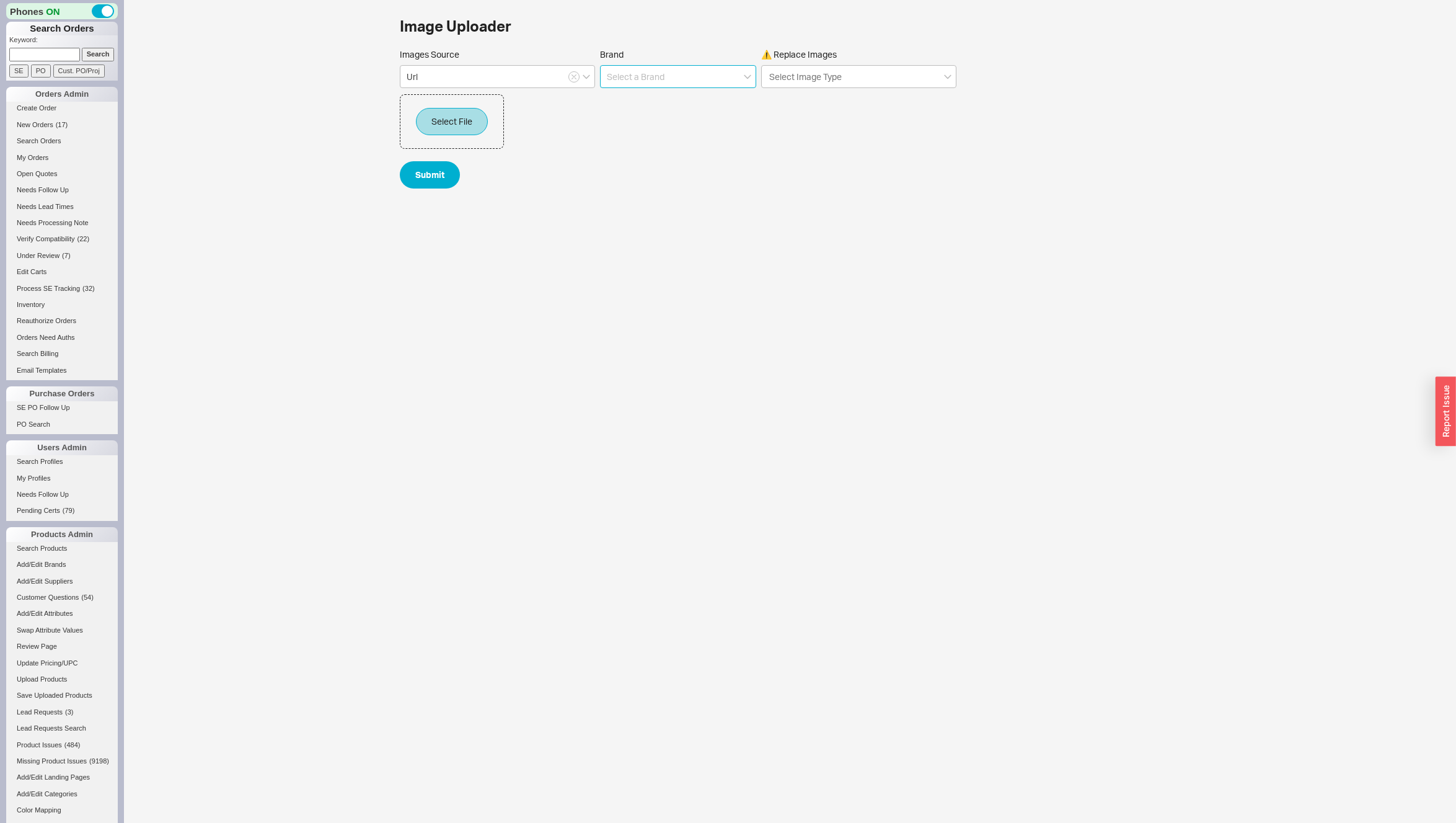
click at [696, 76] on input at bounding box center [678, 76] width 156 height 23
click at [656, 104] on div "Hansgrohe" at bounding box center [678, 102] width 155 height 23
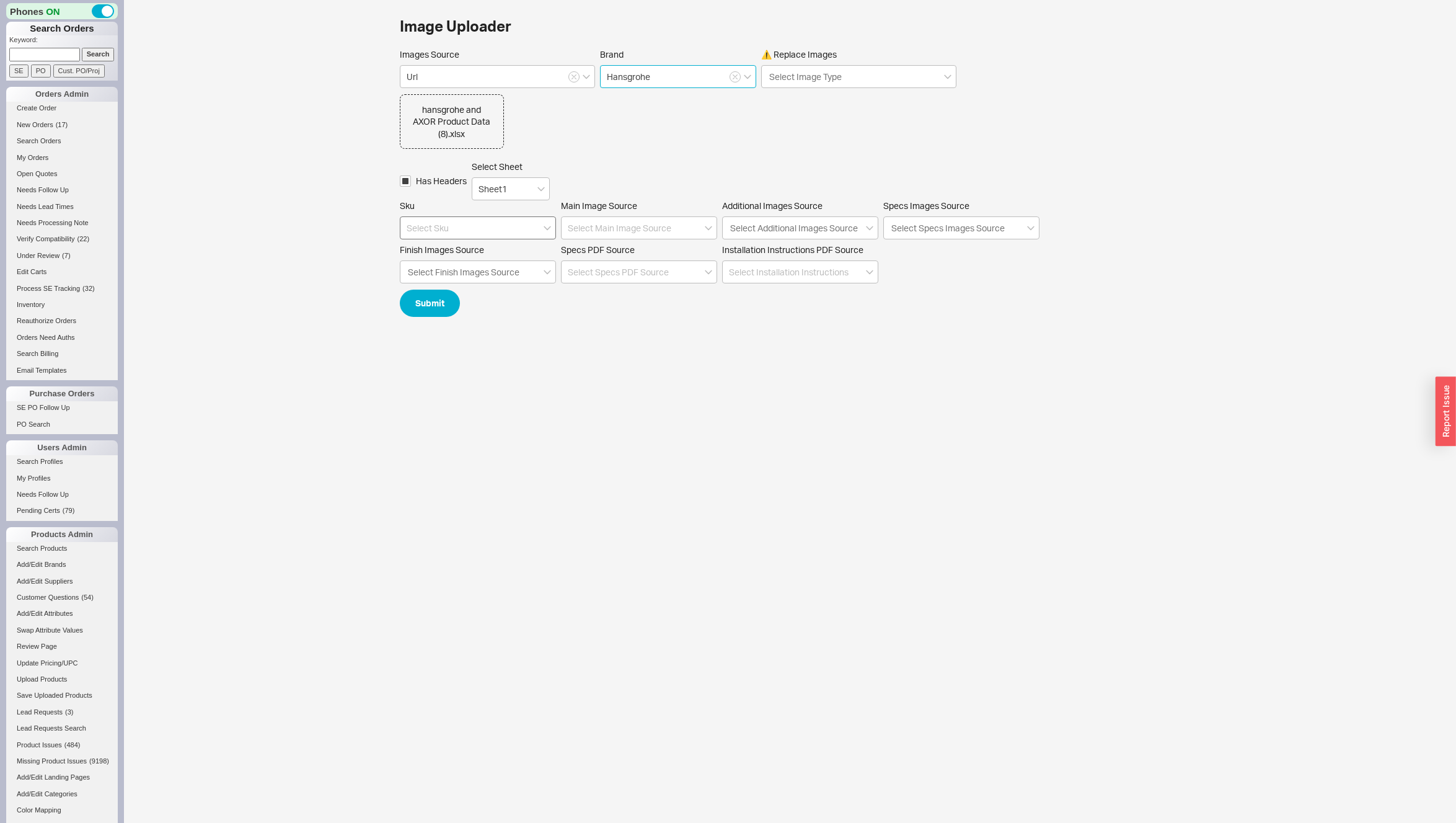
type input "Hansgrohe"
click at [425, 231] on input at bounding box center [478, 228] width 156 height 23
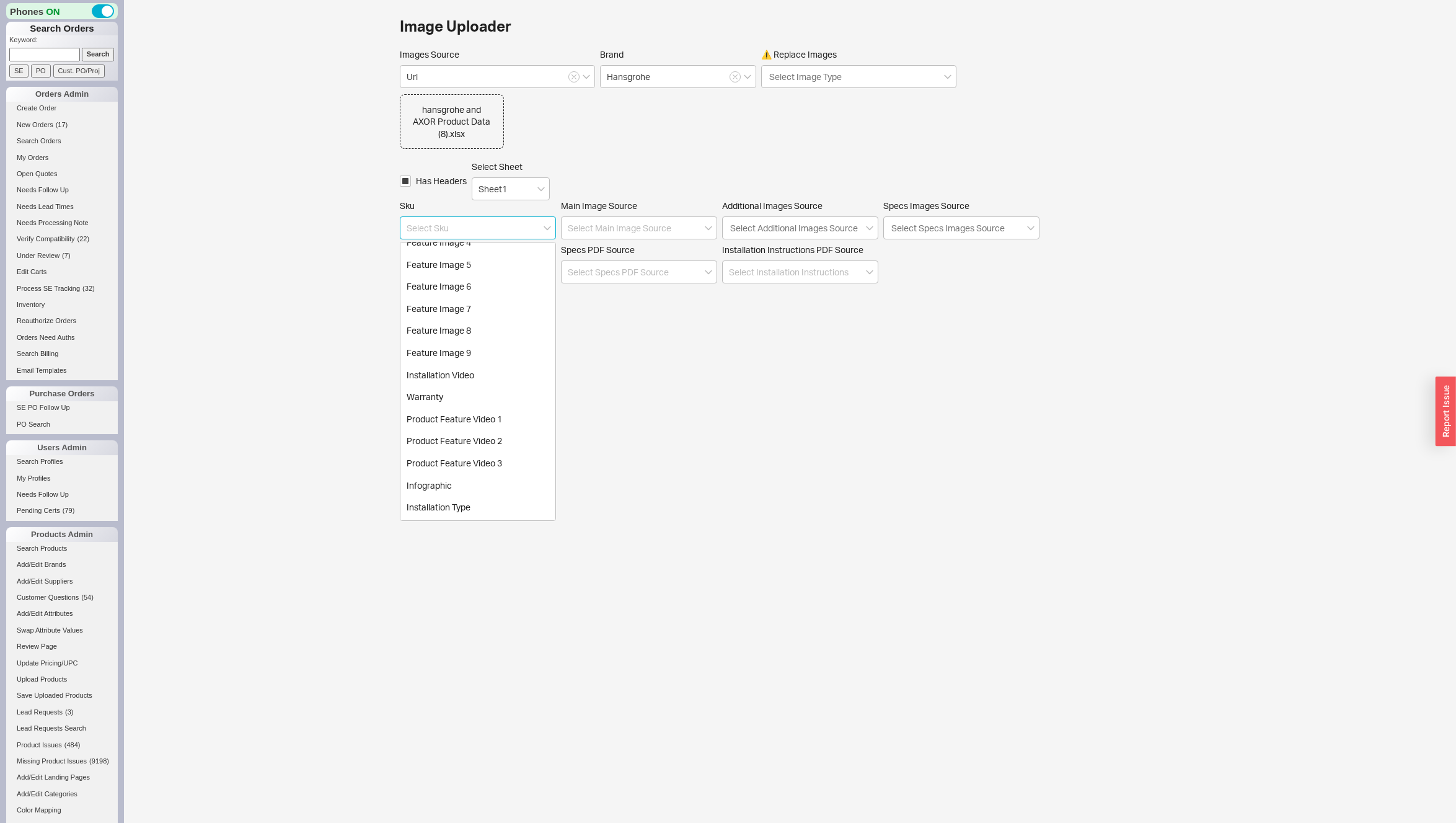
scroll to position [716, 0]
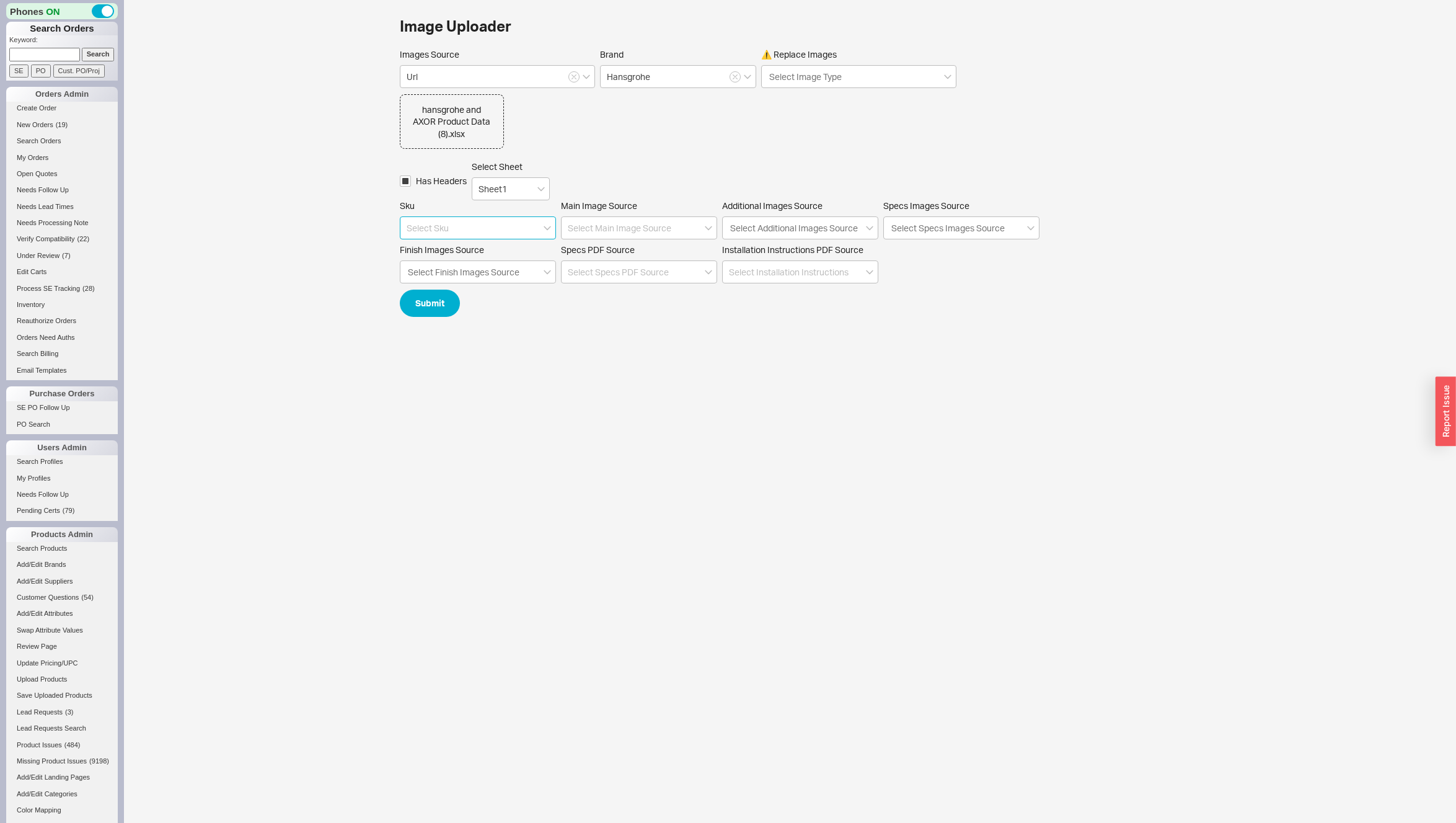
click at [421, 225] on input at bounding box center [478, 228] width 156 height 23
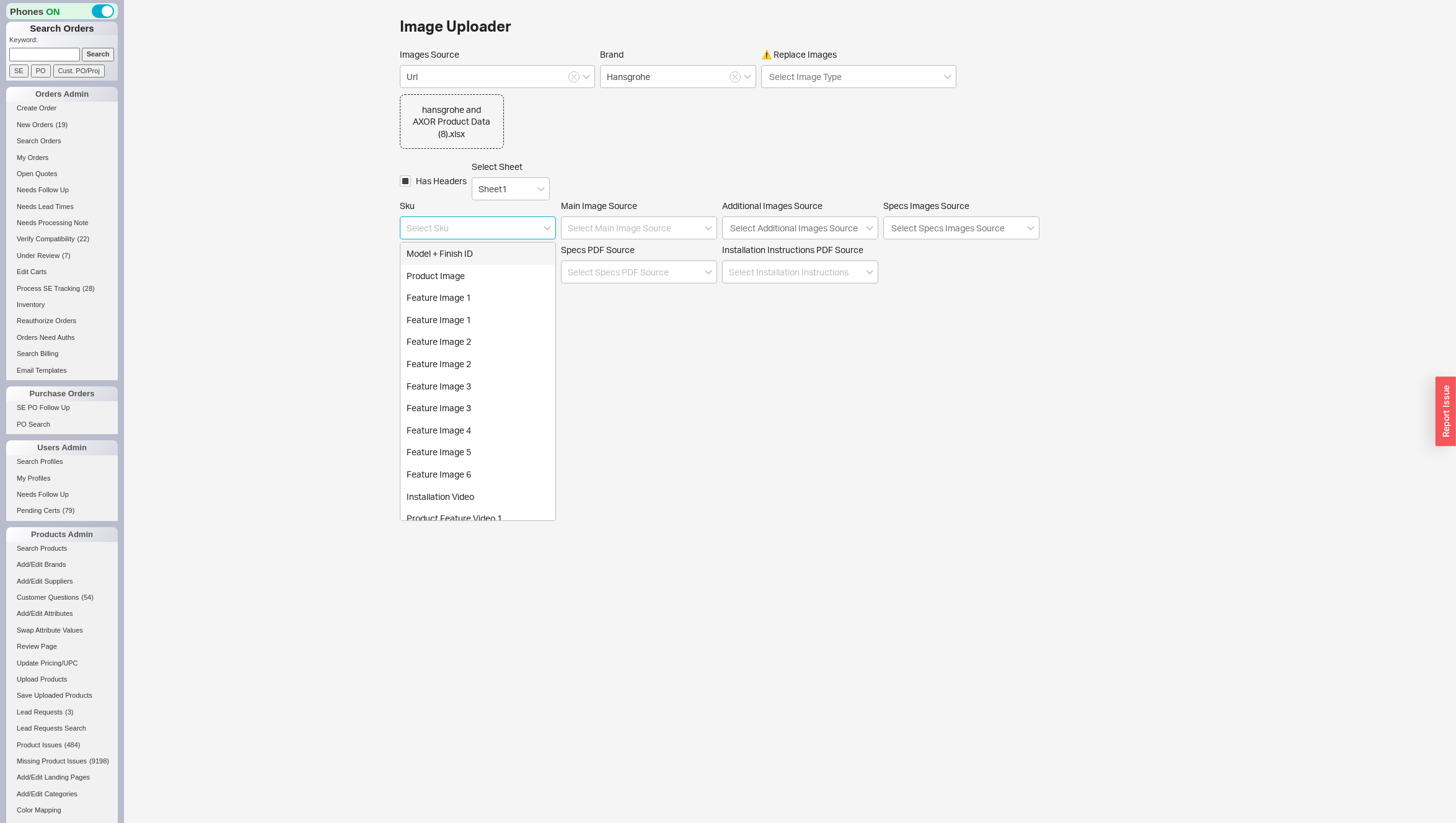
click at [433, 257] on div "Model + Finish ID" at bounding box center [477, 253] width 155 height 23
type input "Model + Finish ID"
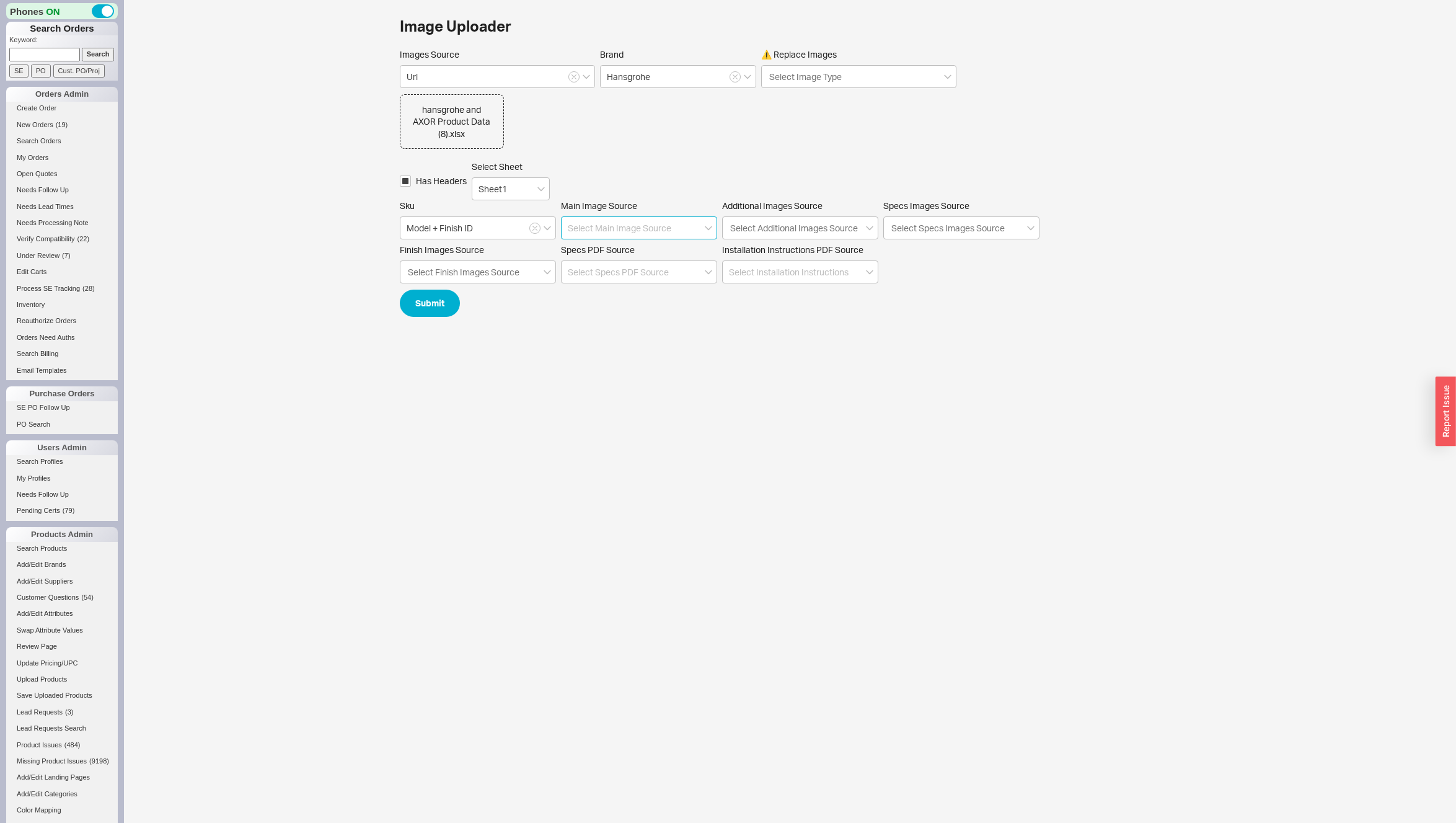
click at [613, 229] on input at bounding box center [639, 228] width 156 height 23
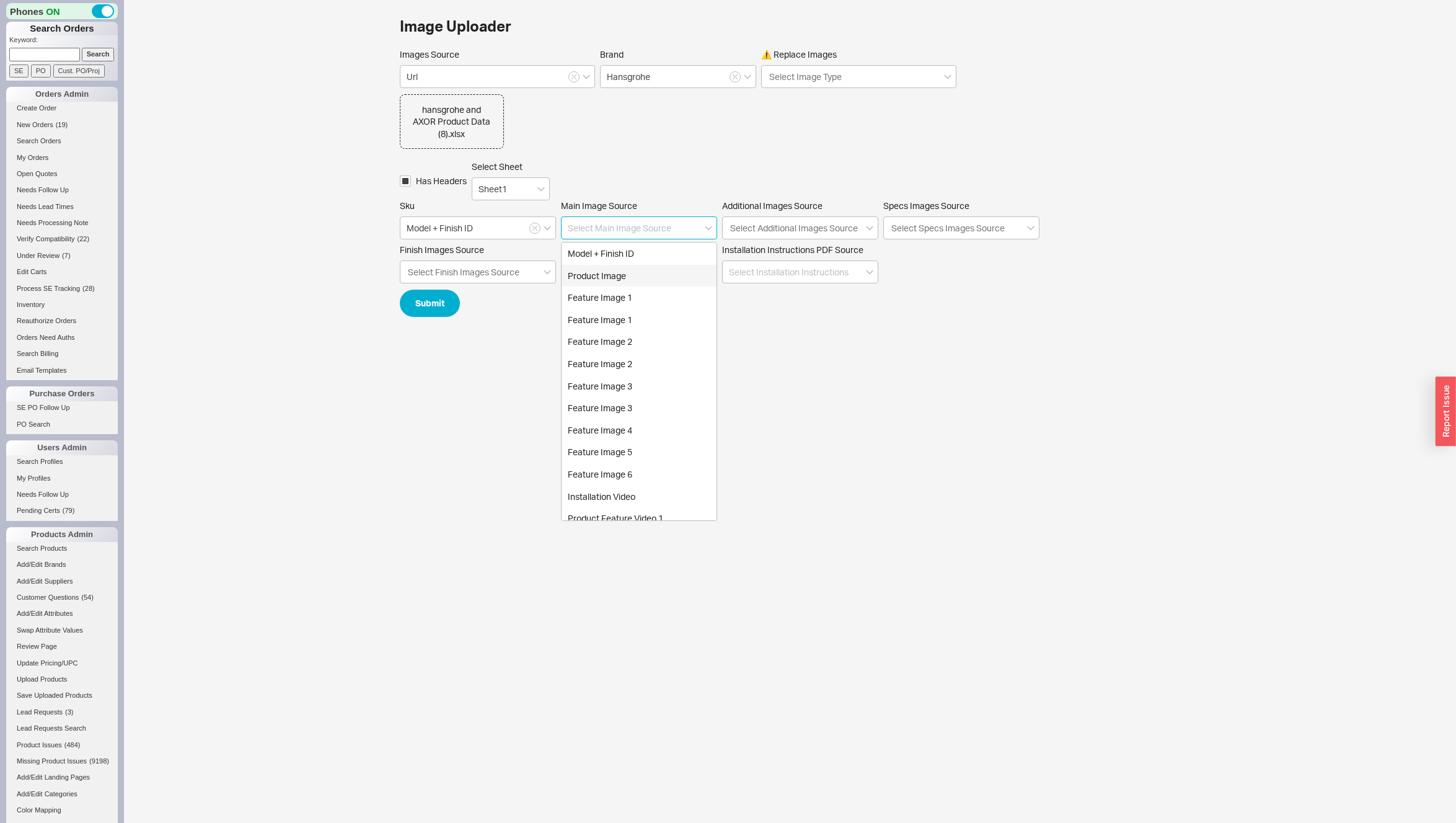
click at [613, 278] on div "Product Image" at bounding box center [639, 276] width 155 height 23
type input "Product Image"
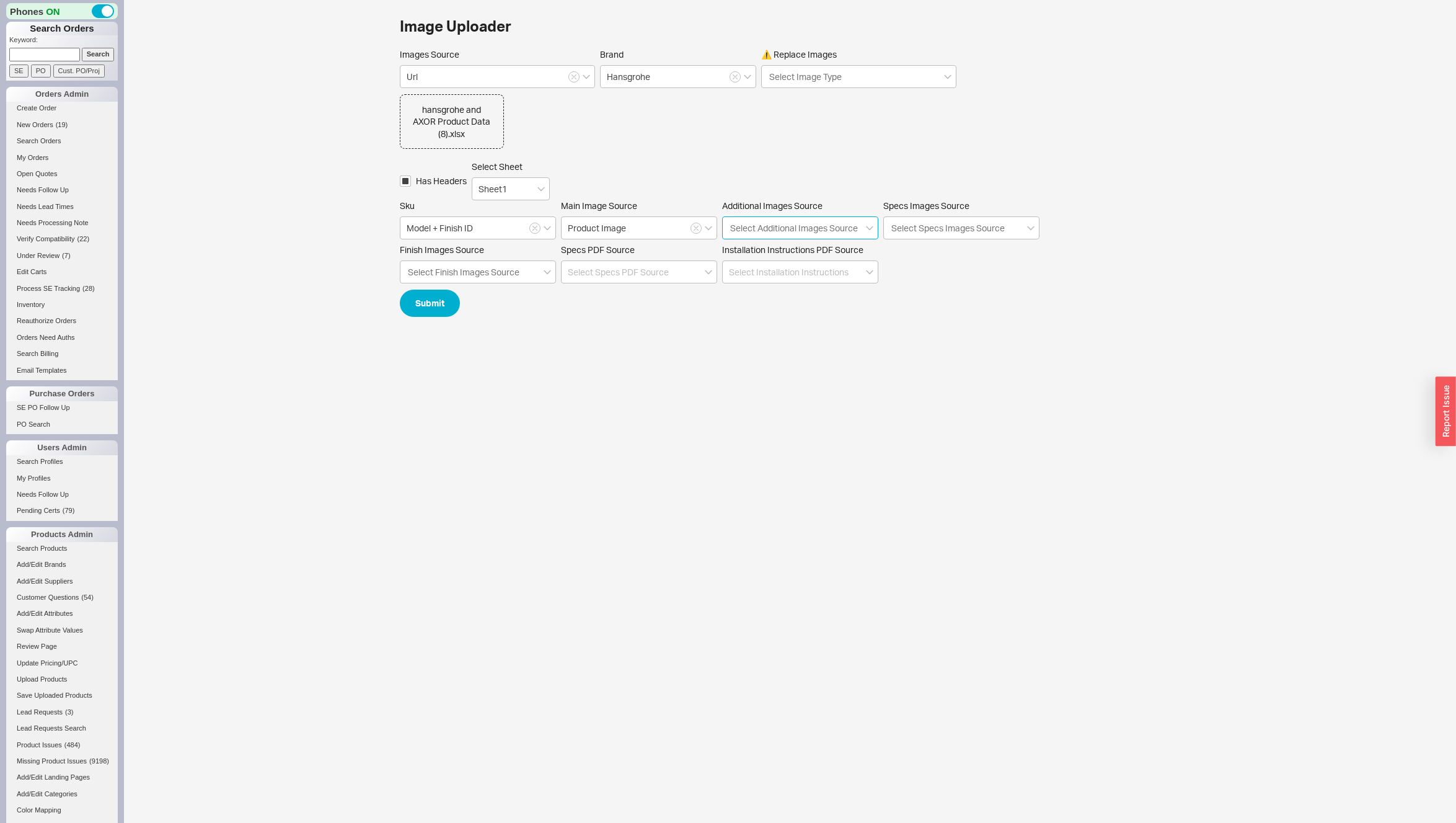
click at [810, 233] on input "Additional Images Source Select Additional Images Source" at bounding box center [795, 227] width 132 height 14
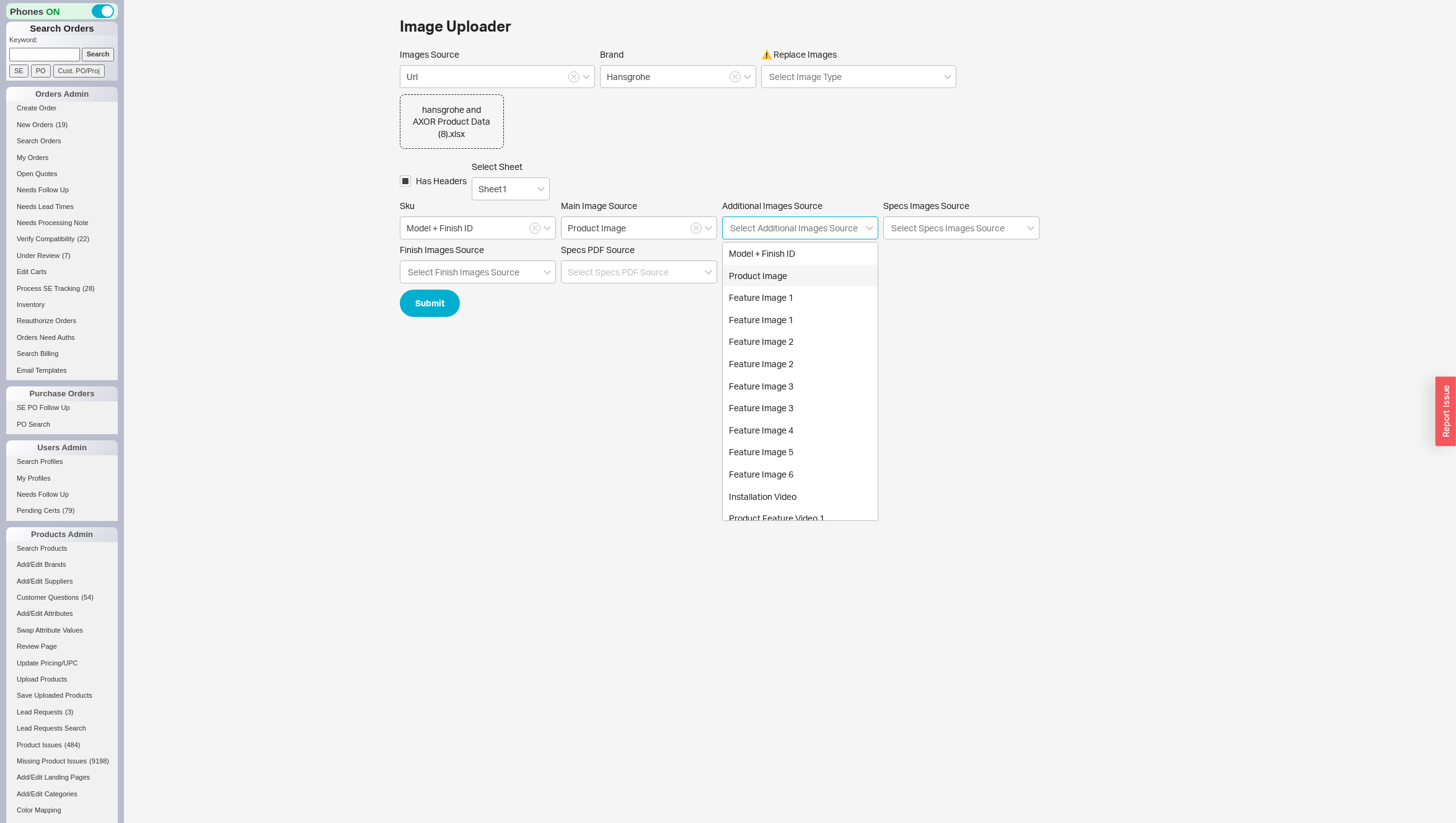
click at [755, 279] on div "Product Image" at bounding box center [800, 276] width 155 height 23
click at [755, 281] on div "Feature Image 1" at bounding box center [800, 276] width 155 height 23
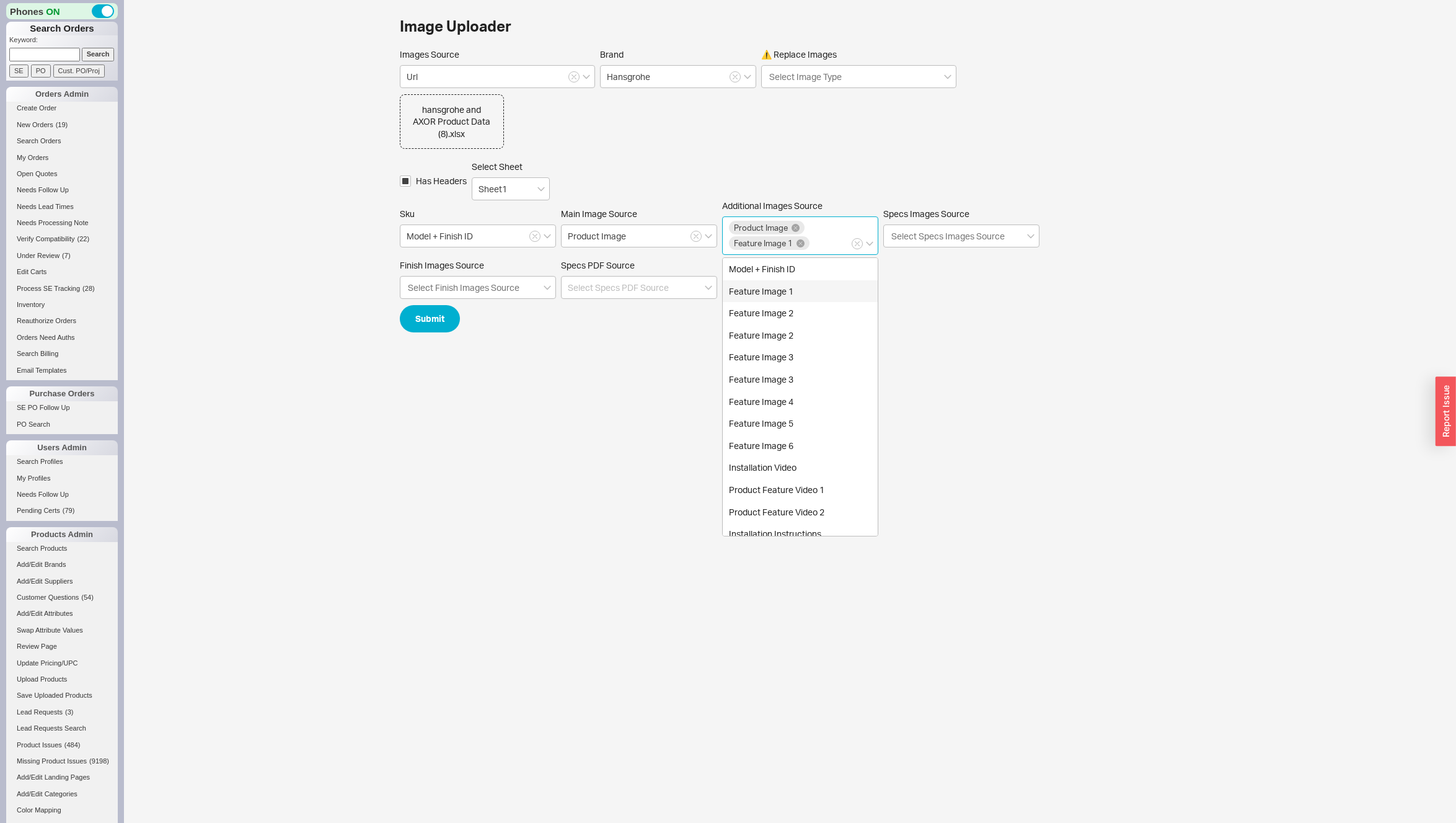
click at [746, 292] on div "Feature Image 1" at bounding box center [800, 291] width 155 height 23
click at [747, 302] on div "Feature Image 2" at bounding box center [800, 307] width 155 height 23
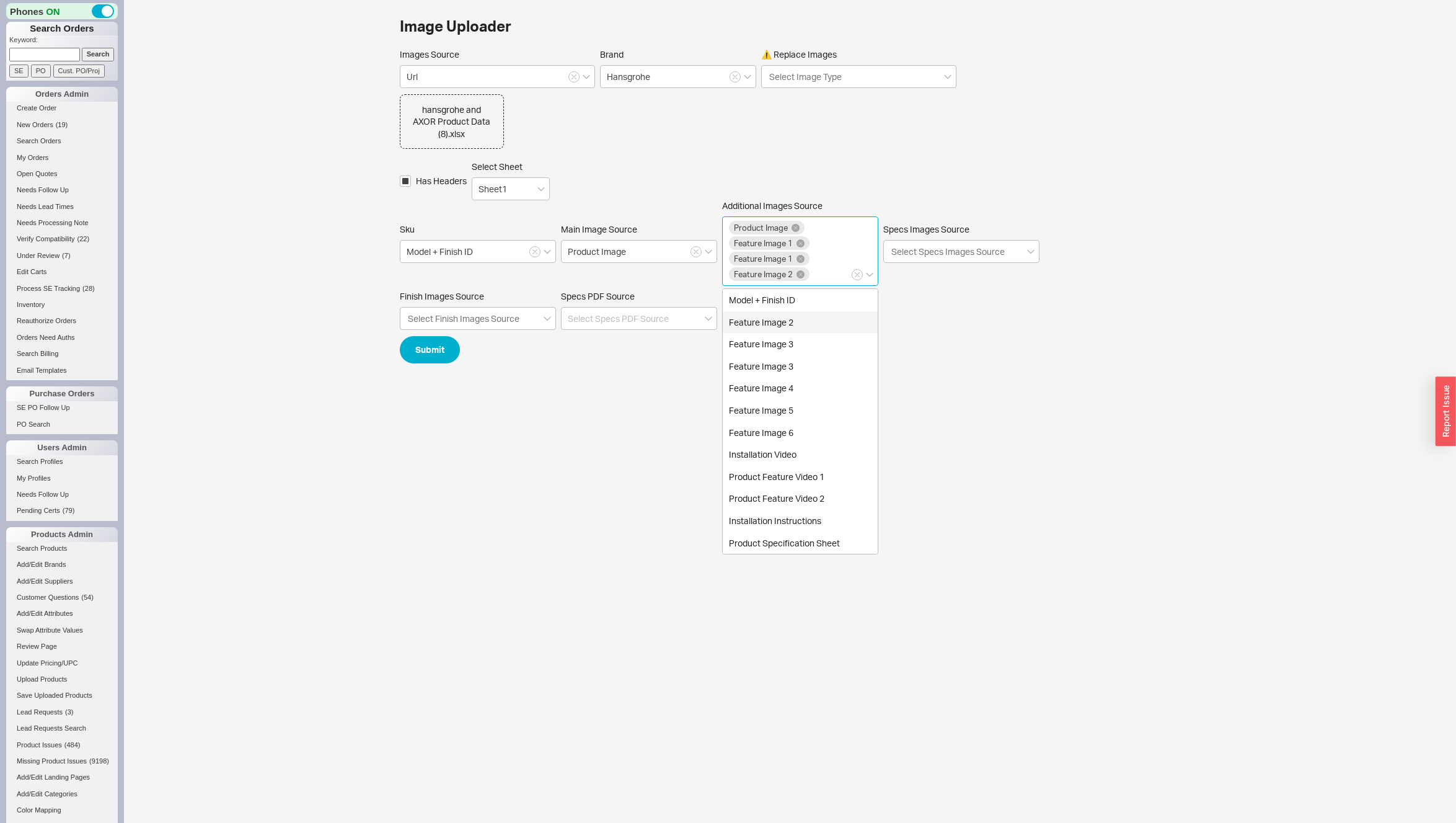
click at [748, 317] on div "Feature Image 2" at bounding box center [800, 322] width 155 height 23
click at [748, 333] on div "Feature Image 3" at bounding box center [800, 337] width 155 height 23
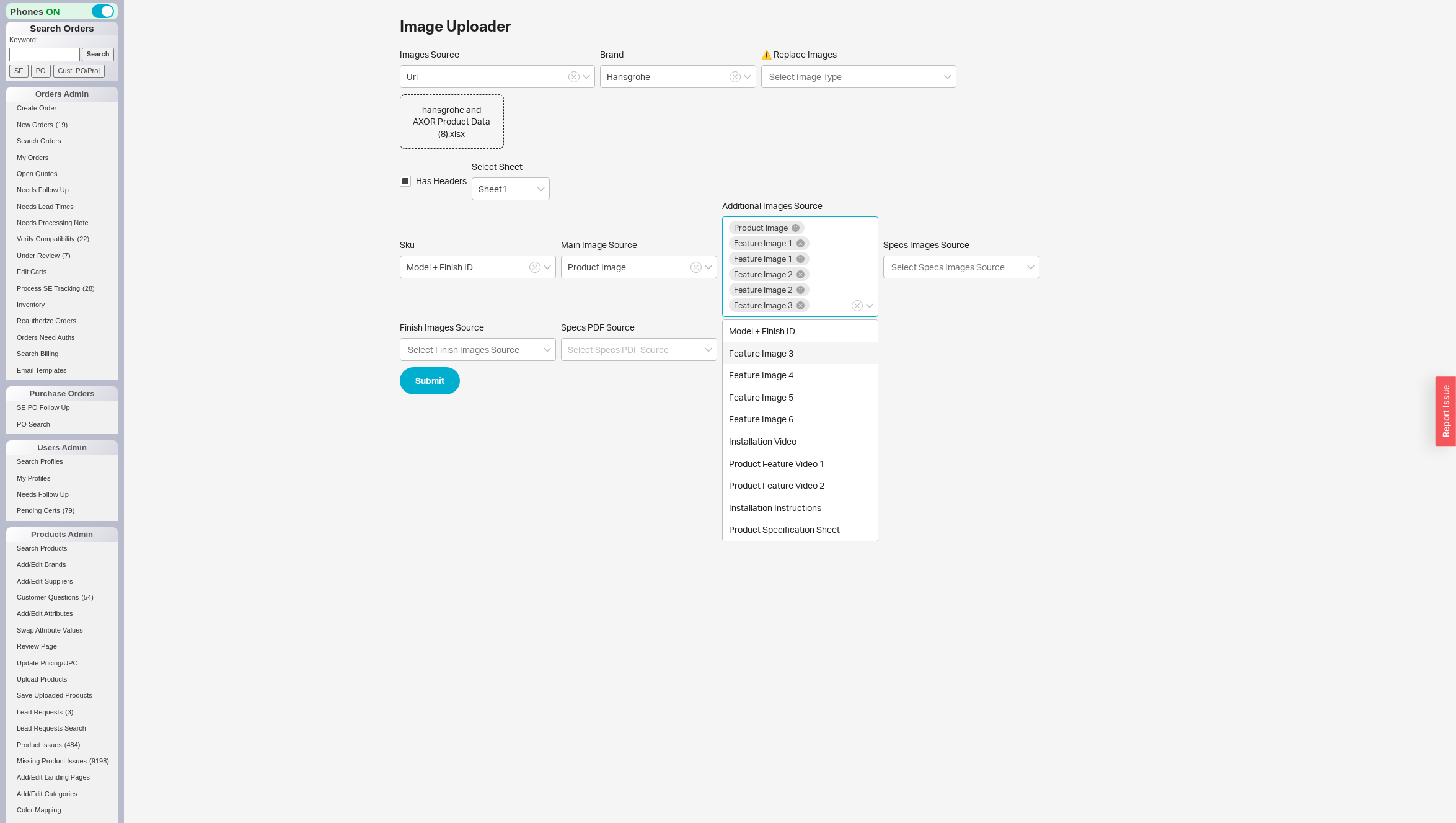
click at [748, 352] on div "Feature Image 3" at bounding box center [800, 353] width 155 height 23
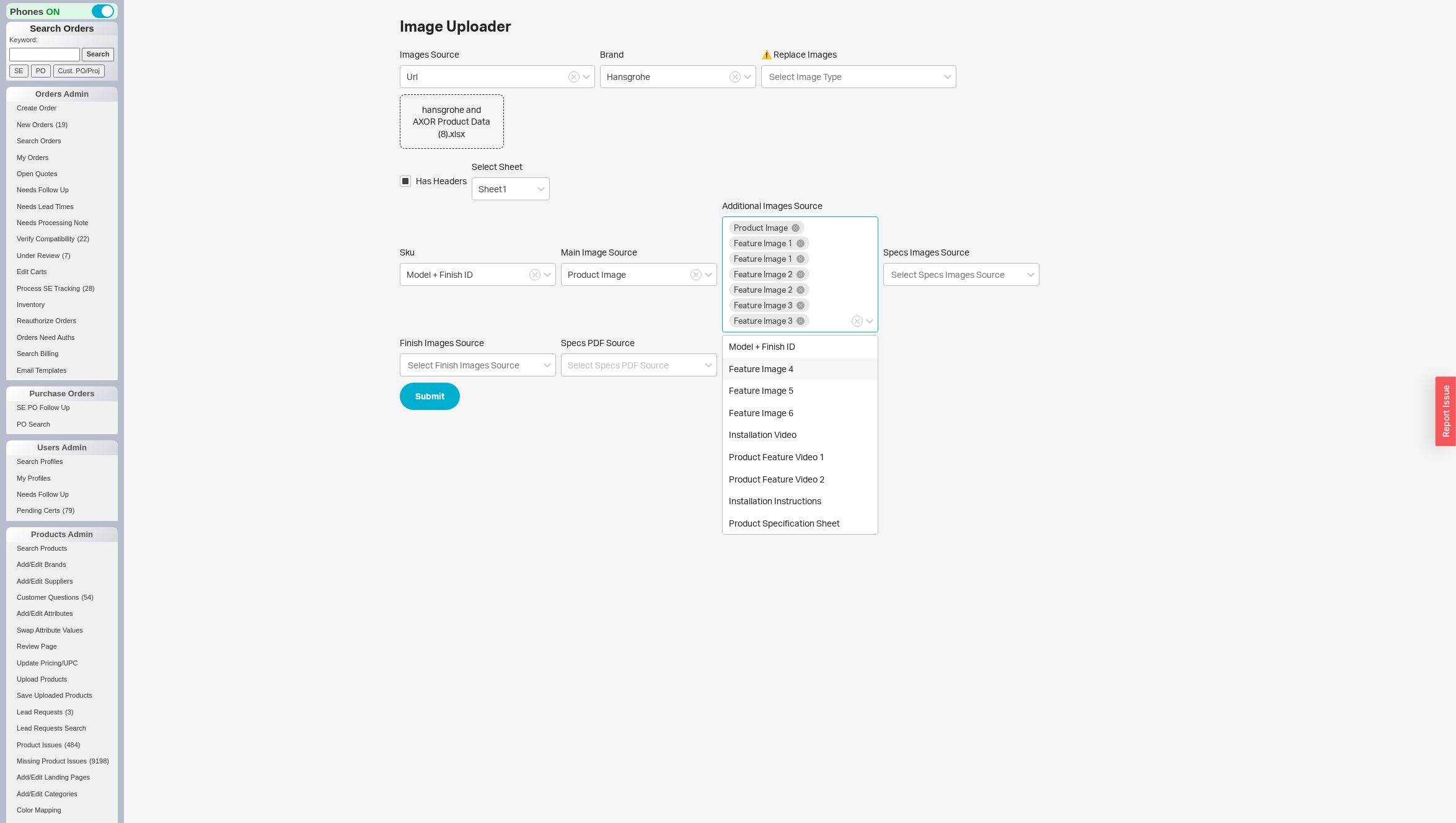
click at [749, 366] on div "Feature Image 4" at bounding box center [800, 369] width 155 height 23
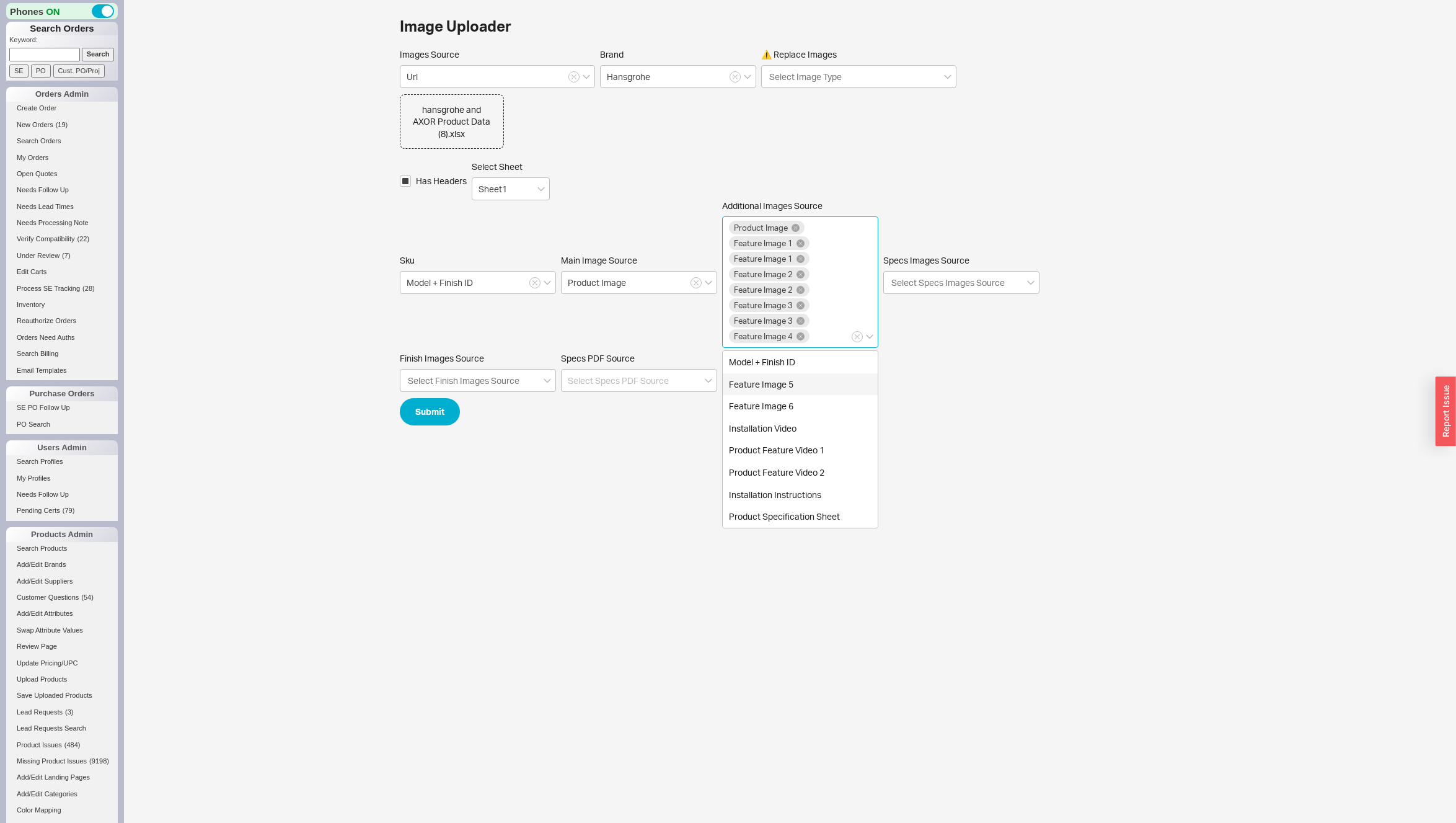
click at [748, 382] on div "Feature Image 5" at bounding box center [800, 384] width 155 height 23
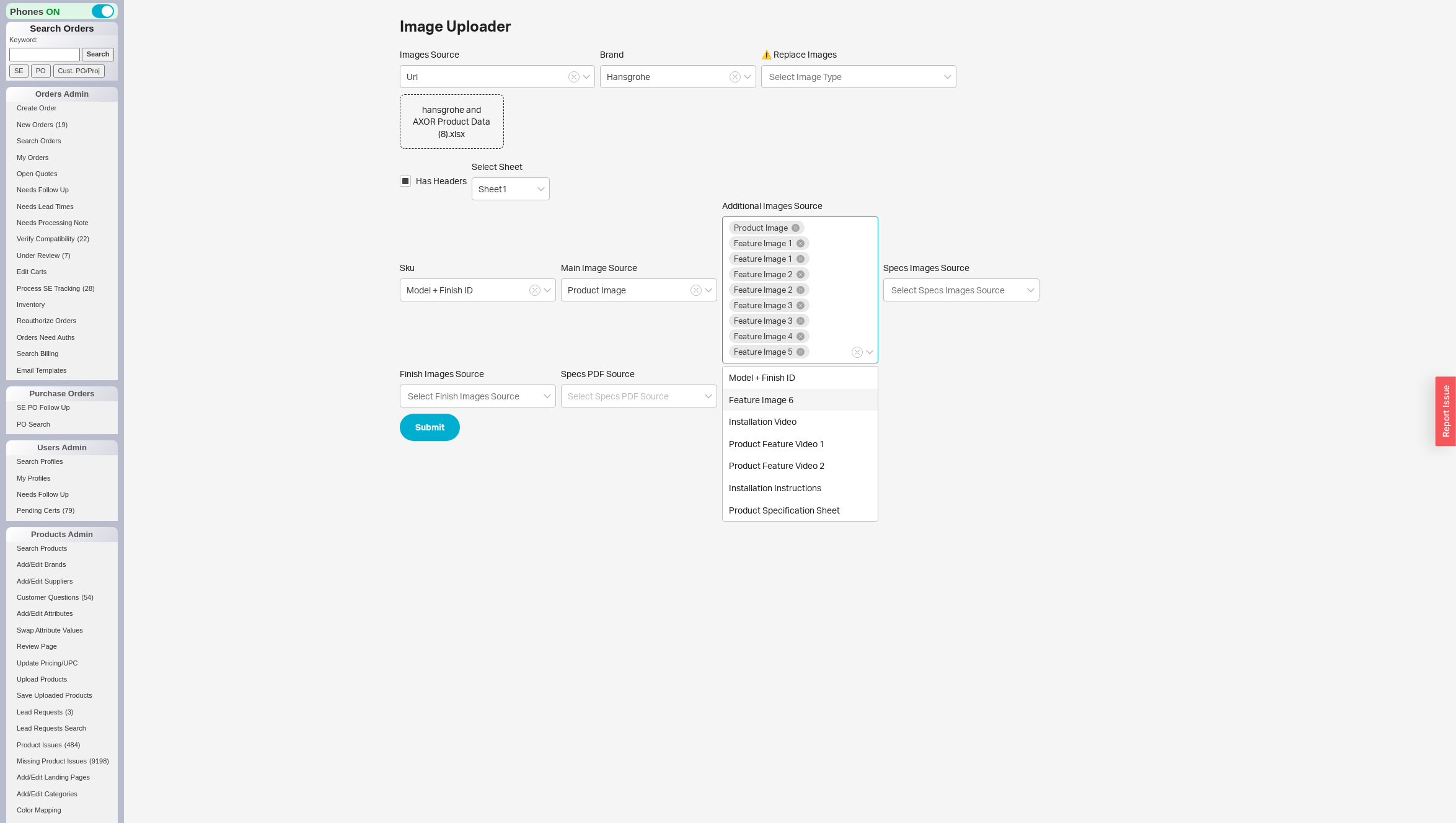
click at [751, 398] on div "Feature Image 6" at bounding box center [800, 400] width 155 height 23
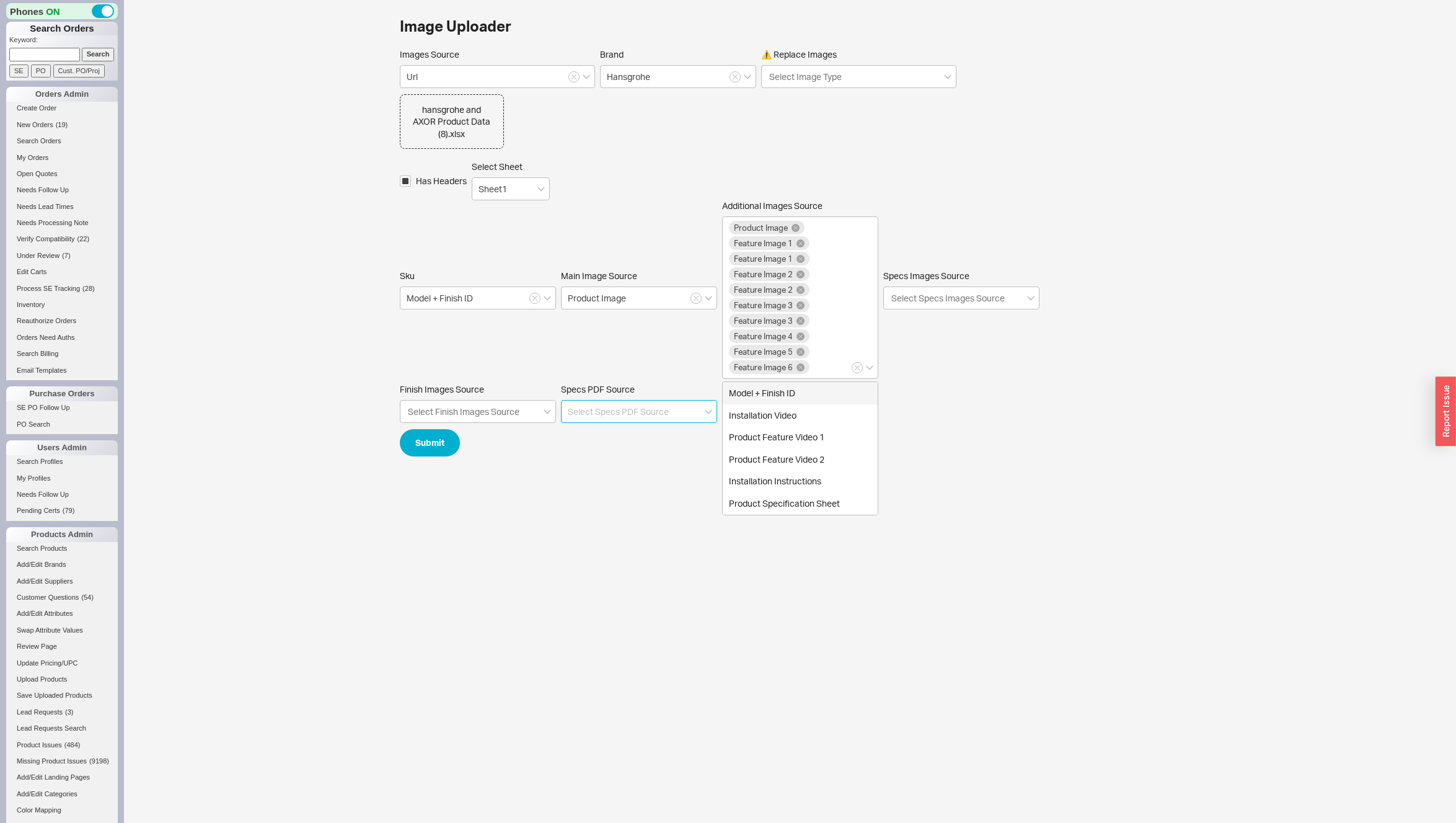
click at [615, 417] on input at bounding box center [639, 412] width 156 height 23
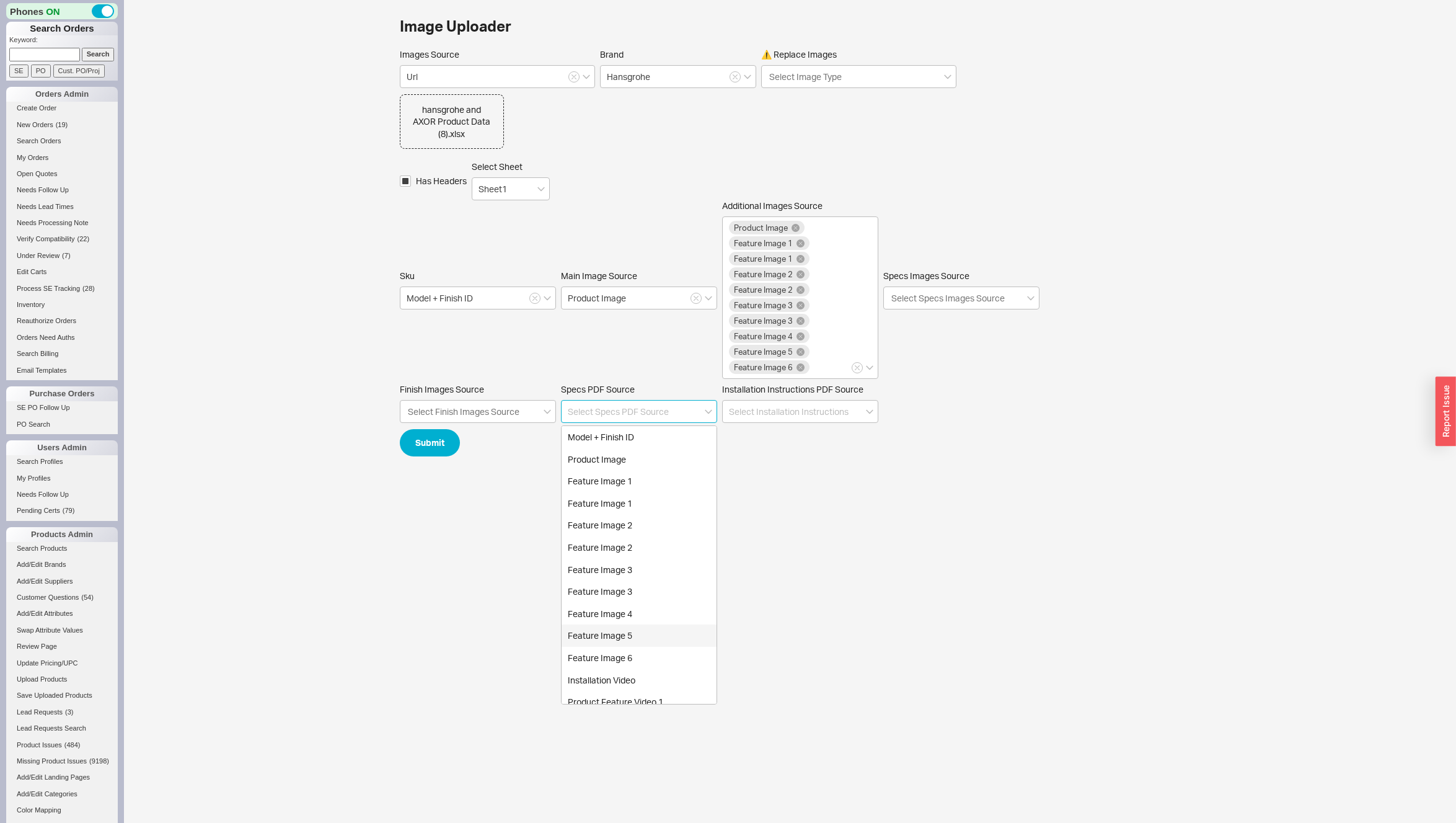
scroll to position [75, 0]
click at [658, 693] on div "Product Specification Sheet" at bounding box center [639, 693] width 155 height 23
type input "Product Specification Sheet"
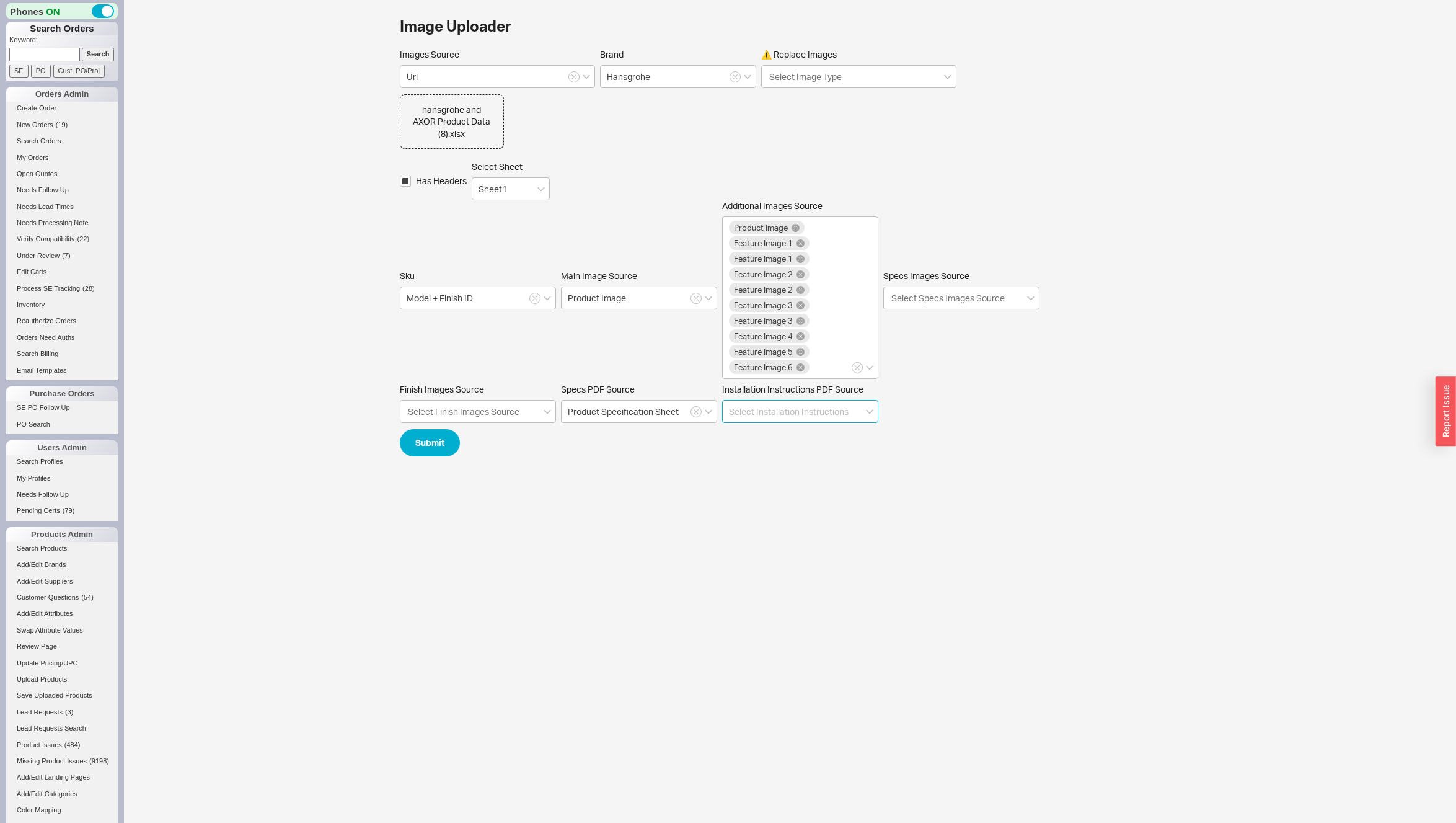
click at [774, 402] on input at bounding box center [800, 412] width 156 height 23
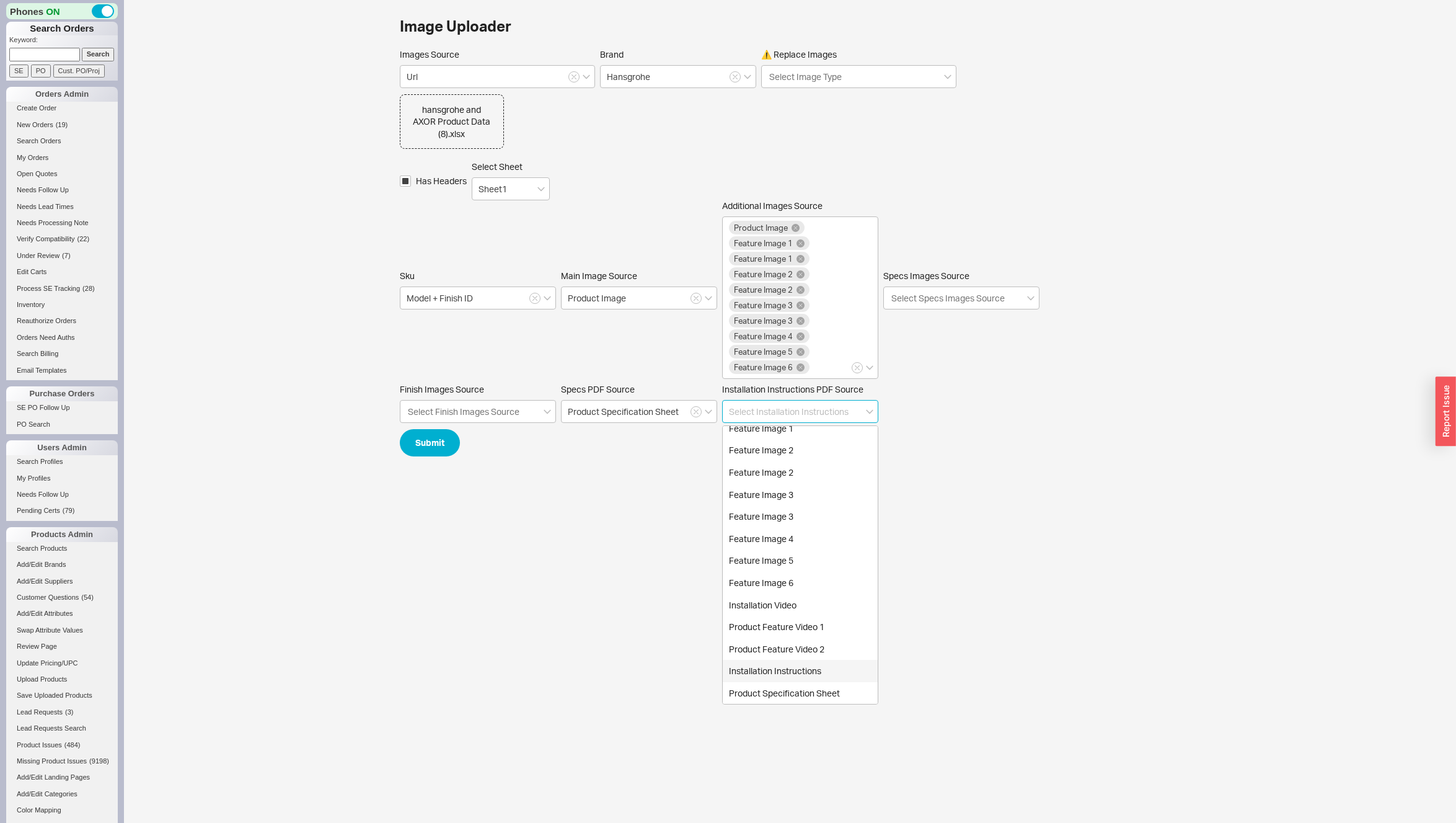
click at [752, 671] on div "Installation Instructions" at bounding box center [800, 671] width 155 height 23
type input "Installation Instructions"
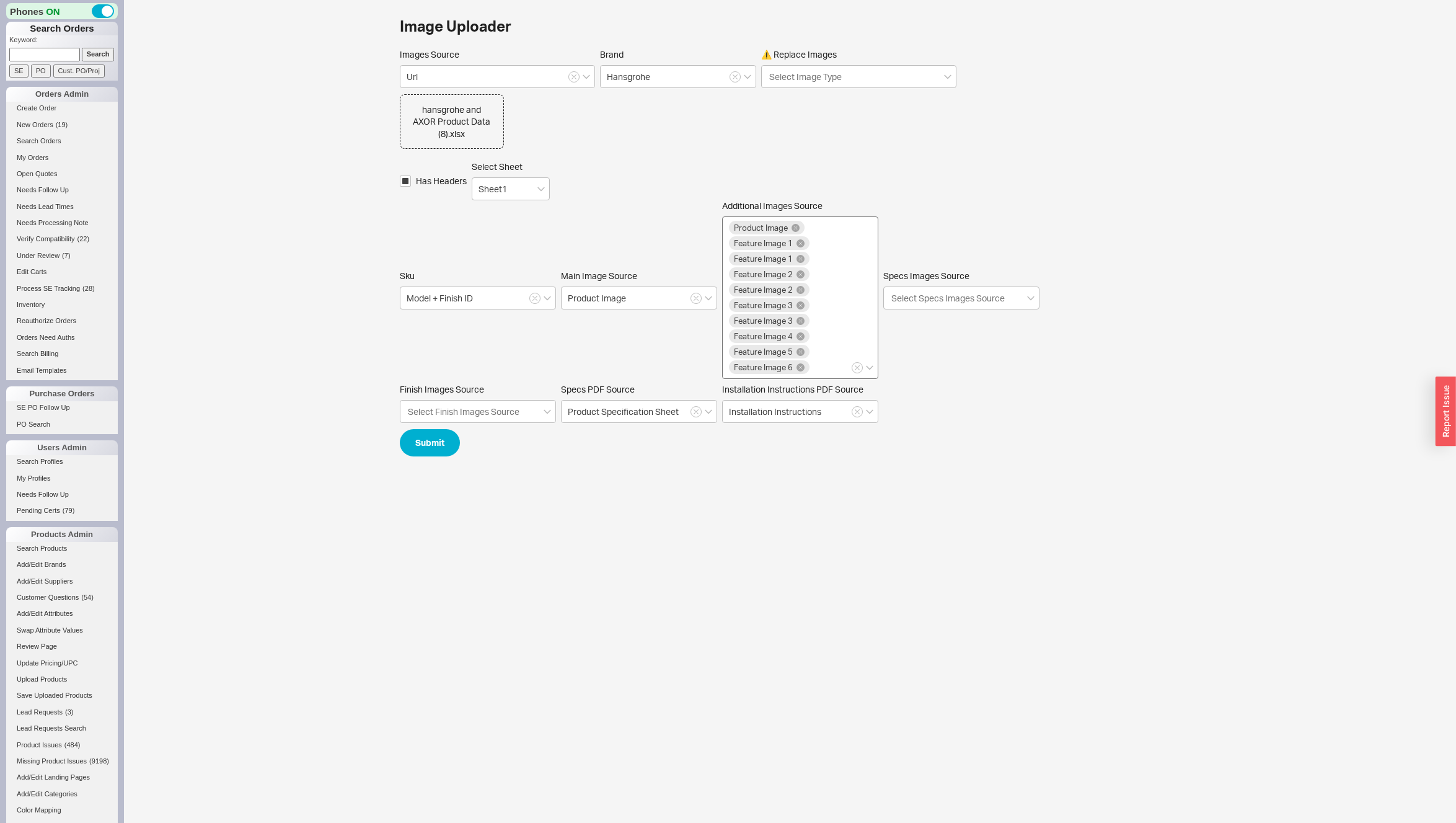
click at [822, 366] on div "Product Image Feature Image 1 Feature Image 1 Feature Image 2 Feature Image 2 F…" at bounding box center [800, 298] width 156 height 163
click at [820, 366] on input "Additional Images Source Product Image Feature Image 1 Feature Image 1 Feature …" at bounding box center [815, 367] width 9 height 14
click at [806, 441] on div "Product Feature Video 1" at bounding box center [800, 437] width 155 height 23
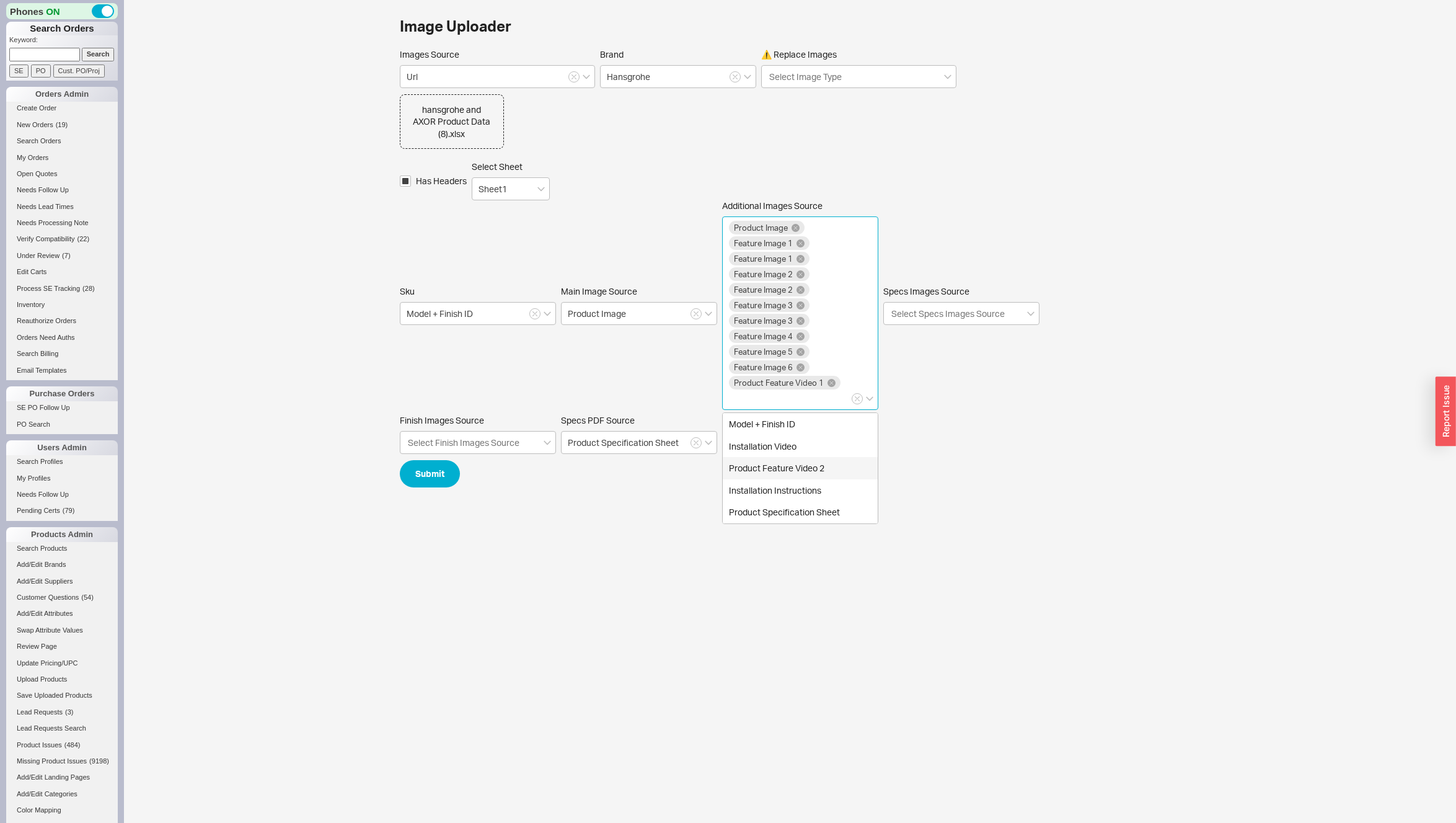
click at [804, 457] on div "Product Feature Video 2" at bounding box center [800, 468] width 155 height 23
click at [787, 451] on div "Installation Video" at bounding box center [800, 462] width 155 height 23
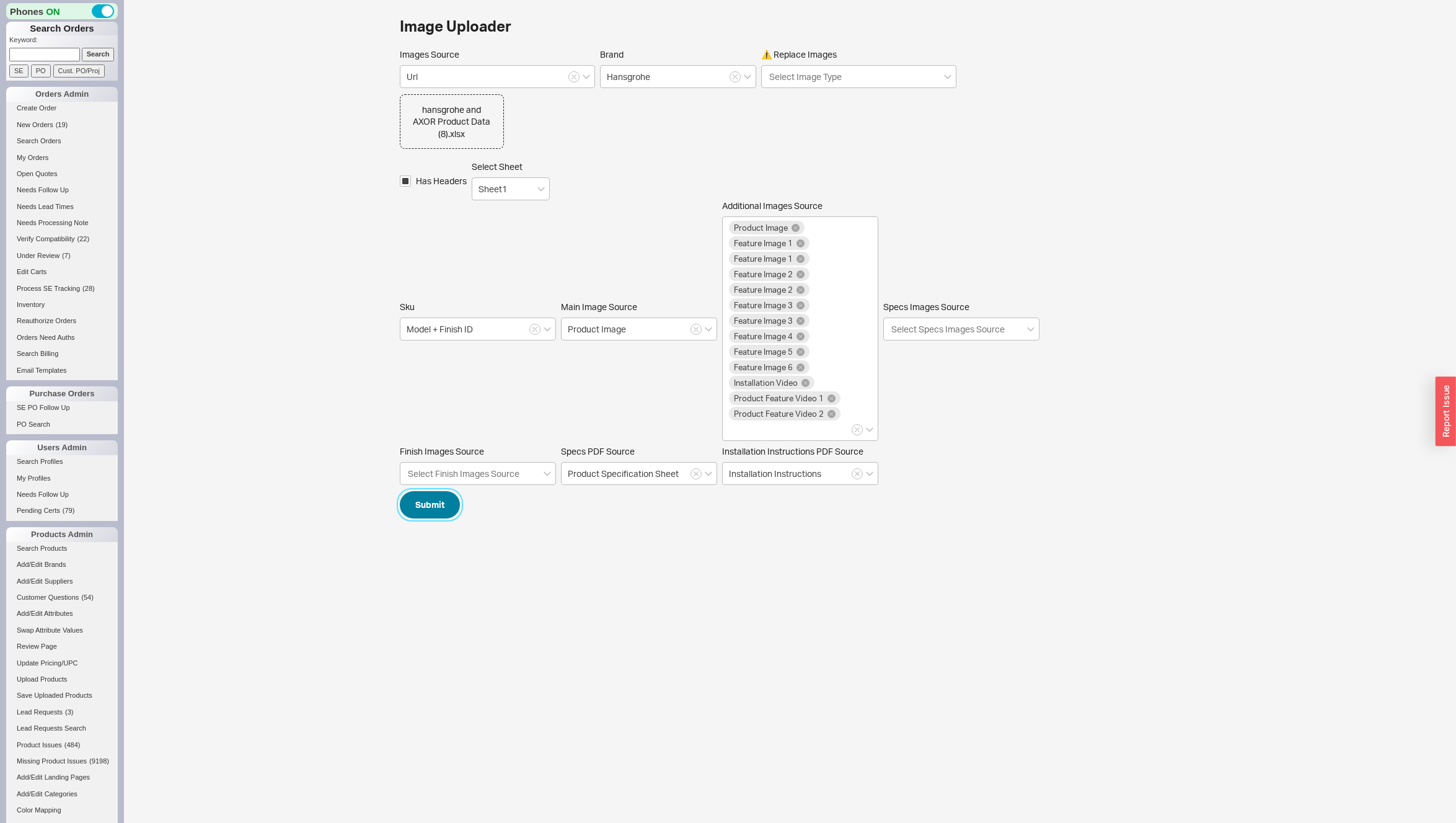
click at [429, 491] on button "Submit" at bounding box center [430, 505] width 60 height 27
